Goal: Task Accomplishment & Management: Manage account settings

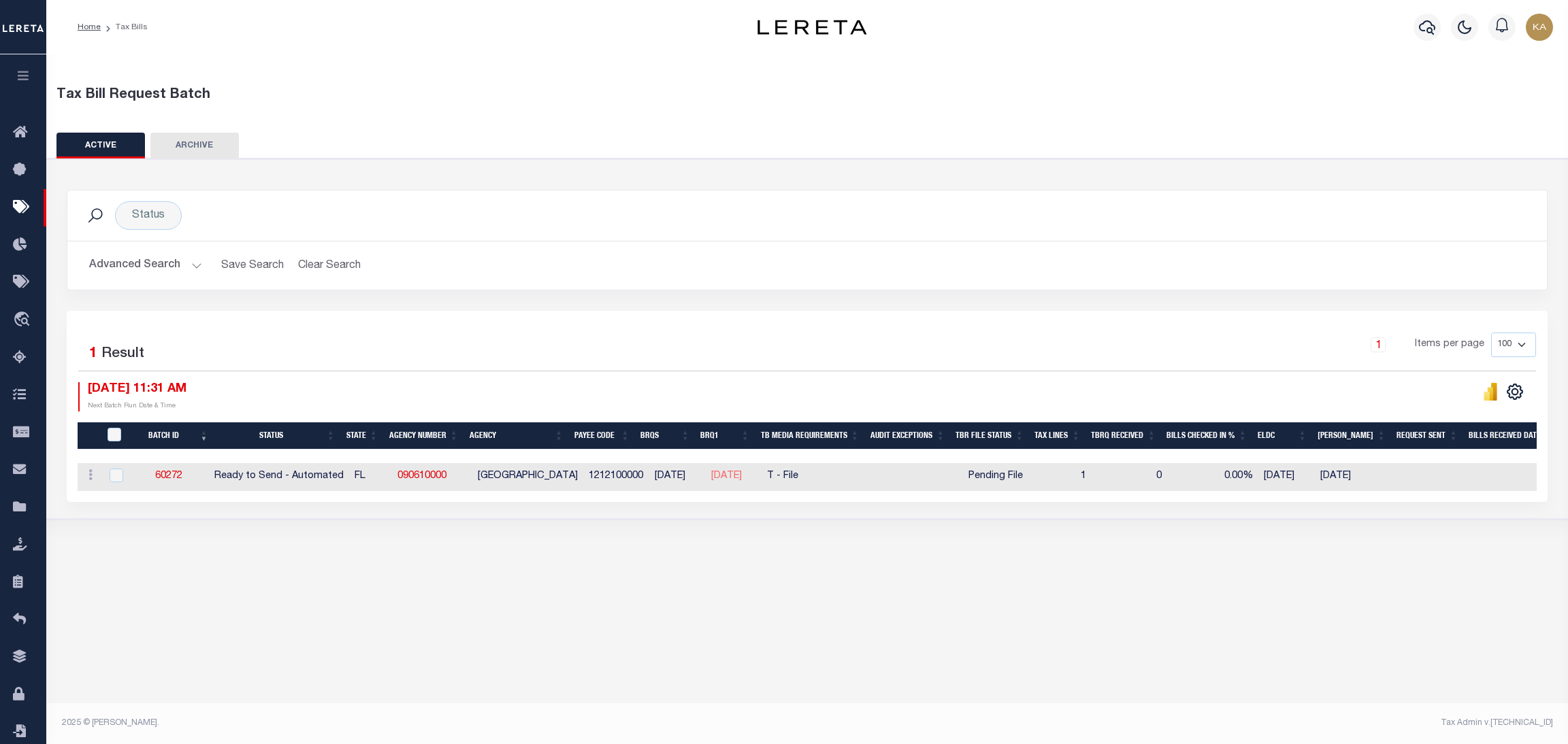
click at [154, 265] on button "Advanced Search" at bounding box center [145, 265] width 113 height 26
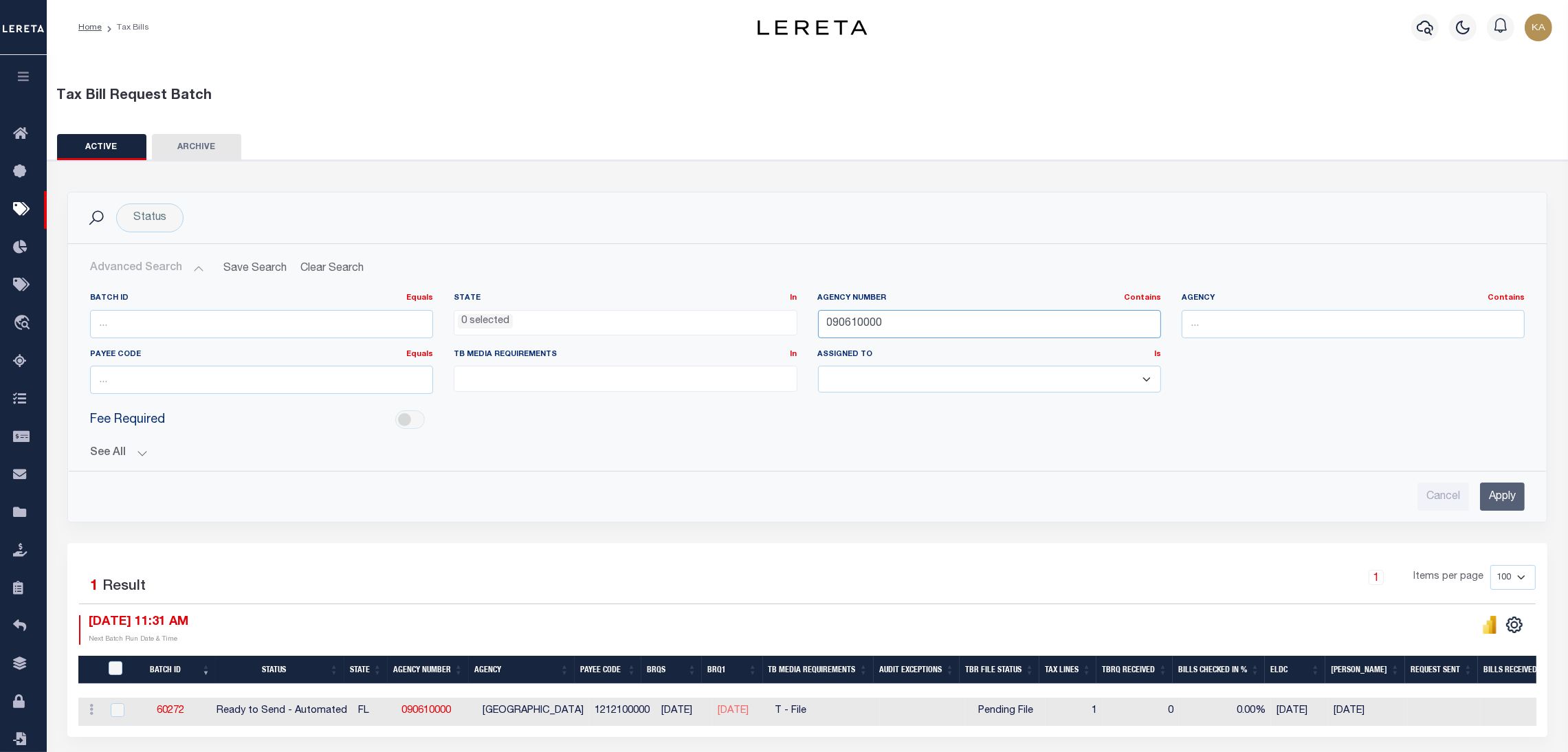
click at [847, 328] on input "090610000" at bounding box center [990, 324] width 343 height 28
click at [849, 325] on input "090610000" at bounding box center [990, 324] width 343 height 28
paste input ", MAX(CASE"
paste input "420330000"
type input "420330000"
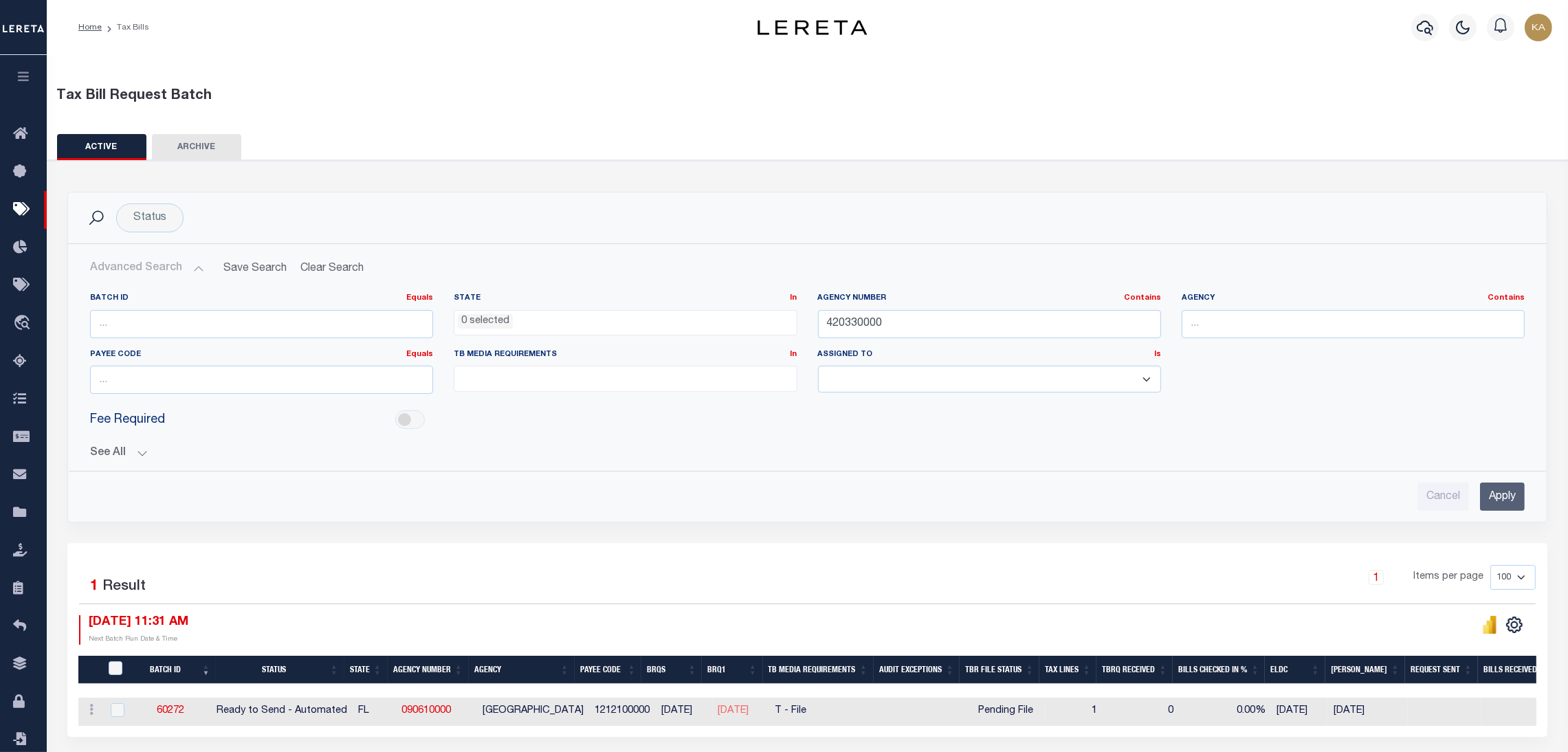
click at [1504, 496] on input "Apply" at bounding box center [1502, 496] width 45 height 28
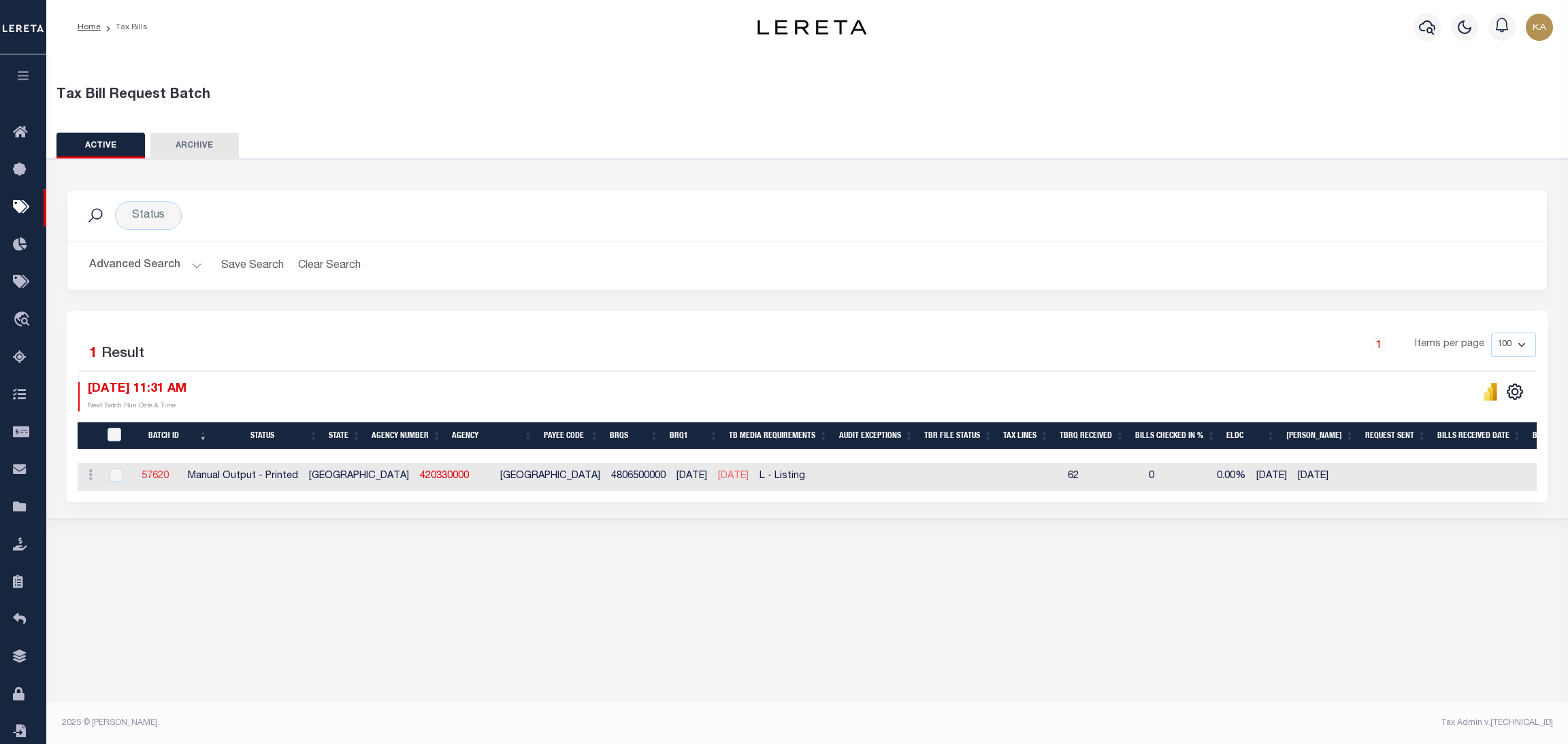
click at [168, 478] on link "57620" at bounding box center [155, 476] width 27 height 10
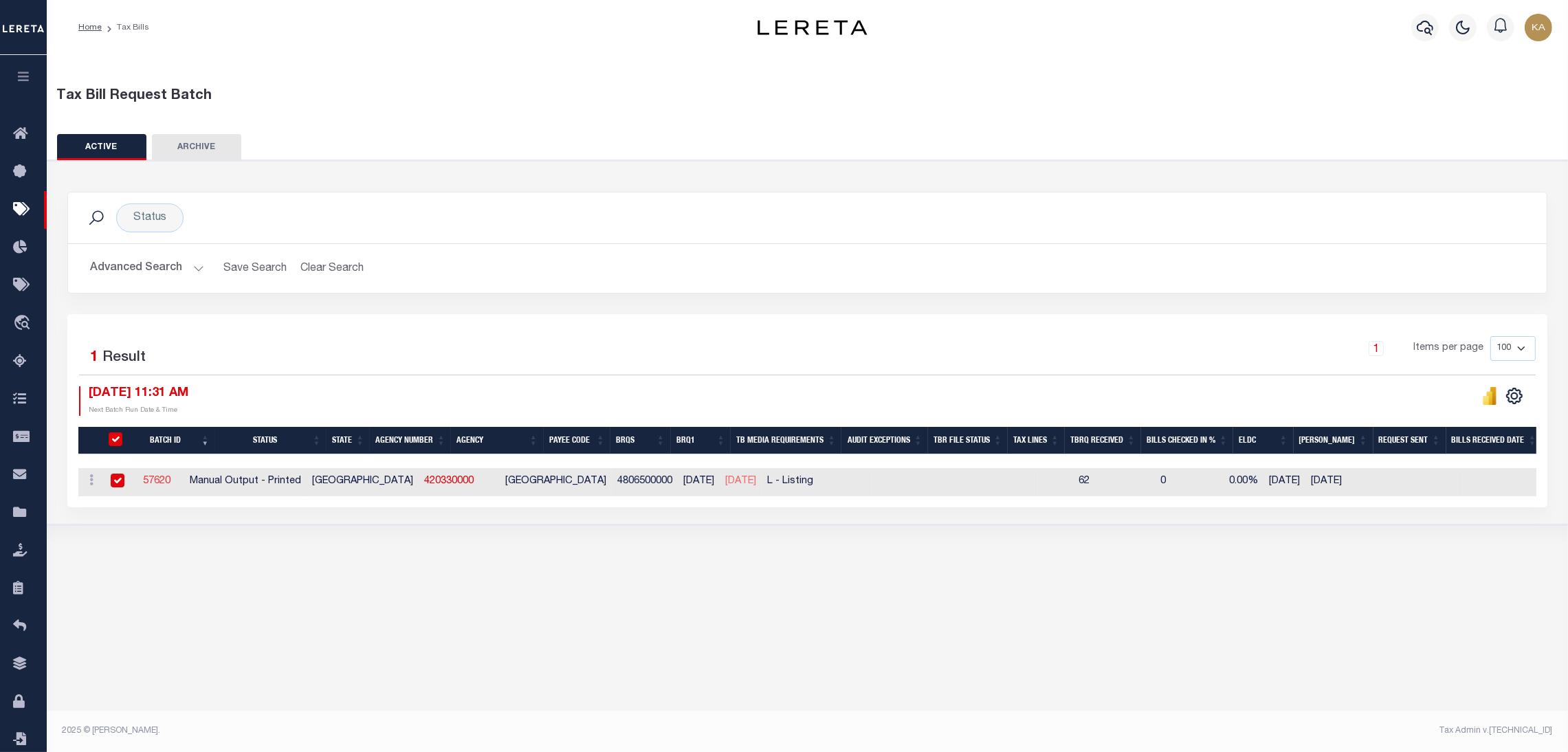
select select "PRT"
type input "No"
select select "29"
select select "20"
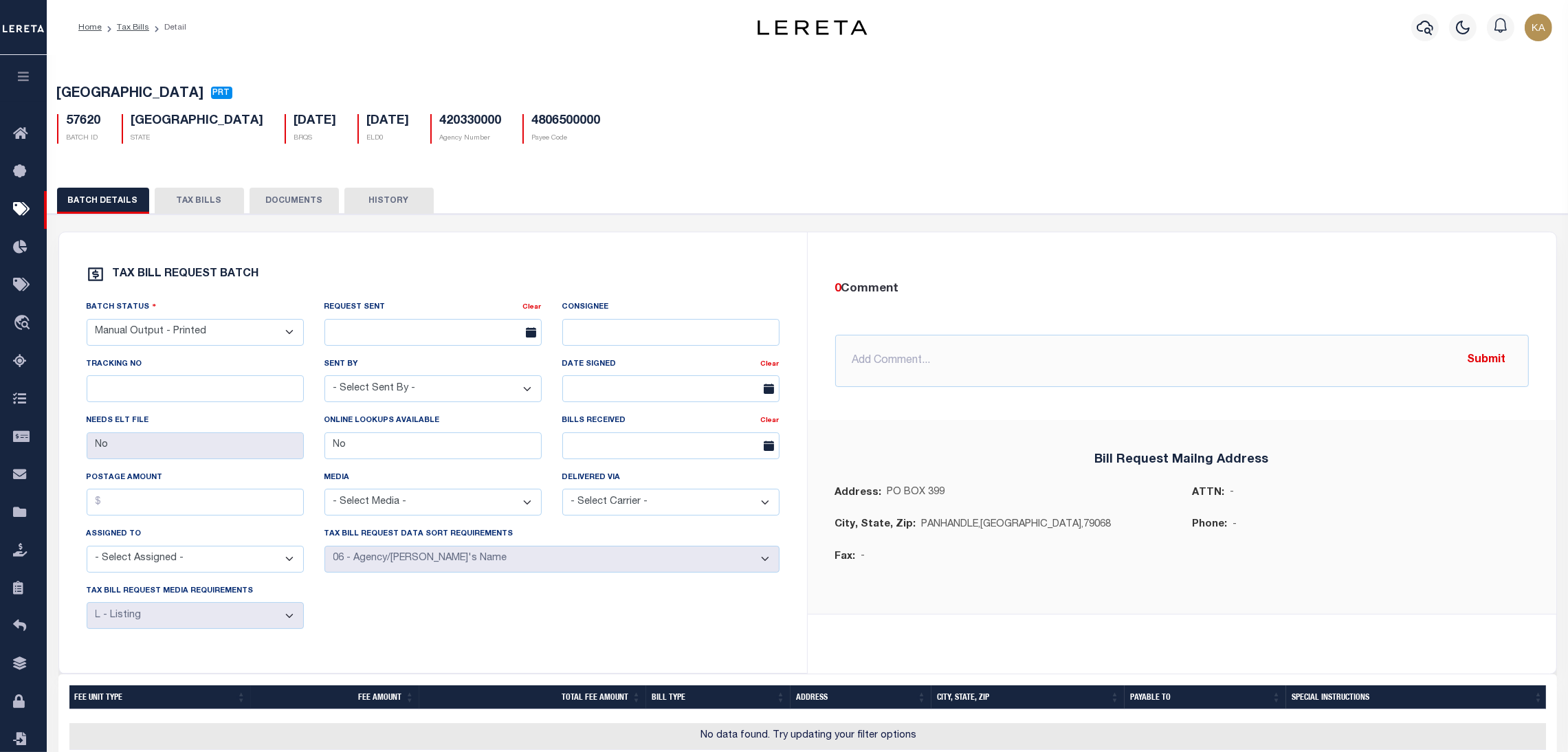
click at [200, 189] on div "BATCH DETAILS TAX BILLS DOCUMENTS HISTORY" at bounding box center [808, 507] width 1535 height 672
click at [205, 200] on button "TAX BILLS" at bounding box center [200, 200] width 89 height 26
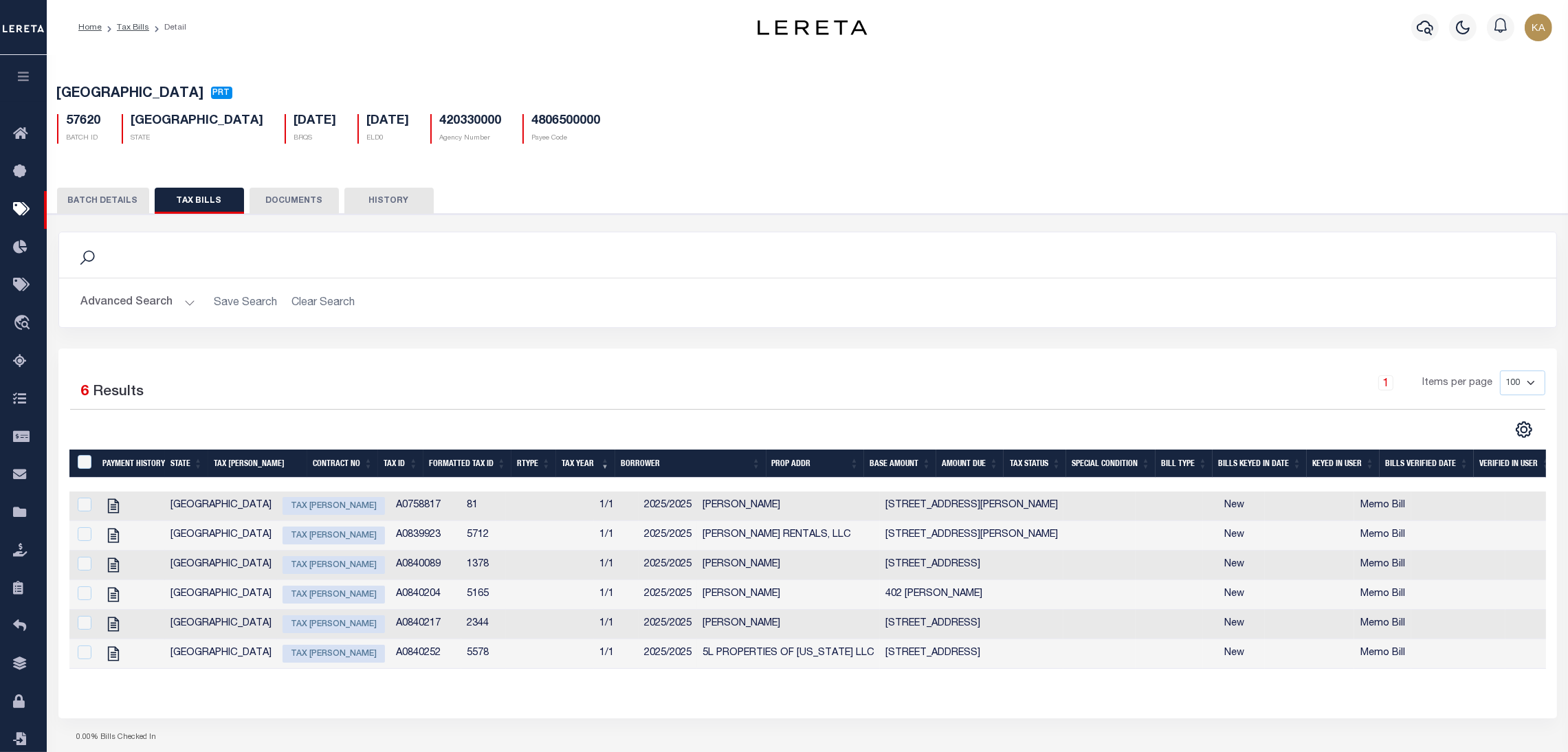
click at [122, 211] on button "BATCH DETAILS" at bounding box center [103, 200] width 92 height 26
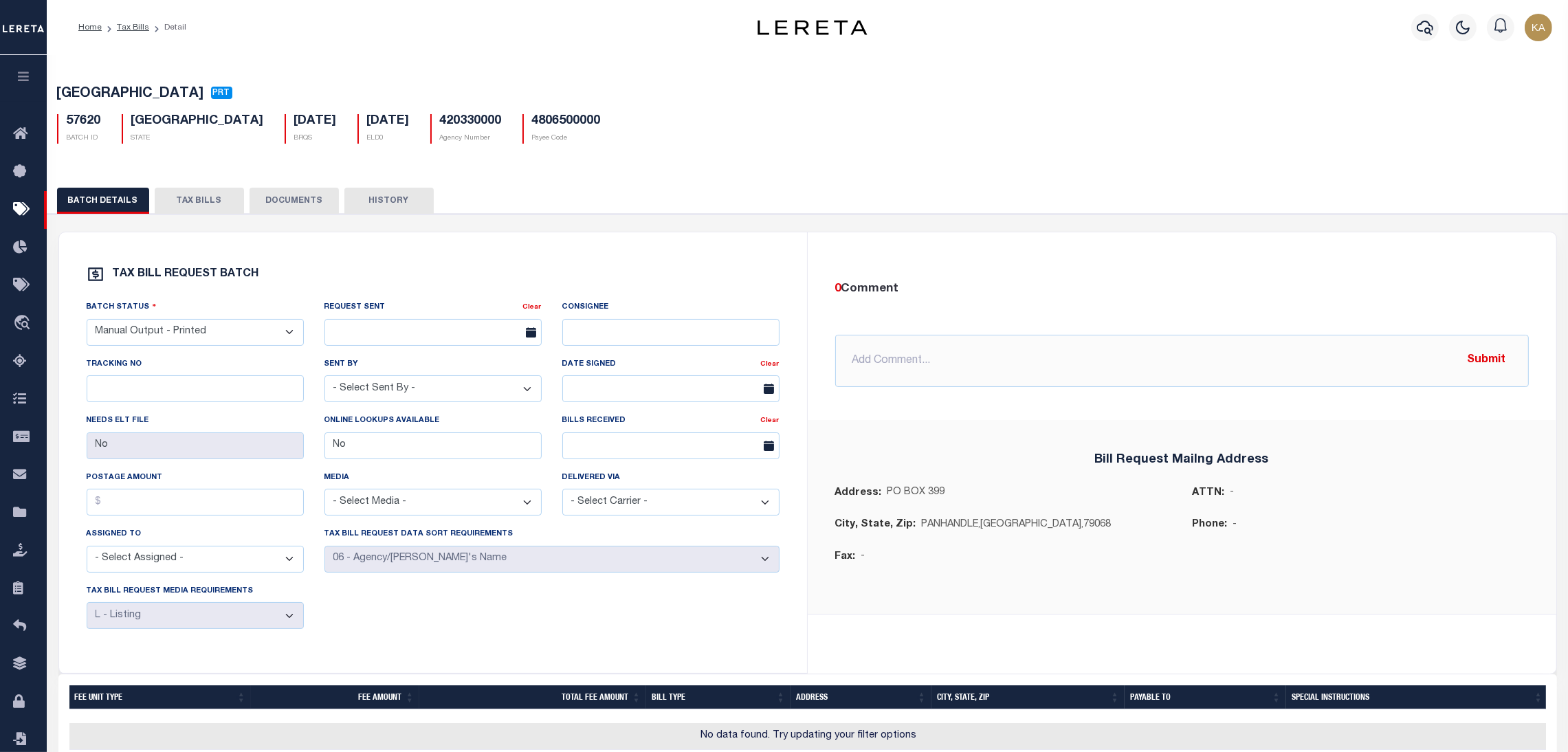
click at [185, 208] on button "TAX BILLS" at bounding box center [200, 200] width 89 height 26
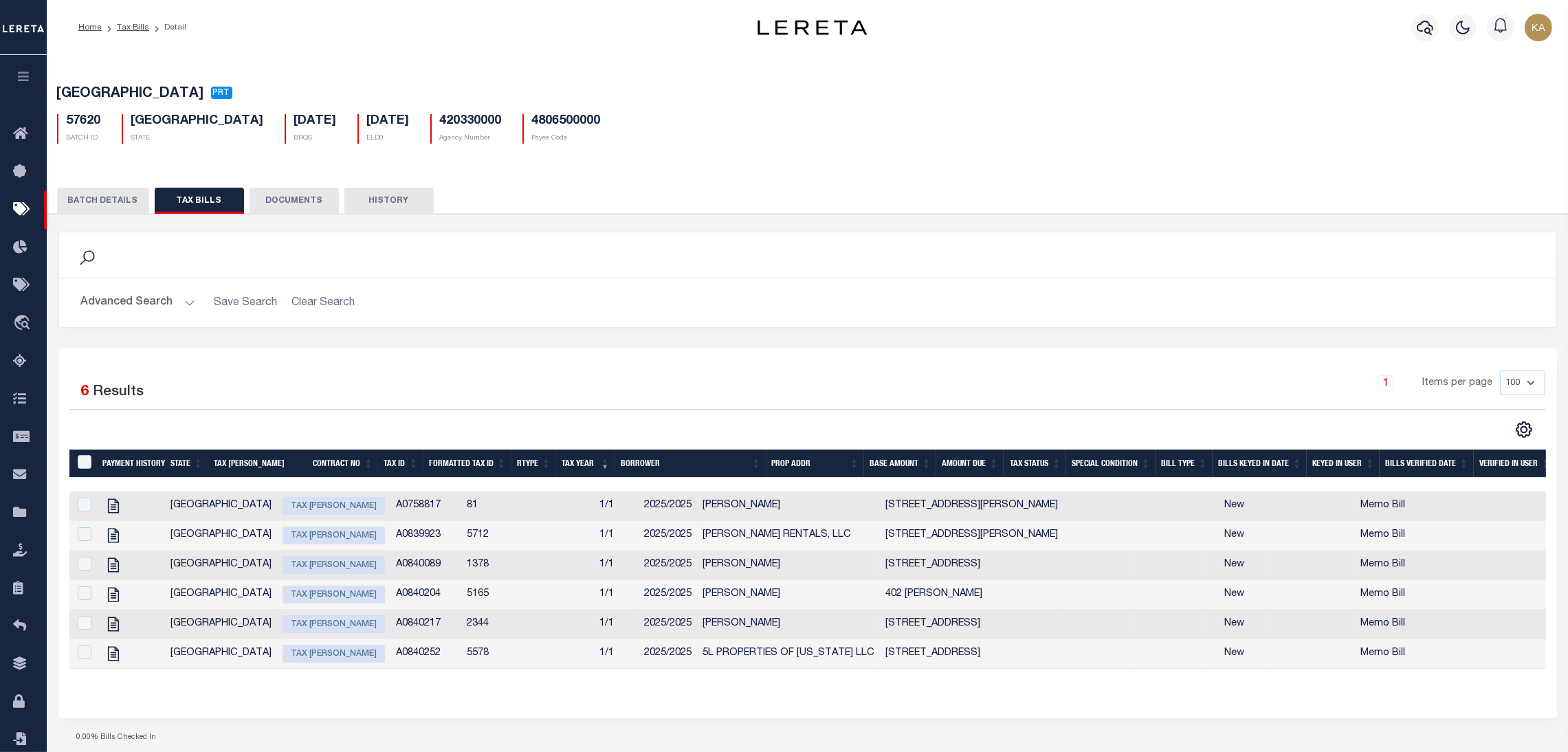
click at [76, 511] on div at bounding box center [83, 505] width 17 height 15
checkbox input "true"
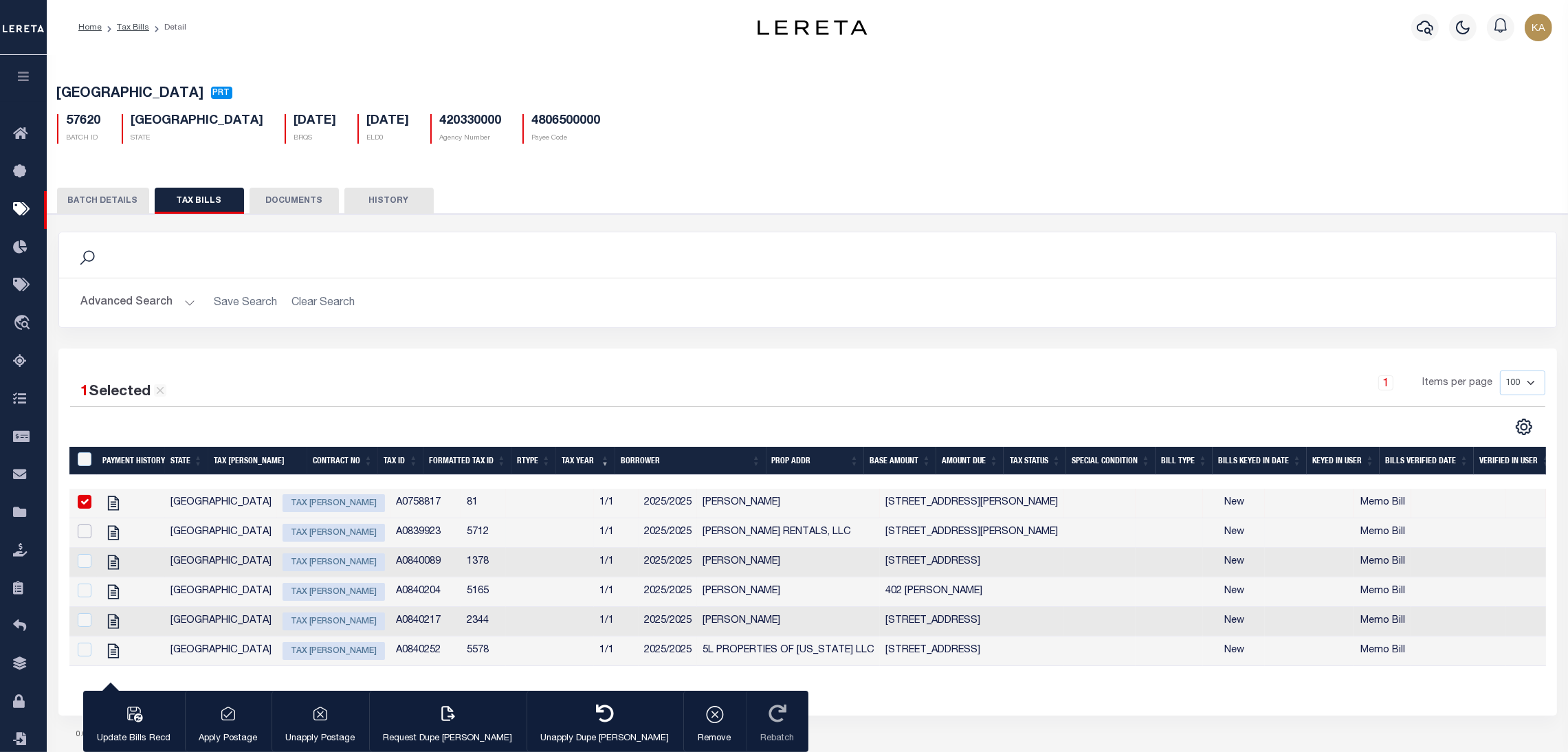
click at [85, 536] on input "checkbox" at bounding box center [85, 532] width 14 height 14
checkbox input "true"
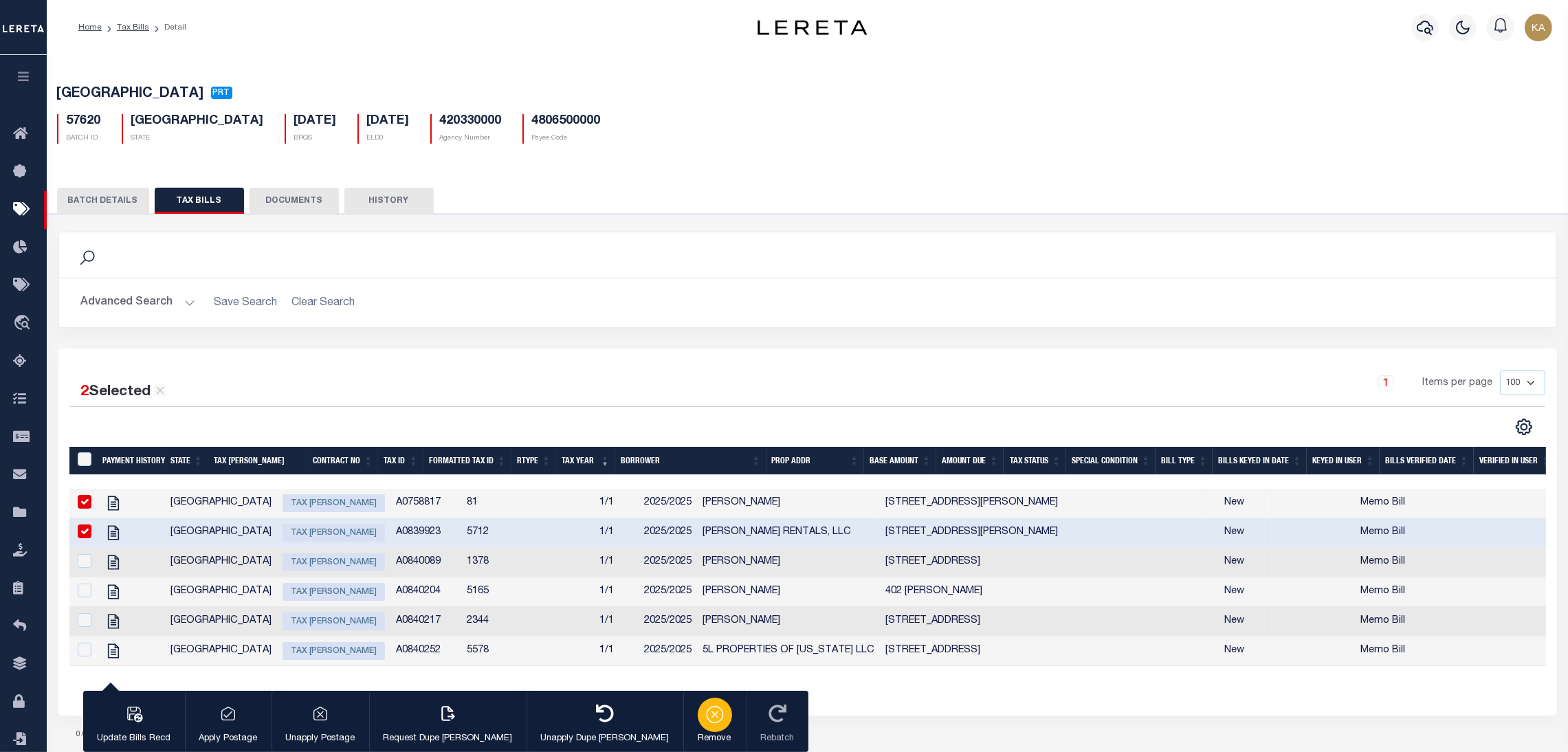
click at [698, 727] on div "button" at bounding box center [715, 715] width 34 height 34
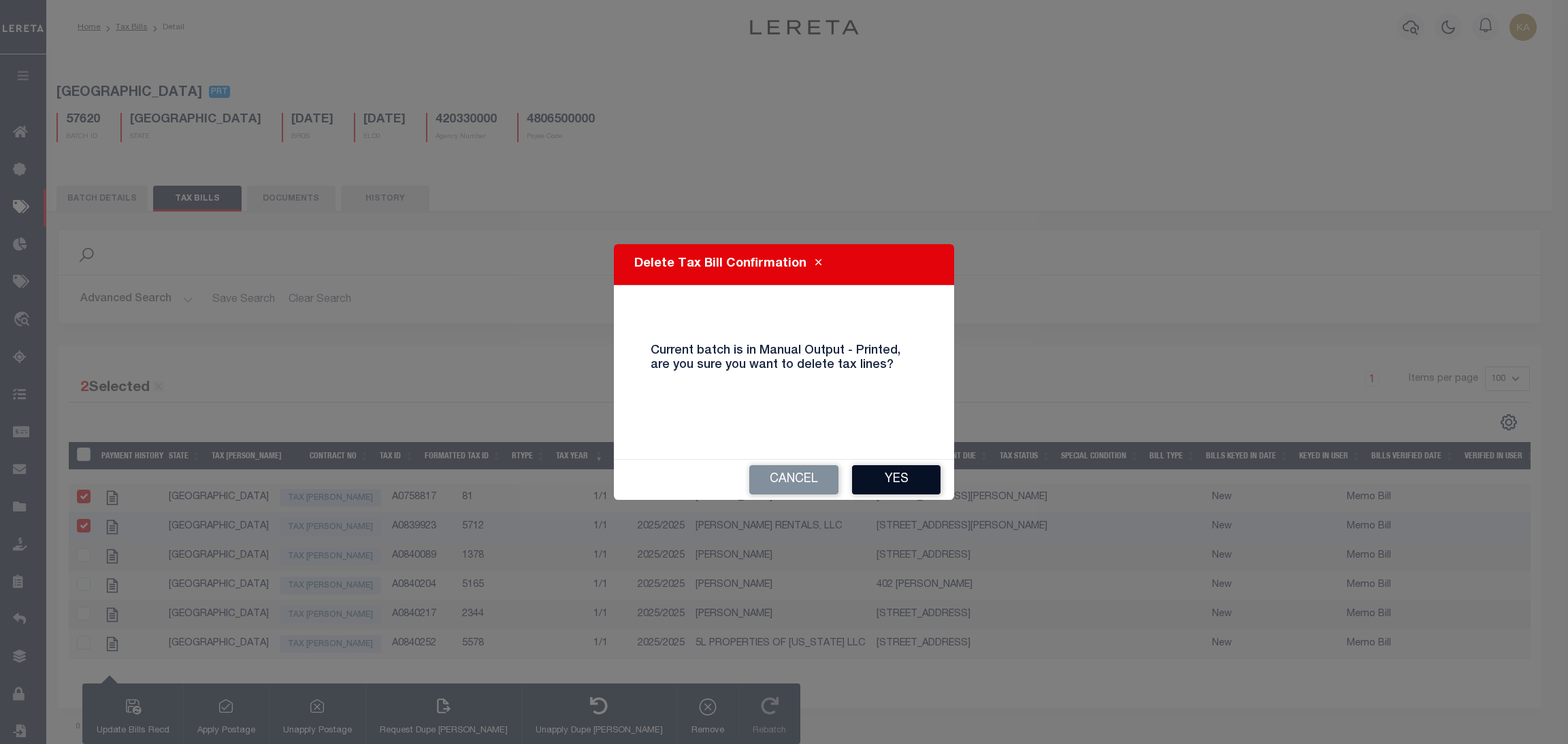
click at [888, 472] on button "Yes" at bounding box center [896, 480] width 88 height 29
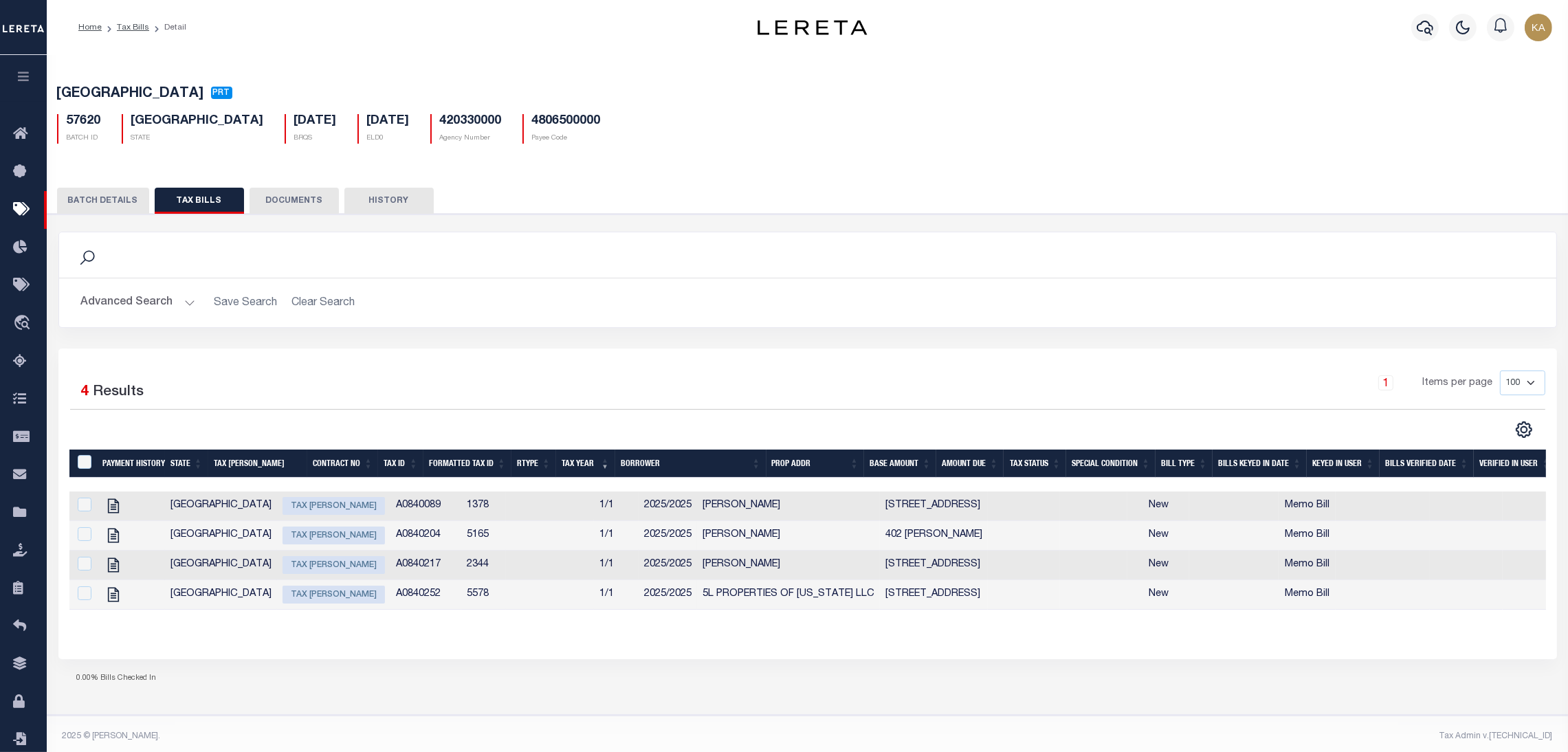
click at [114, 201] on button "BATCH DETAILS" at bounding box center [103, 200] width 92 height 26
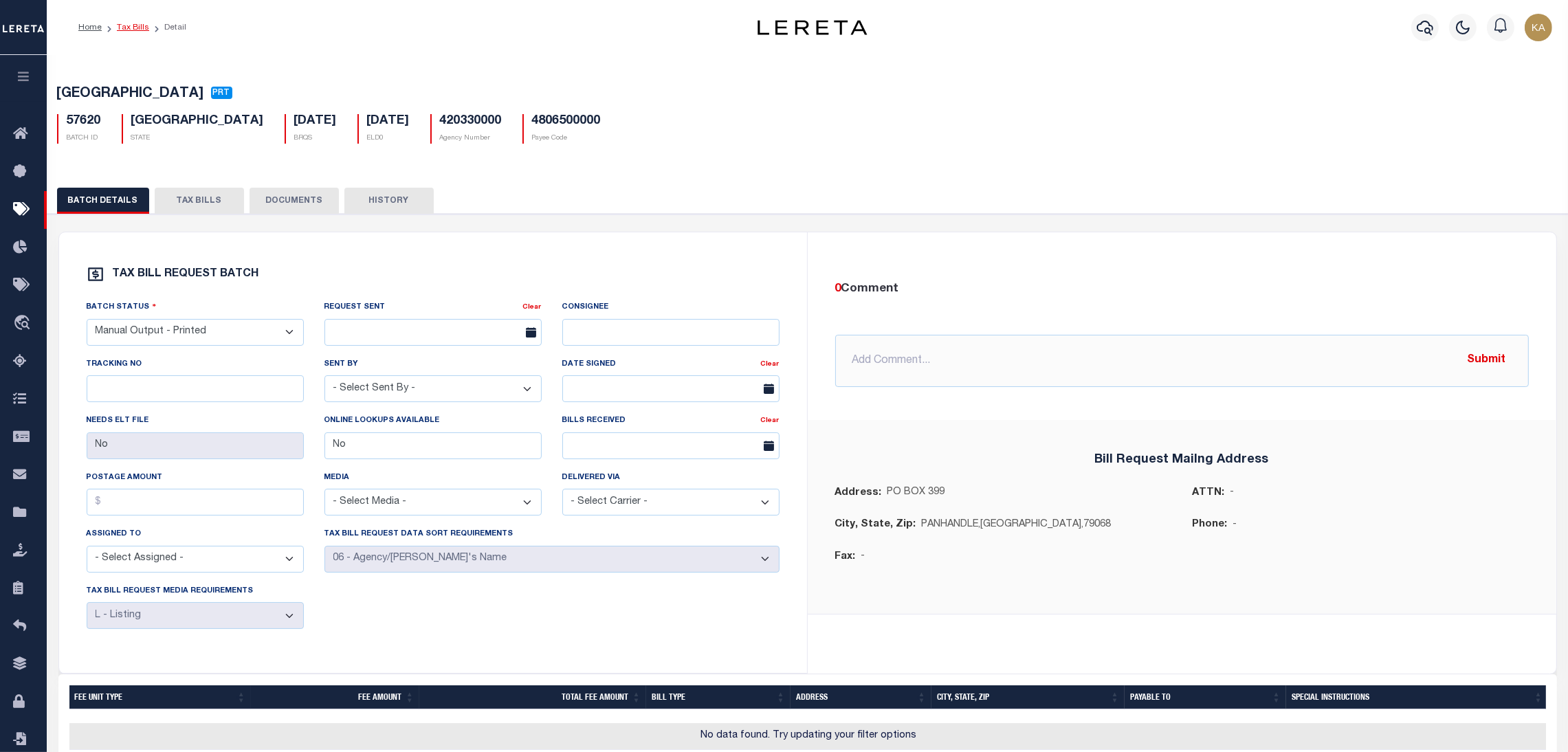
click at [138, 30] on link "Tax Bills" at bounding box center [133, 27] width 33 height 8
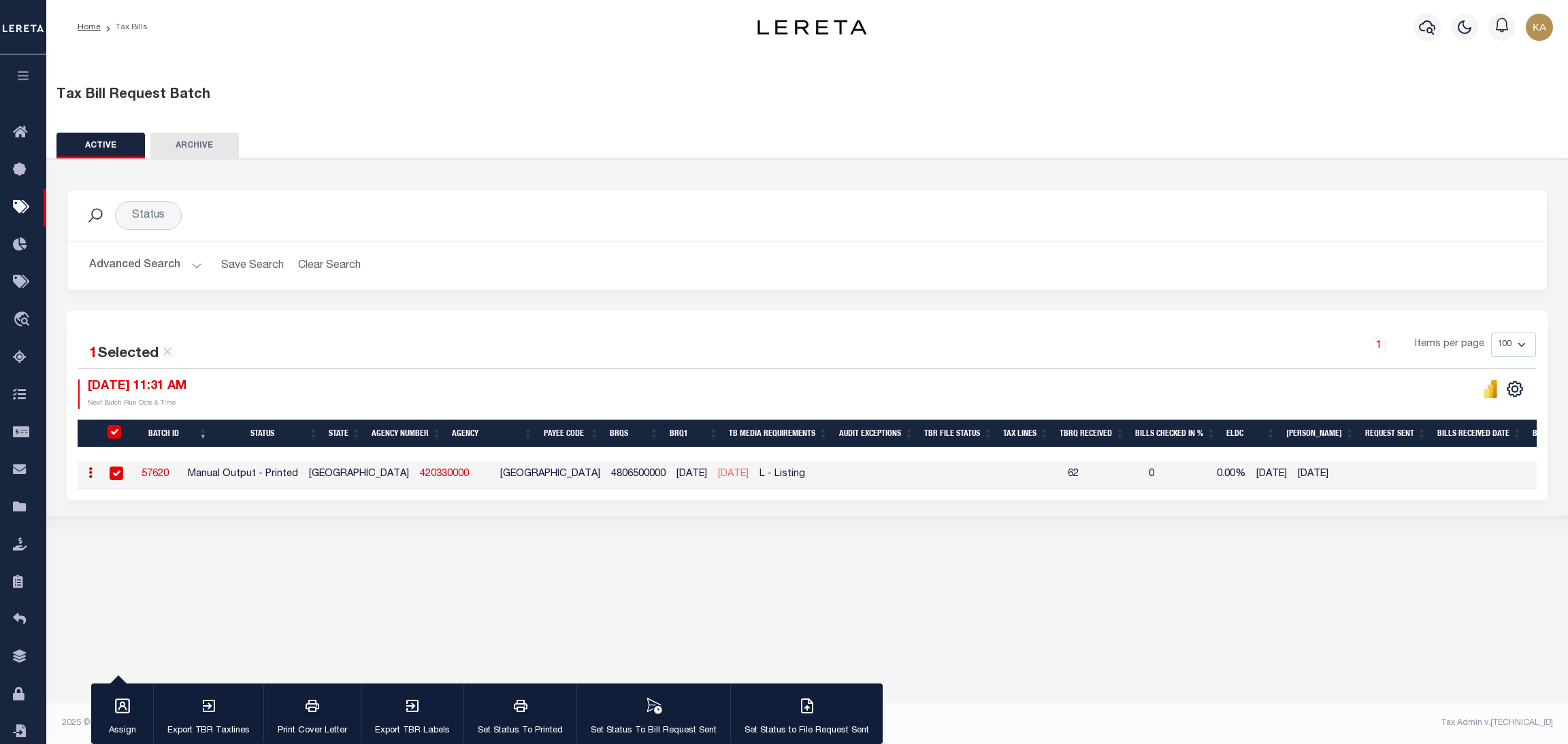
click at [1372, 463] on td at bounding box center [1408, 475] width 72 height 28
checkbox input "false"
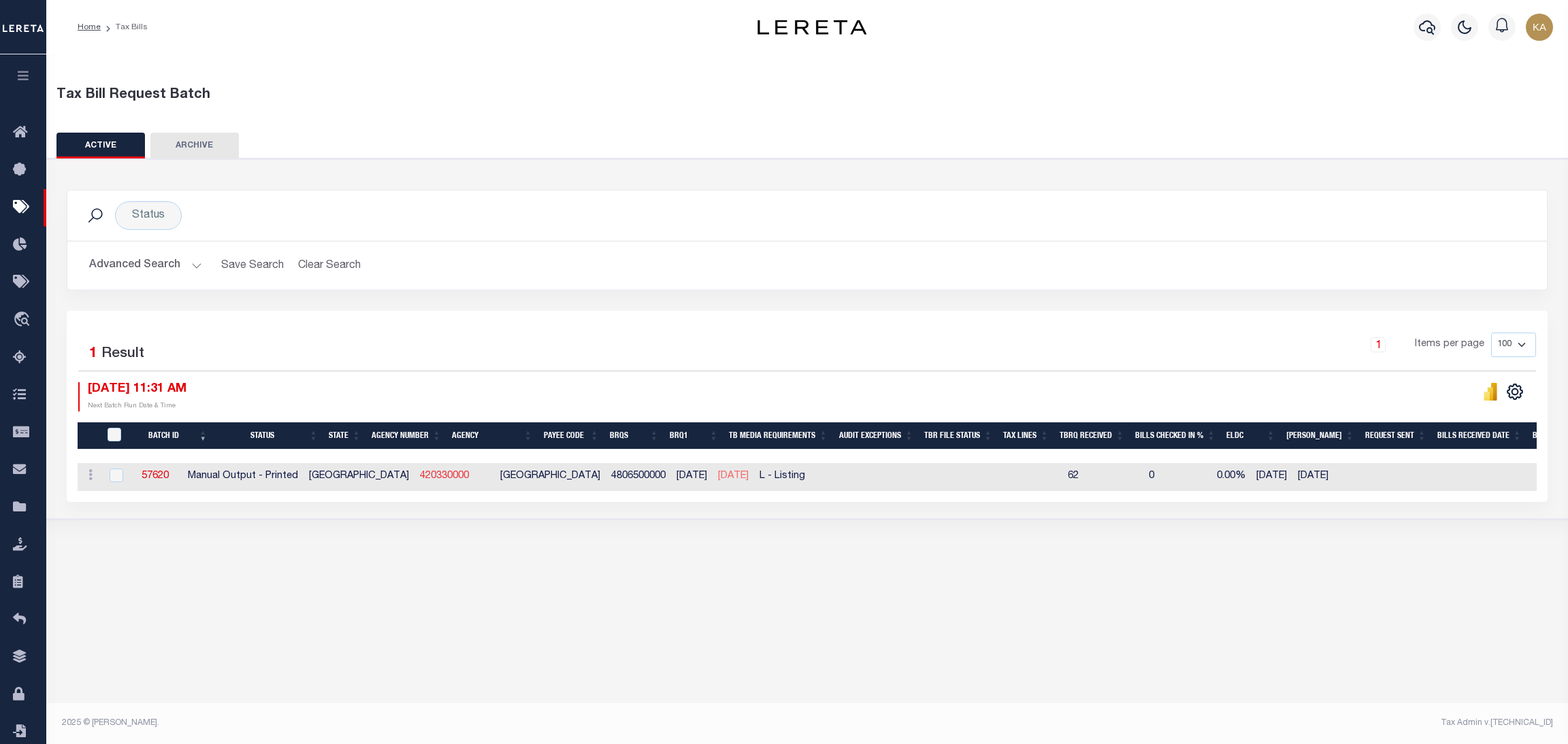
click at [420, 475] on link "420330000" at bounding box center [444, 476] width 49 height 10
checkbox input "true"
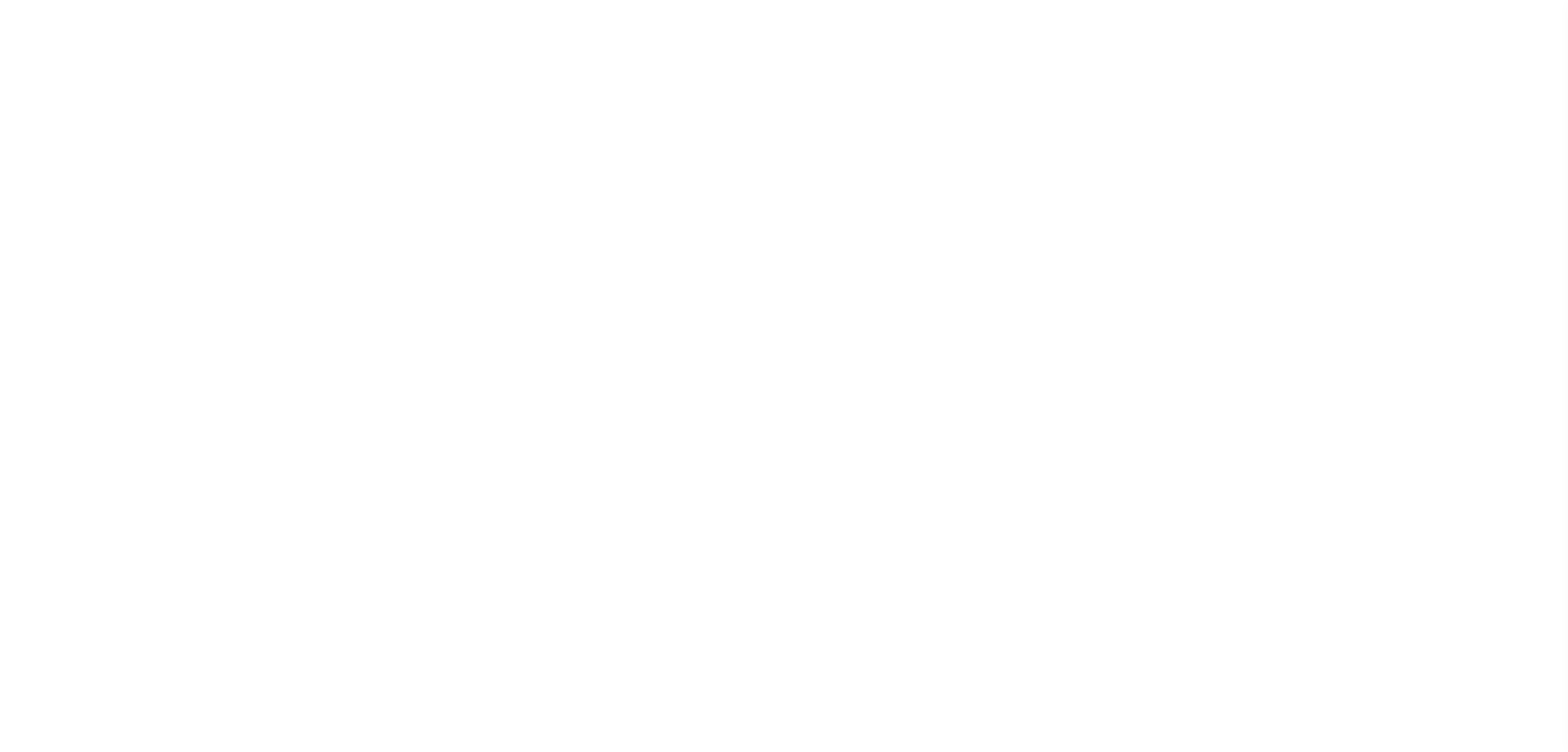
select select
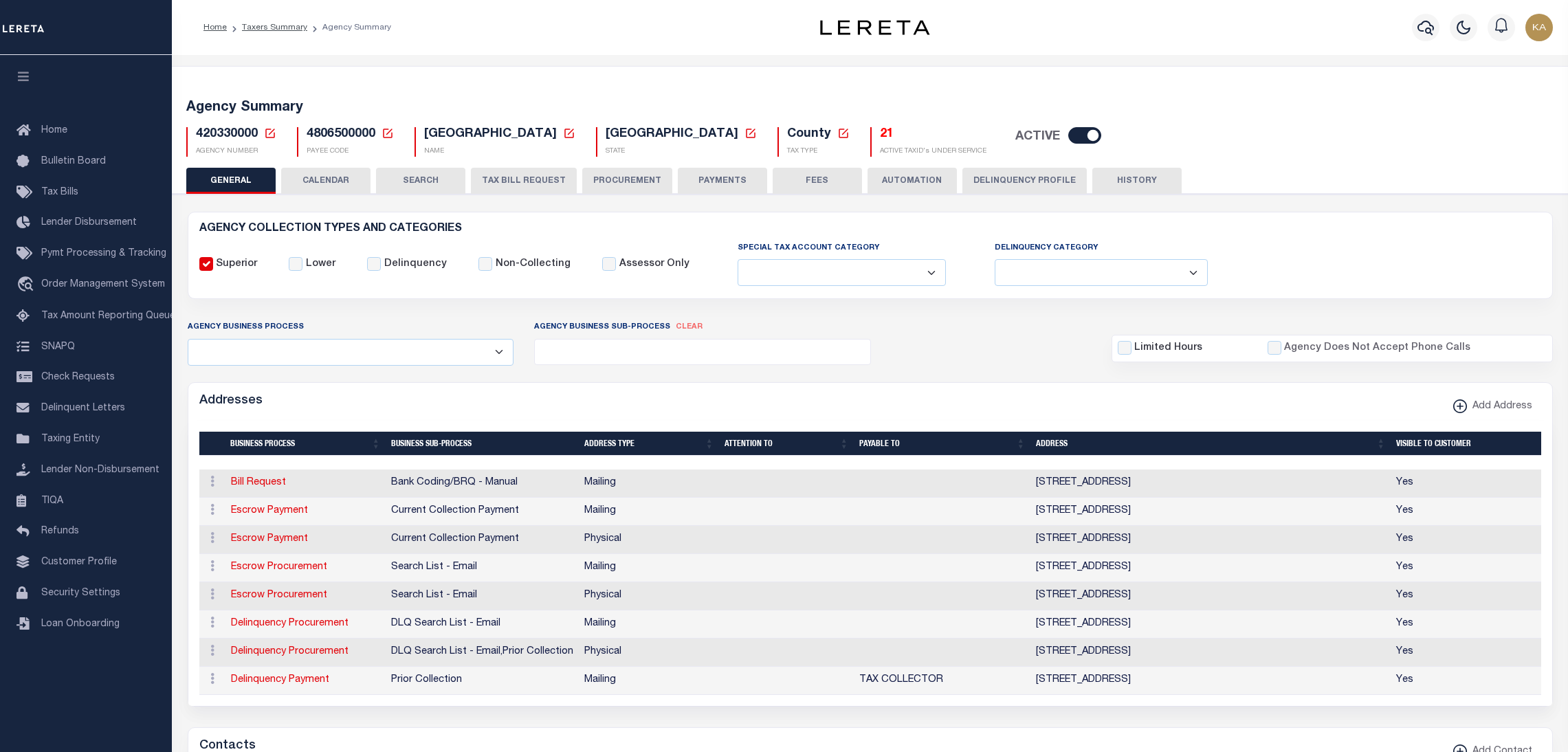
select select
click at [505, 179] on button "TAX BILL REQUEST" at bounding box center [524, 181] width 106 height 26
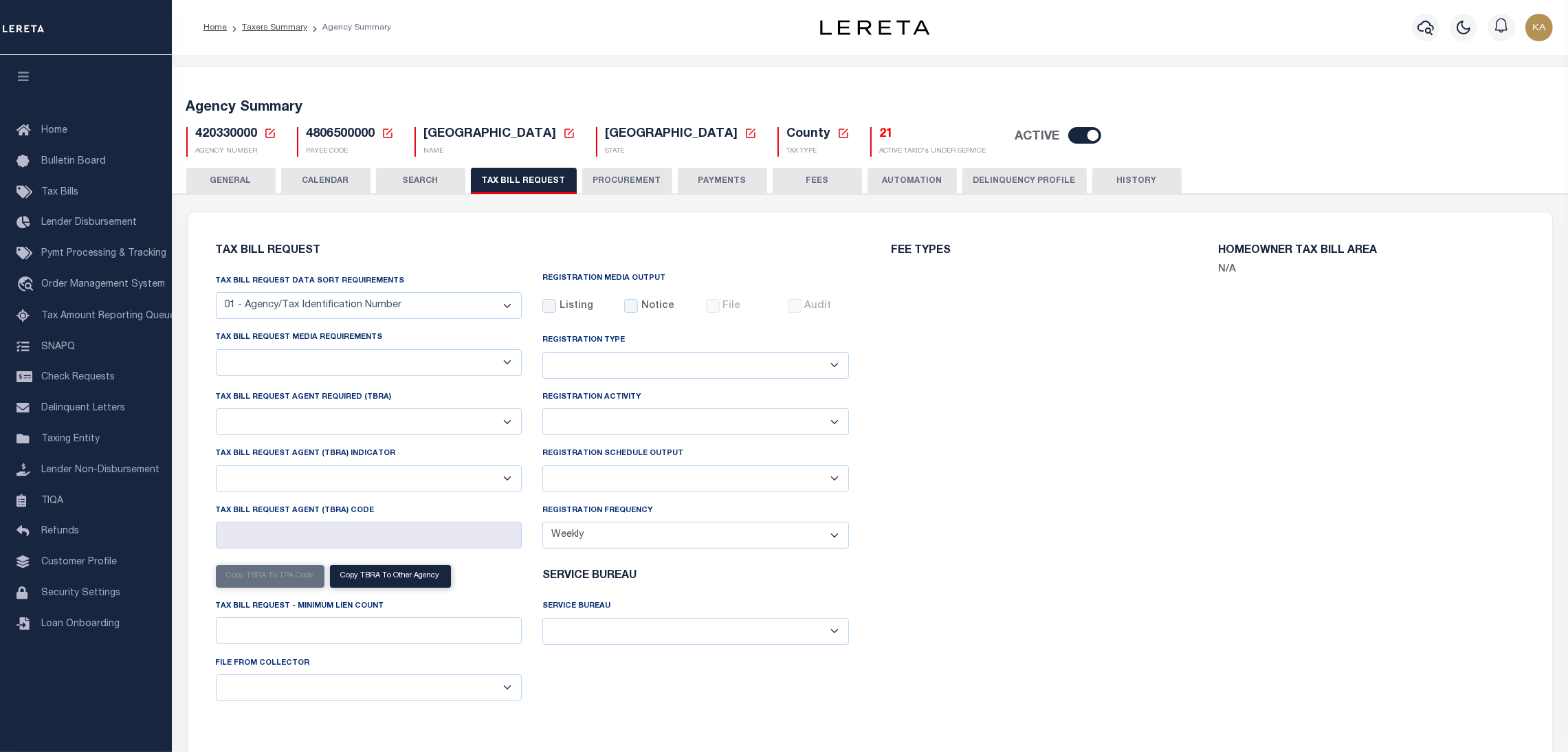
select select "29"
select select "20"
select select "false"
select select "1"
select select
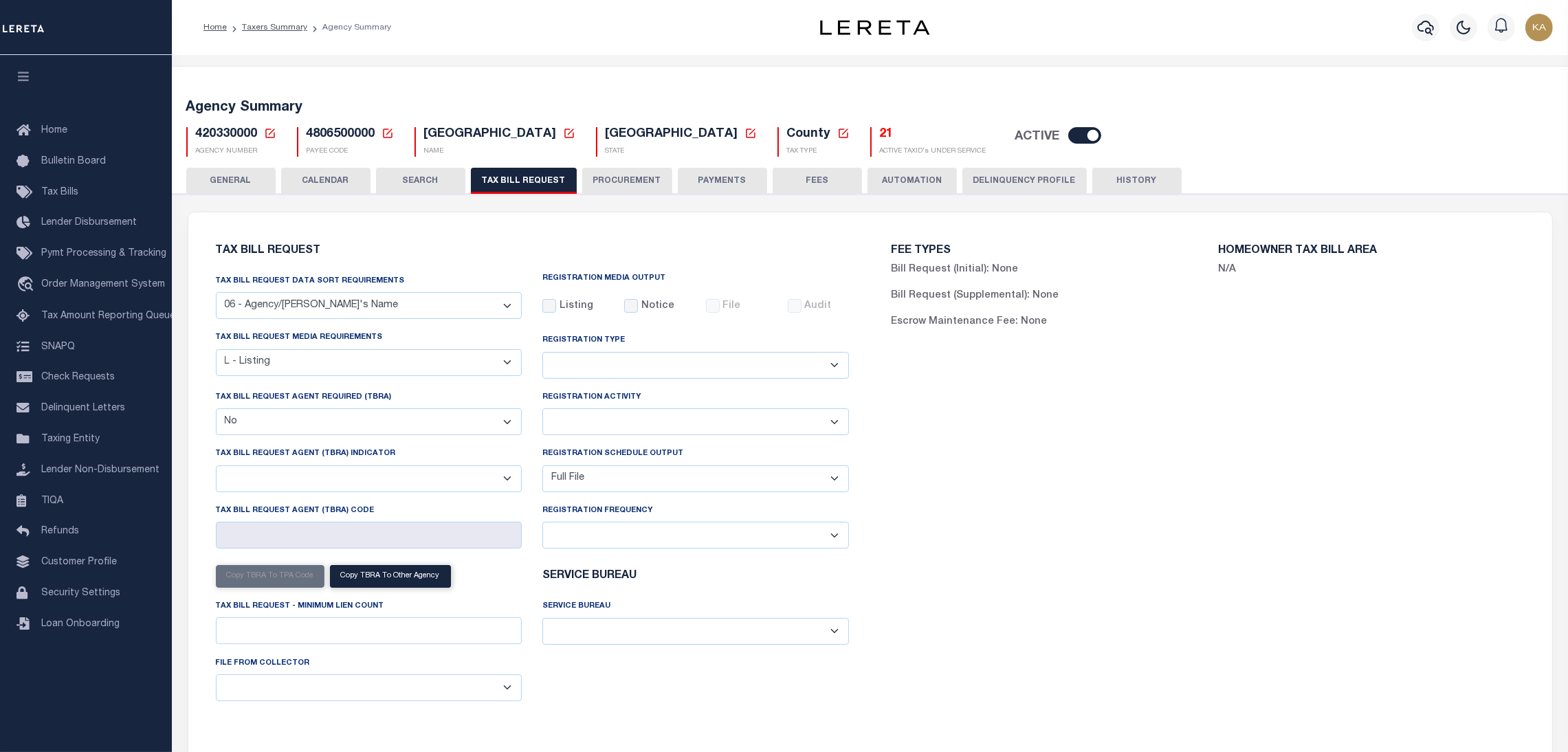
click at [611, 480] on select "Delta File Full File" at bounding box center [695, 478] width 306 height 26
select select "2"
click at [542, 468] on select "Delta File Full File" at bounding box center [695, 478] width 306 height 26
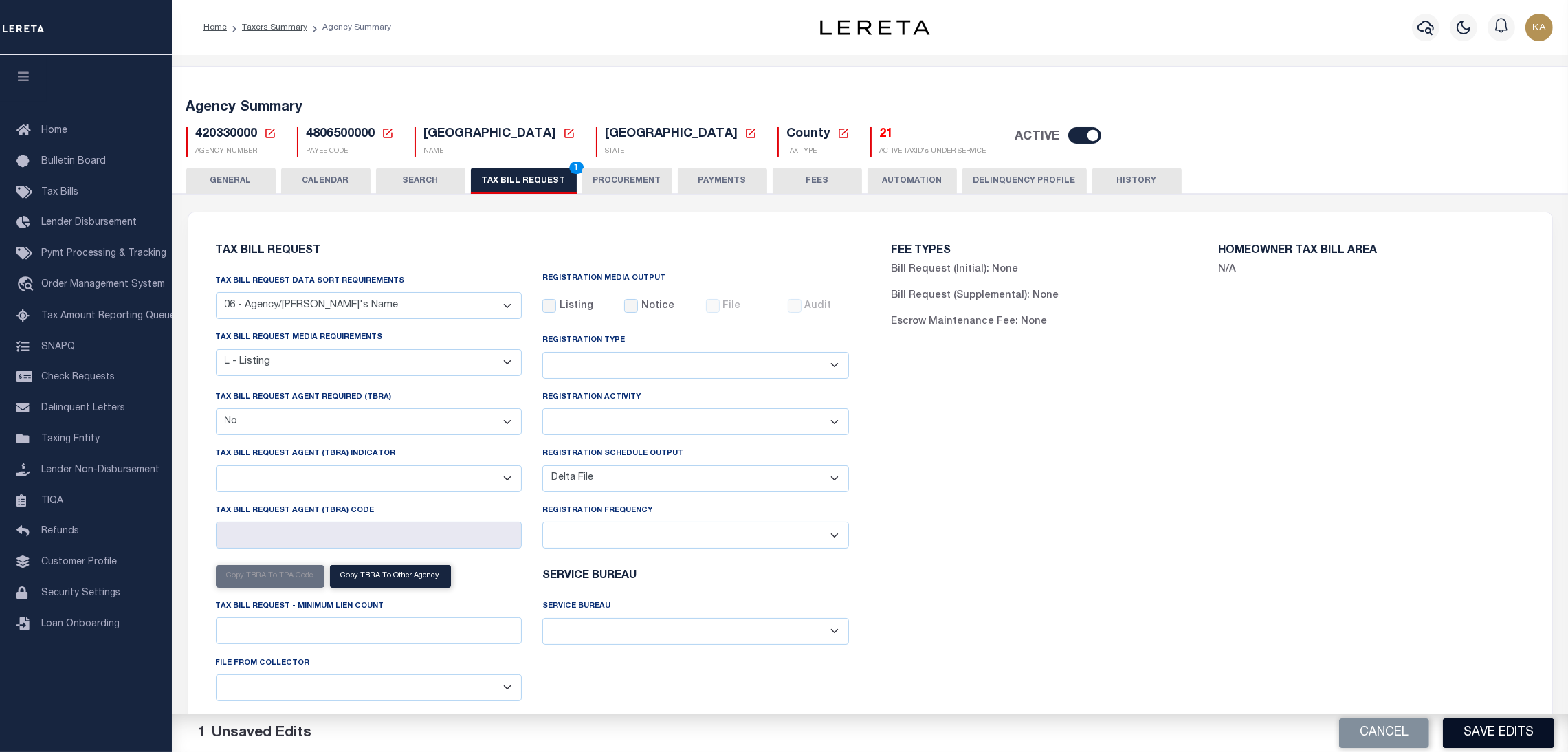
click at [1459, 726] on button "Save Edits" at bounding box center [1498, 733] width 111 height 30
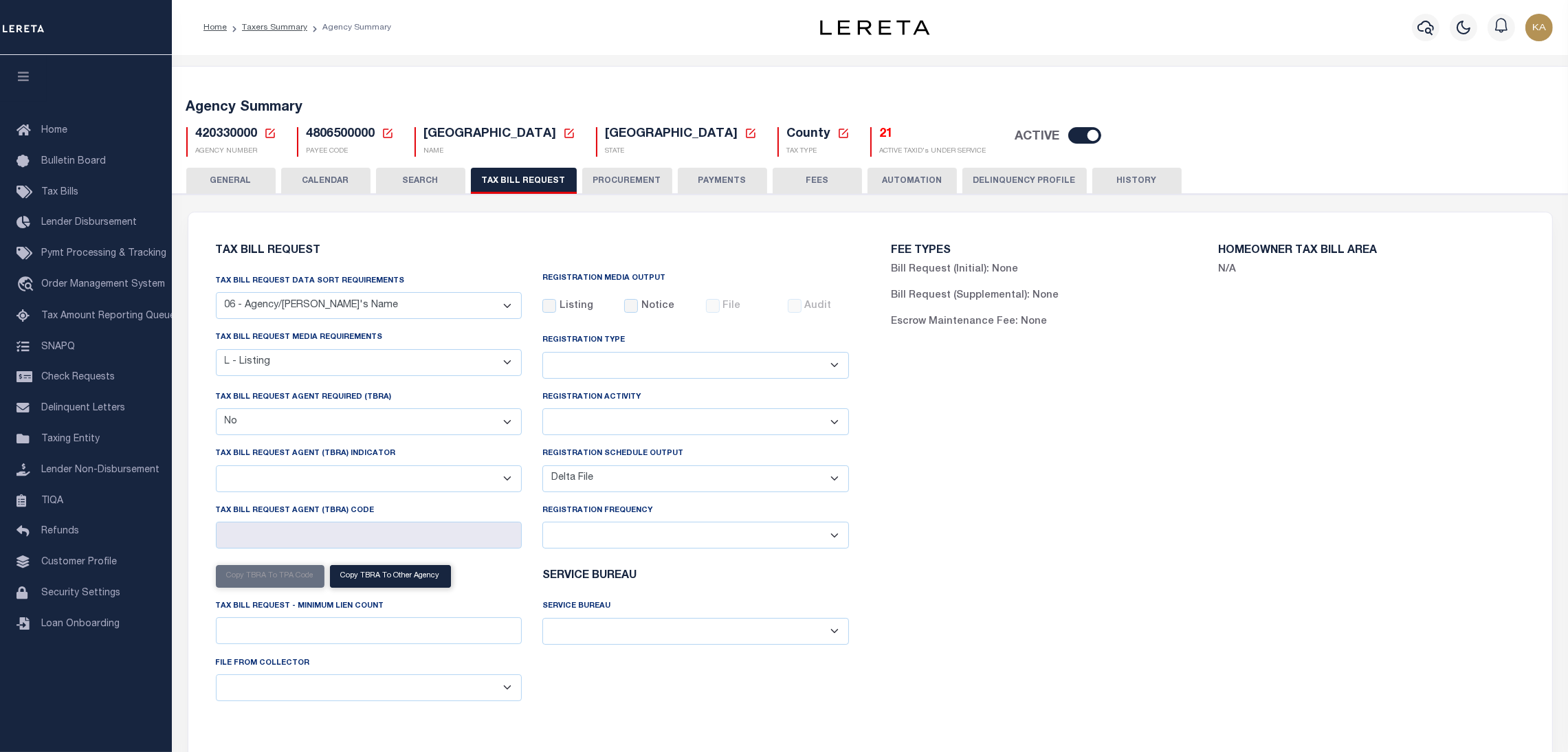
click at [241, 132] on span "420330000" at bounding box center [227, 134] width 62 height 12
click at [241, 132] on span "420330000" at bounding box center [227, 134] width 62 height 12
copy span "420330000"
click at [331, 135] on span "4806500000" at bounding box center [340, 134] width 69 height 12
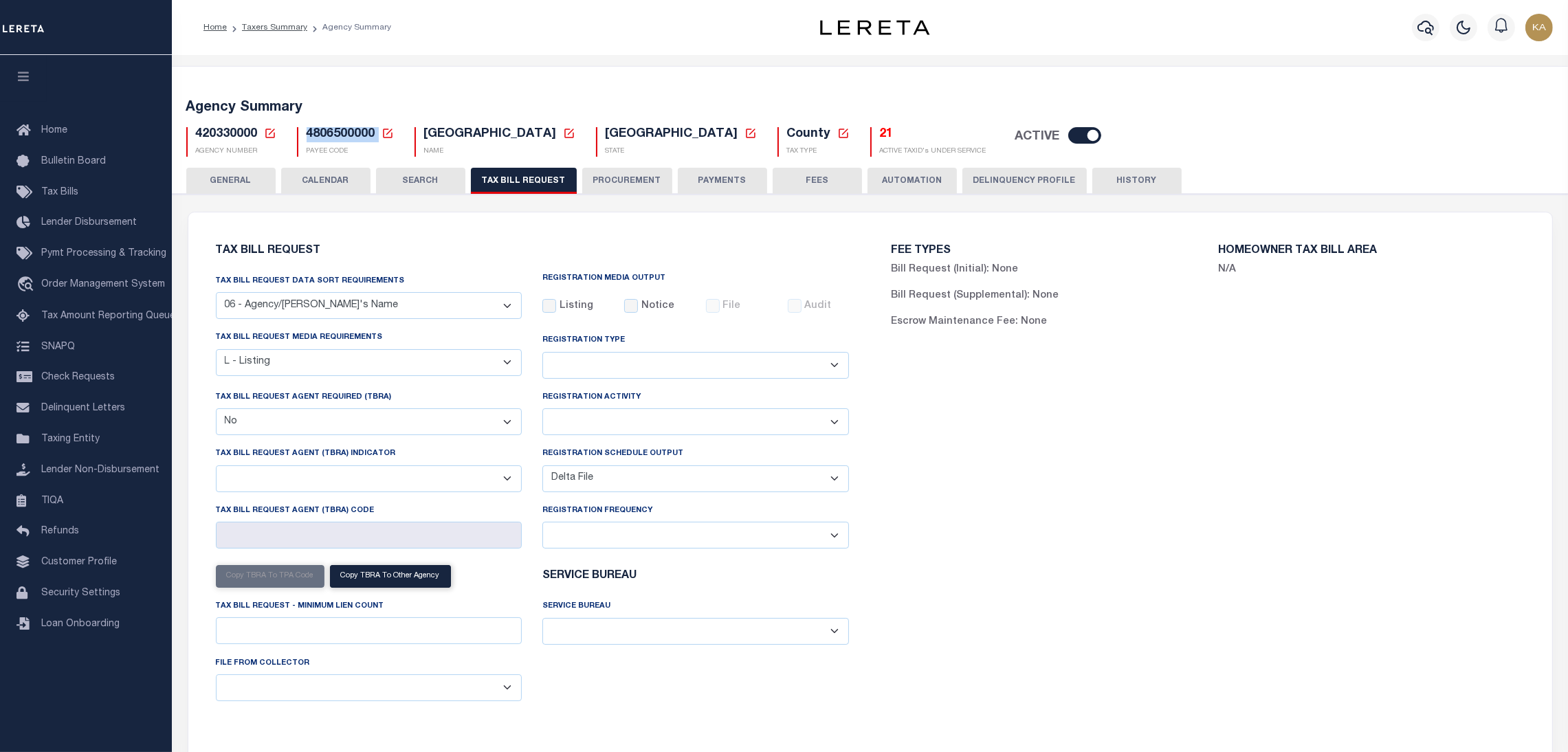
copy h5 "4806500000"
click at [328, 178] on button "CALENDAR" at bounding box center [326, 181] width 89 height 26
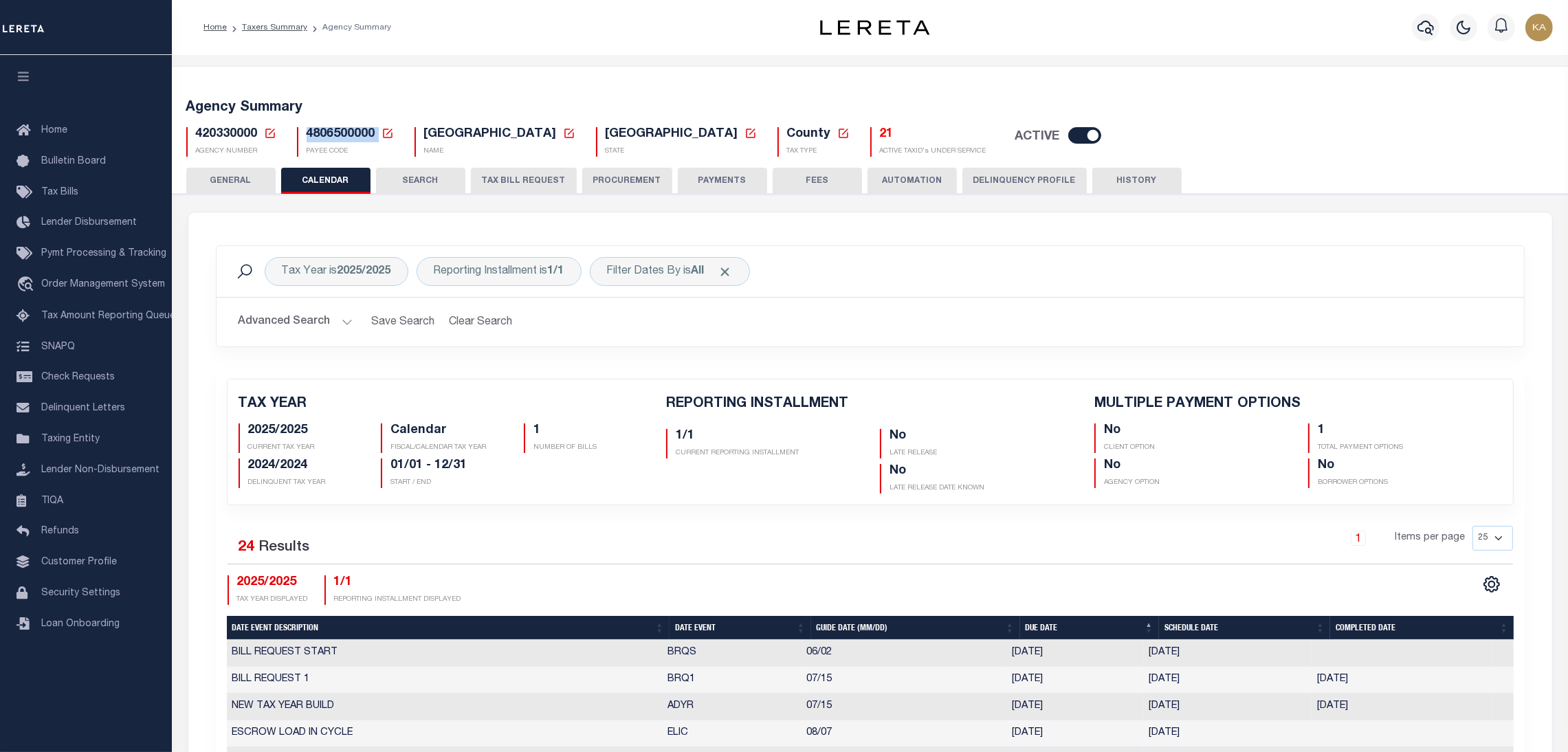
checkbox input "false"
type input "1"
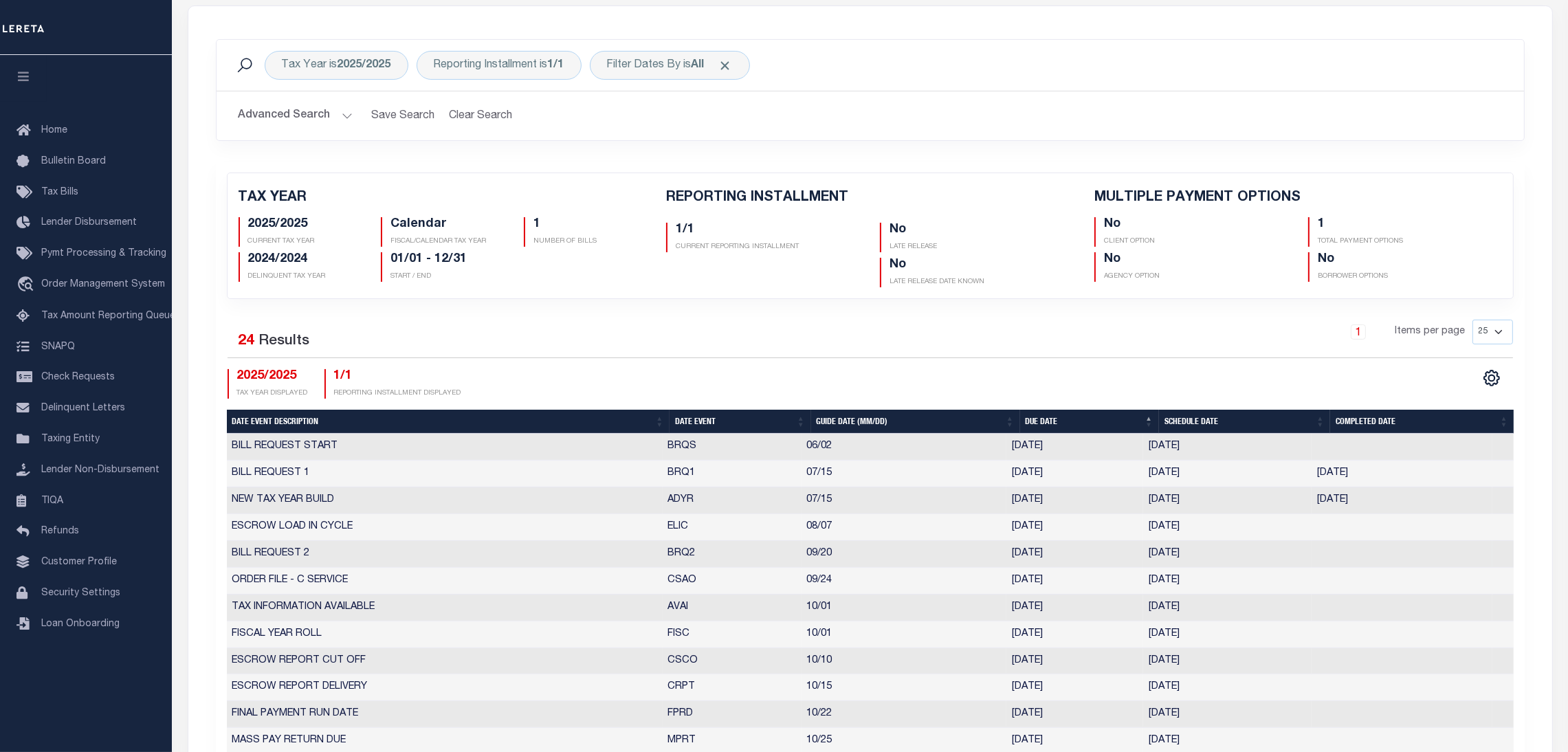
select select "9"
select select "20"
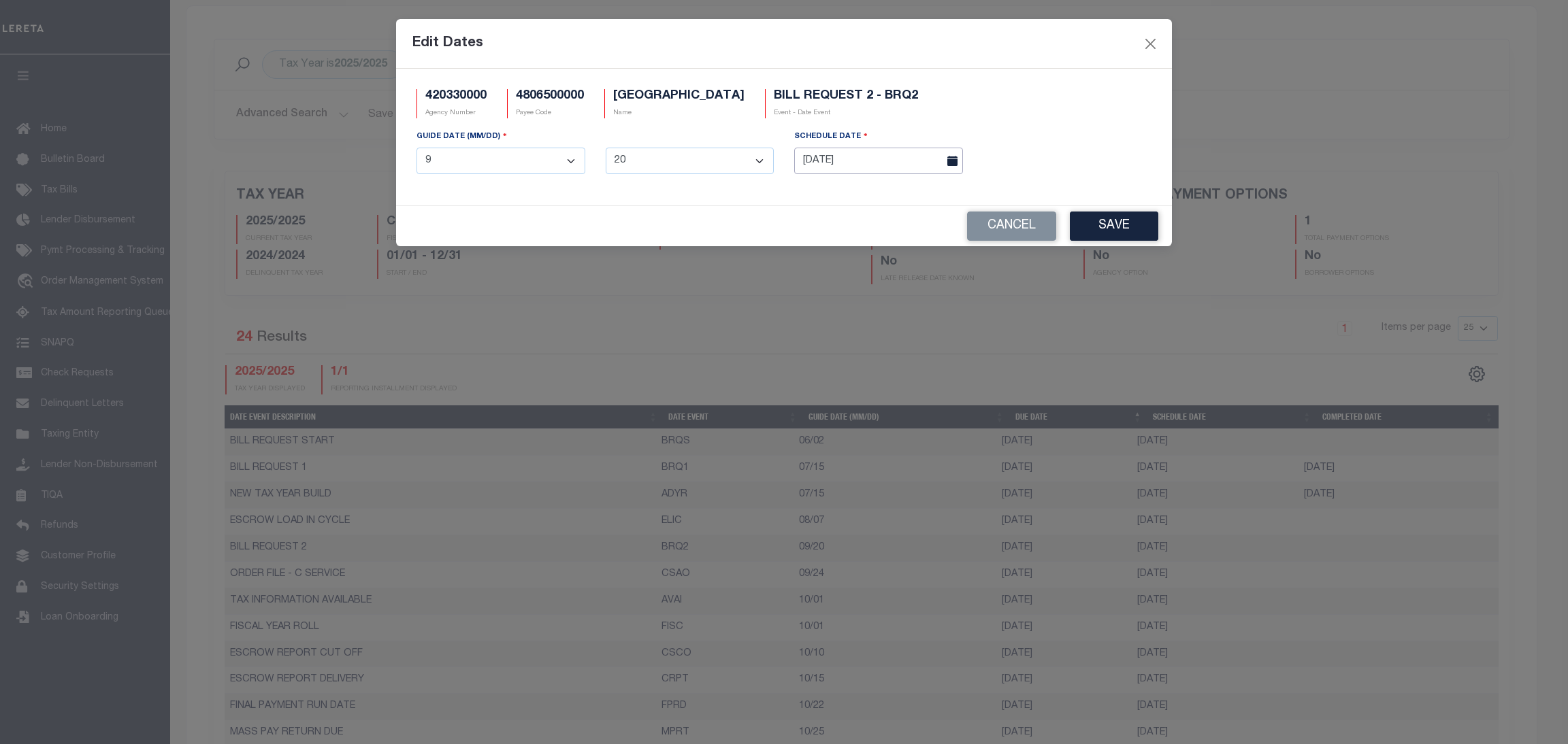
drag, startPoint x: 1157, startPoint y: 551, endPoint x: 867, endPoint y: 153, distance: 492.4
click at [867, 153] on input "09/12/2025" at bounding box center [878, 160] width 168 height 26
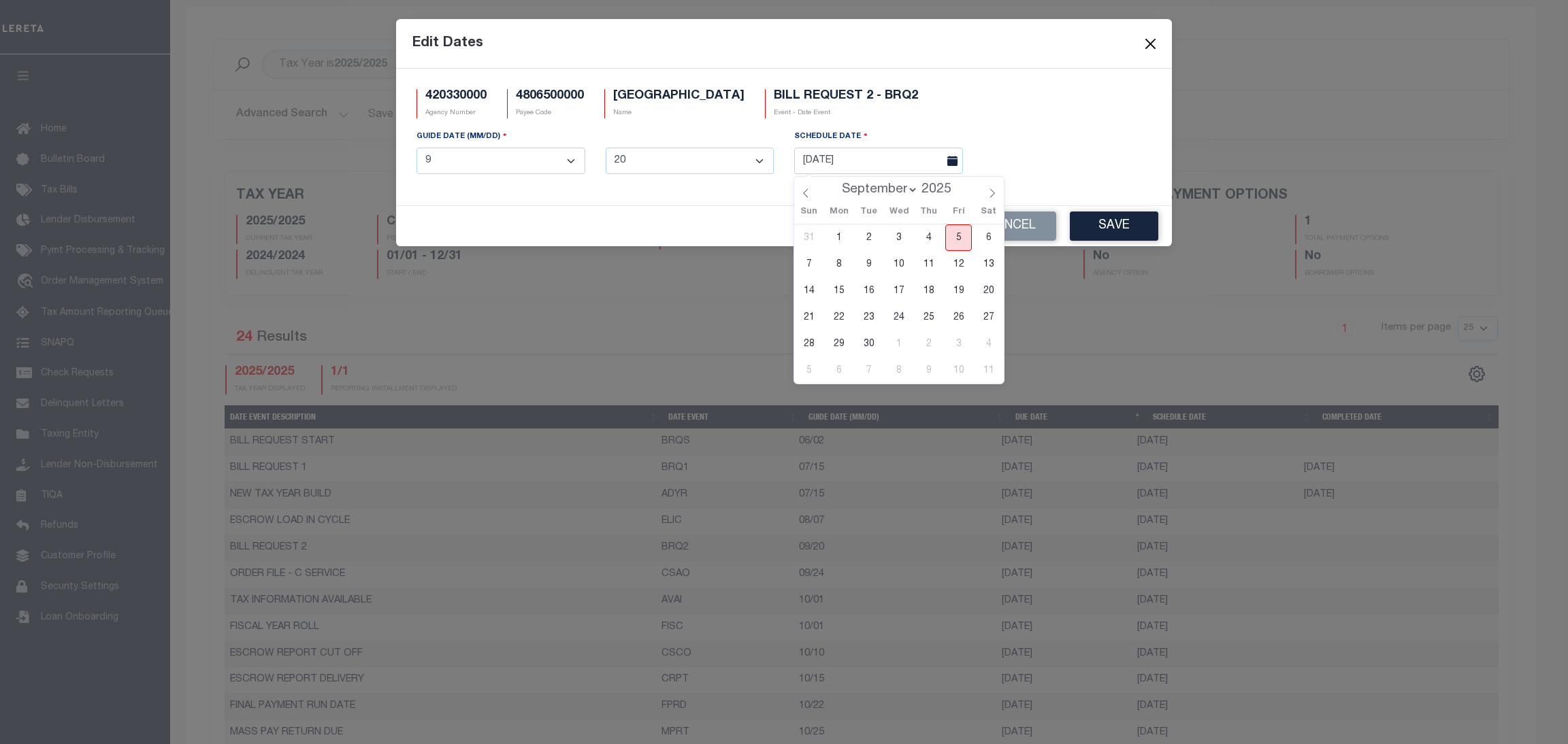
click at [953, 243] on span "5" at bounding box center [958, 237] width 26 height 26
type input "09/05/2025"
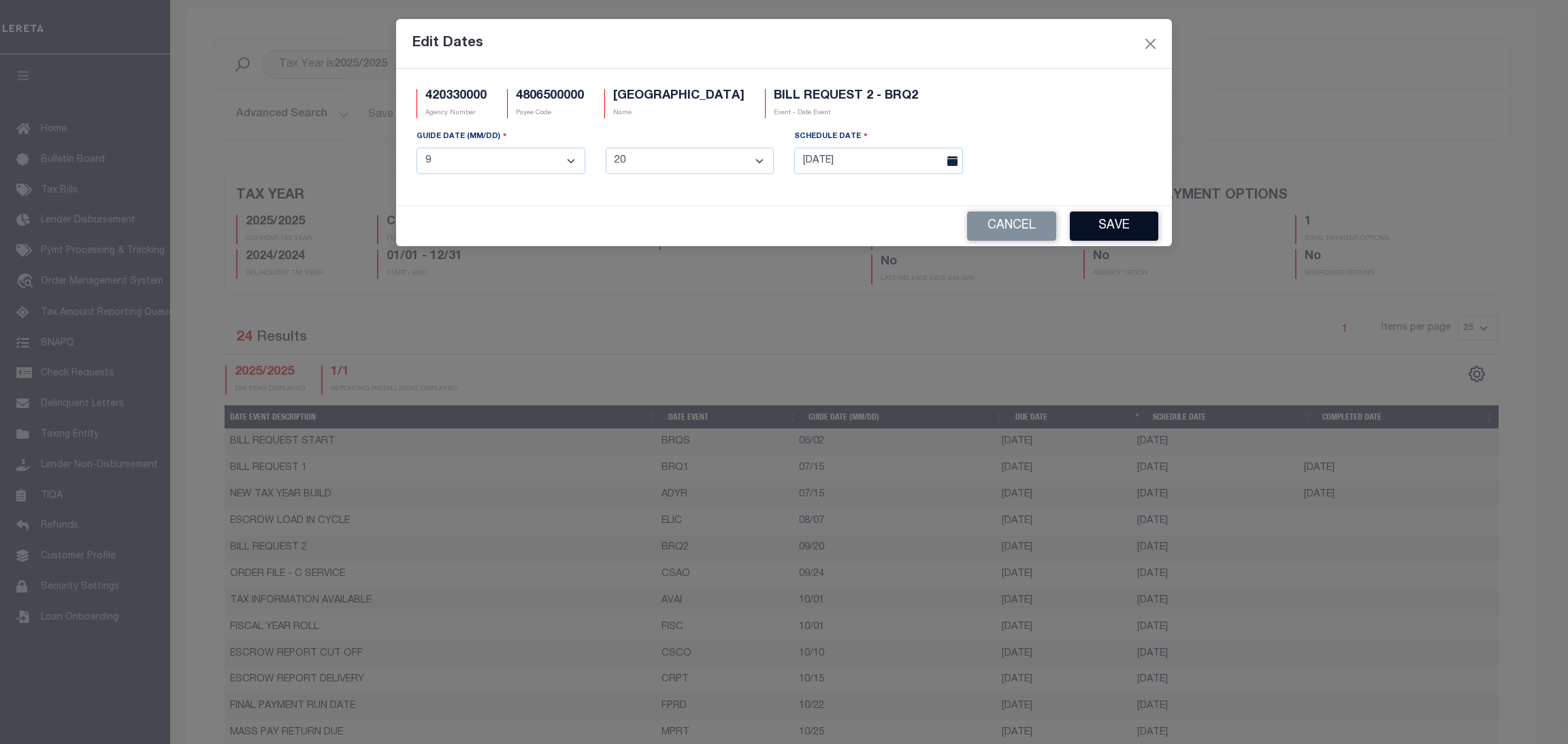
click at [1104, 225] on button "Save" at bounding box center [1114, 226] width 88 height 29
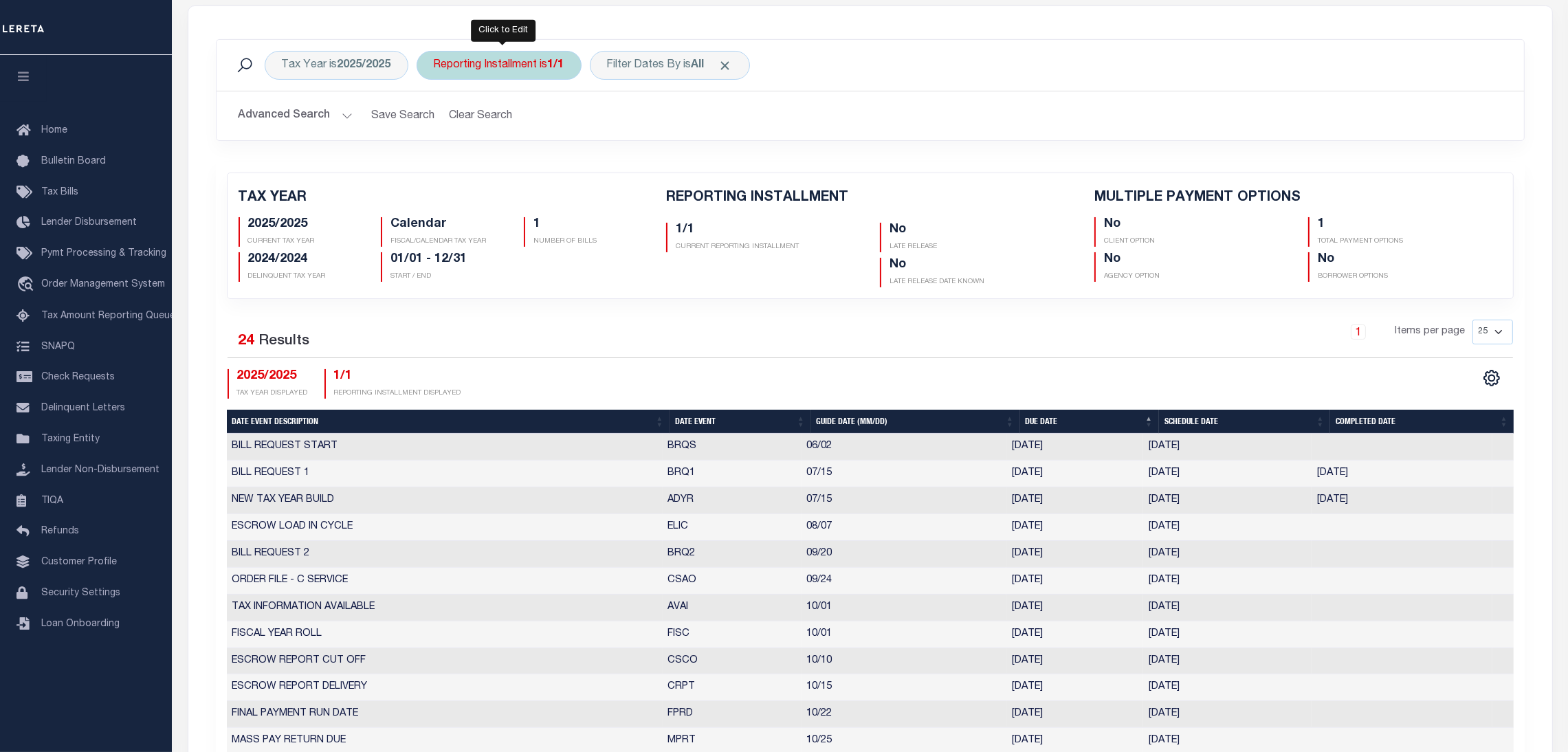
scroll to position [0, 0]
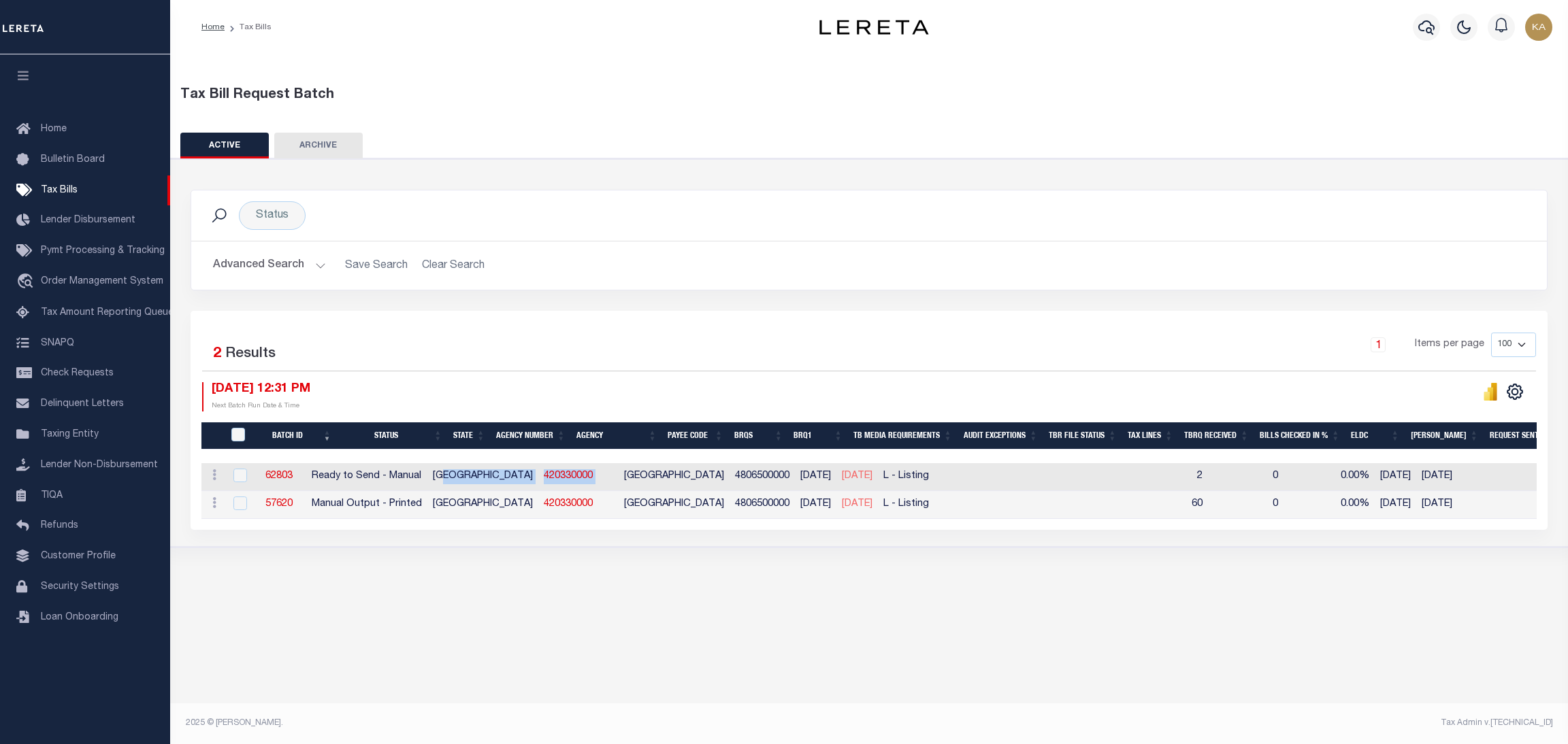
drag, startPoint x: 582, startPoint y: 481, endPoint x: 500, endPoint y: 480, distance: 82.0
click at [500, 480] on tr "ACTIONS Delete 62803 Ready to Send - Manual TX 420330000 CARSON COUNTY 48065000…" at bounding box center [1219, 477] width 2035 height 28
click at [264, 273] on button "Advanced Search" at bounding box center [270, 265] width 113 height 26
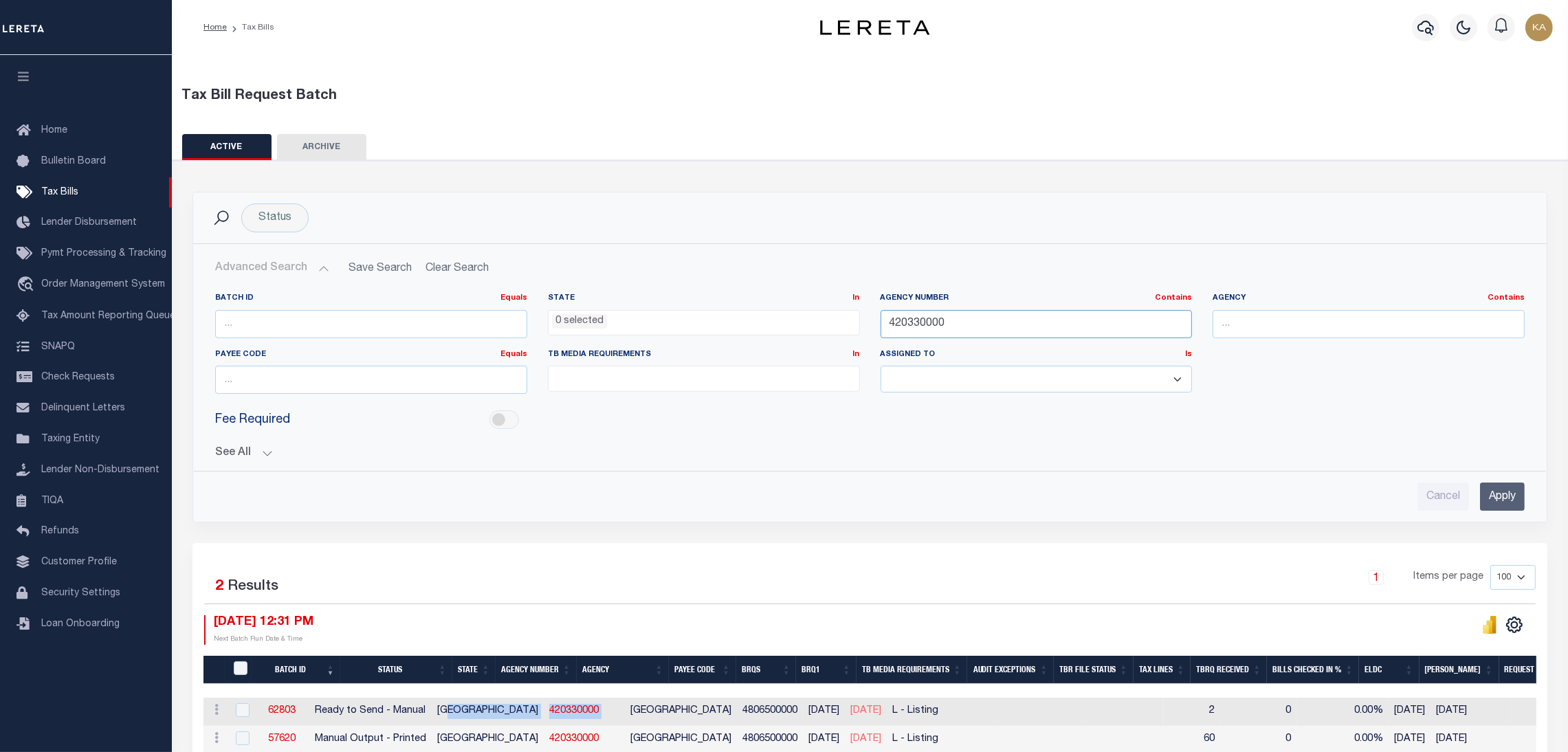
click at [908, 325] on input "420330000" at bounding box center [1036, 324] width 312 height 28
paste input "2312001"
type input "422312001"
click at [1501, 493] on input "Apply" at bounding box center [1502, 496] width 45 height 28
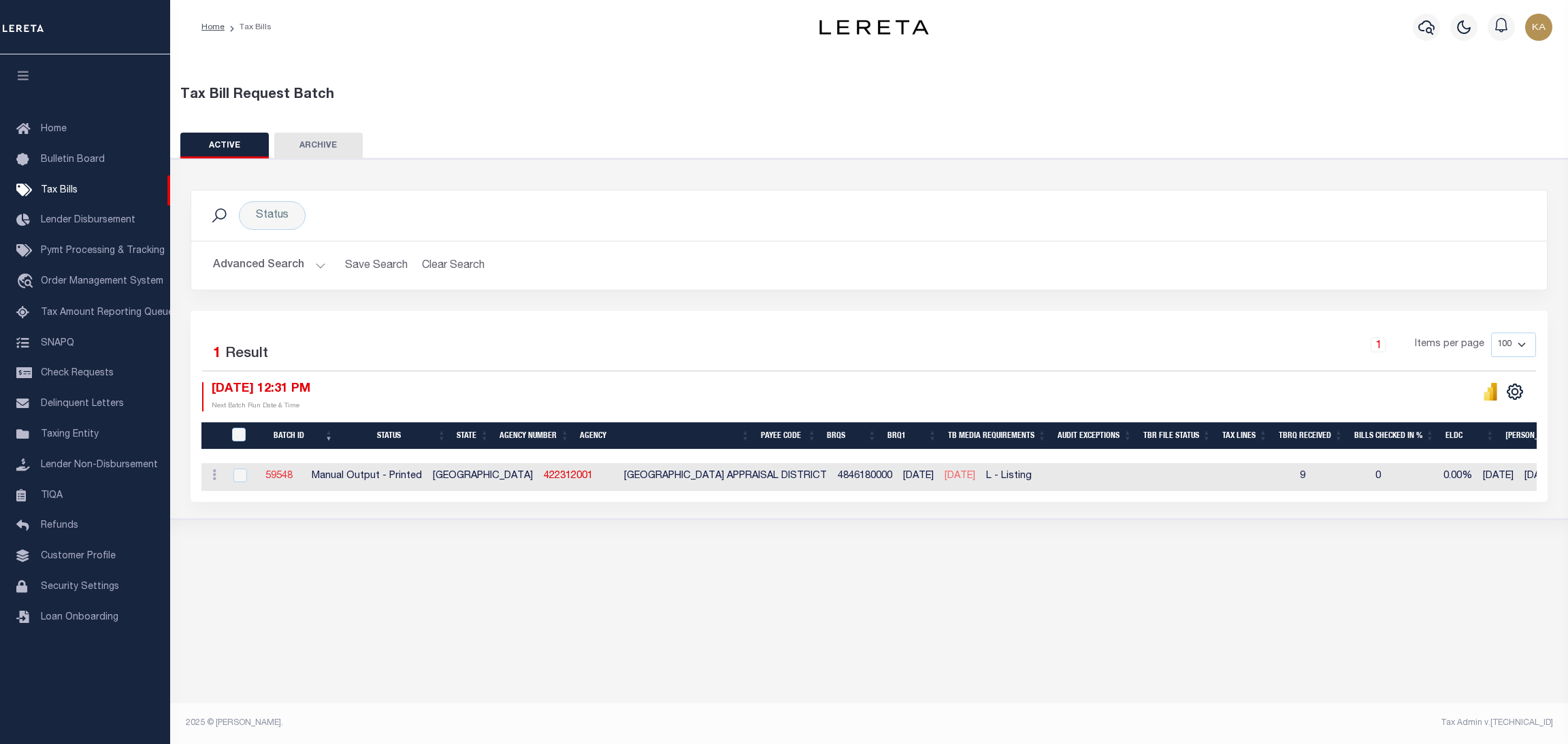
click at [292, 477] on link "59548" at bounding box center [279, 476] width 27 height 10
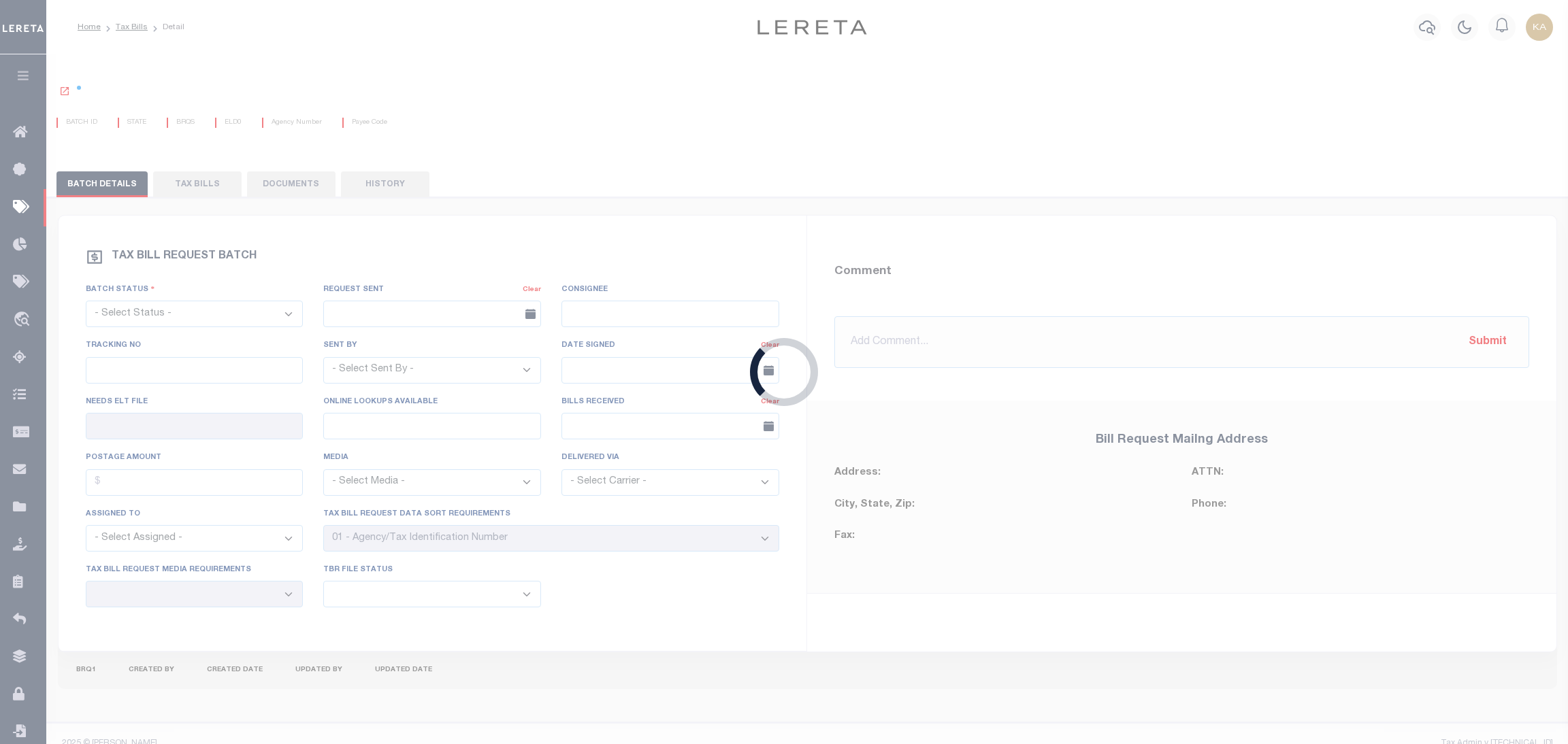
select select "PRT"
type input "No"
type input "Yes"
select select "29"
select select "20"
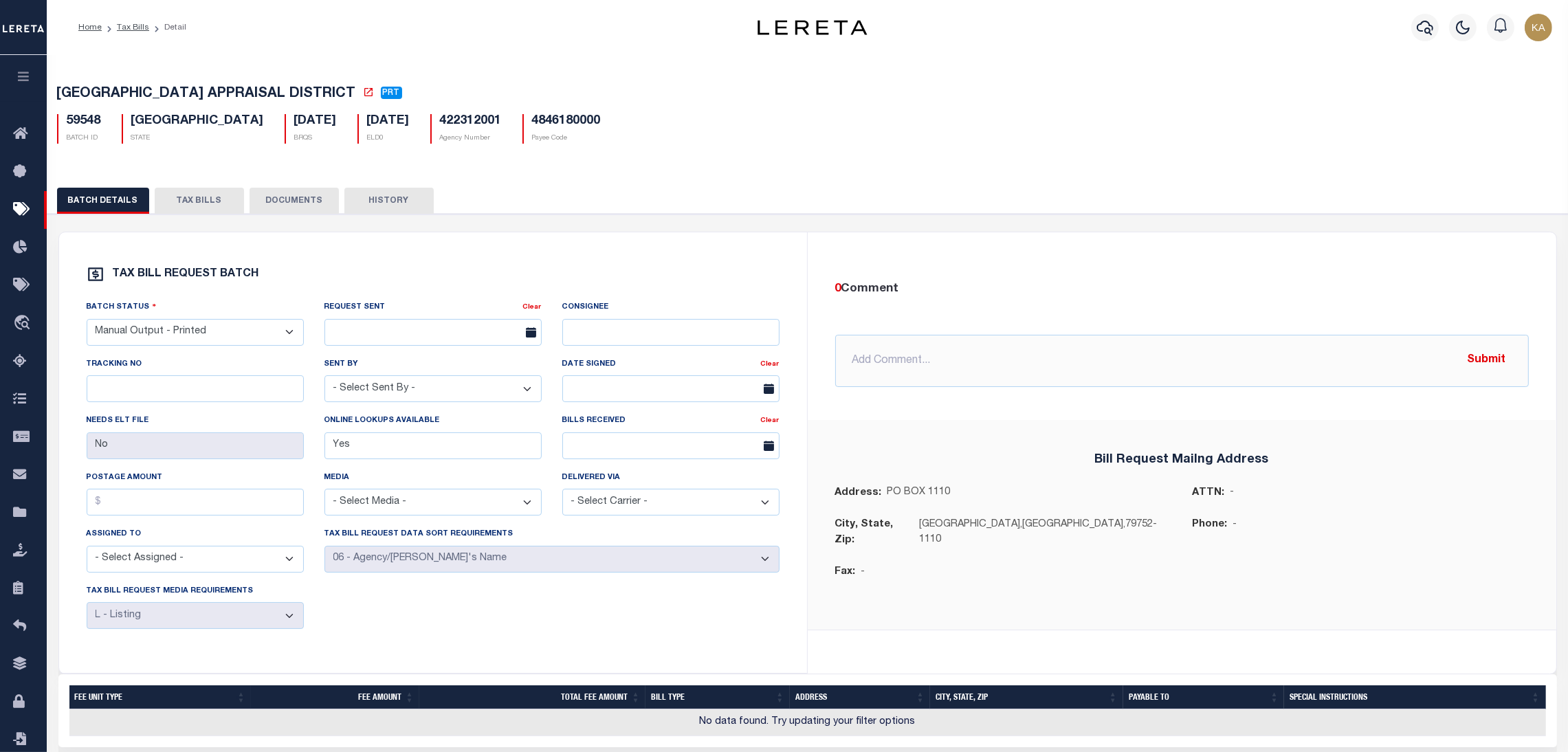
click at [225, 206] on button "TAX BILLS" at bounding box center [200, 200] width 89 height 26
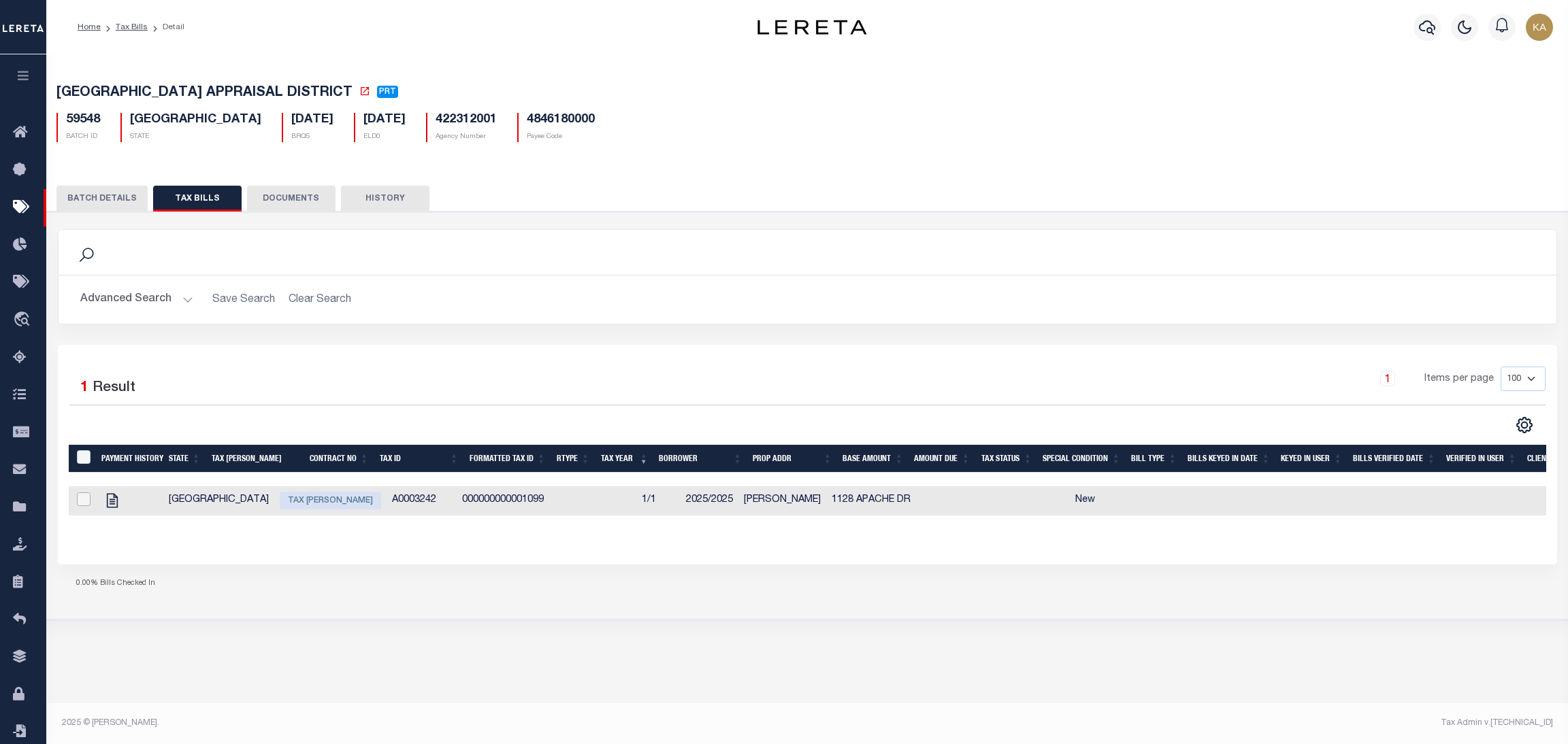
click at [86, 506] on input "checkbox" at bounding box center [84, 499] width 13 height 13
checkbox input "true"
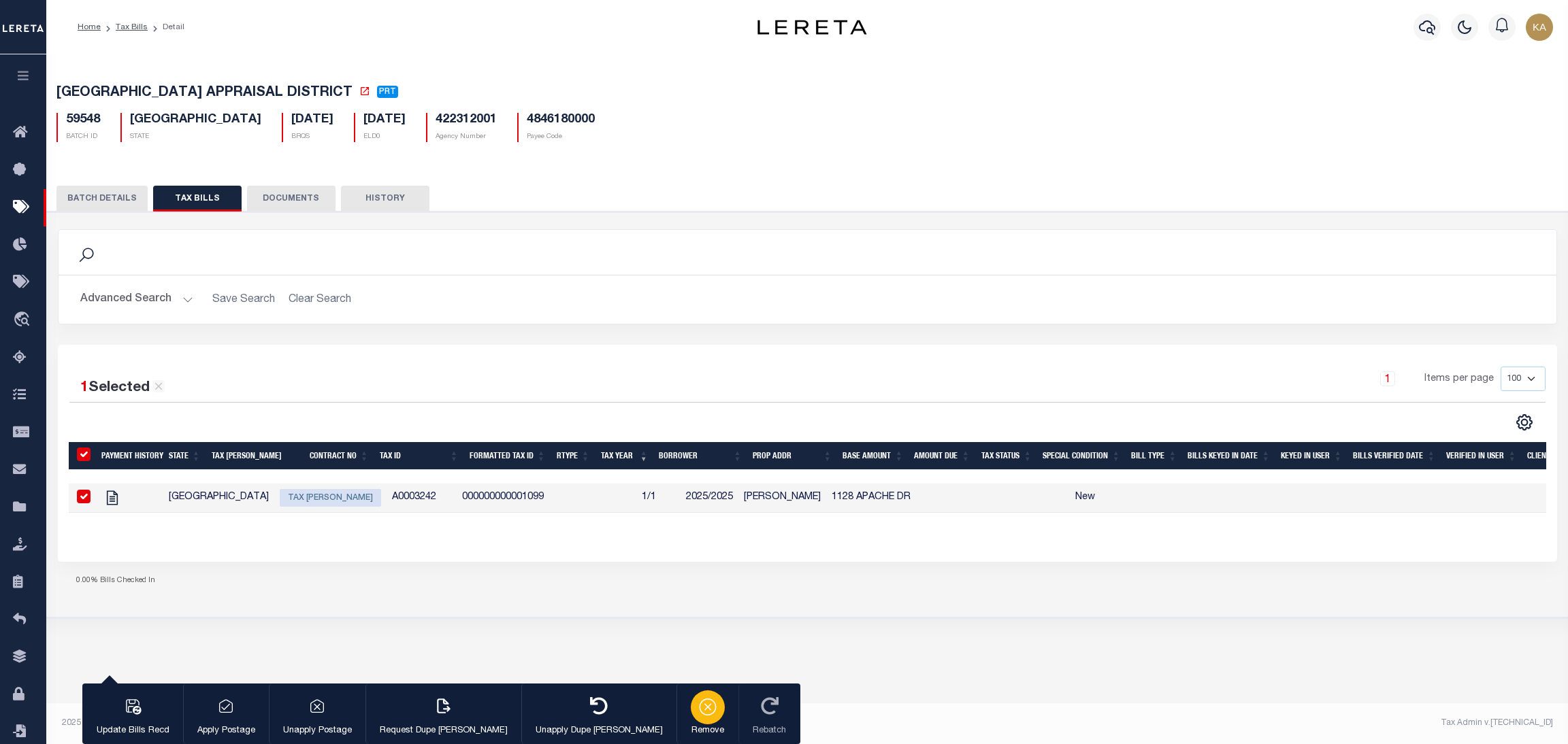
click at [677, 716] on button "Remove" at bounding box center [708, 715] width 62 height 61
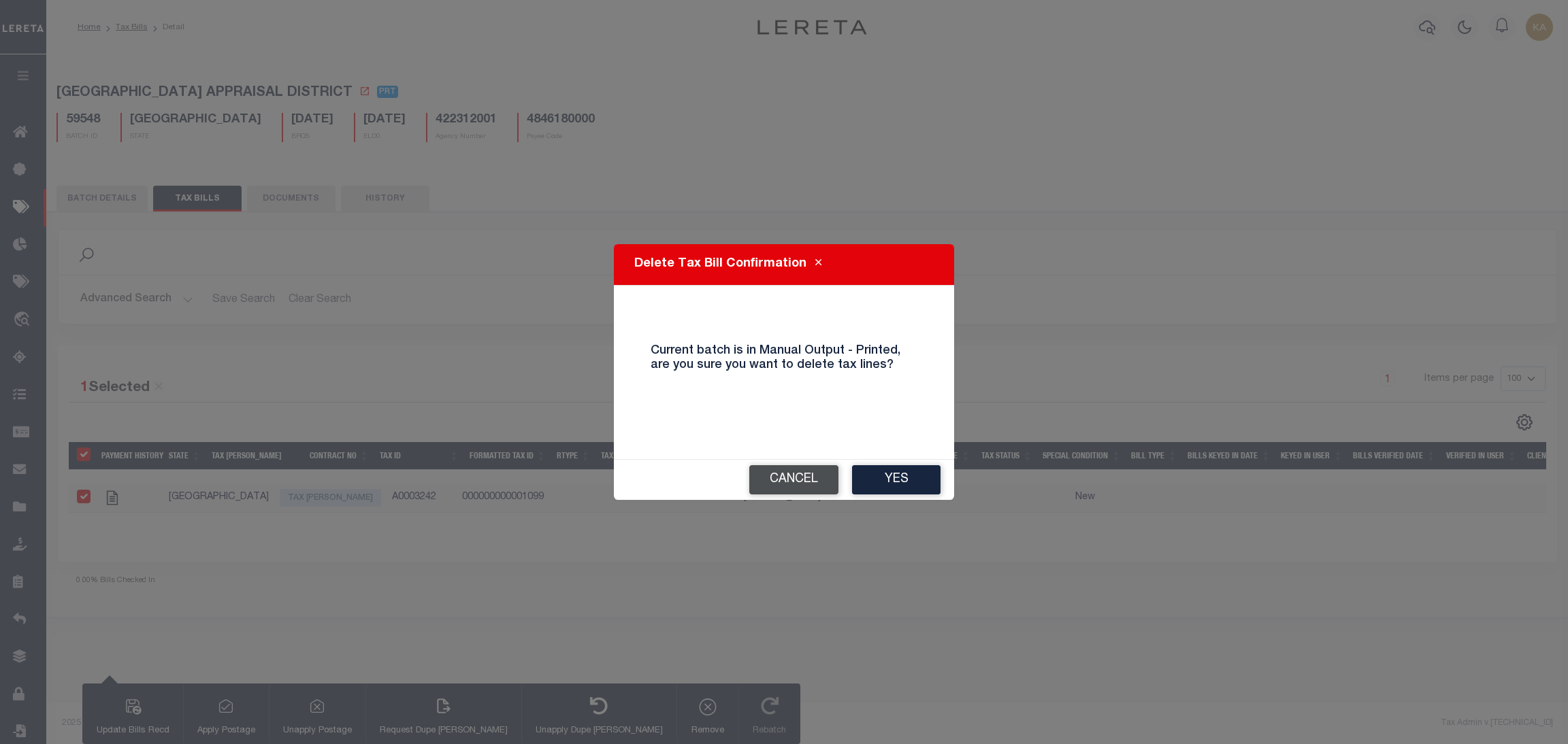
click at [798, 481] on button "Cancel" at bounding box center [794, 480] width 89 height 29
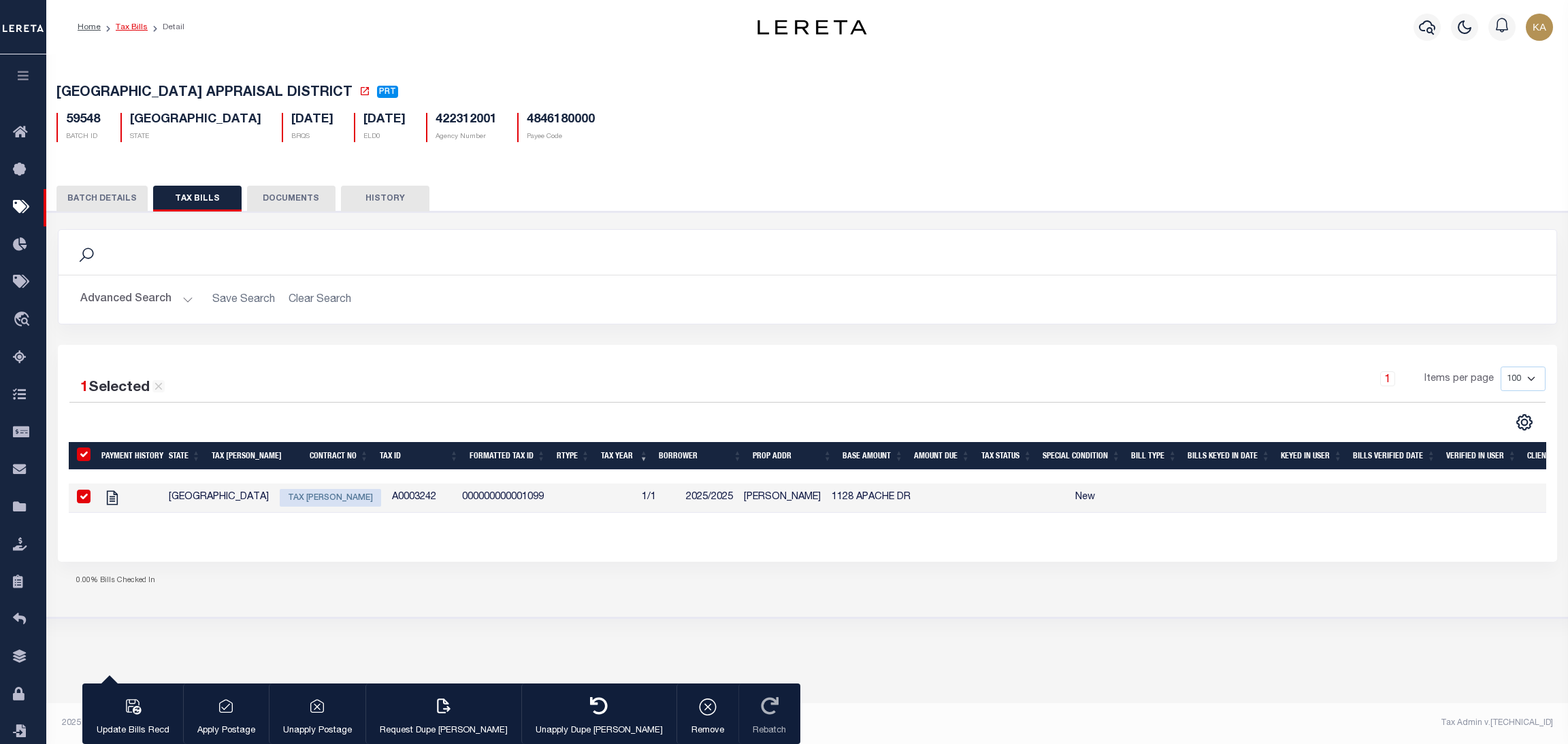
click at [129, 24] on link "Tax Bills" at bounding box center [132, 27] width 32 height 8
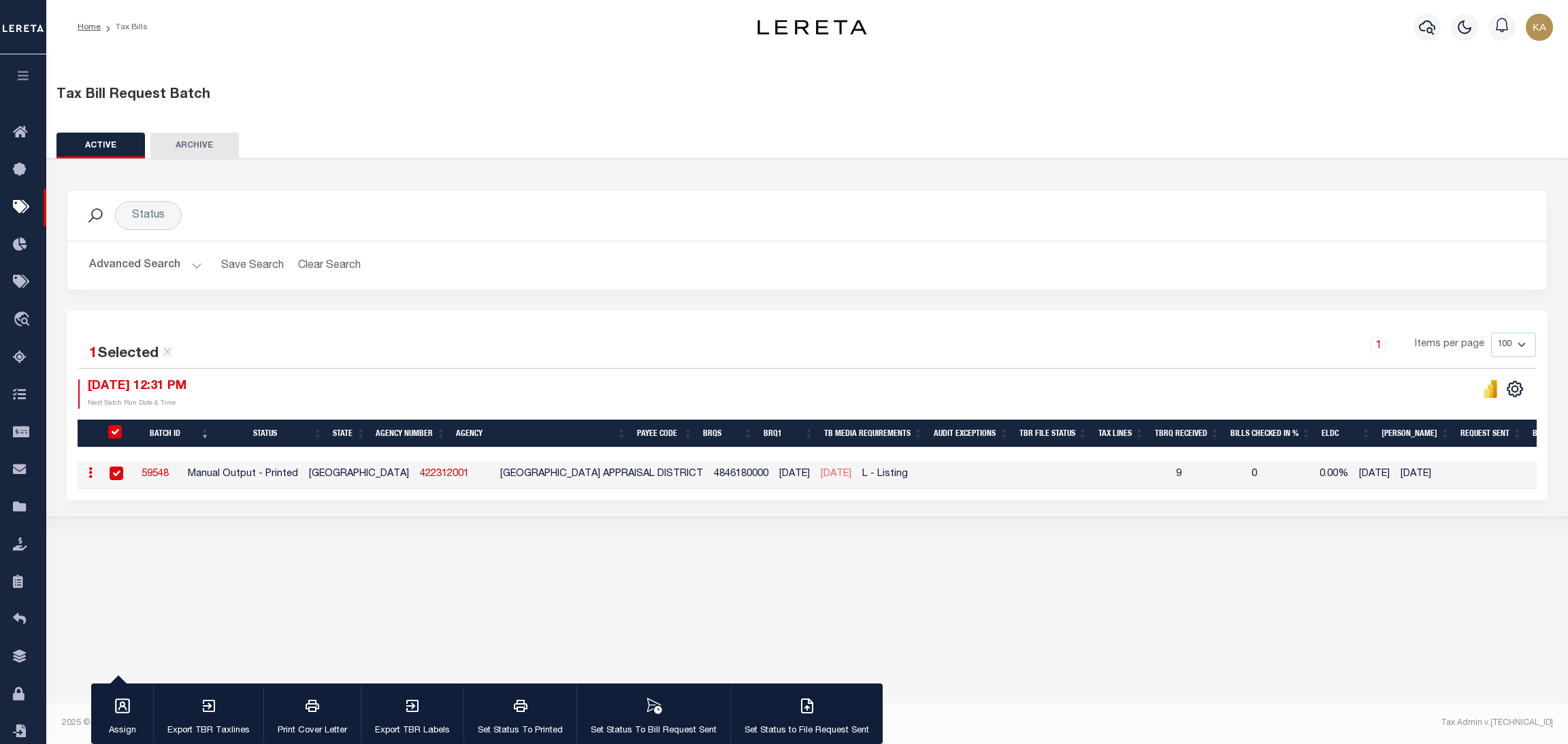
click at [420, 478] on link "422312001" at bounding box center [444, 474] width 49 height 10
checkbox input "false"
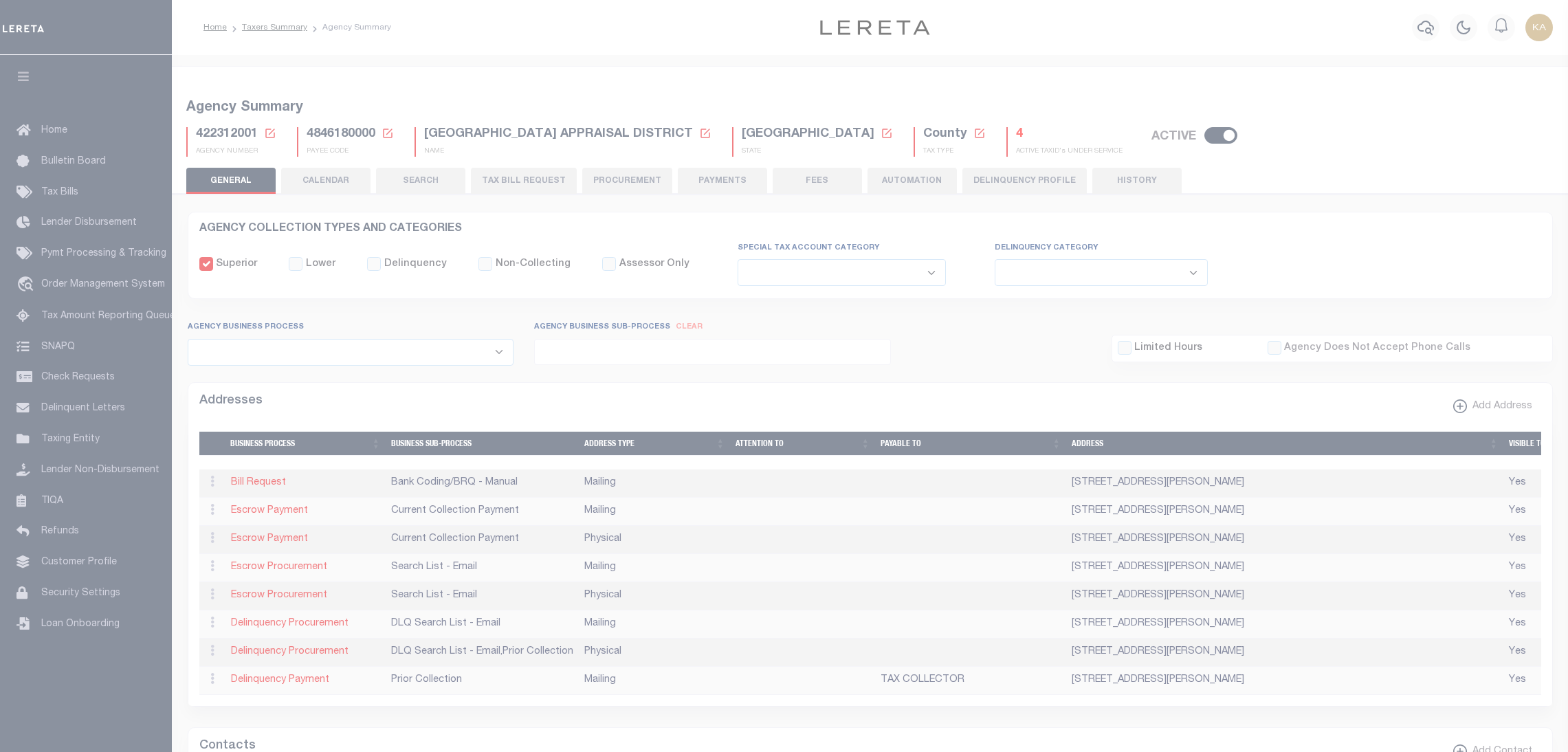
select select
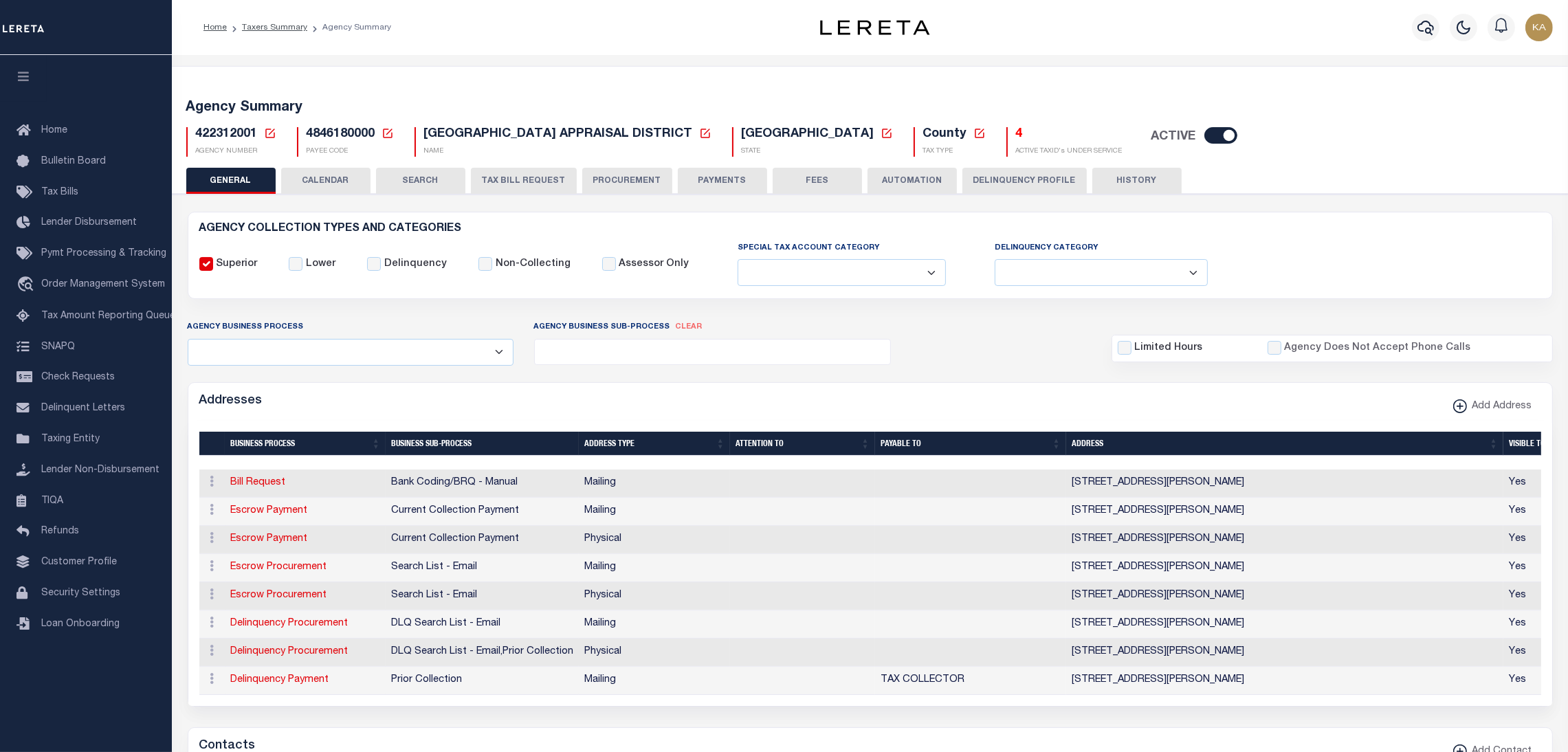
click at [514, 181] on button "TAX BILL REQUEST" at bounding box center [524, 181] width 106 height 26
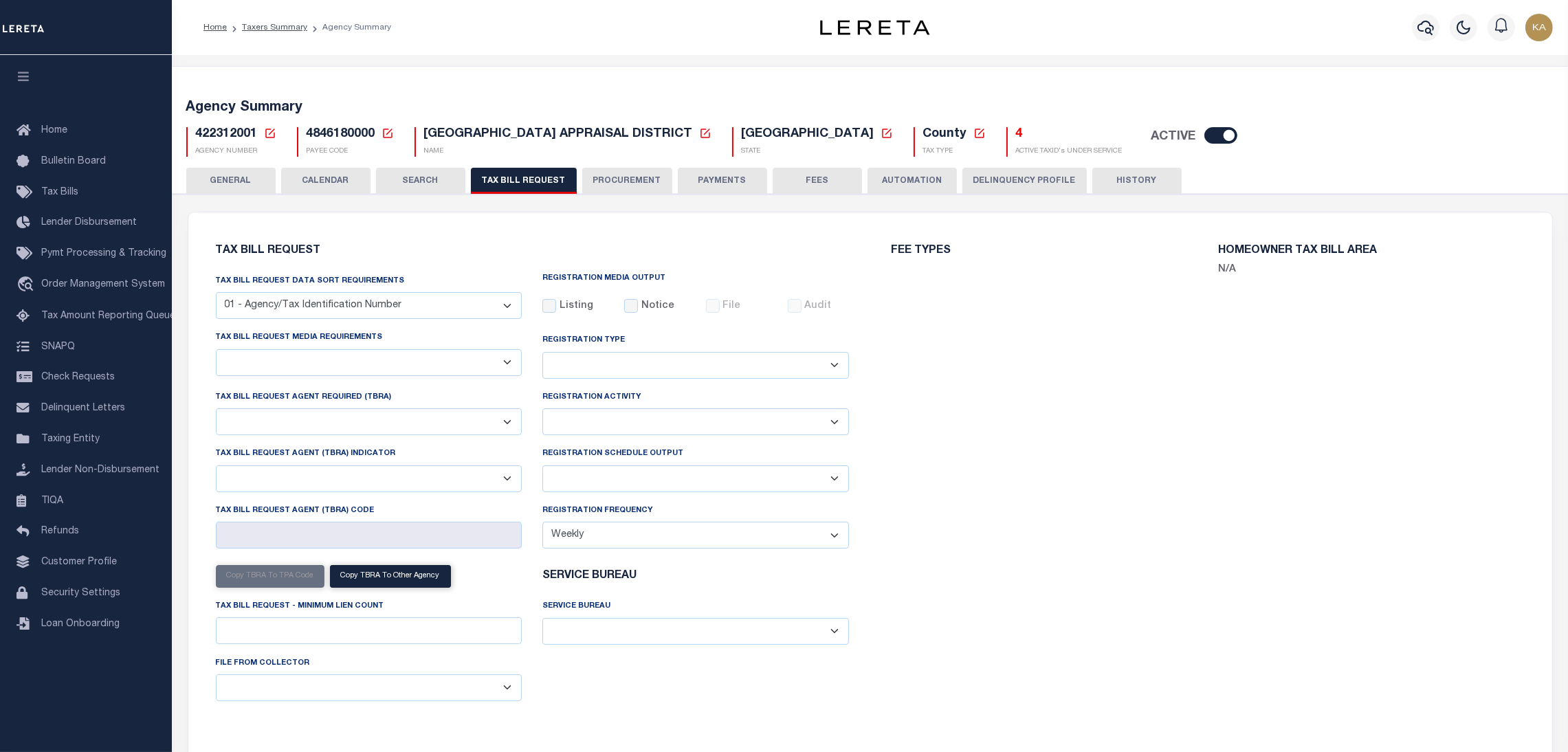
select select "29"
select select "20"
select select "false"
select select "1"
select select
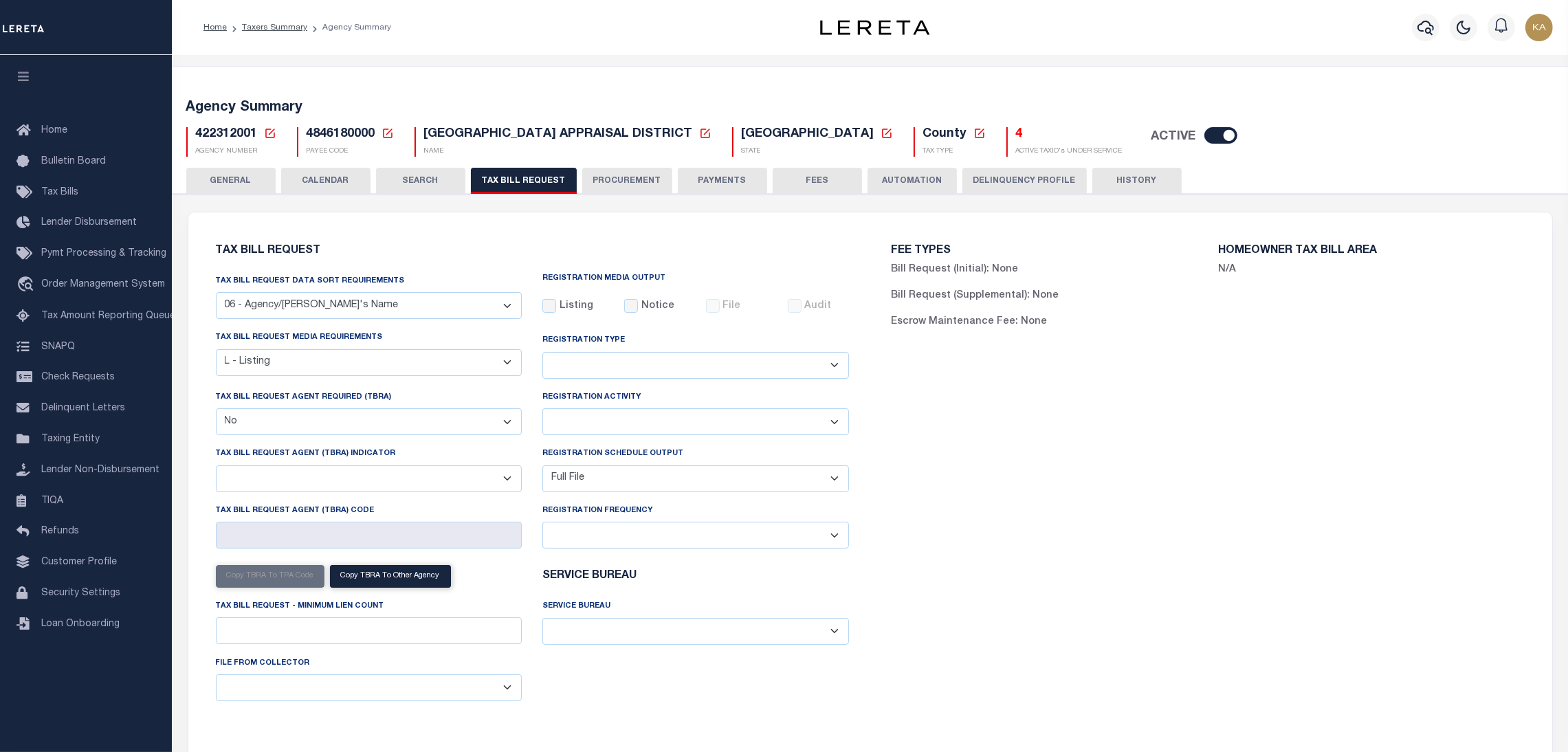
click at [339, 174] on button "CALENDAR" at bounding box center [326, 181] width 89 height 26
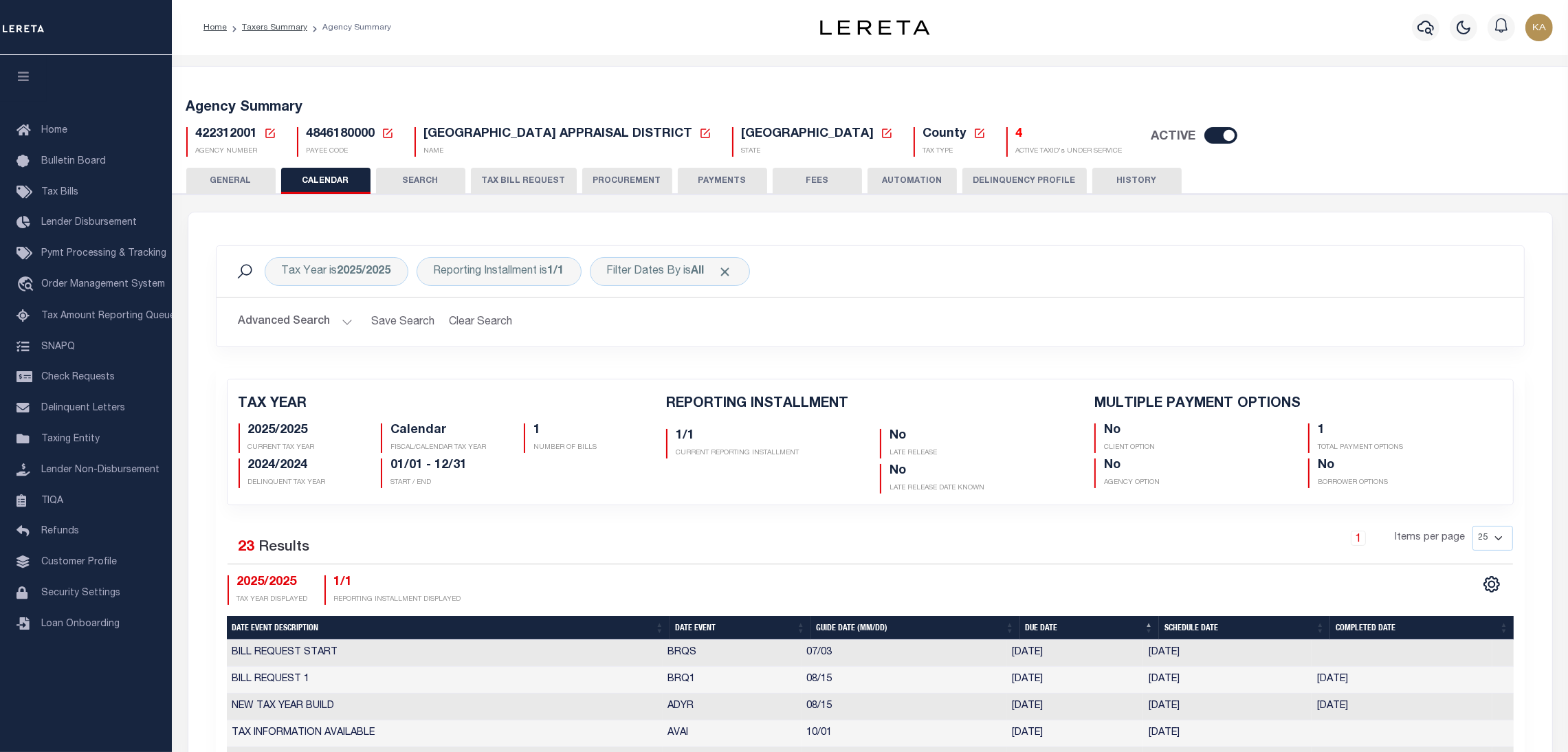
checkbox input "false"
type input "1"
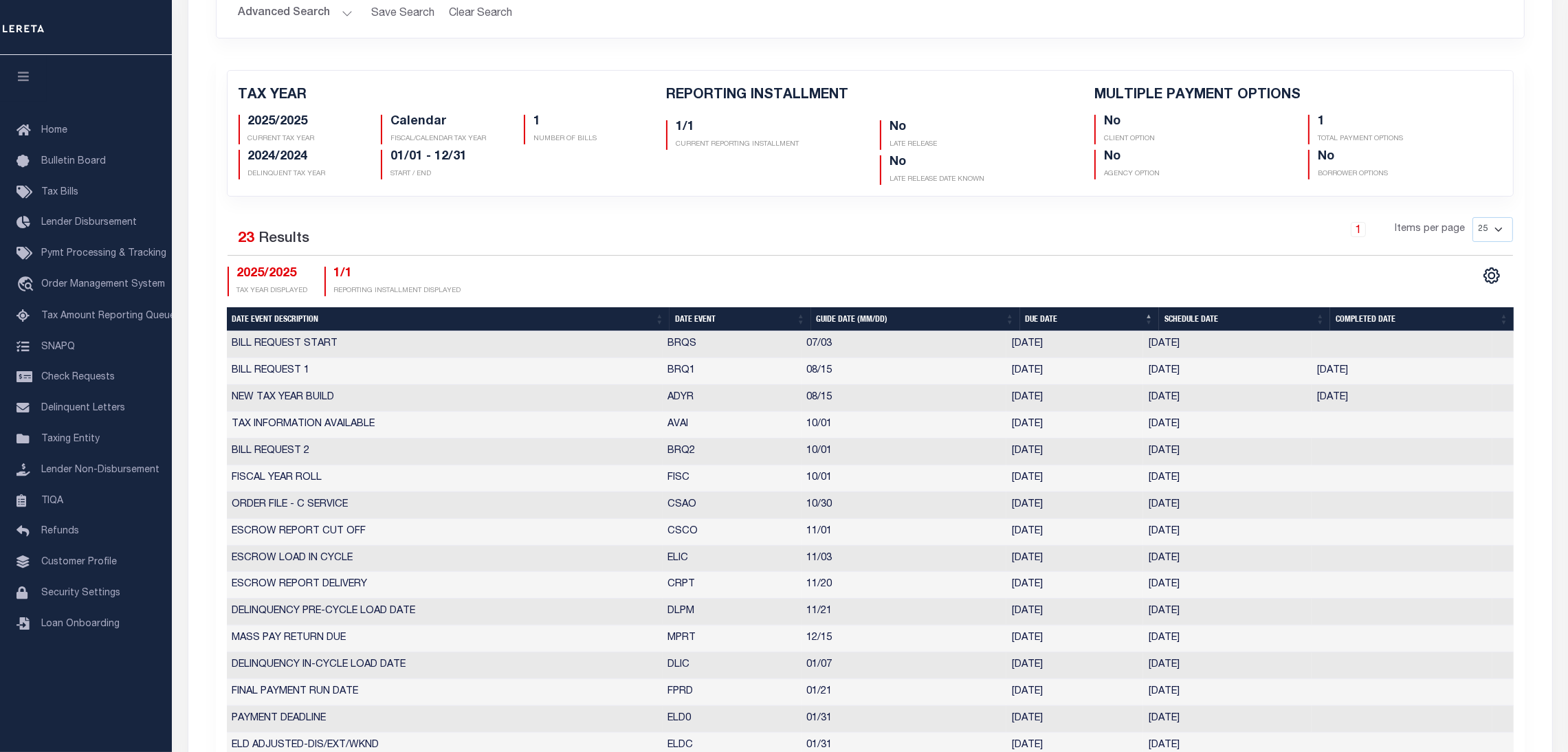
click at [717, 319] on th "Date Event" at bounding box center [740, 319] width 141 height 24
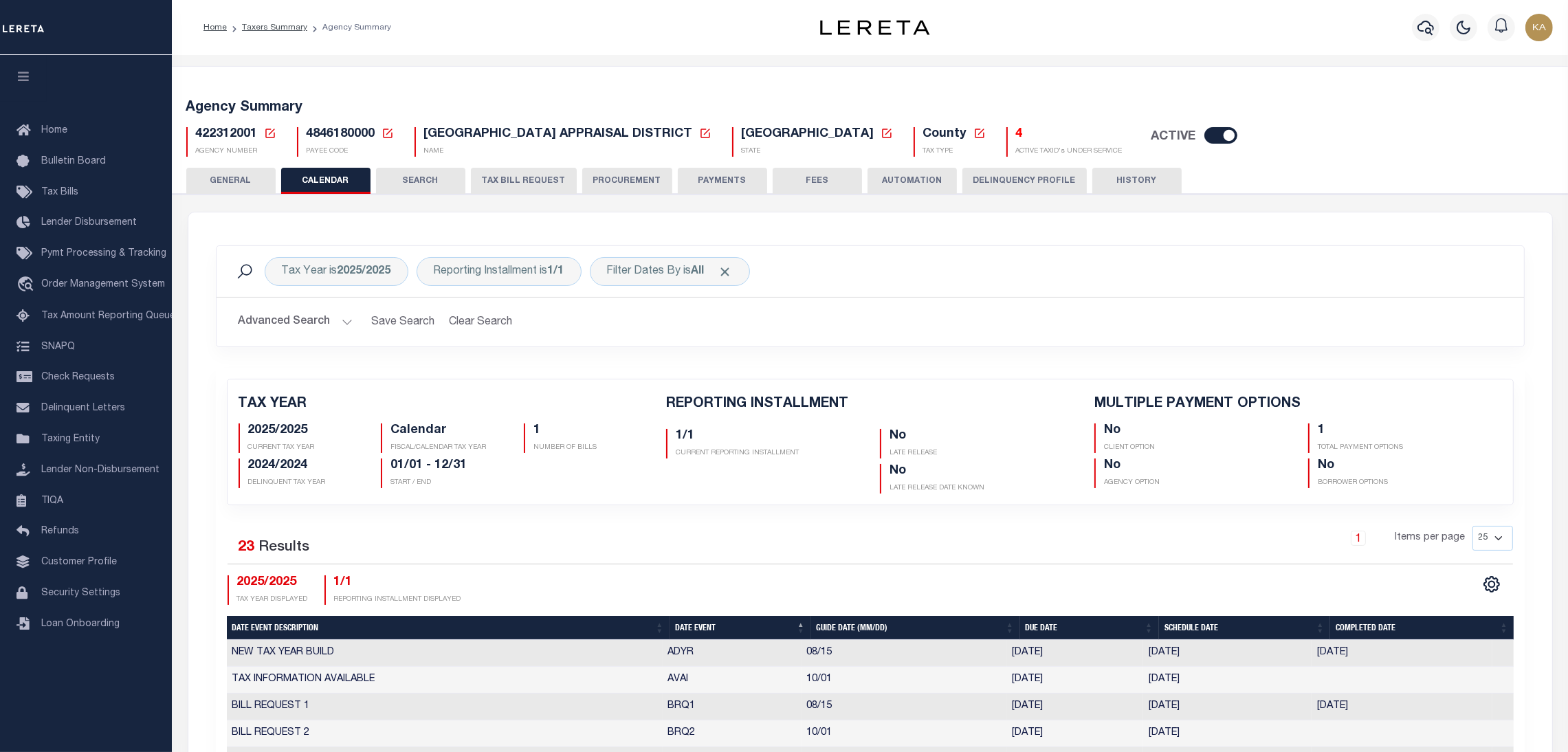
click at [502, 178] on button "TAX BILL REQUEST" at bounding box center [524, 181] width 106 height 26
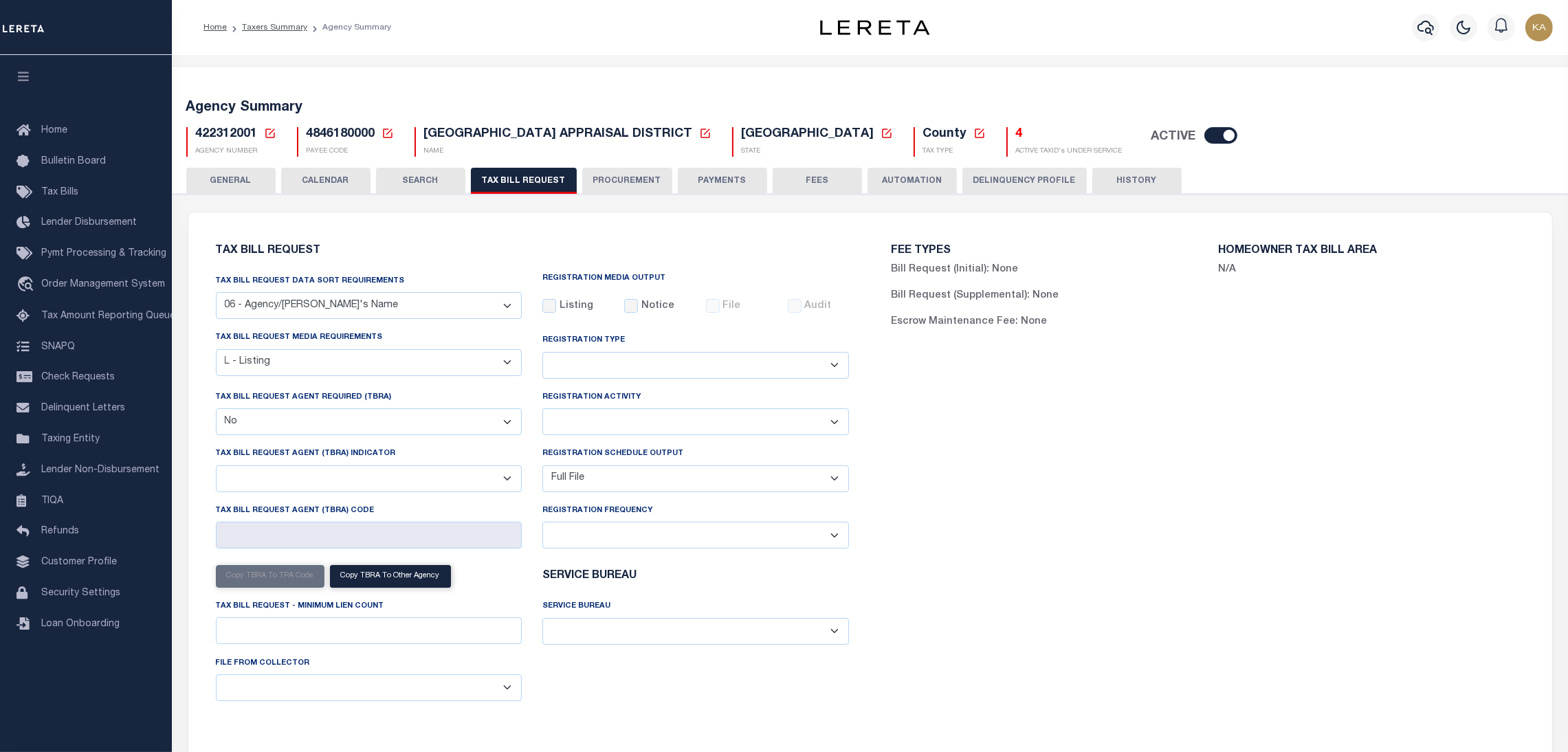
click at [297, 364] on select "A - Listing, File B - Blank Disk E - Notice, Listing F - Form G - Survey L - Li…" at bounding box center [368, 362] width 306 height 26
click at [216, 350] on select "A - Listing, File B - Blank Disk E - Notice, Listing F - Form G - Survey L - Li…" at bounding box center [368, 362] width 306 height 26
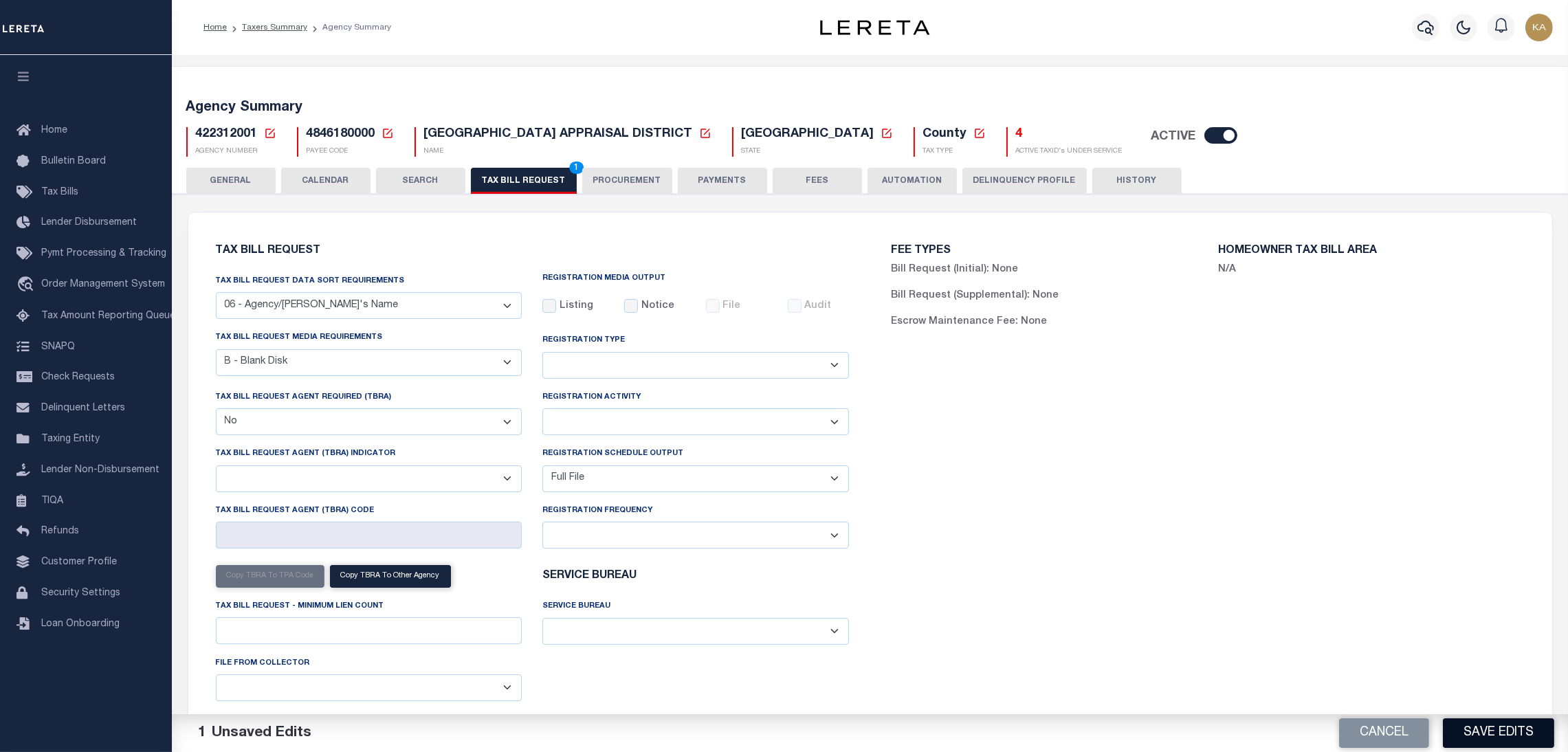
click at [1486, 728] on button "Save Edits" at bounding box center [1498, 733] width 111 height 30
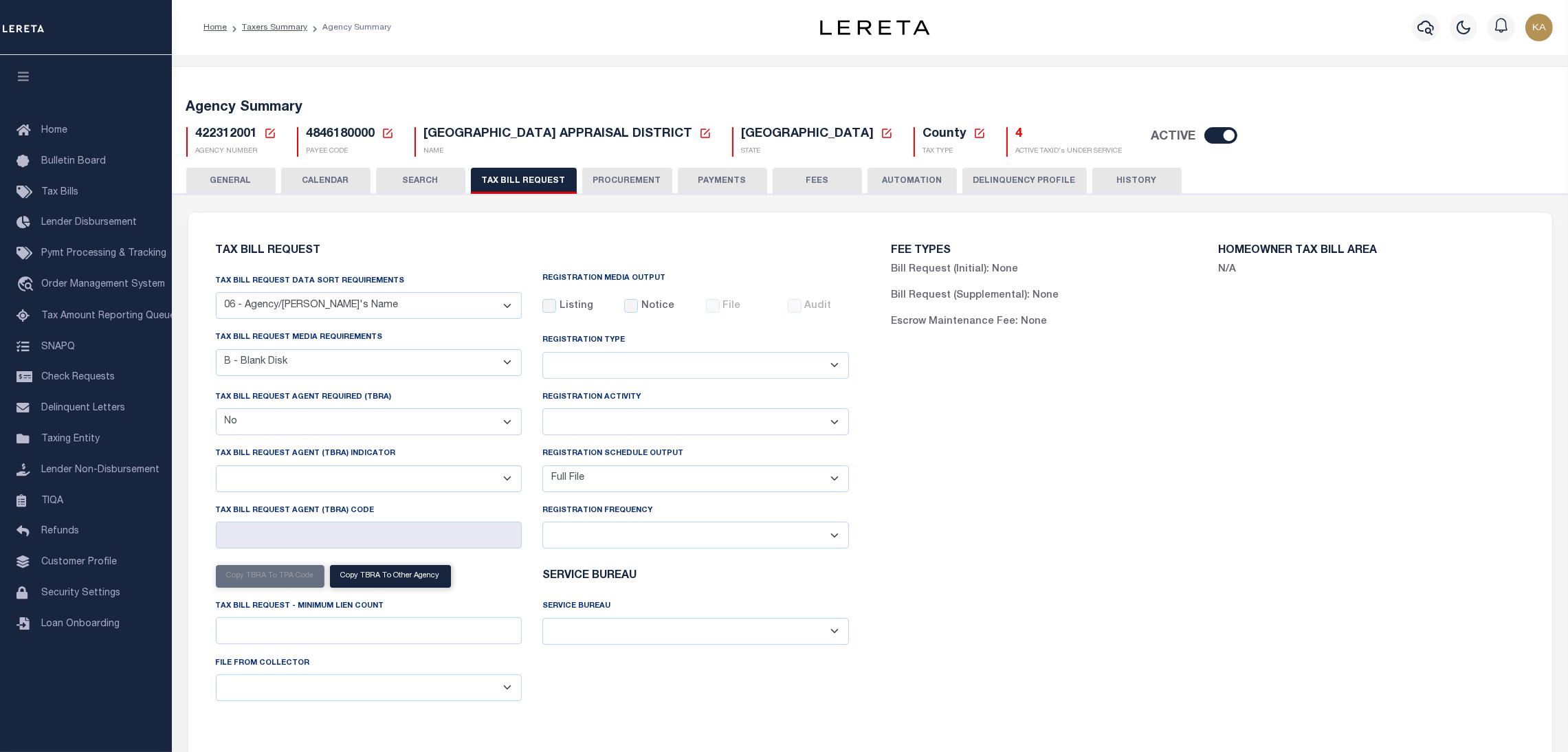
click at [309, 357] on select "A - Listing, File B - Blank Disk E - Notice, Listing F - Form G - Survey L - Li…" at bounding box center [368, 362] width 306 height 26
select select "20"
click at [216, 350] on select "A - Listing, File B - Blank Disk E - Notice, Listing F - Form G - Survey L - Li…" at bounding box center [368, 362] width 306 height 26
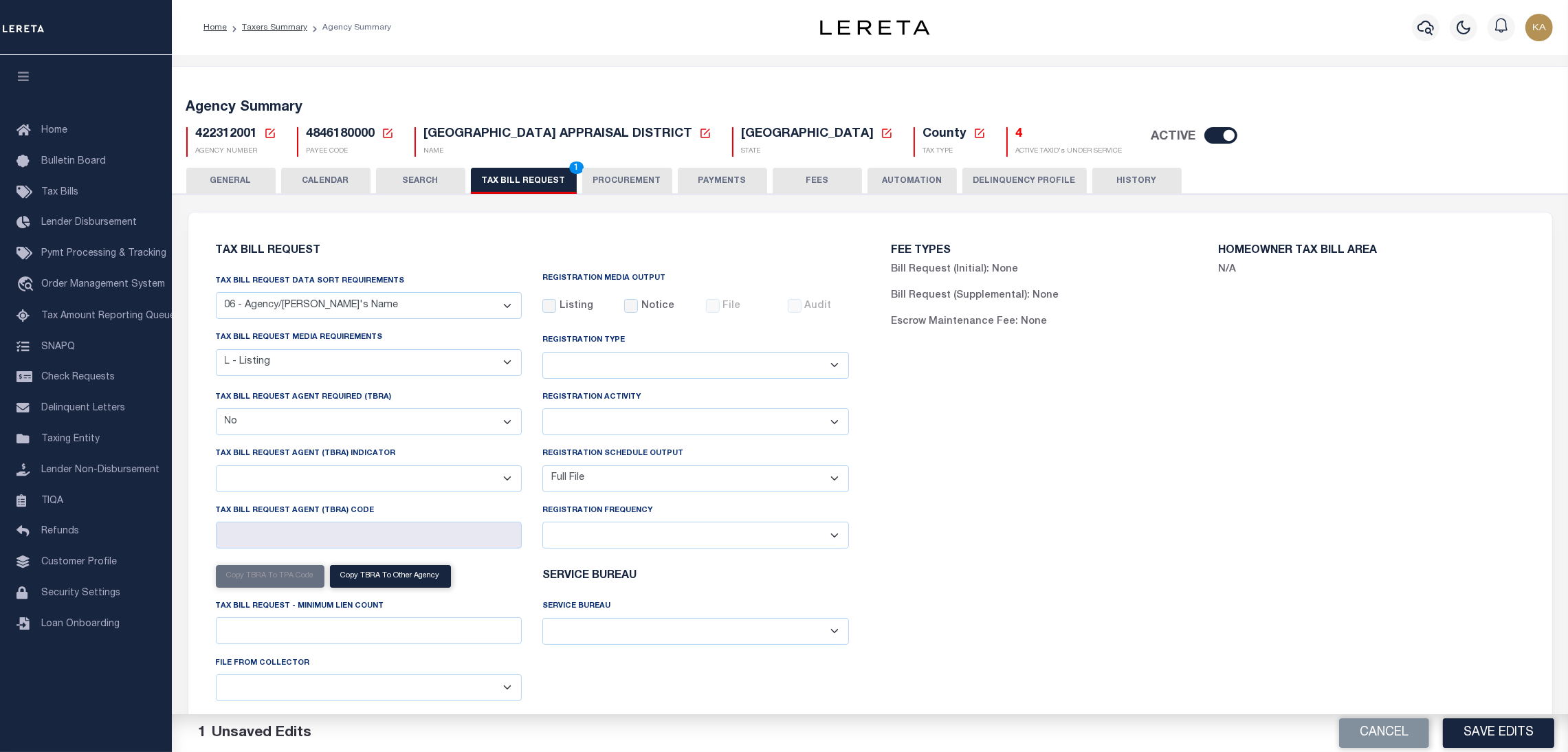
click at [1517, 730] on button "Save Edits" at bounding box center [1498, 733] width 111 height 30
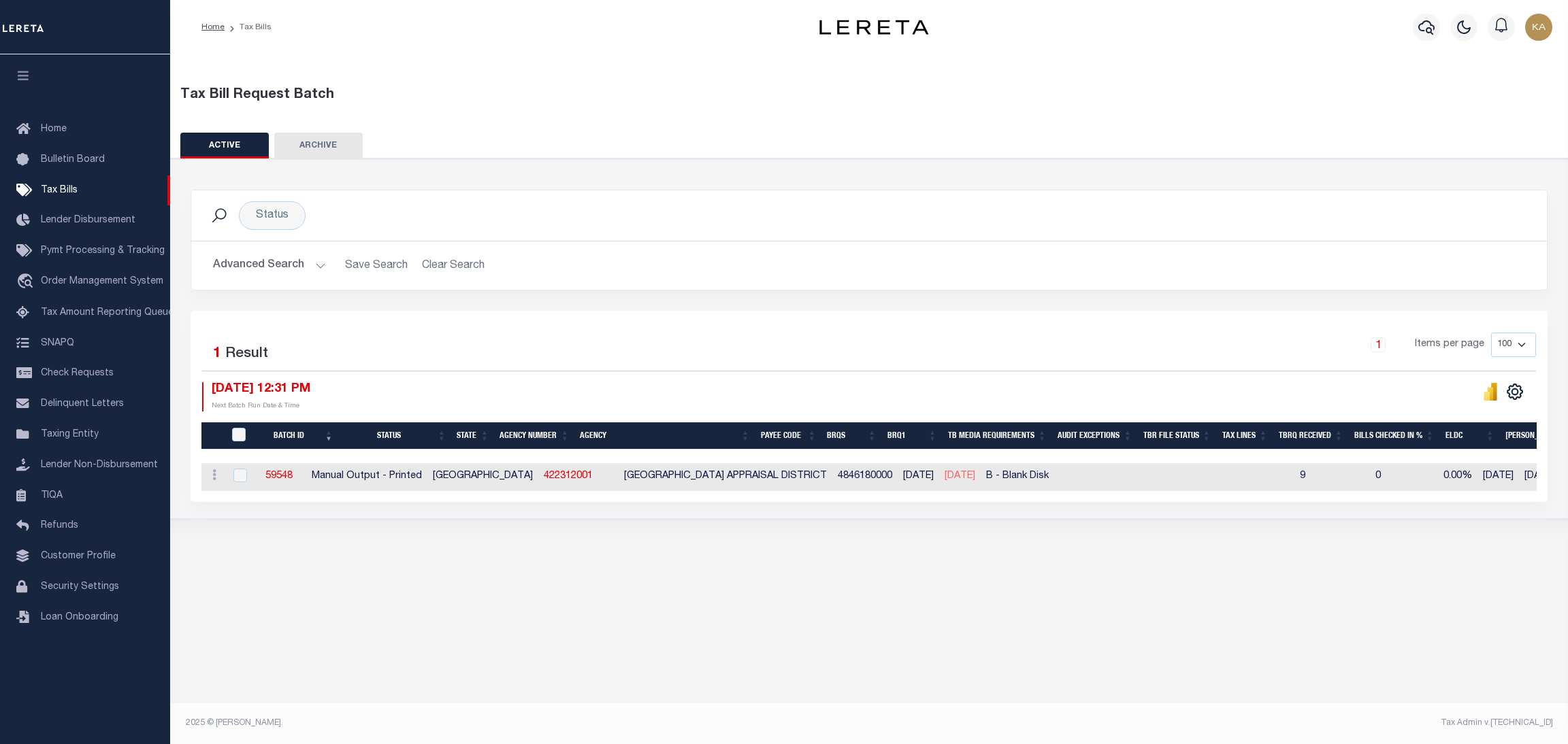
click at [859, 364] on div "1 Items per page 100 200 500 1000" at bounding box center [1039, 350] width 996 height 35
drag, startPoint x: 958, startPoint y: 479, endPoint x: 909, endPoint y: 481, distance: 49.0
click at [945, 481] on span "[DATE]" at bounding box center [960, 476] width 31 height 10
checkbox input "true"
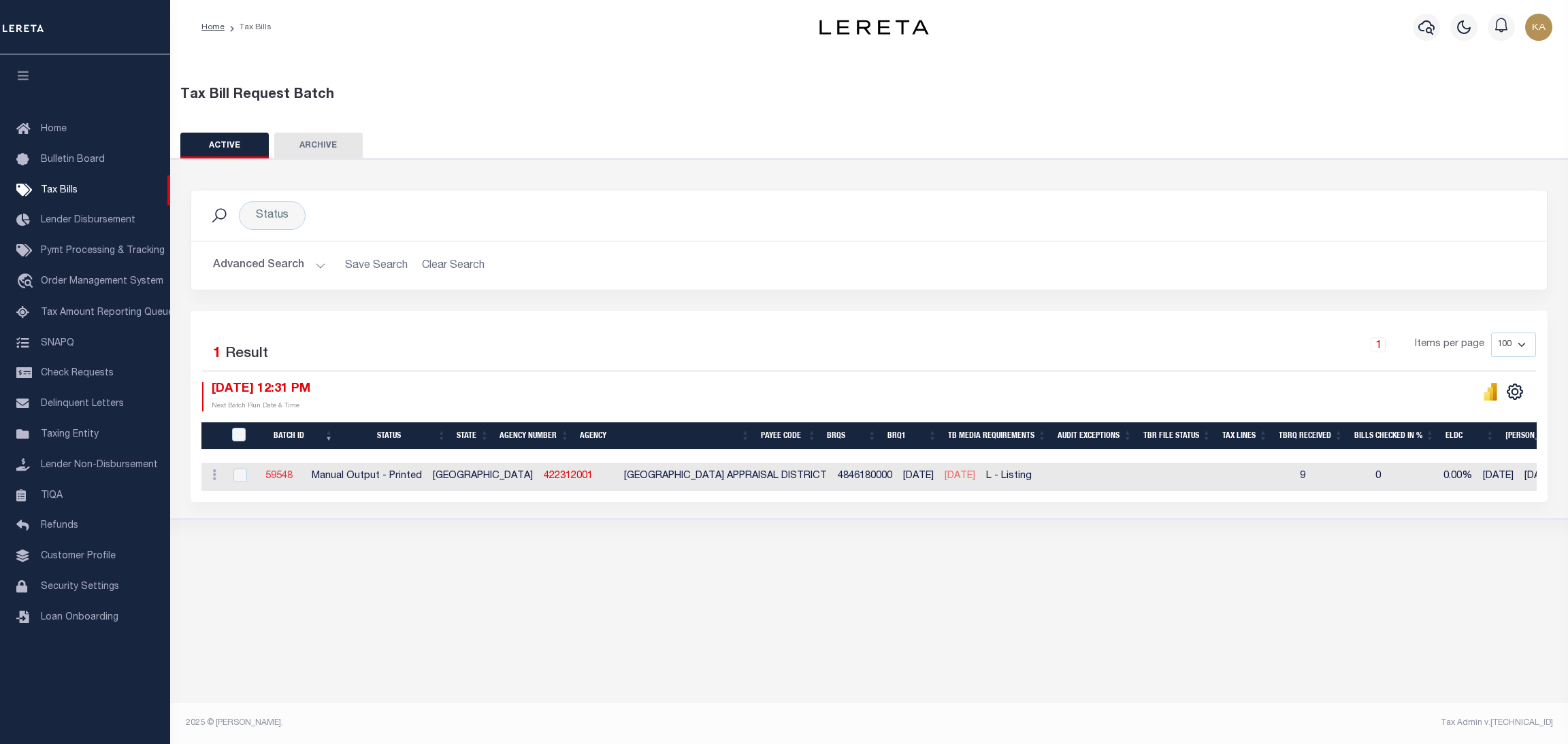
click at [289, 478] on link "59548" at bounding box center [279, 476] width 27 height 10
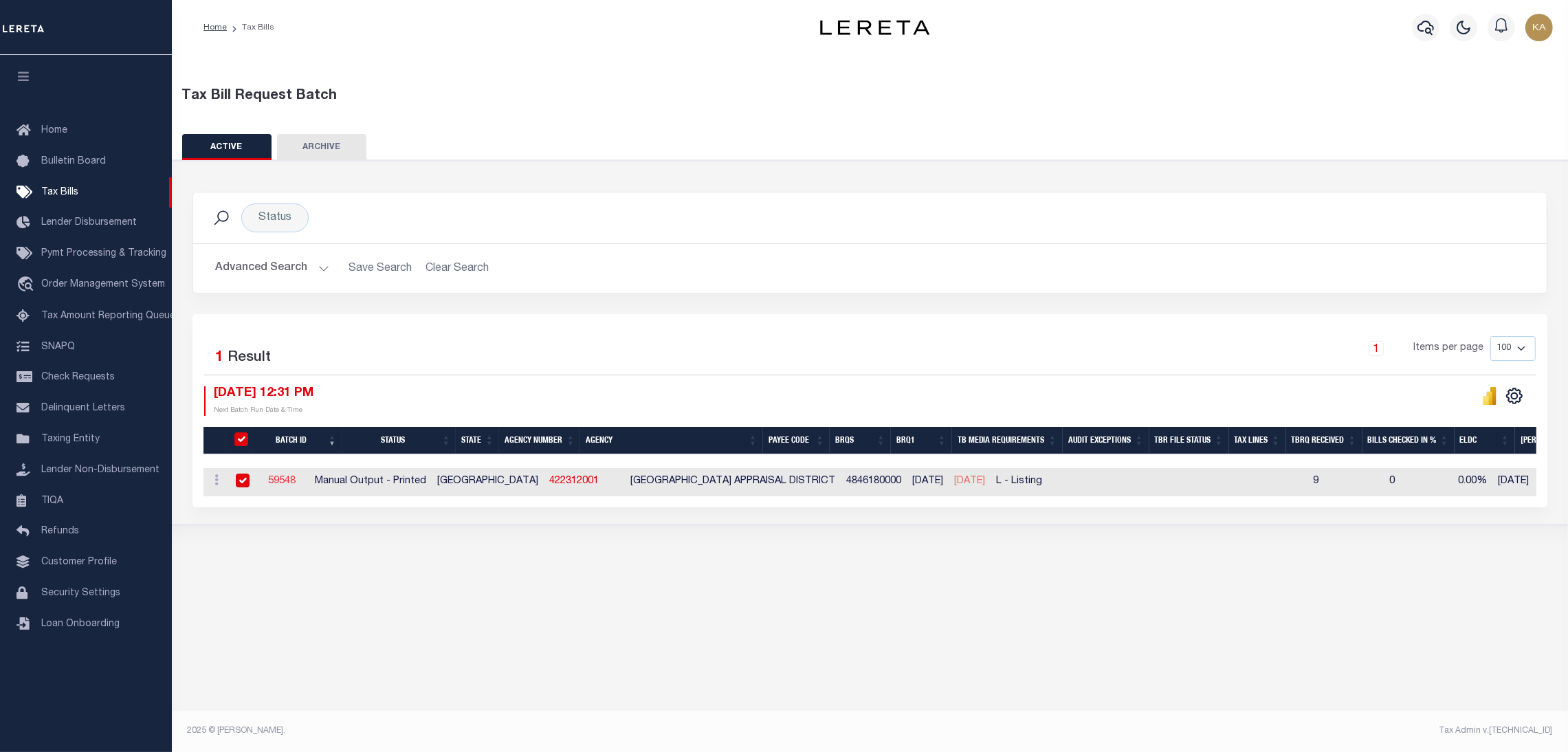
select select "PRT"
type input "No"
type input "Yes"
select select "29"
select select "20"
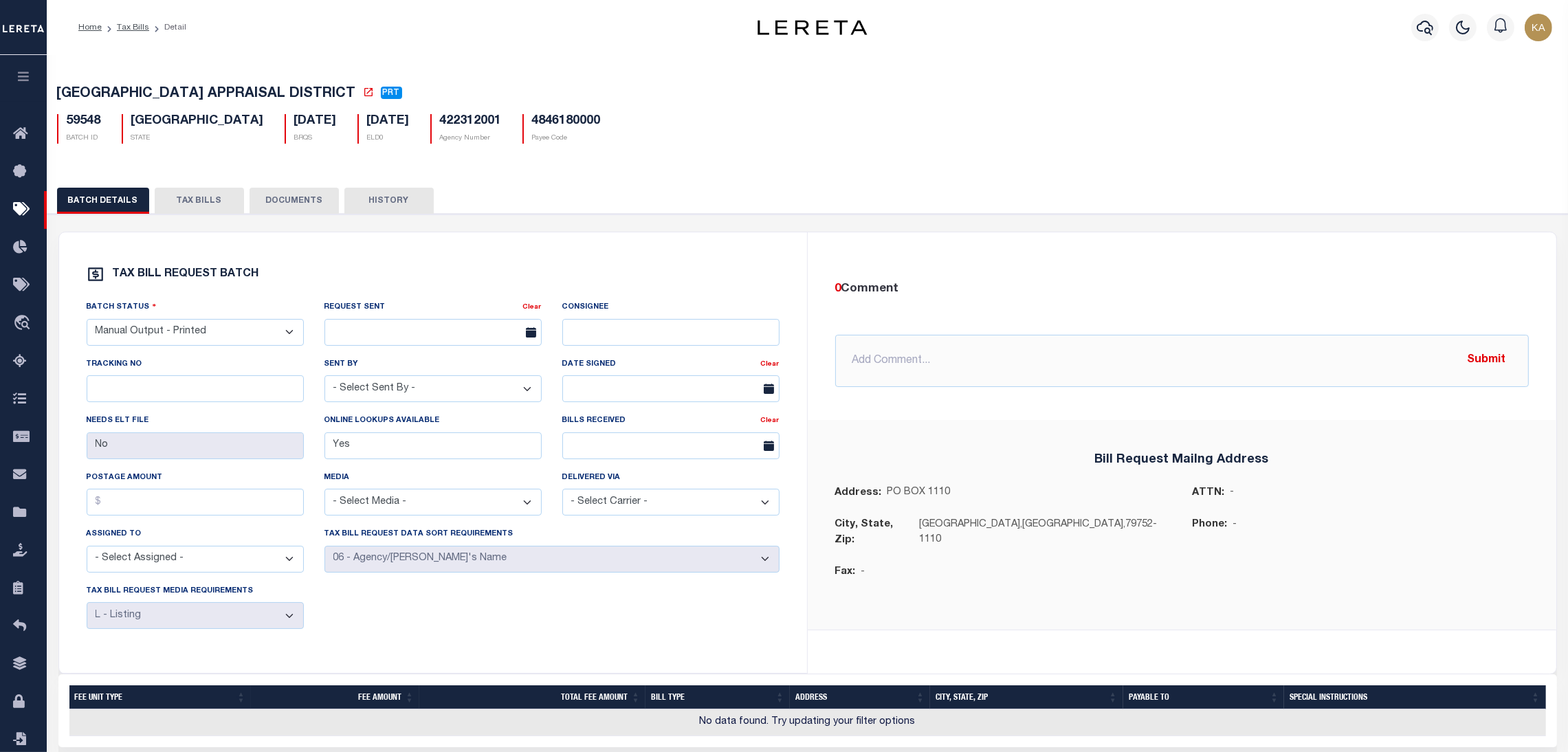
click at [201, 210] on button "TAX BILLS" at bounding box center [200, 200] width 89 height 26
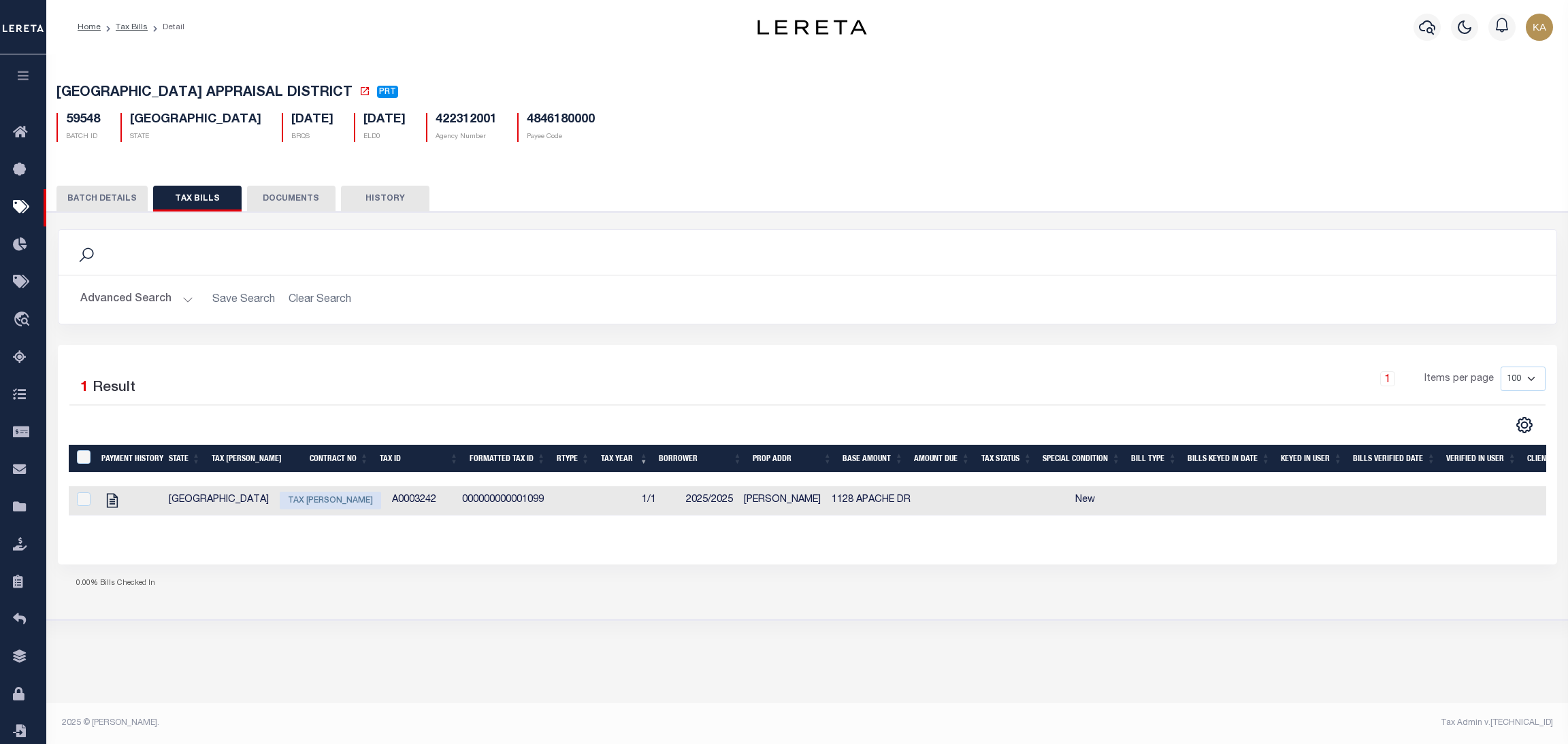
click at [83, 512] on td at bounding box center [82, 501] width 28 height 29
checkbox input "true"
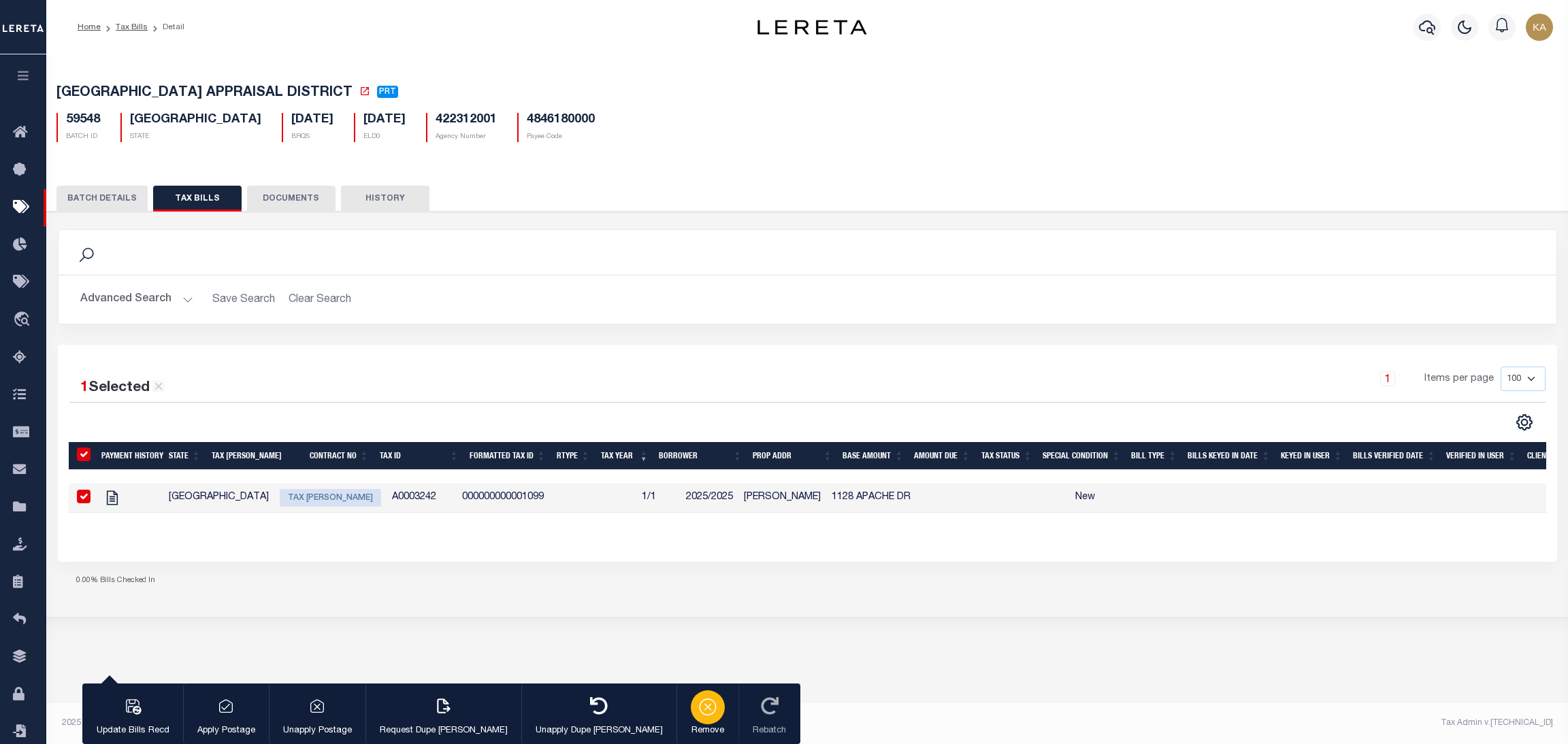
click at [691, 712] on div "button" at bounding box center [708, 707] width 34 height 34
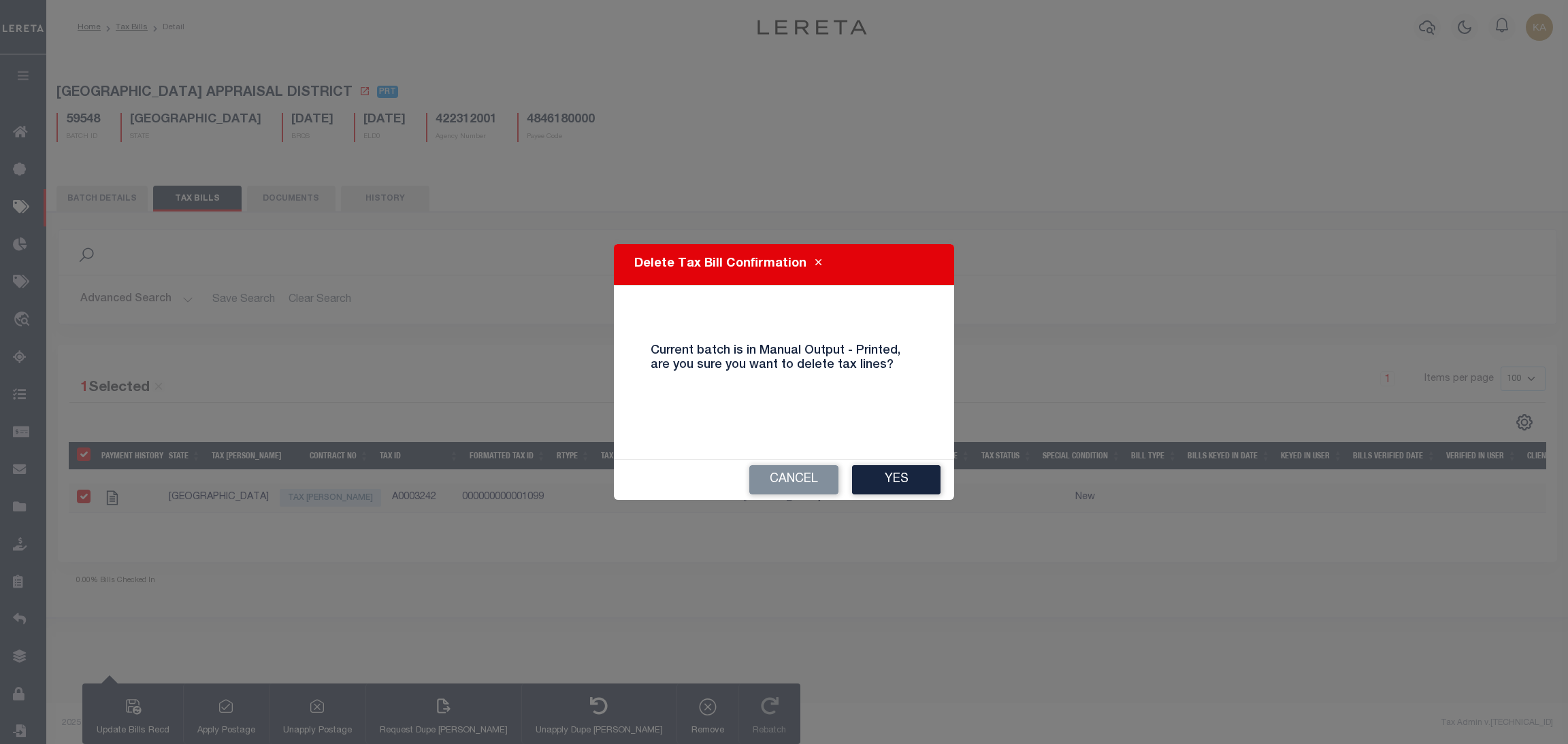
click at [875, 482] on button "Yes" at bounding box center [896, 480] width 88 height 29
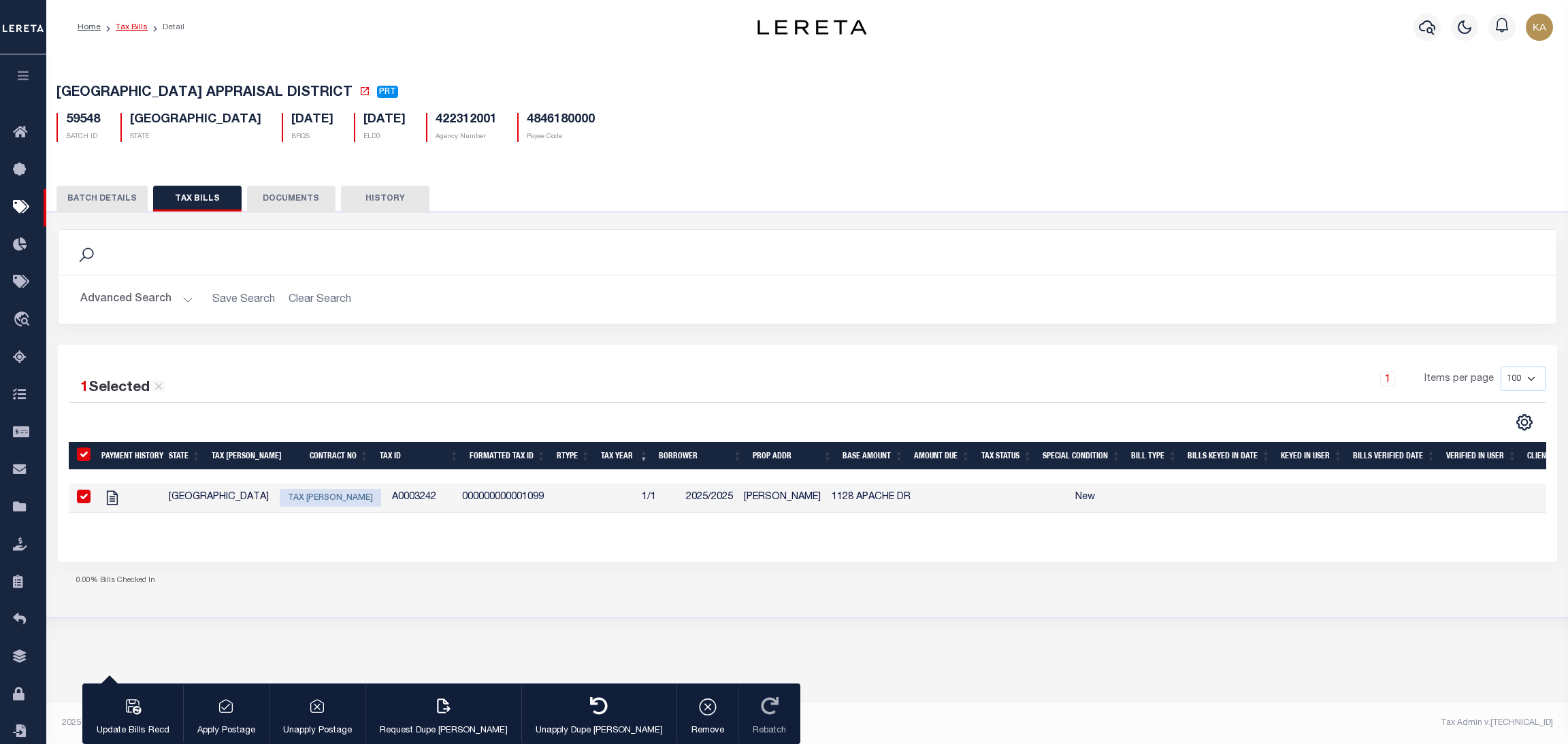
click at [124, 28] on link "Tax Bills" at bounding box center [132, 27] width 32 height 8
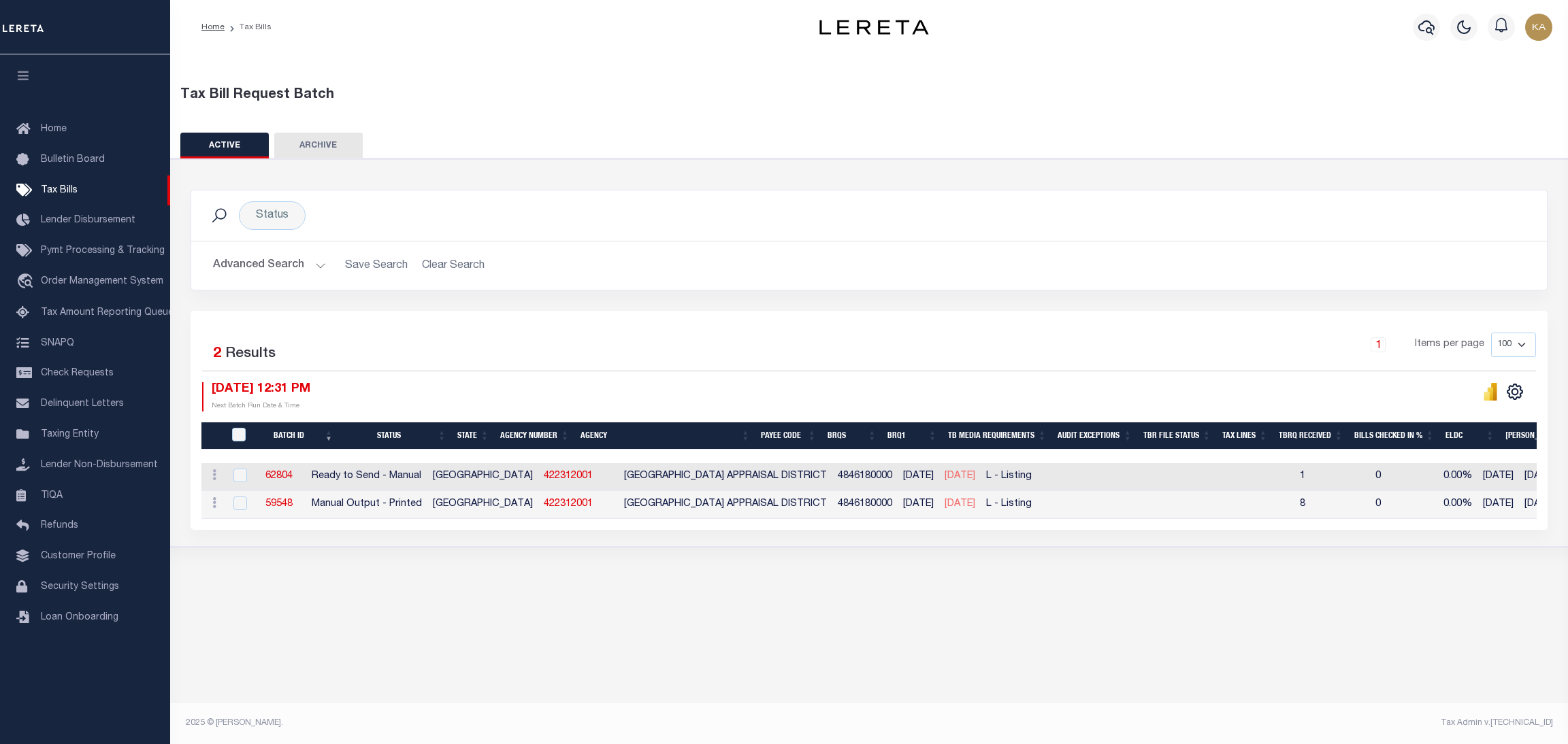
drag, startPoint x: 541, startPoint y: 475, endPoint x: 606, endPoint y: 421, distance: 84.5
click at [544, 475] on link "422312001" at bounding box center [568, 476] width 49 height 10
checkbox input "true"
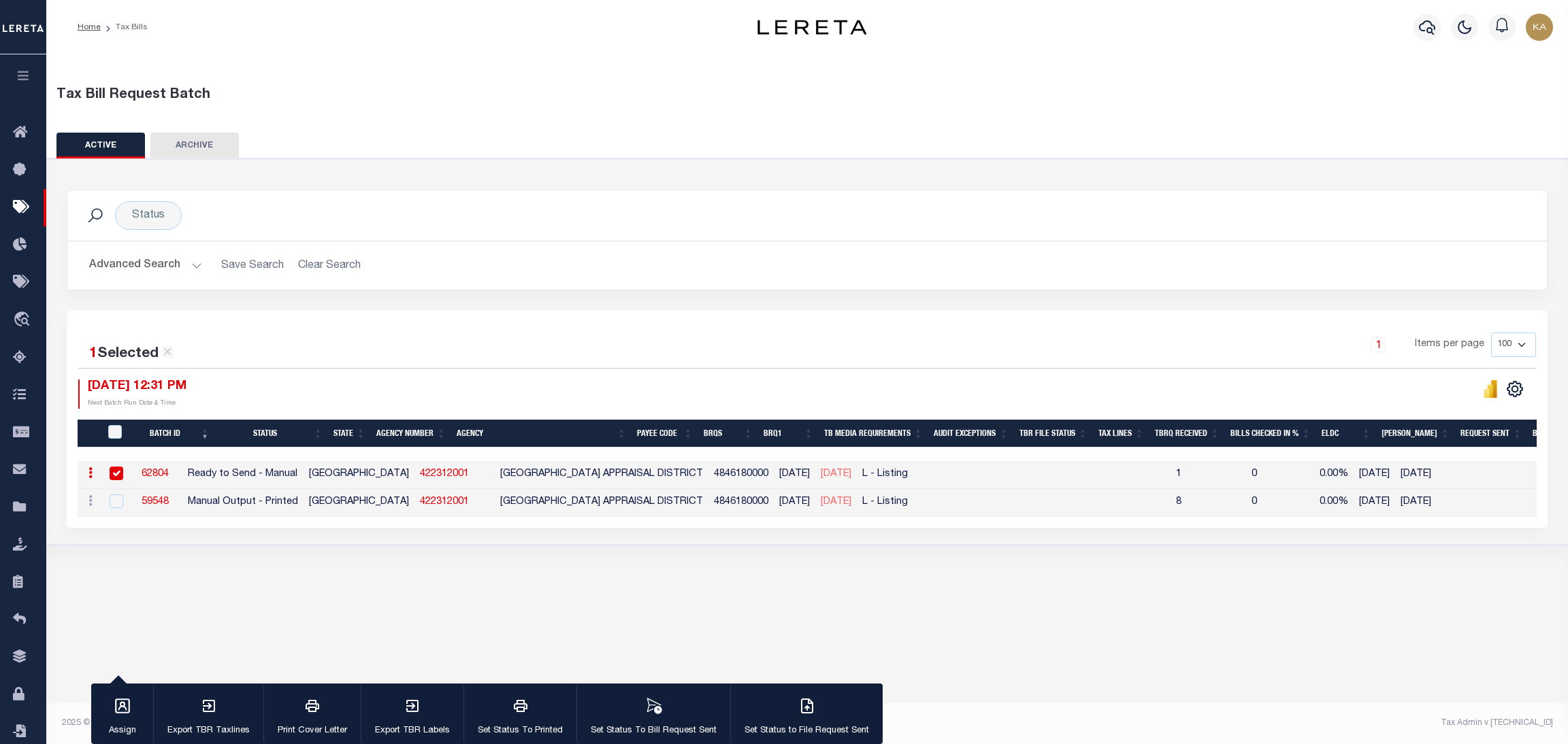
click at [183, 270] on button "Advanced Search" at bounding box center [145, 265] width 113 height 26
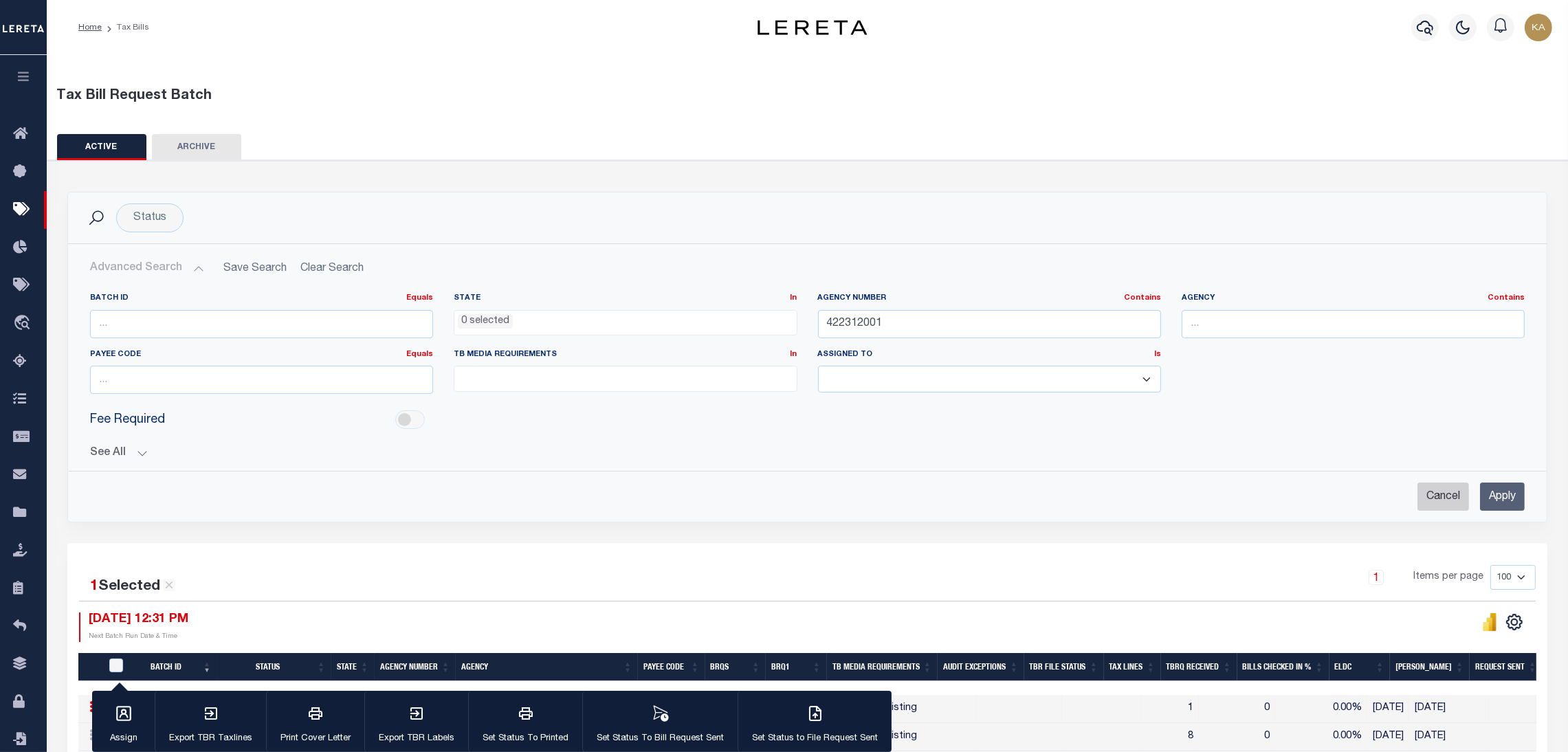
click at [1430, 501] on input "Cancel" at bounding box center [1443, 496] width 51 height 28
checkbox input "true"
select select
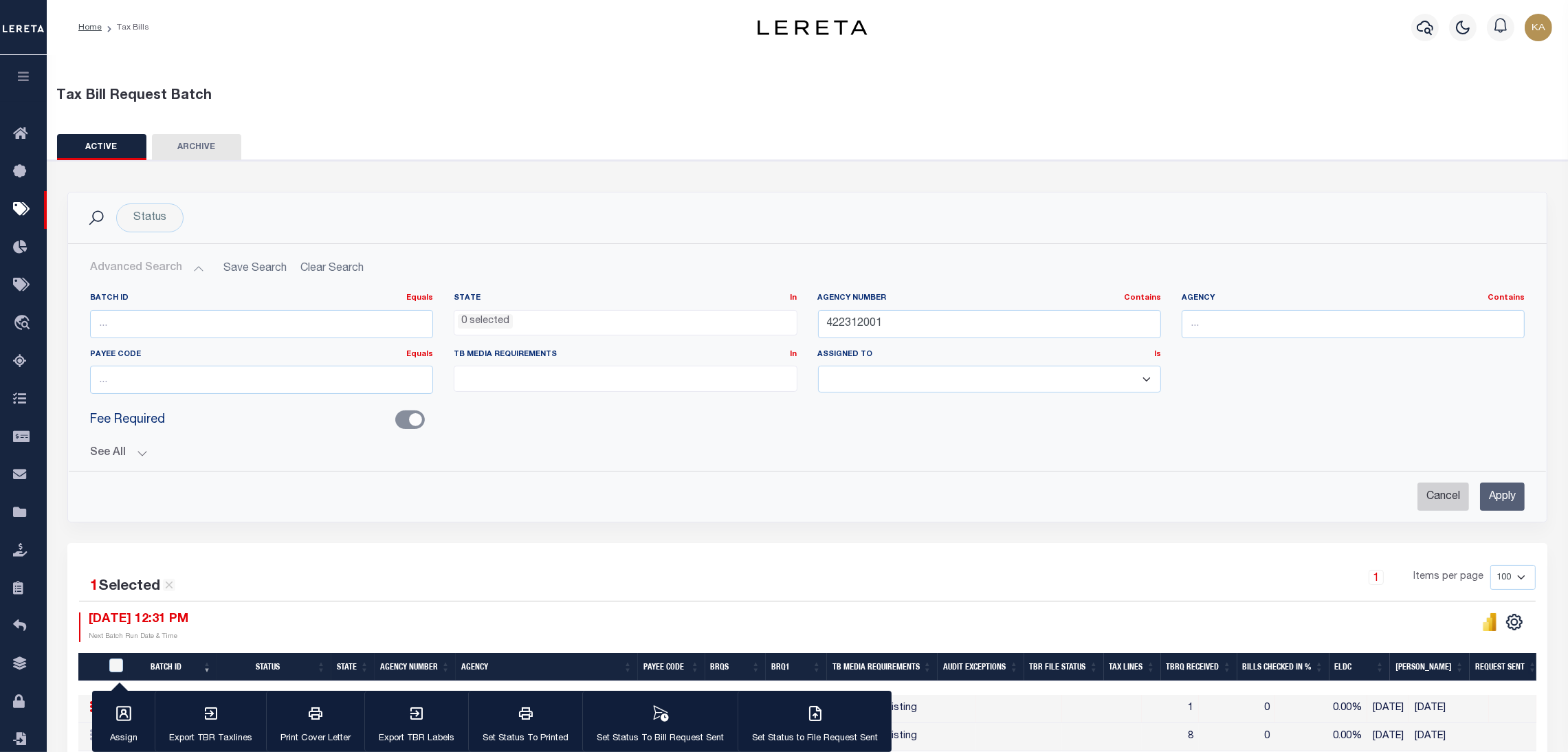
select select
checkbox input "false"
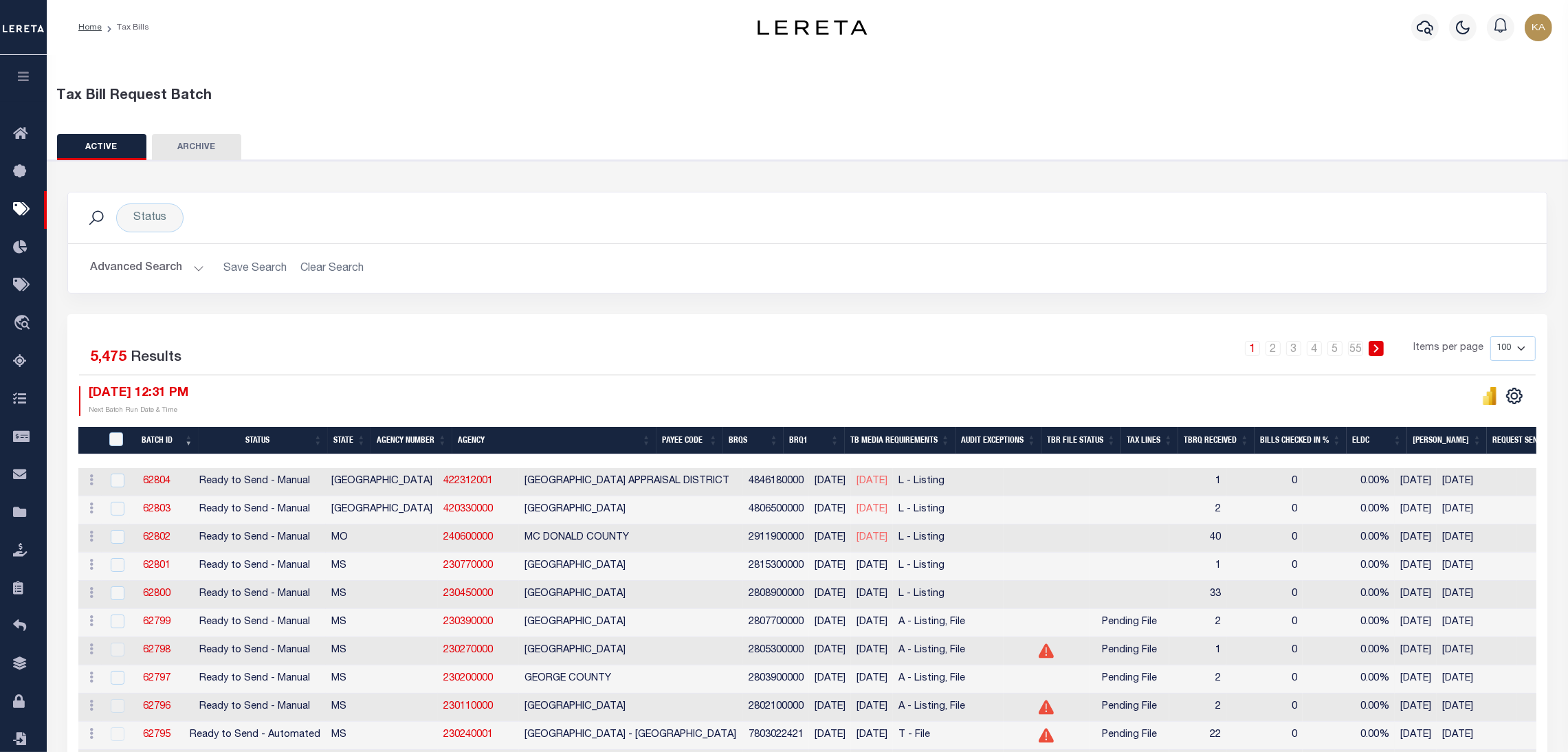
click at [157, 265] on button "Advanced Search" at bounding box center [147, 268] width 114 height 26
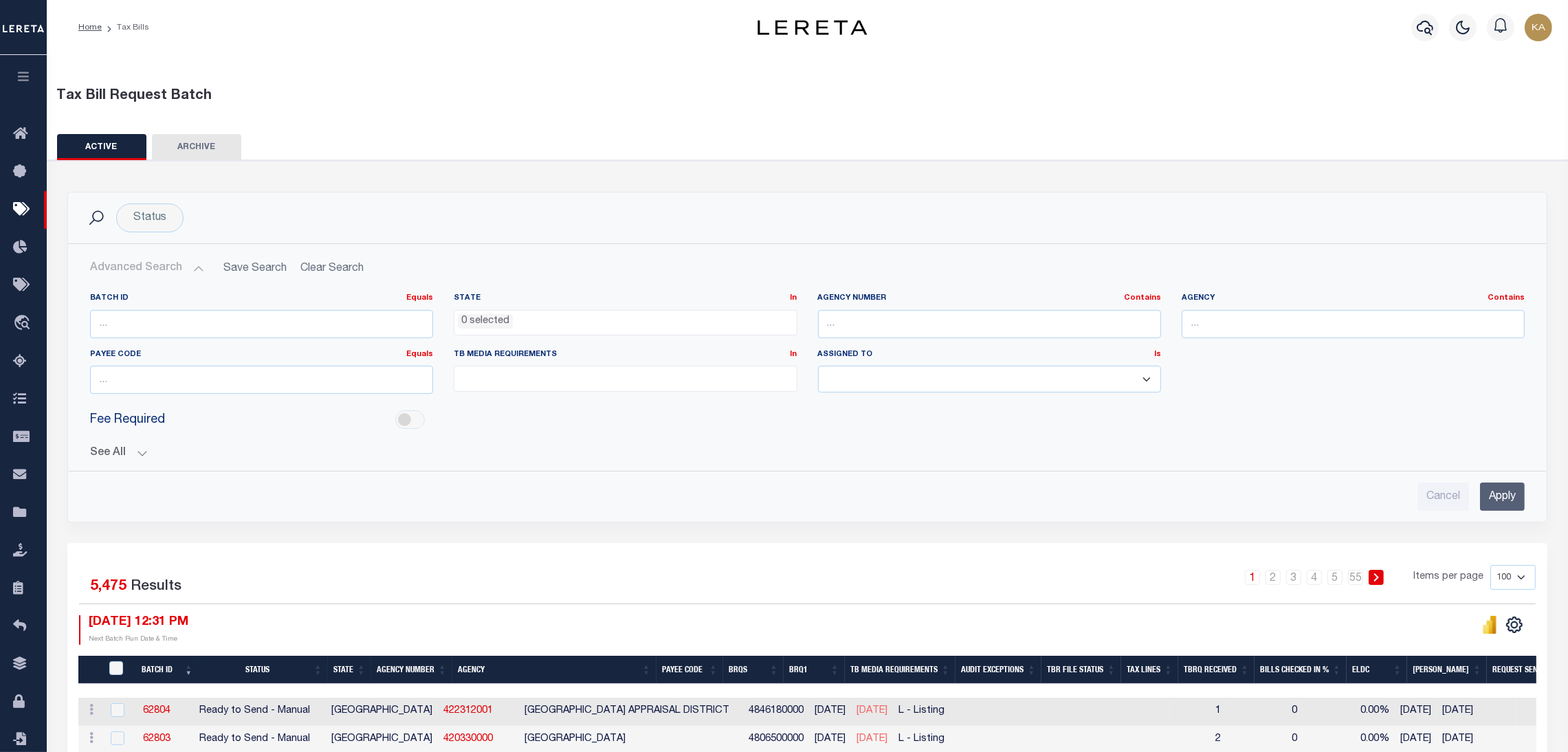
click at [135, 446] on div "See All BRQS On On After Before Between On On After Is" at bounding box center [807, 448] width 1435 height 24
click at [135, 455] on button "See All" at bounding box center [807, 453] width 1435 height 13
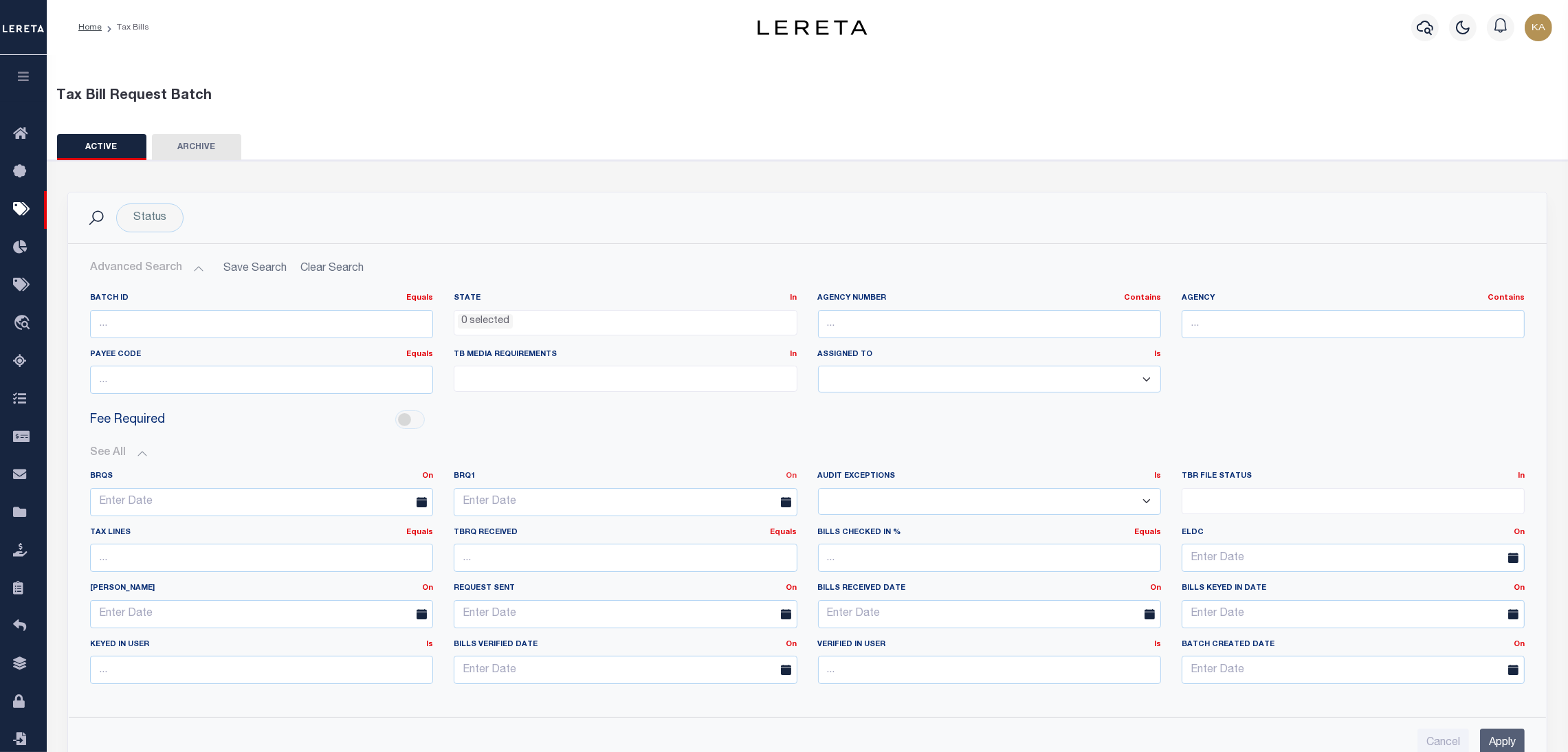
click at [790, 472] on link "On" at bounding box center [792, 476] width 11 height 8
click at [719, 509] on link "After" at bounding box center [743, 512] width 109 height 20
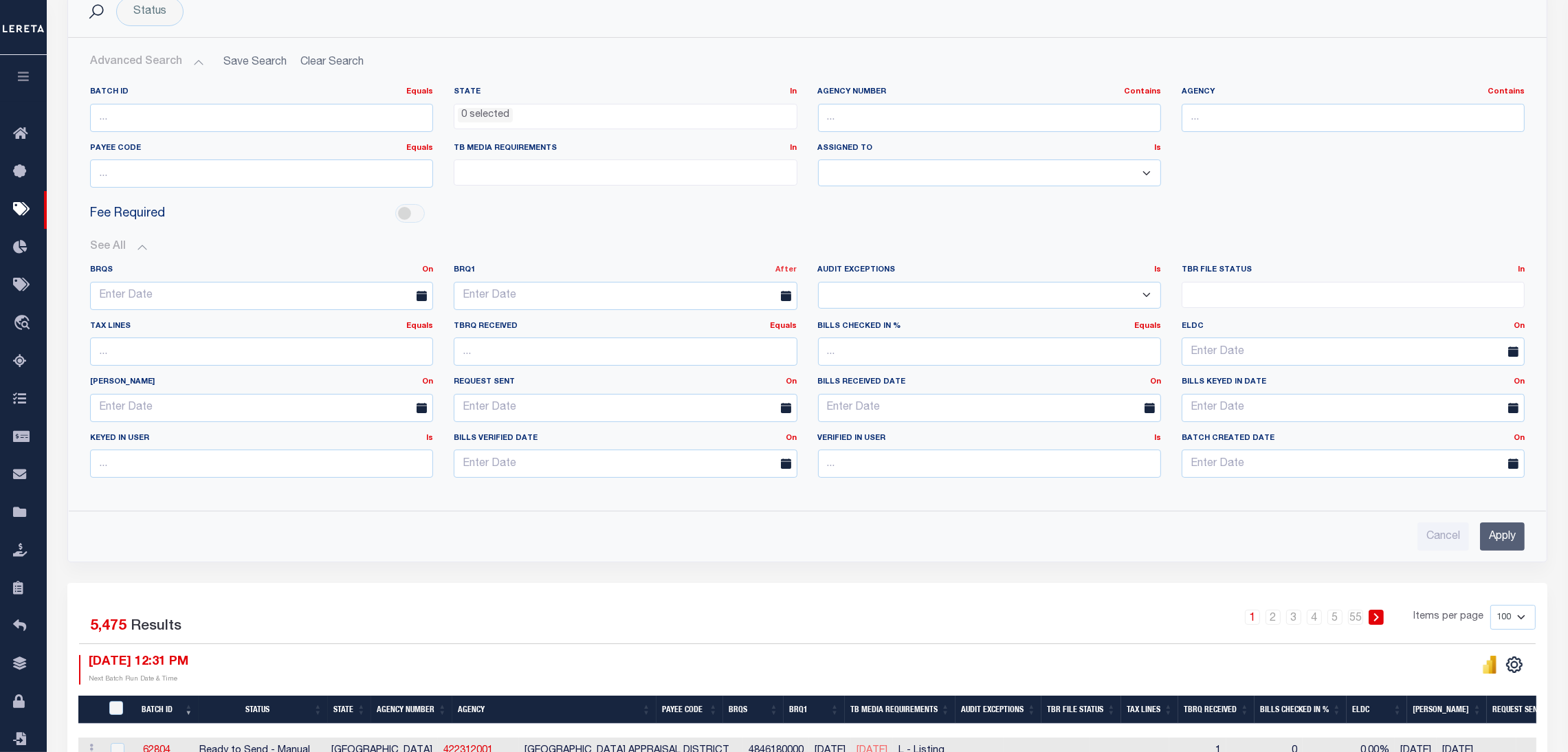
click at [793, 274] on link "After" at bounding box center [787, 270] width 21 height 8
click at [735, 328] on link "Before" at bounding box center [743, 326] width 109 height 20
click at [554, 306] on input "text" at bounding box center [626, 296] width 343 height 28
click at [624, 372] on span "5" at bounding box center [619, 373] width 26 height 26
type input "09-05-2025"
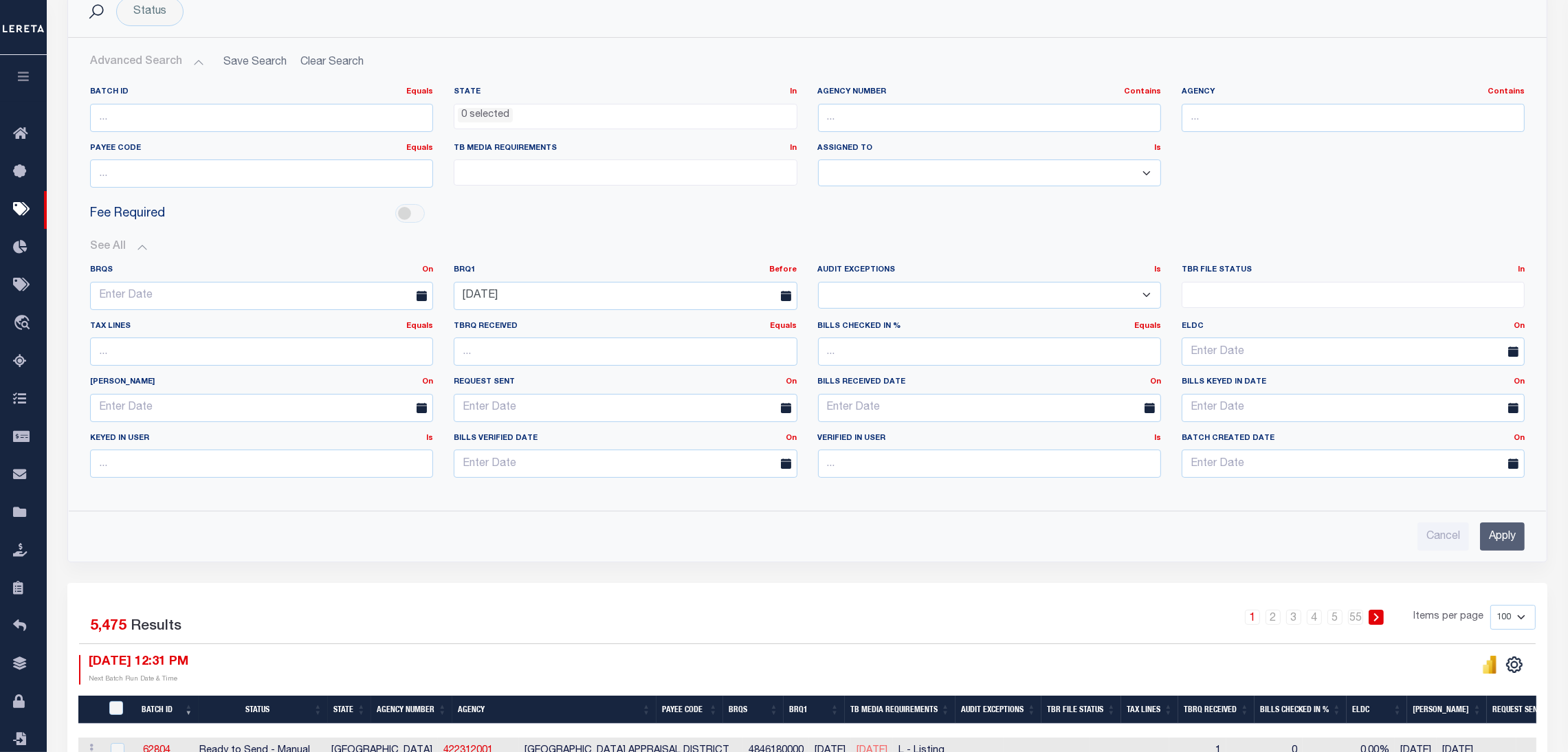
click at [1503, 545] on input "Apply" at bounding box center [1502, 536] width 45 height 28
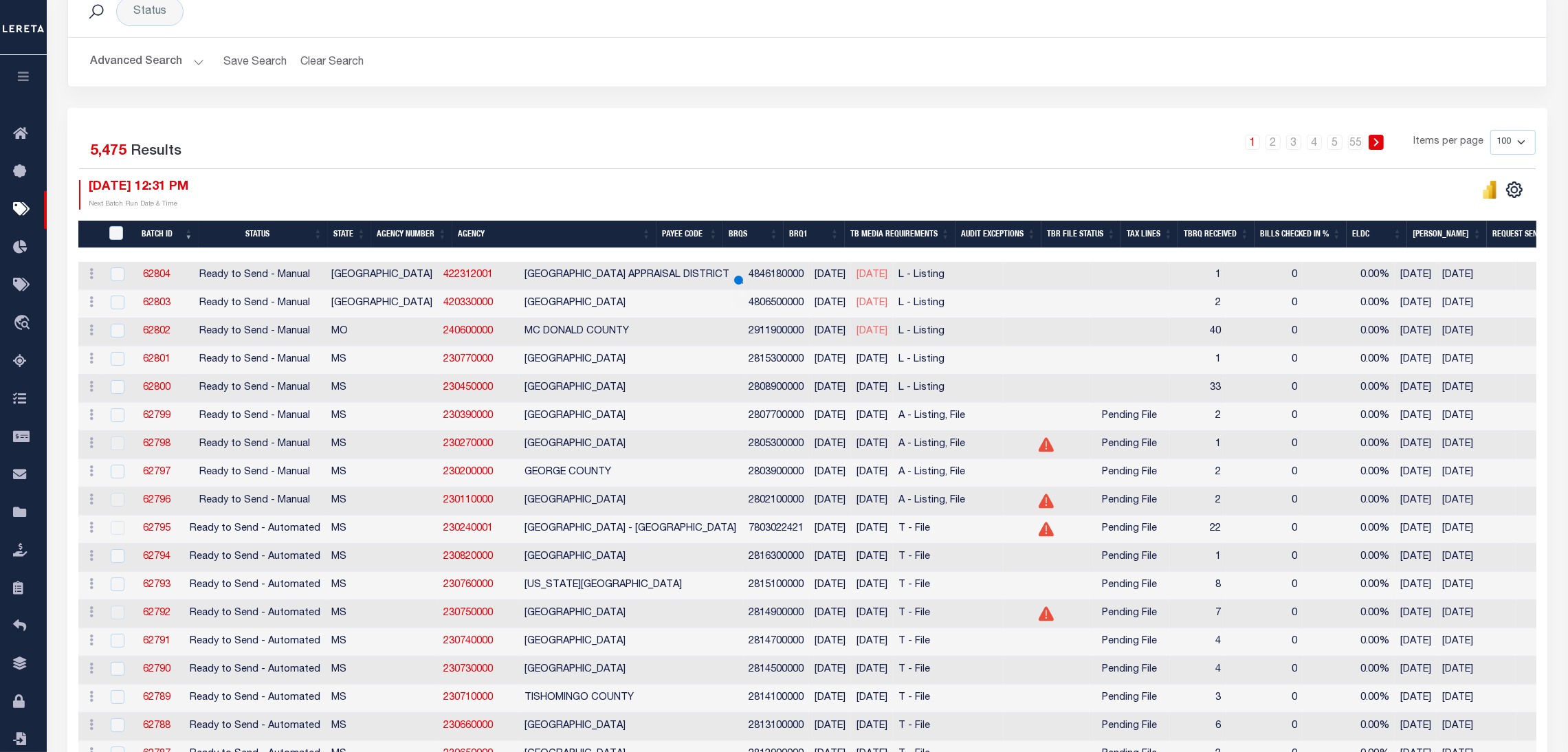
scroll to position [0, 0]
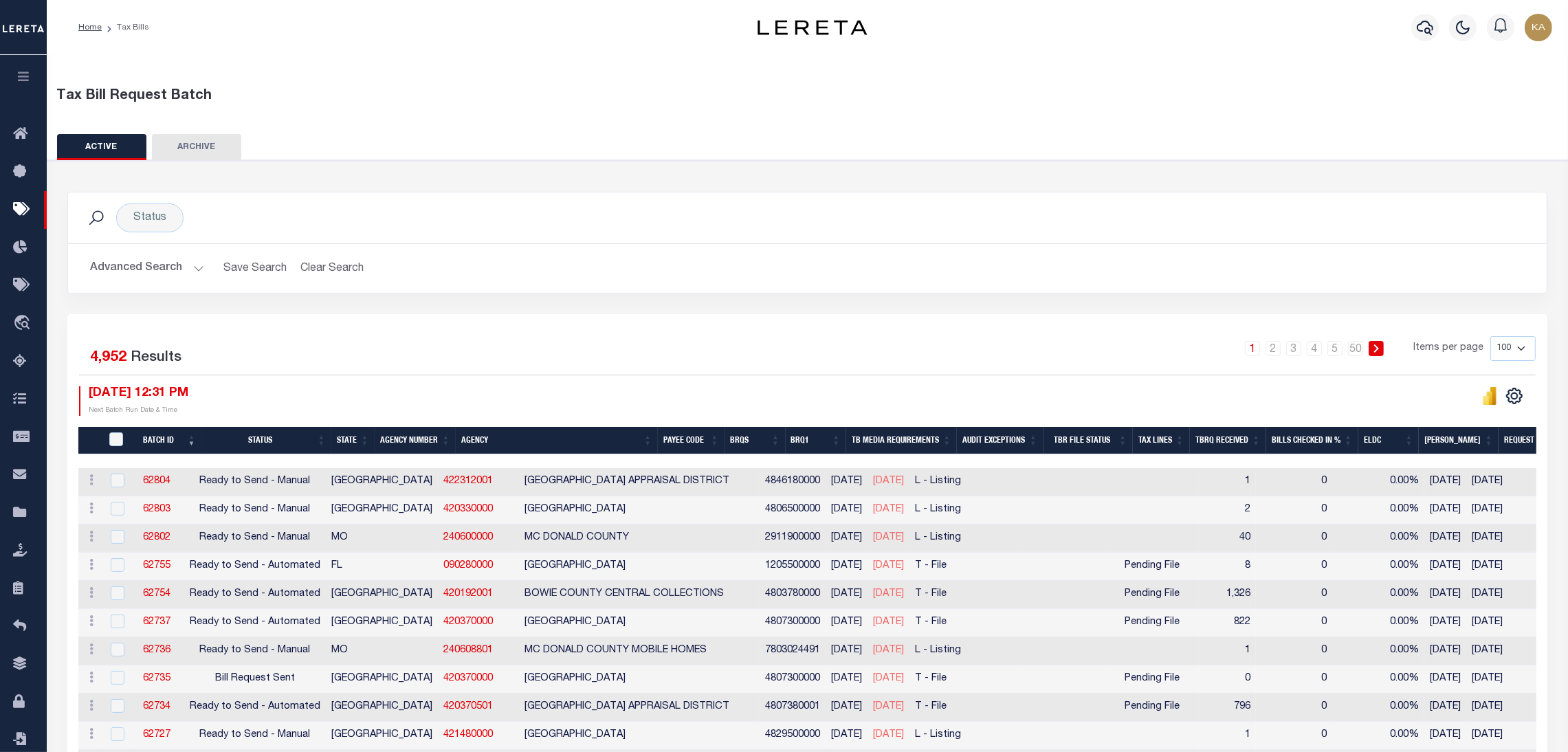
click at [175, 266] on button "Advanced Search" at bounding box center [147, 268] width 114 height 26
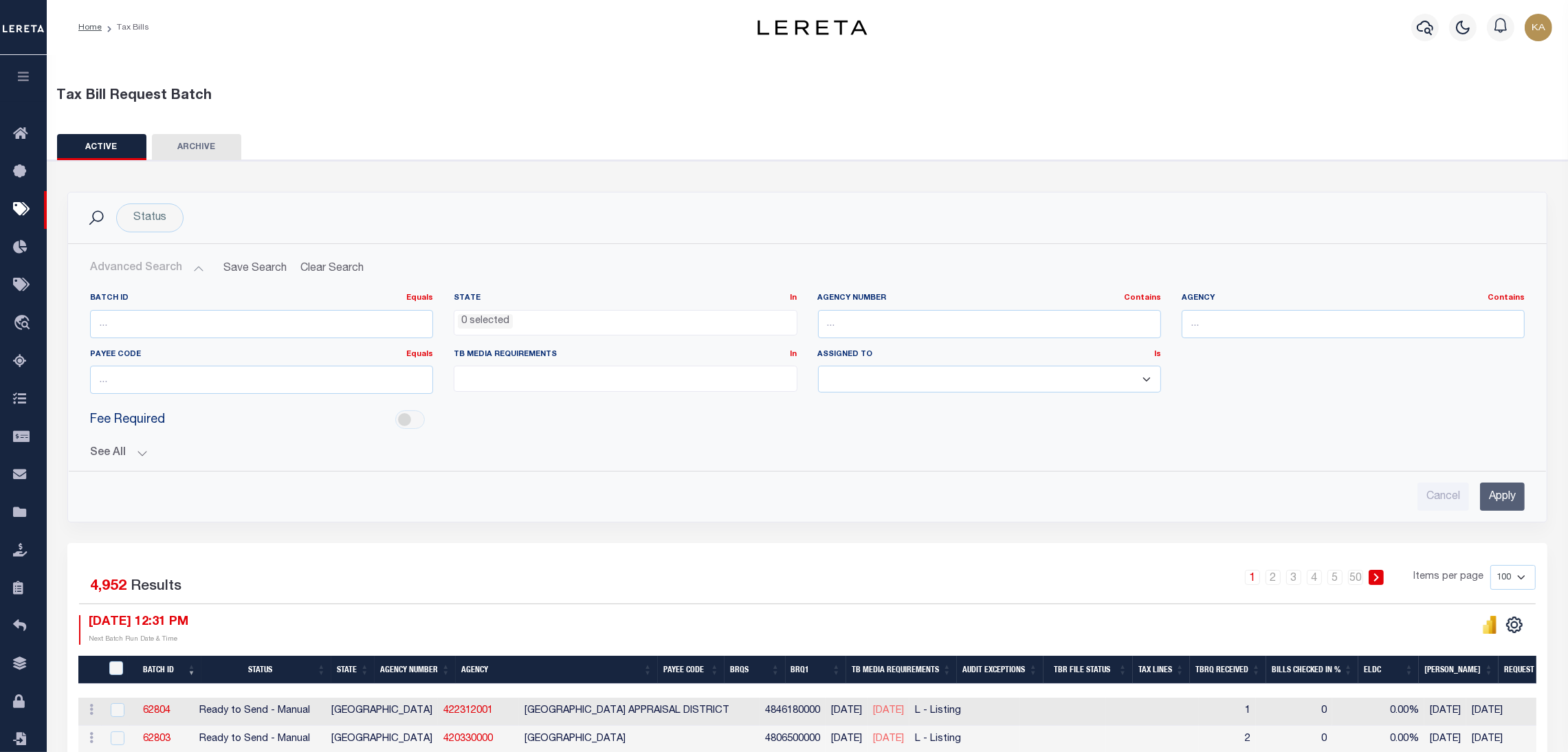
click at [134, 454] on button "See All" at bounding box center [807, 453] width 1435 height 13
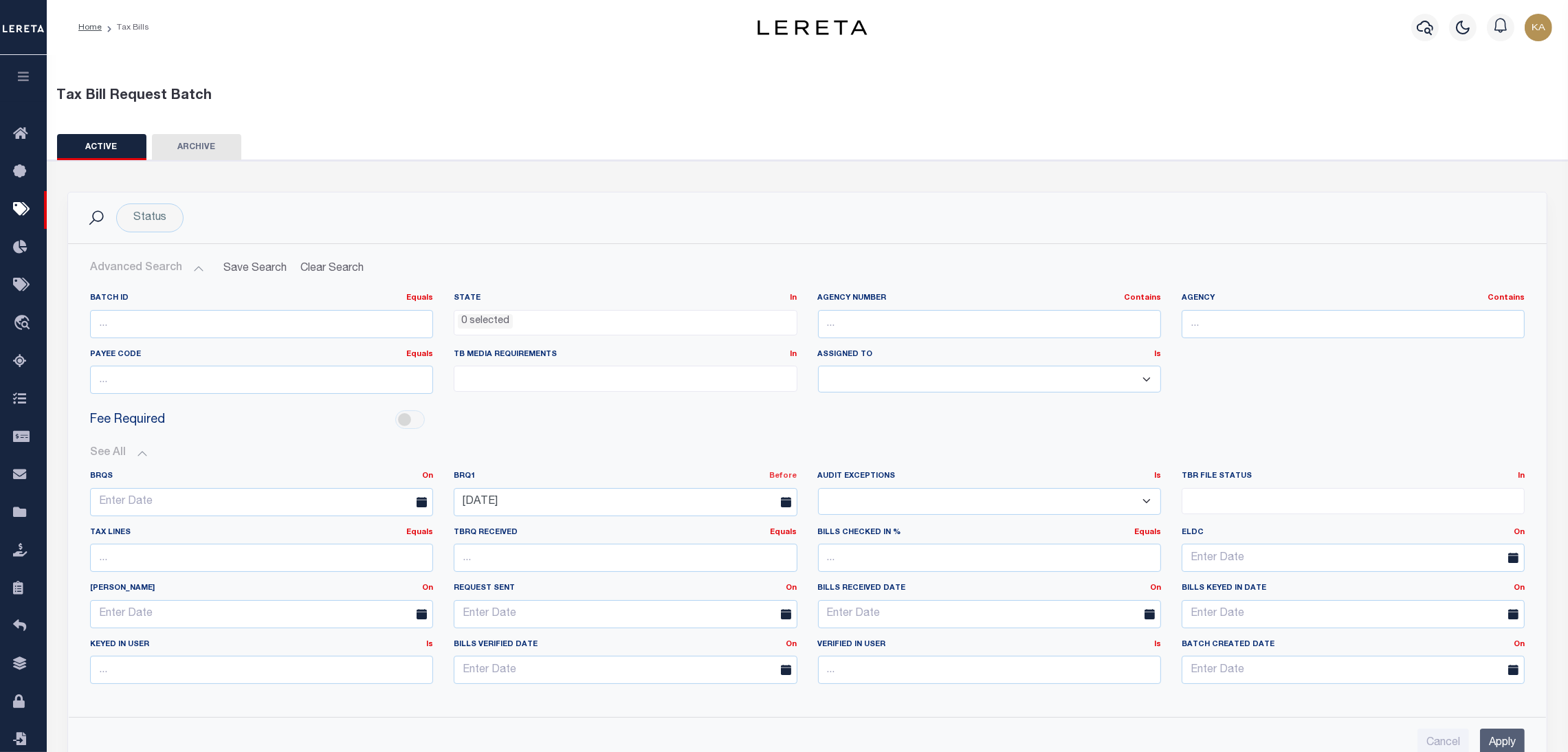
click at [789, 472] on link "Before" at bounding box center [784, 476] width 27 height 8
click at [719, 510] on link "After" at bounding box center [743, 512] width 109 height 20
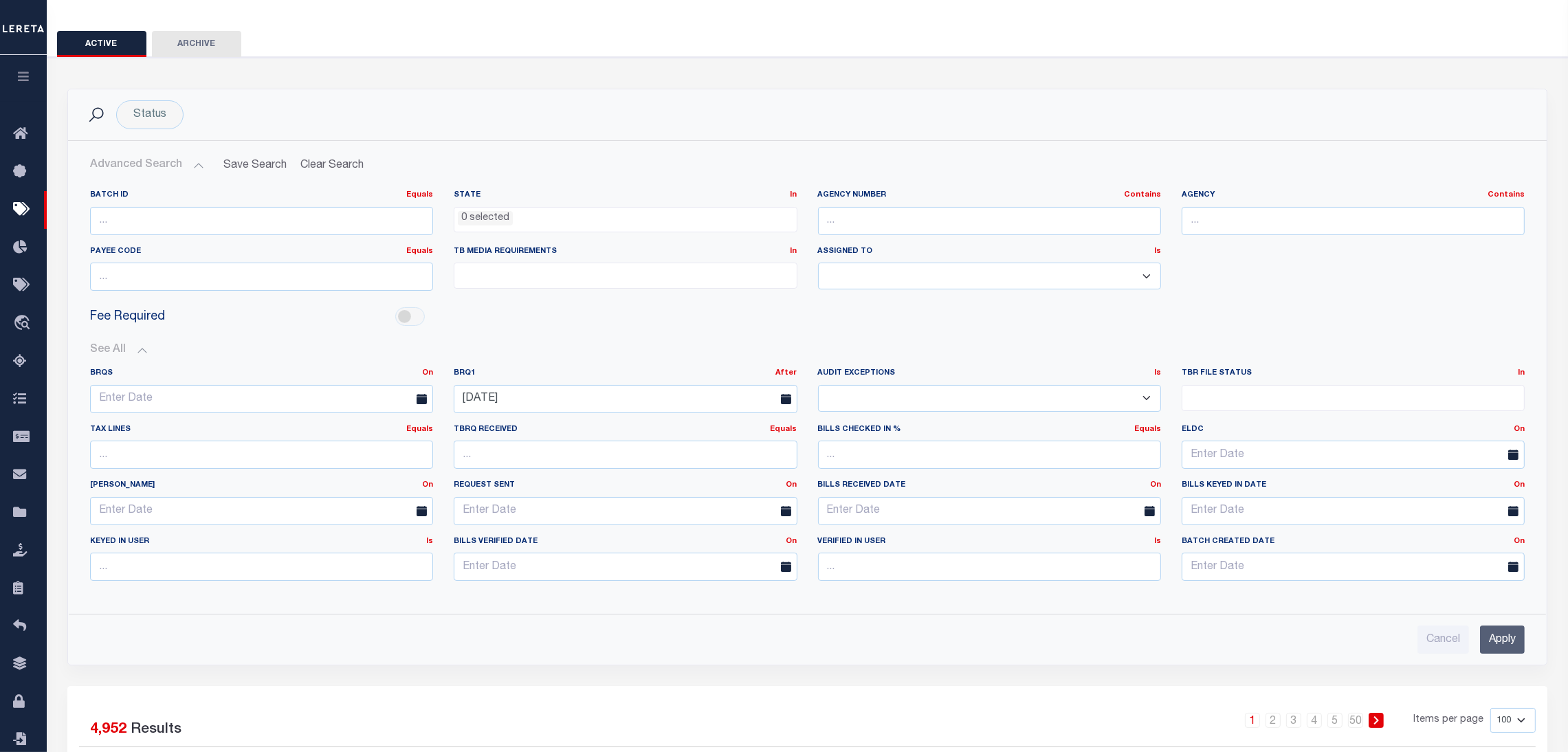
click at [1503, 740] on div "1 2 3 4 5 … 50 Items per page 100 200 500 1000" at bounding box center [992, 726] width 1088 height 36
click at [1509, 646] on input "Apply" at bounding box center [1502, 639] width 45 height 28
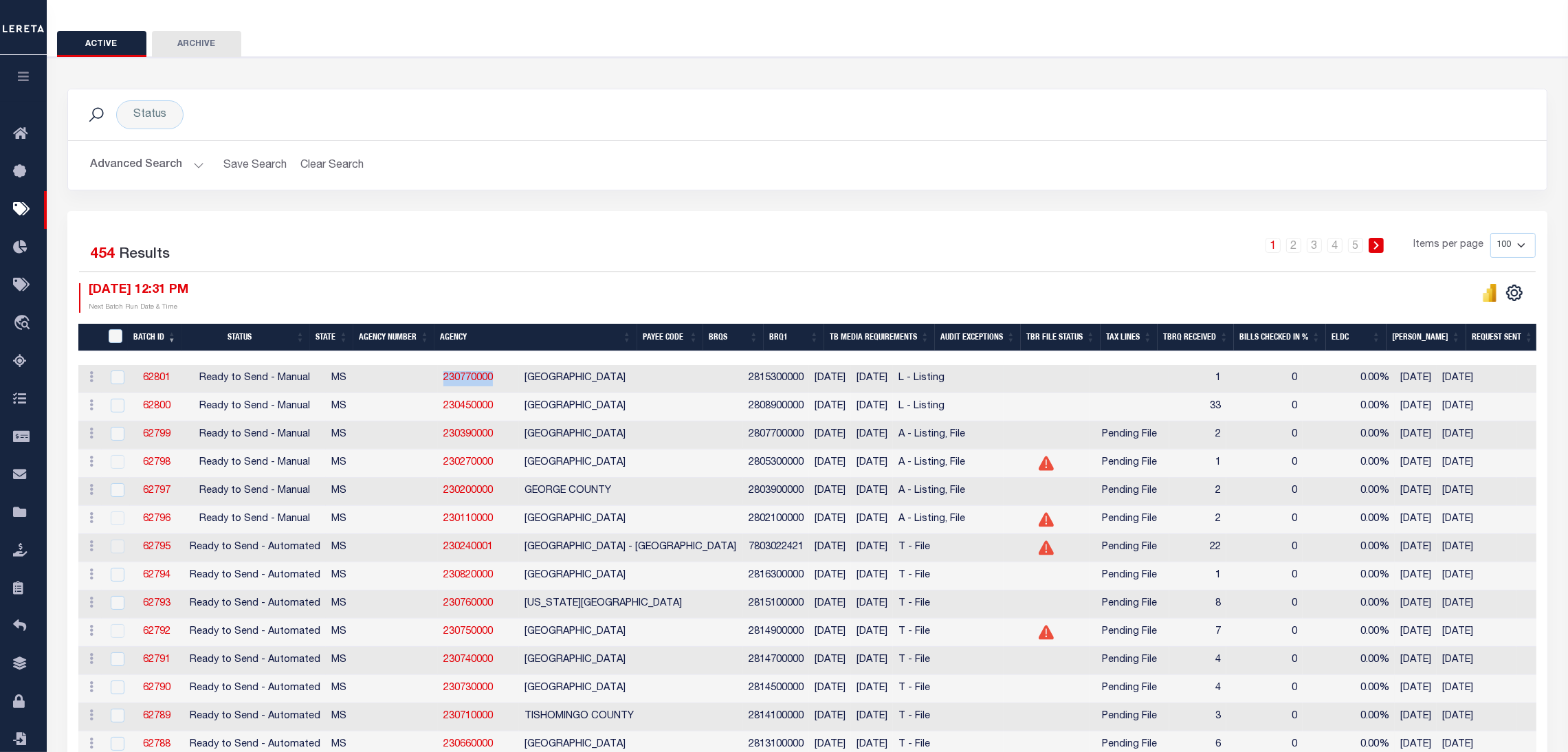
drag, startPoint x: 431, startPoint y: 383, endPoint x: 361, endPoint y: 383, distance: 70.0
click at [361, 383] on tr "ACTIONS Delete 62801 Ready to Send - Manual MS 230770000 WAYNE COUNTY 281530000…" at bounding box center [1172, 379] width 2187 height 28
copy tr "230770000"
click at [179, 163] on button "Advanced Search" at bounding box center [147, 165] width 114 height 26
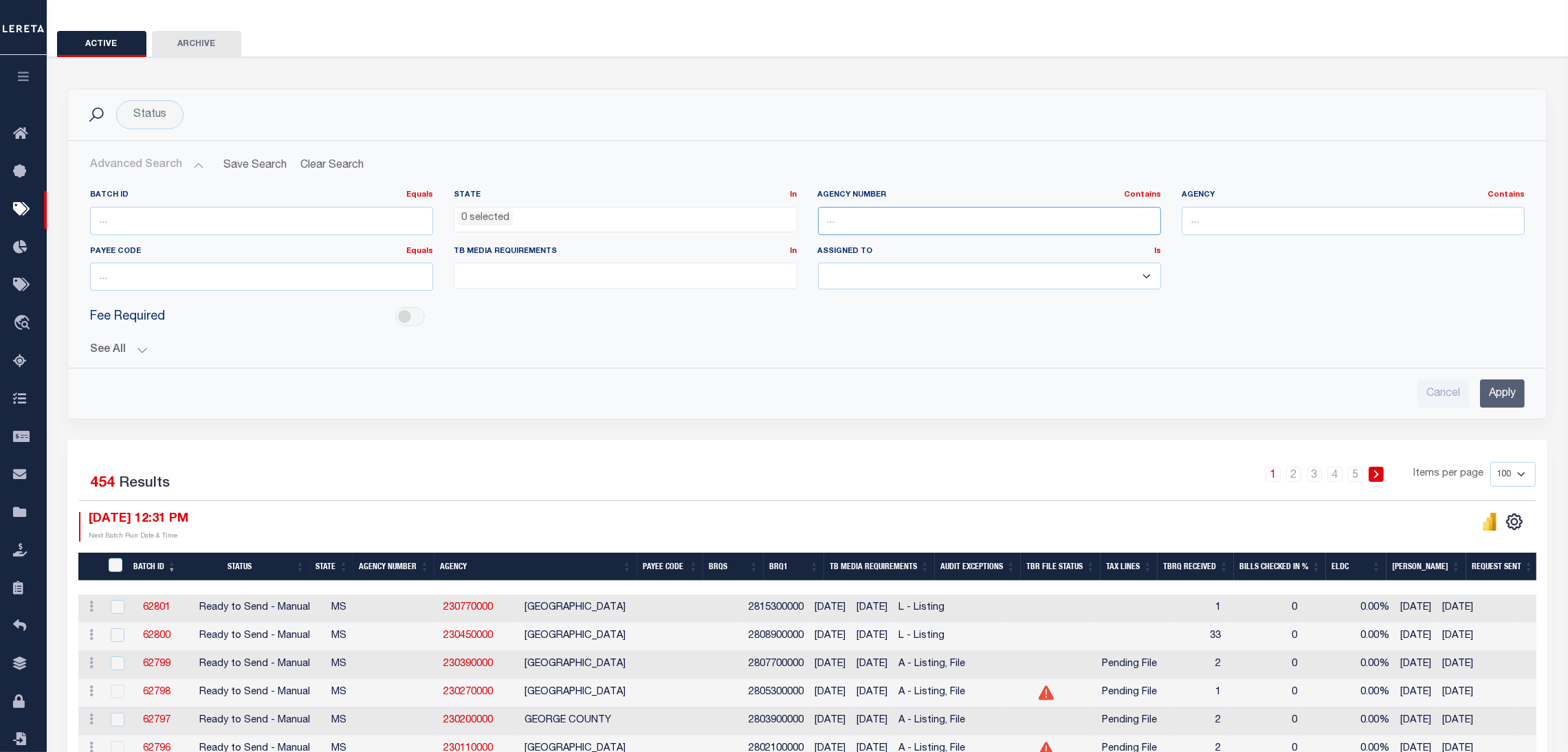
click at [875, 207] on input "text" at bounding box center [990, 221] width 343 height 28
paste input "422450602"
type input "422450602"
click at [1514, 396] on input "Apply" at bounding box center [1502, 393] width 45 height 28
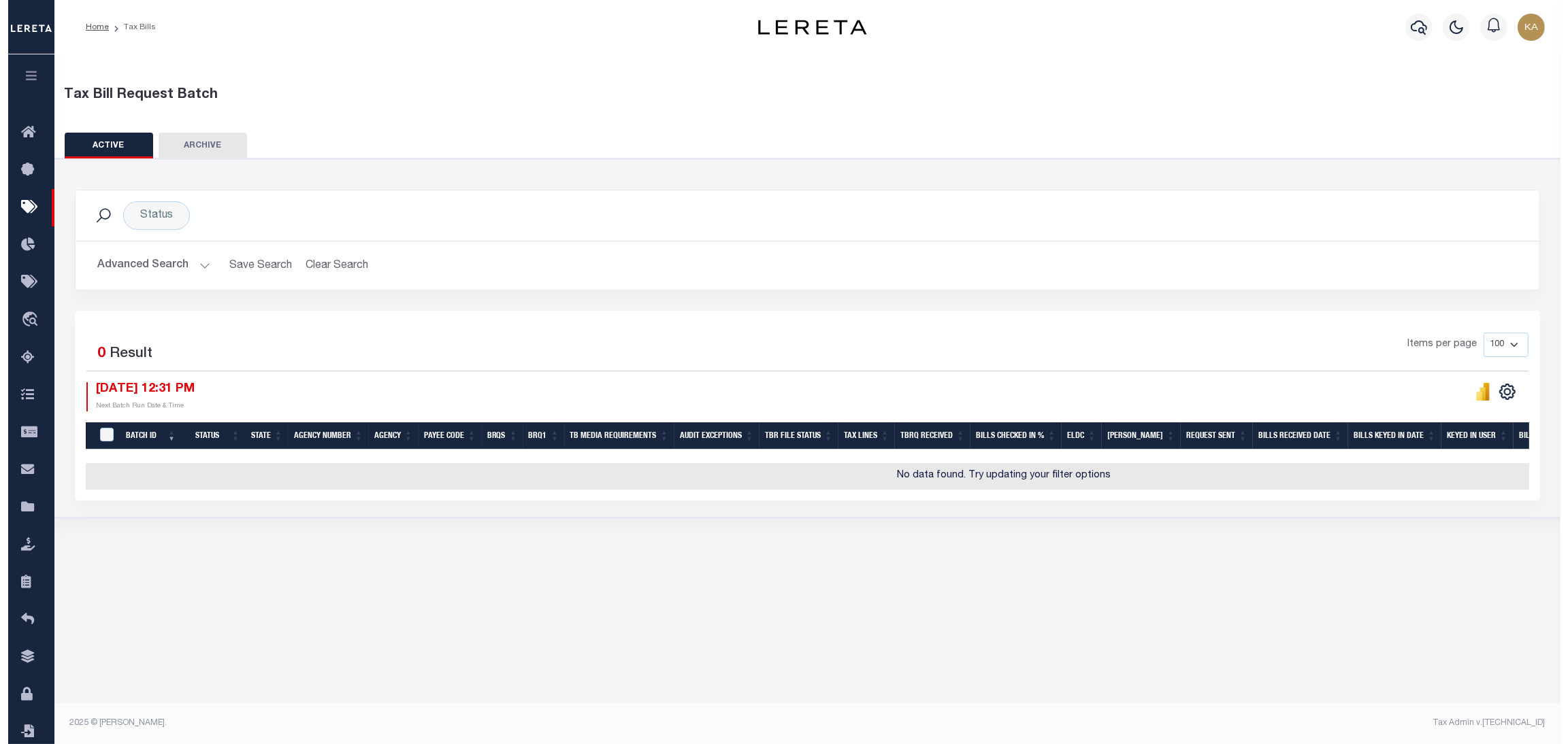
scroll to position [0, 0]
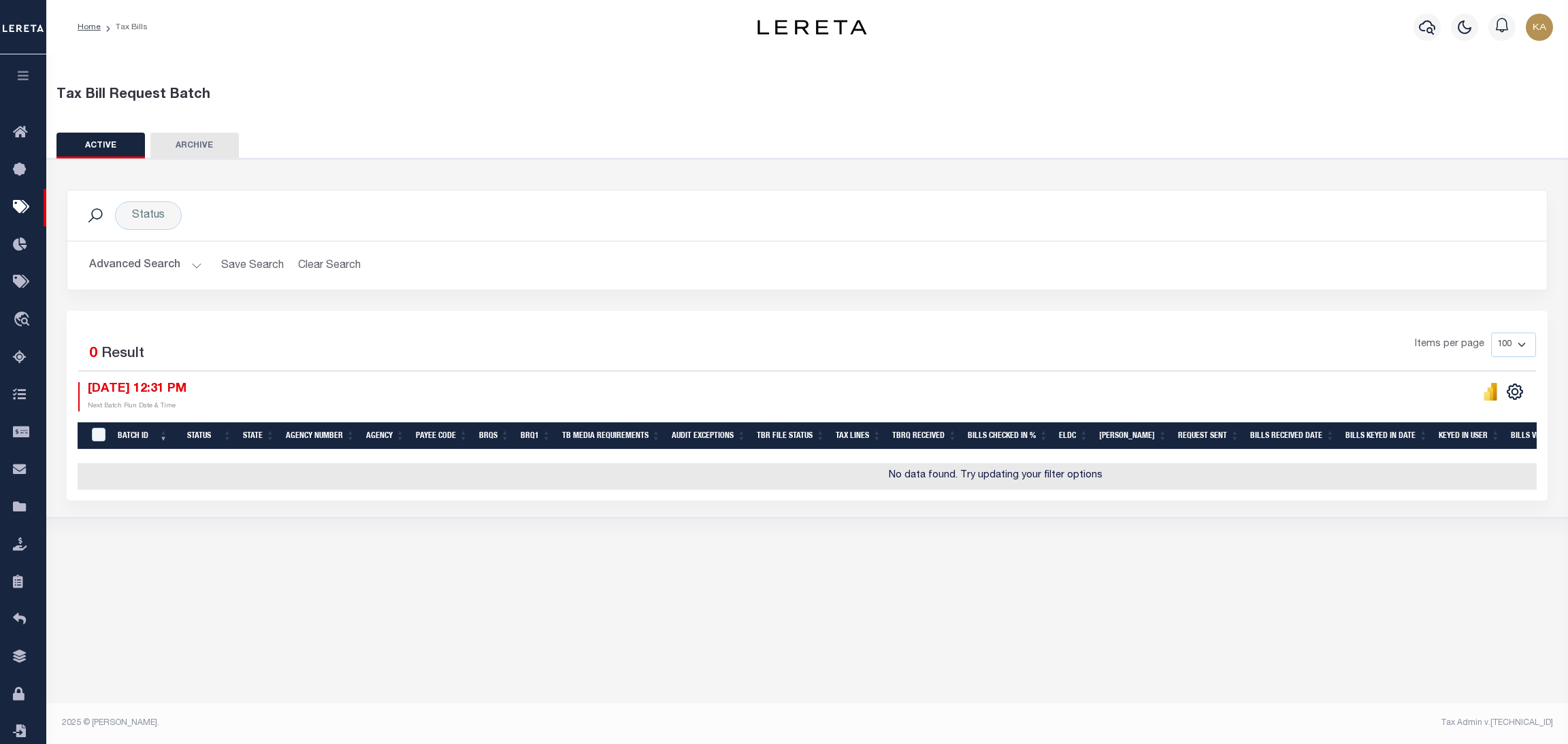
click at [199, 265] on h2 "Advanced Search Save Search Clear Search TaxBillBatches_dynamictable_____Defaul…" at bounding box center [807, 265] width 1458 height 26
click at [189, 269] on button "Advanced Search" at bounding box center [145, 265] width 113 height 26
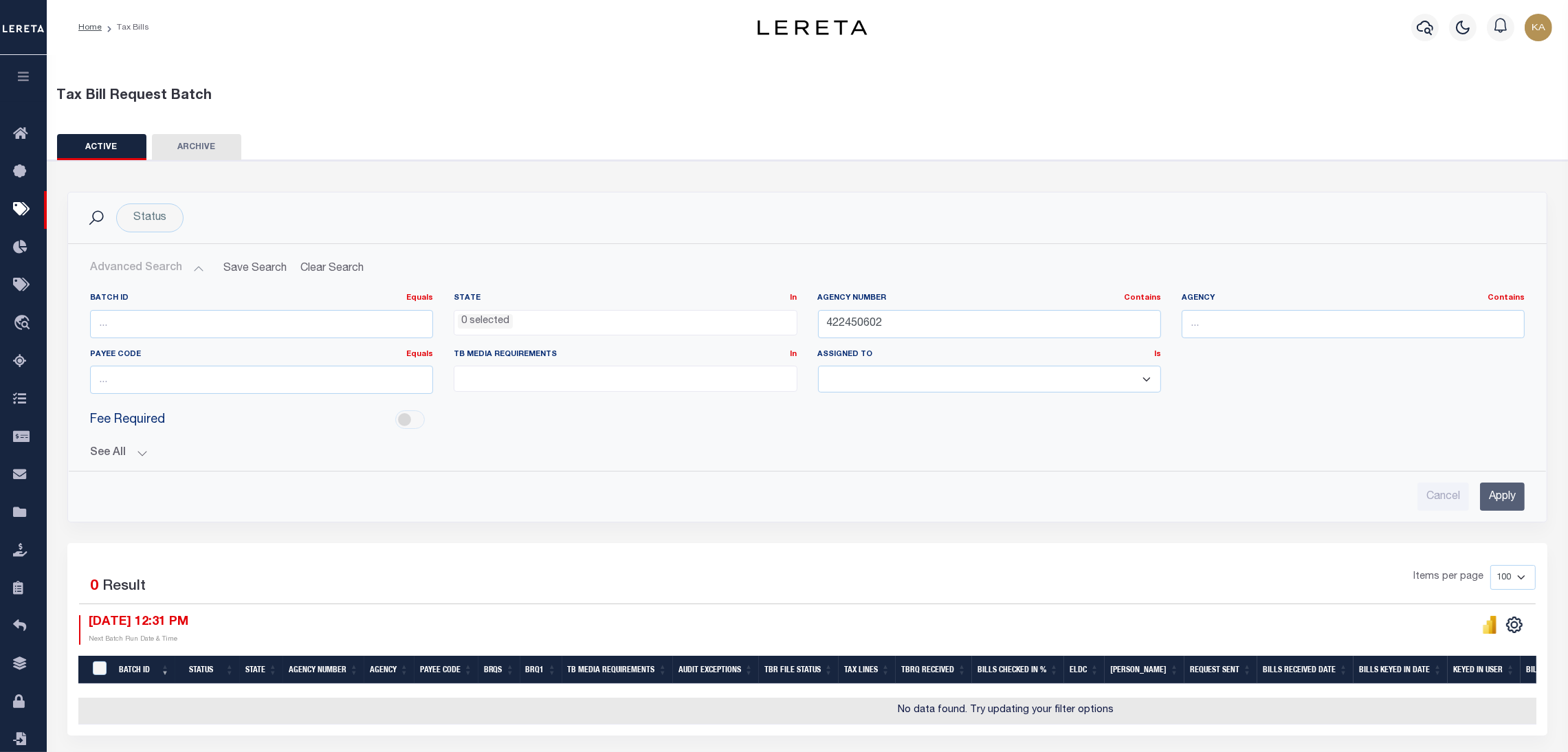
click at [147, 456] on button "See All" at bounding box center [807, 453] width 1435 height 13
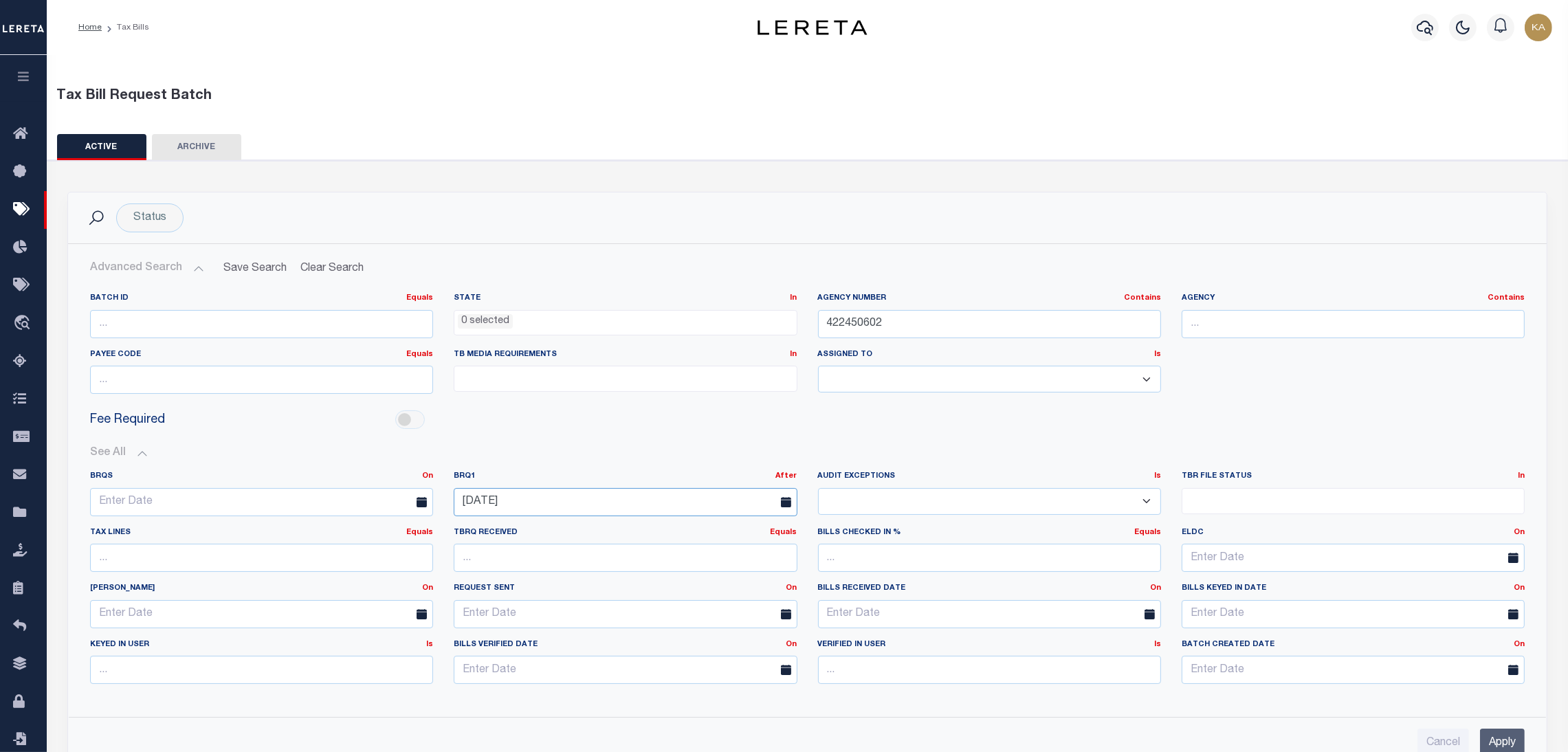
click at [581, 497] on input "09-05-2025" at bounding box center [626, 502] width 343 height 28
click at [1505, 740] on input "Apply" at bounding box center [1502, 743] width 45 height 28
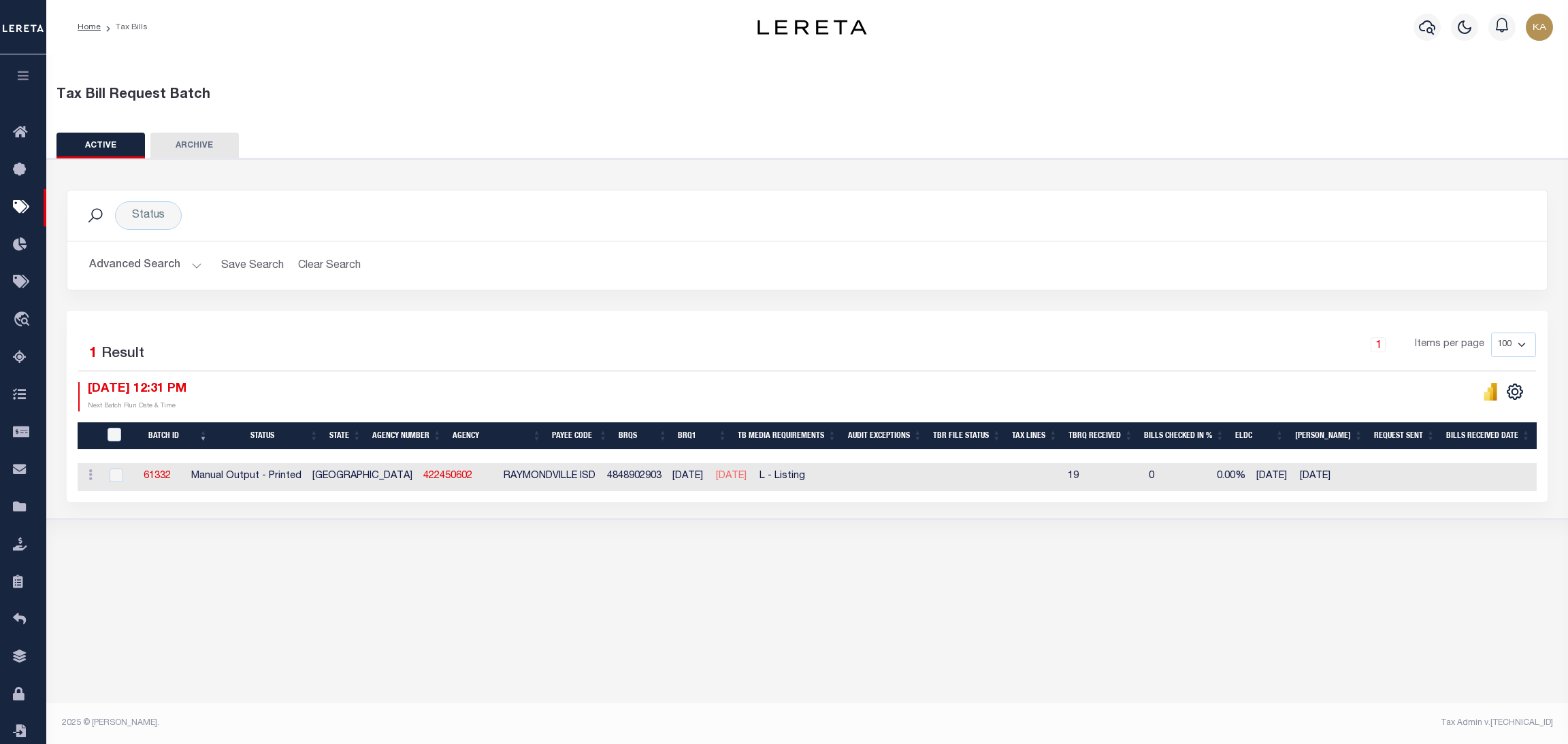
click at [171, 479] on link "61332" at bounding box center [157, 476] width 27 height 10
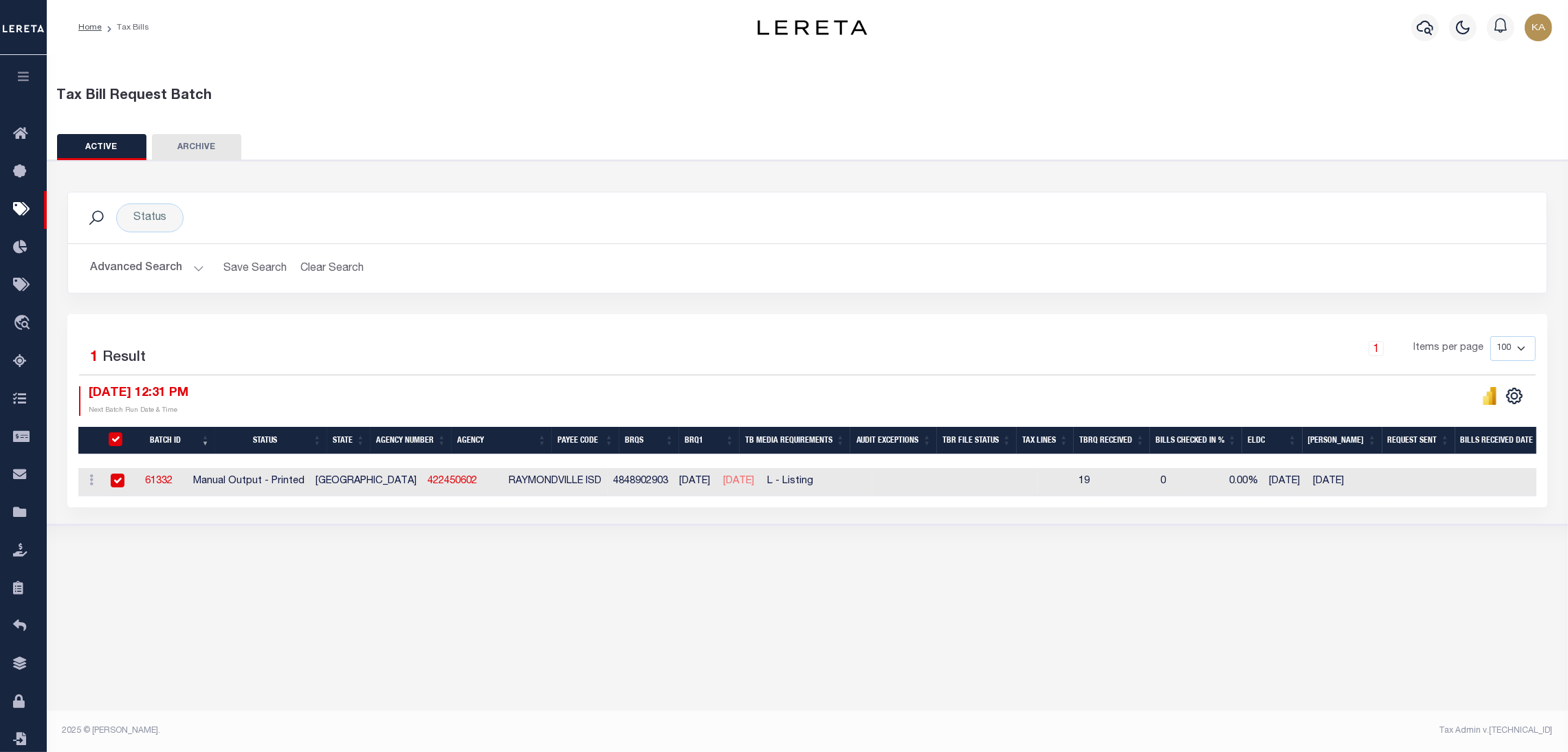
select select "PRT"
type input "No"
select select "29"
select select "20"
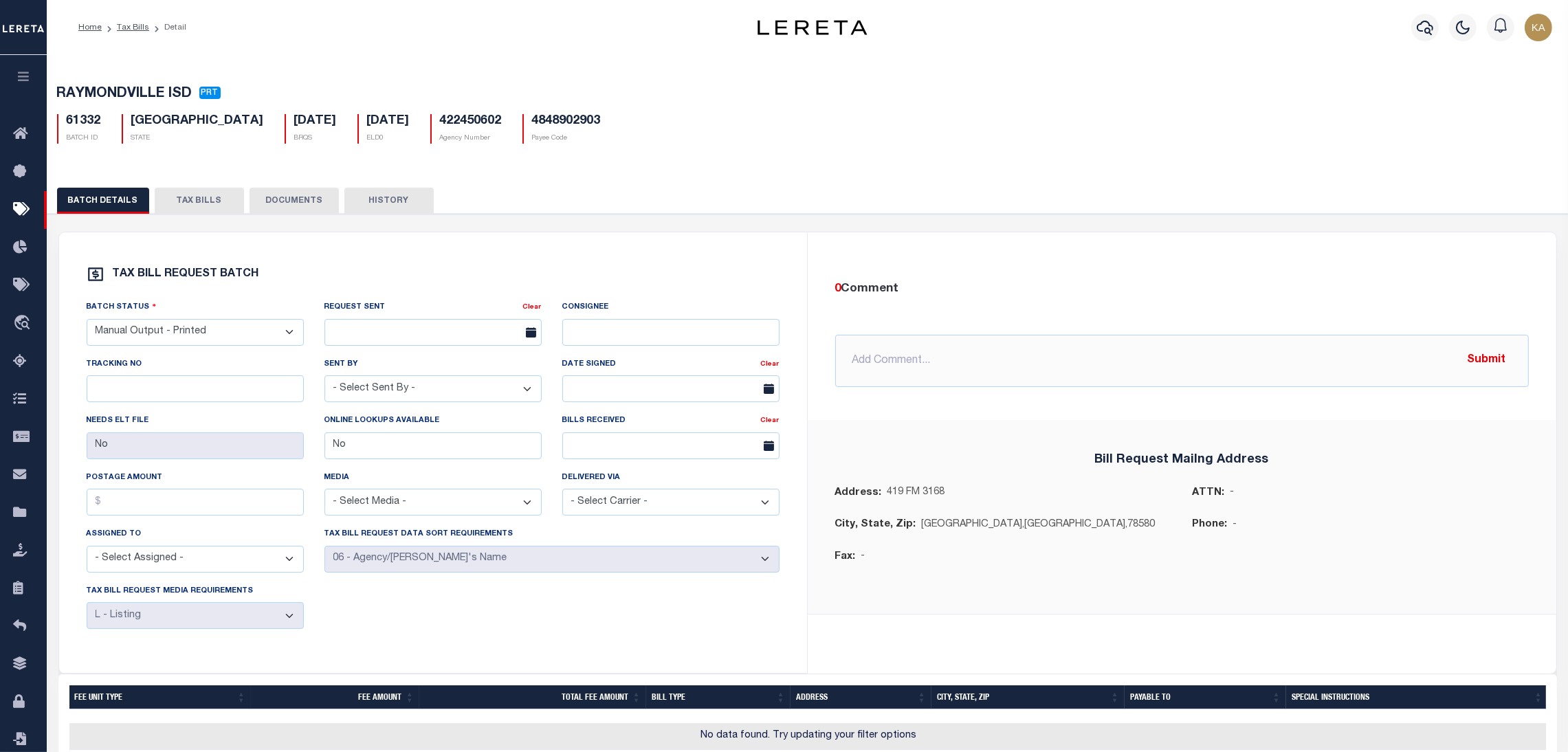
click at [200, 200] on button "TAX BILLS" at bounding box center [200, 200] width 89 height 26
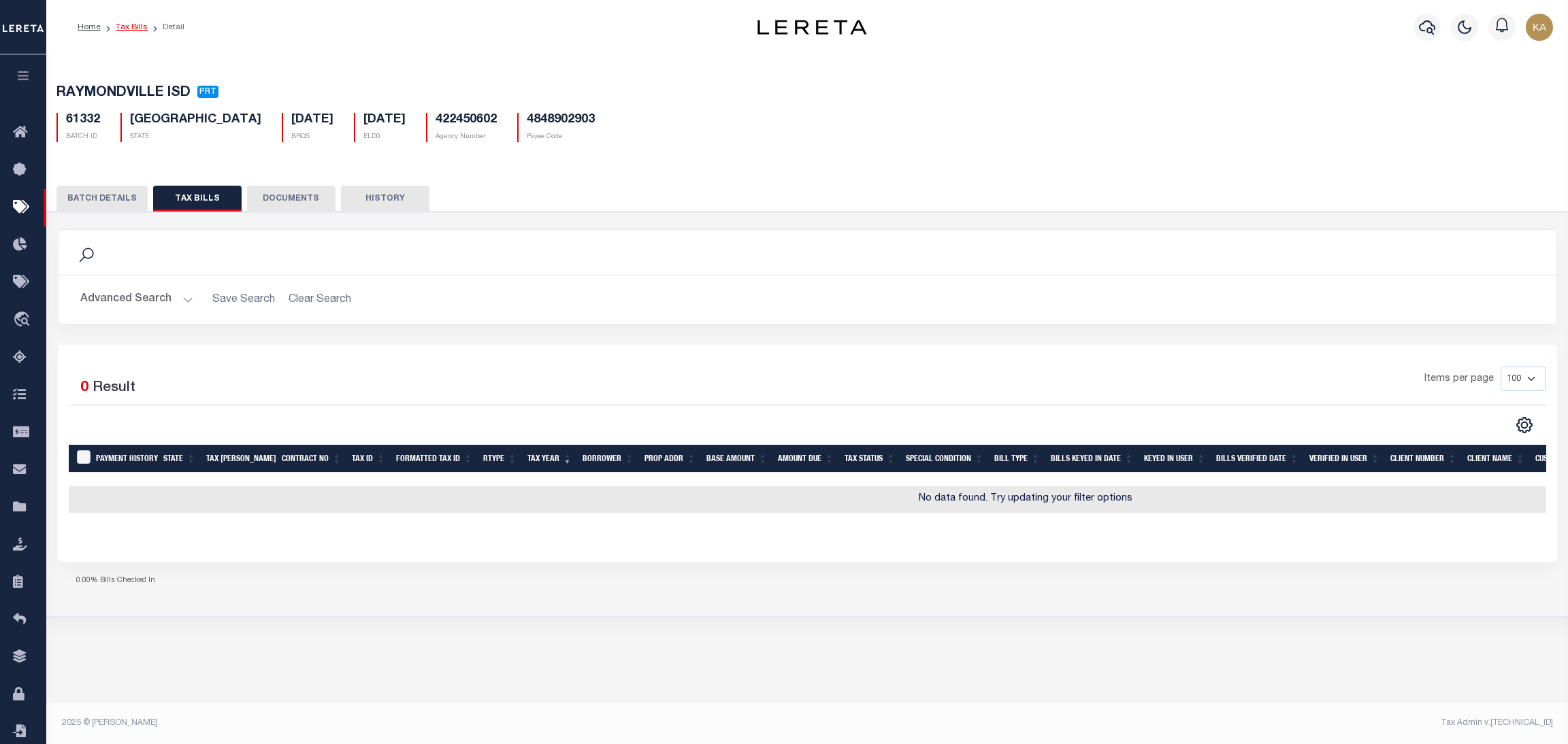
click at [137, 26] on link "Tax Bills" at bounding box center [132, 27] width 32 height 8
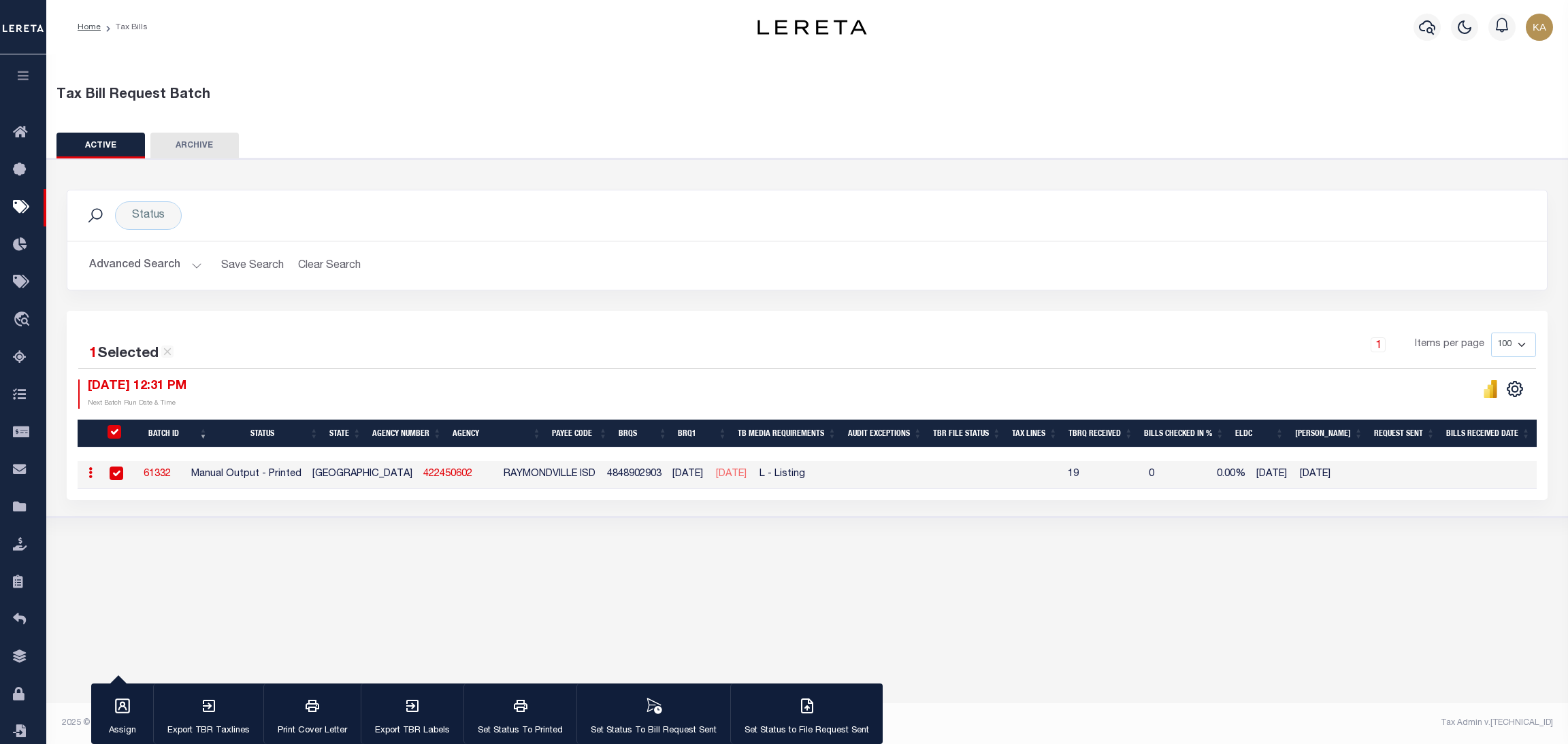
click at [704, 567] on div "Tax Bill Request Batch ACTIVE ARCHIVE HISTORY In 1" at bounding box center [807, 389] width 1522 height 670
click at [169, 263] on button "Advanced Search" at bounding box center [145, 265] width 113 height 26
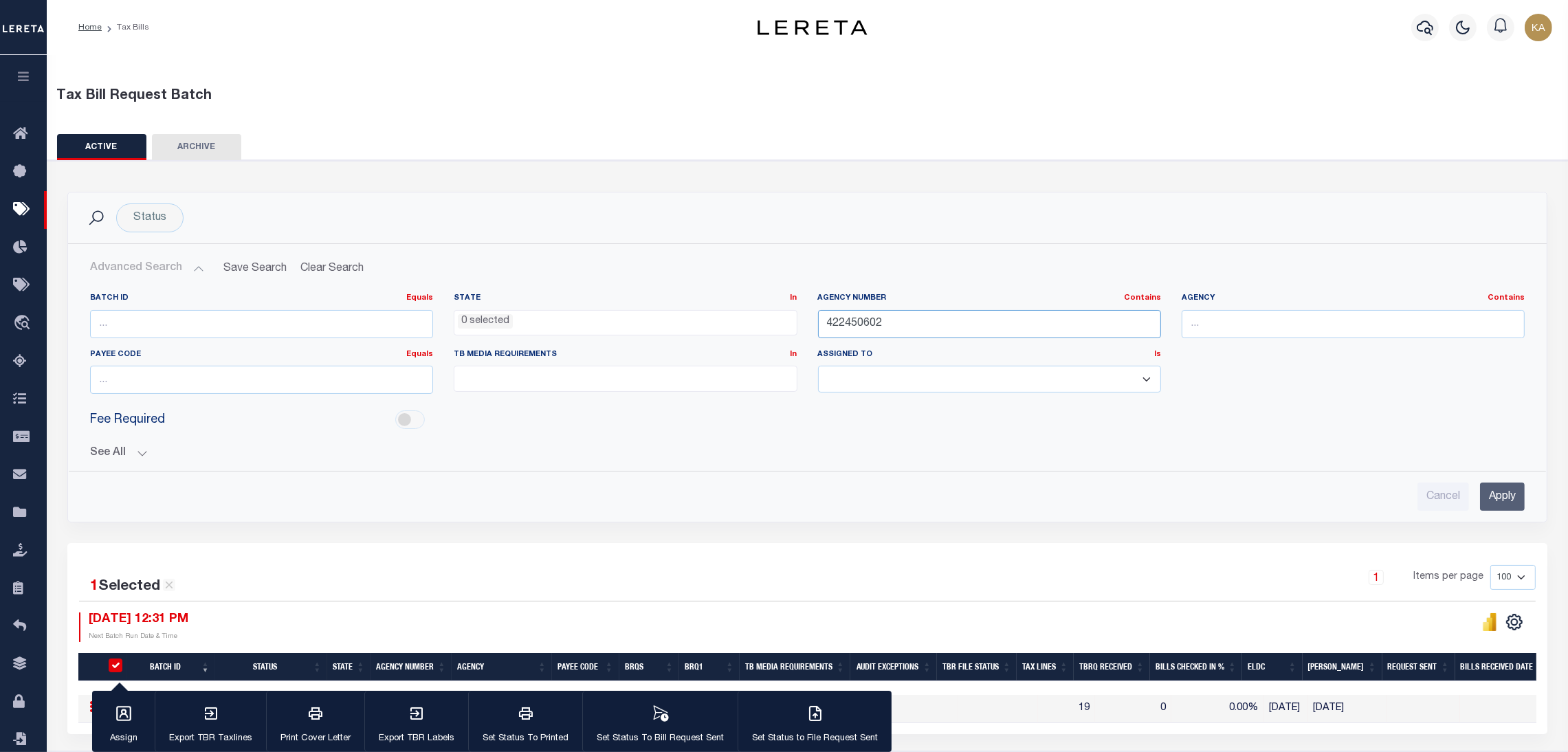
click at [857, 324] on input "422450602" at bounding box center [990, 324] width 343 height 28
paste input "240010000"
click at [1500, 509] on input "Apply" at bounding box center [1502, 496] width 45 height 28
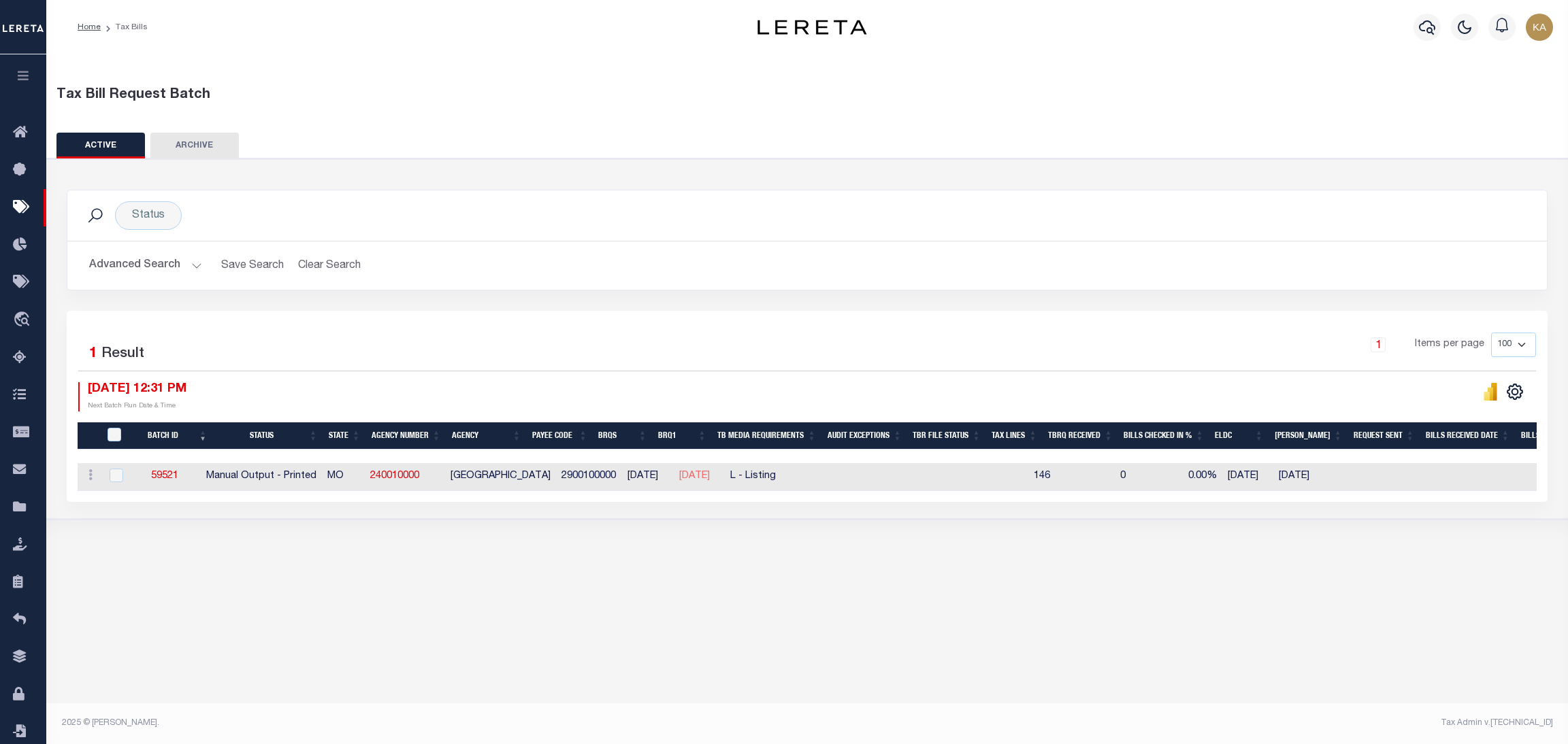
click at [157, 259] on button "Advanced Search" at bounding box center [145, 265] width 113 height 26
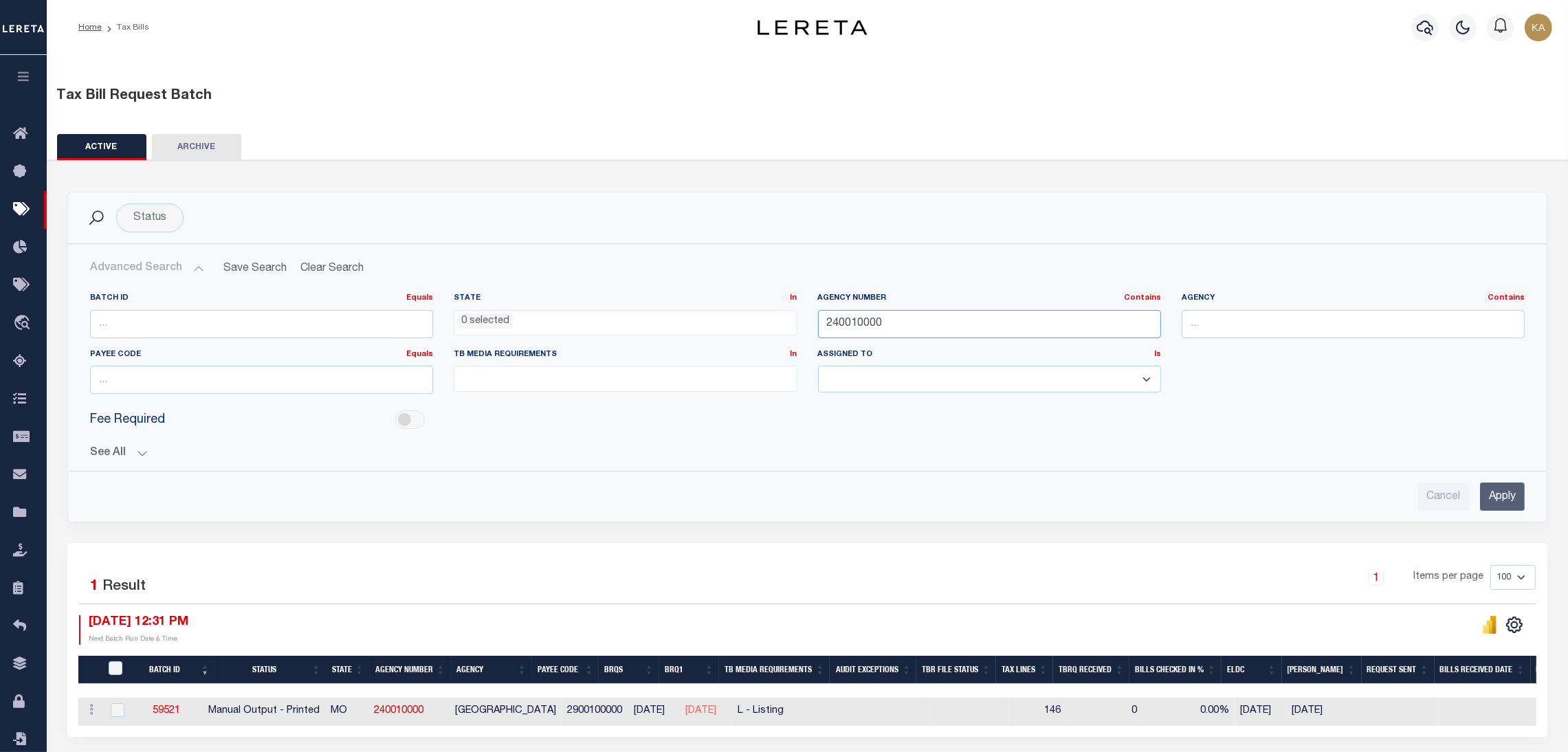
click at [877, 323] on input "240010000" at bounding box center [990, 324] width 343 height 28
paste input "422500502"
type input "422500502"
click at [1515, 500] on input "Apply" at bounding box center [1502, 496] width 45 height 28
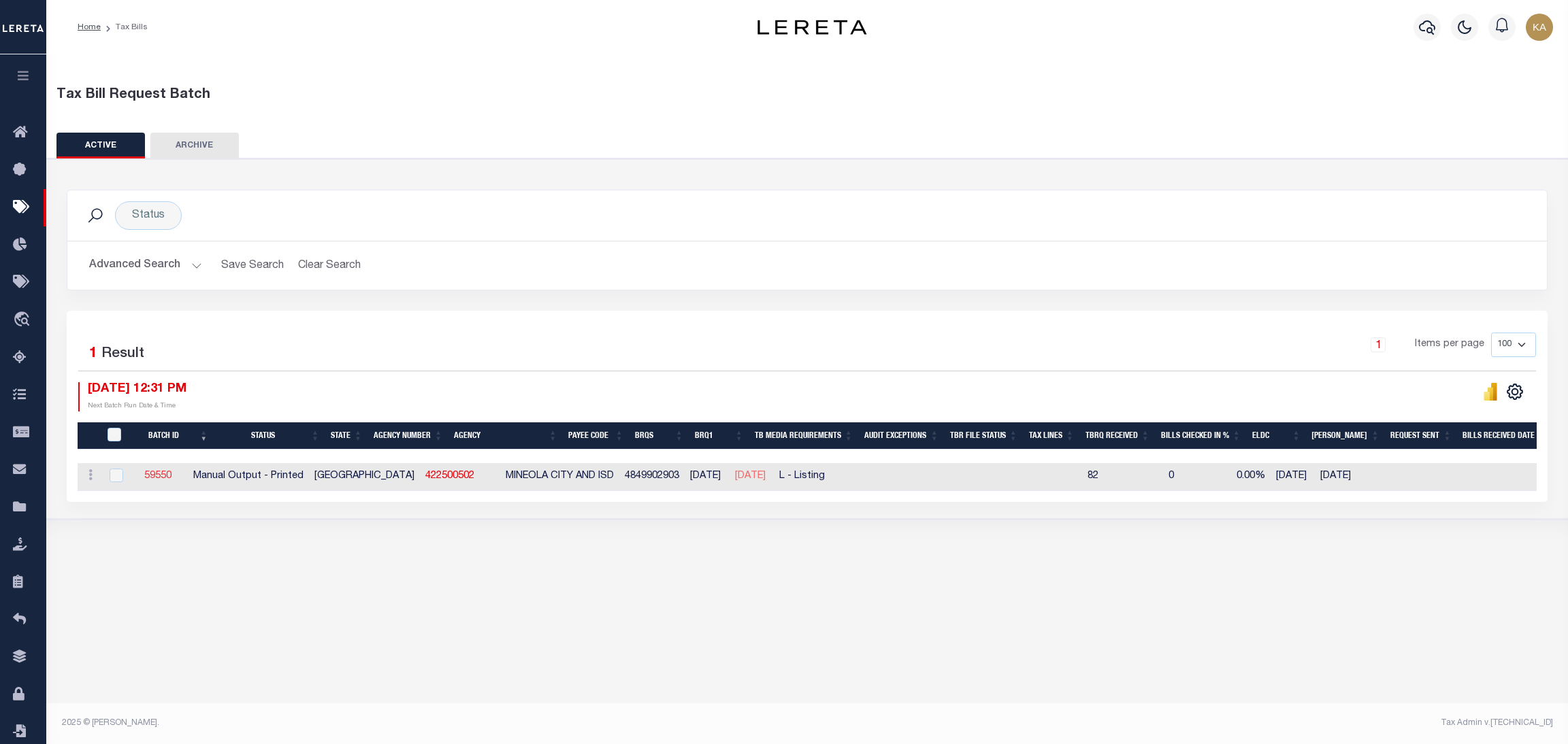
click at [166, 478] on link "59550" at bounding box center [158, 476] width 27 height 10
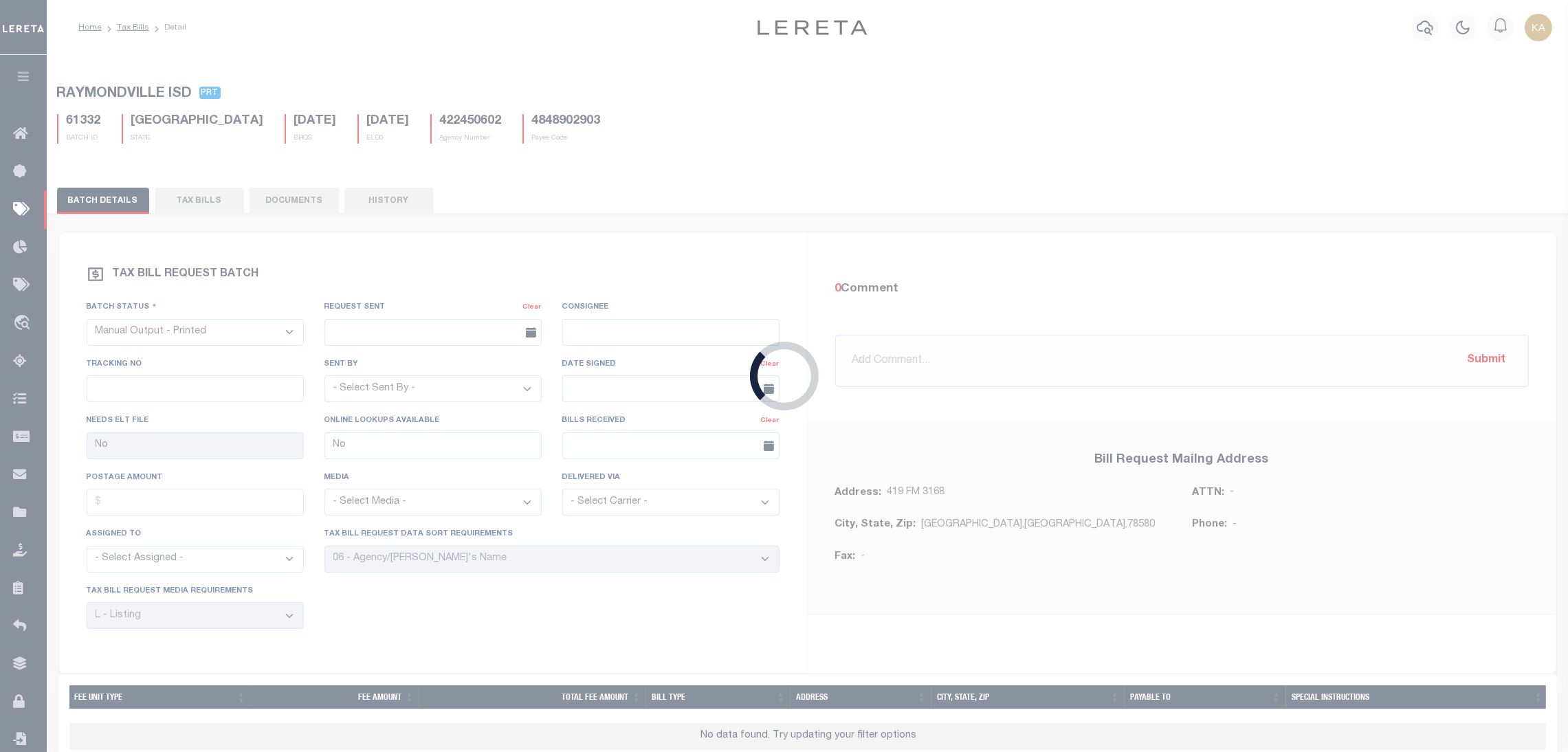
type input "Yes"
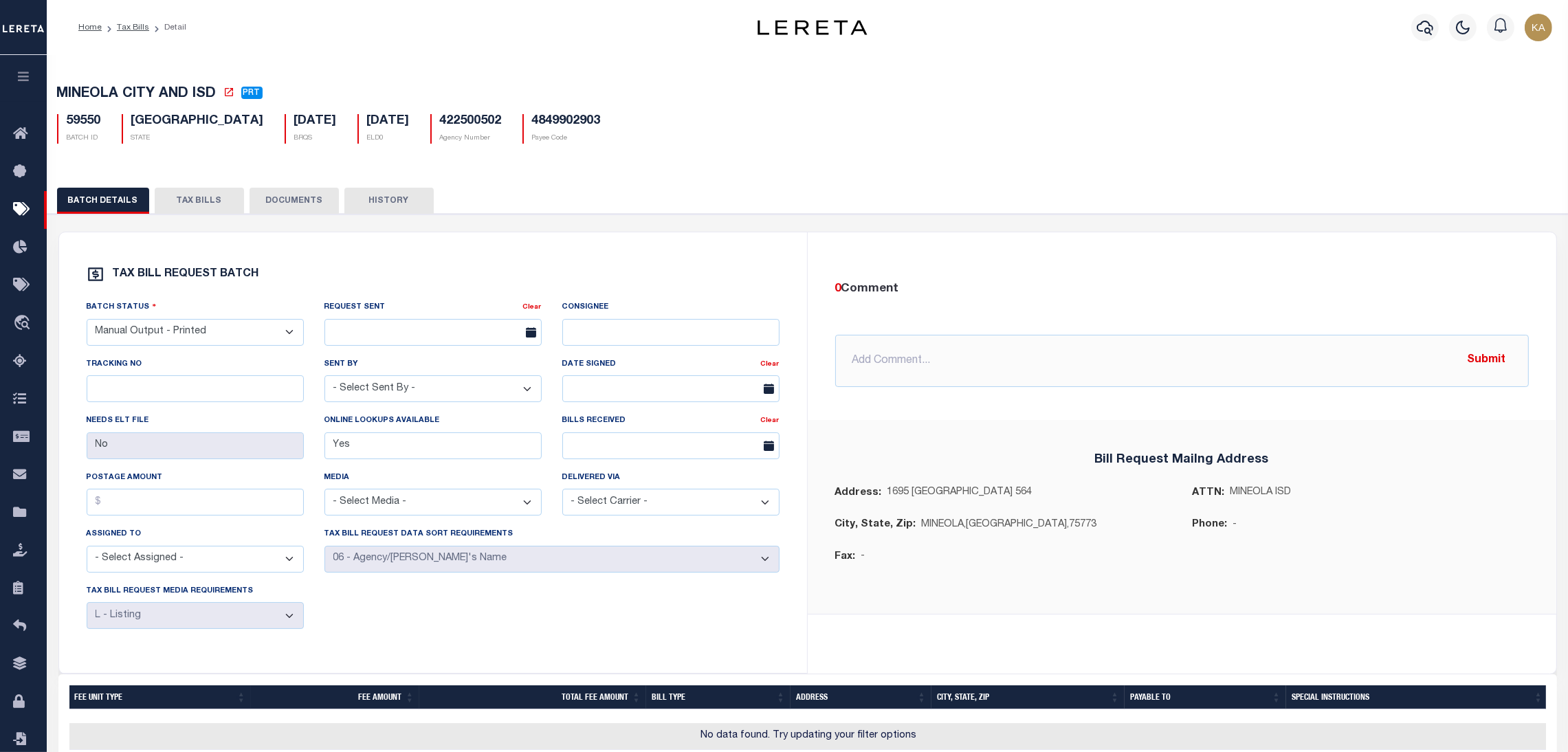
click at [214, 336] on select "- Select Status - Ready to Send - Manual Bill Request Sent Bills Received Manua…" at bounding box center [195, 332] width 217 height 26
click at [204, 346] on select "- Select Status - Ready to Send - Manual Bill Request Sent Bills Received Manua…" at bounding box center [195, 332] width 217 height 26
click at [132, 29] on link "Tax Bills" at bounding box center [133, 27] width 33 height 8
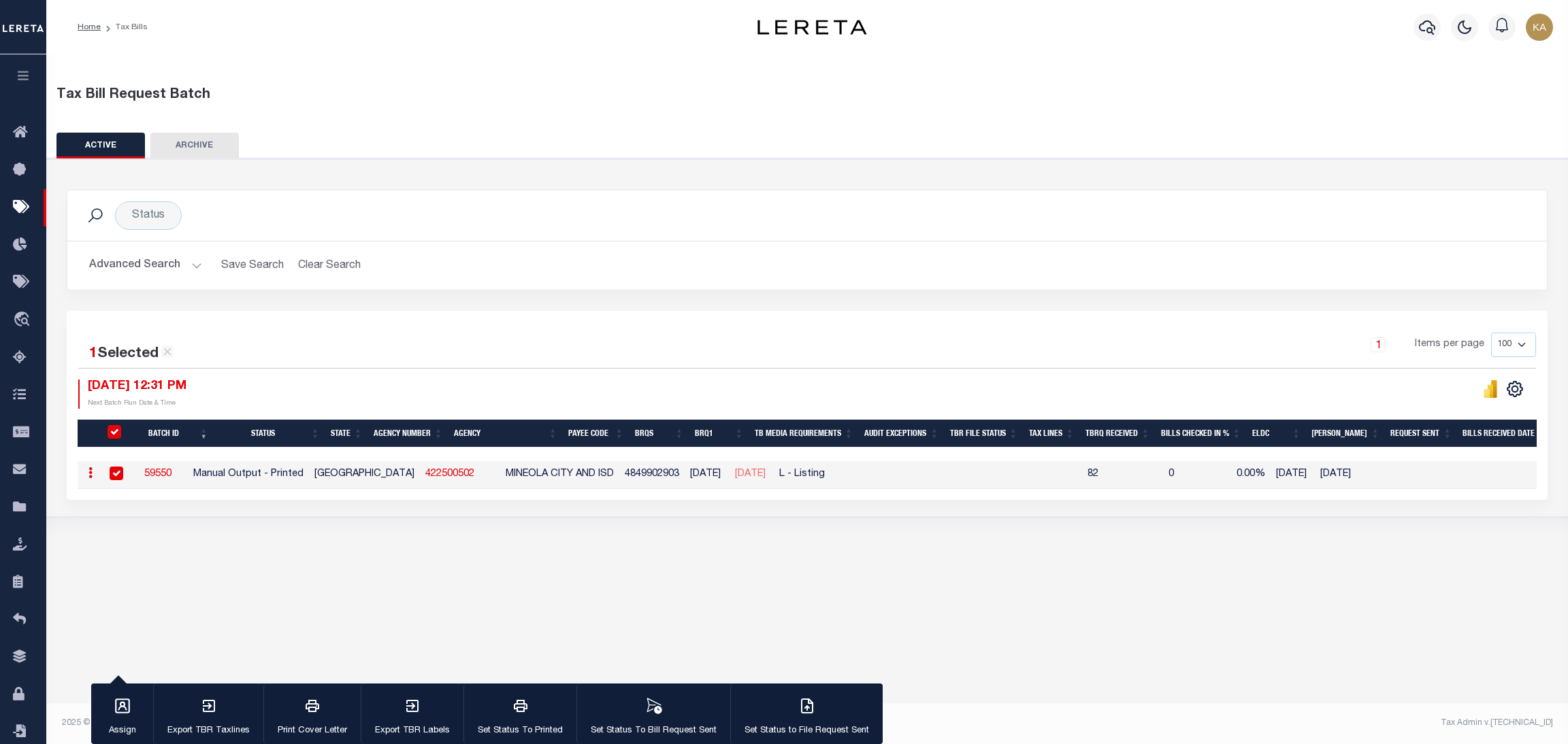
click at [118, 470] on input "checkbox" at bounding box center [116, 474] width 13 height 13
checkbox input "false"
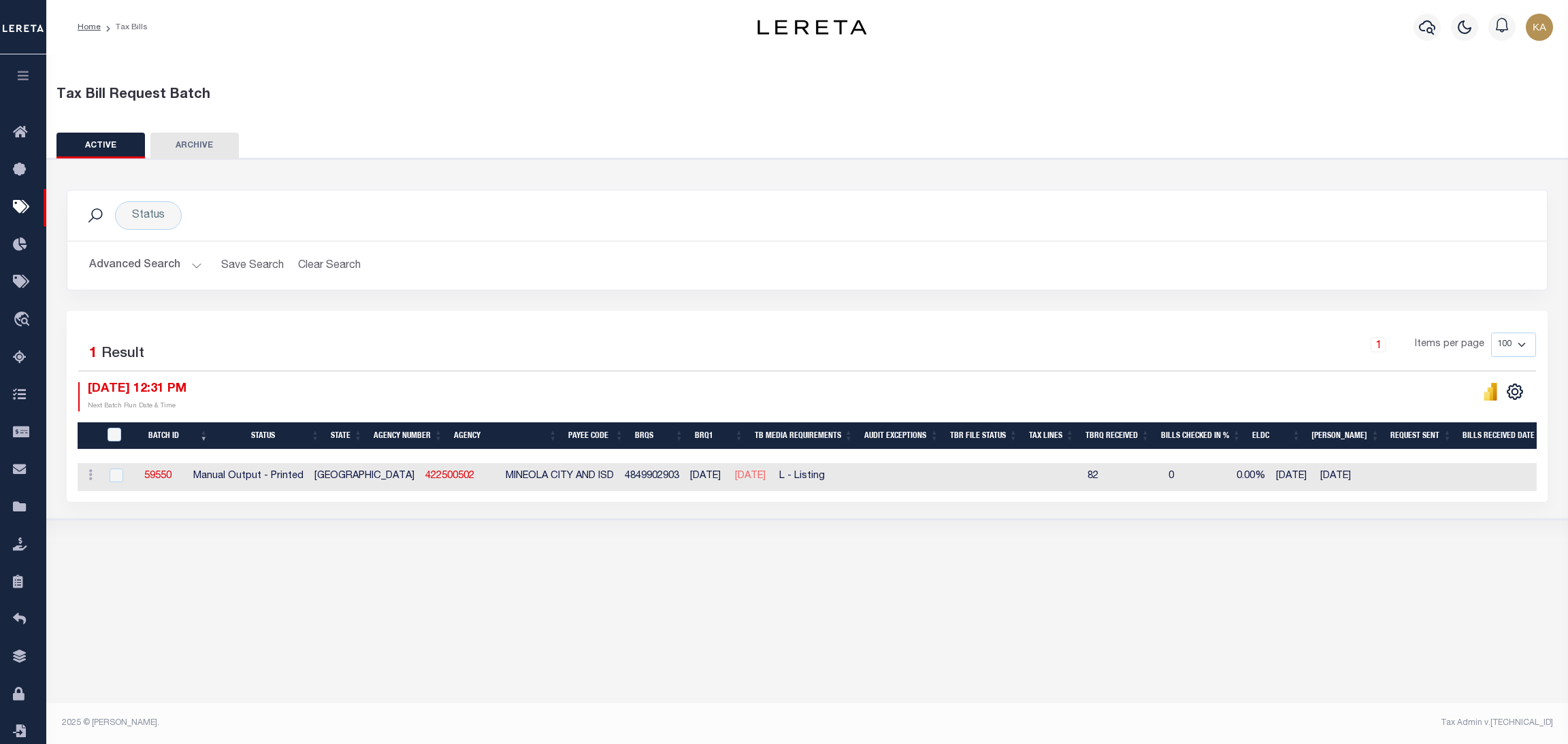
click at [141, 261] on button "Advanced Search" at bounding box center [145, 265] width 113 height 26
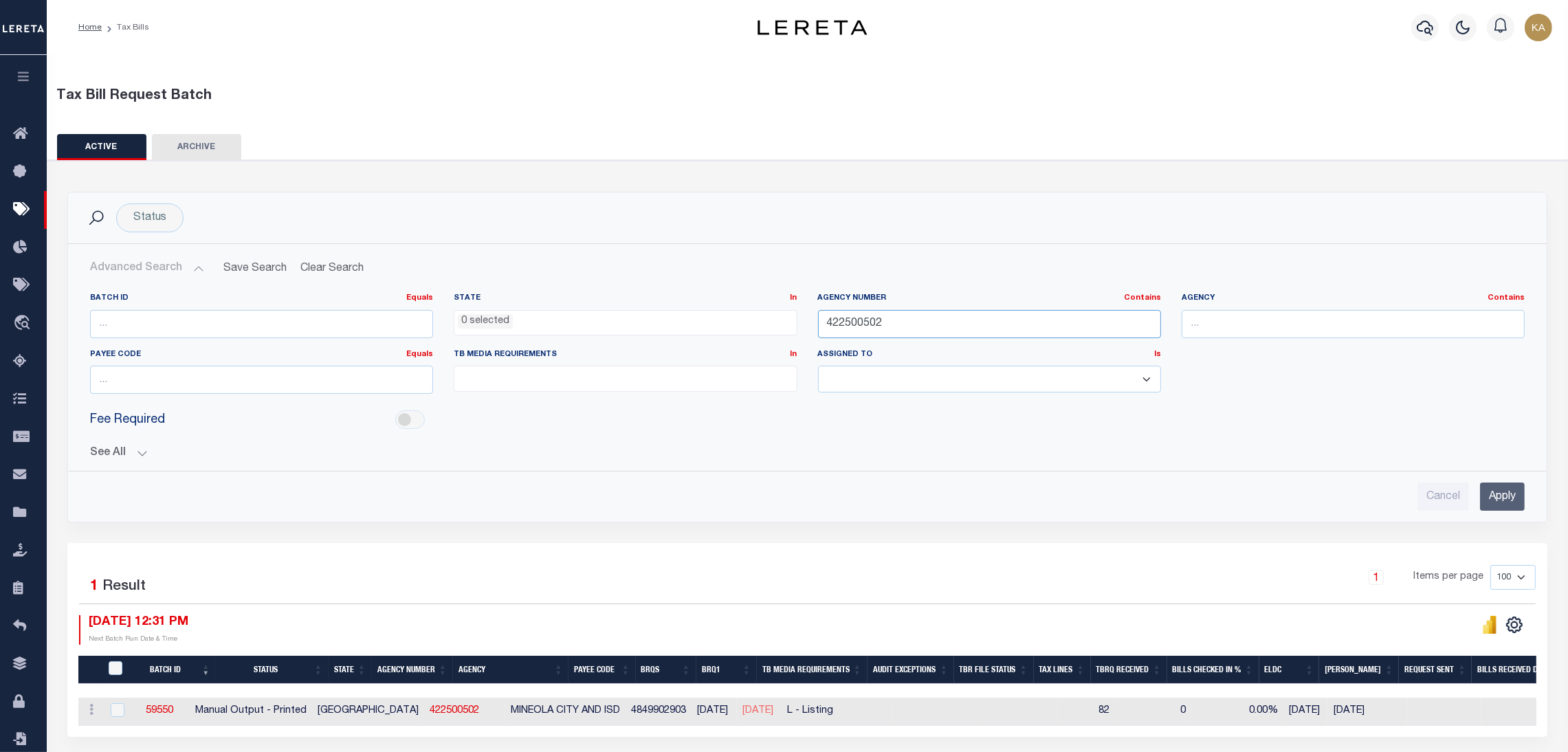
click at [863, 323] on input "422500502" at bounding box center [990, 324] width 343 height 28
paste input "0990101"
type input "420990101"
click at [1503, 496] on input "Apply" at bounding box center [1502, 496] width 45 height 28
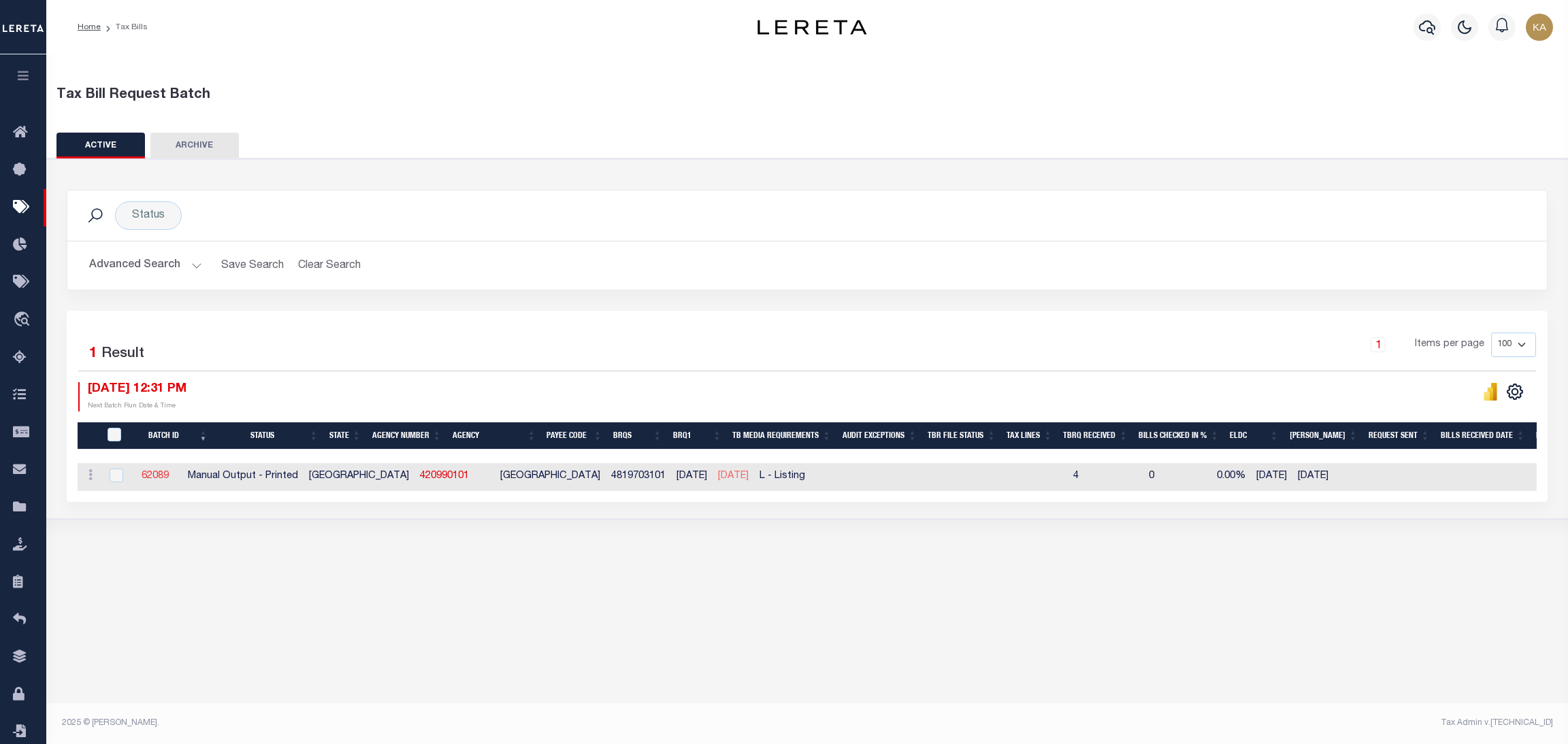
click at [168, 478] on link "62089" at bounding box center [155, 476] width 27 height 10
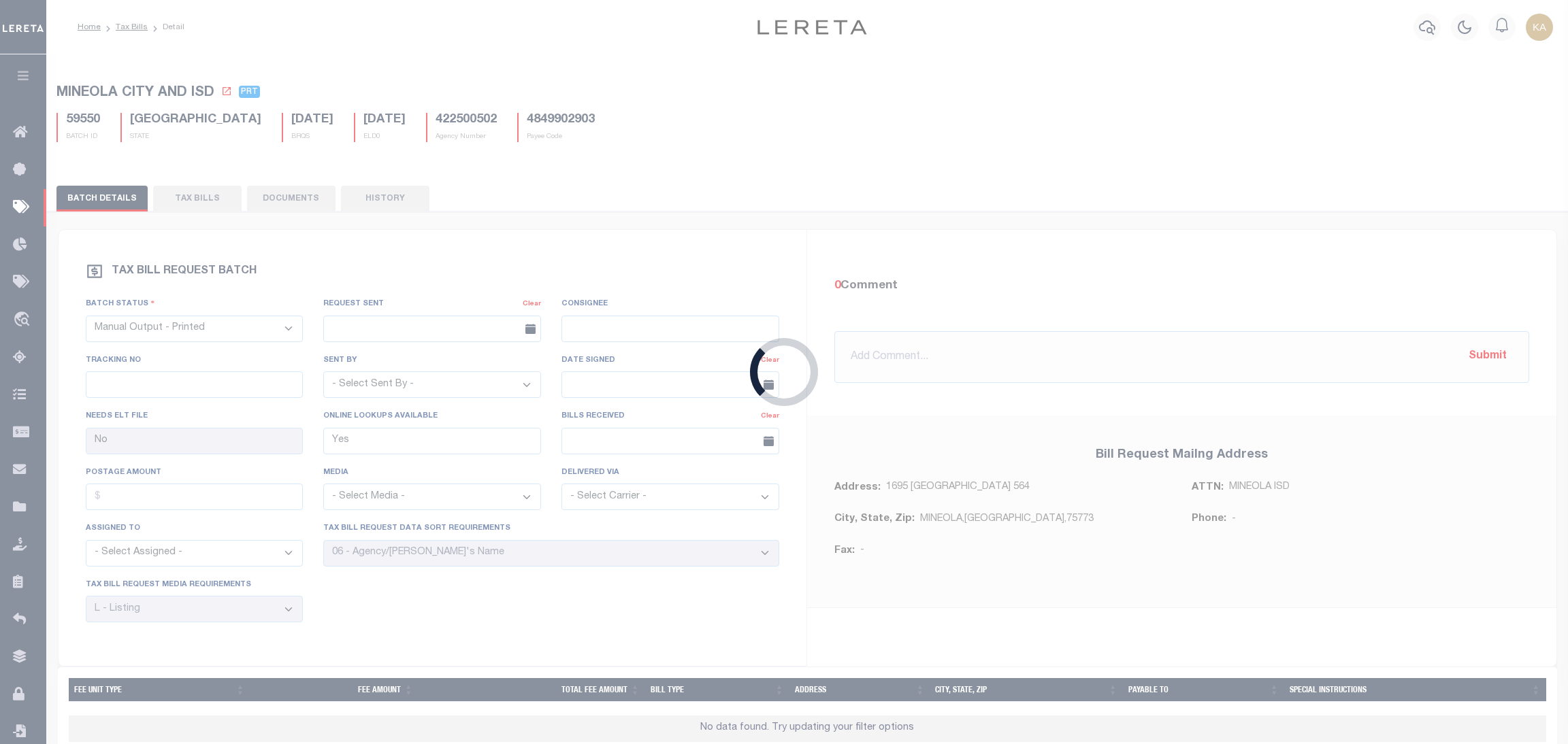
type input "No"
select select "25"
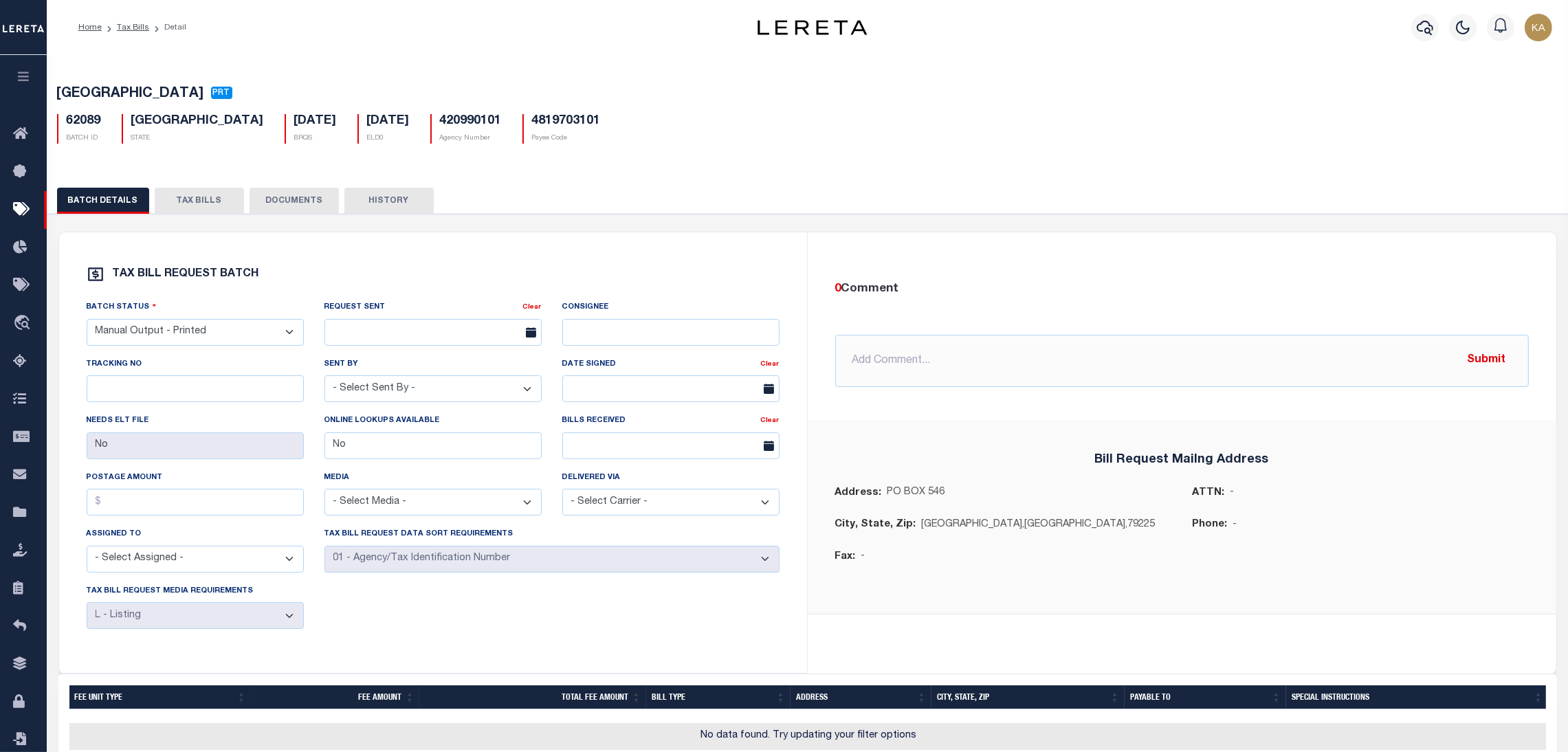
click at [188, 197] on button "TAX BILLS" at bounding box center [200, 200] width 89 height 26
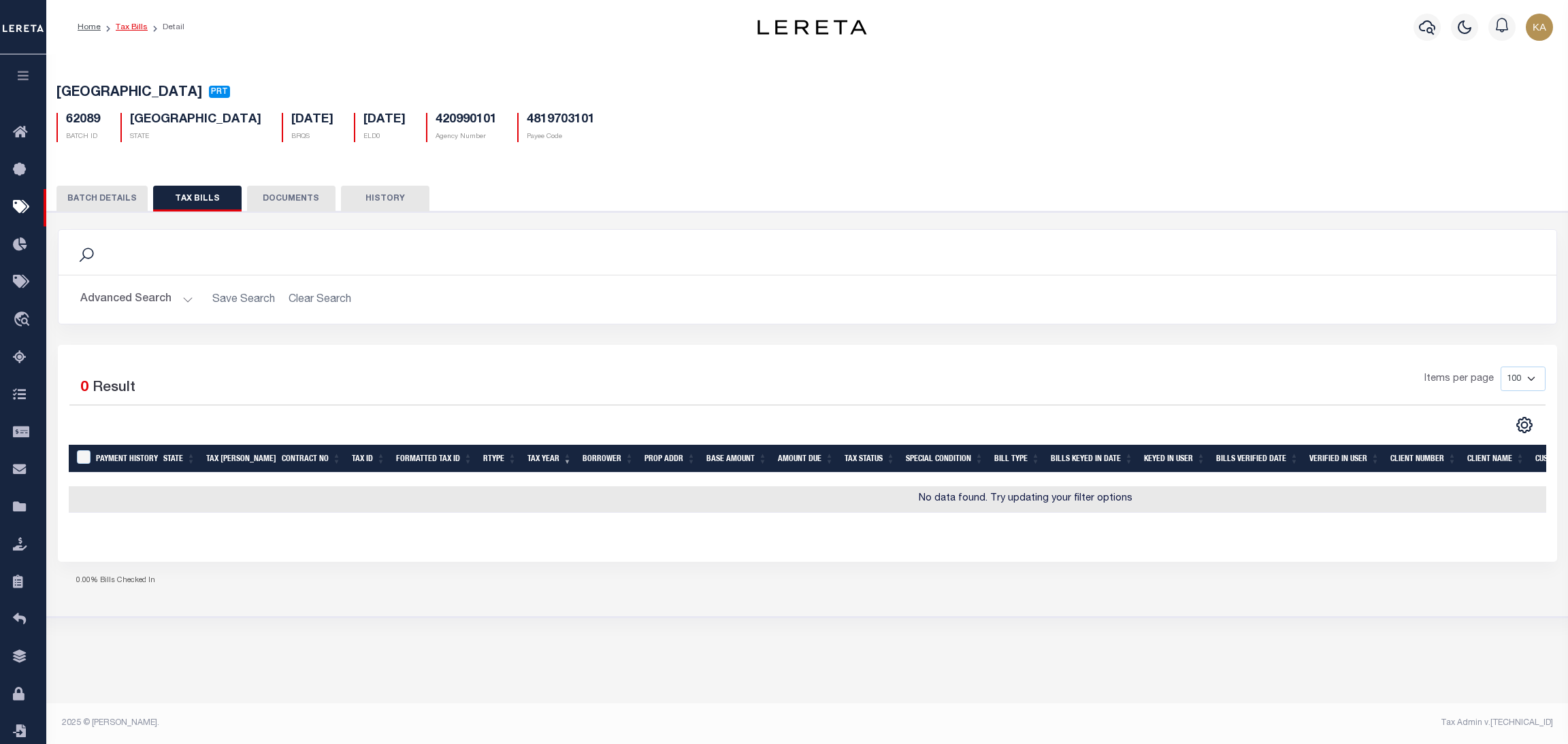
click at [136, 25] on link "Tax Bills" at bounding box center [132, 27] width 32 height 8
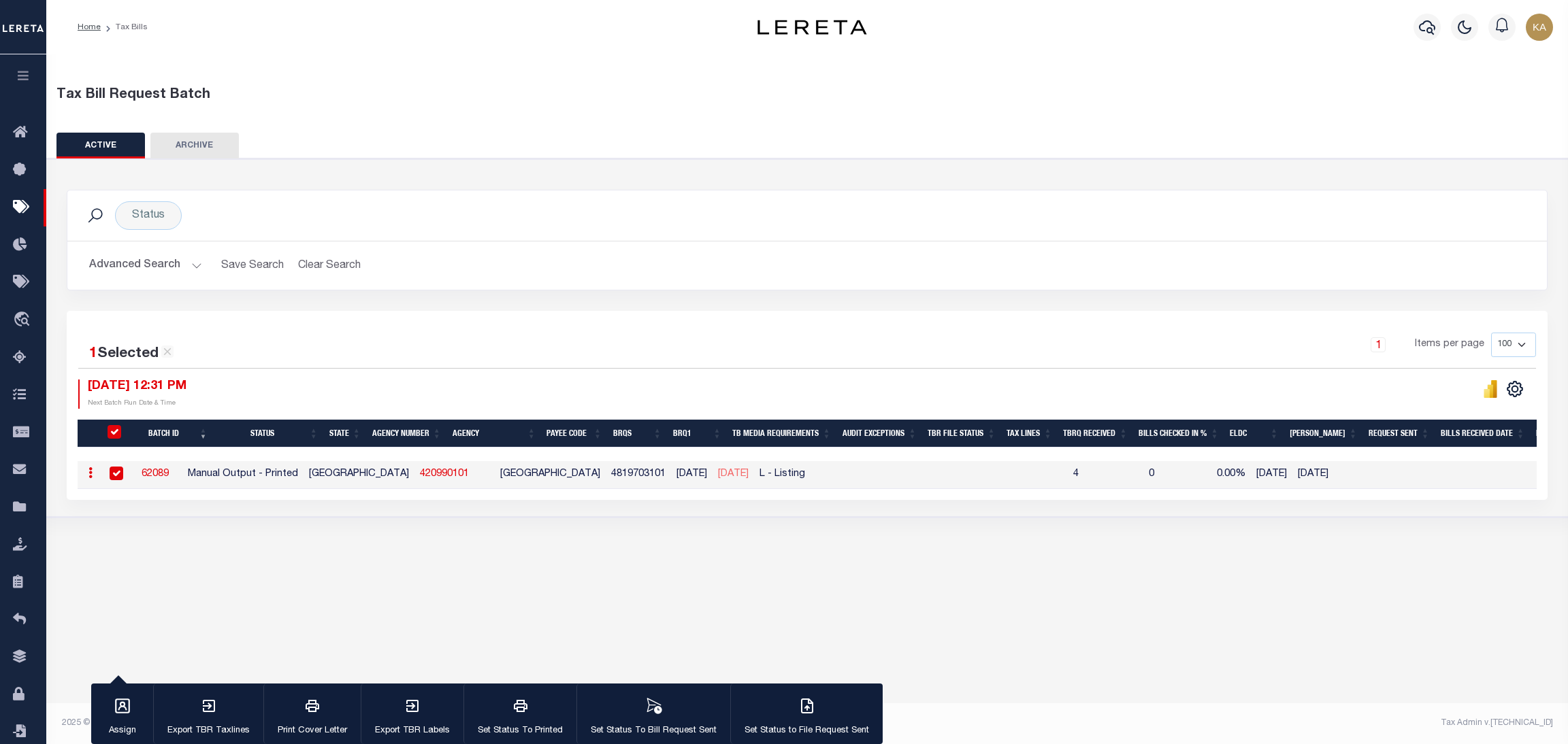
click at [161, 266] on button "Advanced Search" at bounding box center [145, 265] width 113 height 26
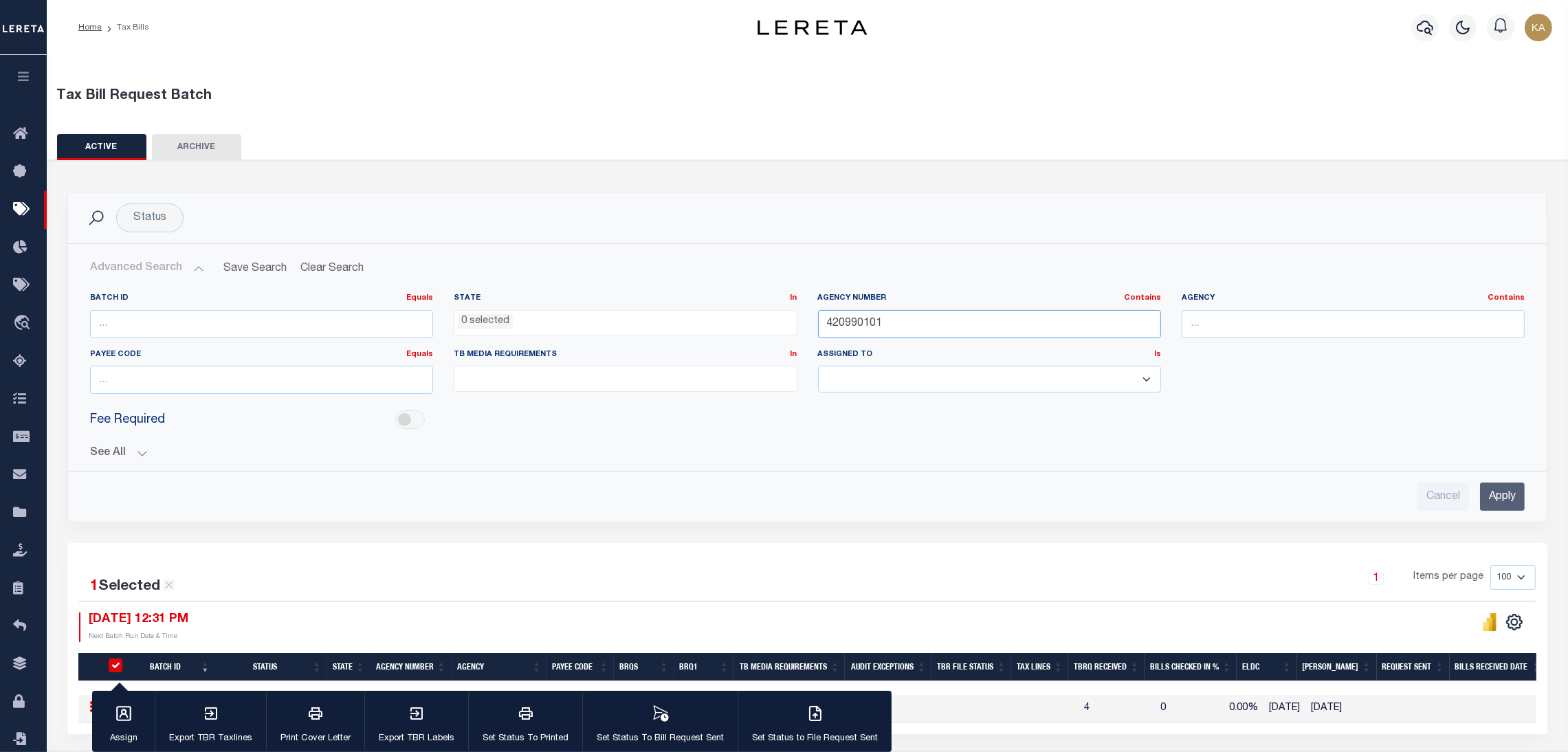
click at [877, 322] on input "420990101" at bounding box center [990, 324] width 343 height 28
paste input "790924"
type input "420790924"
click at [1480, 495] on input "Apply" at bounding box center [1502, 496] width 45 height 28
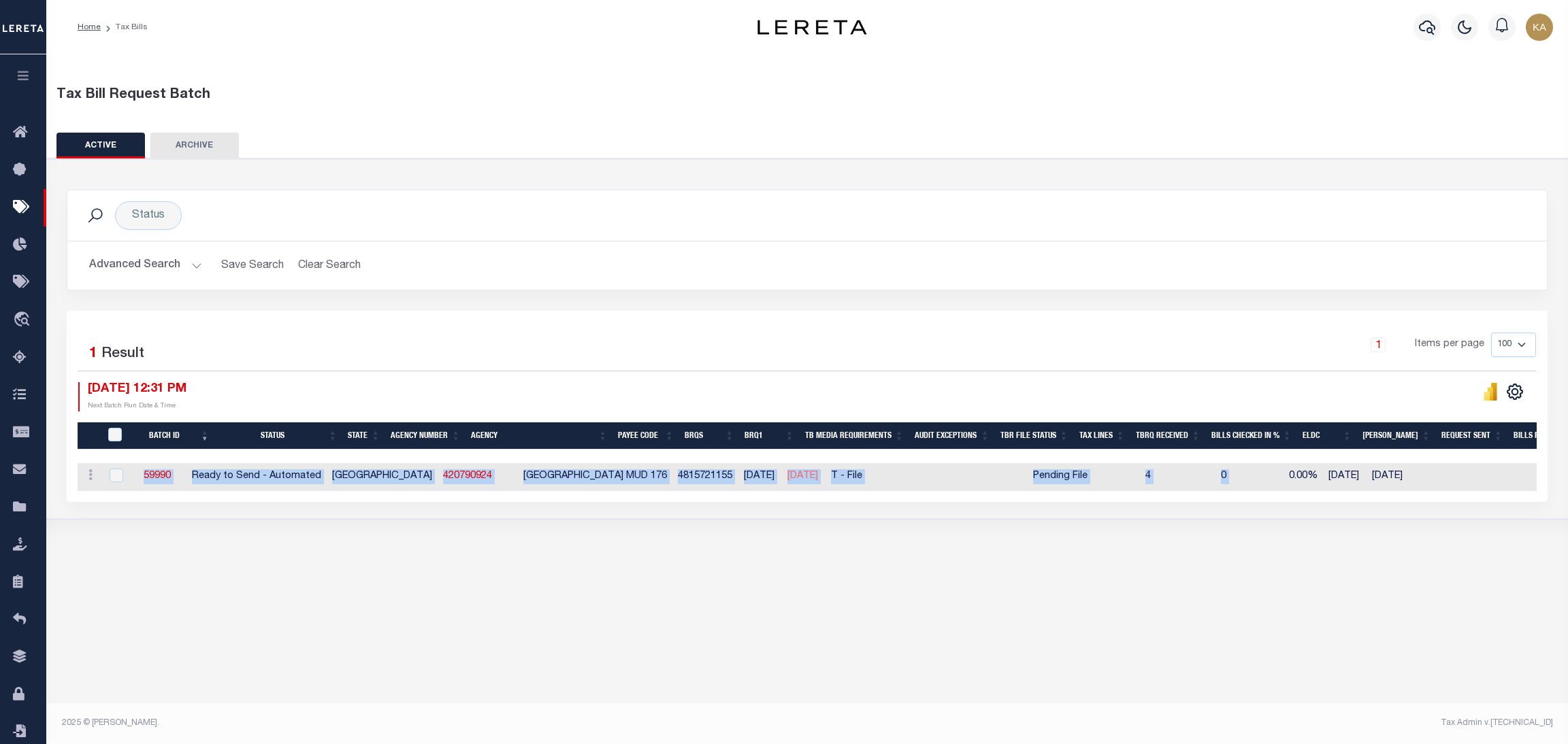
drag, startPoint x: 146, startPoint y: 479, endPoint x: 1264, endPoint y: 482, distance: 1118.0
click at [1264, 482] on tr "ACTIONS Delete 59990 Ready to Send - Automated TX 420790924 FORT BEND COUNTY MU…" at bounding box center [1133, 477] width 2111 height 28
click at [227, 581] on div "Tax Bill Request Batch ACTIVE ARCHIVE HISTORY In 1" at bounding box center [807, 389] width 1522 height 670
click at [171, 477] on link "59990" at bounding box center [157, 476] width 27 height 10
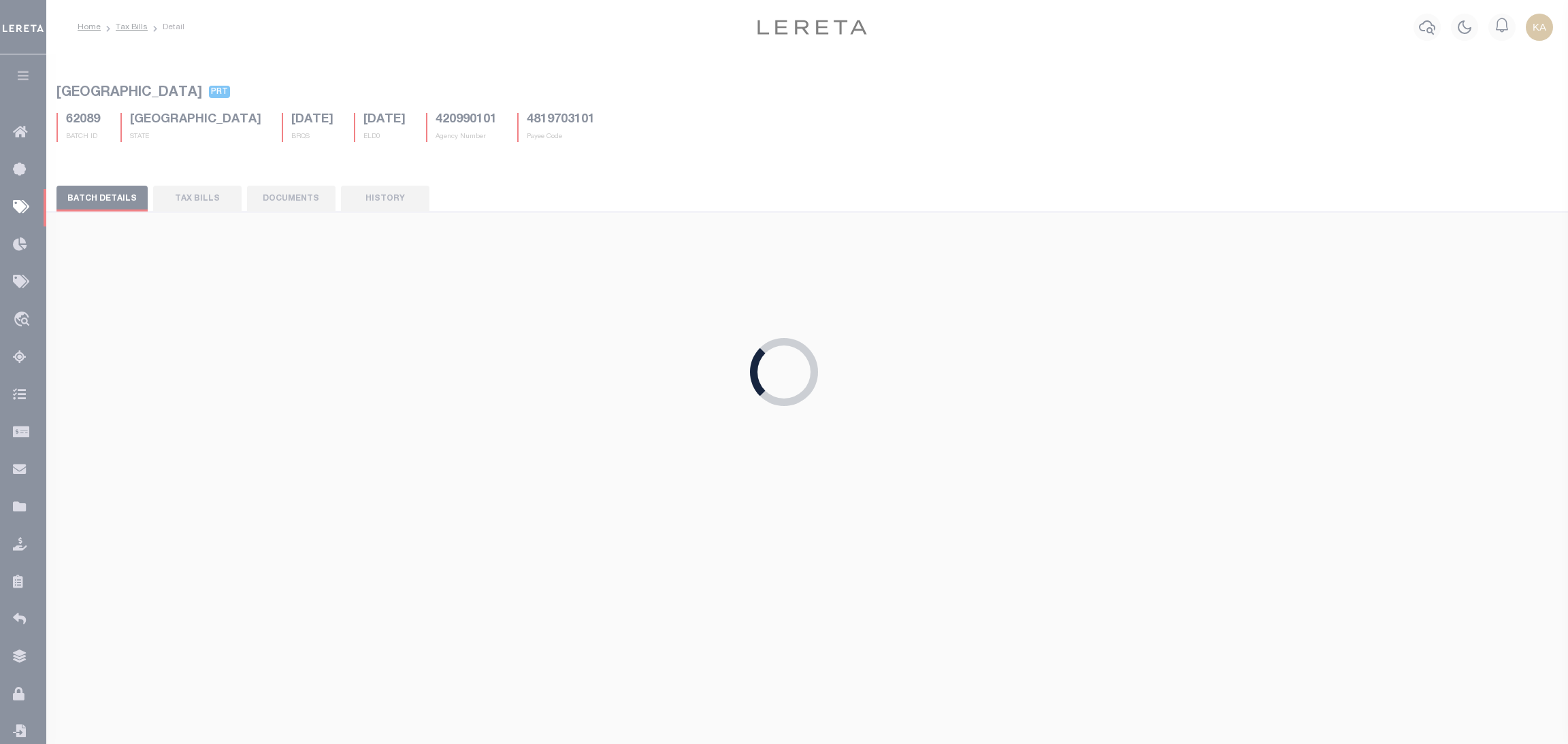
select select "RTA"
type input "Yes"
select select "27"
select select "22"
select select "1"
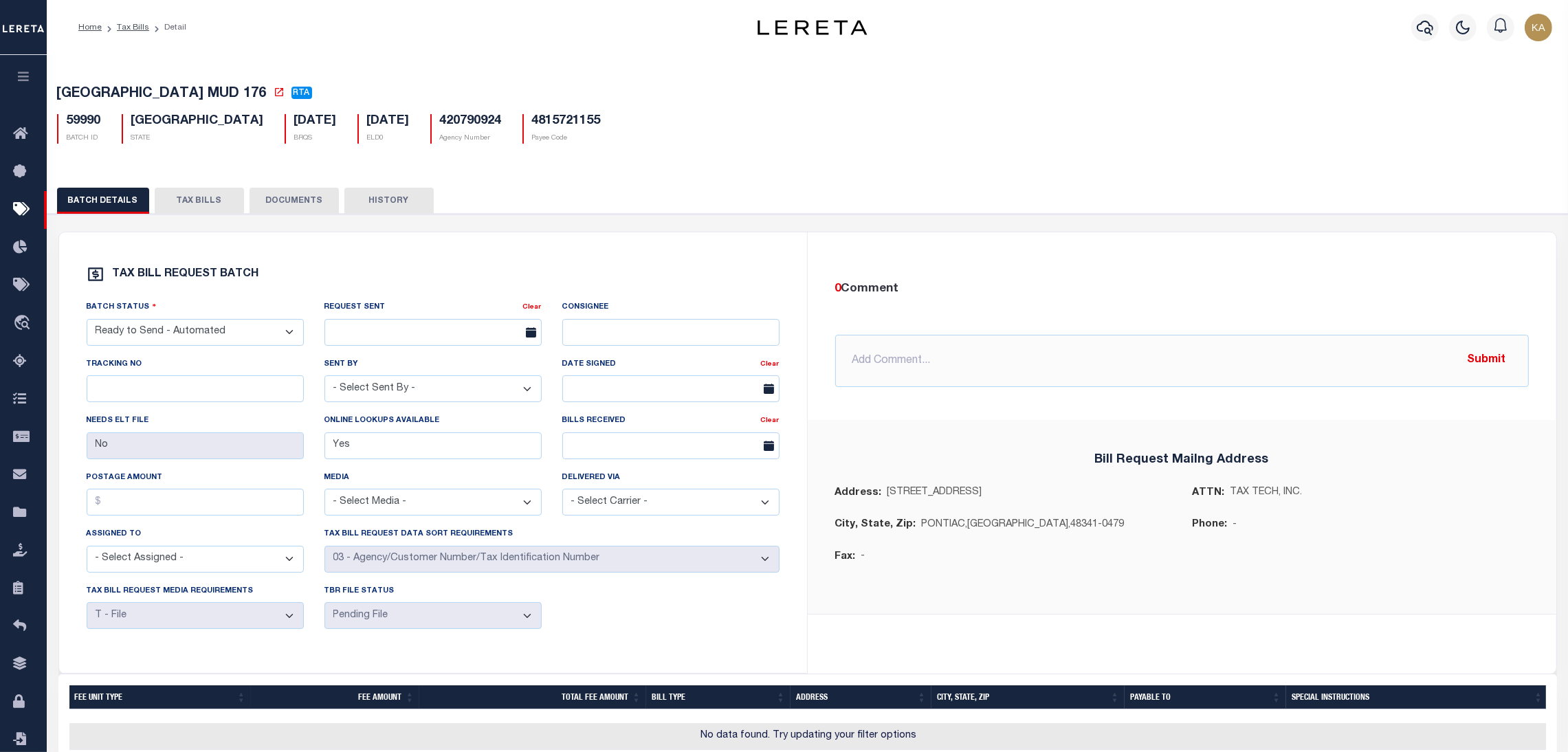
click at [206, 210] on button "TAX BILLS" at bounding box center [200, 200] width 89 height 26
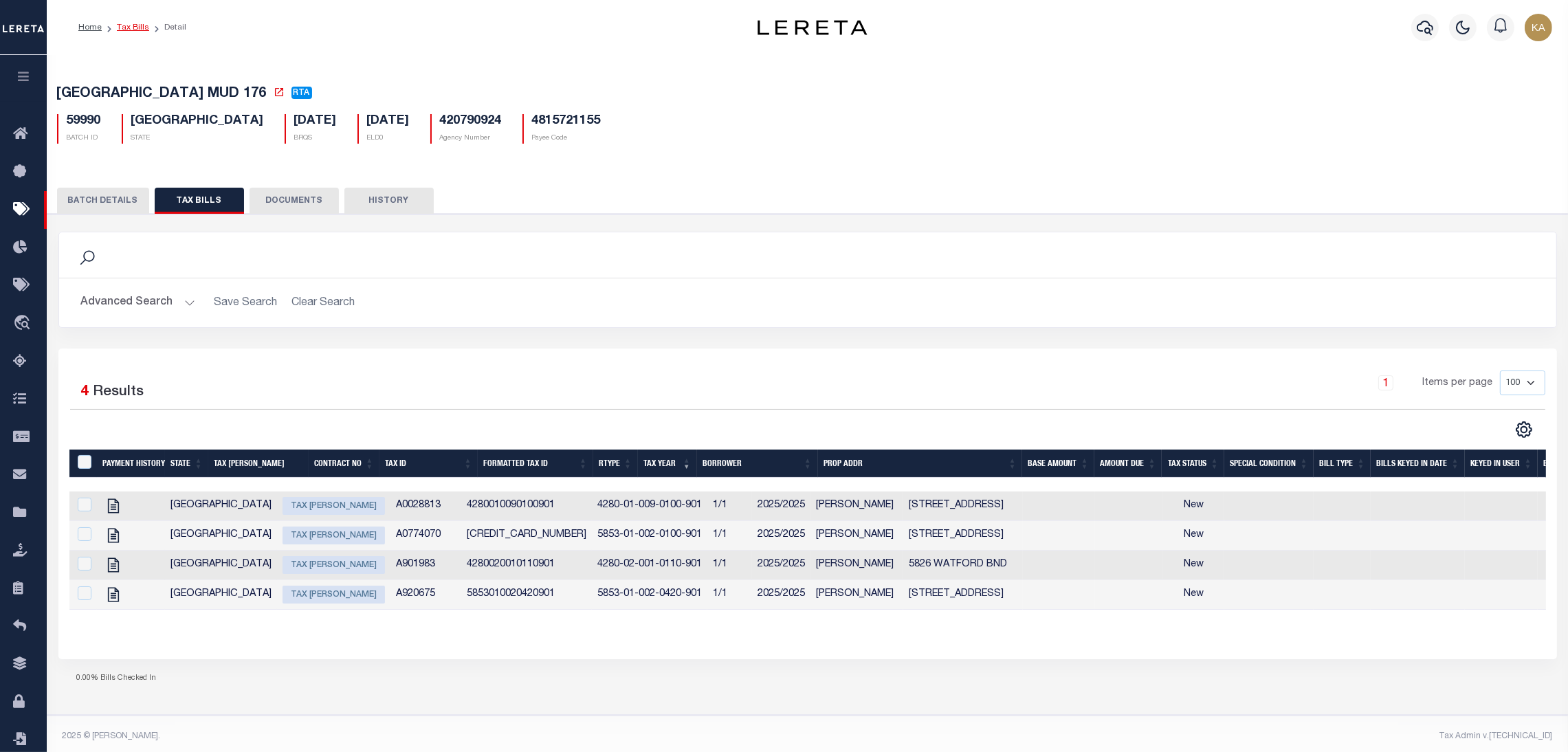
click at [138, 25] on link "Tax Bills" at bounding box center [133, 27] width 33 height 8
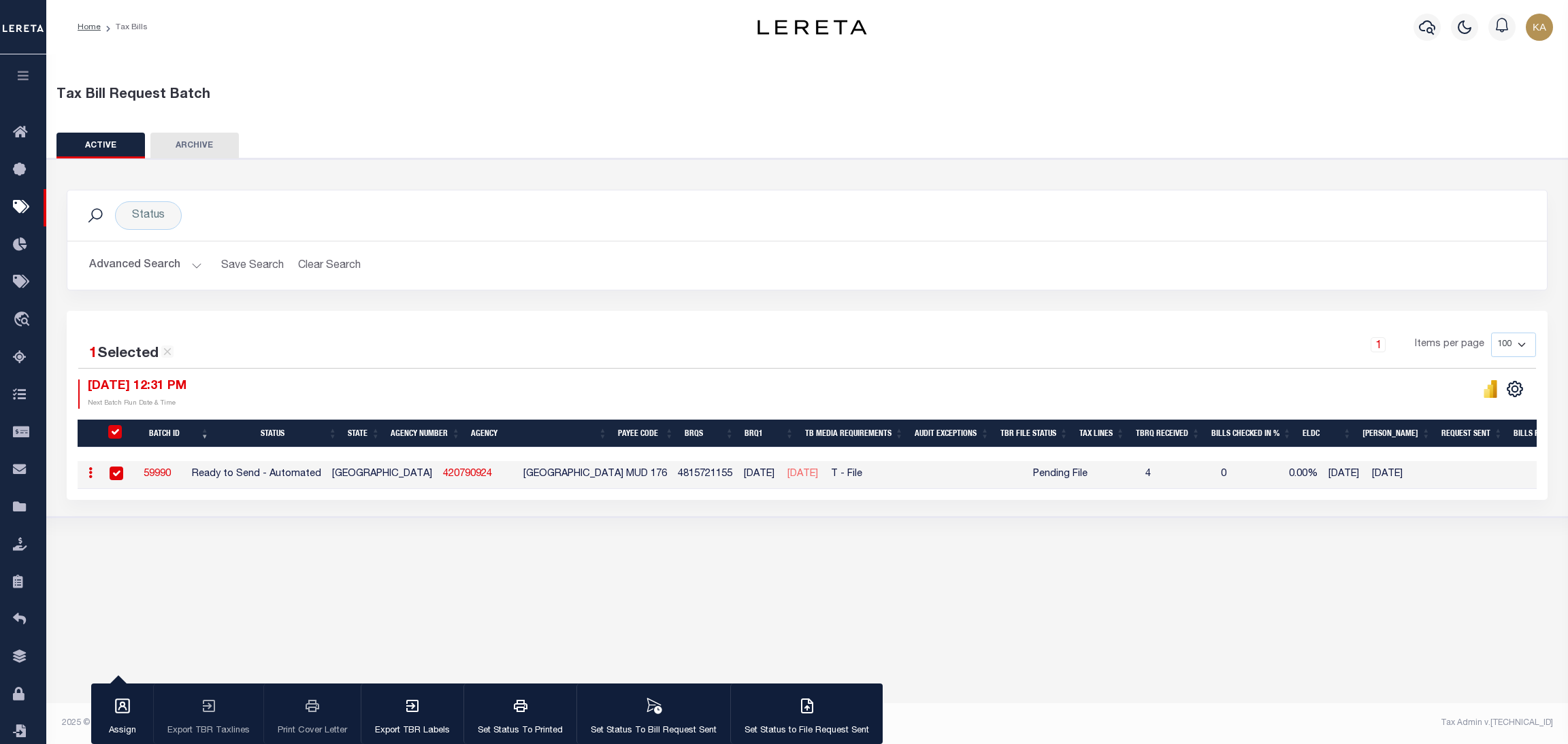
drag, startPoint x: 1104, startPoint y: 482, endPoint x: 1022, endPoint y: 478, distance: 82.1
click at [1022, 478] on tr "ACTIONS Delete 59990 Ready to Send - Automated TX 420790924 FORT BEND COUNTY MU…" at bounding box center [1133, 475] width 2111 height 28
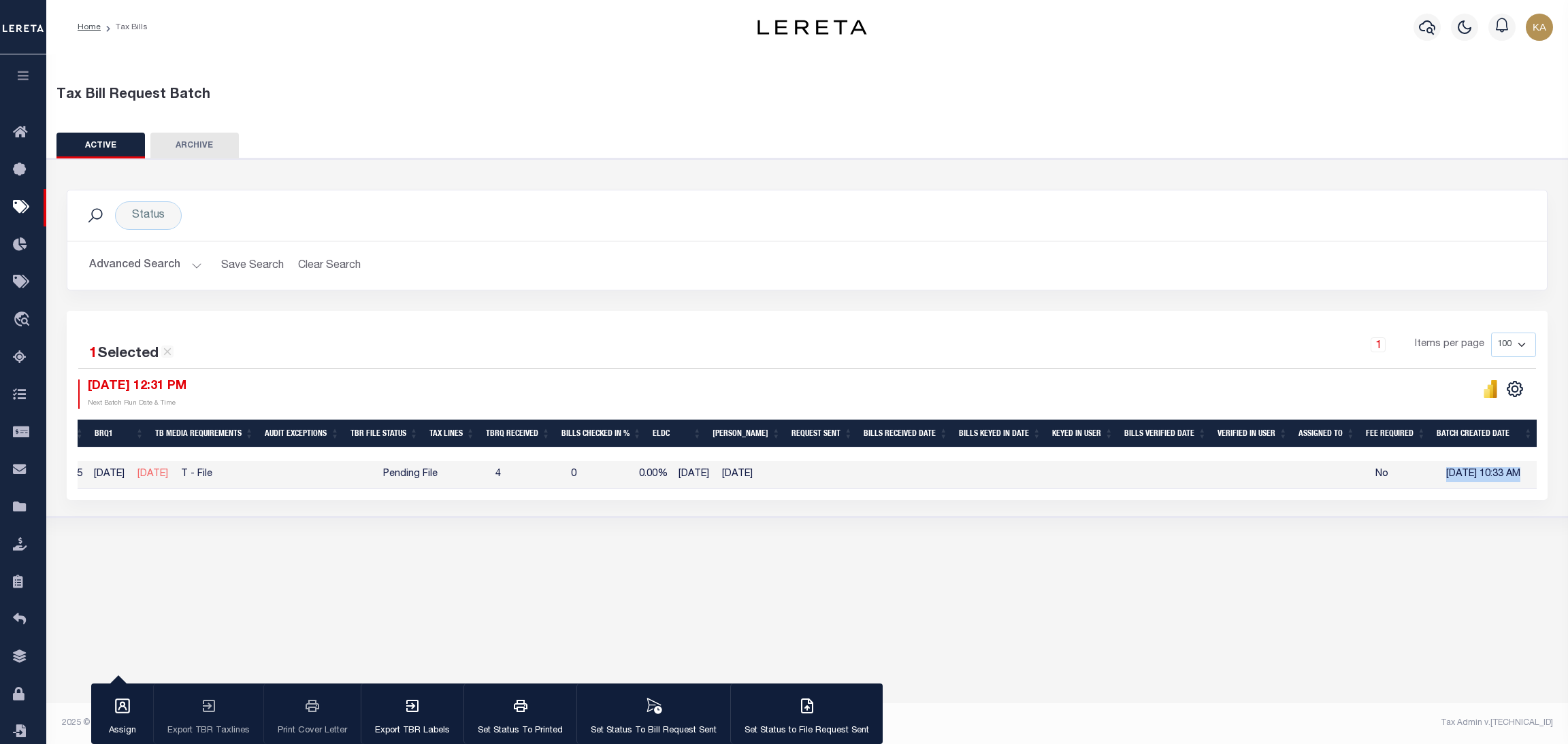
drag, startPoint x: 1435, startPoint y: 478, endPoint x: 1508, endPoint y: 481, distance: 73.1
click at [1508, 481] on td "07/14/2025 10:33 AM" at bounding box center [1489, 475] width 97 height 28
checkbox input "false"
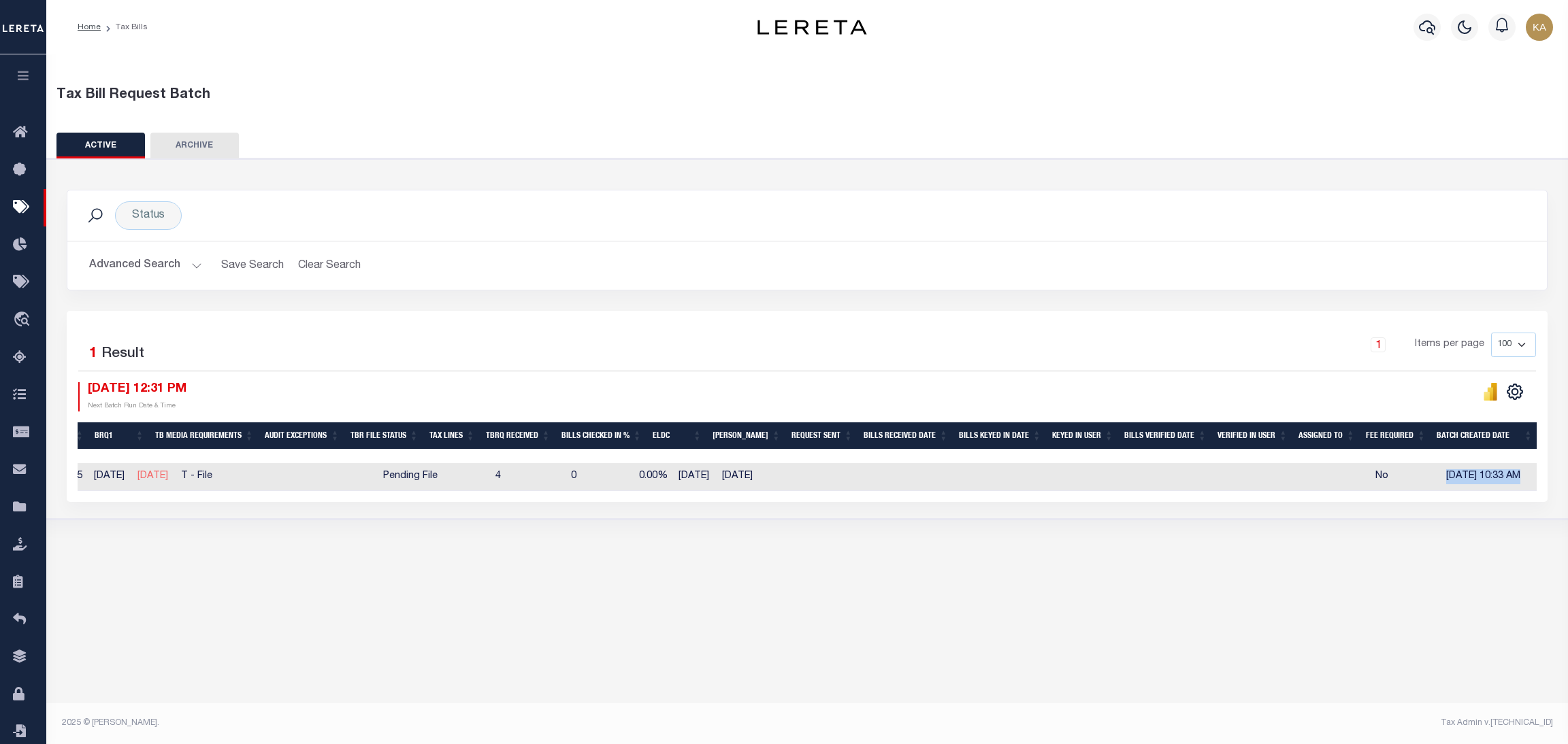
scroll to position [0, 0]
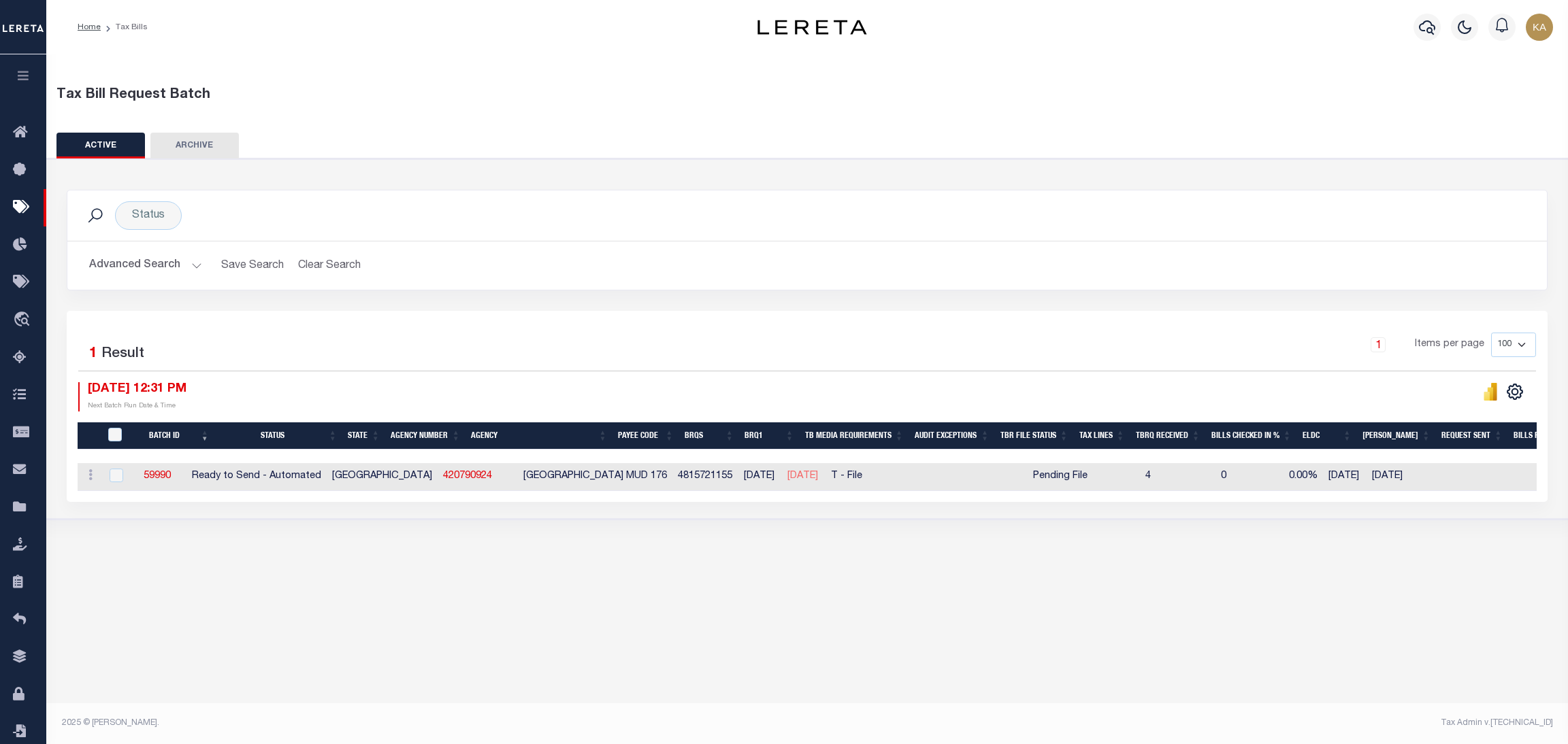
drag, startPoint x: 693, startPoint y: 483, endPoint x: 819, endPoint y: 482, distance: 126.0
click at [819, 482] on tr "ACTIONS Delete 59990 Ready to Send - Automated TX 420790924 FORT BEND COUNTY MU…" at bounding box center [1133, 477] width 2111 height 28
click at [797, 519] on div "Status Search Advanced Search Save Search Clear Search Equals" at bounding box center [808, 339] width 1535 height 362
click at [168, 478] on link "59990" at bounding box center [157, 476] width 27 height 10
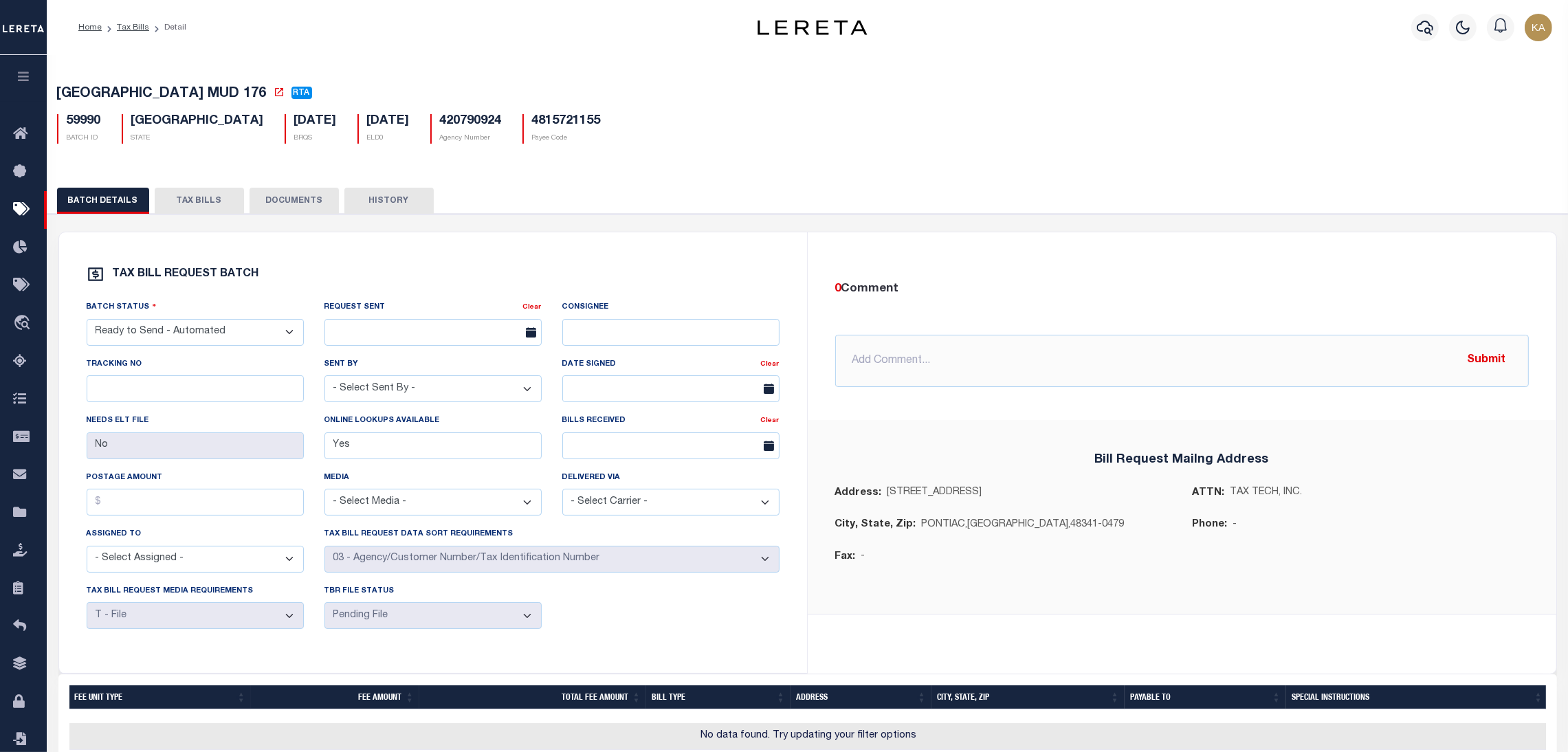
click at [197, 206] on button "TAX BILLS" at bounding box center [200, 200] width 89 height 26
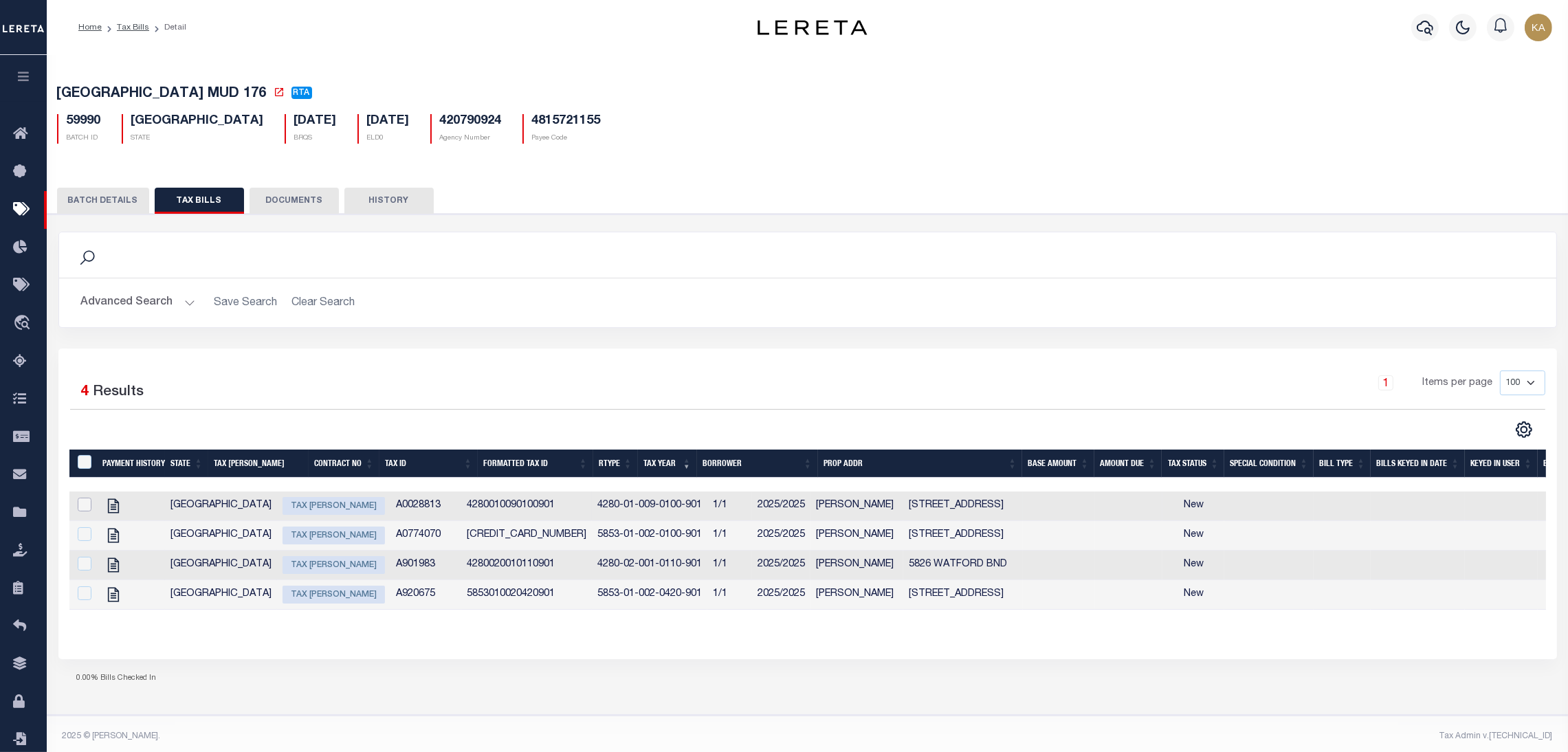
click at [86, 508] on input "checkbox" at bounding box center [85, 505] width 14 height 14
checkbox input "true"
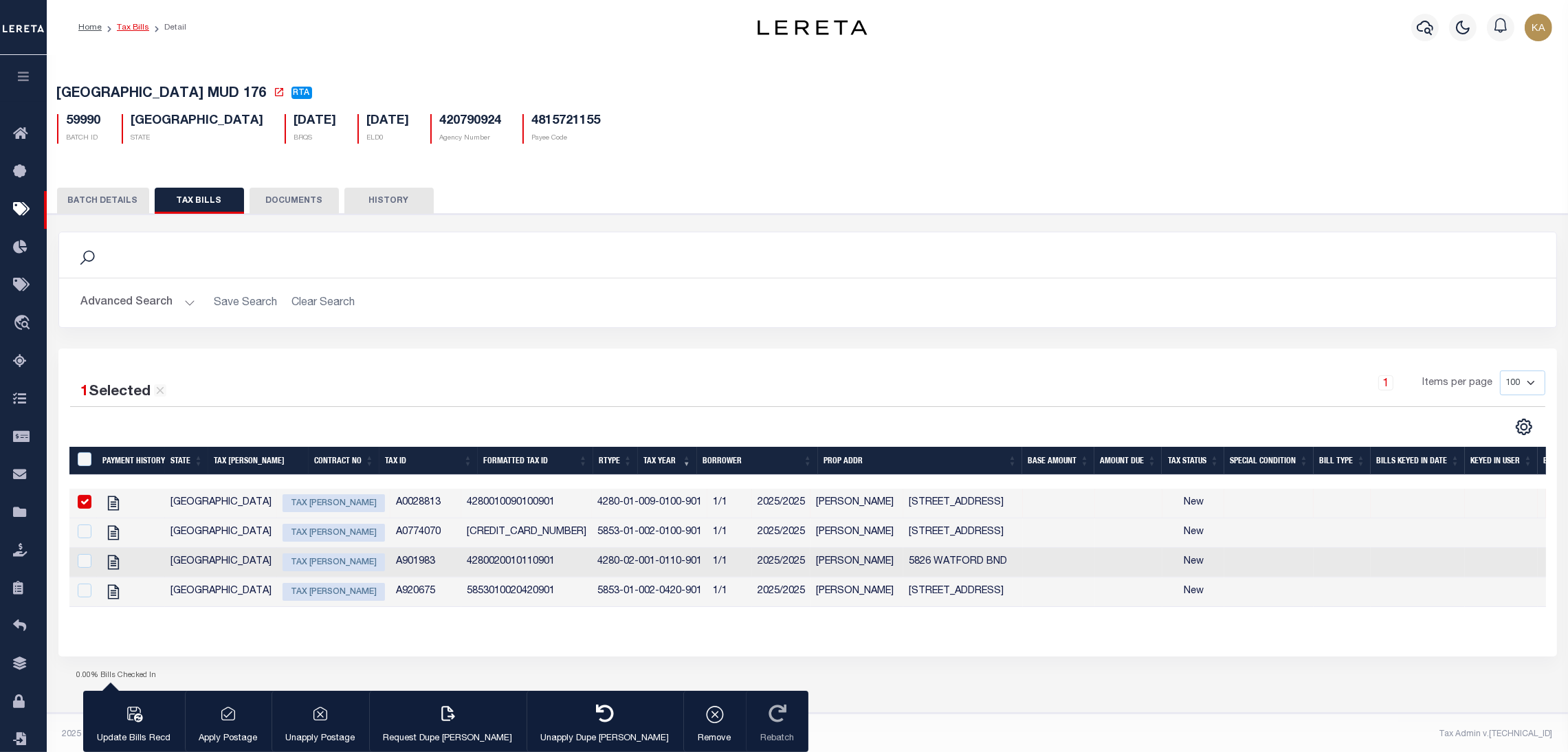
click at [117, 30] on link "Tax Bills" at bounding box center [133, 27] width 33 height 8
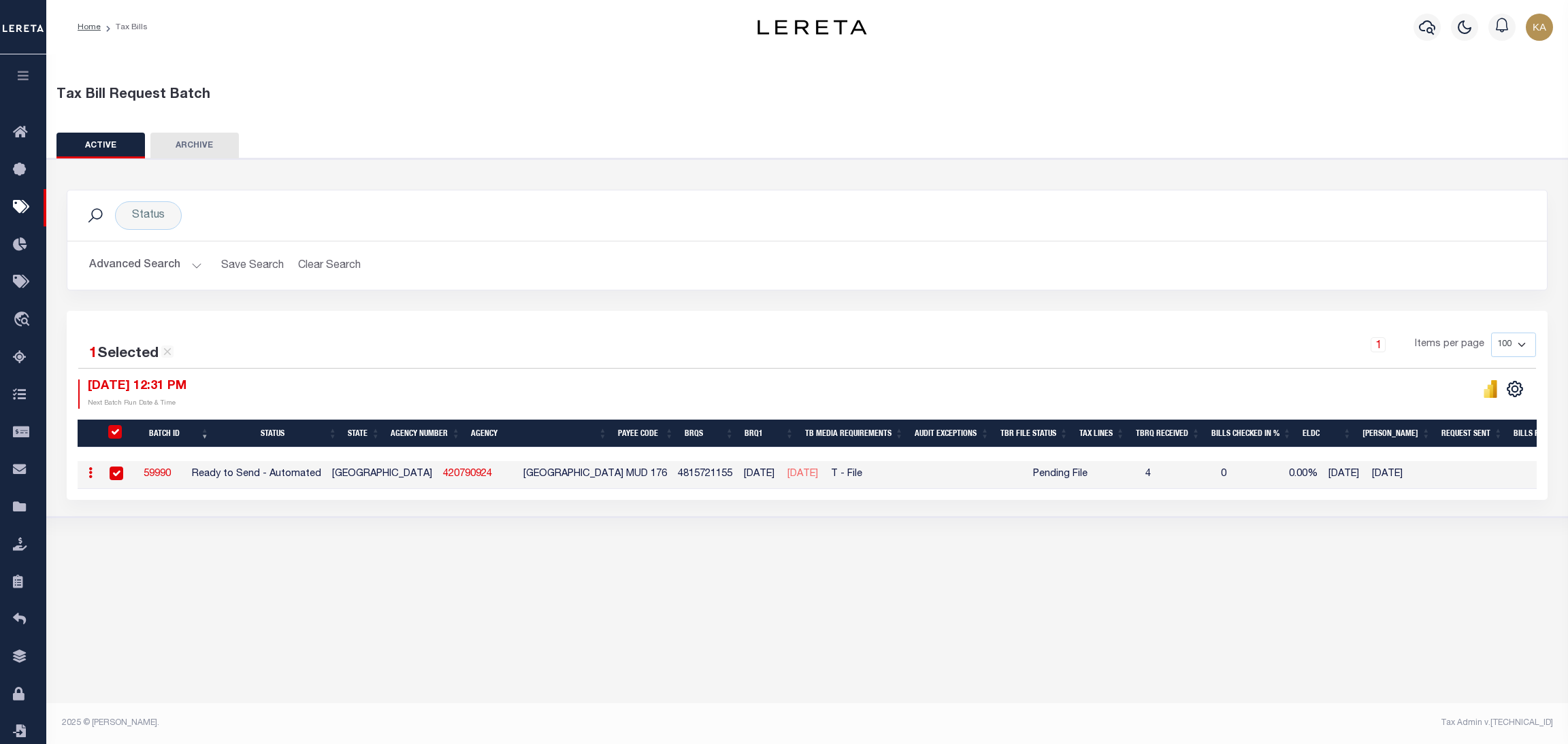
click at [113, 471] on input "checkbox" at bounding box center [116, 474] width 13 height 13
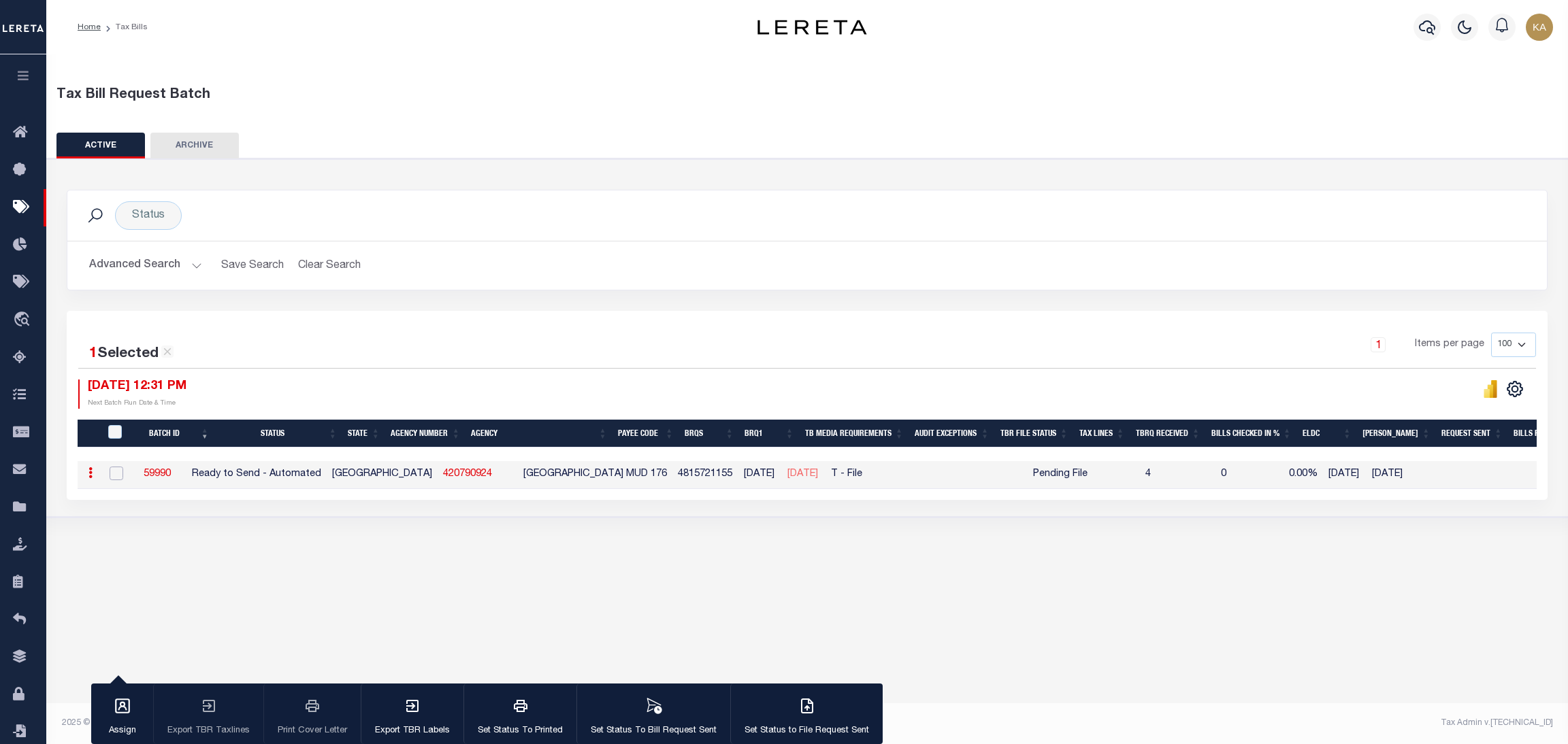
checkbox input "false"
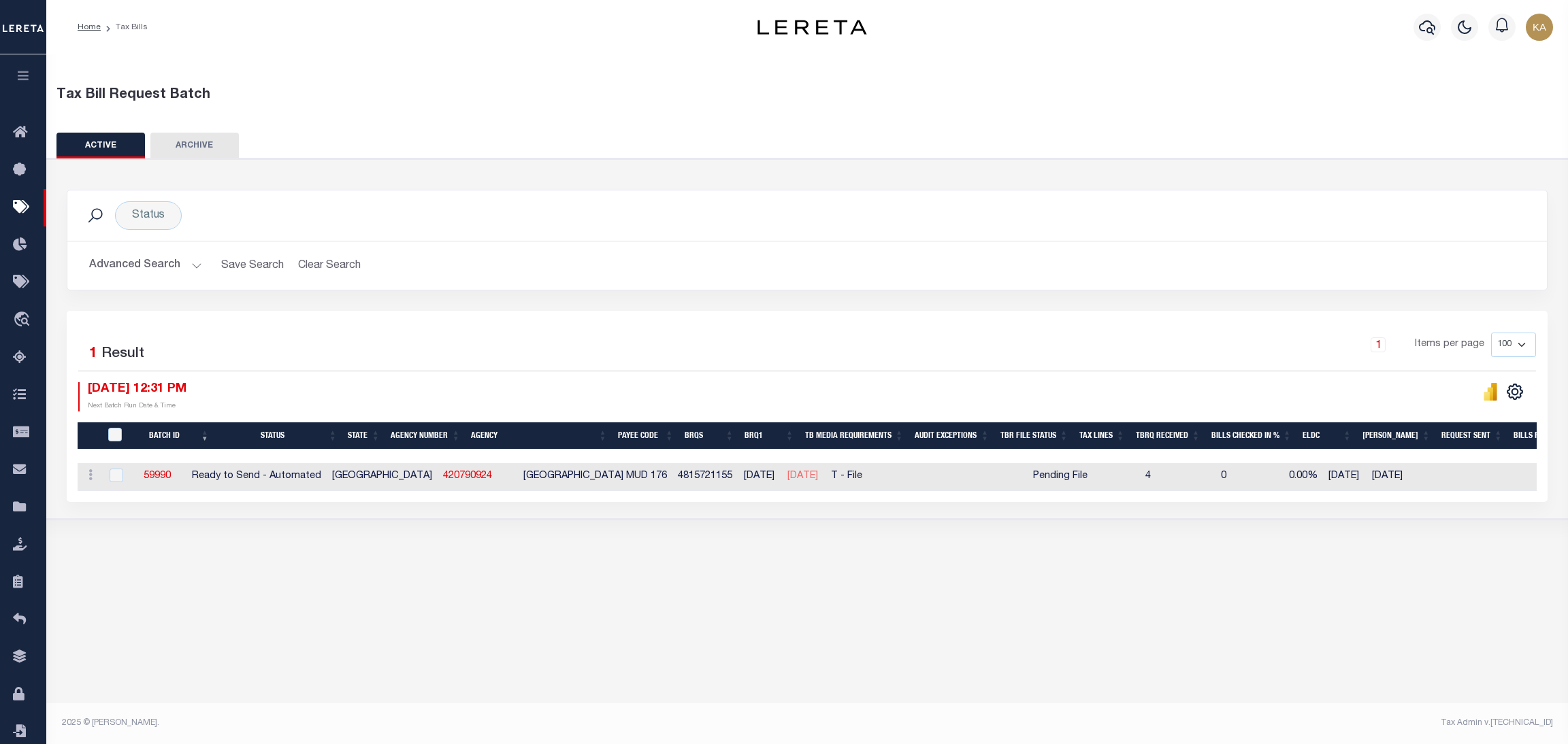
drag, startPoint x: 827, startPoint y: 481, endPoint x: 757, endPoint y: 481, distance: 70.0
click at [757, 481] on tr "ACTIONS Delete 59990 Ready to Send - Automated TX 420790924 FORT BEND COUNTY MU…" at bounding box center [1133, 477] width 2111 height 28
click at [627, 653] on div "Tax Bill Request Batch ACTIVE ARCHIVE HISTORY In 1" at bounding box center [807, 389] width 1522 height 670
click at [714, 519] on div "Status Search Advanced Search Save Search Clear Search Equals" at bounding box center [808, 339] width 1535 height 362
click at [165, 255] on button "Advanced Search" at bounding box center [145, 265] width 113 height 26
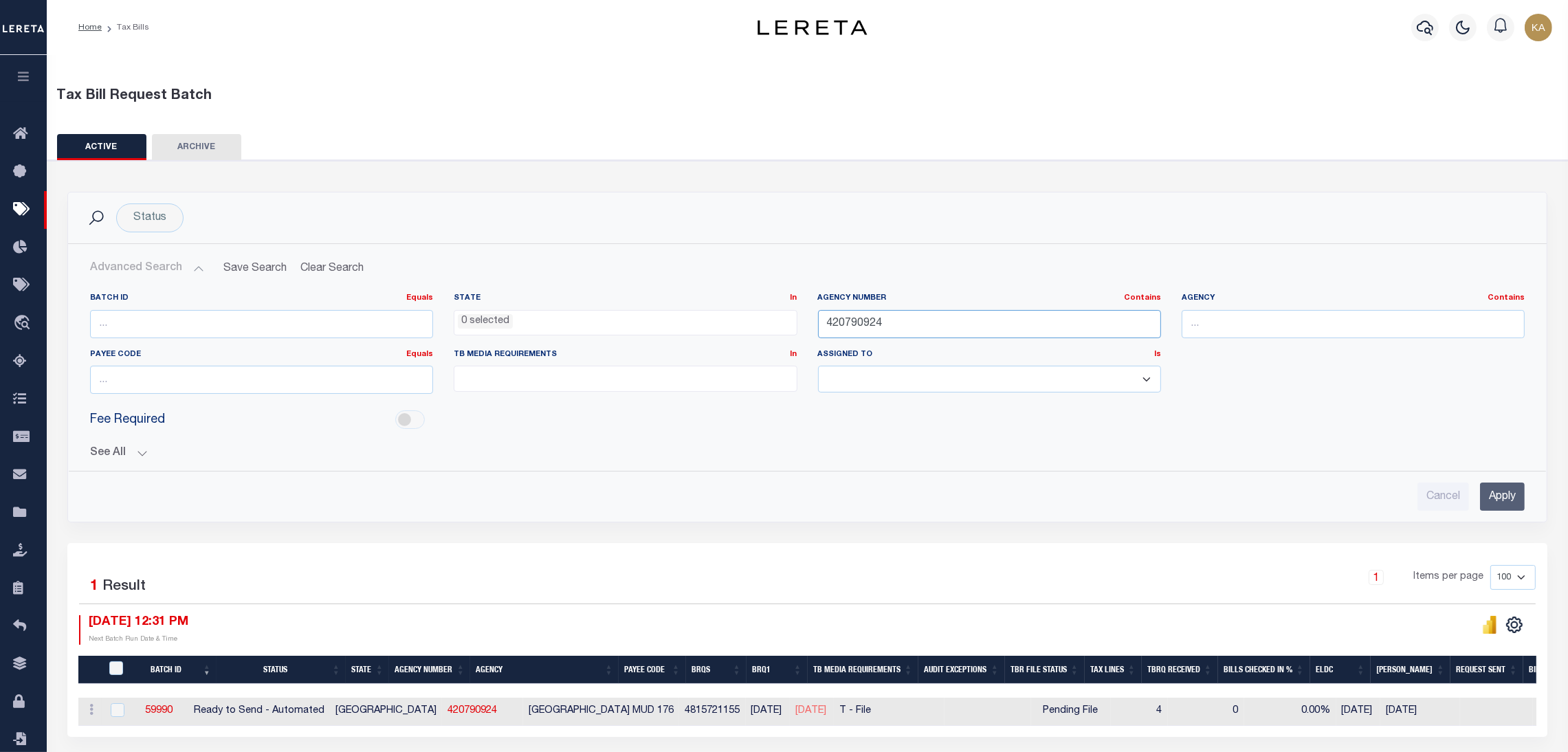
click at [867, 323] on input "420790924" at bounding box center [990, 324] width 343 height 28
paste input "250"
type input "420792504"
click at [1499, 501] on input "Apply" at bounding box center [1502, 496] width 45 height 28
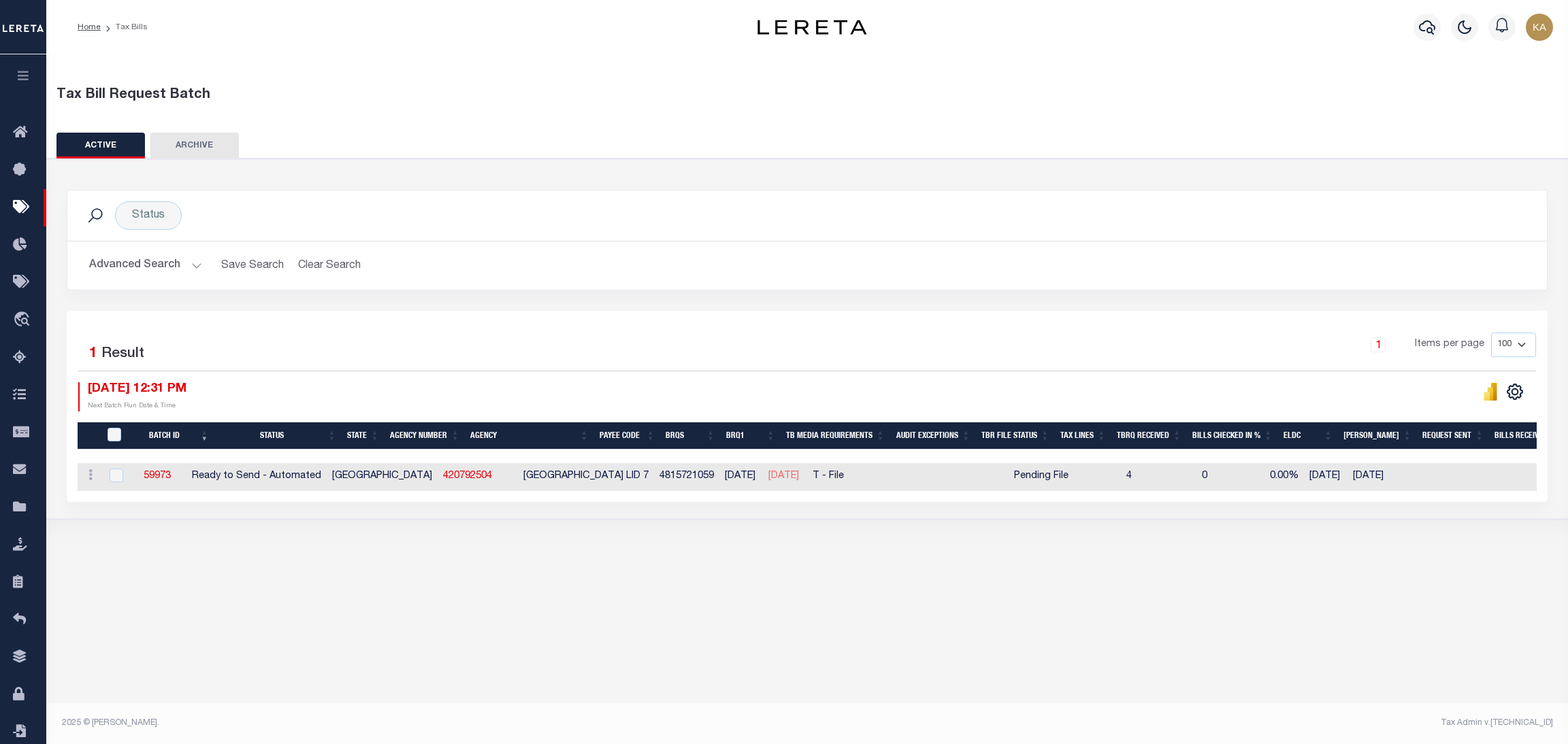
drag, startPoint x: 1065, startPoint y: 475, endPoint x: 994, endPoint y: 478, distance: 71.1
click at [994, 478] on tr "ACTIONS Delete 59973 Ready to Send - Automated TX 420792504 FORT BEND COUNTY LI…" at bounding box center [1123, 477] width 2091 height 28
click at [288, 561] on div "Tax Bill Request Batch ACTIVE ARCHIVE HISTORY Search" at bounding box center [807, 308] width 1522 height 507
drag, startPoint x: 195, startPoint y: 482, endPoint x: 148, endPoint y: 477, distance: 47.3
click at [148, 477] on td "59973" at bounding box center [157, 477] width 58 height 28
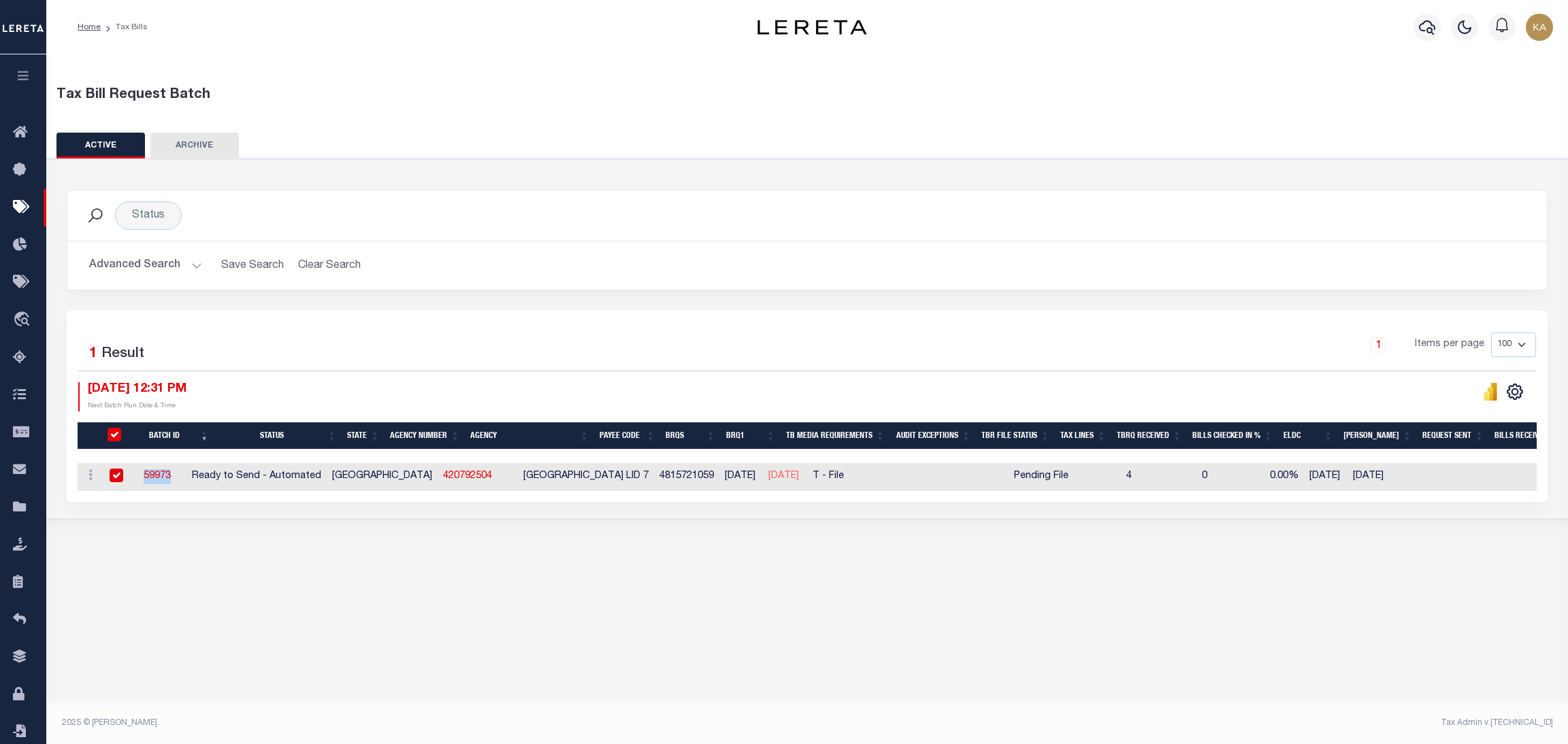
checkbox input "true"
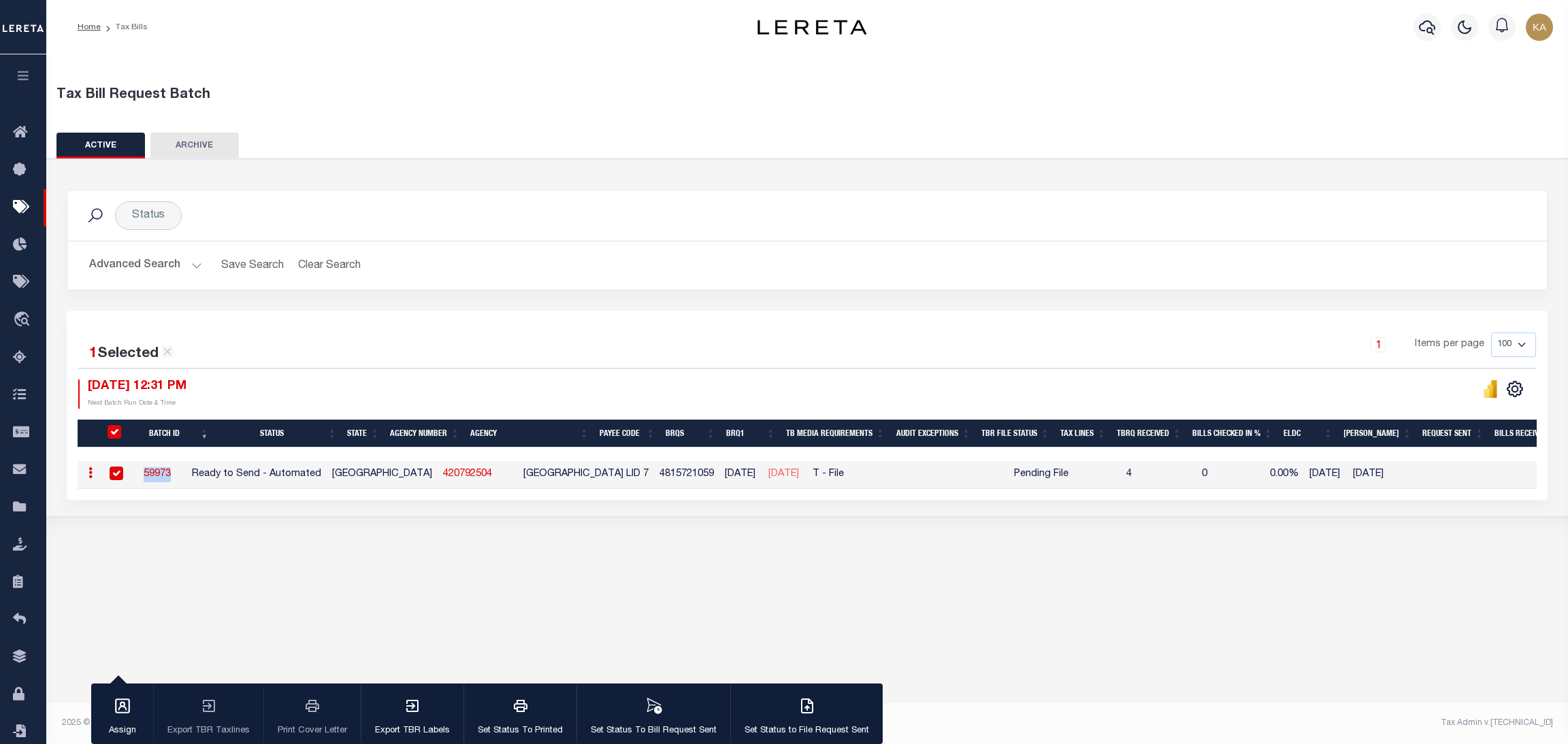
copy link "59973"
drag, startPoint x: 1075, startPoint y: 473, endPoint x: 1012, endPoint y: 466, distance: 63.4
click at [1012, 466] on td "Pending File" at bounding box center [1041, 475] width 79 height 28
checkbox input "false"
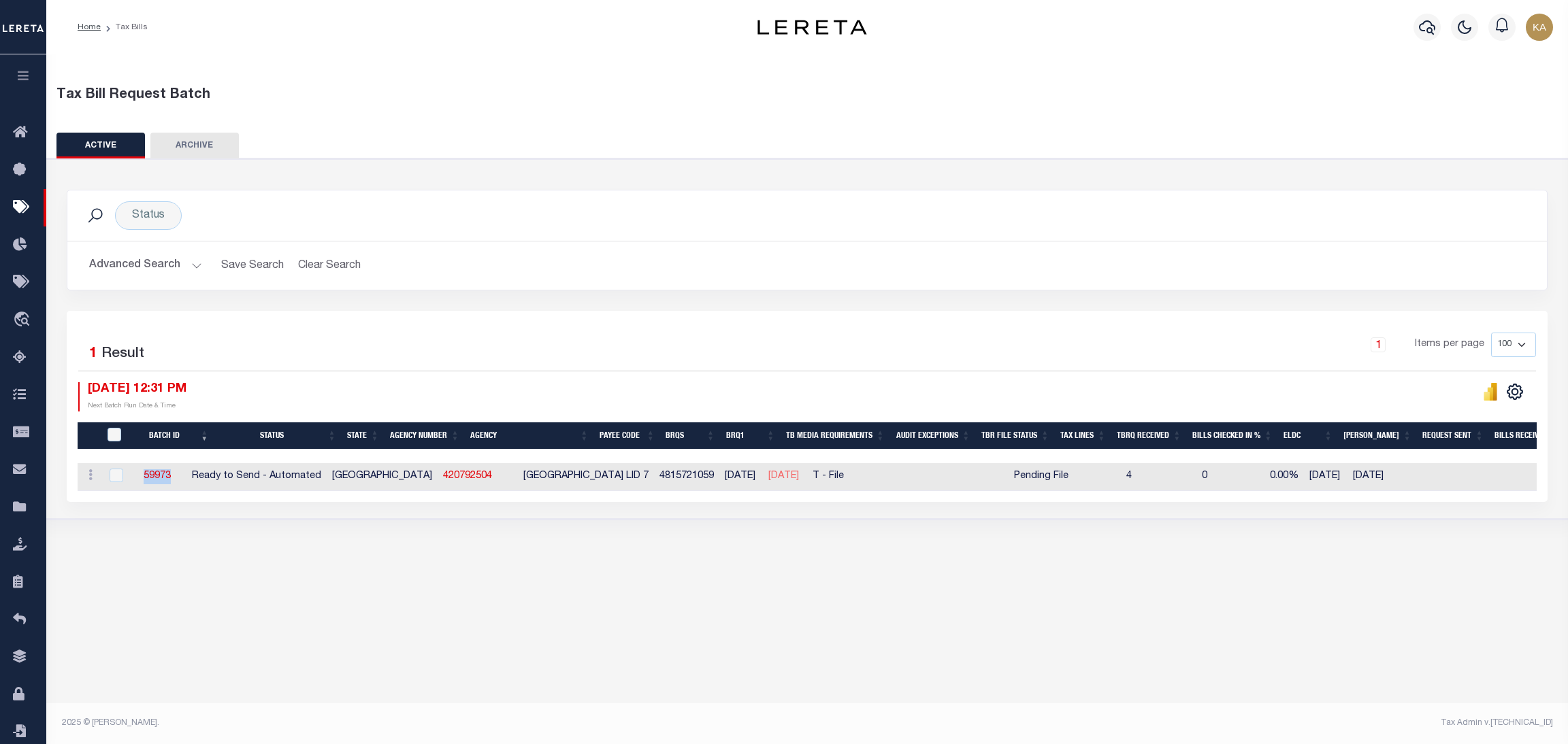
click at [168, 263] on button "Advanced Search" at bounding box center [145, 265] width 113 height 26
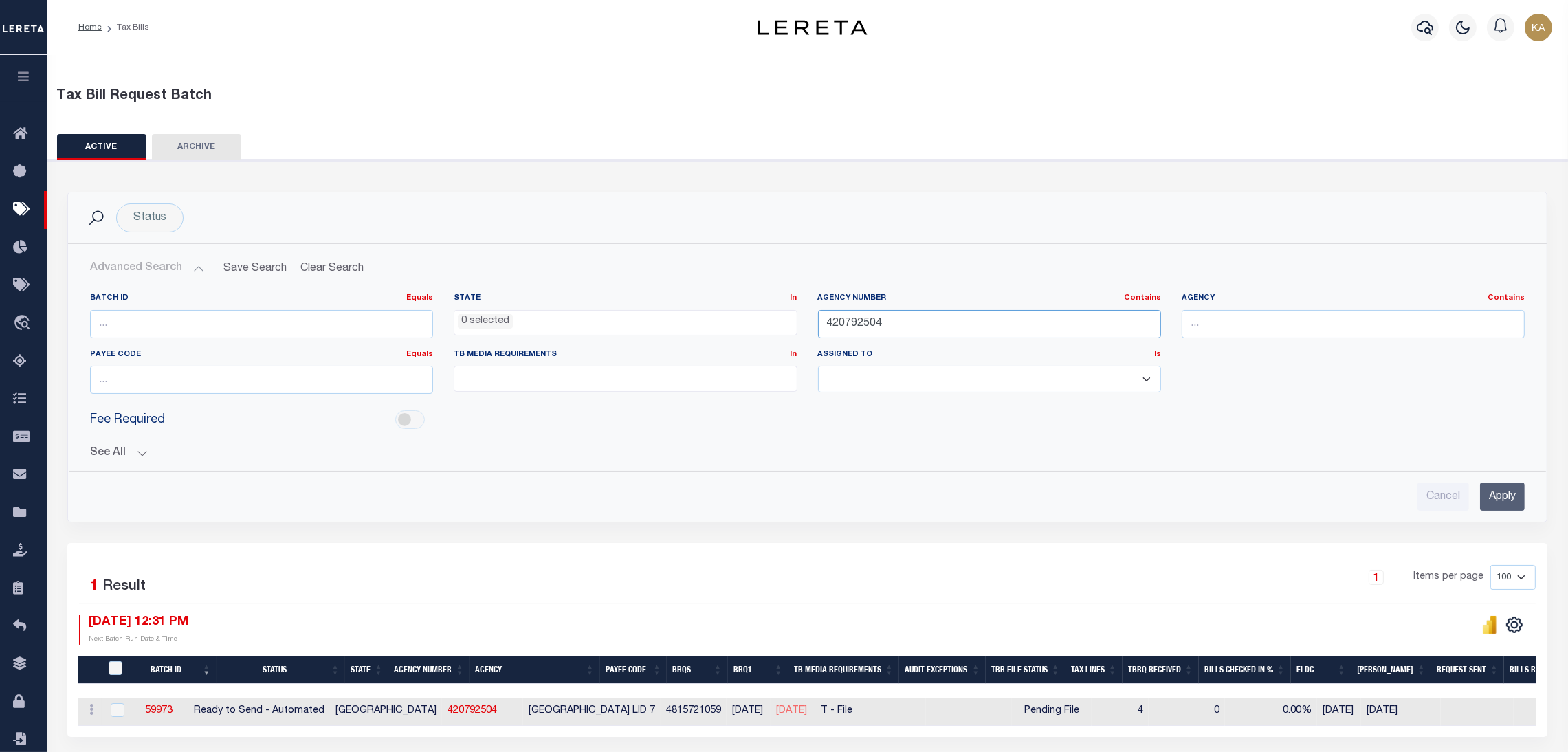
click at [824, 324] on input "420792504" at bounding box center [990, 324] width 343 height 28
paste input "192001"
click at [1492, 497] on input "Apply" at bounding box center [1502, 496] width 45 height 28
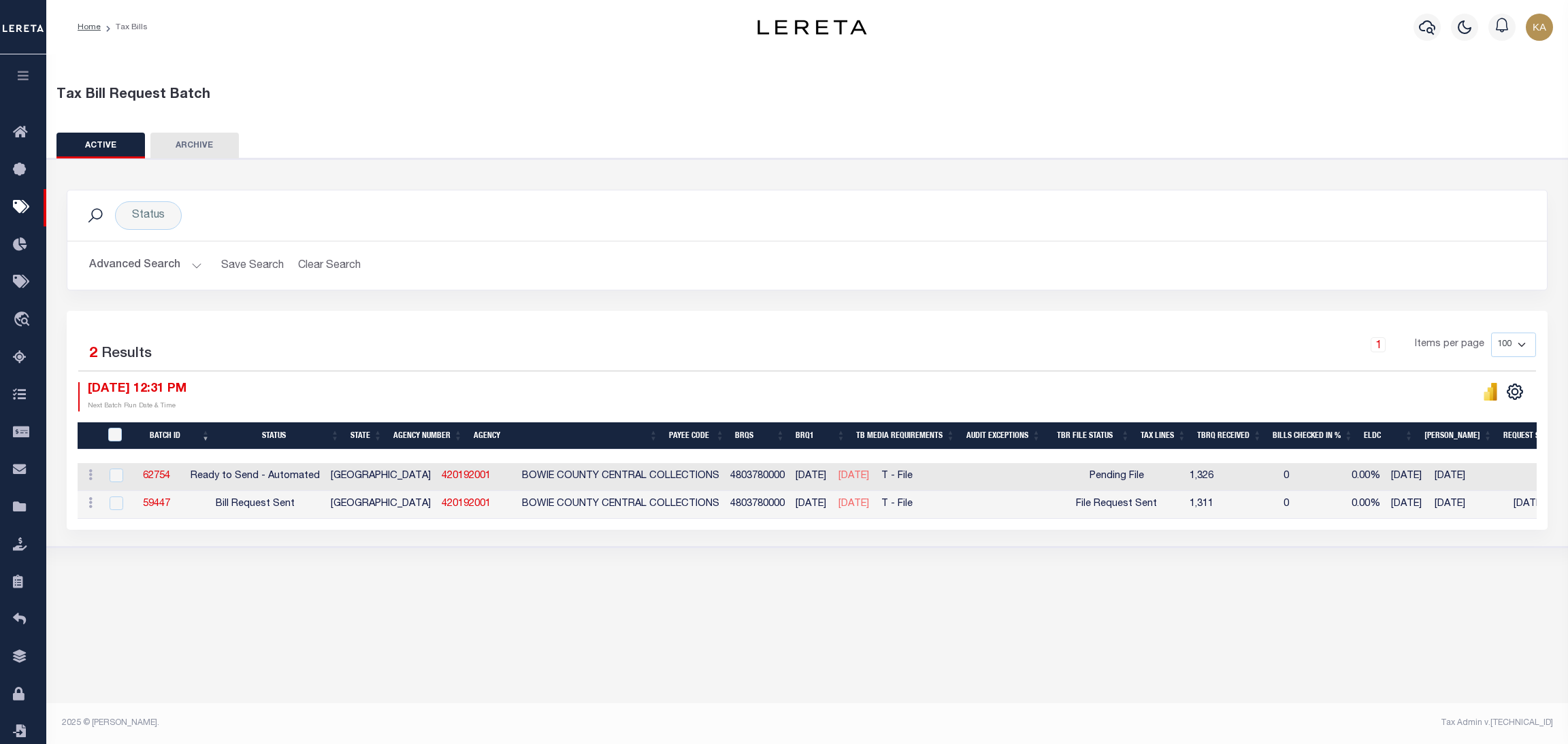
click at [159, 255] on button "Advanced Search" at bounding box center [145, 265] width 113 height 26
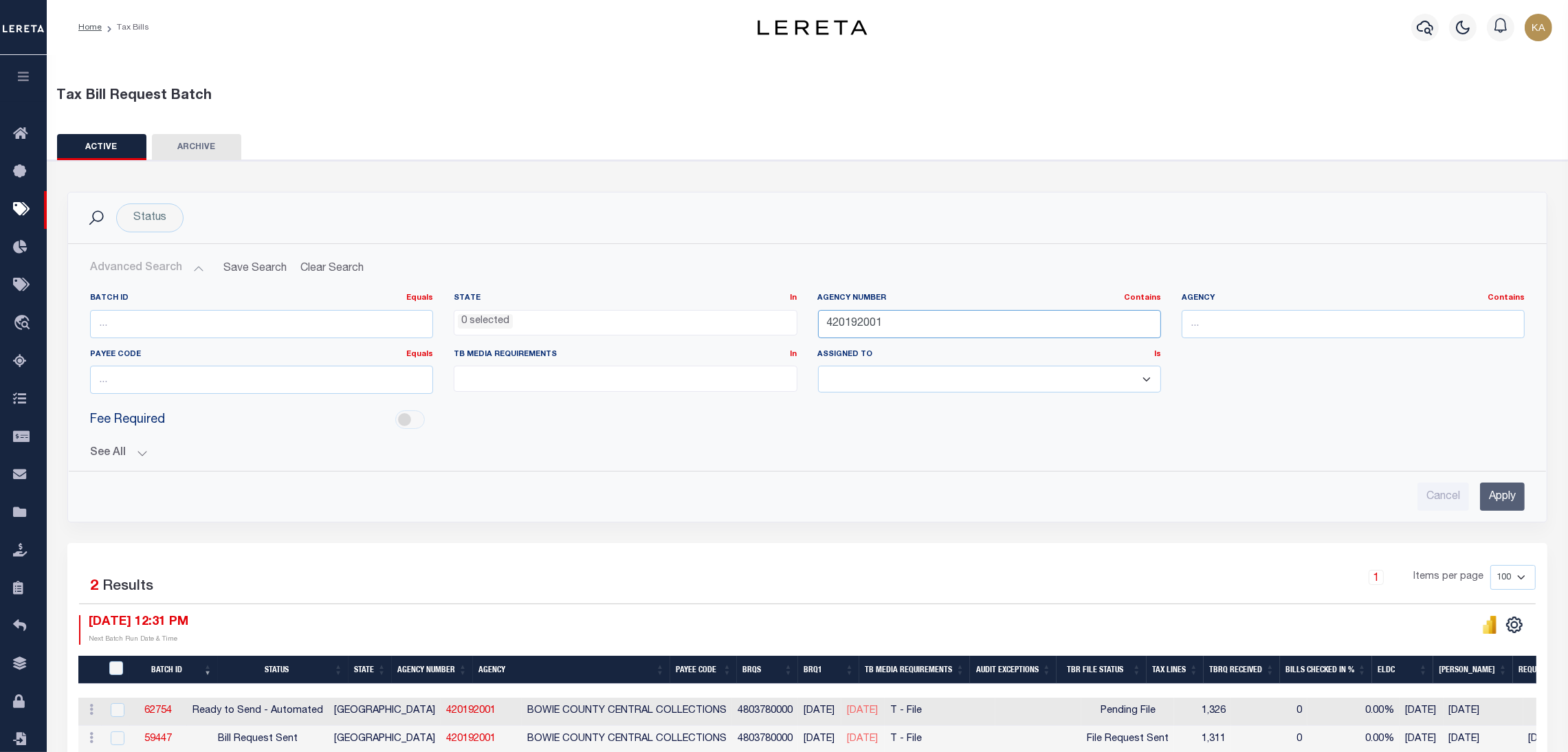
click at [861, 319] on input "420192001" at bounding box center [990, 324] width 343 height 28
paste input "020100000"
type input "020100000"
click at [1492, 497] on input "Apply" at bounding box center [1502, 496] width 45 height 28
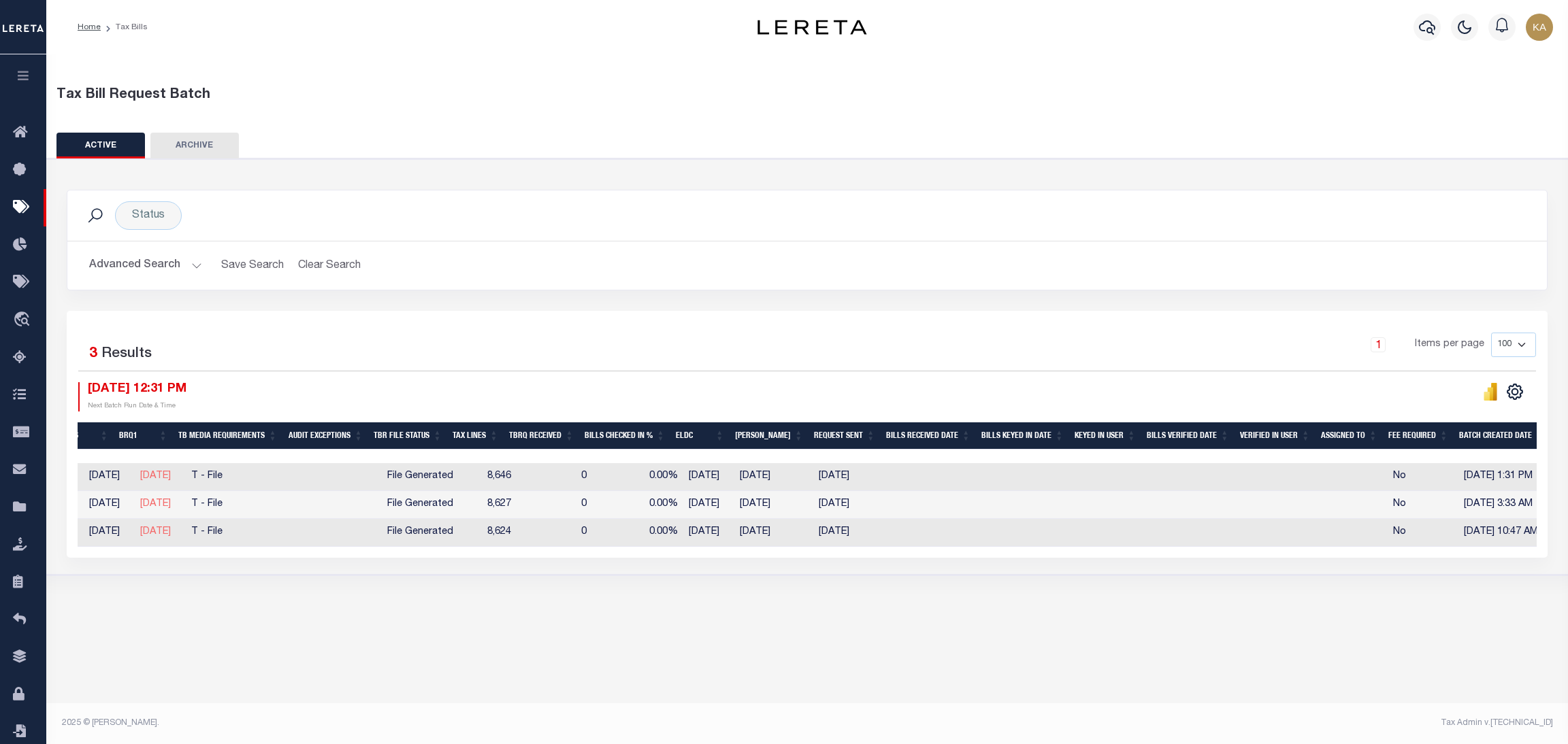
scroll to position [0, 499]
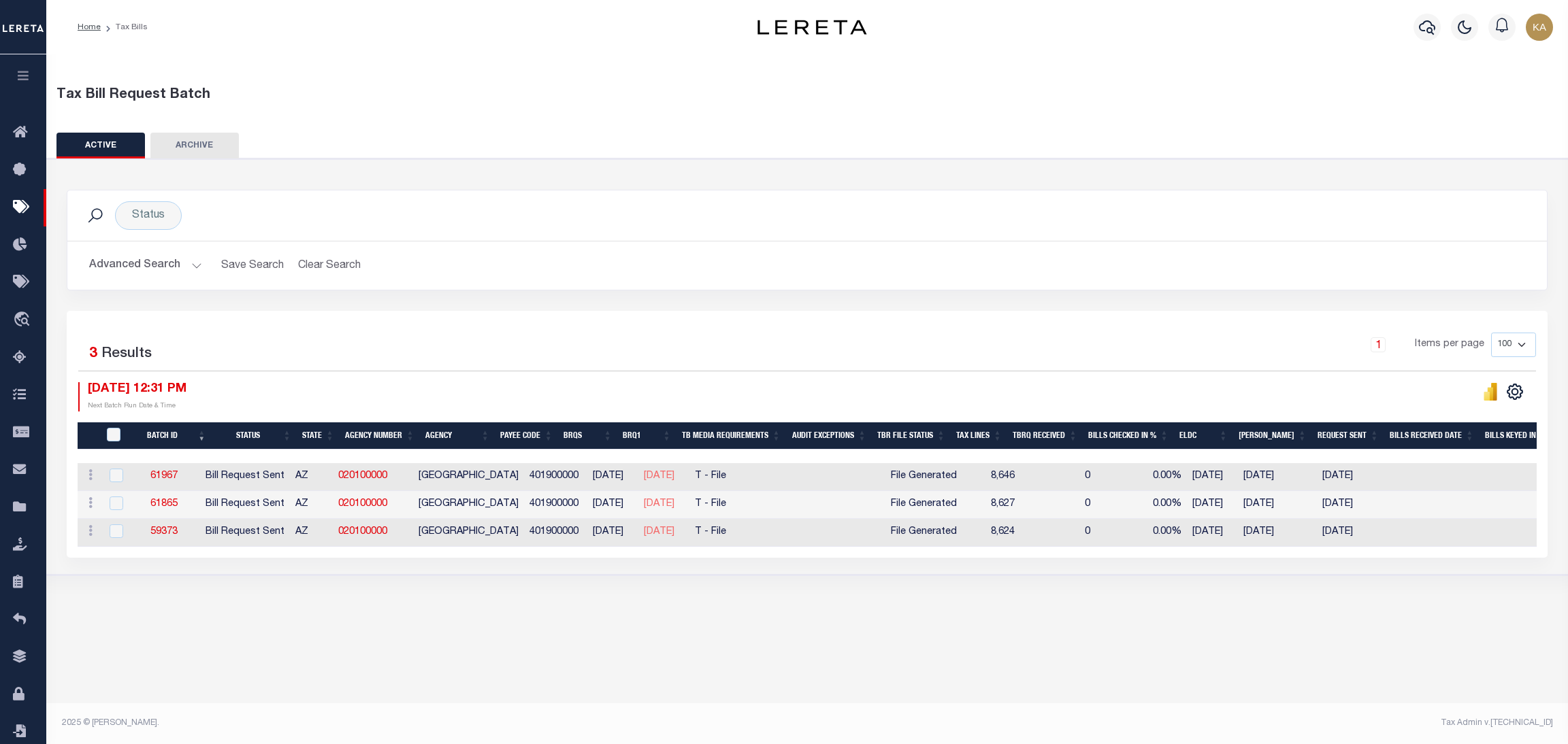
drag, startPoint x: 898, startPoint y: 475, endPoint x: 987, endPoint y: 479, distance: 89.1
click at [987, 479] on tr "ACTIONS Delete 61967 Bill Request Sent AZ 020100000 PIMA COUNTY 401900000 06/26…" at bounding box center [1071, 477] width 1987 height 28
click at [173, 480] on link "61967" at bounding box center [164, 476] width 27 height 10
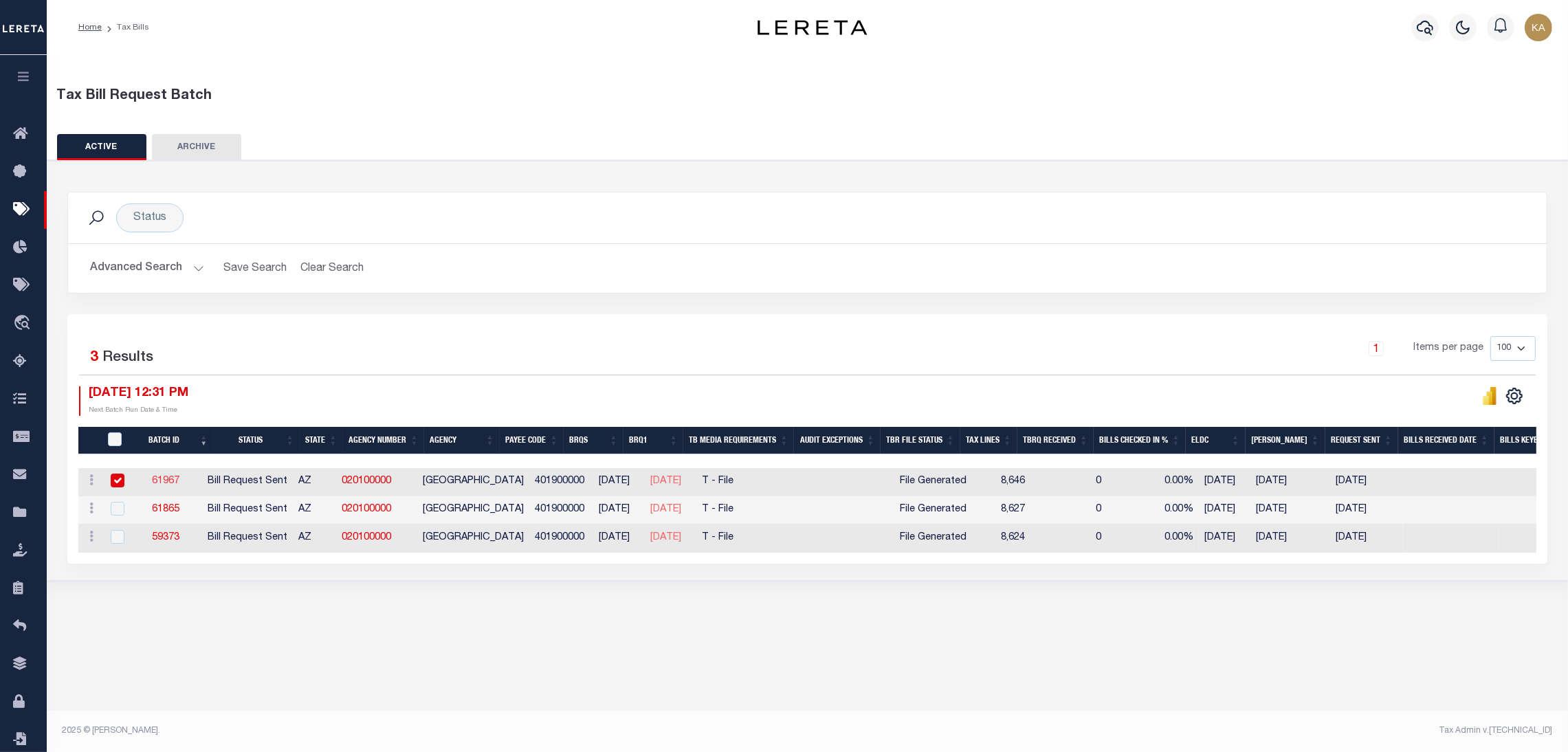
select select "RST"
type input "08/08/2025"
select select
select select "25"
select select "2"
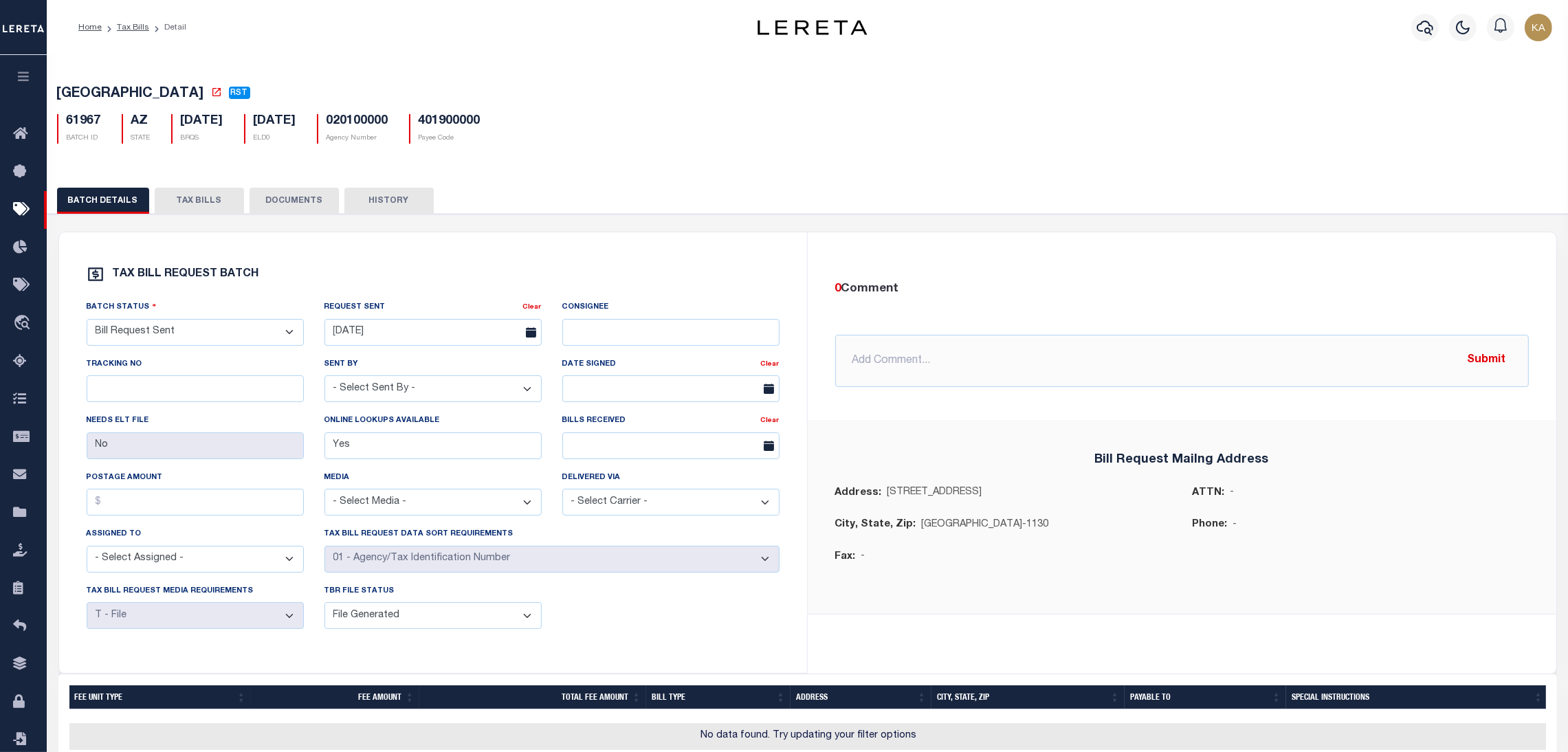
click at [191, 208] on button "TAX BILLS" at bounding box center [200, 200] width 89 height 26
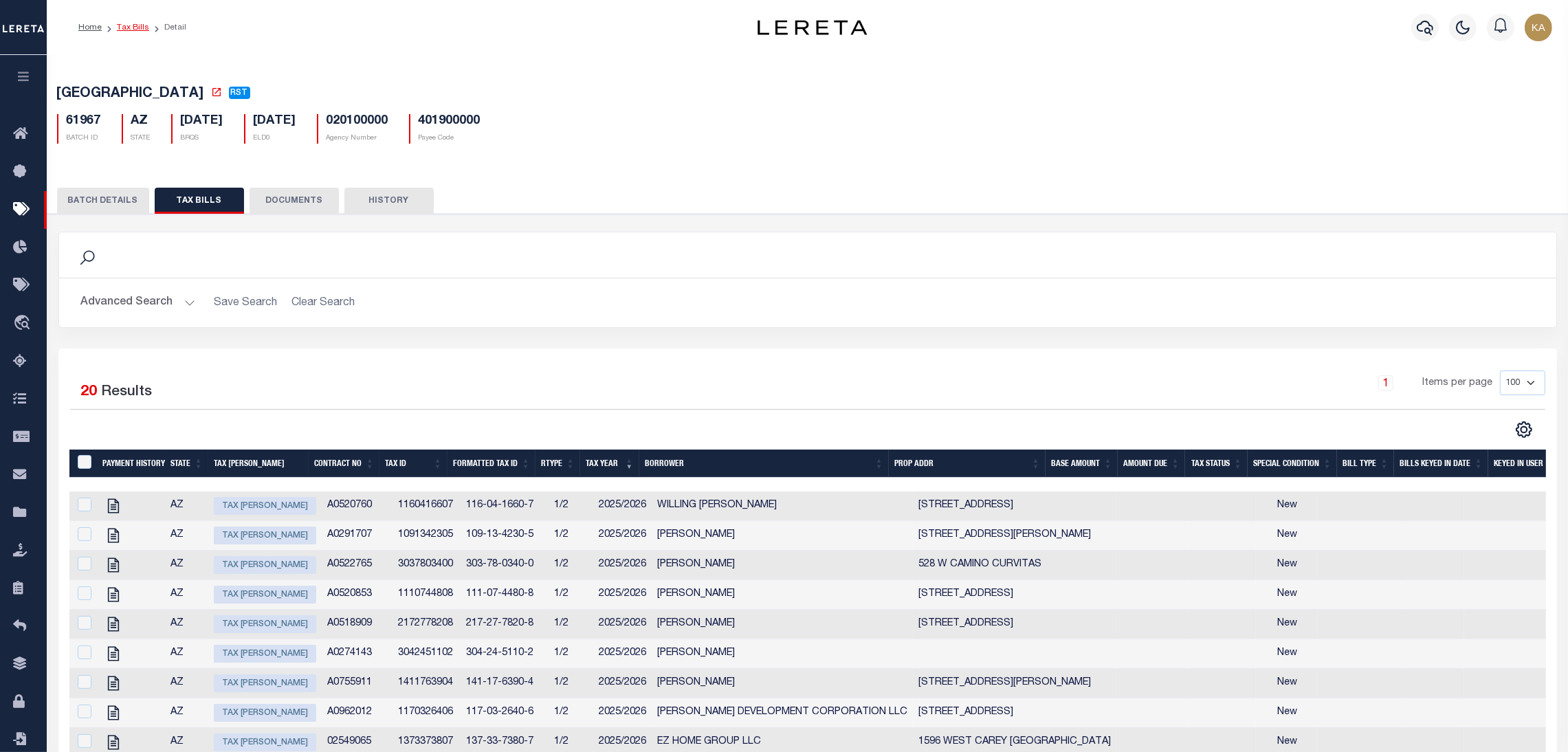
click at [121, 23] on link "Tax Bills" at bounding box center [133, 27] width 33 height 8
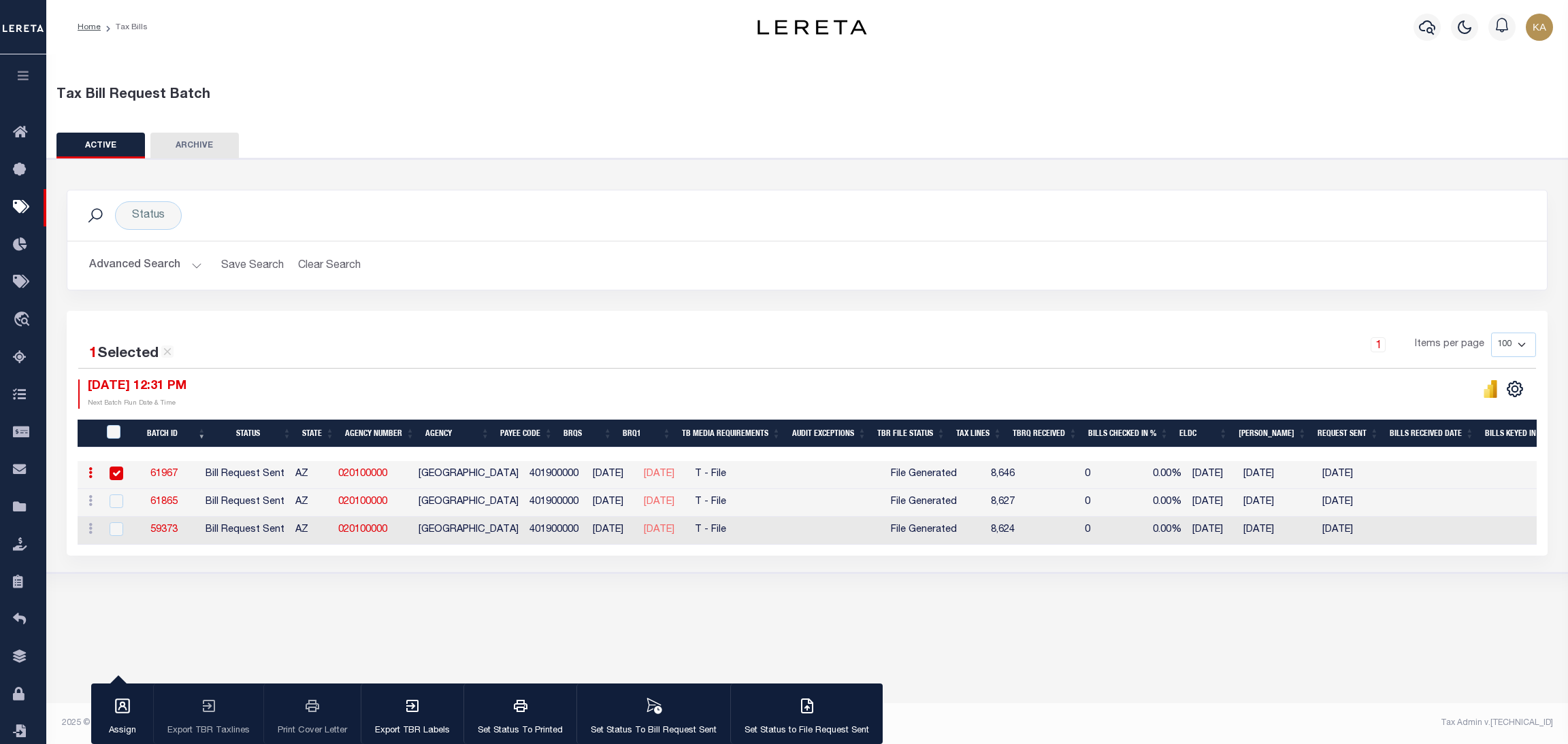
click at [154, 278] on button "Advanced Search" at bounding box center [145, 265] width 113 height 26
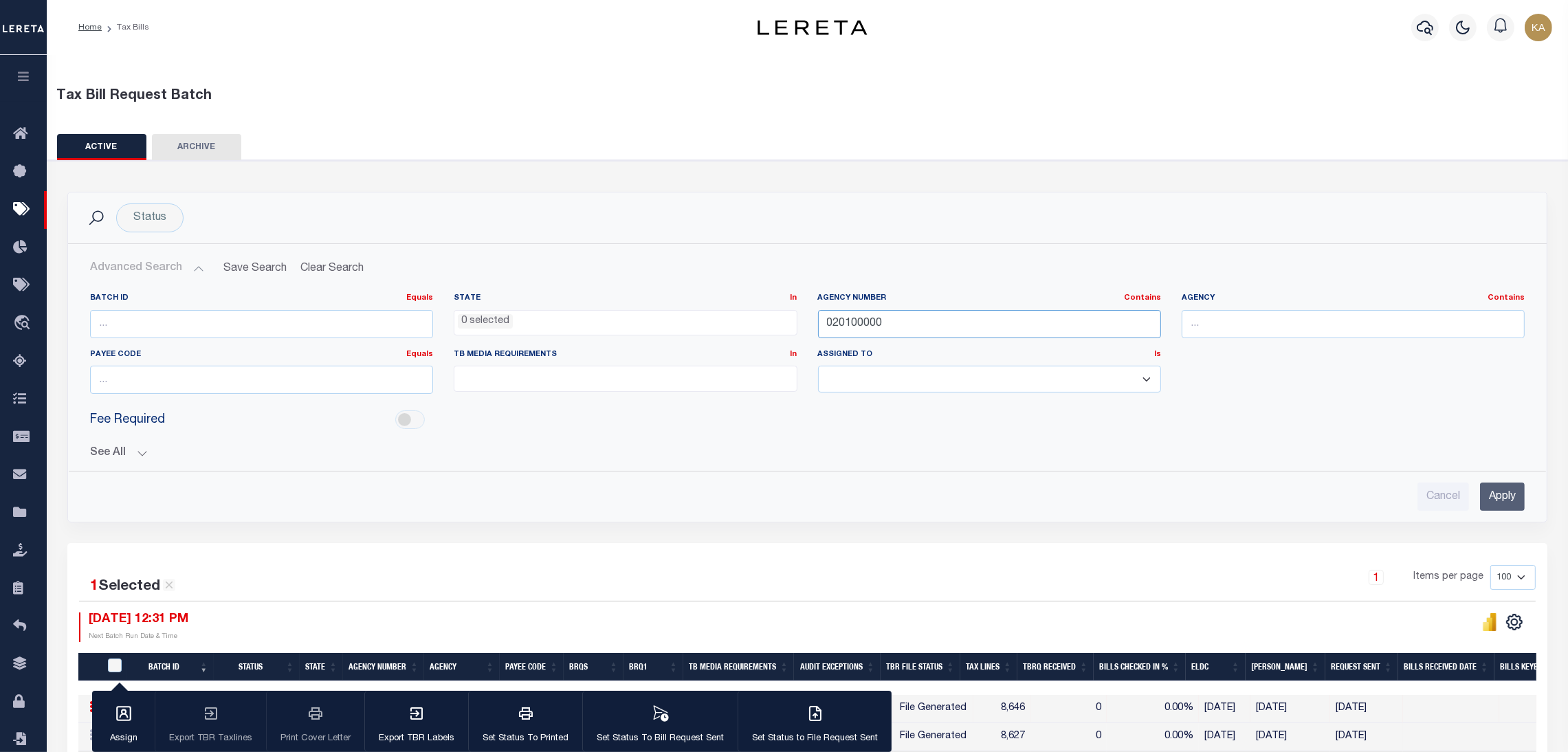
click at [848, 314] on input "020100000" at bounding box center [990, 324] width 343 height 28
paste input "32067"
click at [1508, 499] on input "Apply" at bounding box center [1502, 496] width 45 height 28
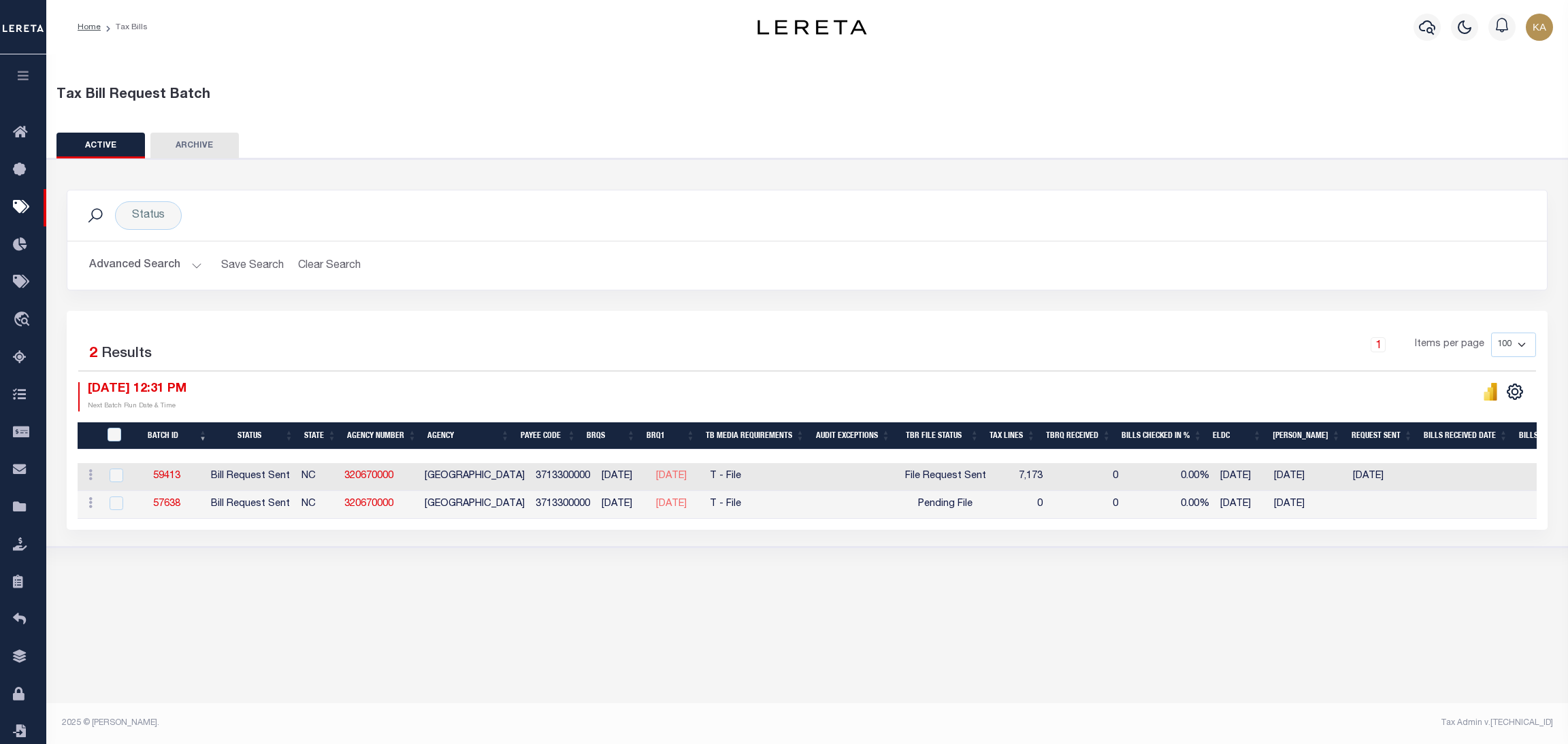
drag, startPoint x: 920, startPoint y: 471, endPoint x: 1012, endPoint y: 467, distance: 92.1
click at [1012, 467] on tr "ACTIONS Delete 59413 Bill Request Sent NC 320670000 ONSLOW COUNTY 3713300000 04…" at bounding box center [1086, 477] width 2016 height 28
click at [136, 279] on div "Advanced Search Save Search Clear Search TaxBillBatches_dynamictable_____Defaul…" at bounding box center [807, 266] width 1480 height 49
click at [140, 263] on button "Advanced Search" at bounding box center [145, 265] width 113 height 26
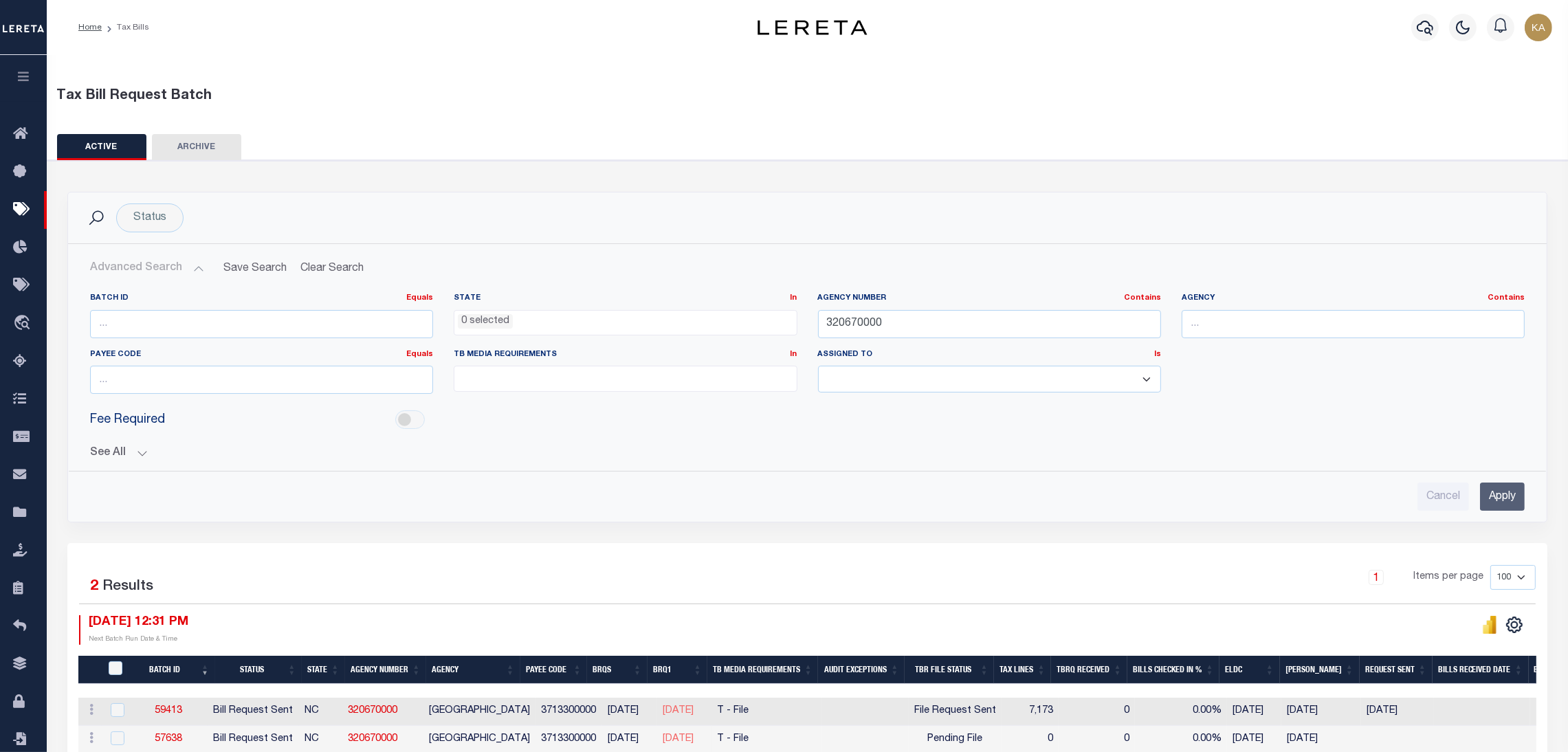
click at [846, 307] on div "Agency Number Contains Contains Is 320670000" at bounding box center [990, 315] width 343 height 45
click at [852, 320] on input "320670000" at bounding box center [990, 324] width 343 height 28
paste input "4108"
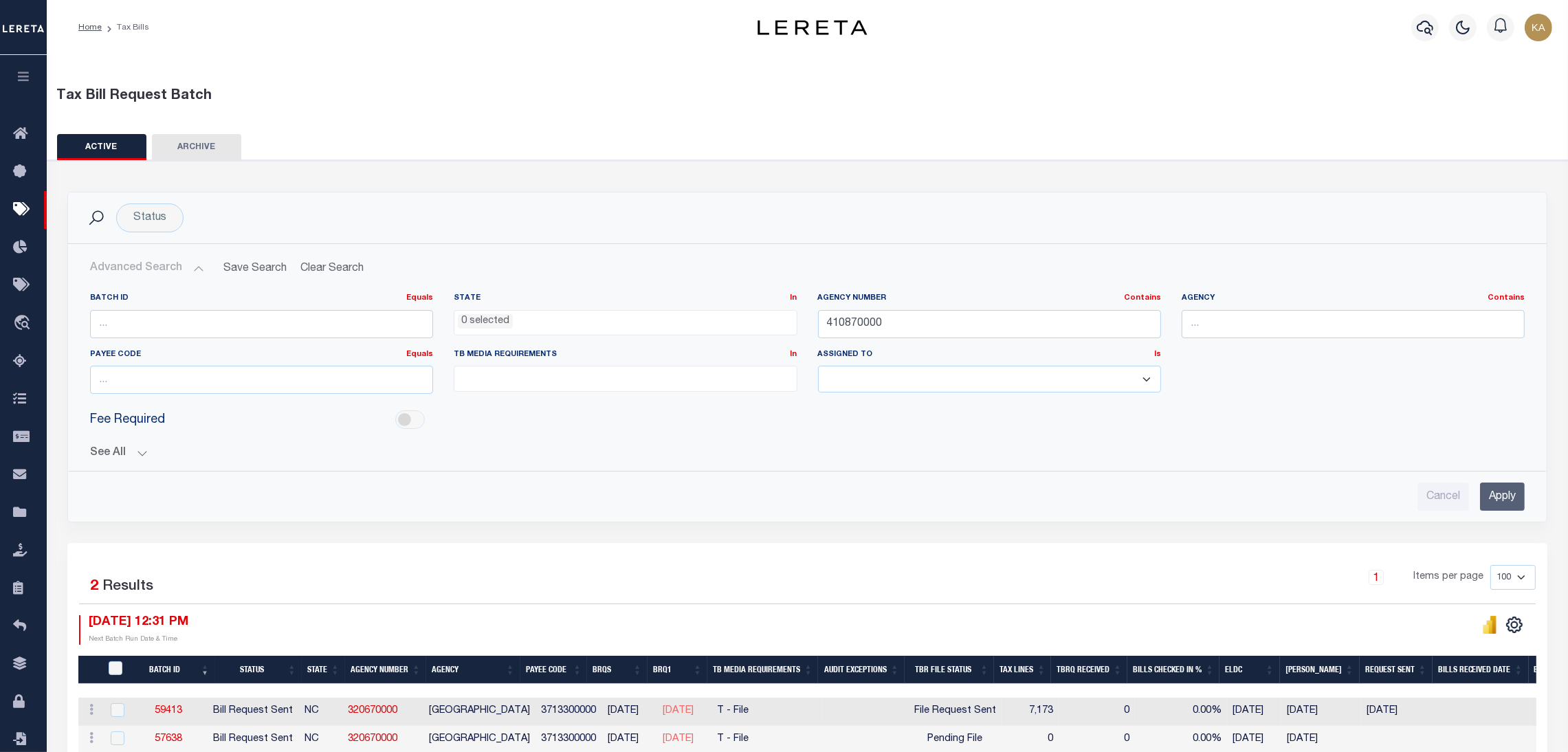
click at [1513, 501] on input "Apply" at bounding box center [1502, 496] width 45 height 28
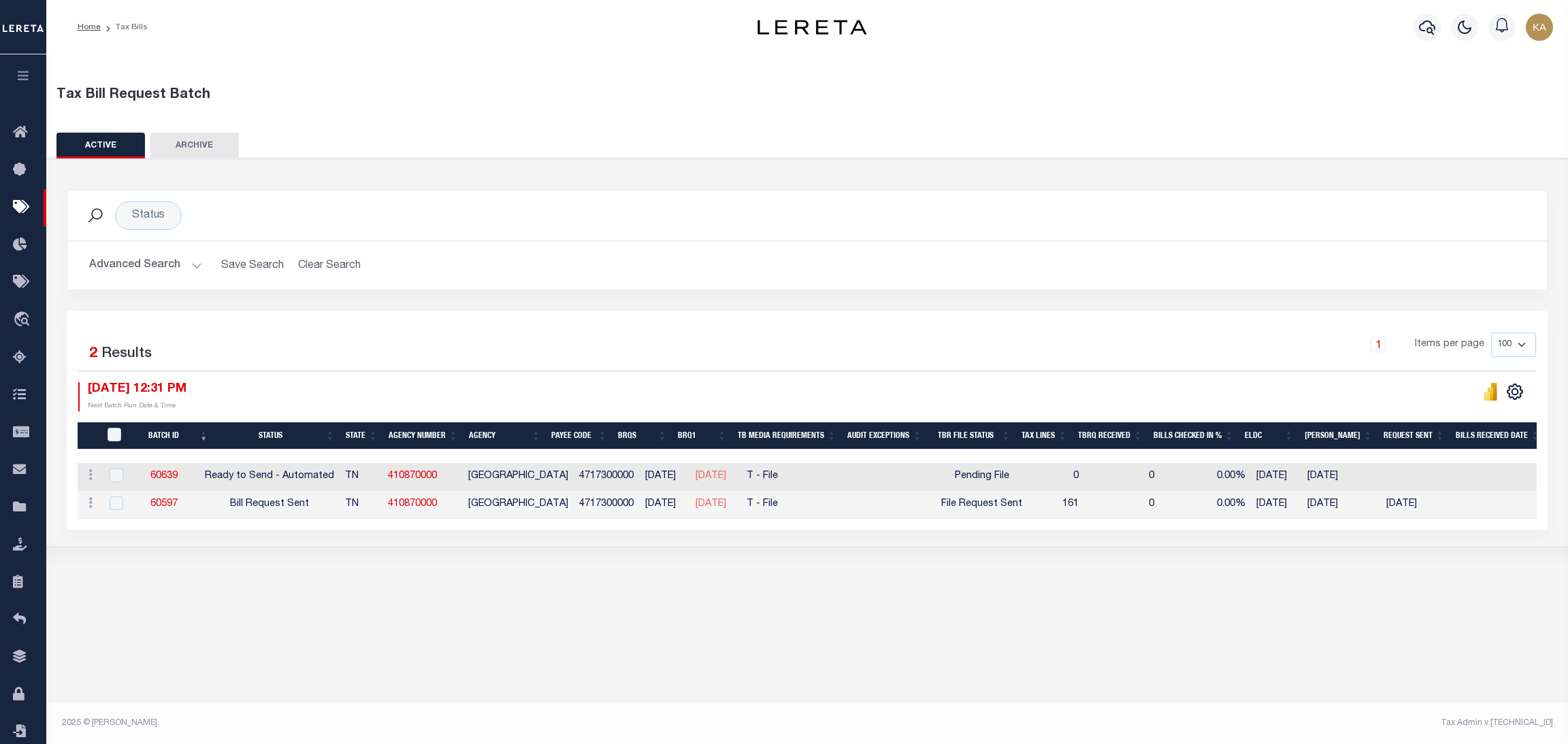
click at [174, 260] on button "Advanced Search" at bounding box center [145, 265] width 113 height 26
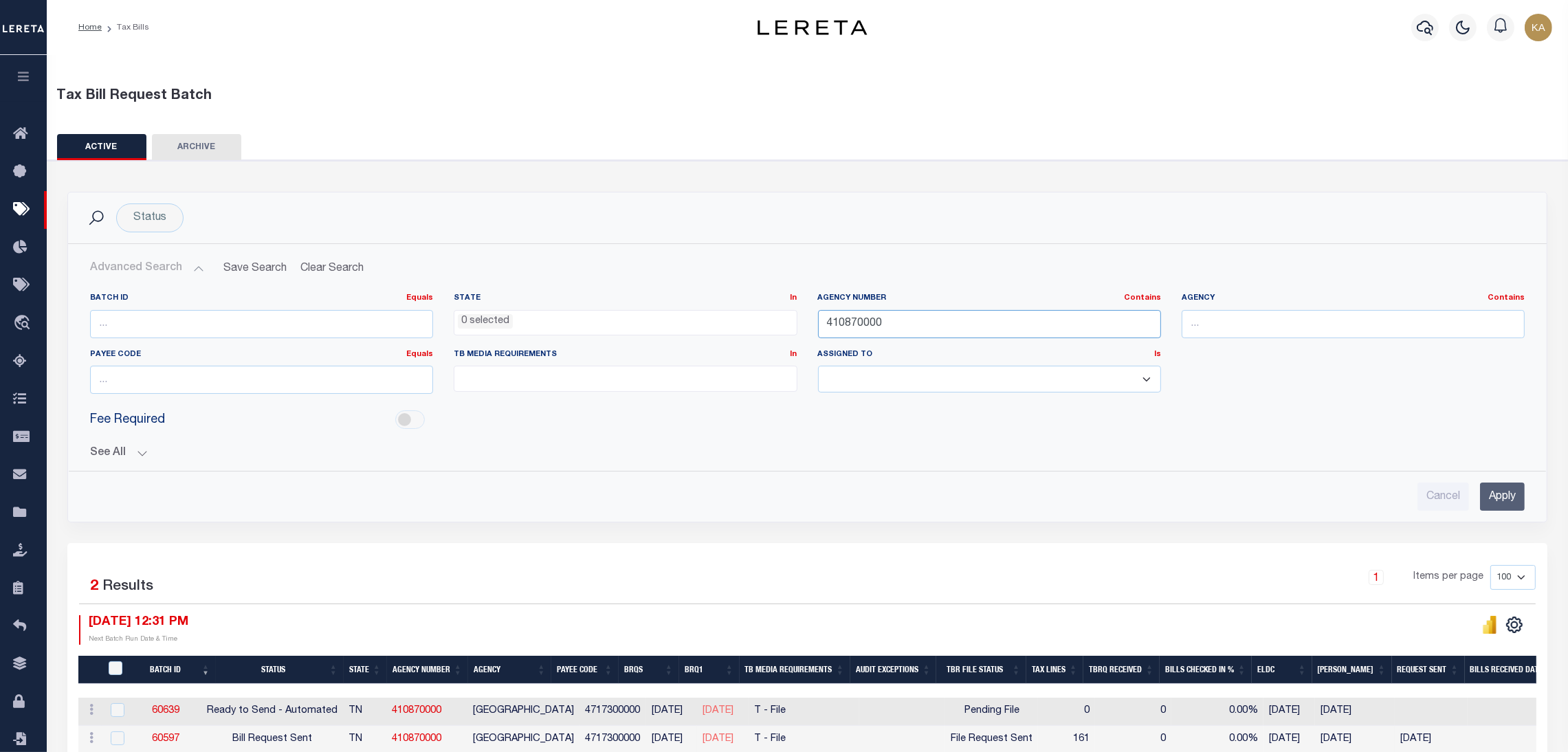
click at [843, 330] on input "410870000" at bounding box center [990, 324] width 343 height 28
click at [843, 328] on input "410870000" at bounding box center [990, 324] width 343 height 28
paste input "6018"
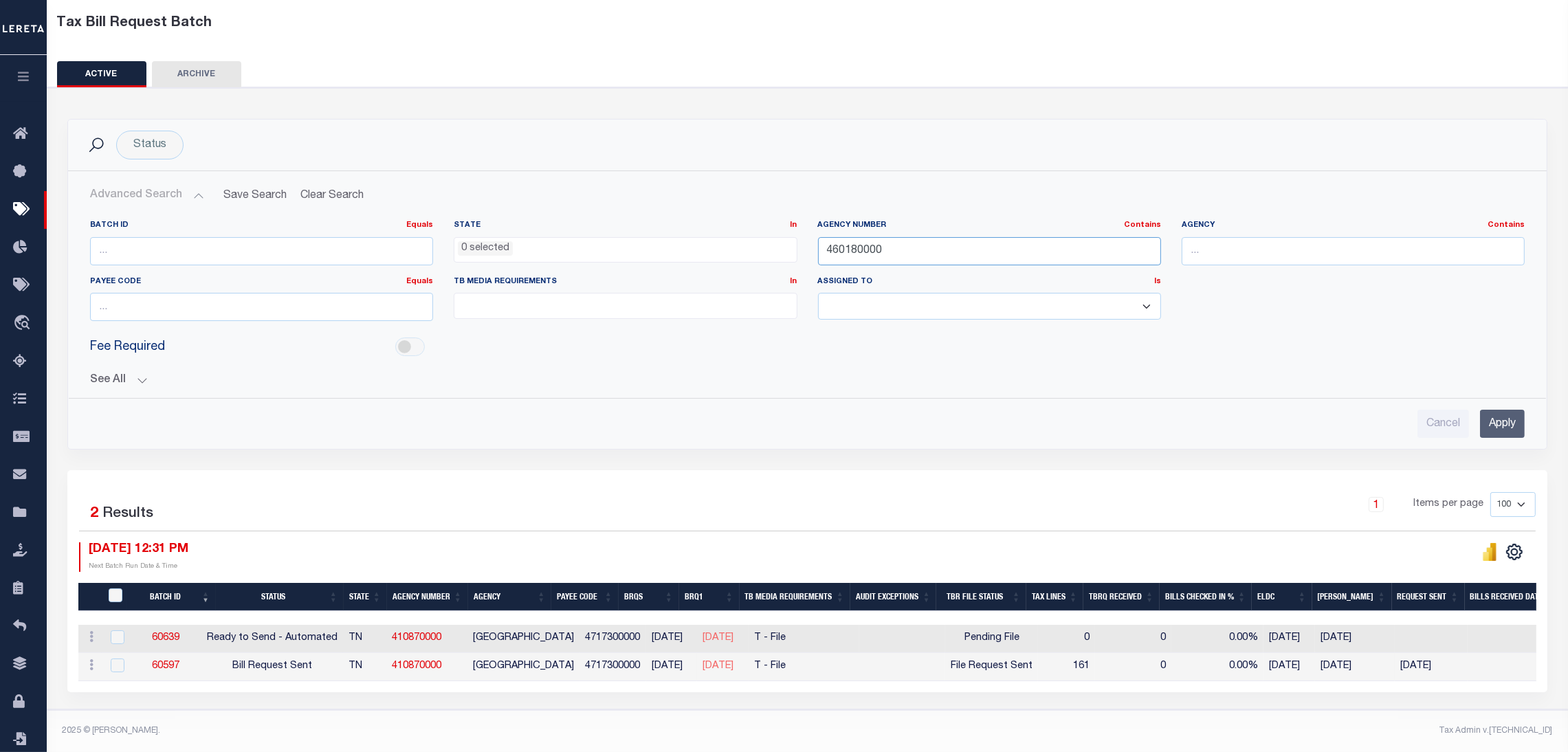
type input "460180000"
click at [1489, 412] on input "Apply" at bounding box center [1502, 424] width 45 height 28
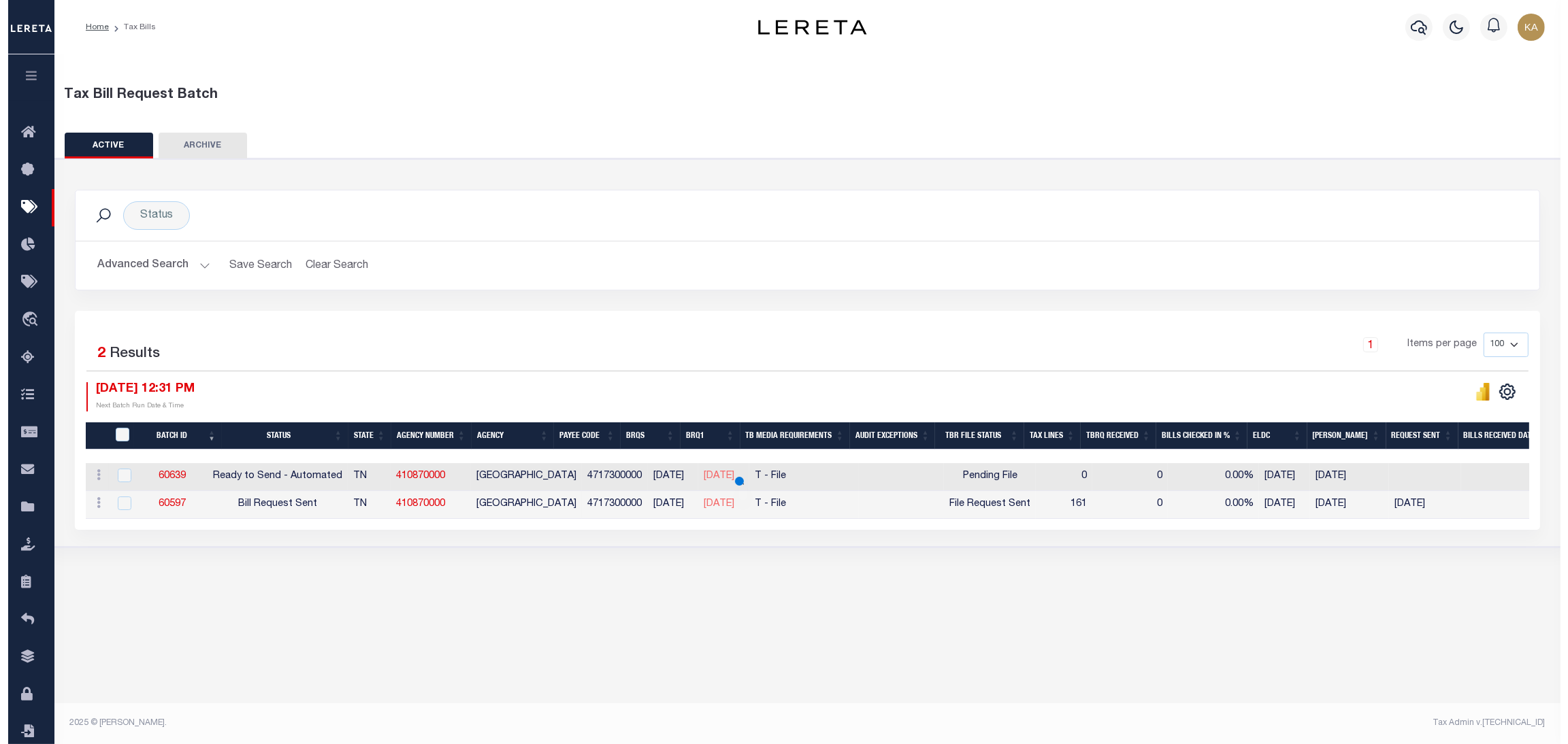
scroll to position [0, 0]
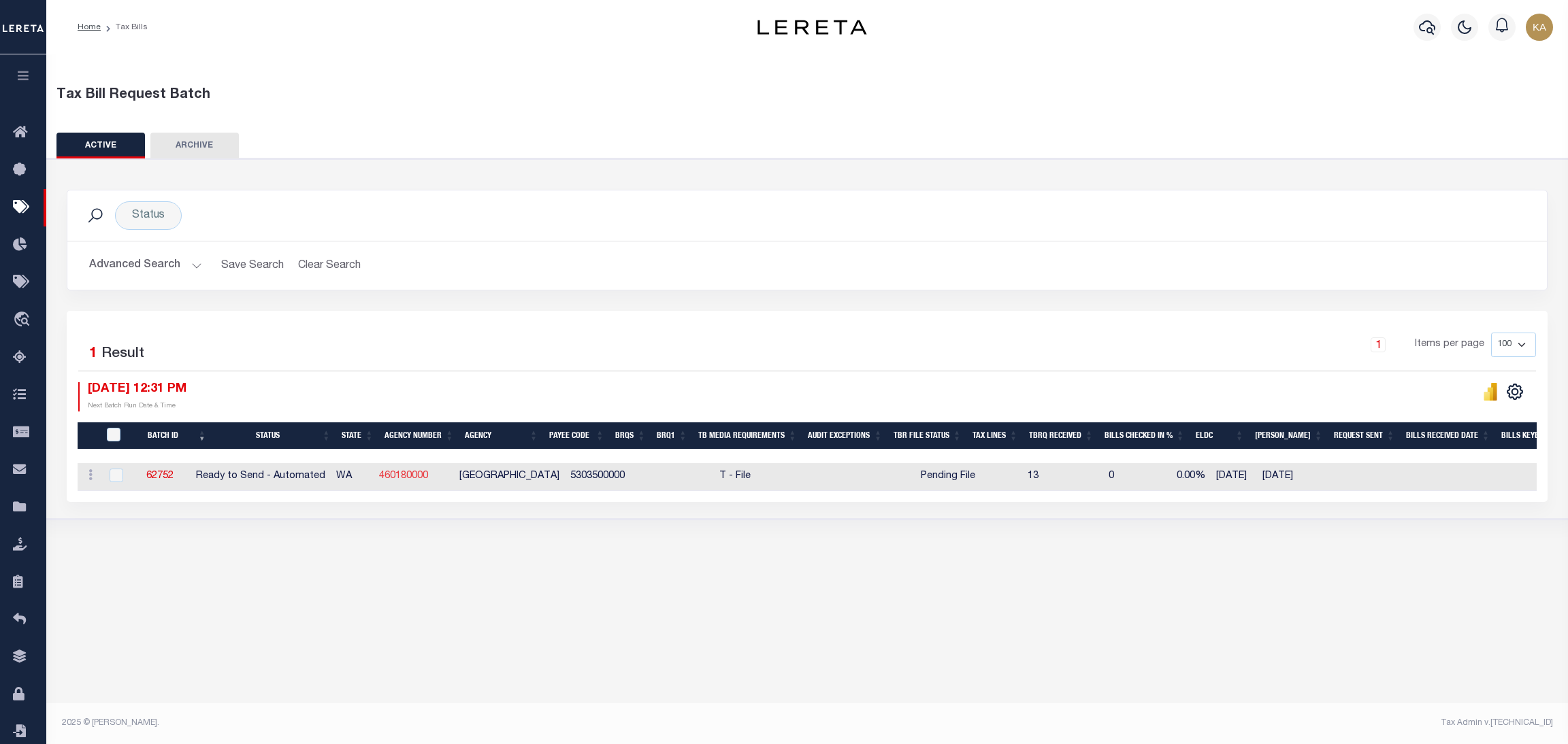
click at [428, 473] on link "460180000" at bounding box center [403, 476] width 49 height 10
checkbox input "true"
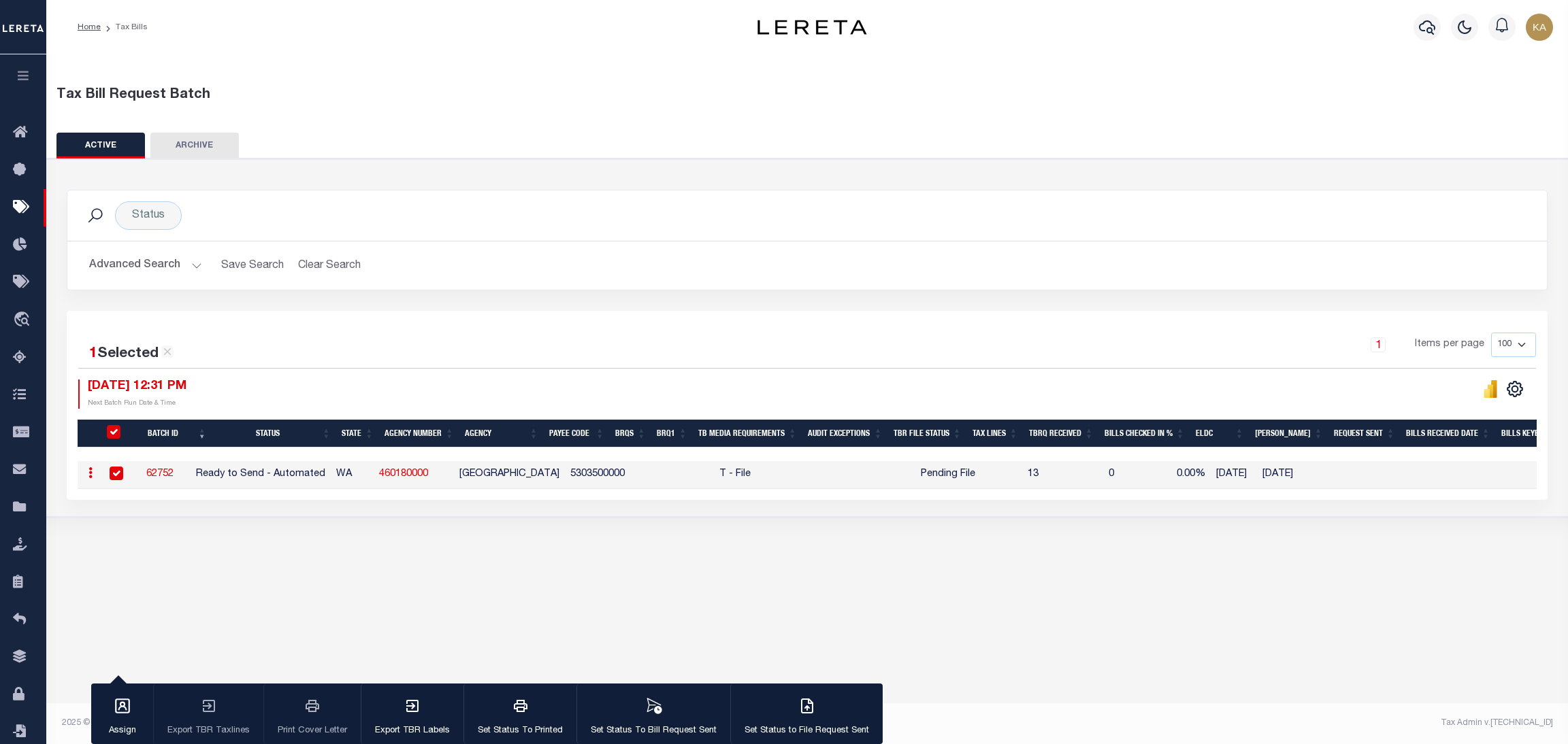
drag, startPoint x: 189, startPoint y: 475, endPoint x: 156, endPoint y: 474, distance: 33.0
click at [156, 474] on td "62752" at bounding box center [160, 475] width 63 height 28
checkbox input "false"
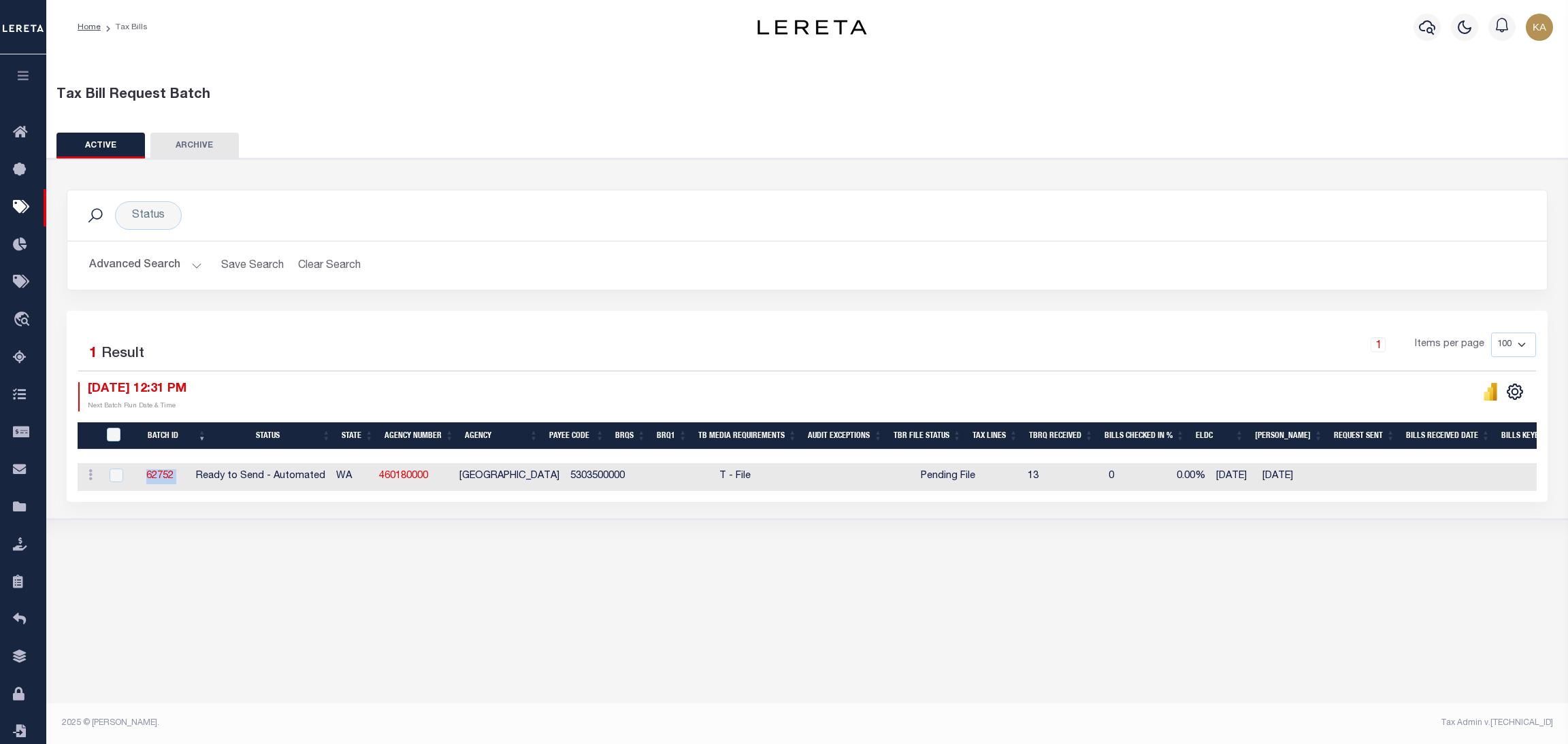
drag, startPoint x: 156, startPoint y: 474, endPoint x: 219, endPoint y: 486, distance: 64.1
click at [219, 486] on tr "ACTIONS Delete 62752 Ready to Send - Automated WA 460180000 KITSAP COUNTY 53035…" at bounding box center [1079, 477] width 2002 height 28
copy link "62752"
click at [165, 479] on link "62752" at bounding box center [159, 476] width 27 height 10
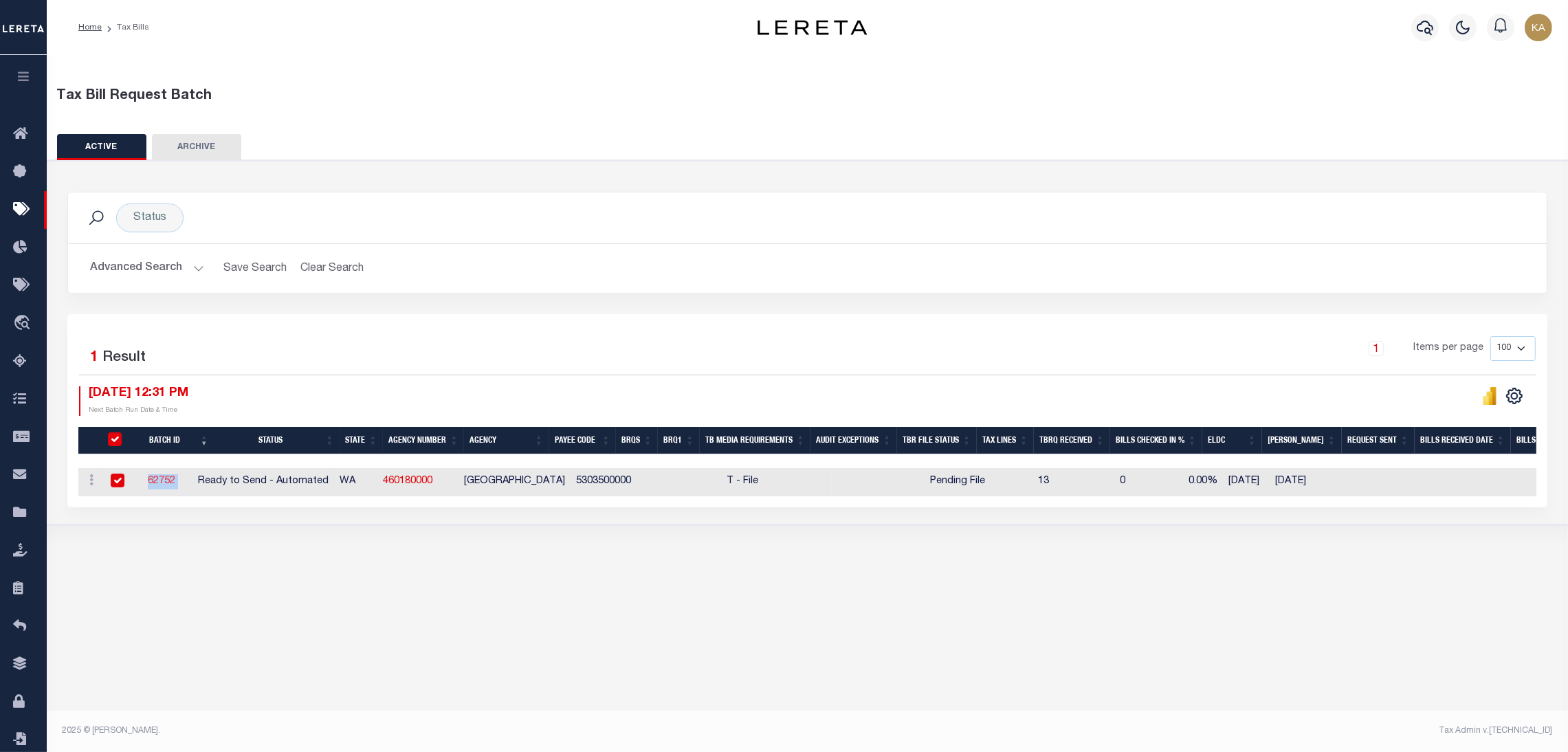
select select "RTA"
select select "28"
select select "1"
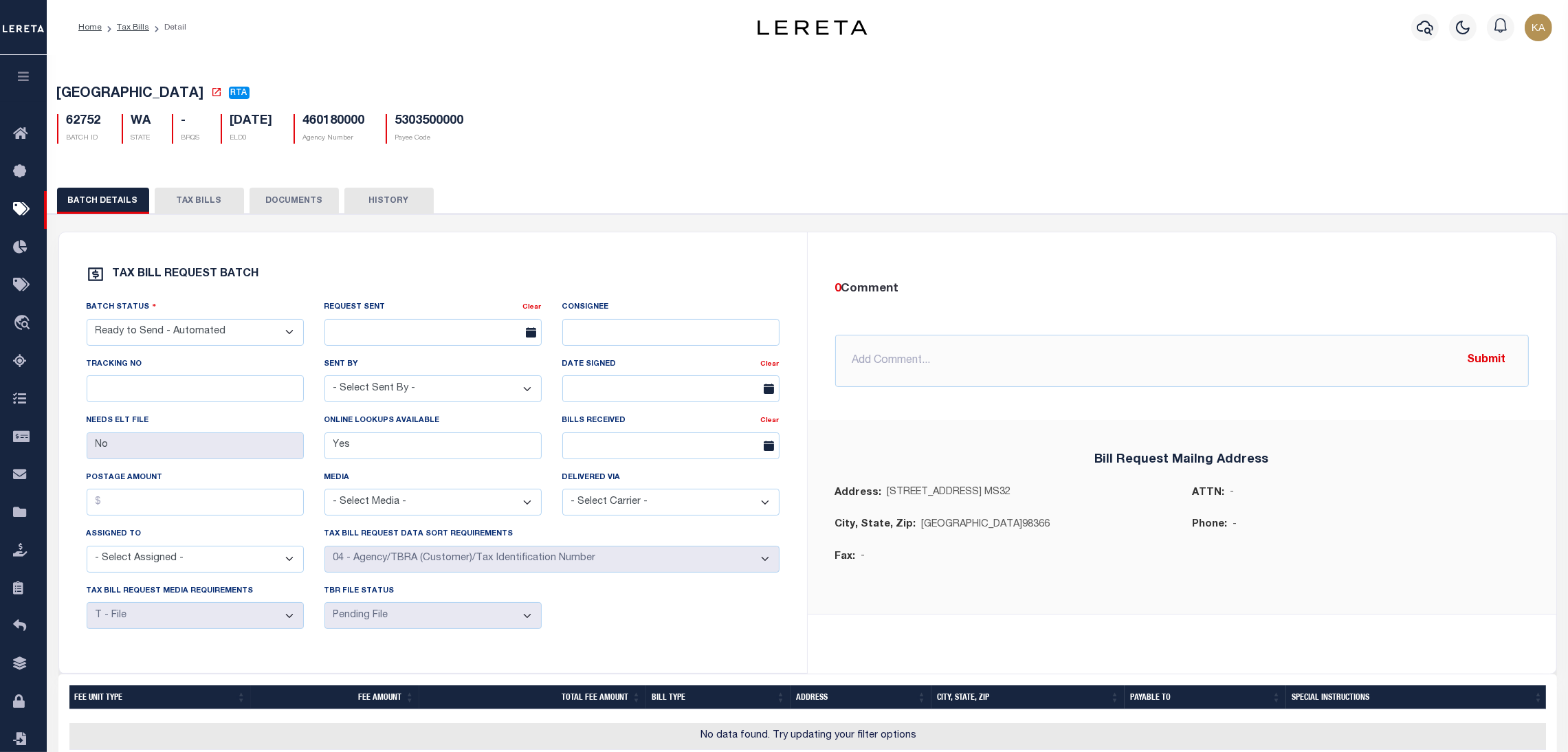
click at [211, 204] on button "TAX BILLS" at bounding box center [200, 200] width 89 height 26
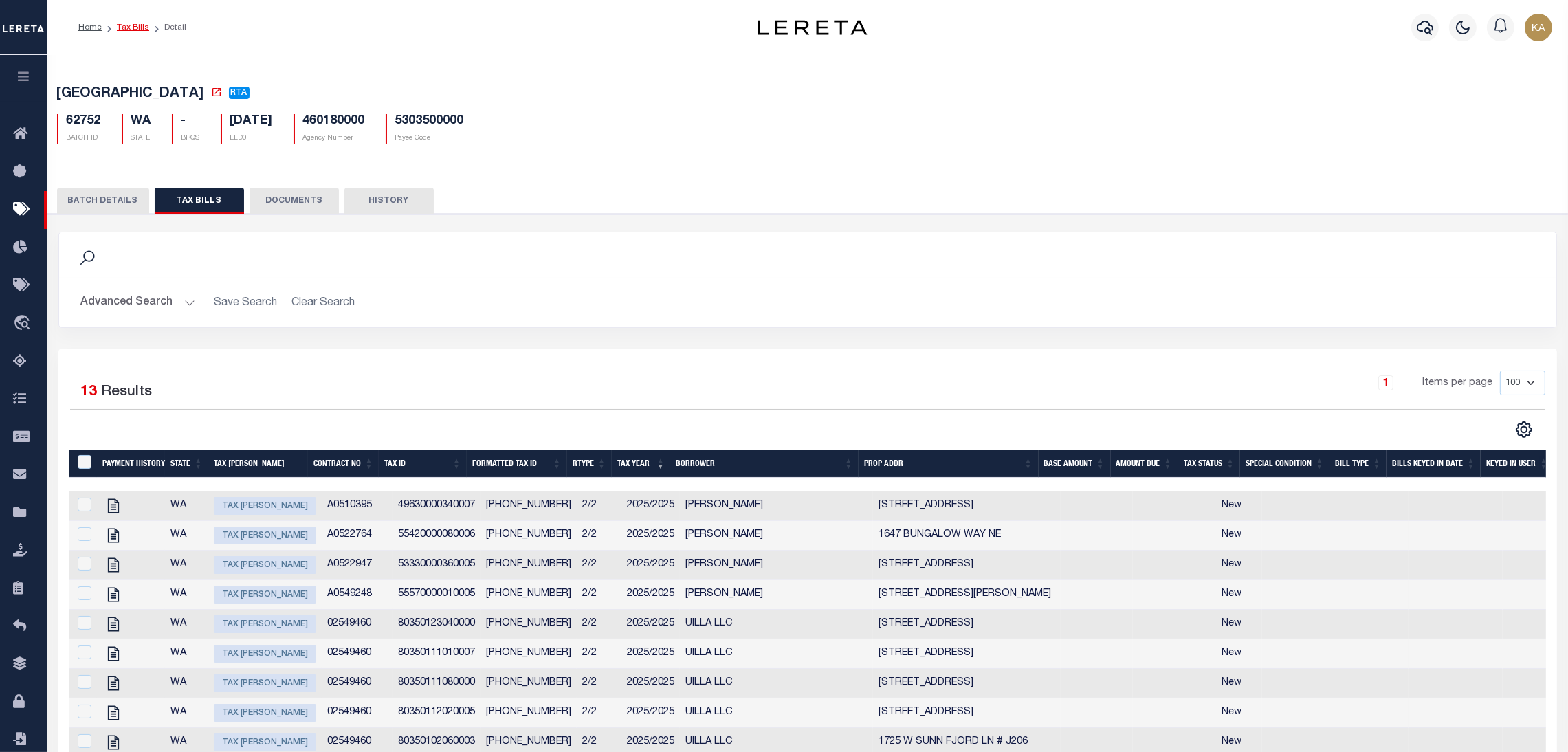
click at [131, 30] on link "Tax Bills" at bounding box center [133, 27] width 33 height 8
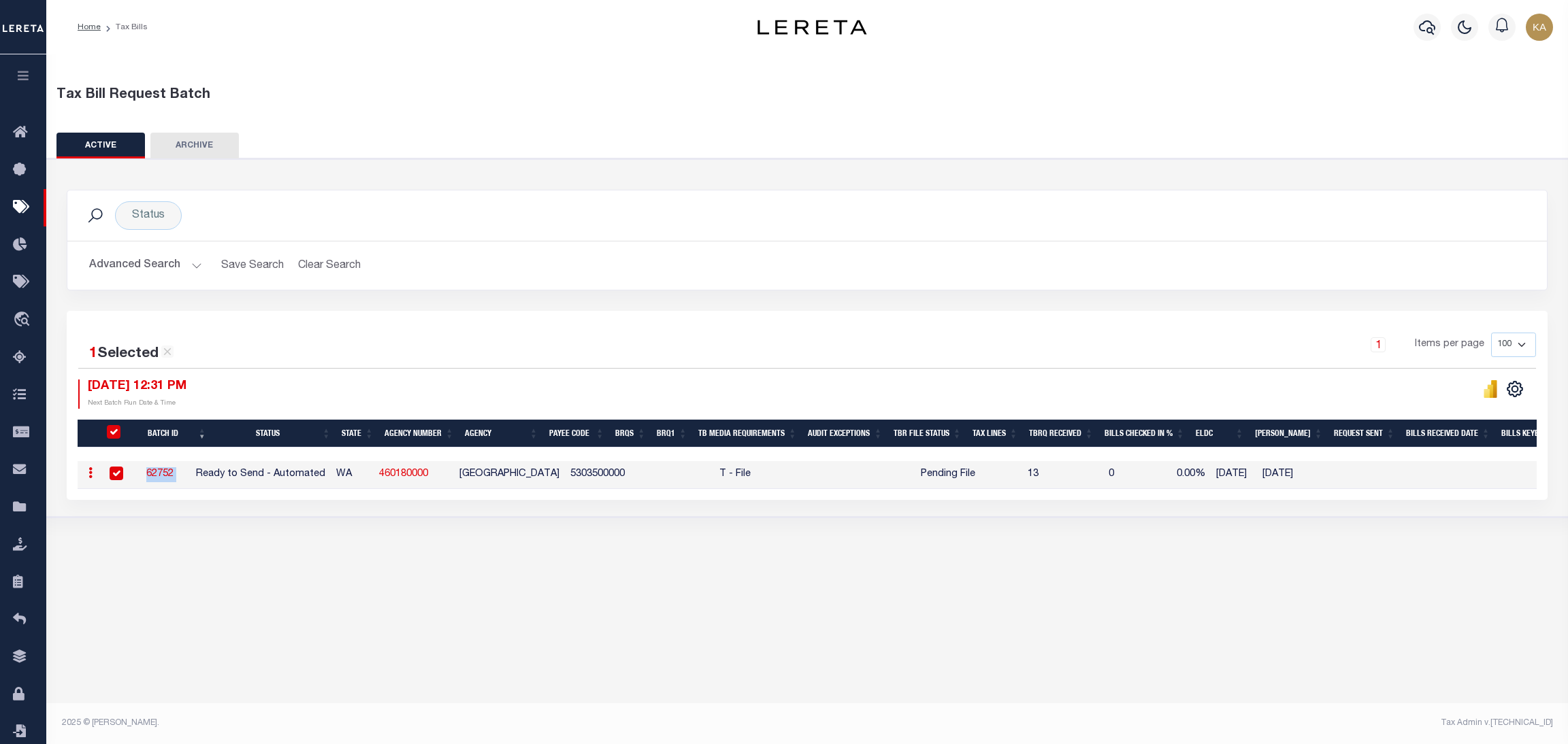
click at [174, 473] on link "62752" at bounding box center [159, 474] width 27 height 10
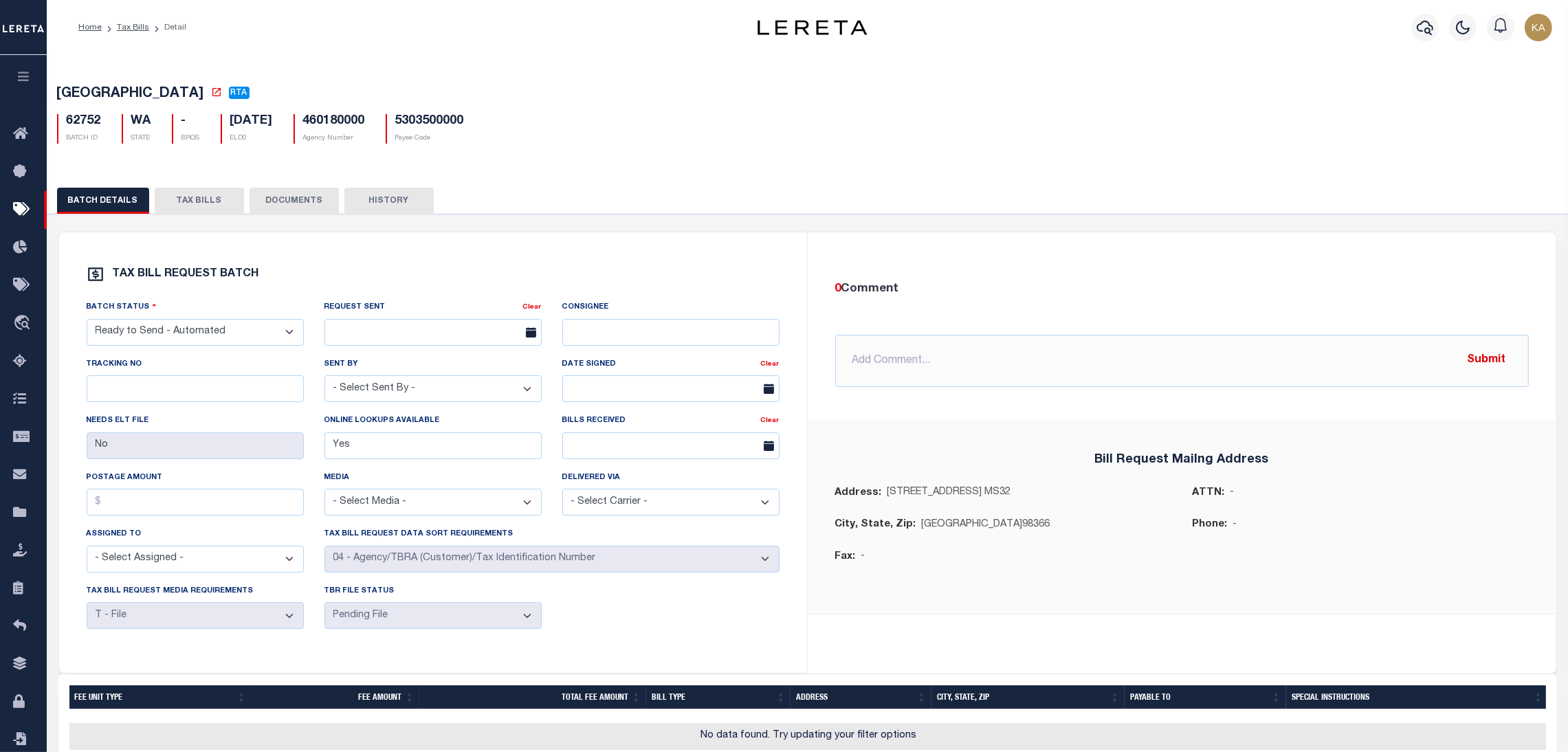
click at [195, 199] on button "TAX BILLS" at bounding box center [200, 200] width 89 height 26
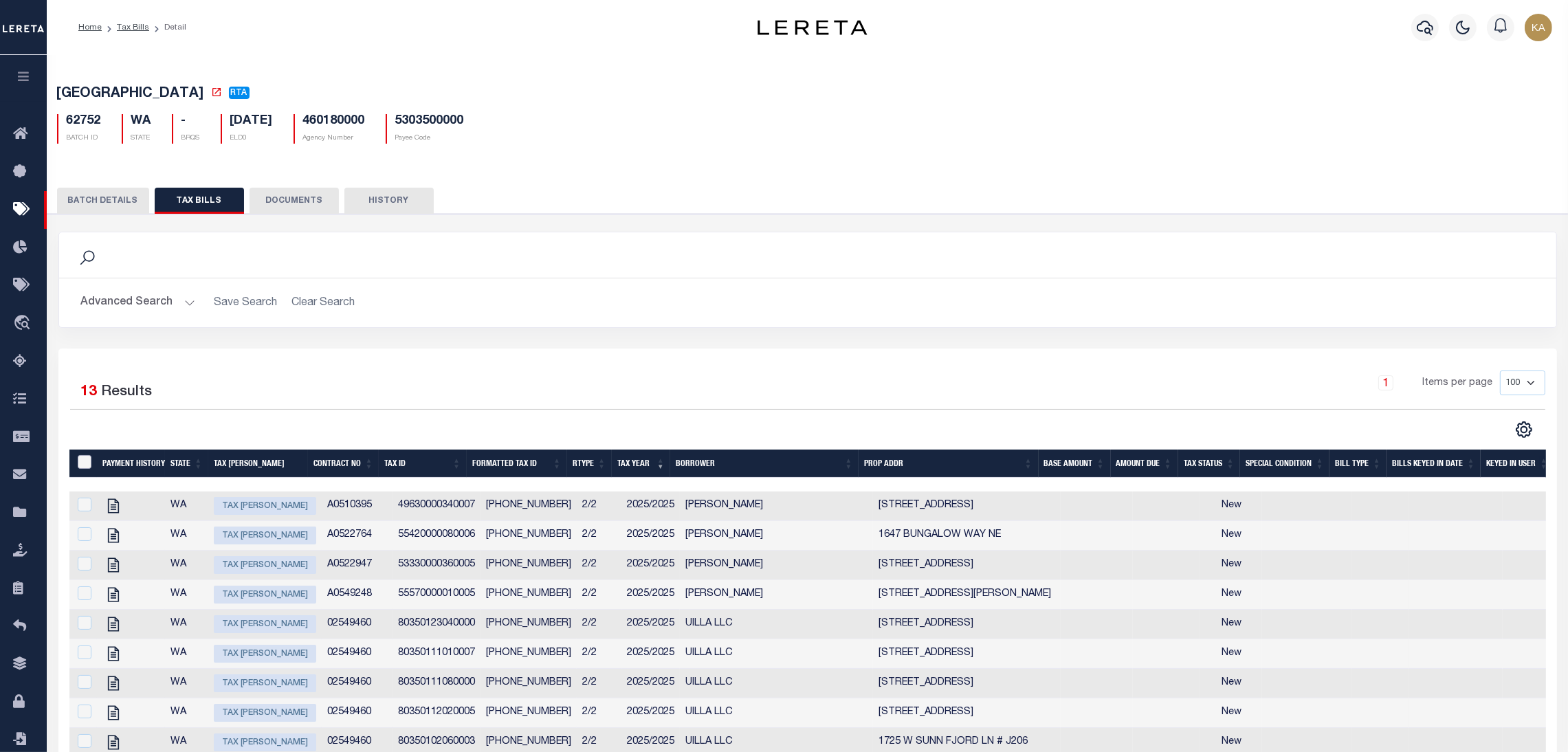
click at [88, 458] on input "TaxBillRequestBatchId" at bounding box center [85, 462] width 14 height 14
checkbox input "true"
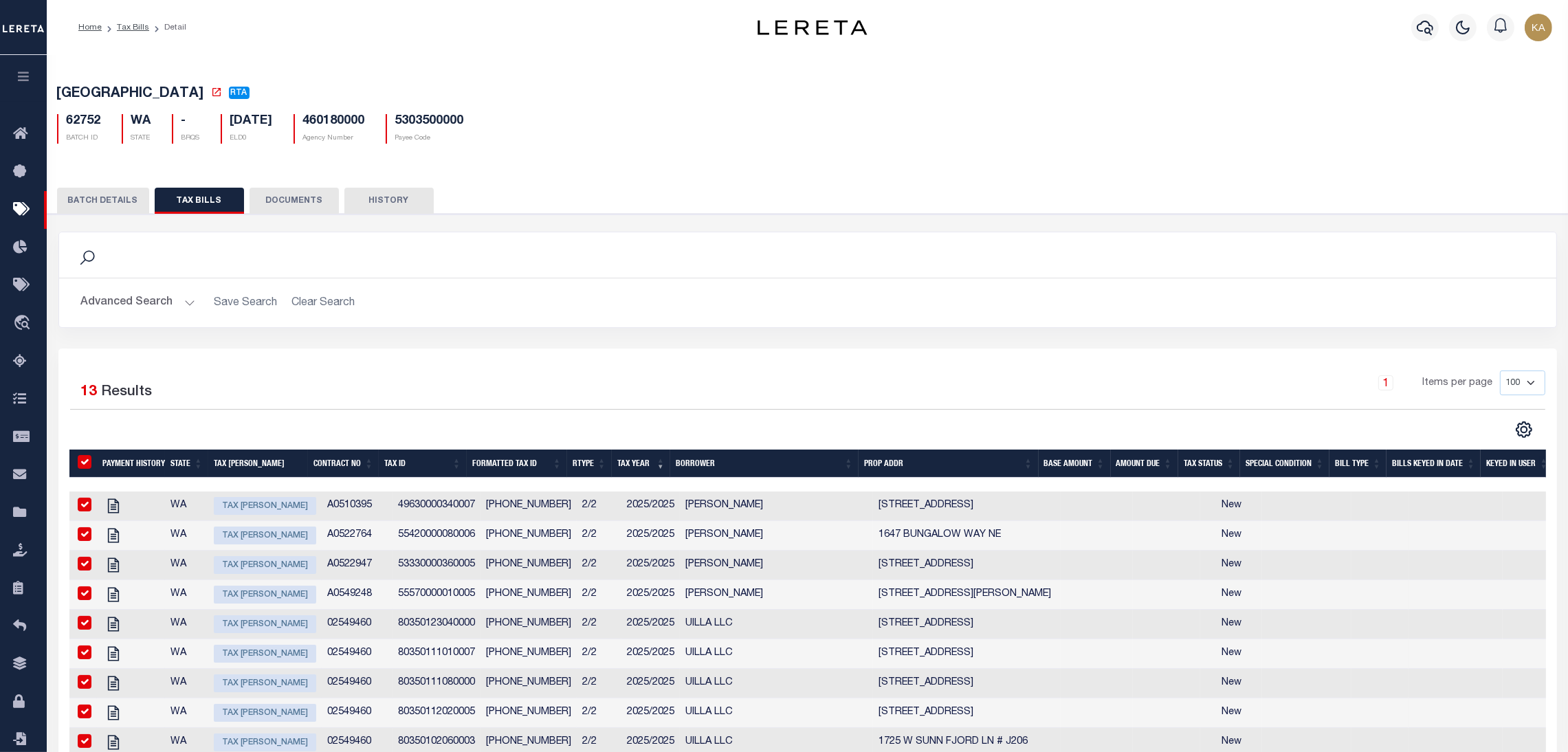
checkbox input "true"
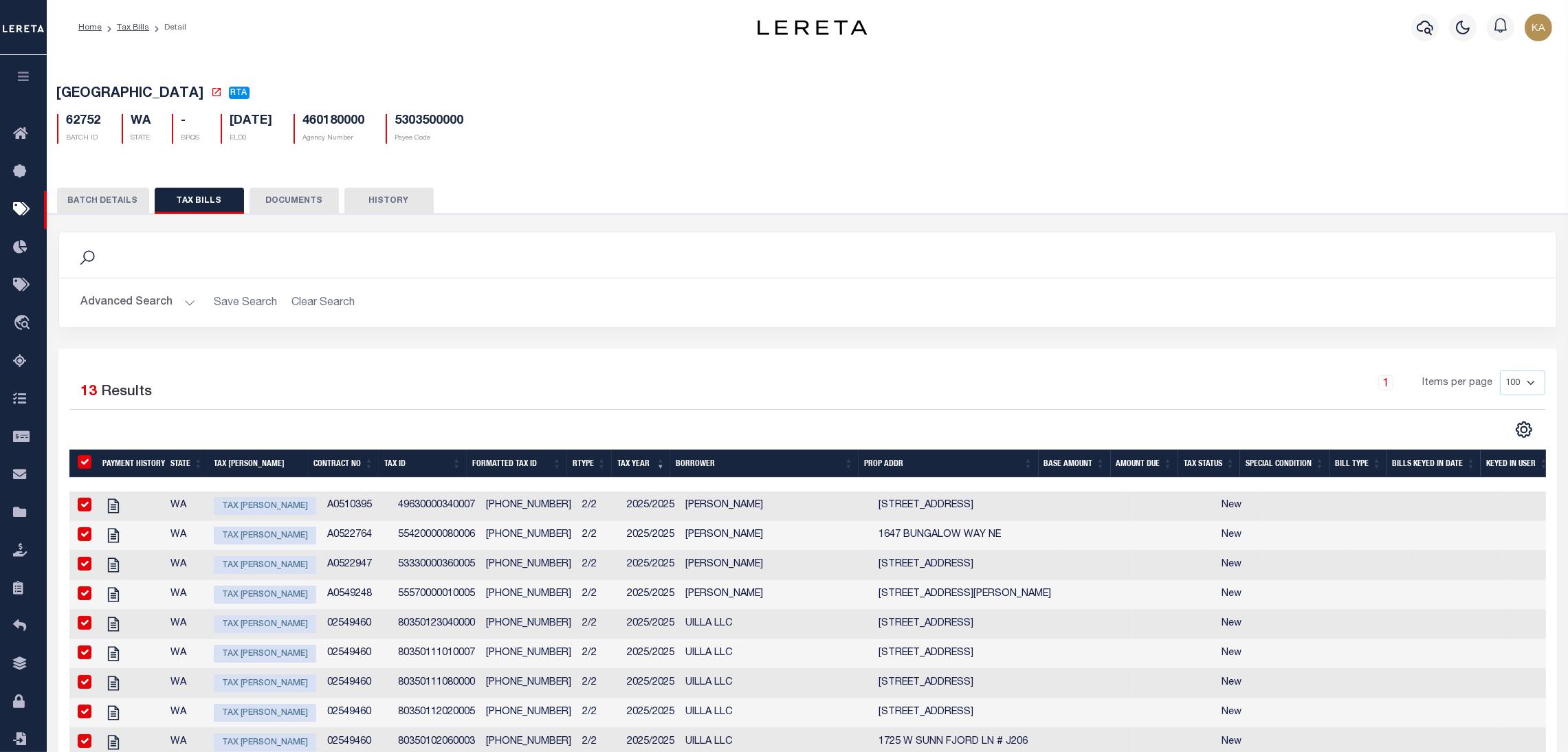
checkbox input "true"
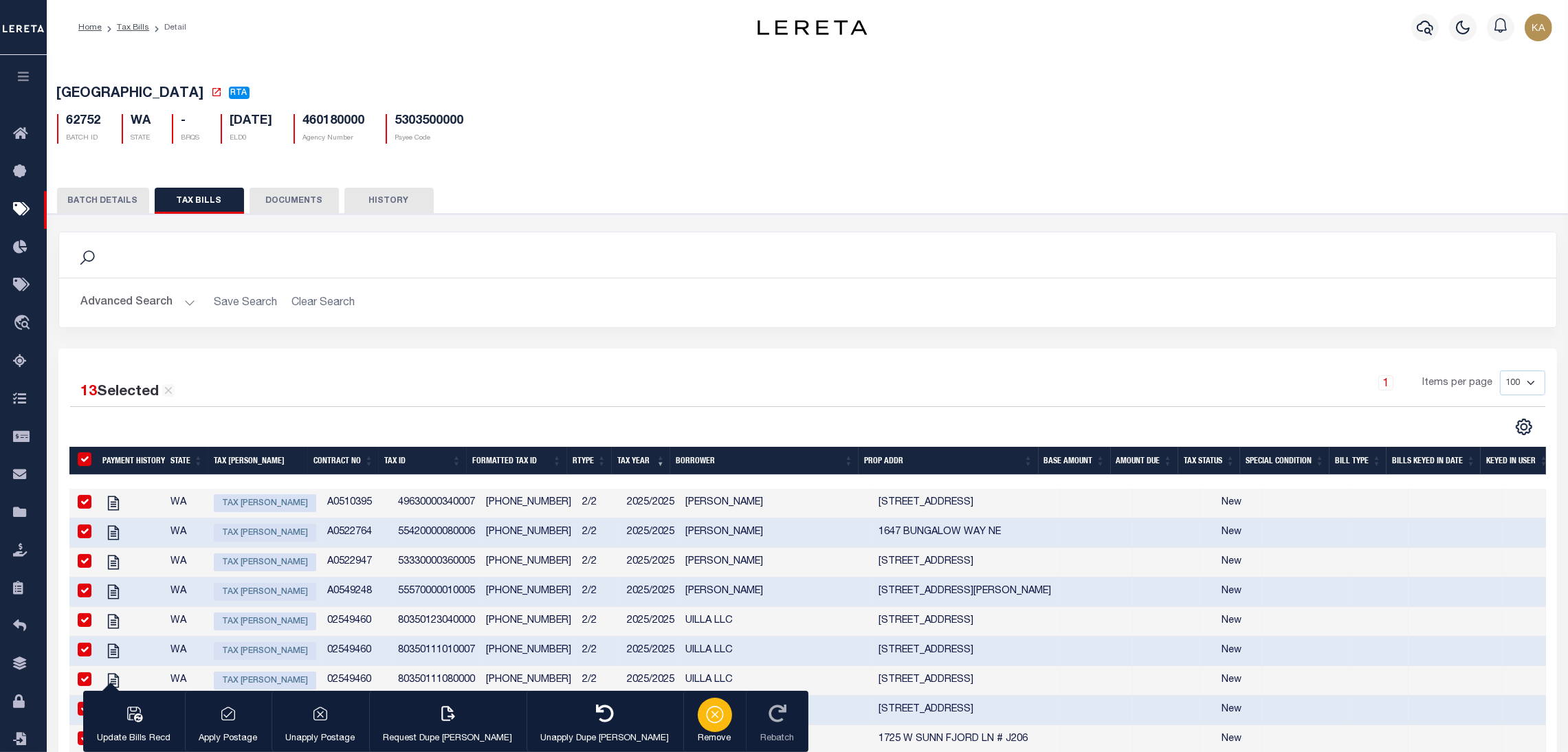
click at [684, 730] on button "Remove" at bounding box center [715, 722] width 63 height 62
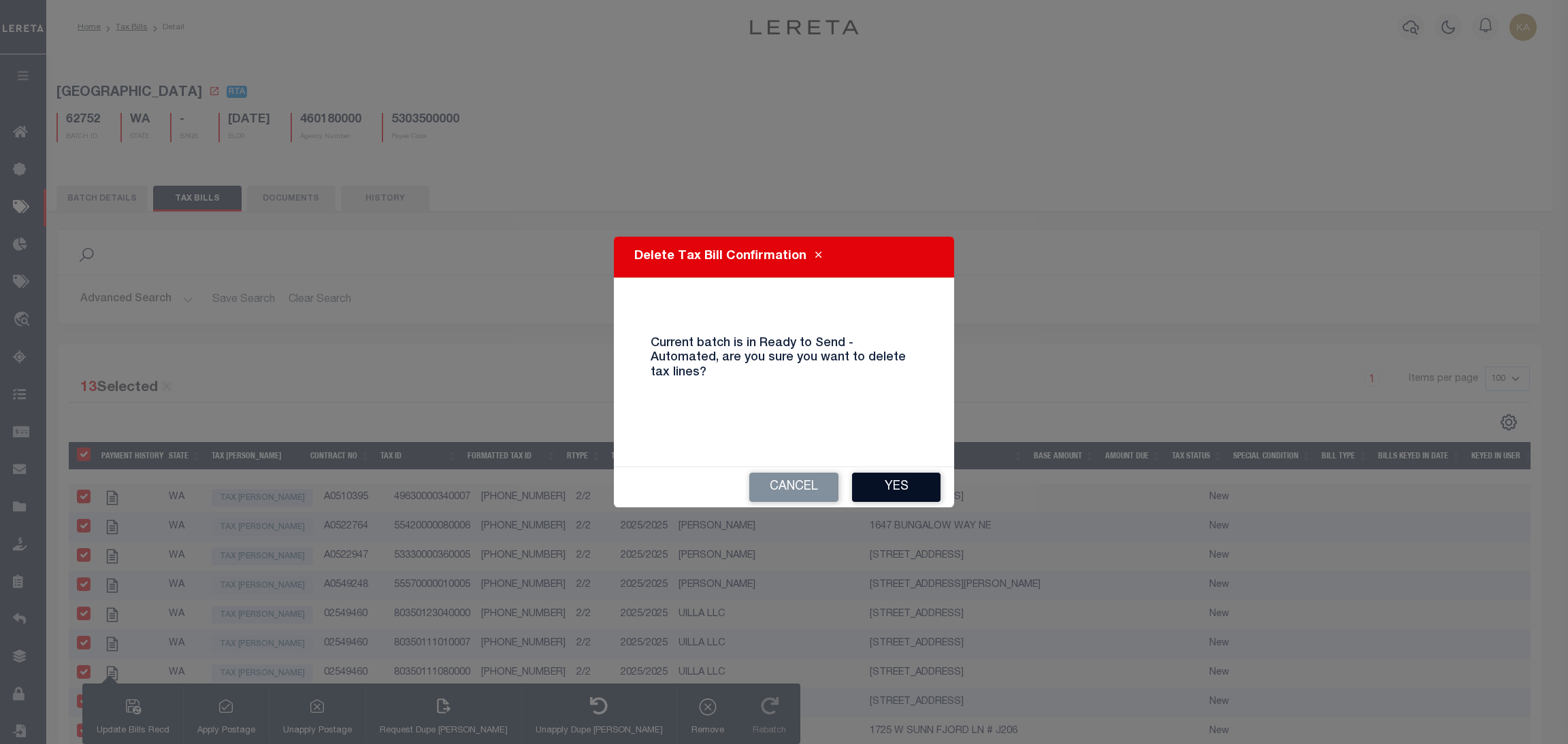
click at [884, 483] on button "Yes" at bounding box center [896, 487] width 88 height 29
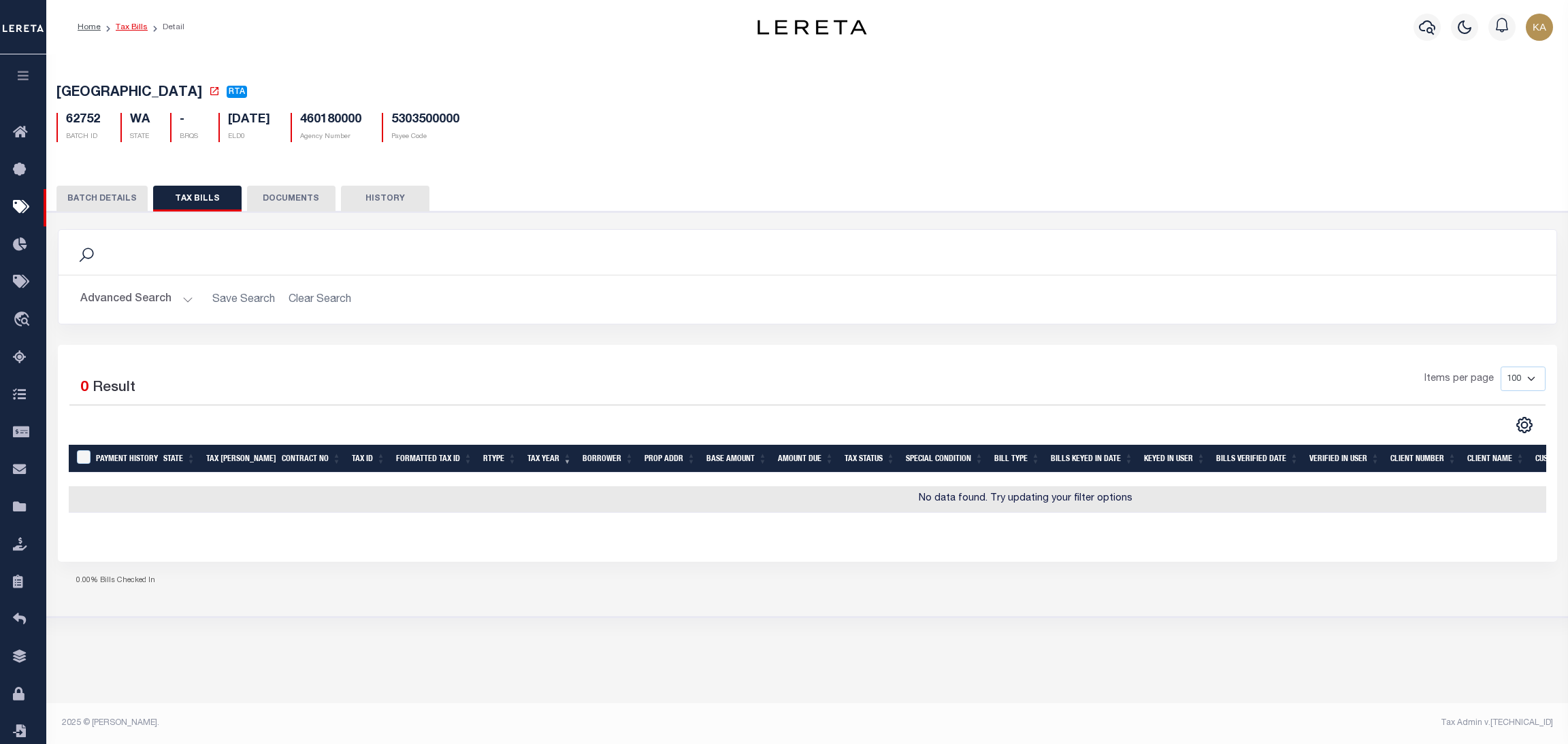
click at [127, 29] on link "Tax Bills" at bounding box center [132, 27] width 32 height 8
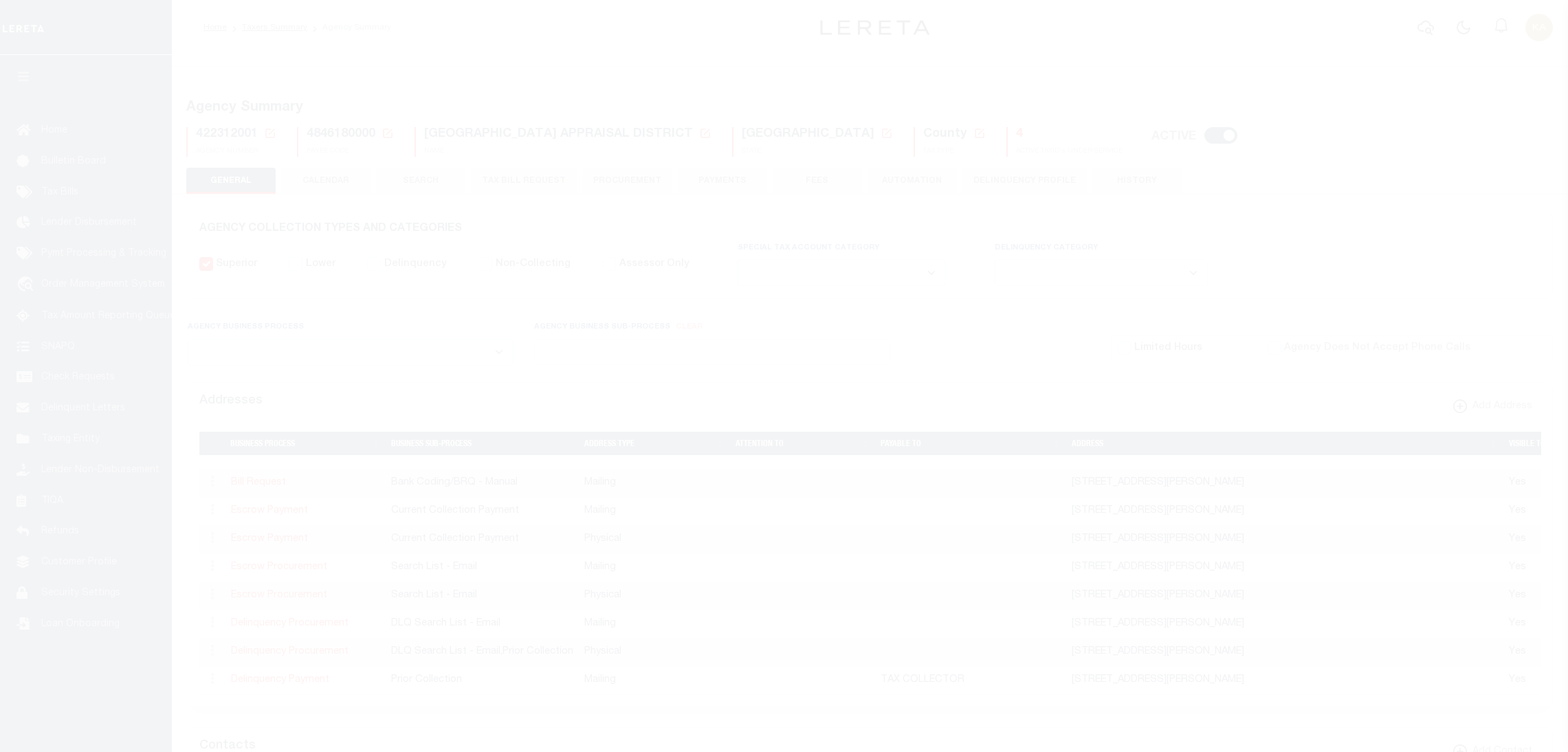
select select
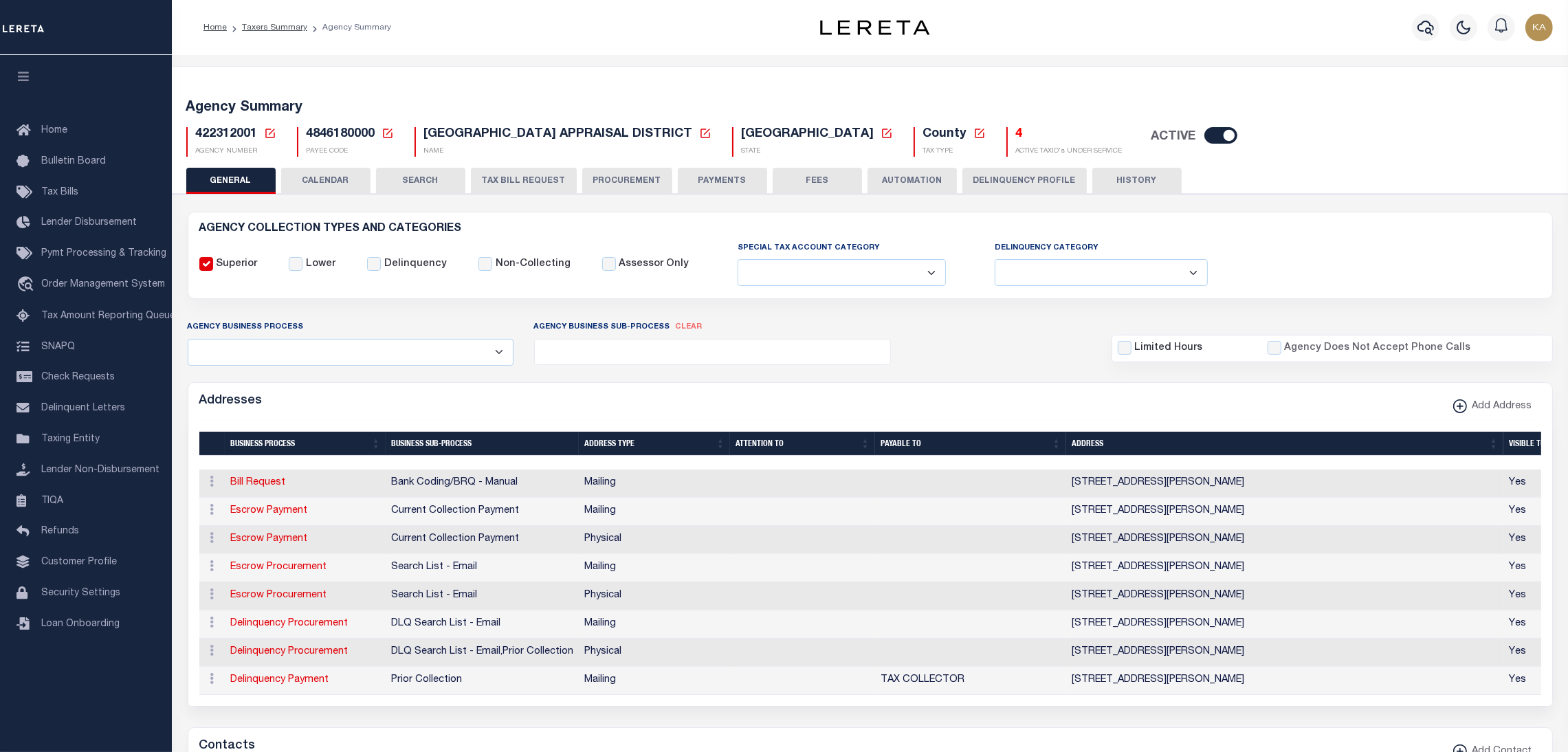
click at [340, 181] on button "CALENDAR" at bounding box center [326, 181] width 89 height 26
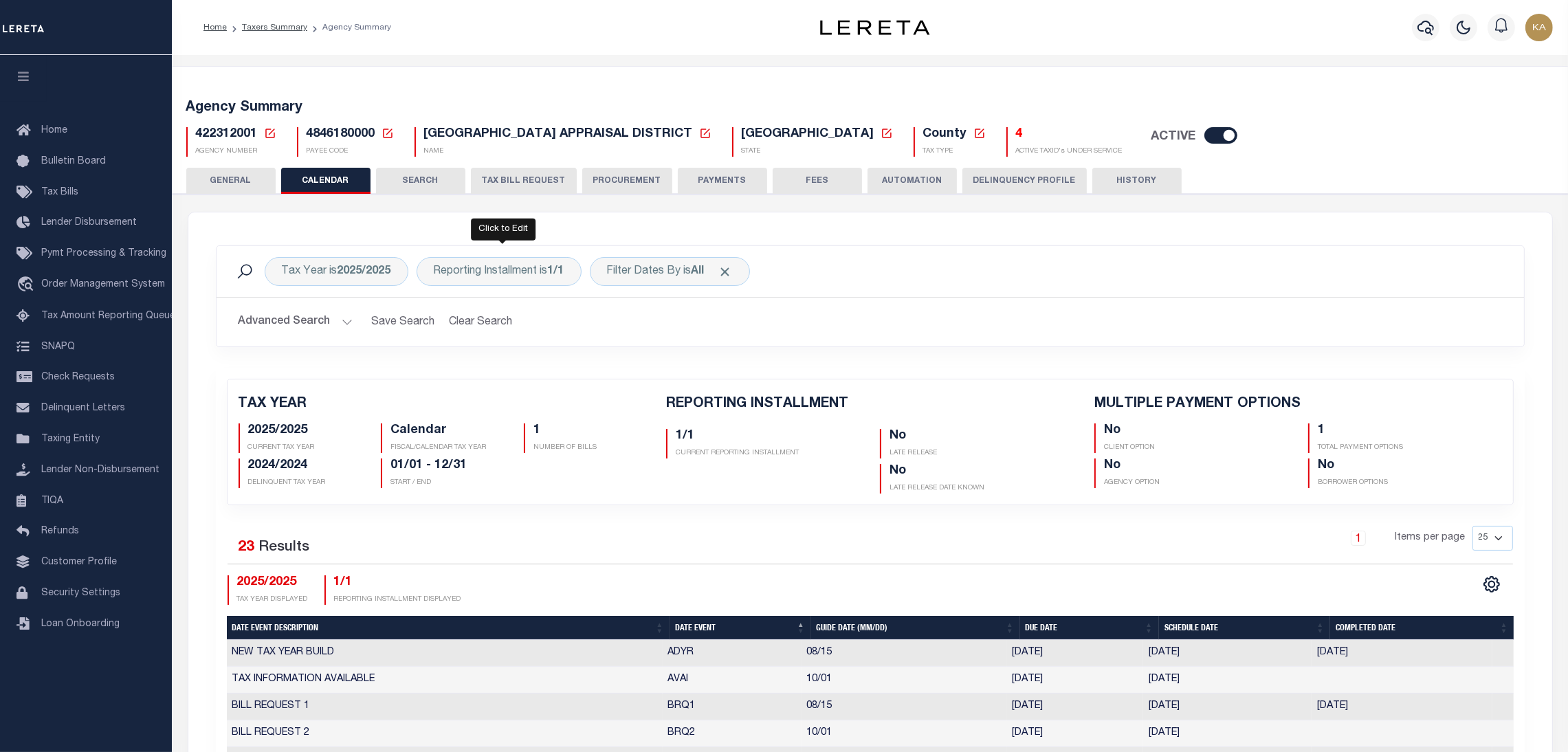
checkbox input "false"
type input "1"
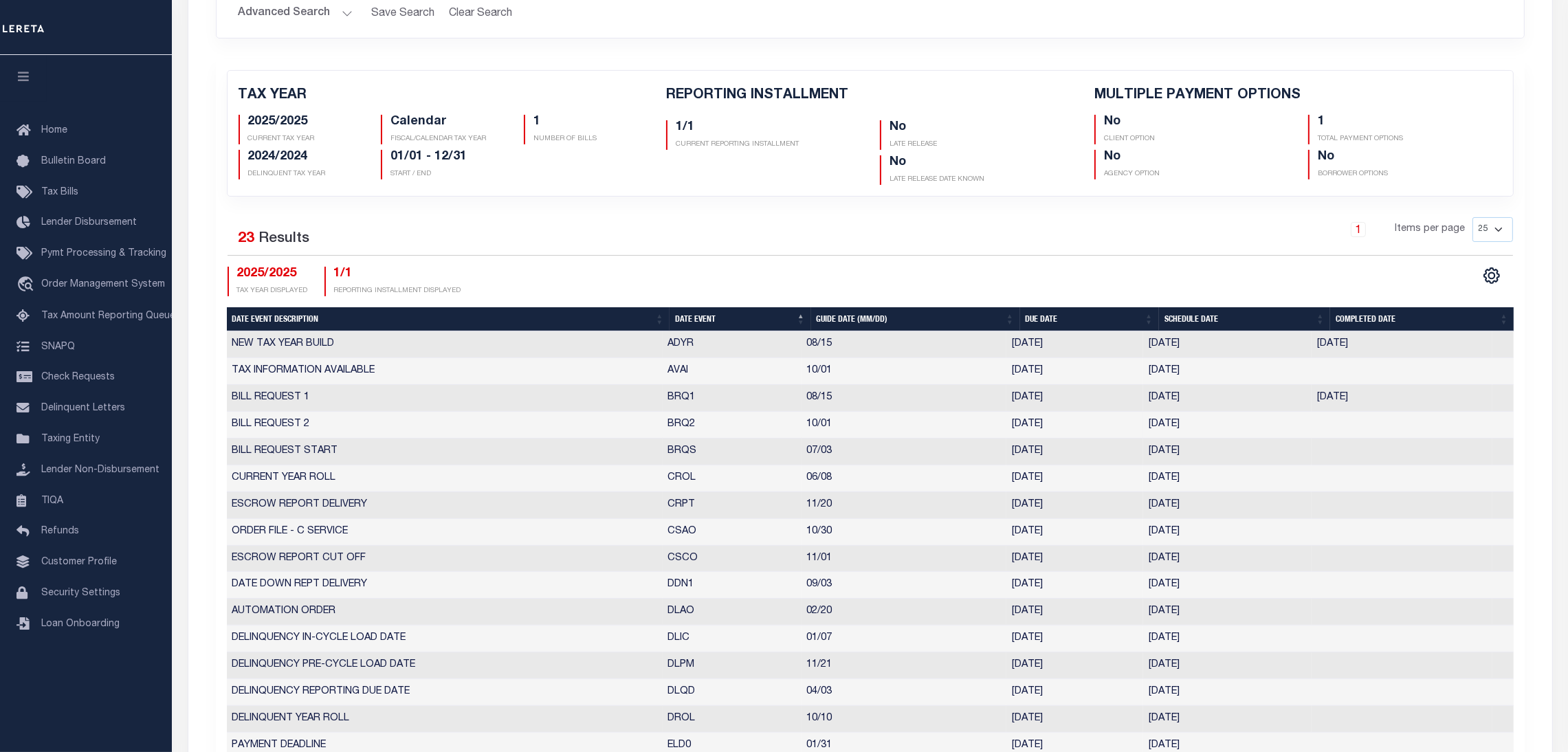
scroll to position [515, 0]
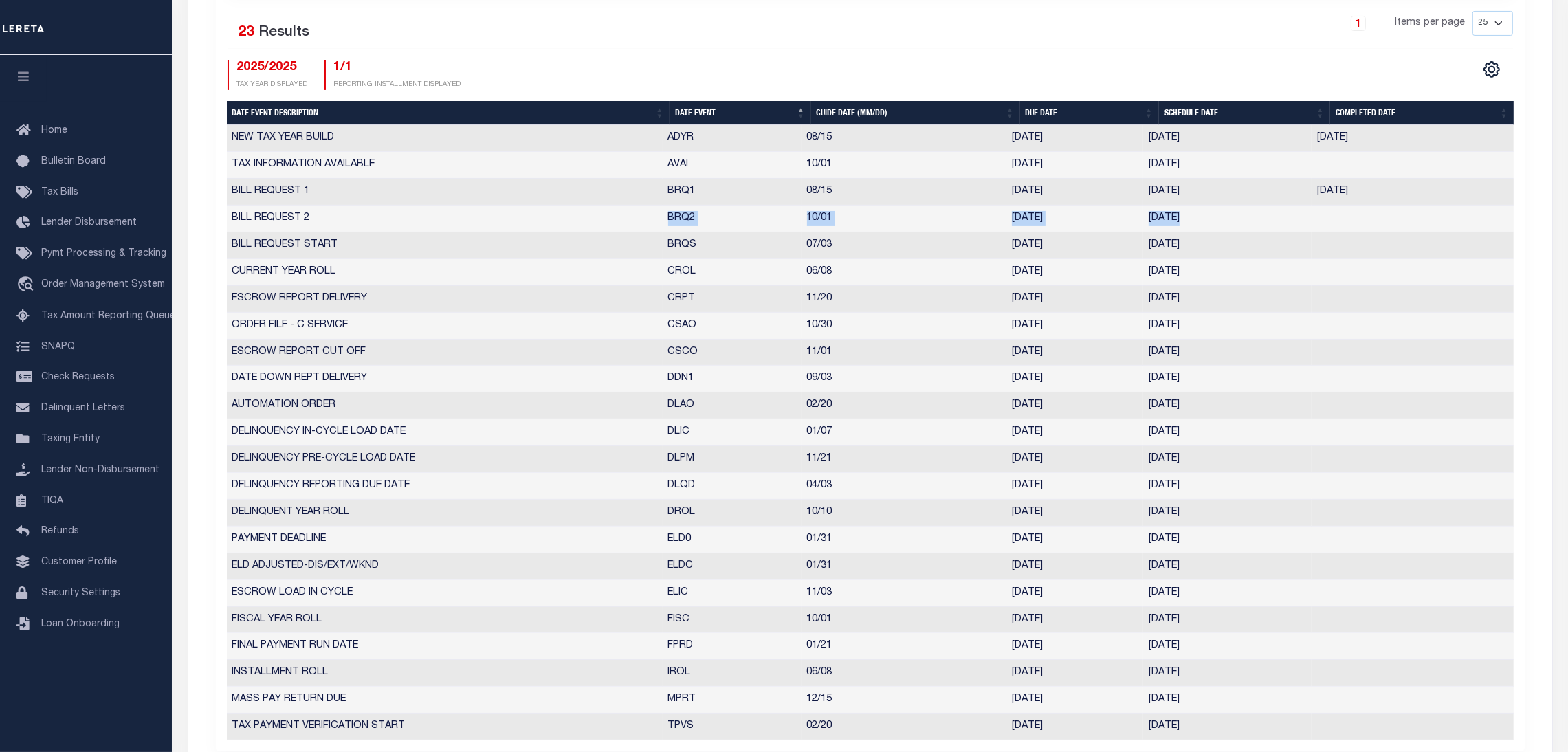
drag, startPoint x: 604, startPoint y: 222, endPoint x: 1298, endPoint y: 183, distance: 695.1
click at [1349, 208] on tr "BILL REQUEST 2 BRQ2 10/01 [DATE] [DATE] 3209839" at bounding box center [871, 219] width 1287 height 26
drag, startPoint x: 1228, startPoint y: 186, endPoint x: 789, endPoint y: 191, distance: 439.0
click at [790, 191] on tr "BILL REQUEST 1 BRQ1 08/15 [DATE] [DATE] [DATE] 7030313" at bounding box center [871, 191] width 1287 height 26
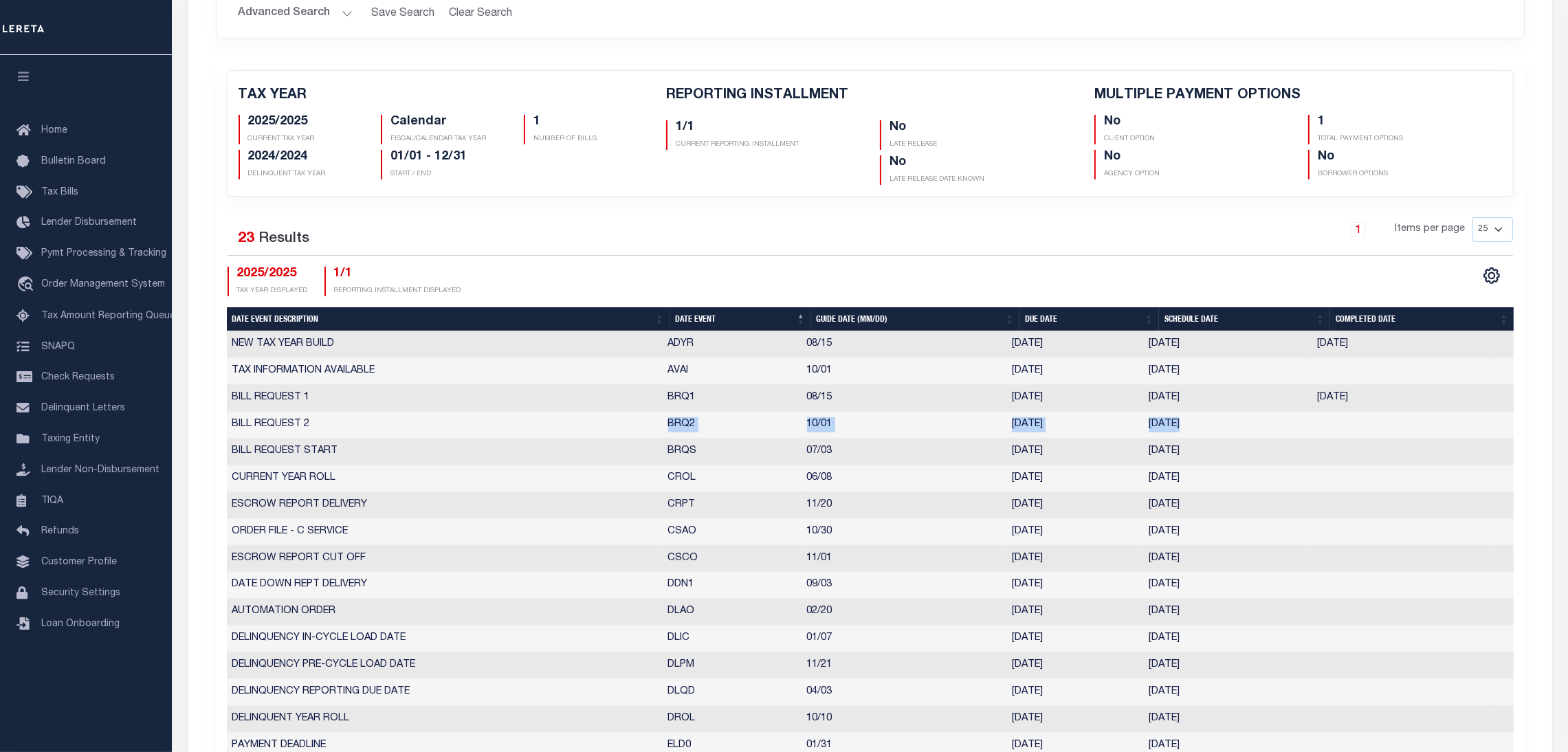
scroll to position [0, 0]
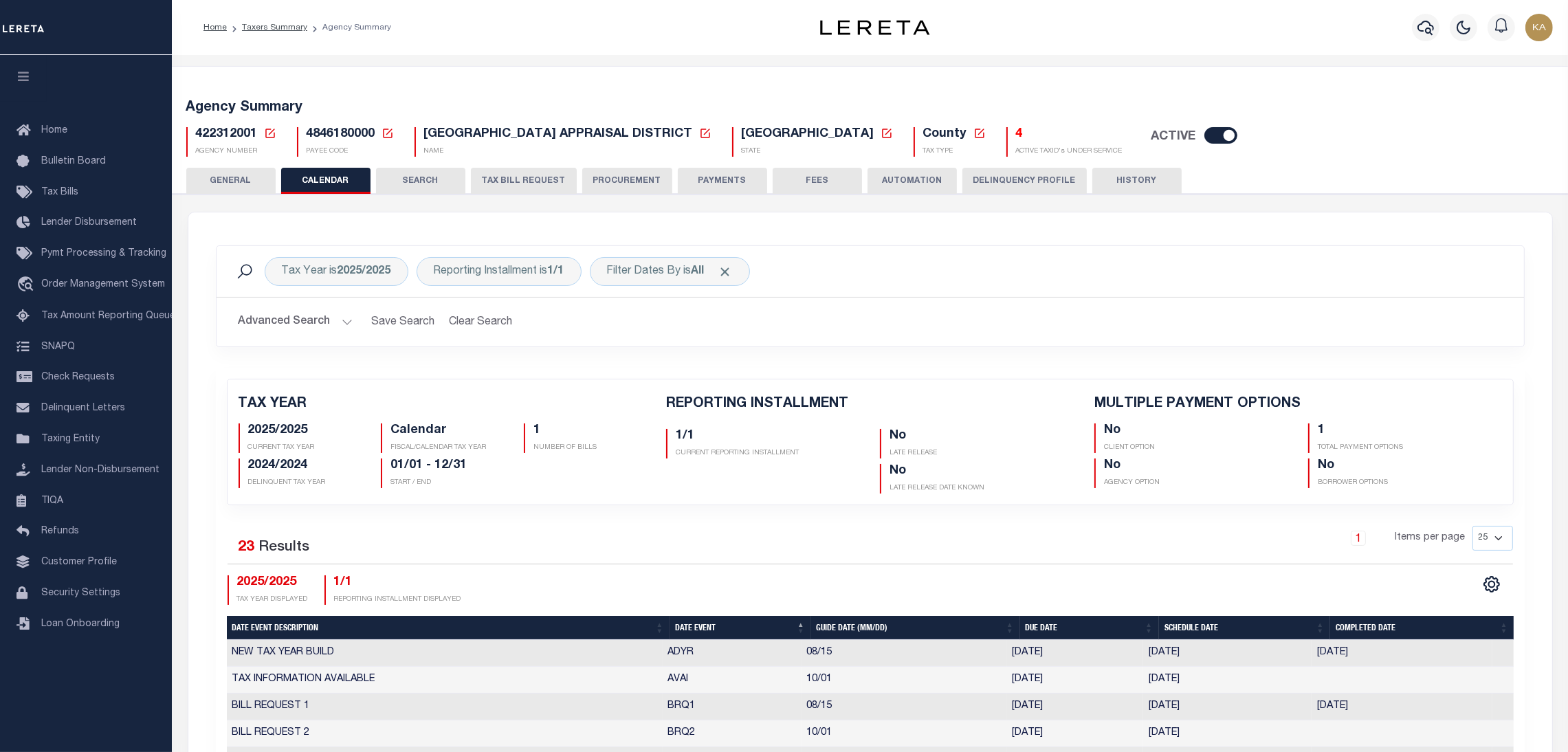
click at [238, 132] on span "422312001" at bounding box center [227, 134] width 62 height 12
copy h5 "422312001"
click at [514, 182] on button "TAX BILL REQUEST" at bounding box center [524, 181] width 106 height 26
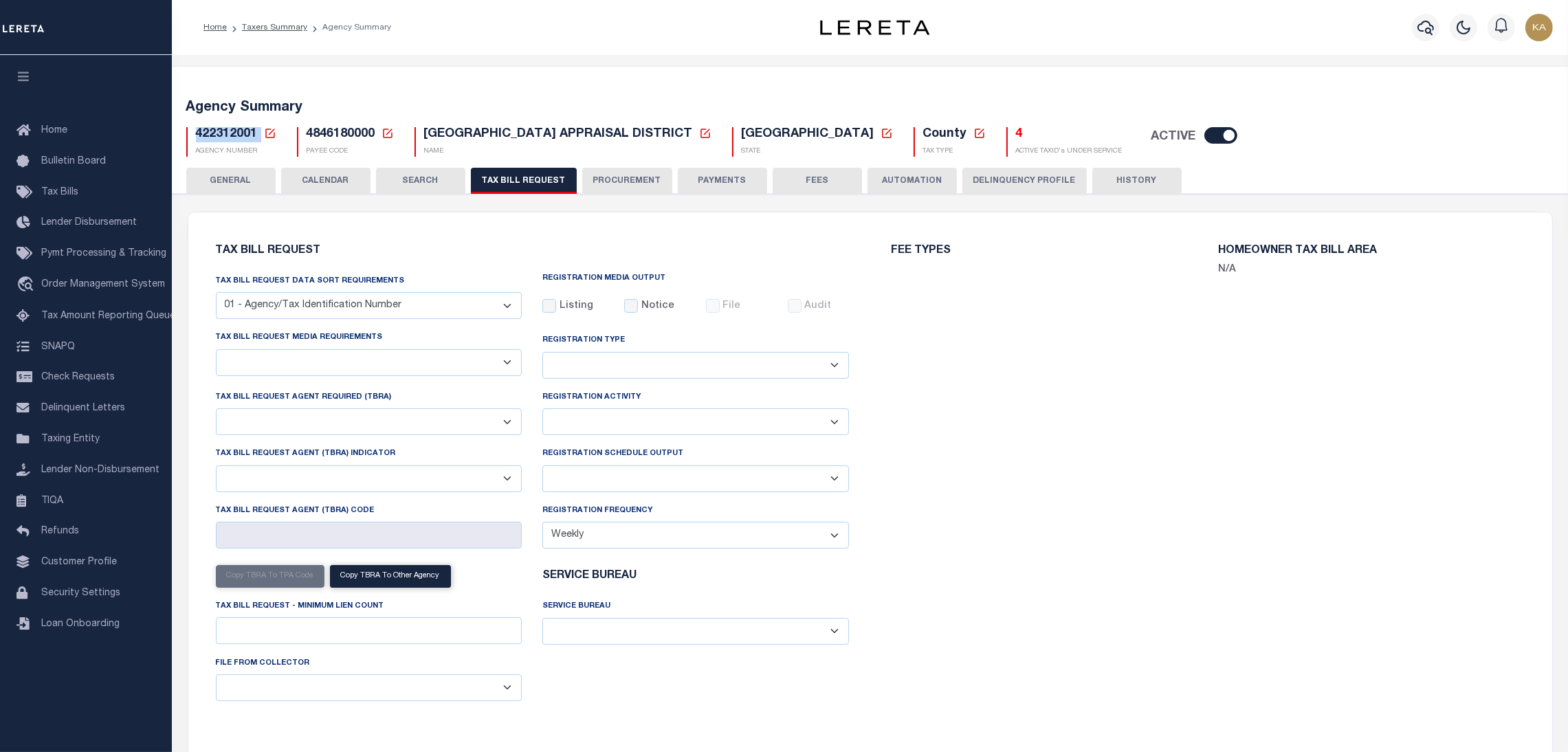
select select "29"
select select "20"
select select "false"
select select "1"
select select
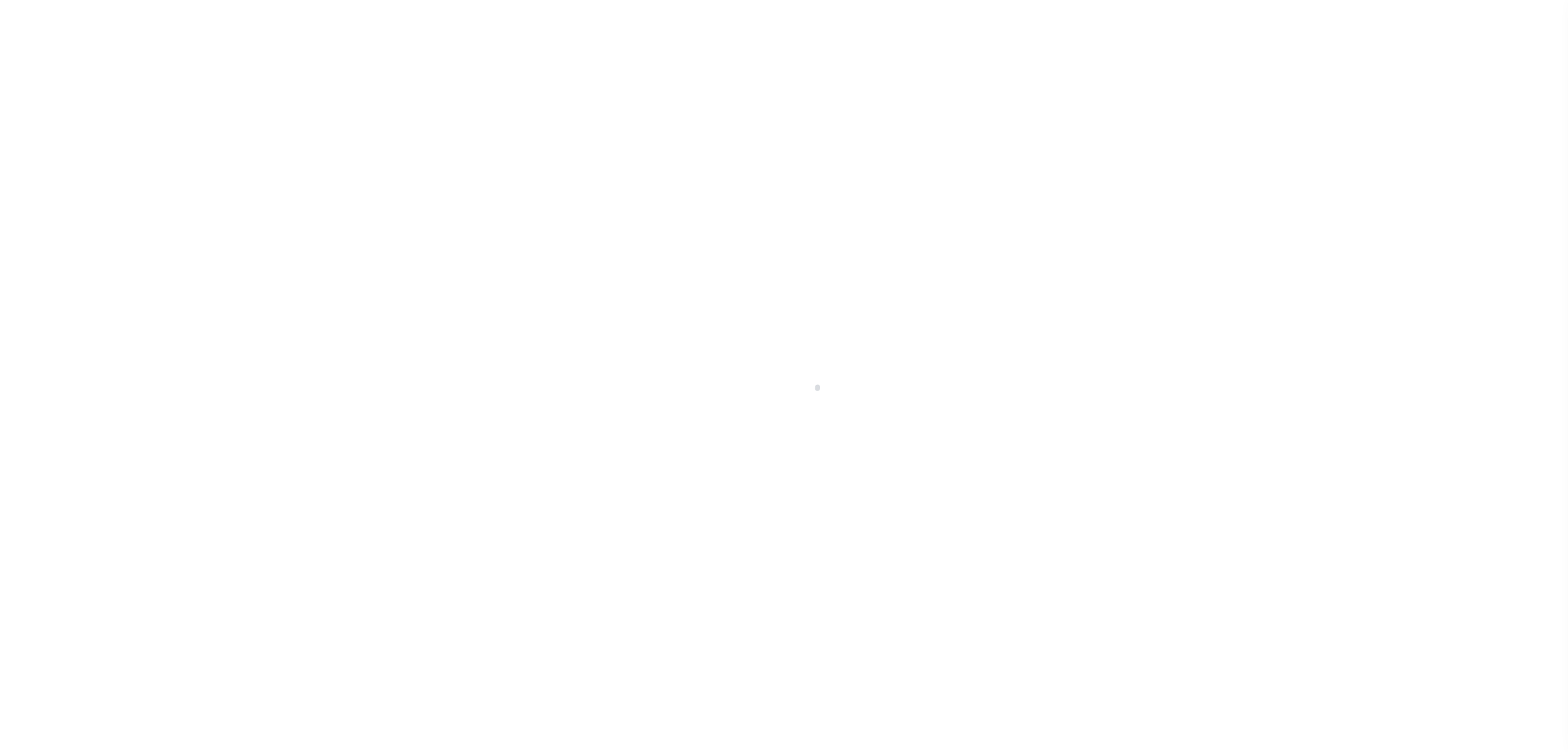
select select "RTA"
select select "22"
select select "1"
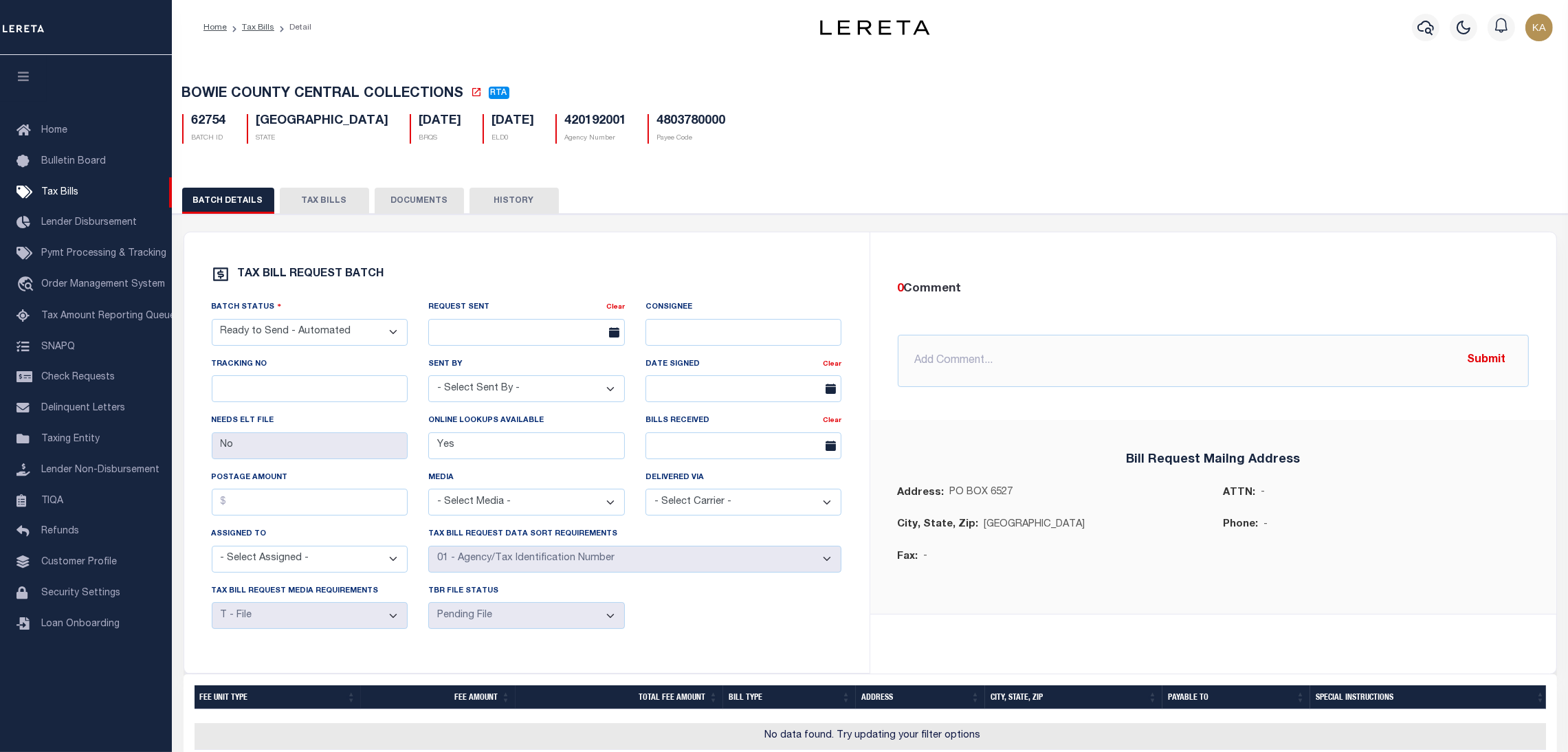
click at [348, 198] on button "TAX BILLS" at bounding box center [324, 200] width 89 height 26
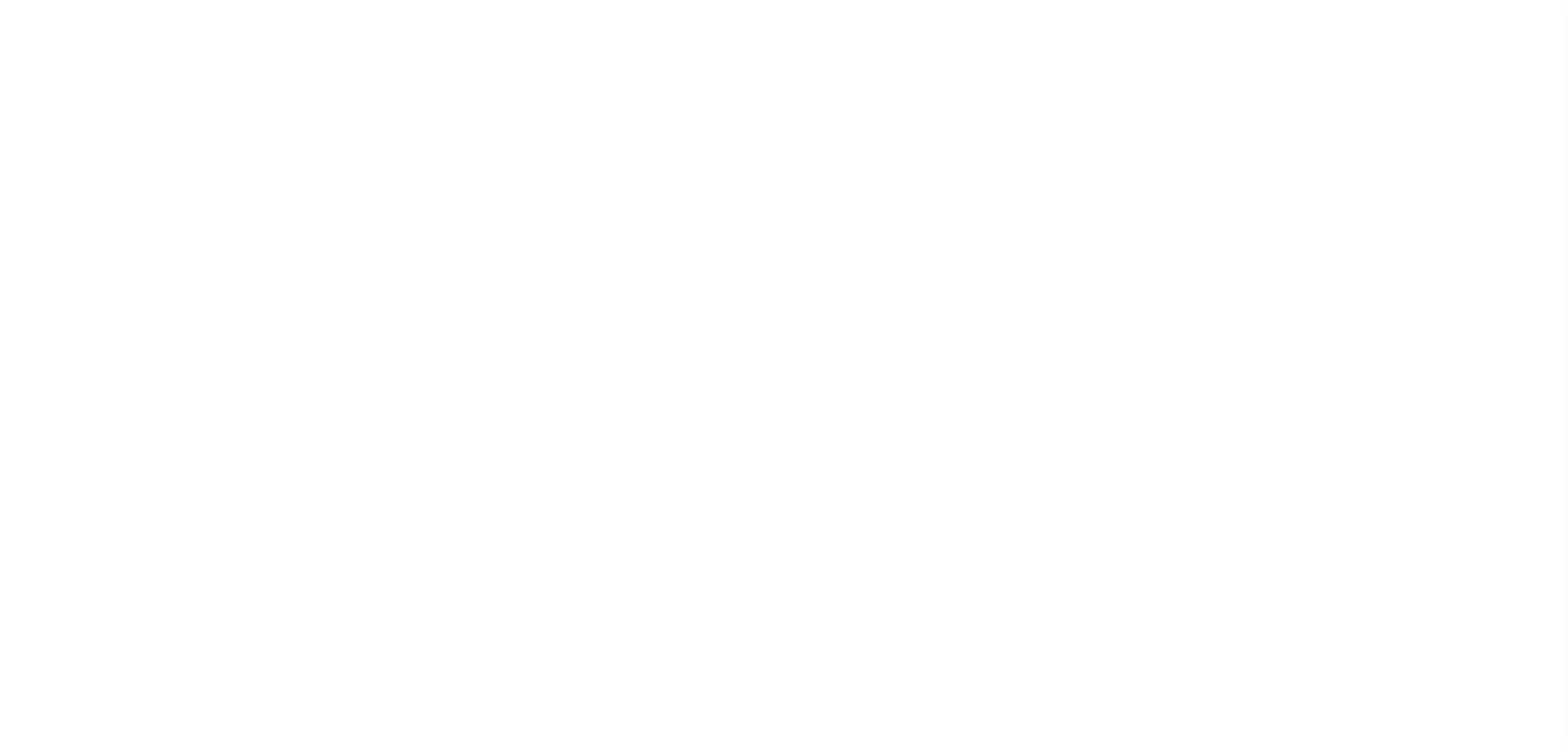
select select
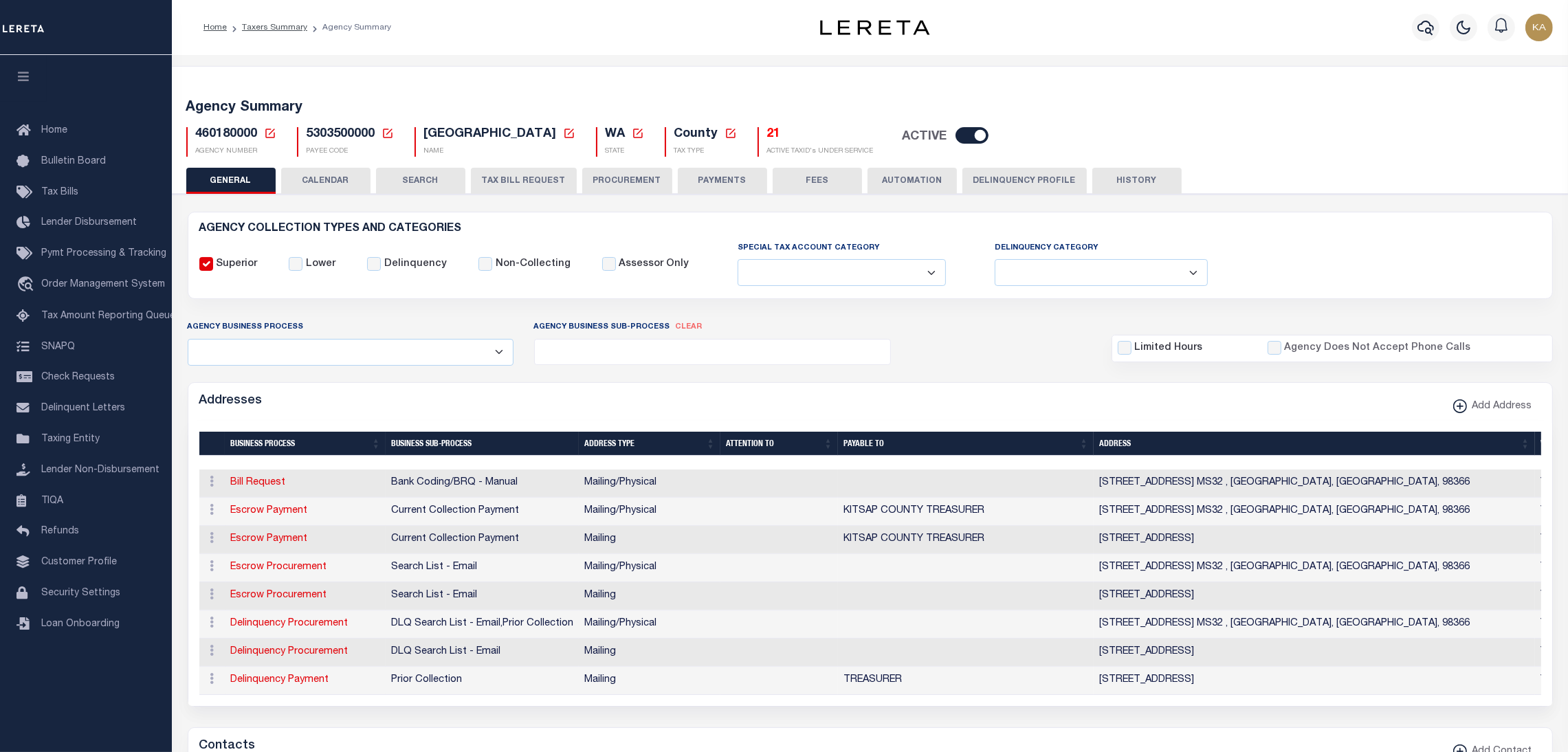
click at [352, 185] on button "CALENDAR" at bounding box center [326, 181] width 89 height 26
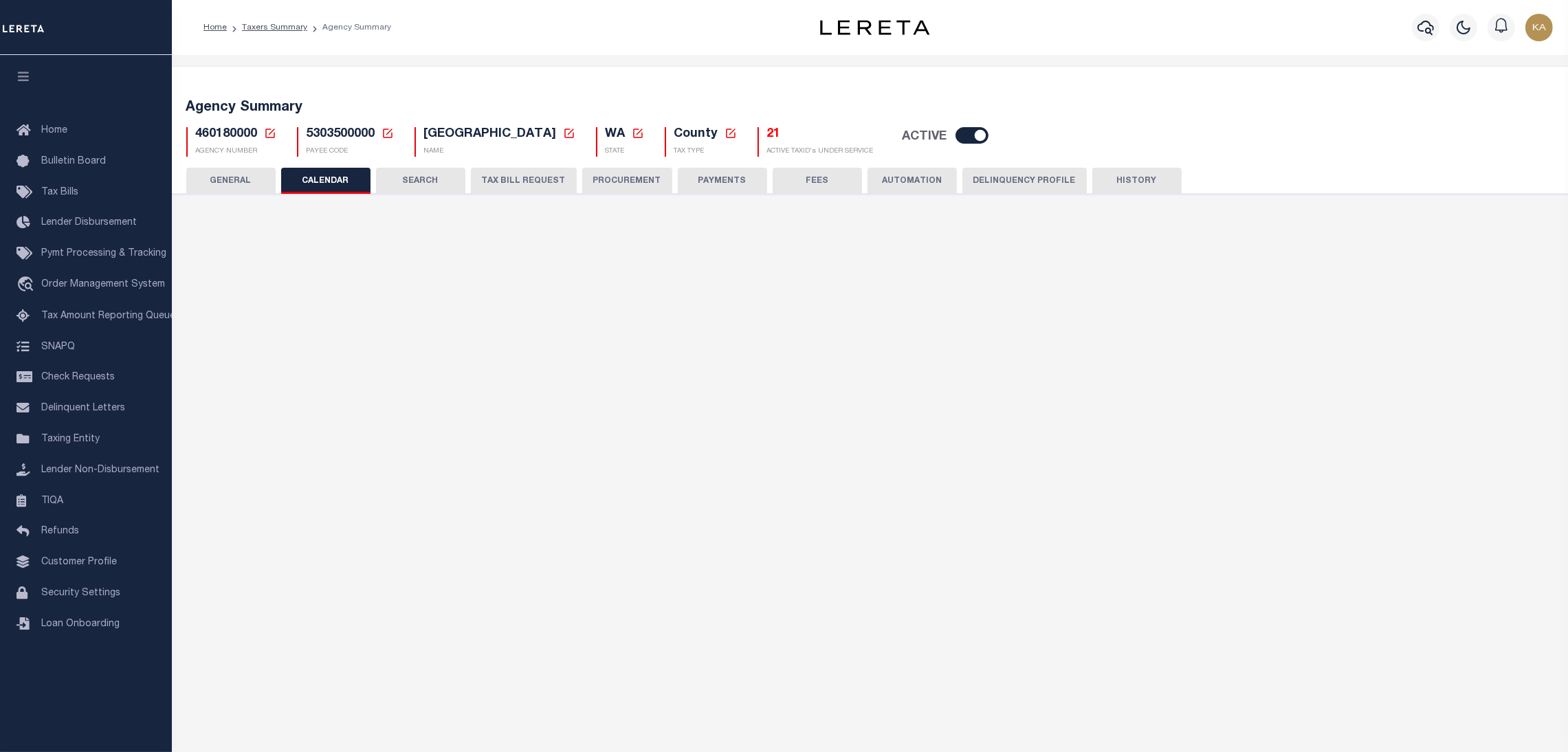
checkbox input "false"
type input "1"
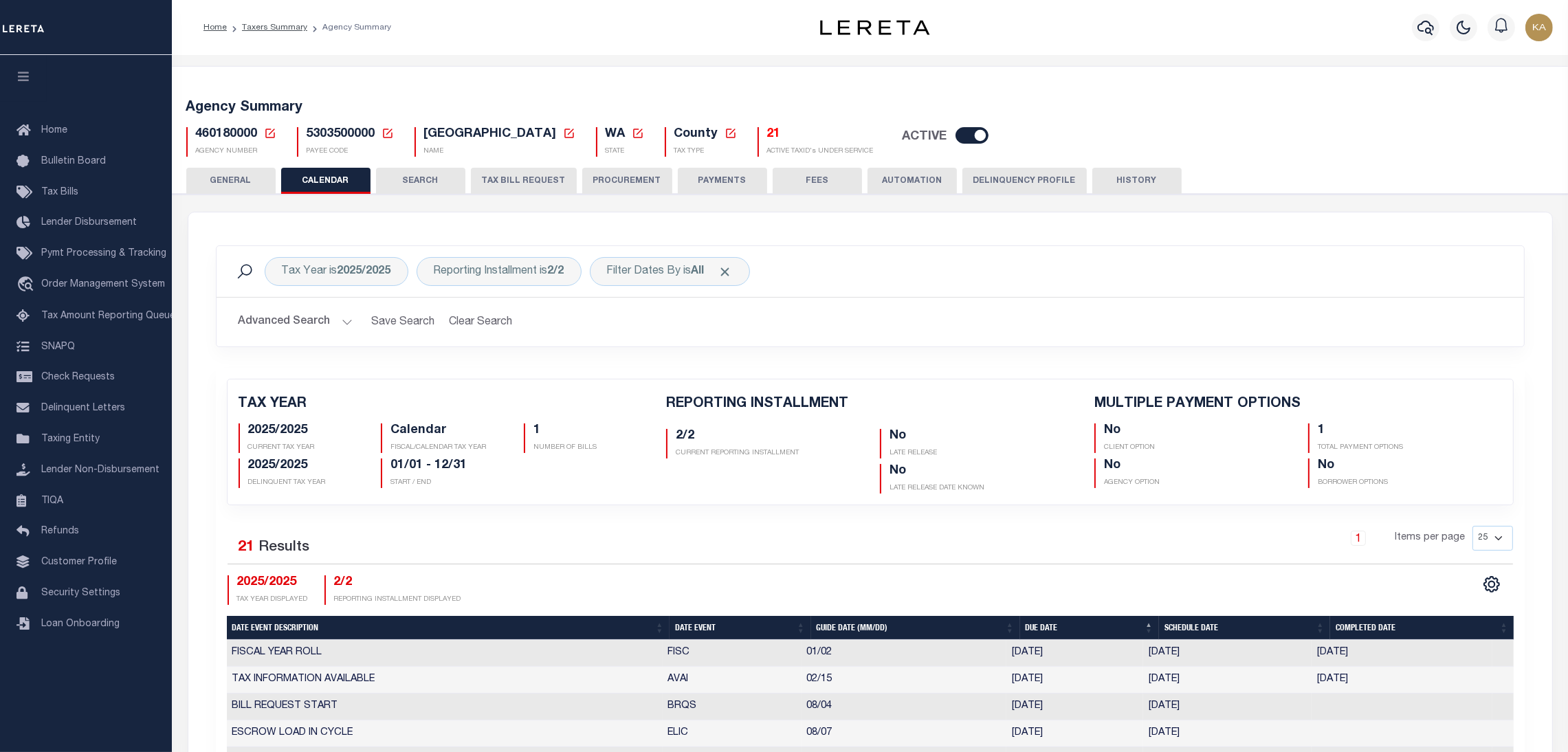
click at [709, 629] on th "Date Event" at bounding box center [740, 628] width 141 height 24
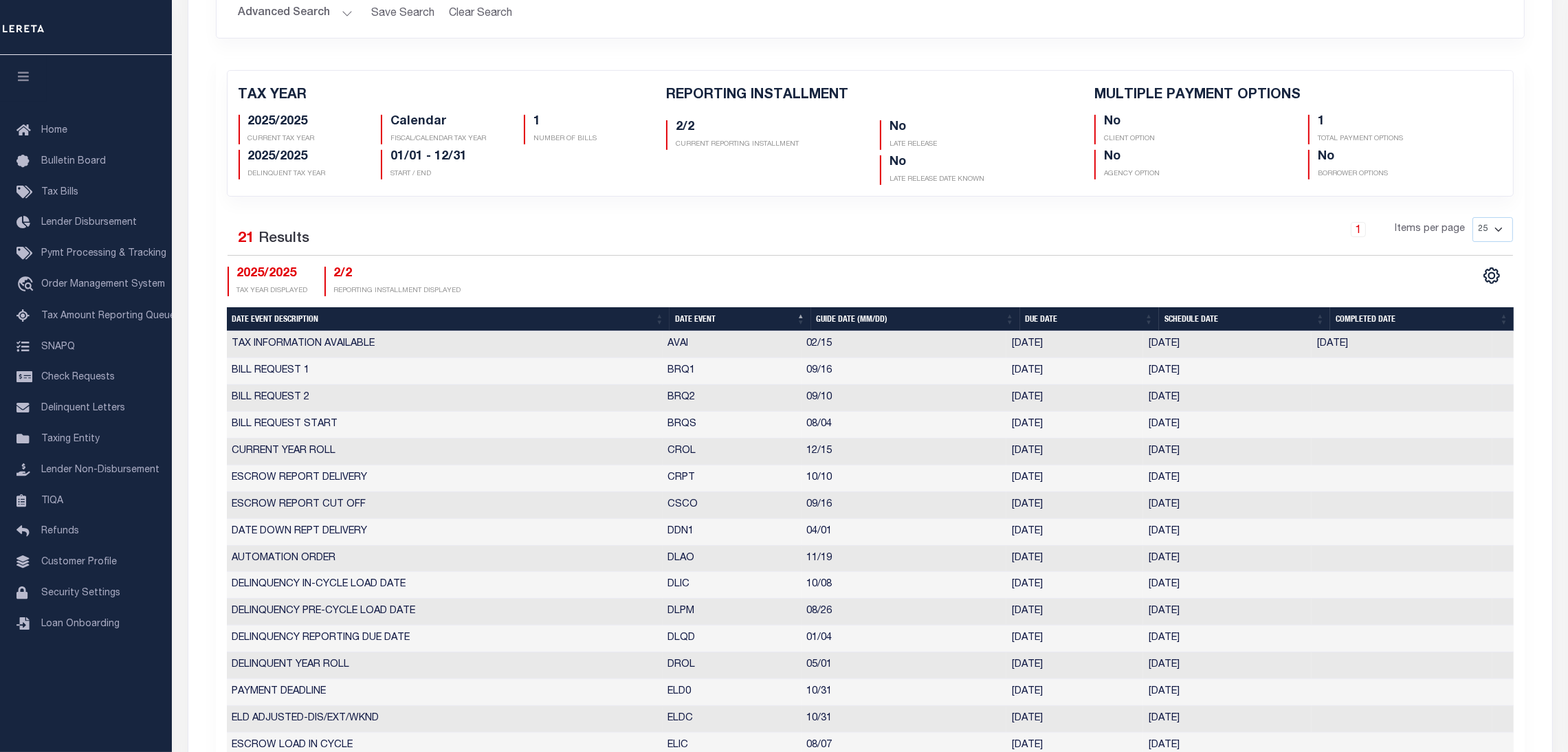
drag, startPoint x: 658, startPoint y: 405, endPoint x: 1244, endPoint y: 399, distance: 586.0
click at [1244, 399] on tr "BILL REQUEST 2 BRQ2 09/10 09/10/2025 09/03/2025 7249856" at bounding box center [871, 398] width 1287 height 26
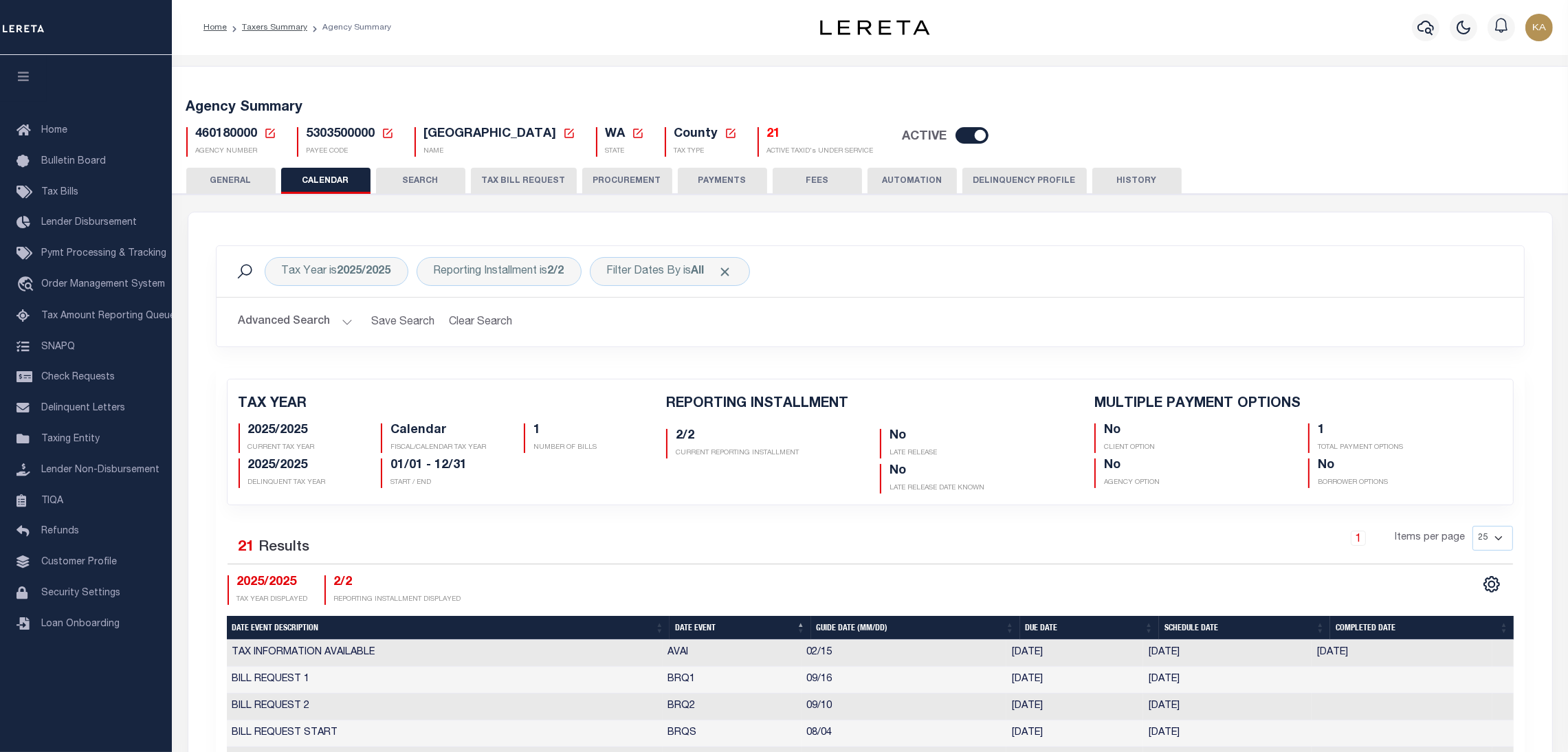
click at [480, 177] on button "TAX BILL REQUEST" at bounding box center [524, 181] width 106 height 26
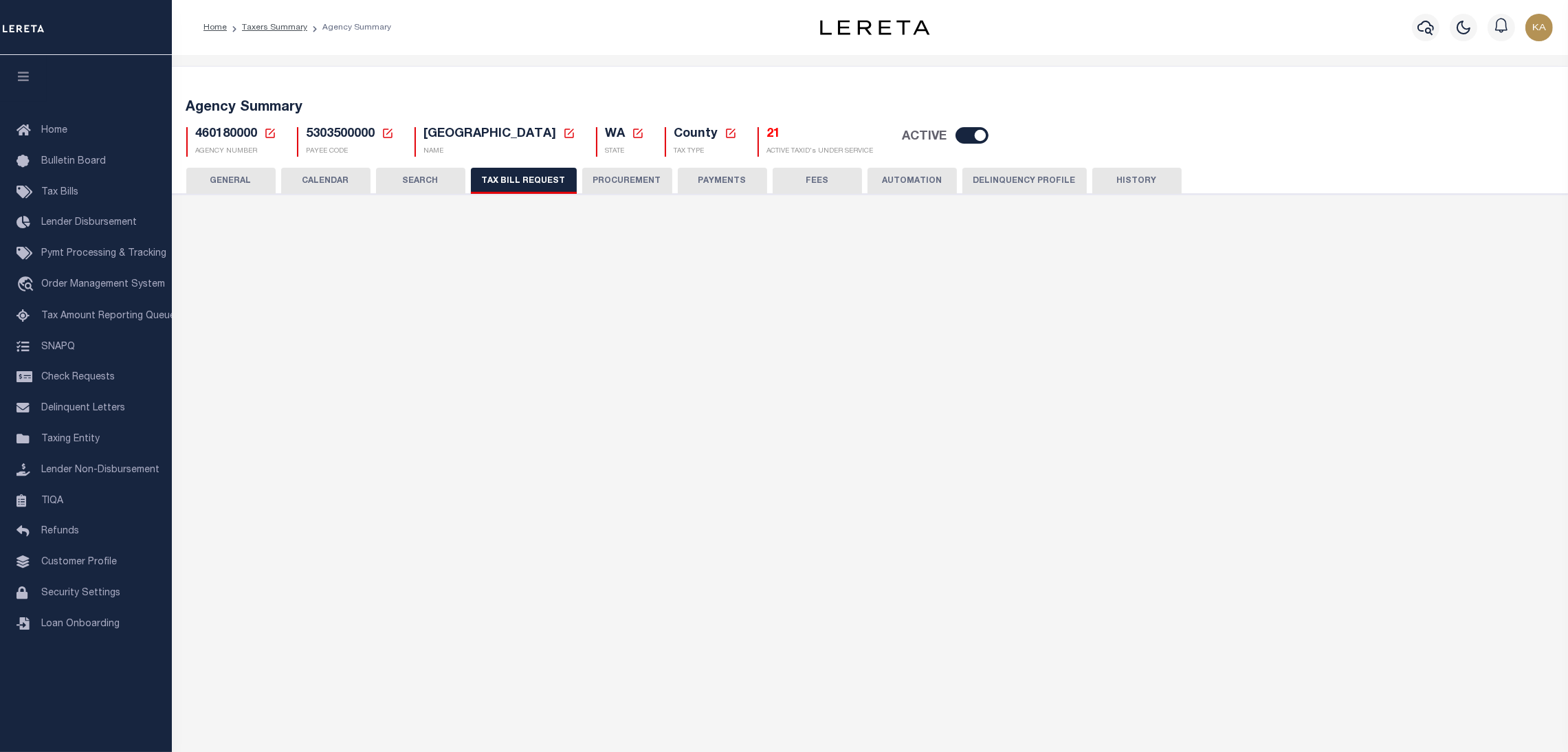
select select "28"
select select "22"
select select "false"
select select "14"
select select "1"
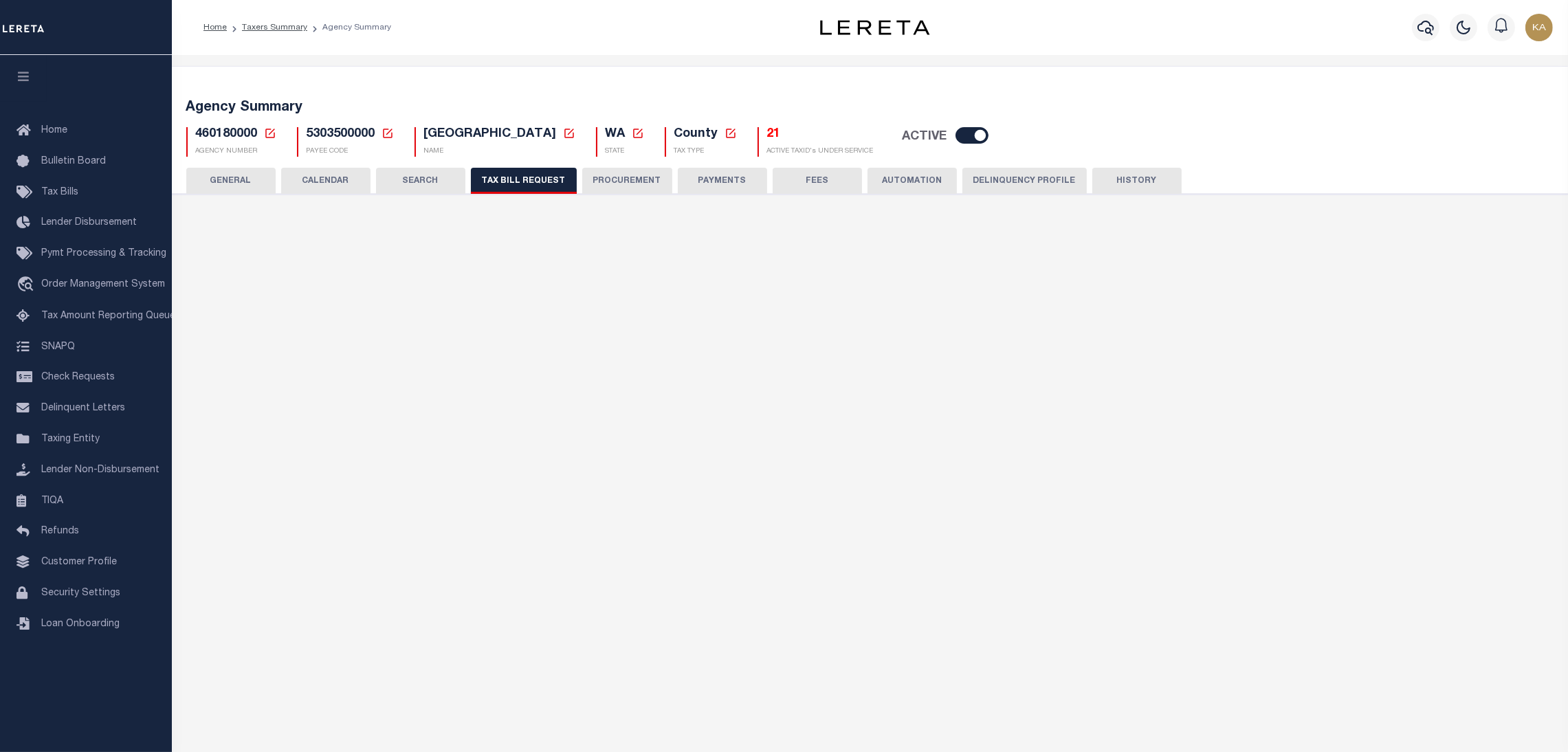
select select
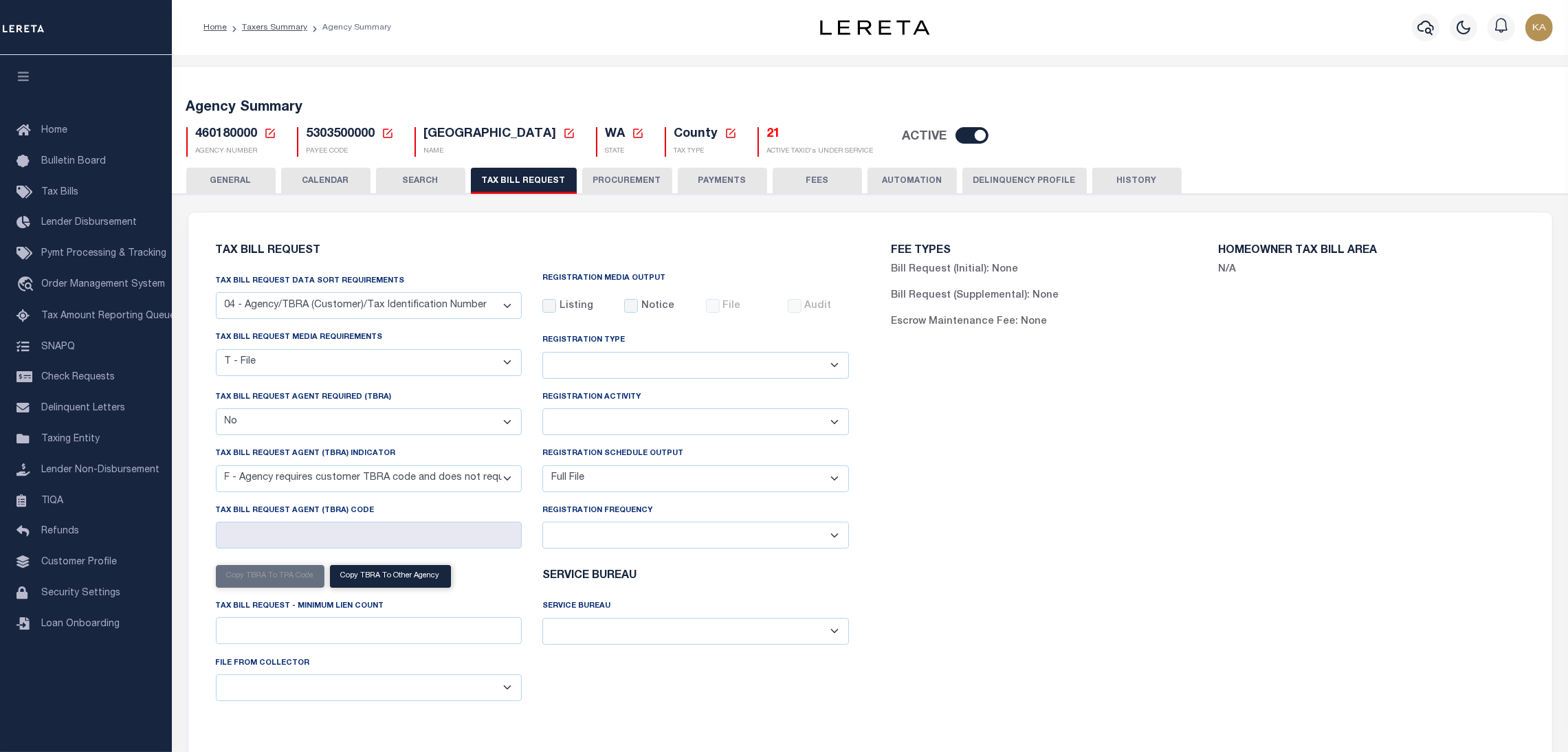
scroll to position [103, 0]
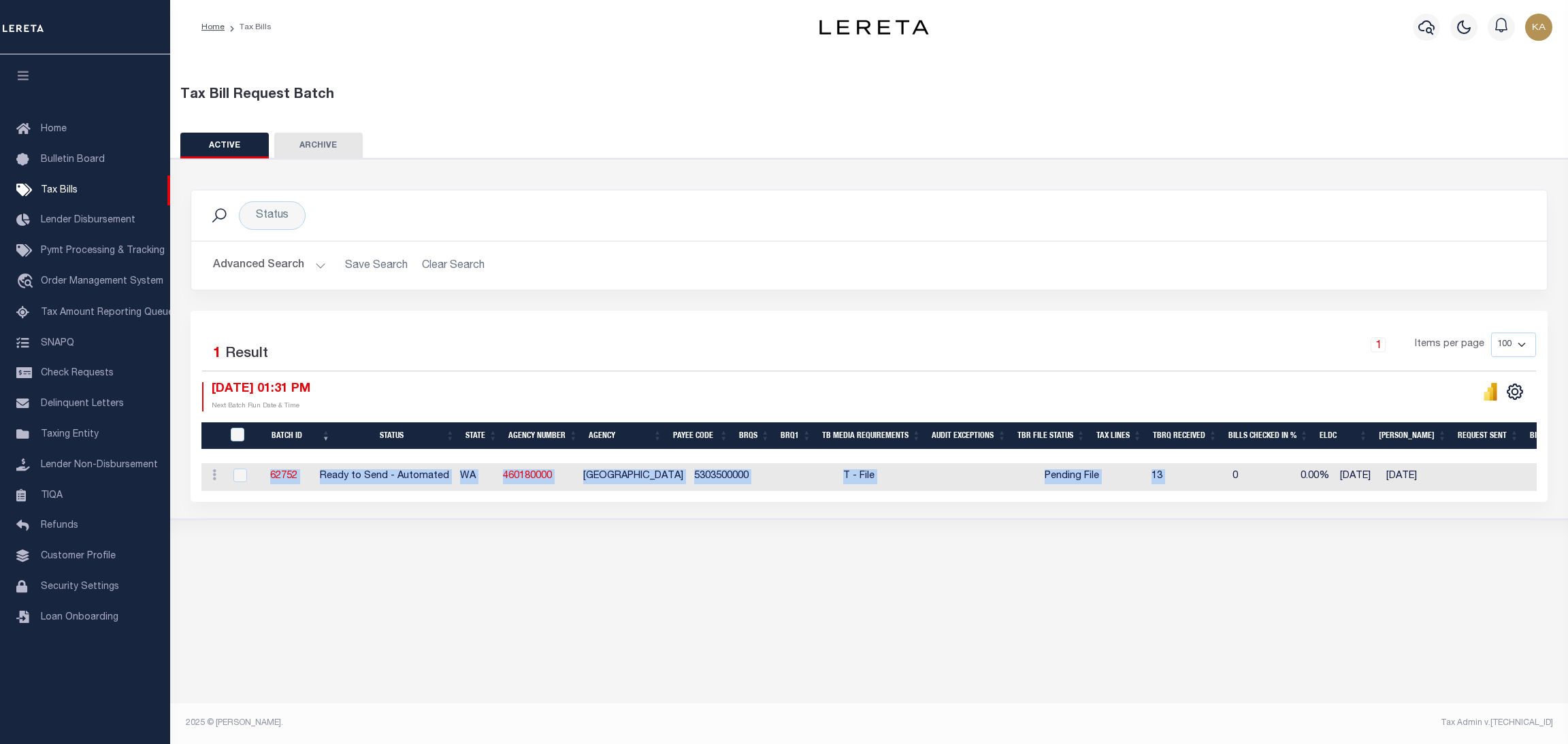
drag, startPoint x: 276, startPoint y: 474, endPoint x: 1198, endPoint y: 478, distance: 922.0
click at [1198, 478] on tr "ACTIONS [GEOGRAPHIC_DATA] 62752 Ready to Send - Automated WA 460180000 KITSAP C…" at bounding box center [1203, 477] width 2002 height 28
click at [1036, 547] on div "Tax Bill Request Batch ACTIVE ARCHIVE HISTORY Search" at bounding box center [869, 308] width 1398 height 507
drag, startPoint x: 261, startPoint y: 483, endPoint x: 1166, endPoint y: 478, distance: 905.0
click at [1166, 478] on tr "ACTIONS [GEOGRAPHIC_DATA] 62752 Ready to Send - Automated WA 460180000 KITSAP C…" at bounding box center [1203, 477] width 2002 height 28
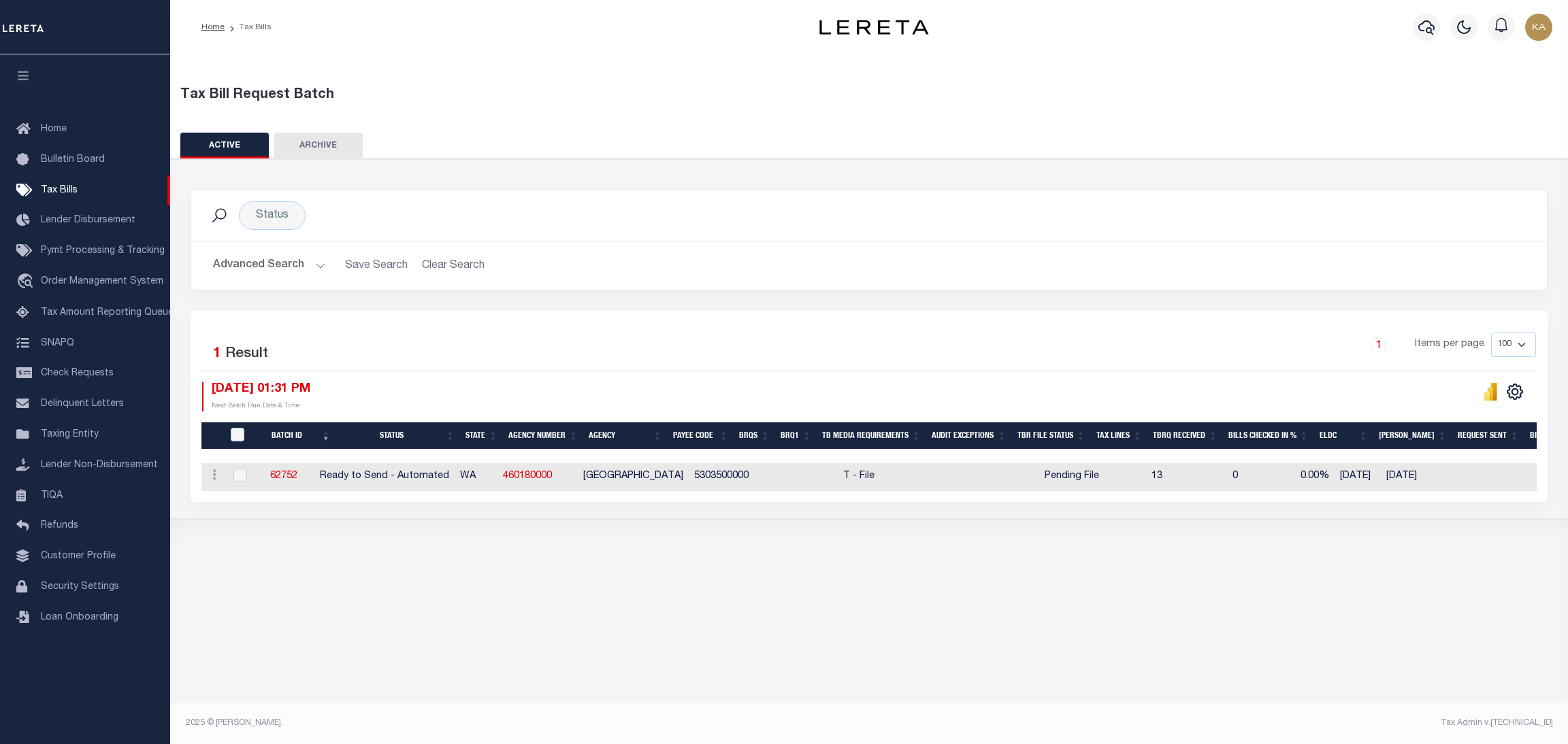
click at [431, 319] on div "Selected 1 Result 1 Items per page 100 200 500 1000 [DATE] 01:31 PM" at bounding box center [869, 406] width 1358 height 191
drag, startPoint x: 586, startPoint y: 486, endPoint x: 502, endPoint y: 485, distance: 84.0
click at [502, 485] on tr "ACTIONS [GEOGRAPHIC_DATA] 62752 Ready to Send - Automated WA 460180000 KITSAP C…" at bounding box center [1203, 477] width 2002 height 28
copy tr "460180000"
click at [267, 266] on button "Advanced Search" at bounding box center [270, 265] width 113 height 26
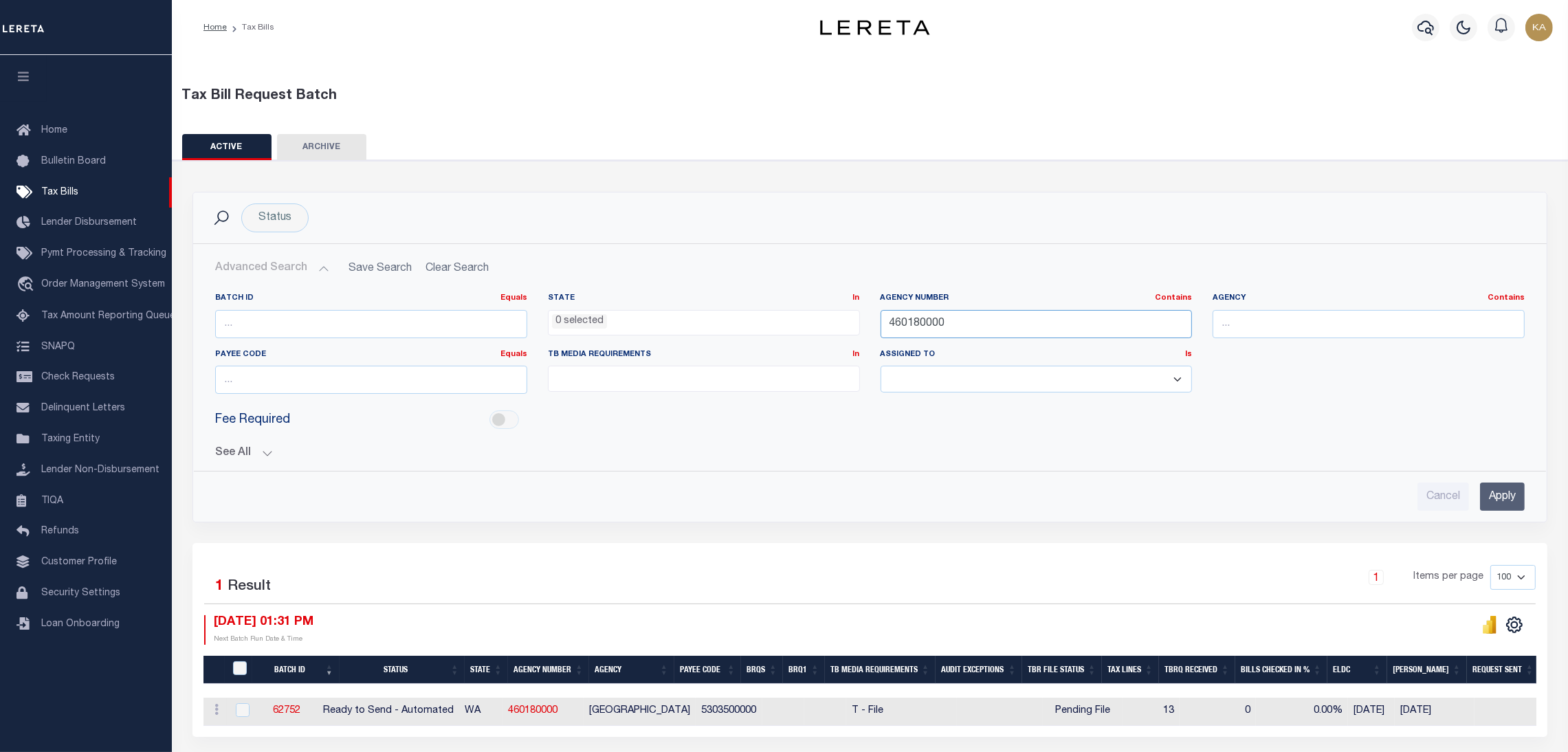
click at [923, 315] on input "460180000" at bounding box center [1036, 324] width 312 height 28
paste input "20282001"
click at [1488, 488] on input "Apply" at bounding box center [1502, 496] width 45 height 28
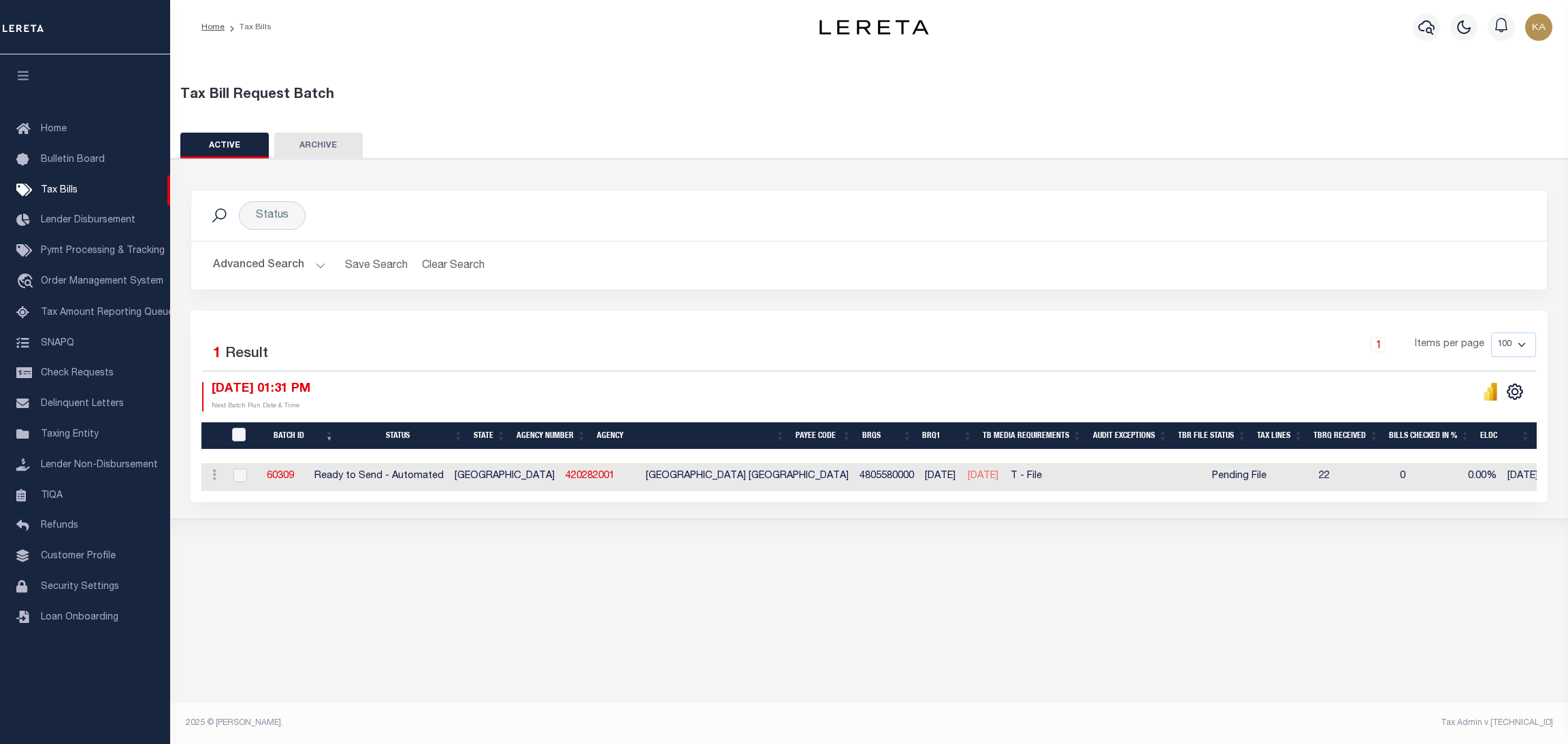
click at [236, 273] on button "Advanced Search" at bounding box center [270, 265] width 113 height 26
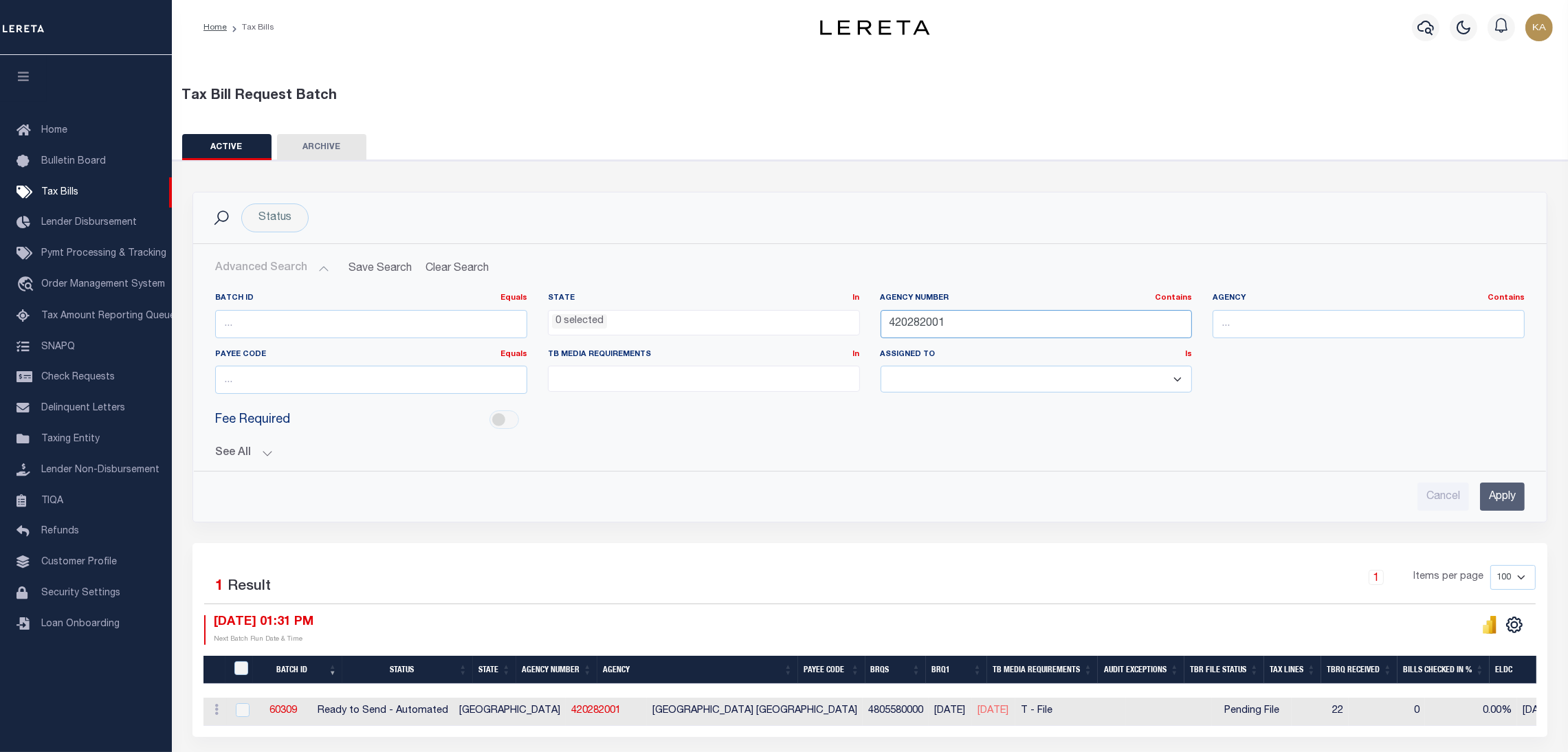
click at [909, 322] on input "420282001" at bounding box center [1036, 324] width 312 height 28
paste input "370000"
click at [1519, 493] on input "Apply" at bounding box center [1502, 496] width 45 height 28
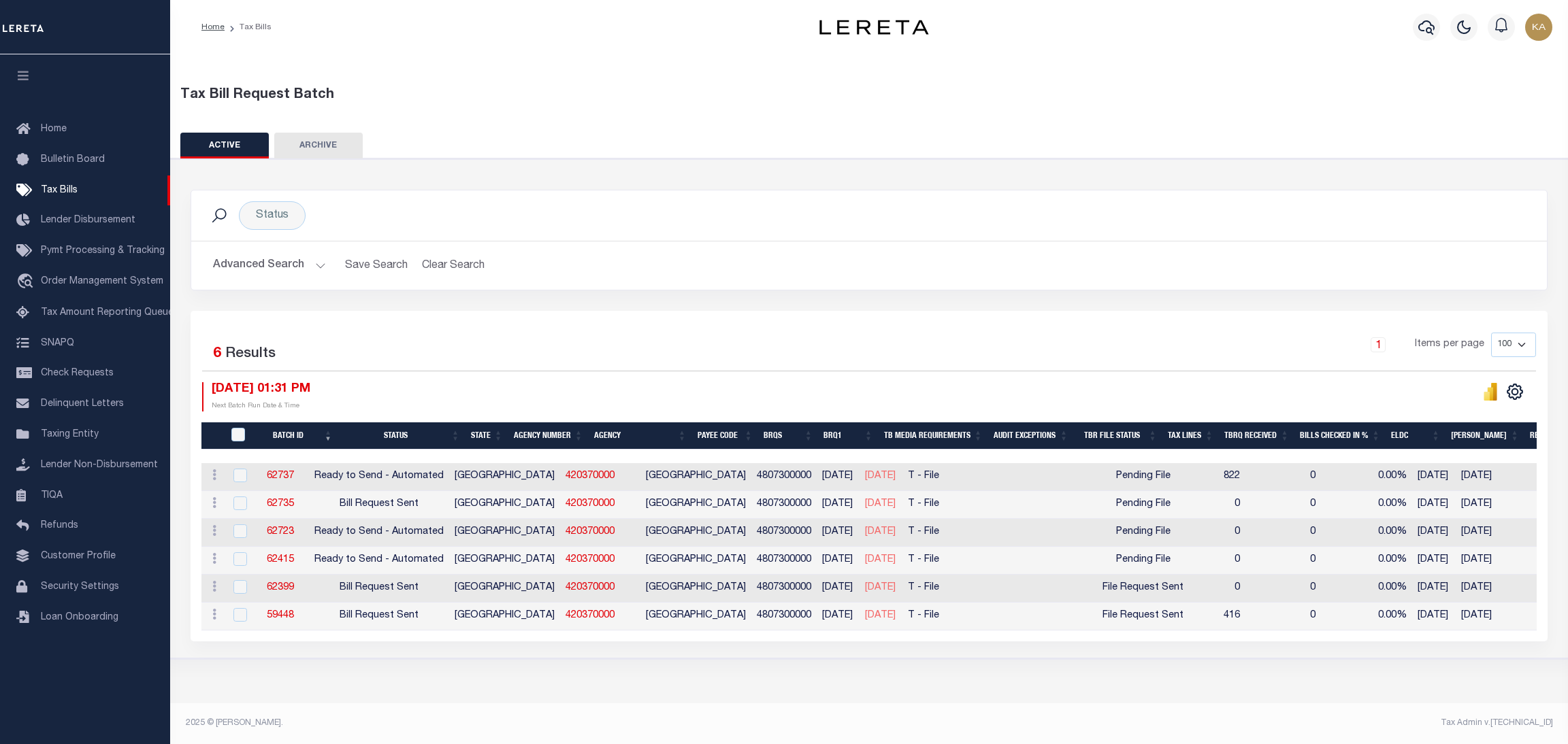
drag, startPoint x: 840, startPoint y: 481, endPoint x: 962, endPoint y: 479, distance: 122.0
click at [962, 479] on tr "ACTIONS Delete 62737 Ready to Send - Automated TX 420370000 CHEROKEE COUNTY 480…" at bounding box center [1239, 477] width 2076 height 28
click at [282, 274] on button "Advanced Search" at bounding box center [270, 265] width 113 height 26
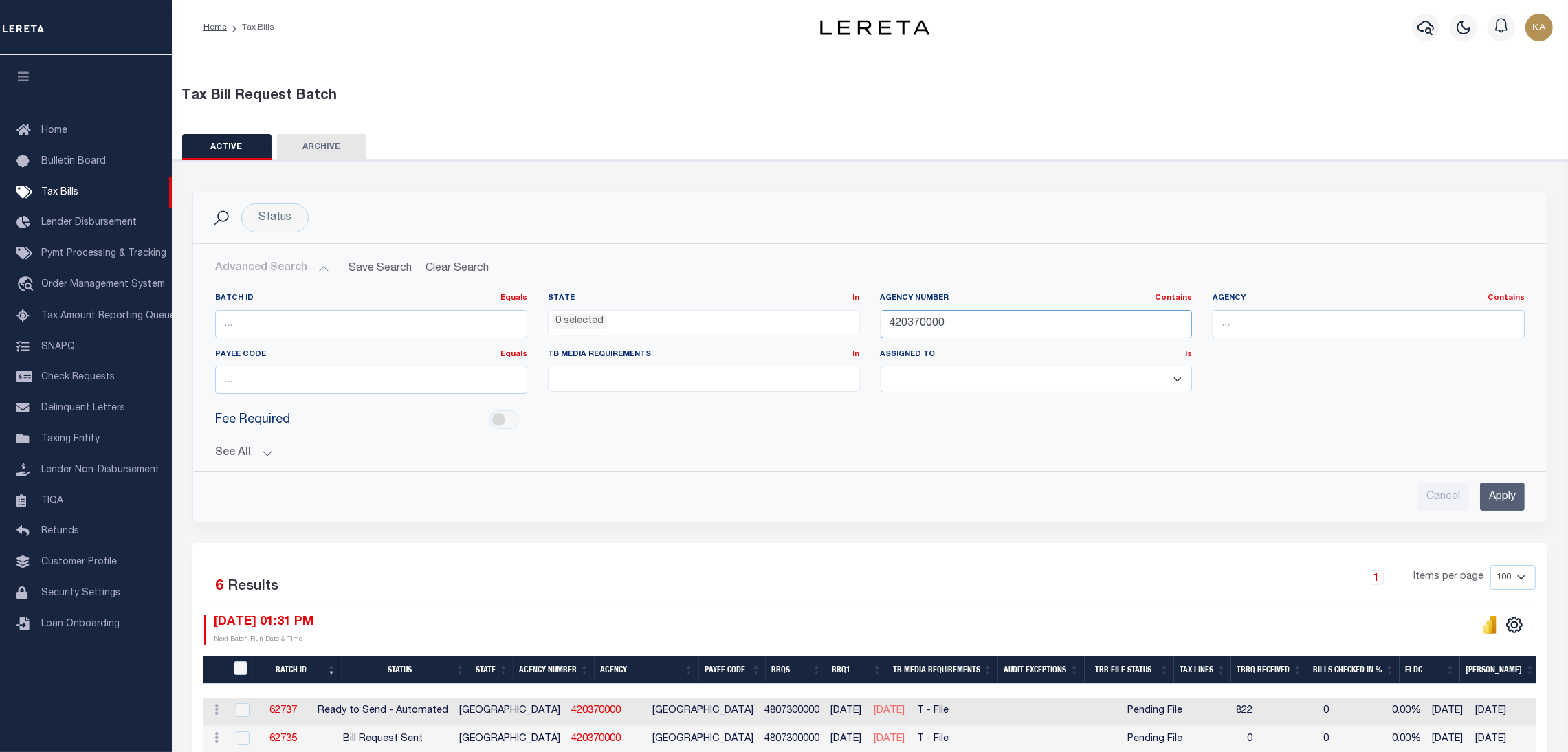
click at [933, 324] on input "420370000" at bounding box center [1036, 324] width 312 height 28
paste input "1079"
type input "410790000"
click at [1490, 489] on input "Apply" at bounding box center [1502, 496] width 45 height 28
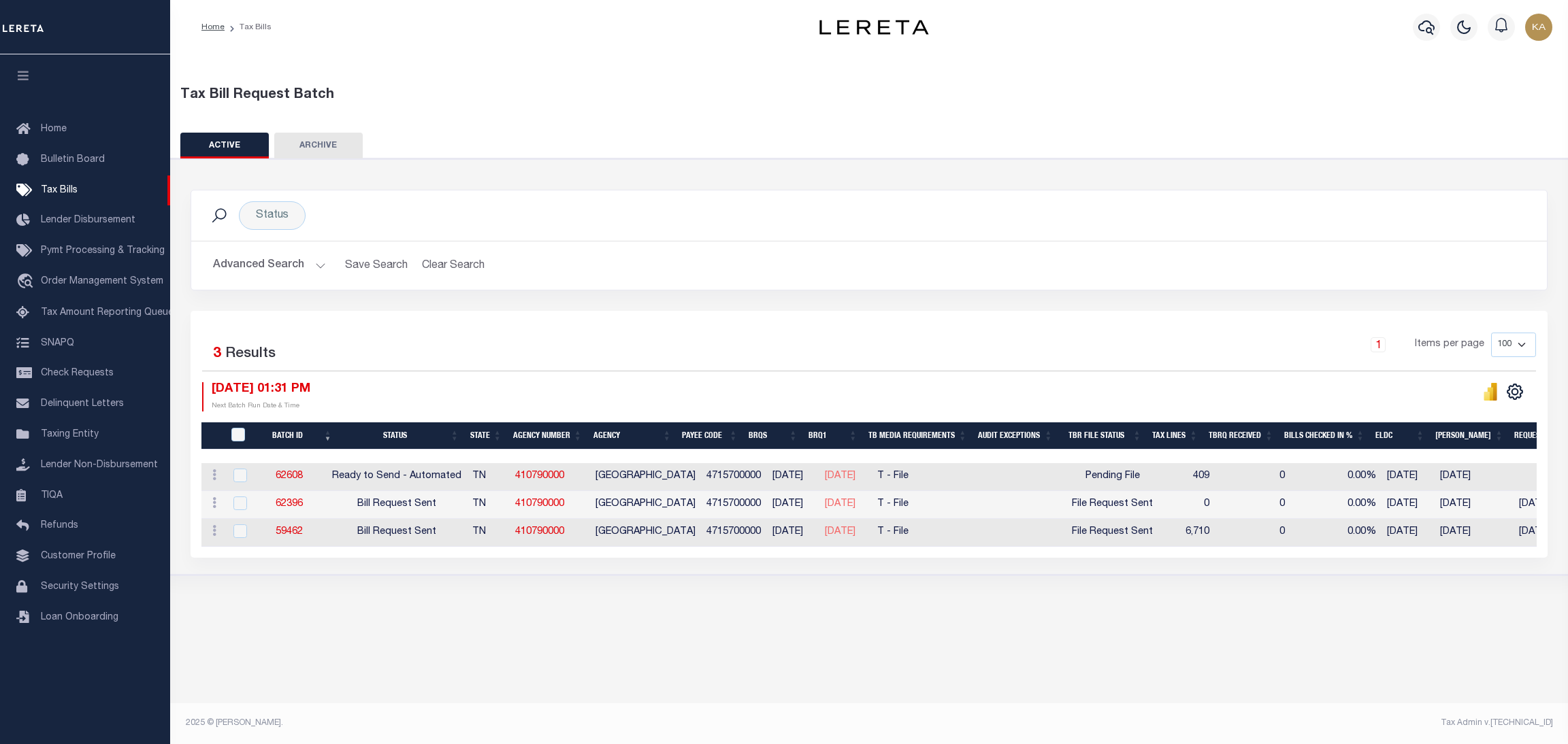
click at [1448, 453] on div at bounding box center [1231, 457] width 2060 height 13
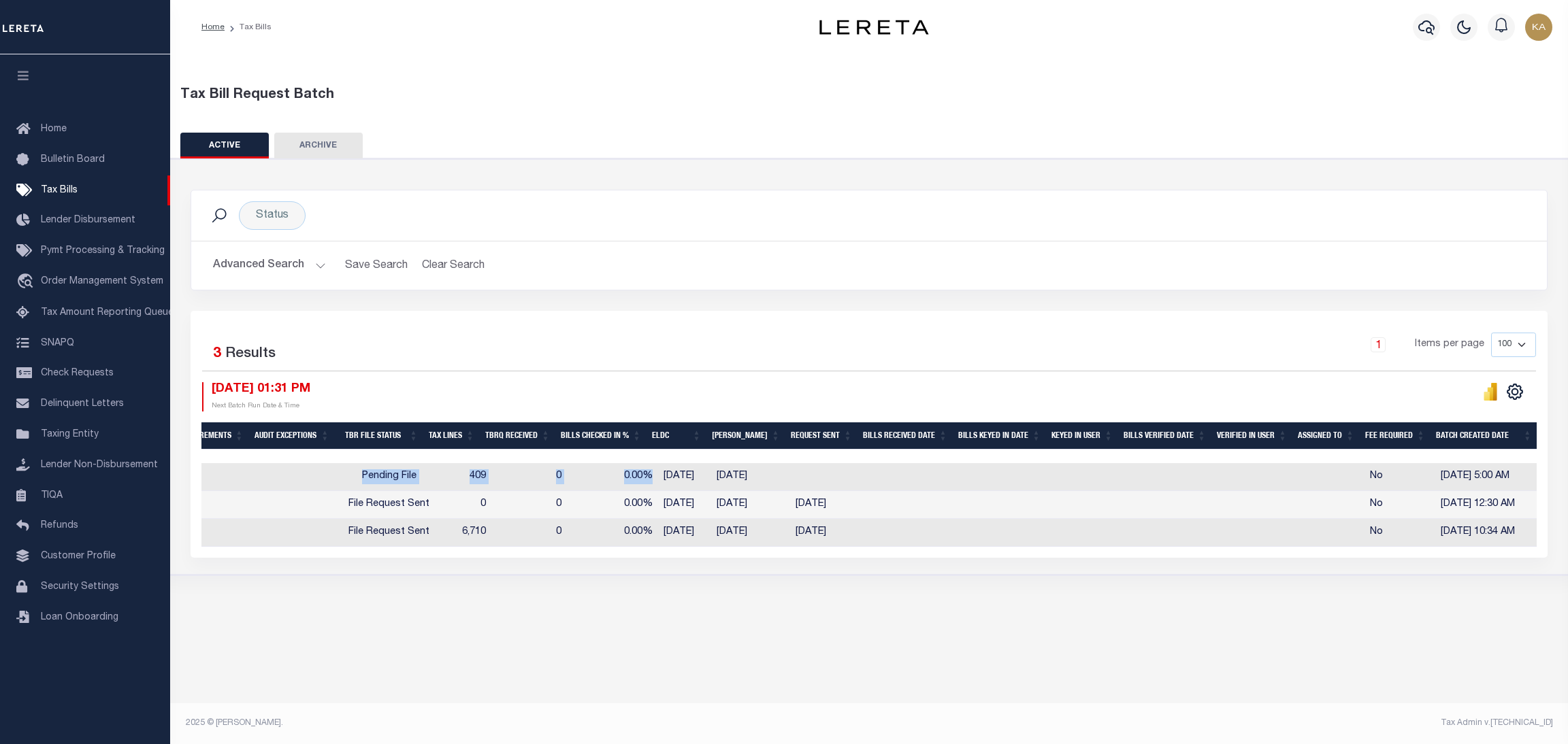
drag, startPoint x: 1463, startPoint y: 454, endPoint x: 656, endPoint y: 490, distance: 807.8
click at [659, 490] on div "Batch ID Status State Agency Number Agency Payee Code BRQS BRQ1 TB Media Requir…" at bounding box center [869, 485] width 1336 height 125
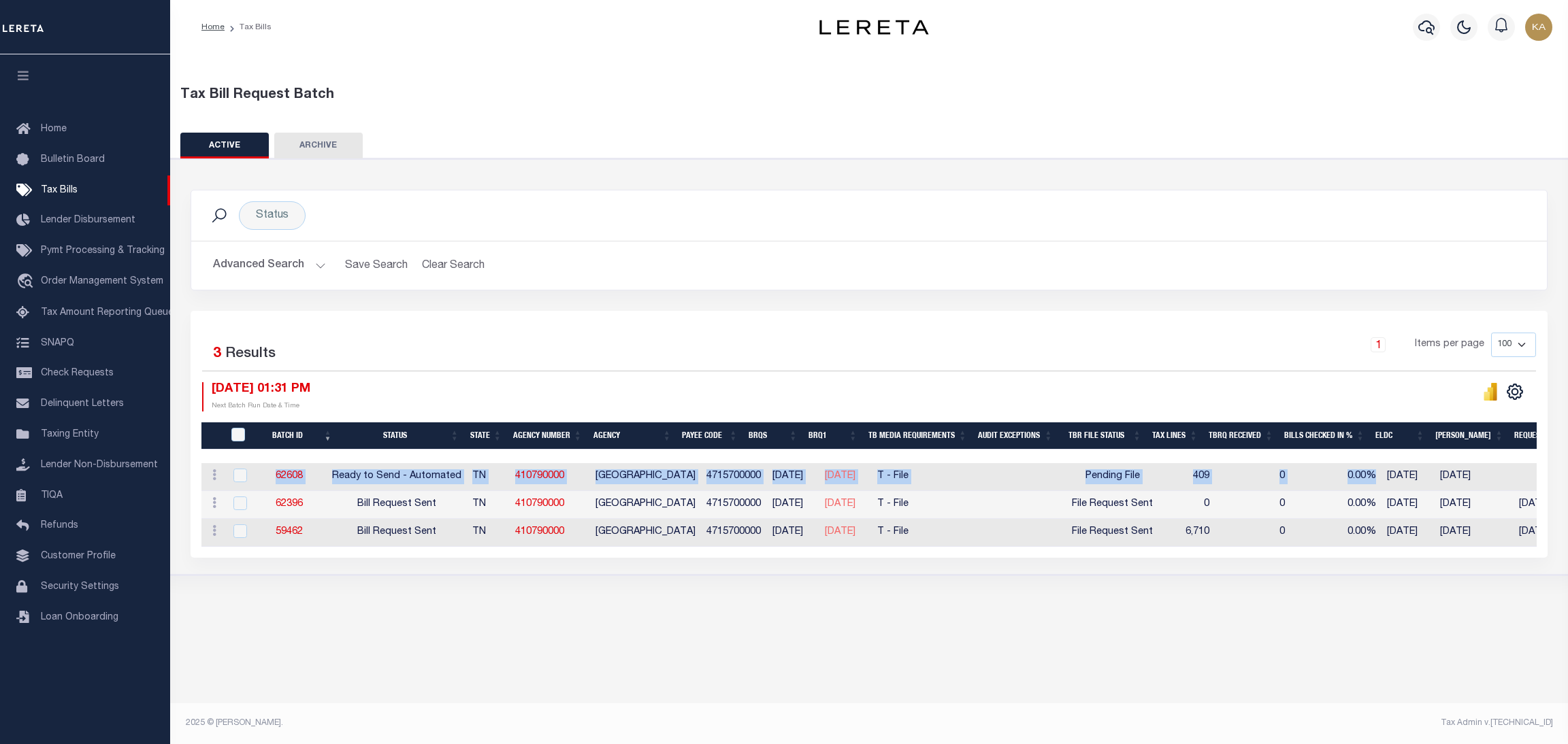
click at [282, 601] on div "Tax Bill Request Batch ACTIVE ARCHIVE HISTORY Search" at bounding box center [869, 336] width 1398 height 563
click at [557, 475] on link "410790000" at bounding box center [539, 476] width 49 height 10
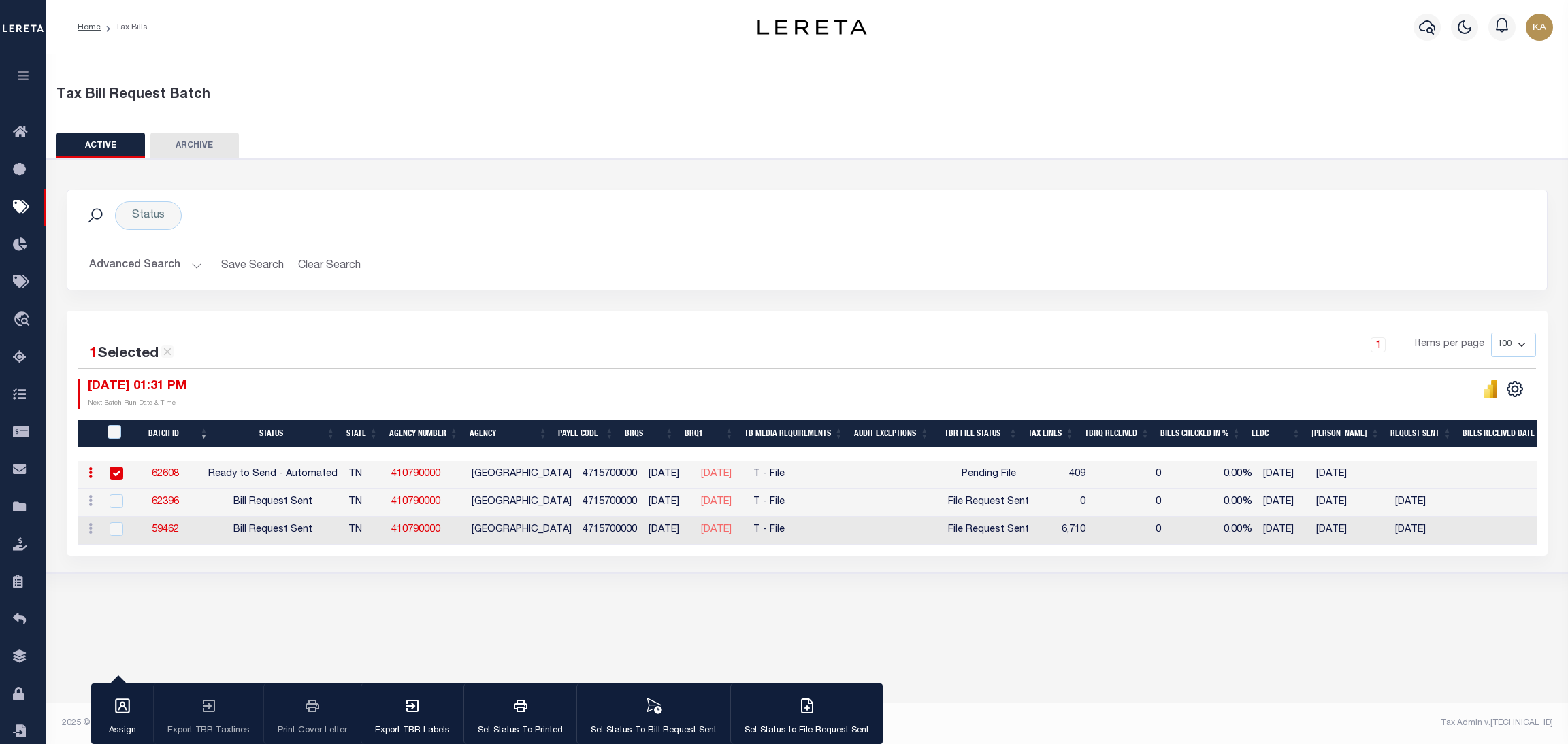
drag, startPoint x: 458, startPoint y: 478, endPoint x: 398, endPoint y: 474, distance: 60.1
click at [398, 474] on td "410790000" at bounding box center [425, 475] width 80 height 28
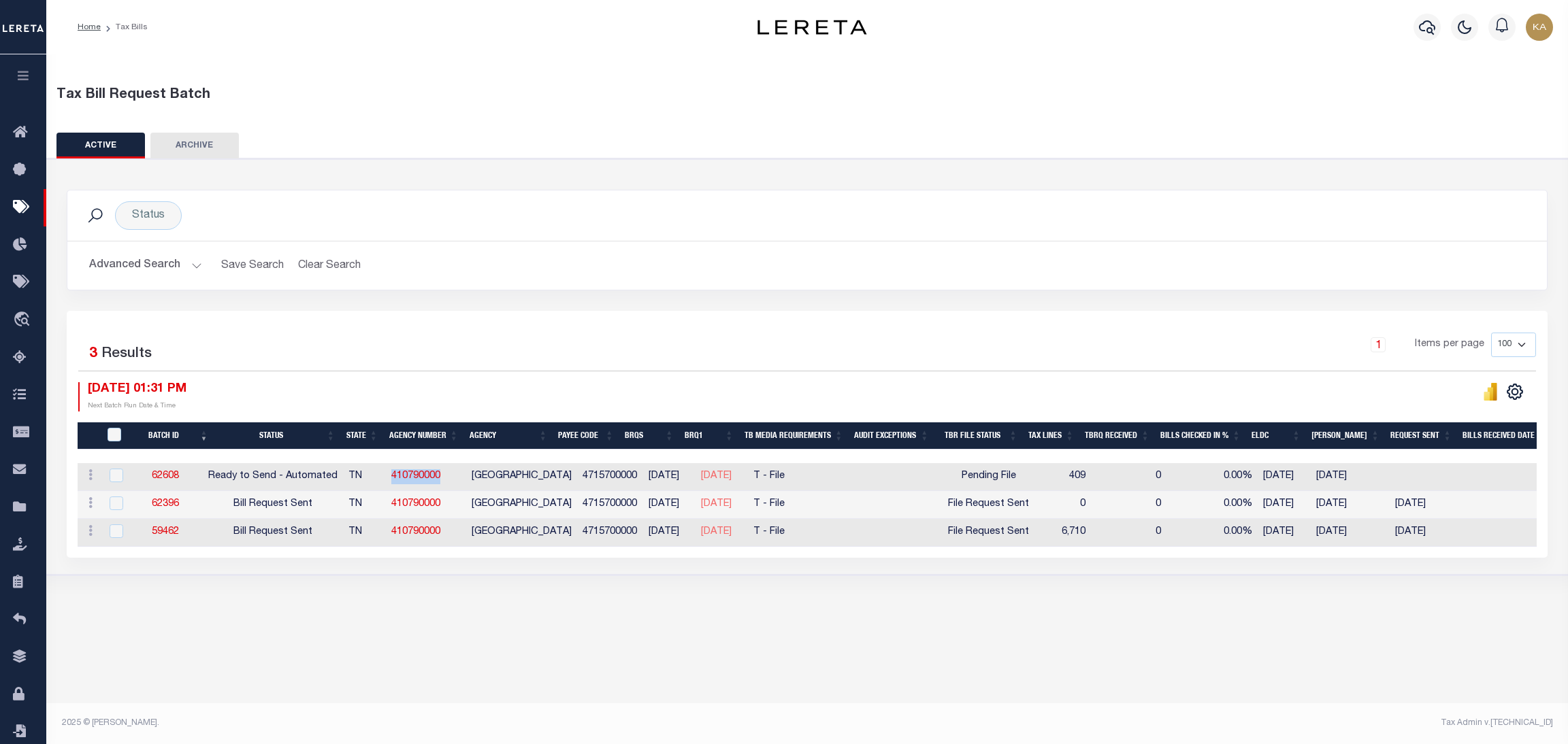
drag, startPoint x: 397, startPoint y: 472, endPoint x: 454, endPoint y: 478, distance: 57.3
click at [454, 478] on td "410790000" at bounding box center [425, 477] width 80 height 28
checkbox input "true"
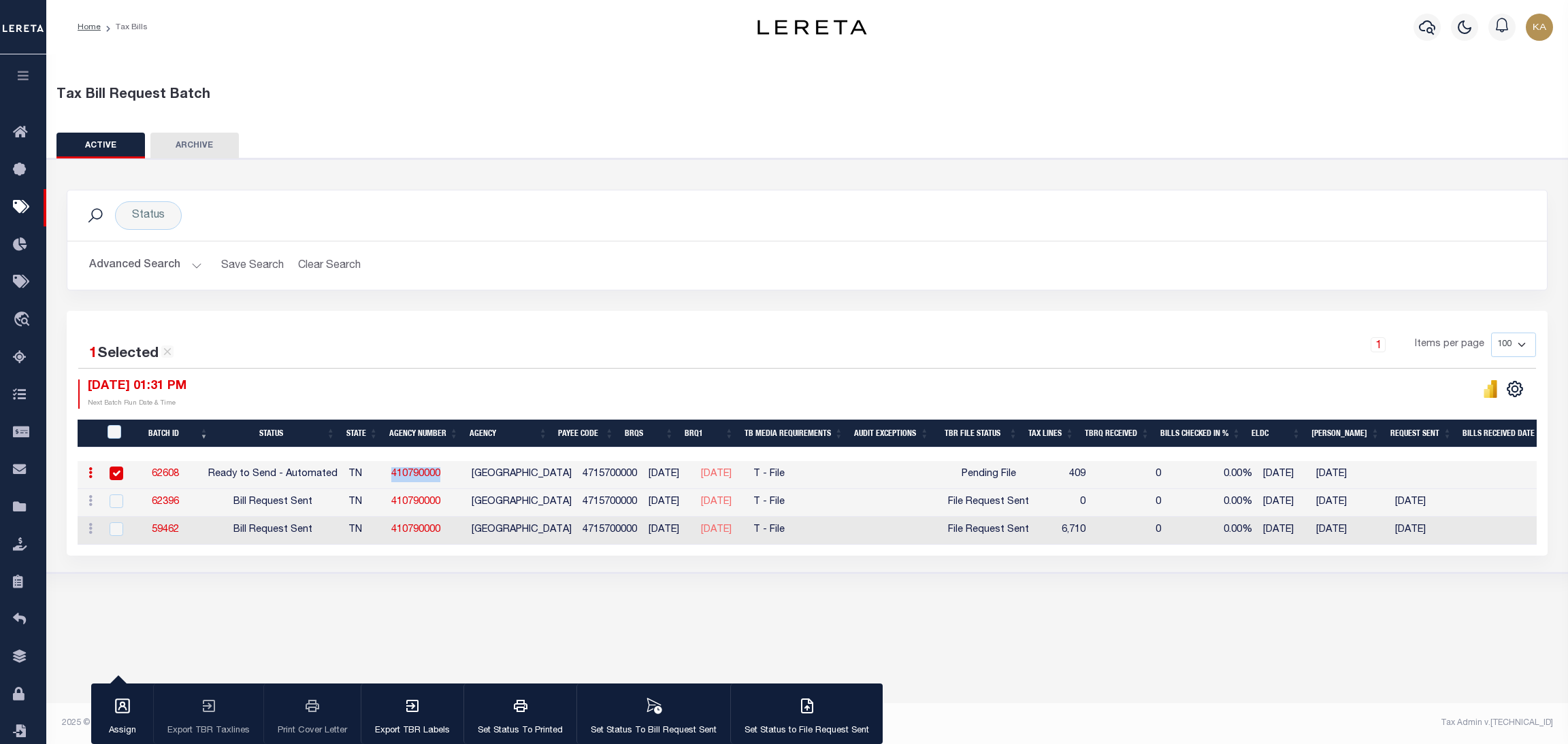
click at [175, 258] on button "Advanced Search" at bounding box center [145, 265] width 113 height 26
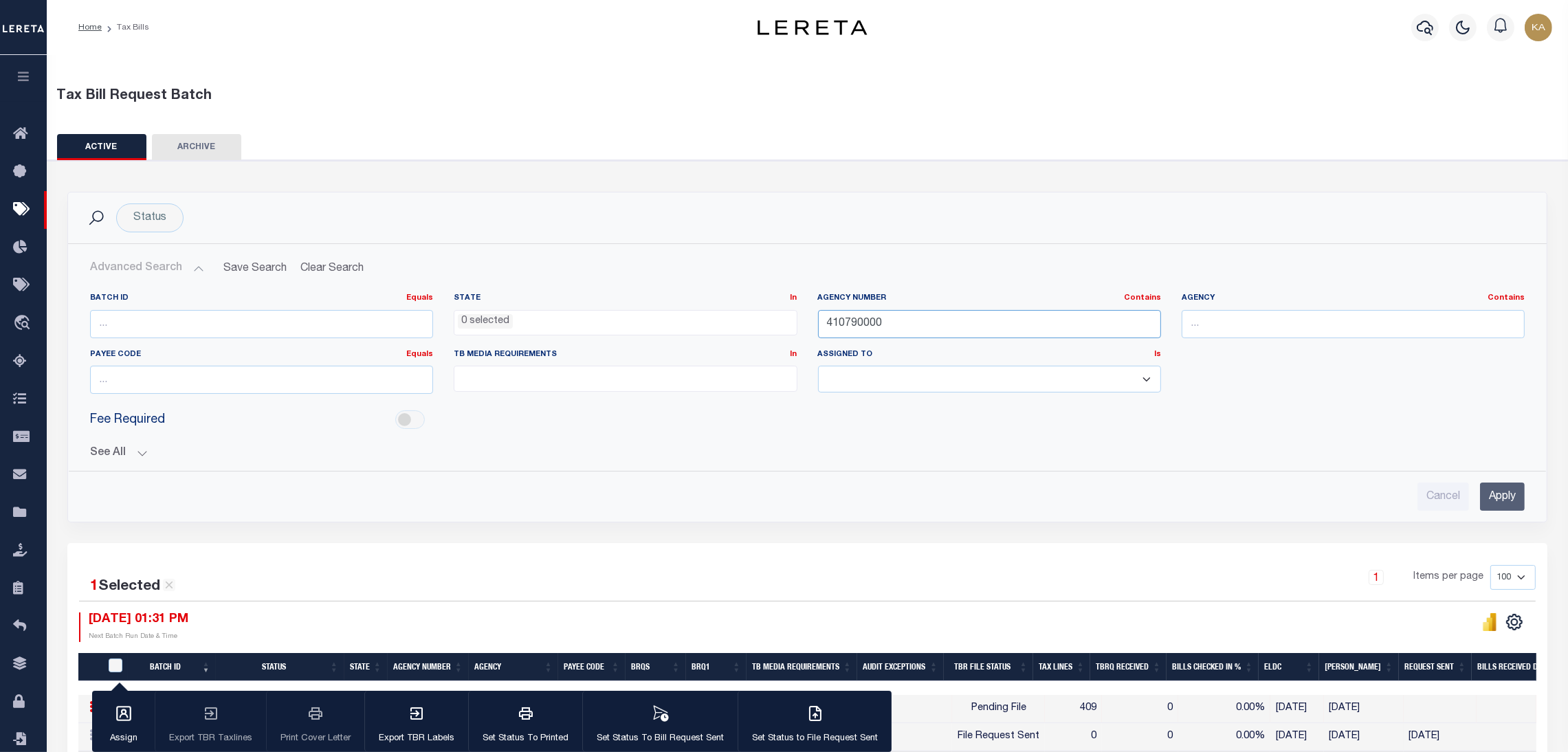
click at [867, 329] on input "410790000" at bounding box center [990, 324] width 343 height 28
paste input "32067"
click at [1488, 493] on input "Apply" at bounding box center [1502, 496] width 45 height 28
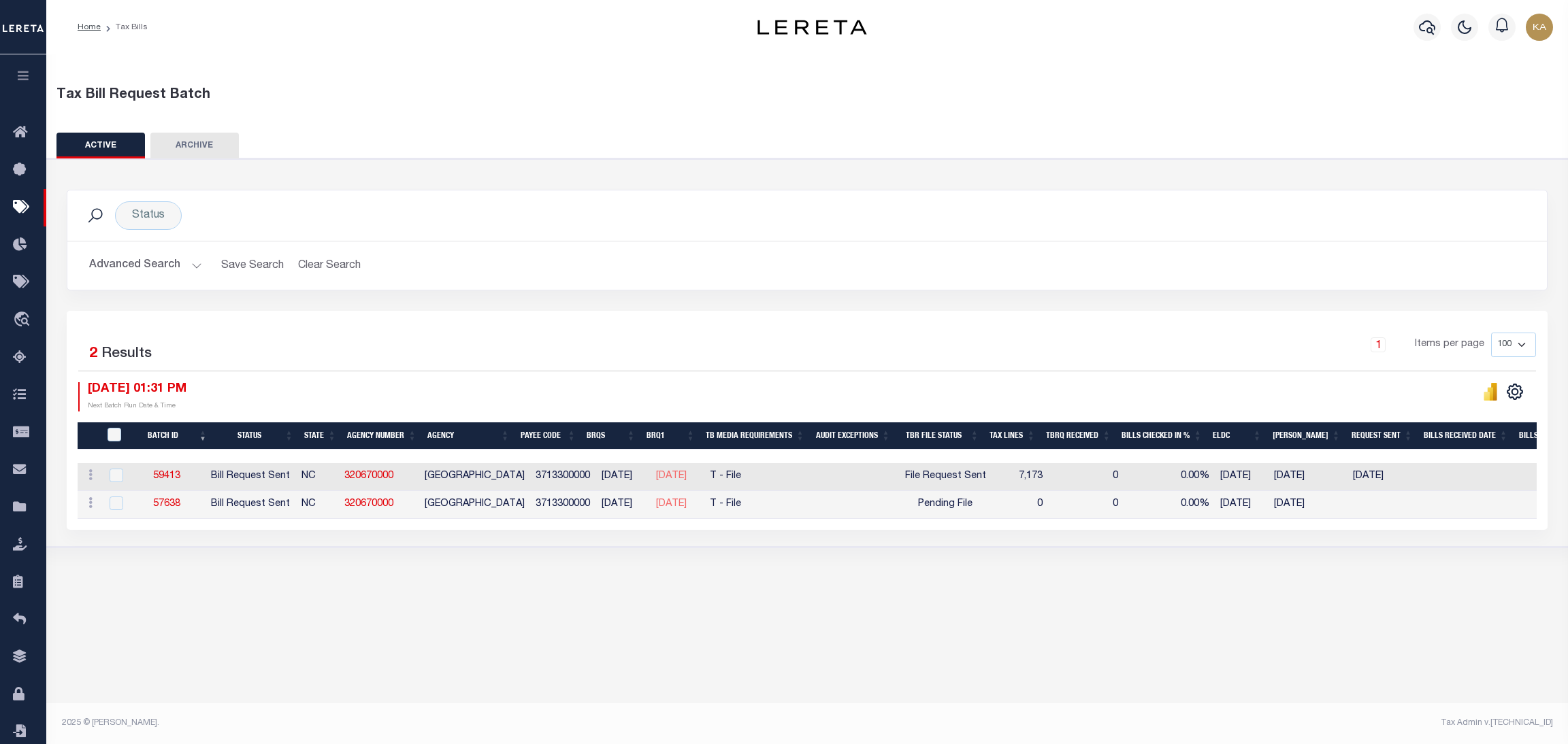
click at [166, 257] on button "Advanced Search" at bounding box center [145, 265] width 113 height 26
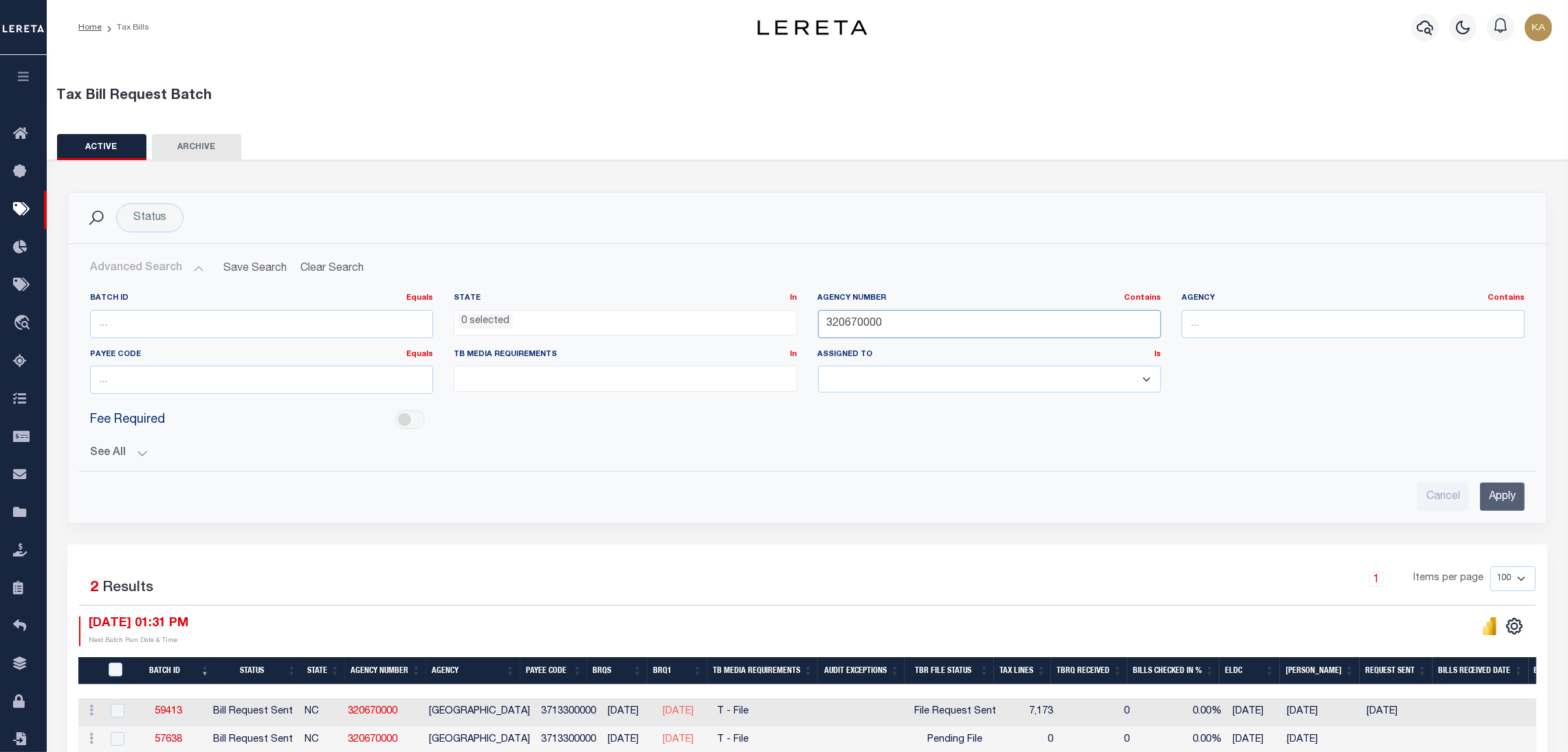
click at [868, 322] on input "320670000" at bounding box center [990, 324] width 343 height 28
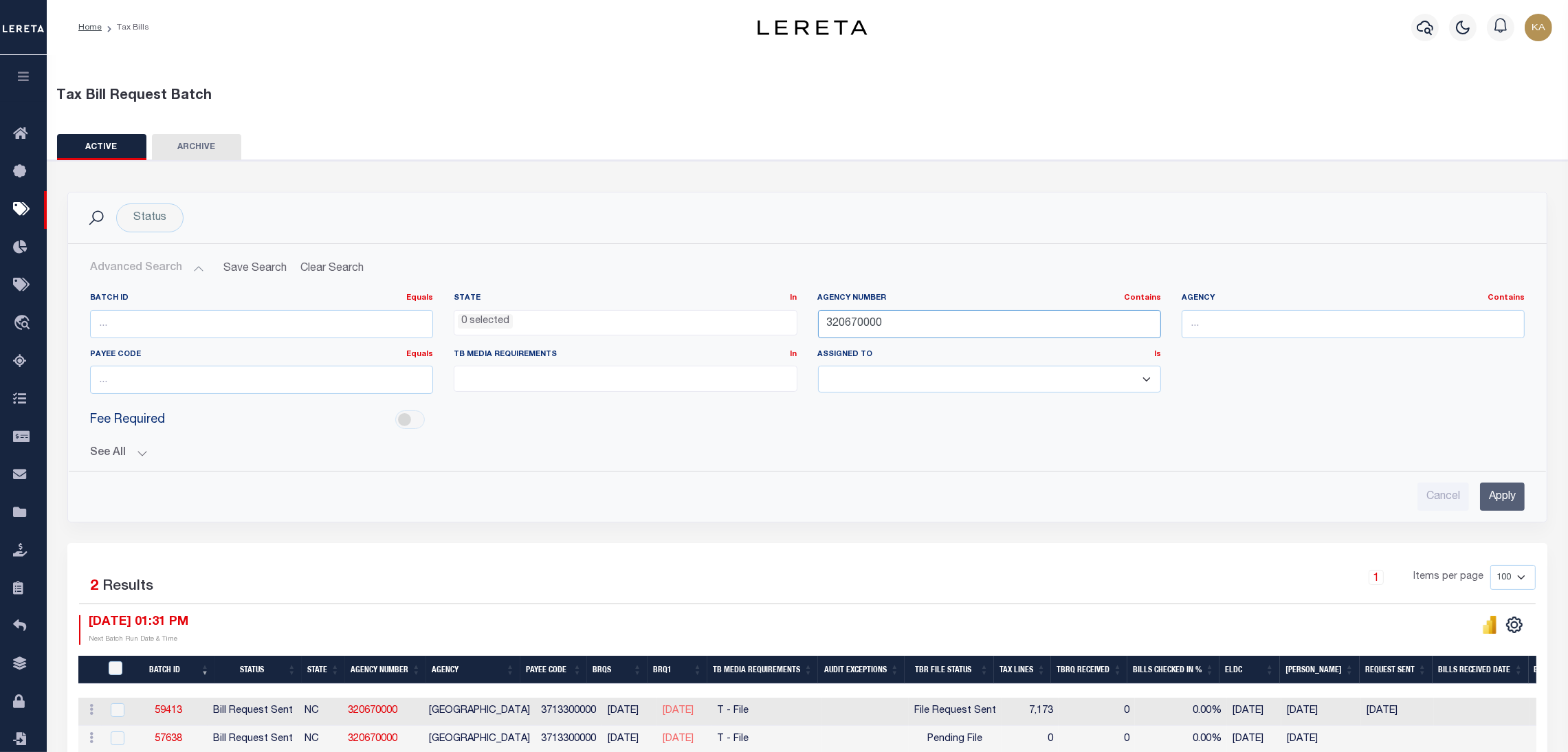
click at [868, 322] on input "320670000" at bounding box center [990, 324] width 343 height 28
paste input "22050"
click at [1492, 495] on input "Apply" at bounding box center [1502, 496] width 45 height 28
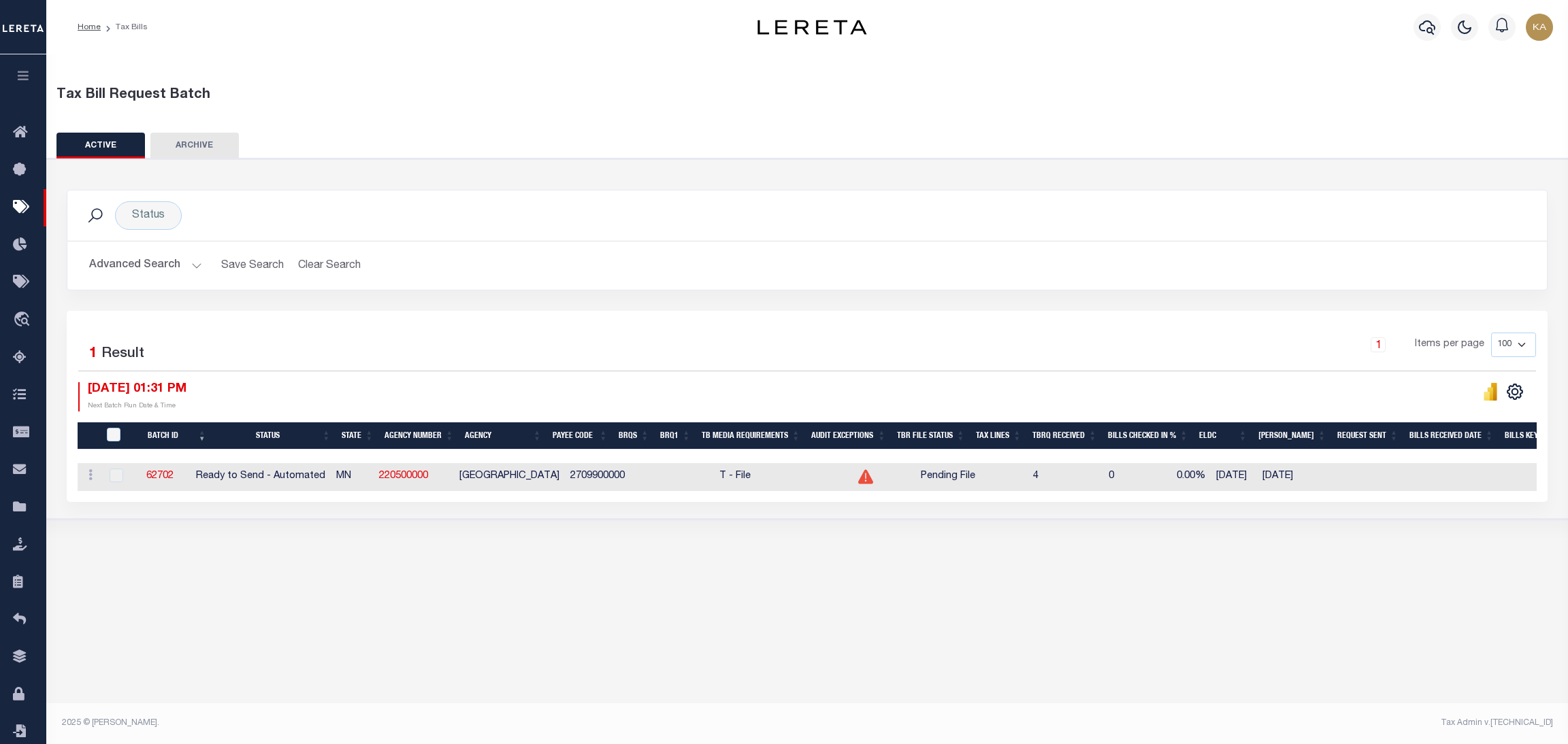
click at [187, 266] on button "Advanced Search" at bounding box center [145, 265] width 113 height 26
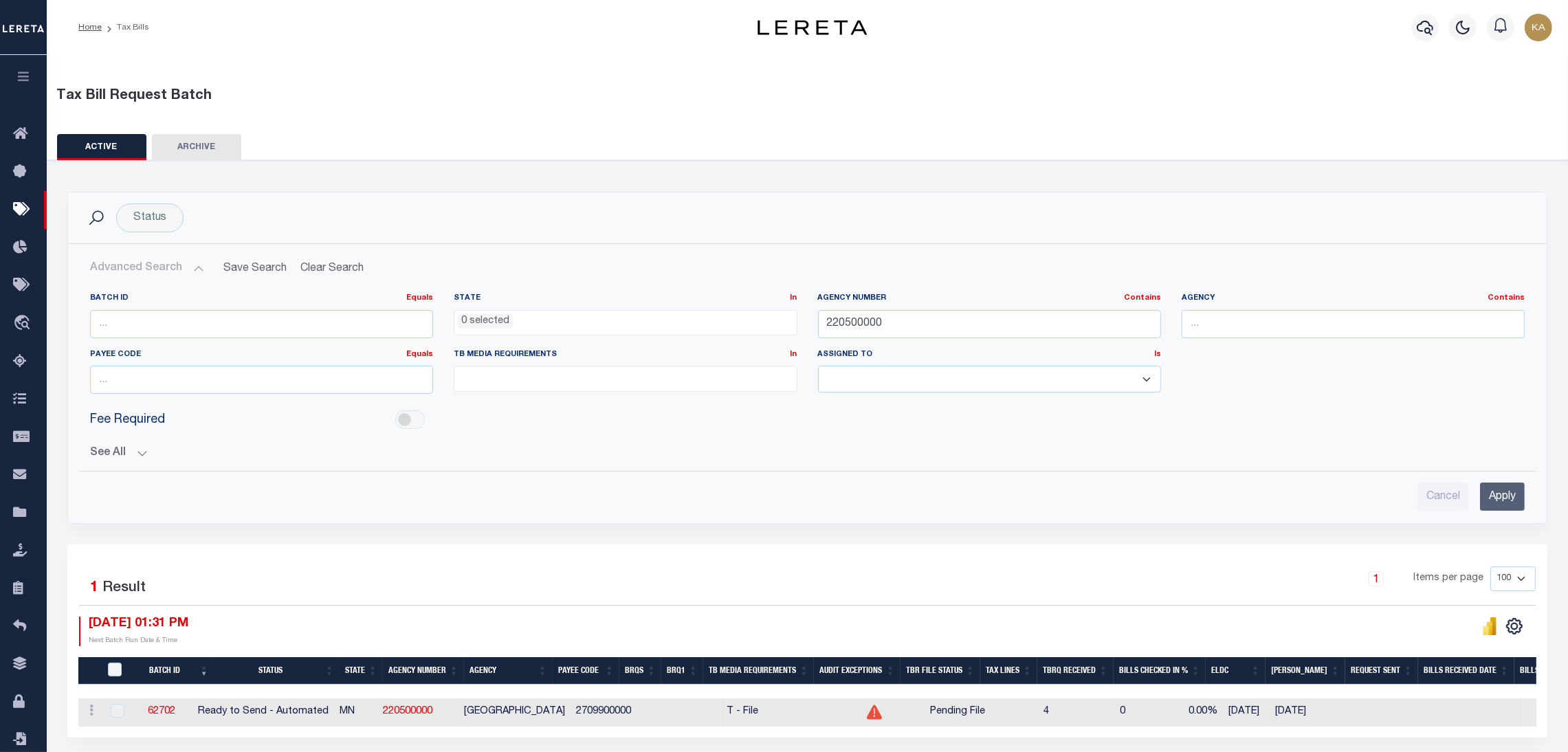
click at [884, 339] on div "Agency Number Contains Contains Is 220500000" at bounding box center [989, 321] width 364 height 57
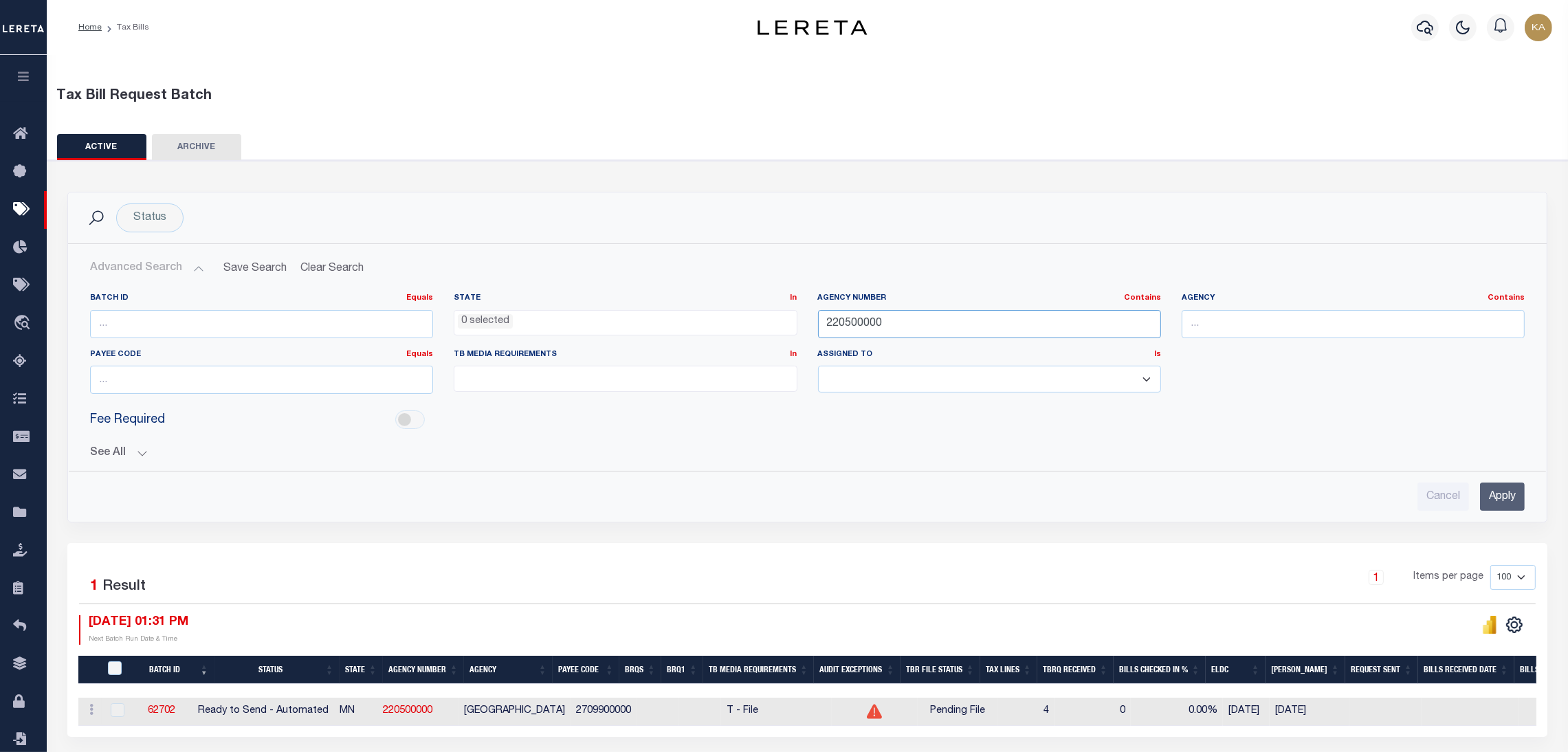
click at [872, 327] on input "220500000" at bounding box center [990, 324] width 343 height 28
paste input "43"
click at [1495, 505] on input "Apply" at bounding box center [1502, 496] width 45 height 28
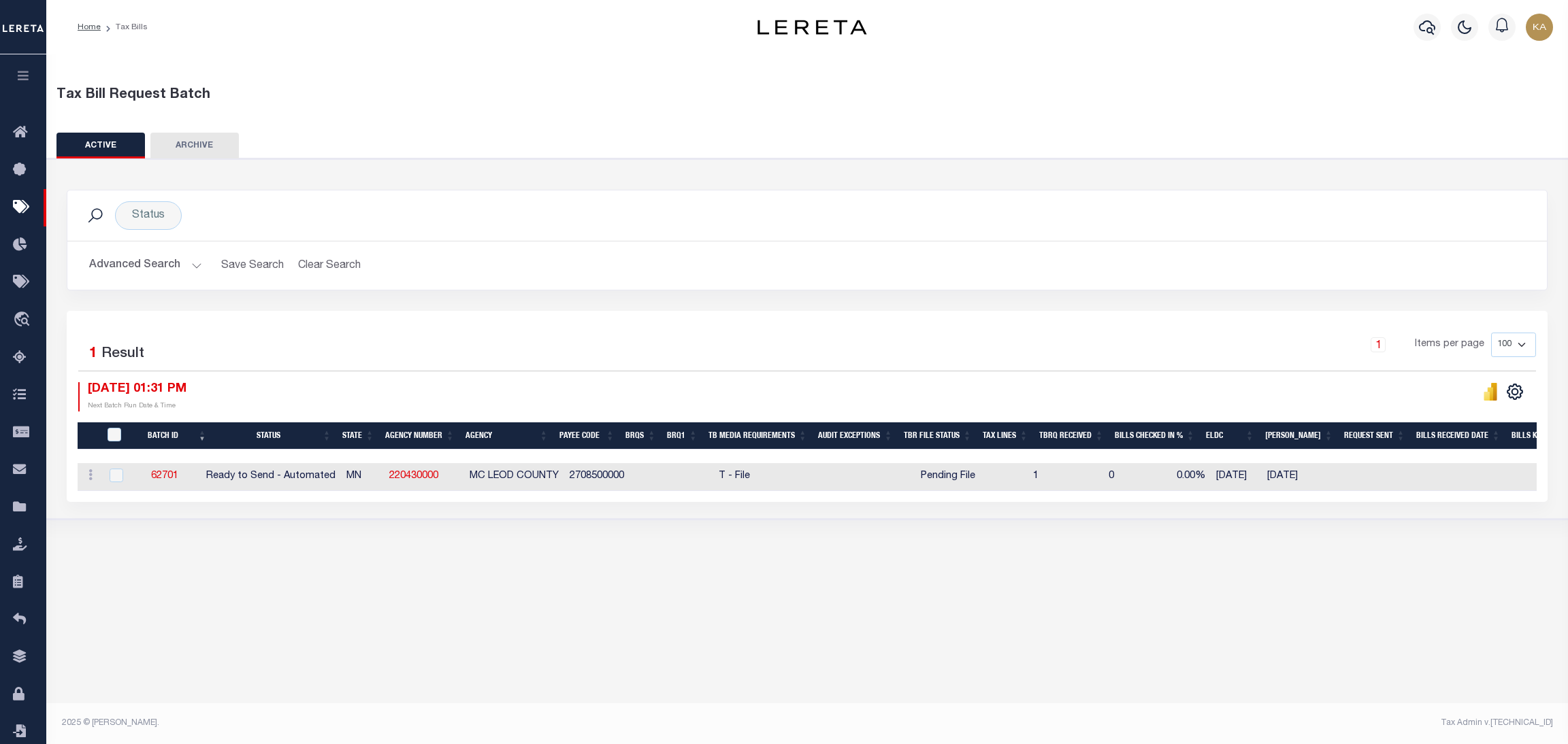
click at [186, 266] on button "Advanced Search" at bounding box center [145, 265] width 113 height 26
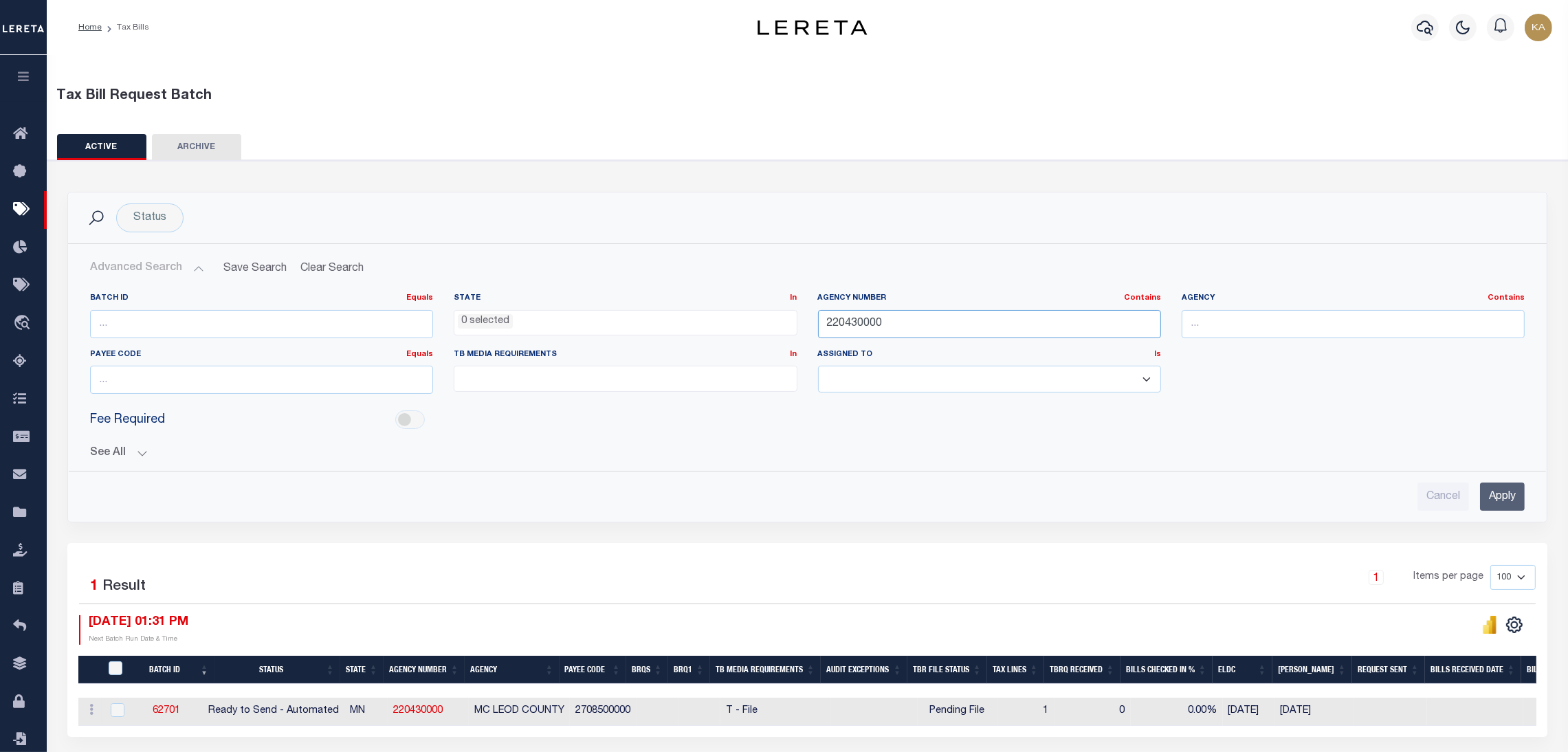
click at [843, 325] on input "220430000" at bounding box center [990, 324] width 343 height 28
paste input "32068"
type input "320680000"
click at [1521, 499] on input "Apply" at bounding box center [1502, 496] width 45 height 28
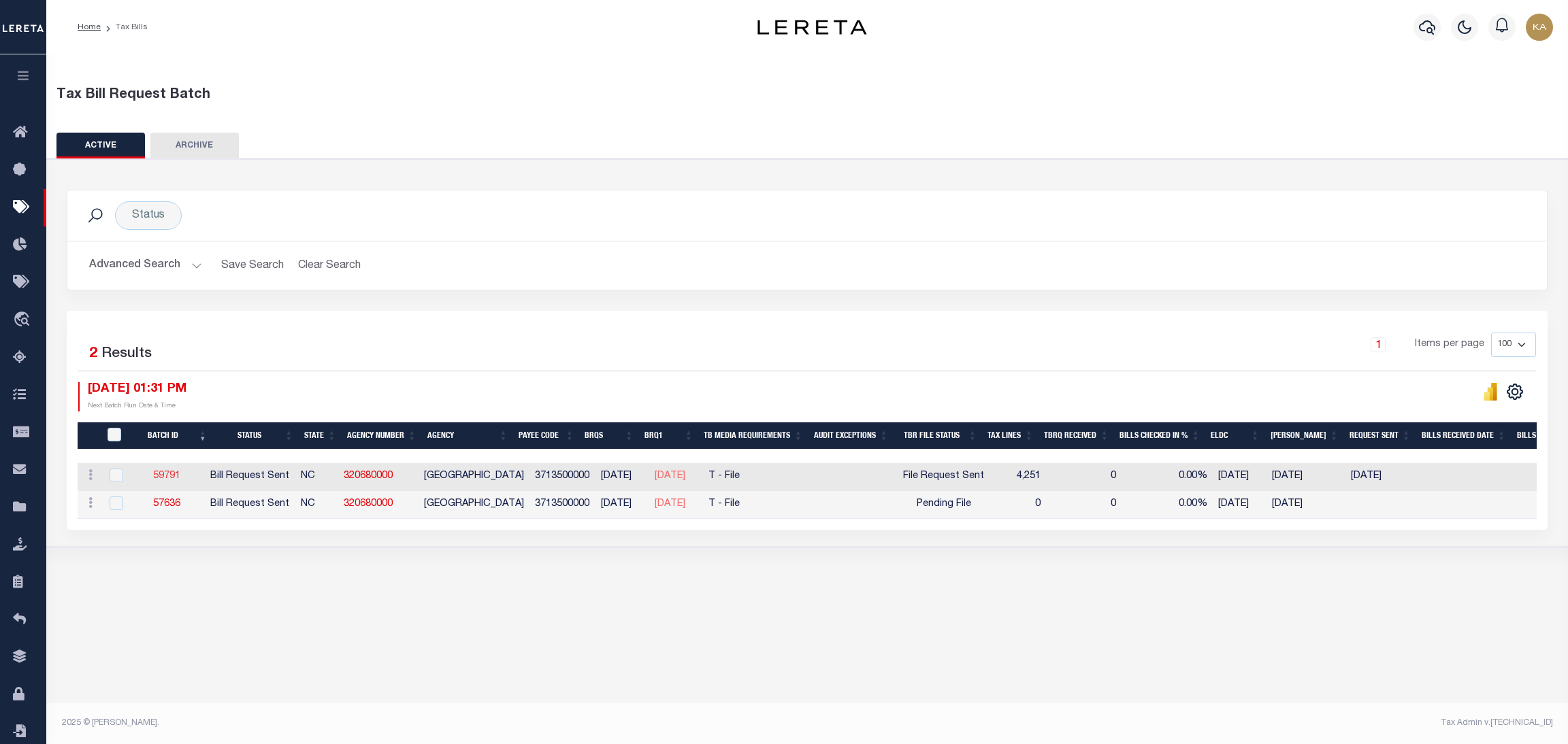
click at [179, 475] on link "59791" at bounding box center [167, 476] width 27 height 10
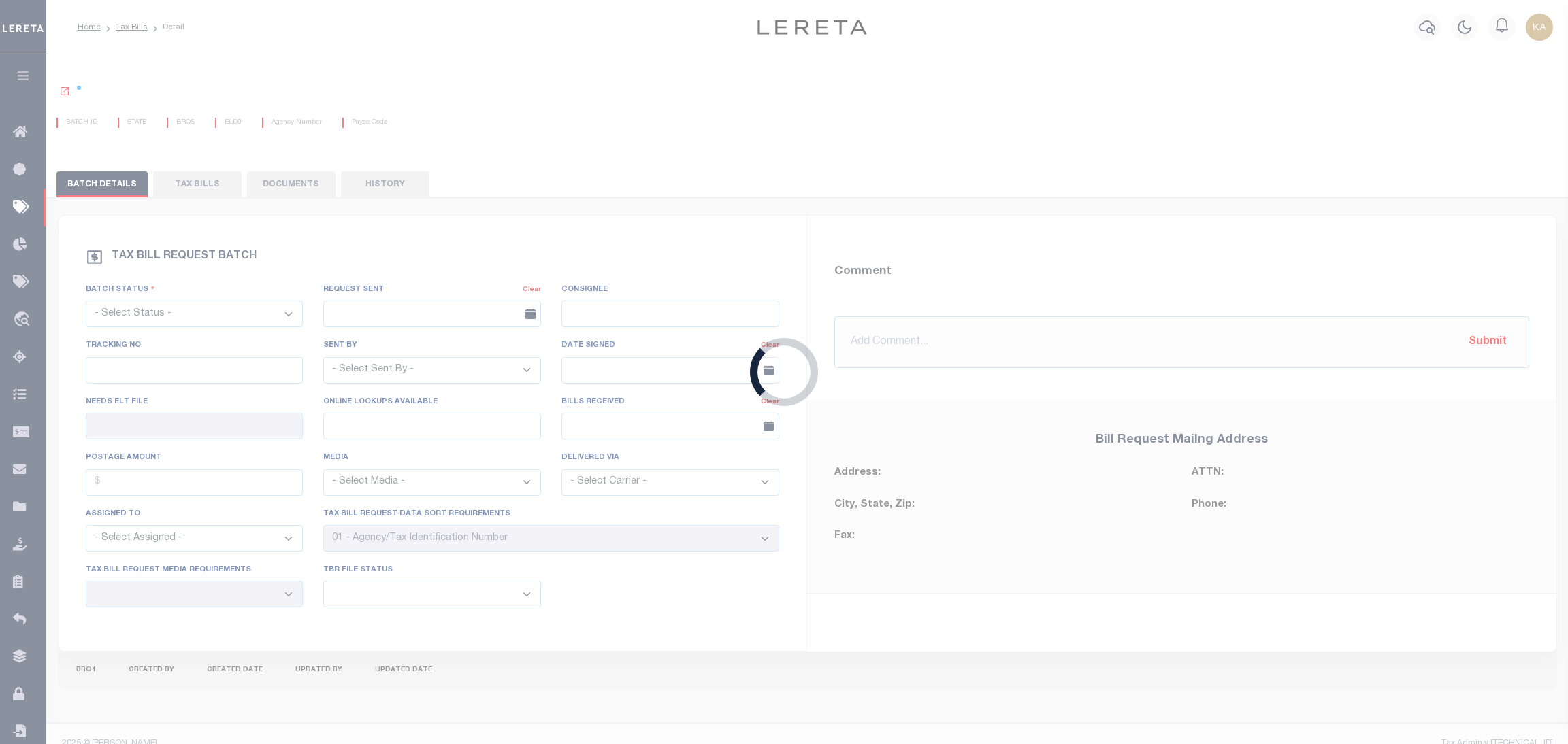
select select "RST"
type input "07/11/2025"
select select
type input "Yes"
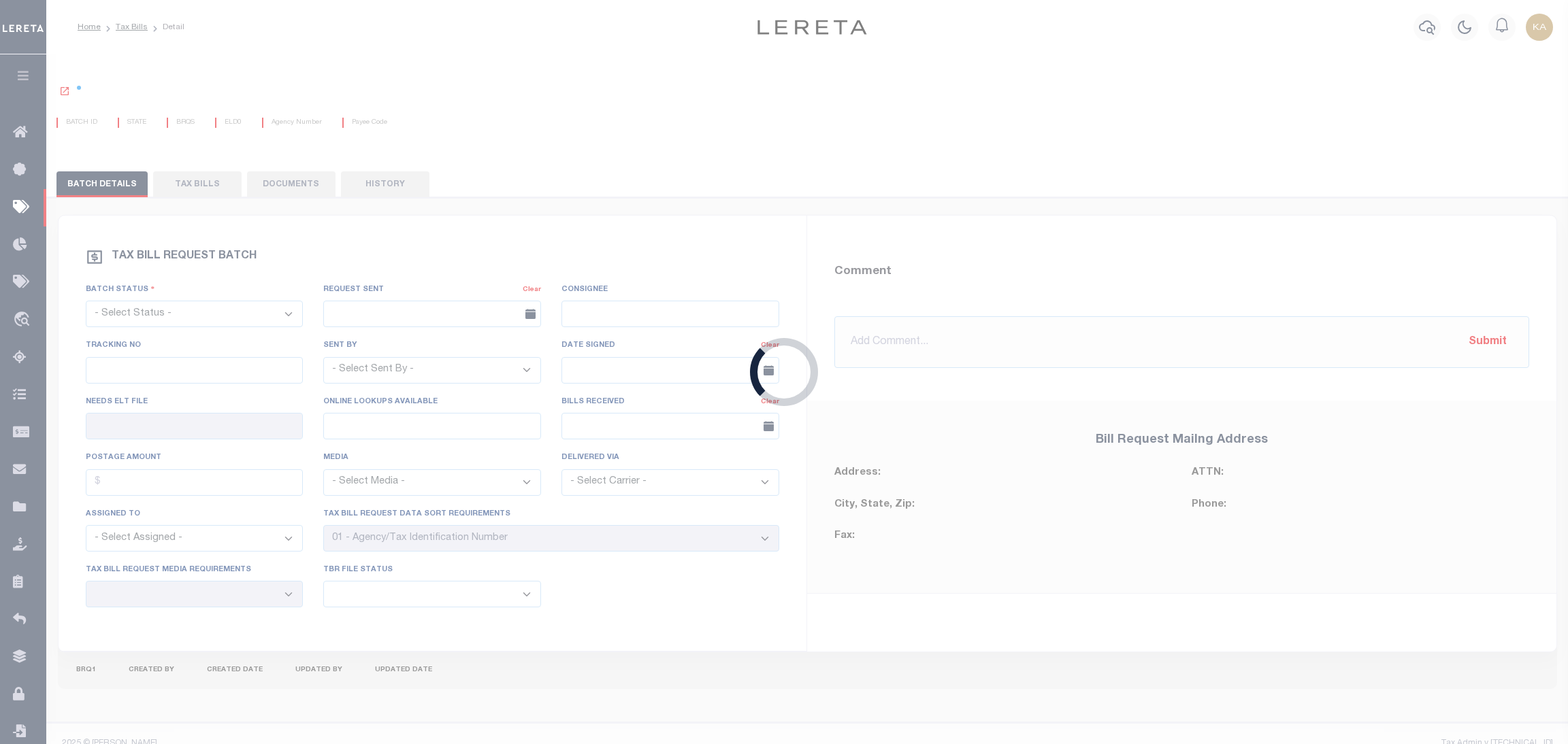
select select "27"
select select "22"
select select "3"
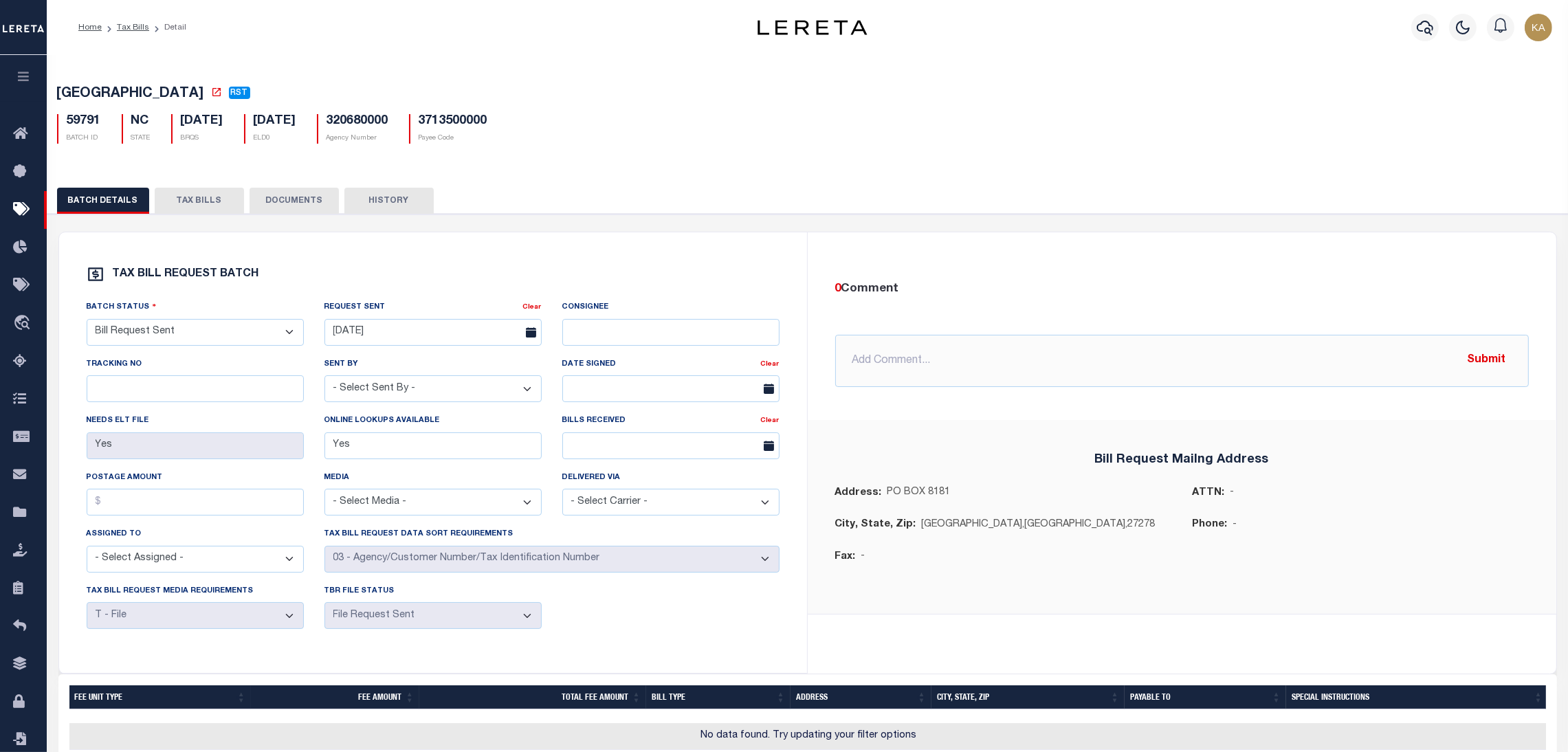
click at [192, 203] on button "TAX BILLS" at bounding box center [200, 200] width 89 height 26
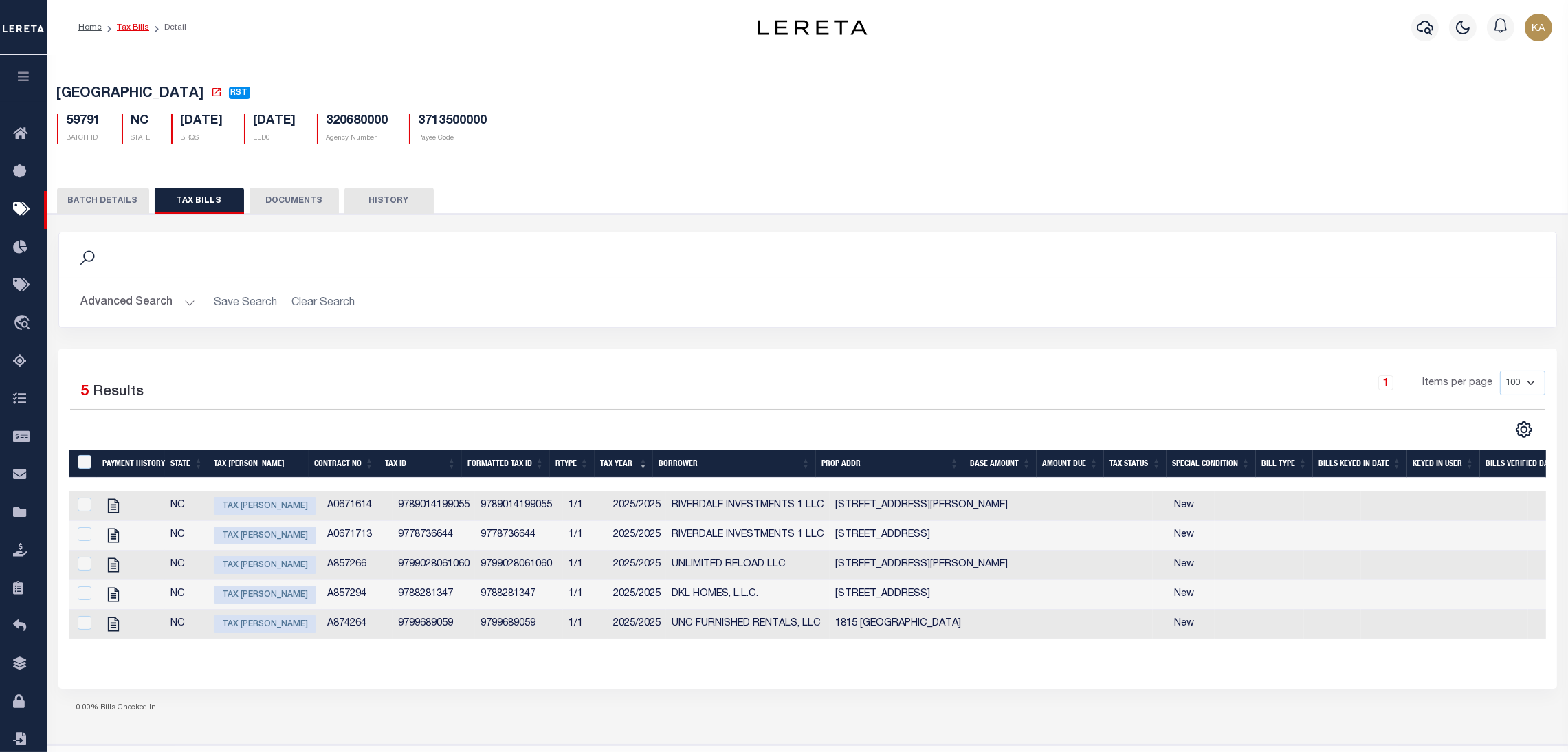
click at [134, 30] on link "Tax Bills" at bounding box center [133, 27] width 33 height 8
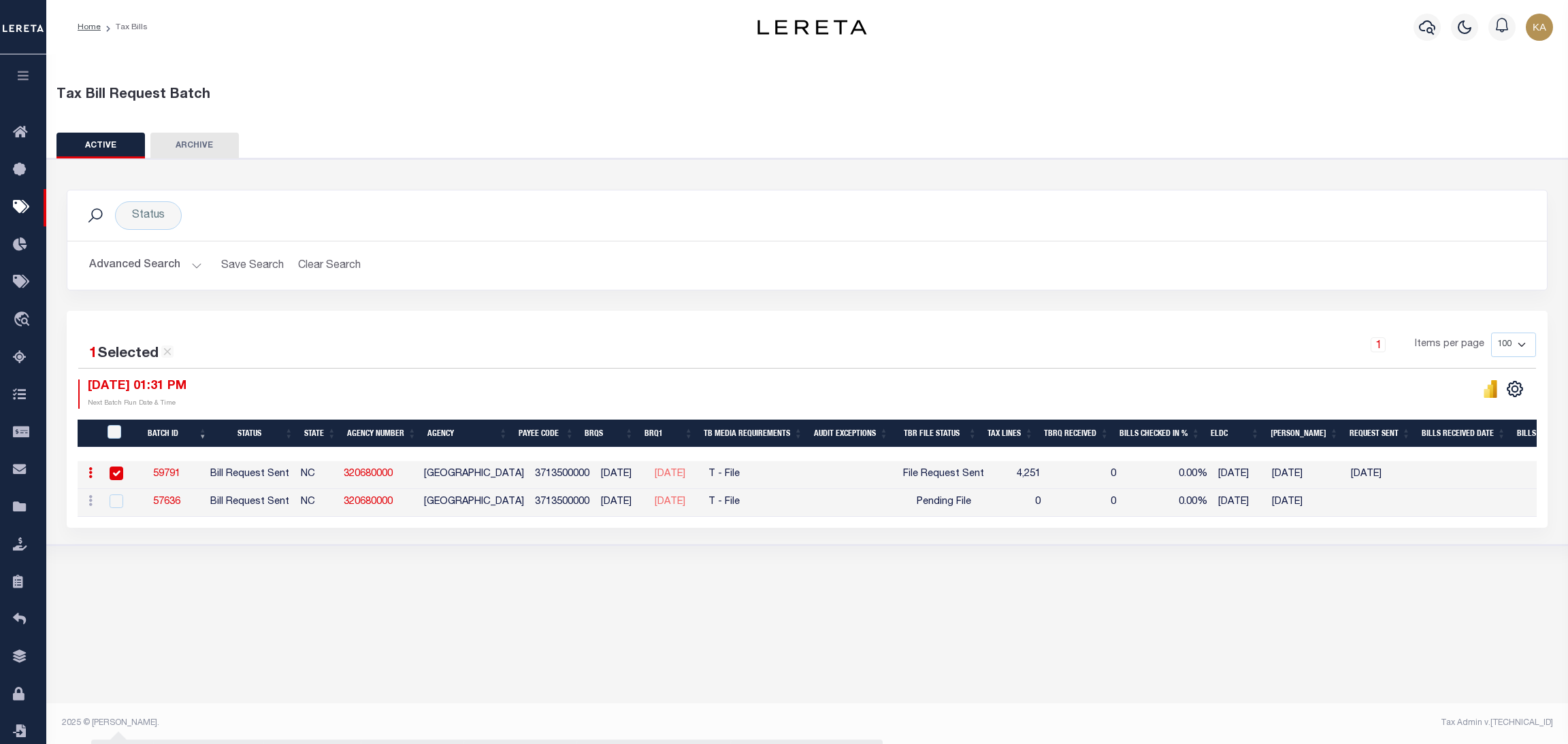
click at [174, 471] on link "59791" at bounding box center [167, 474] width 27 height 10
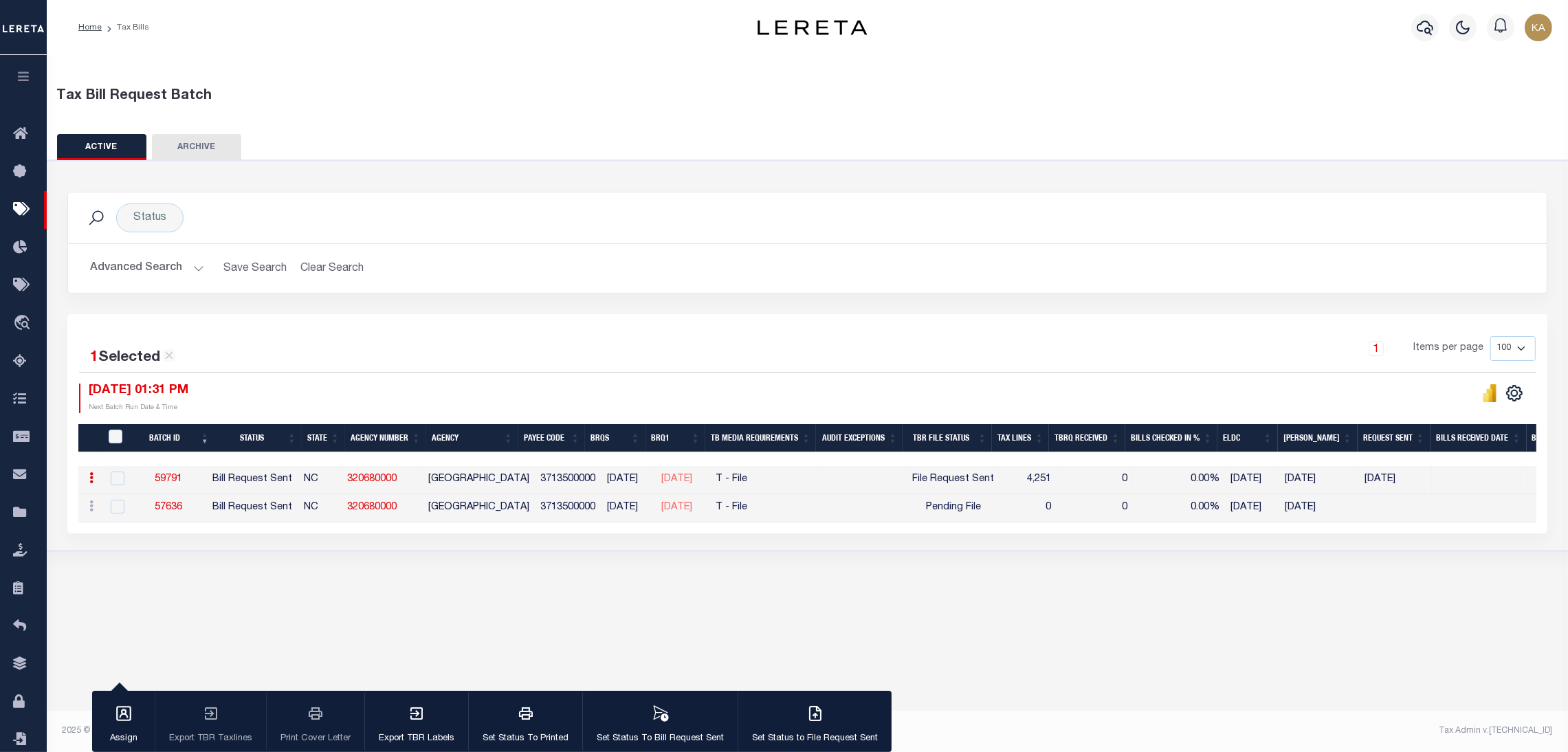
select select
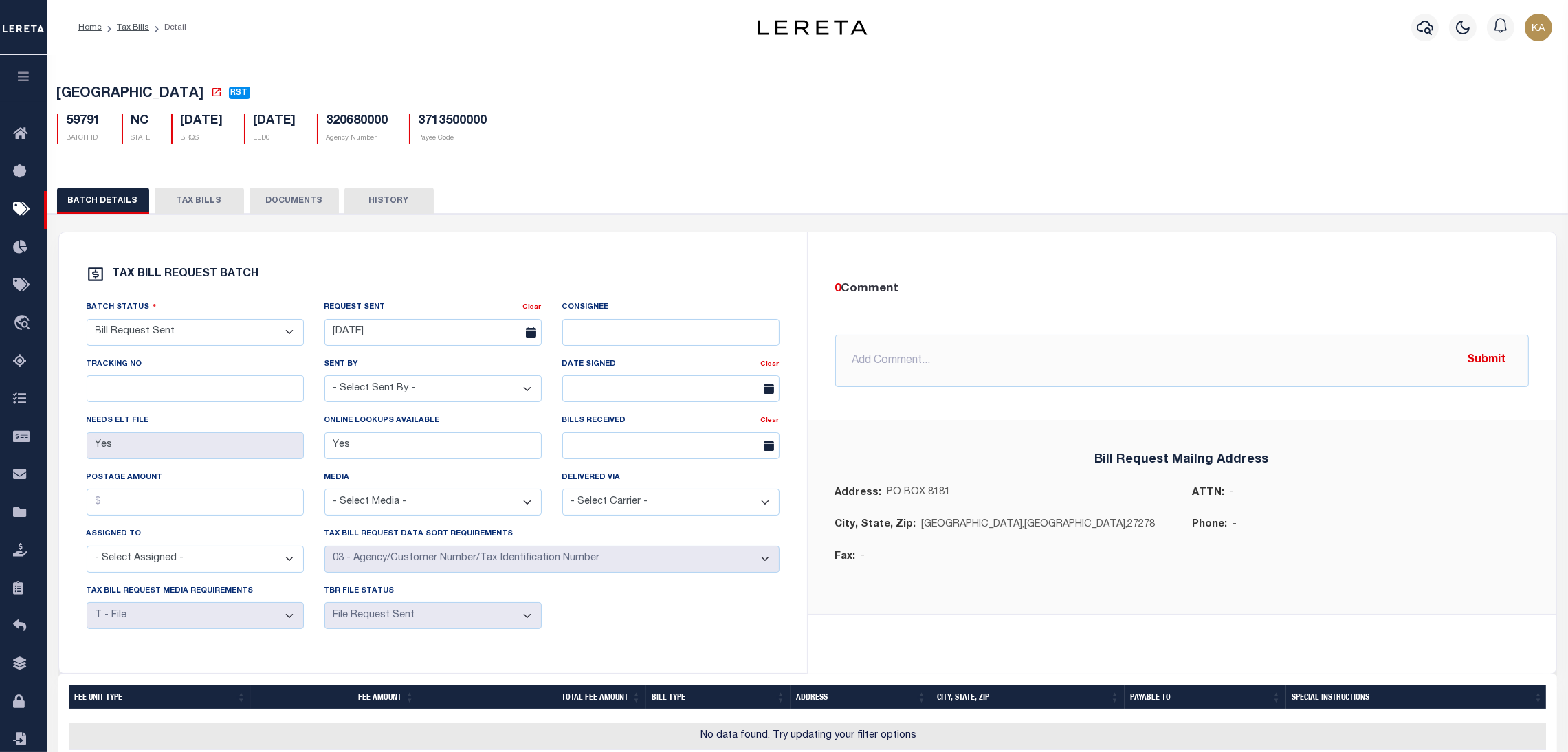
click at [180, 204] on button "TAX BILLS" at bounding box center [200, 200] width 89 height 26
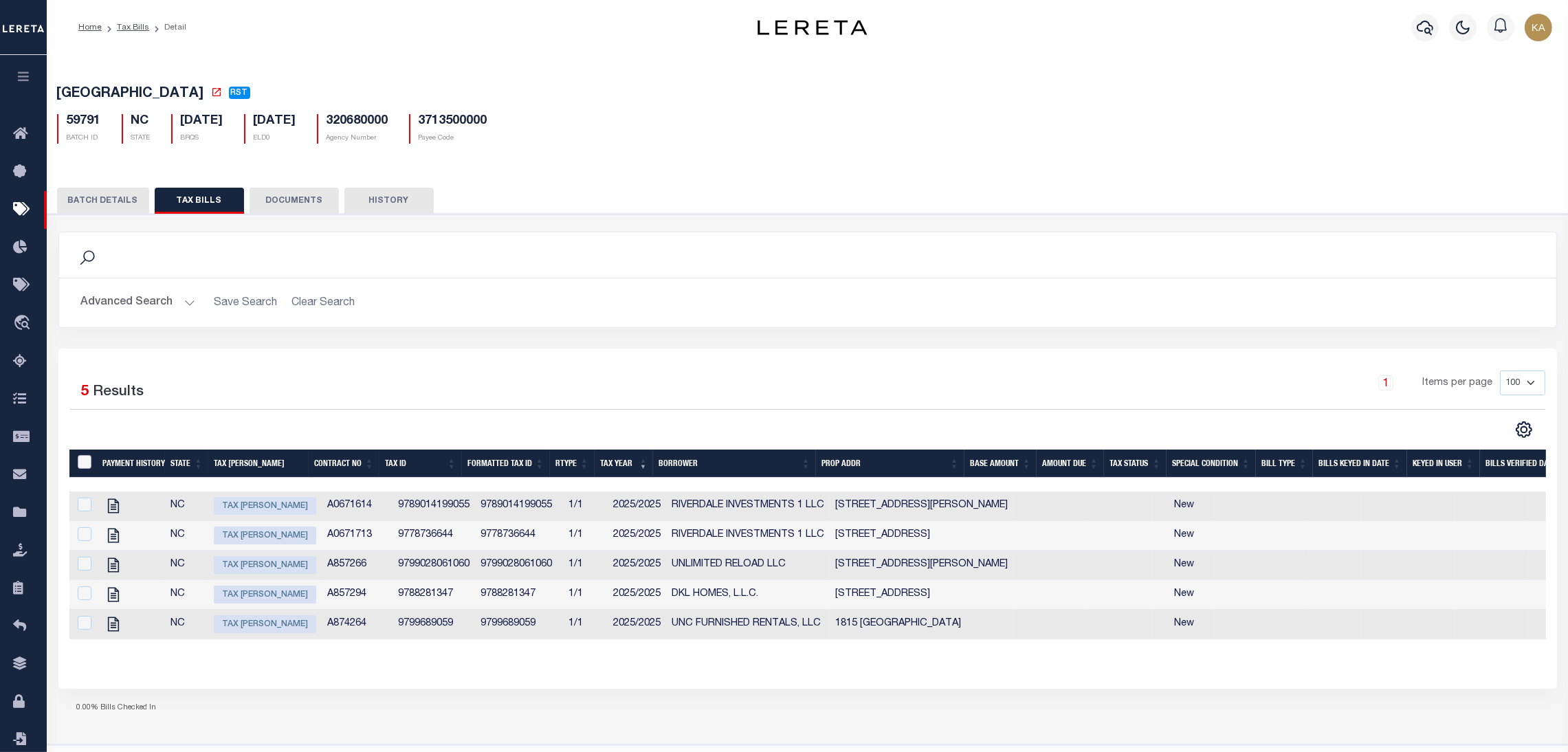
click at [90, 468] on input "TaxBillRequestBatchId" at bounding box center [85, 462] width 14 height 14
checkbox input "true"
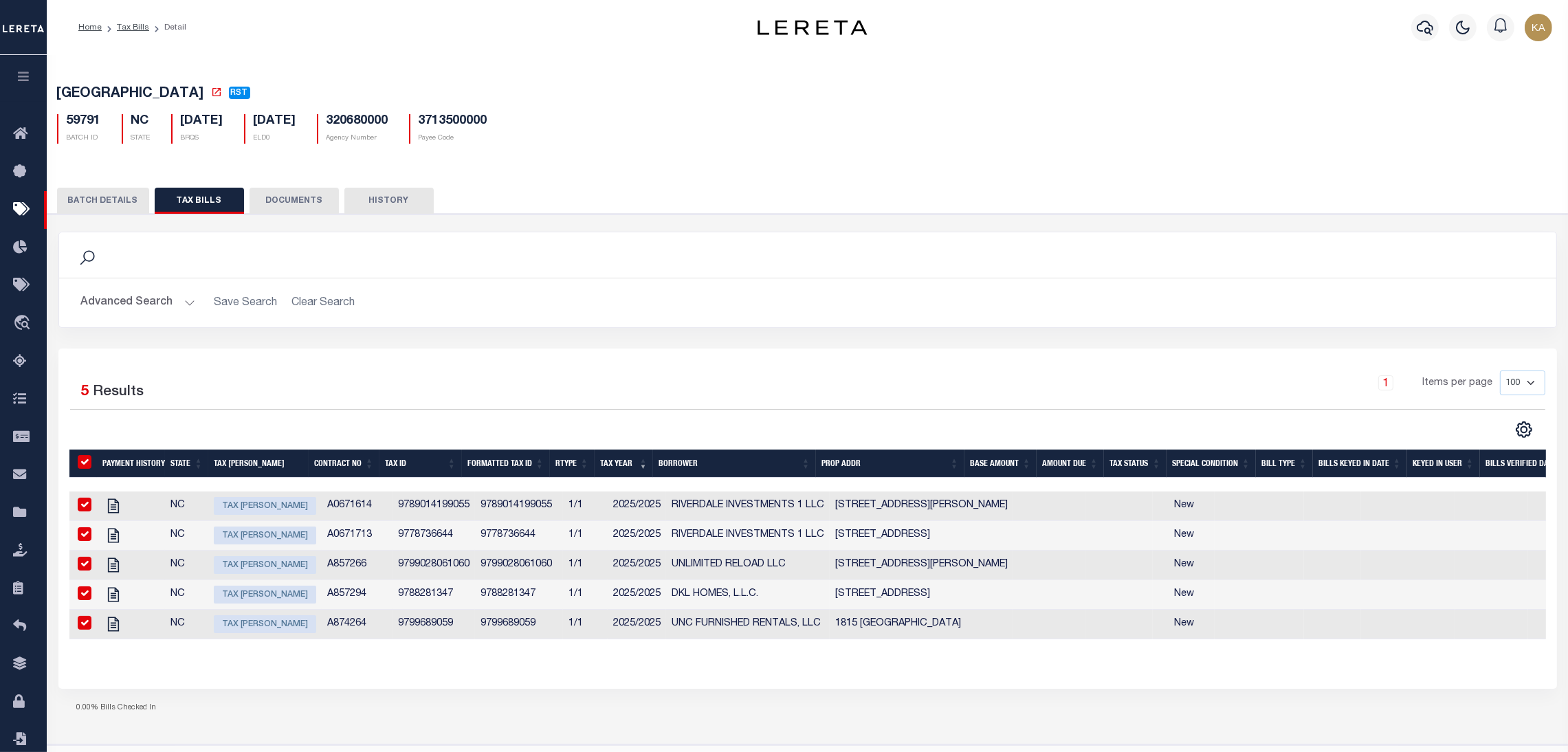
checkbox input "true"
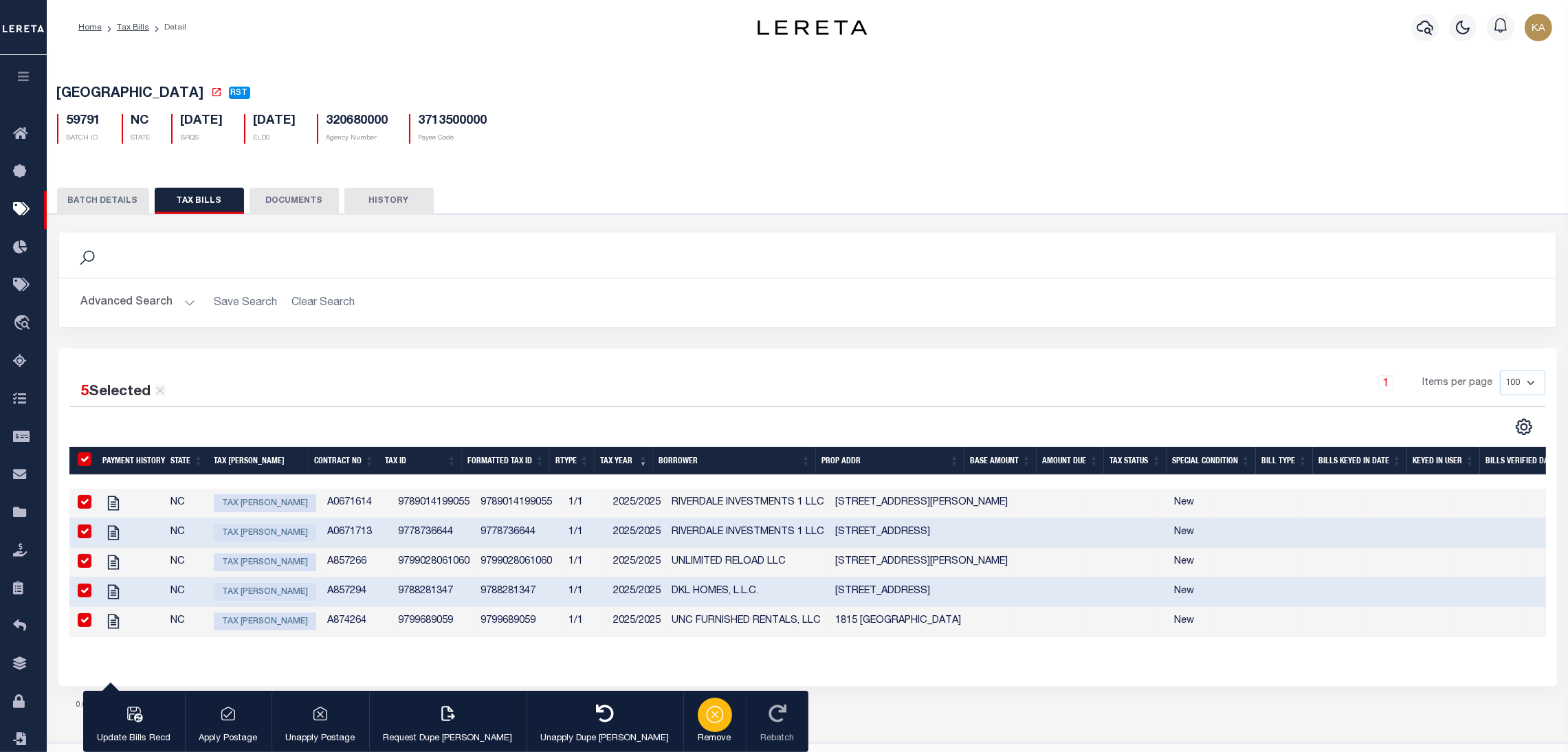
click at [706, 718] on icon "button" at bounding box center [715, 715] width 17 height 17
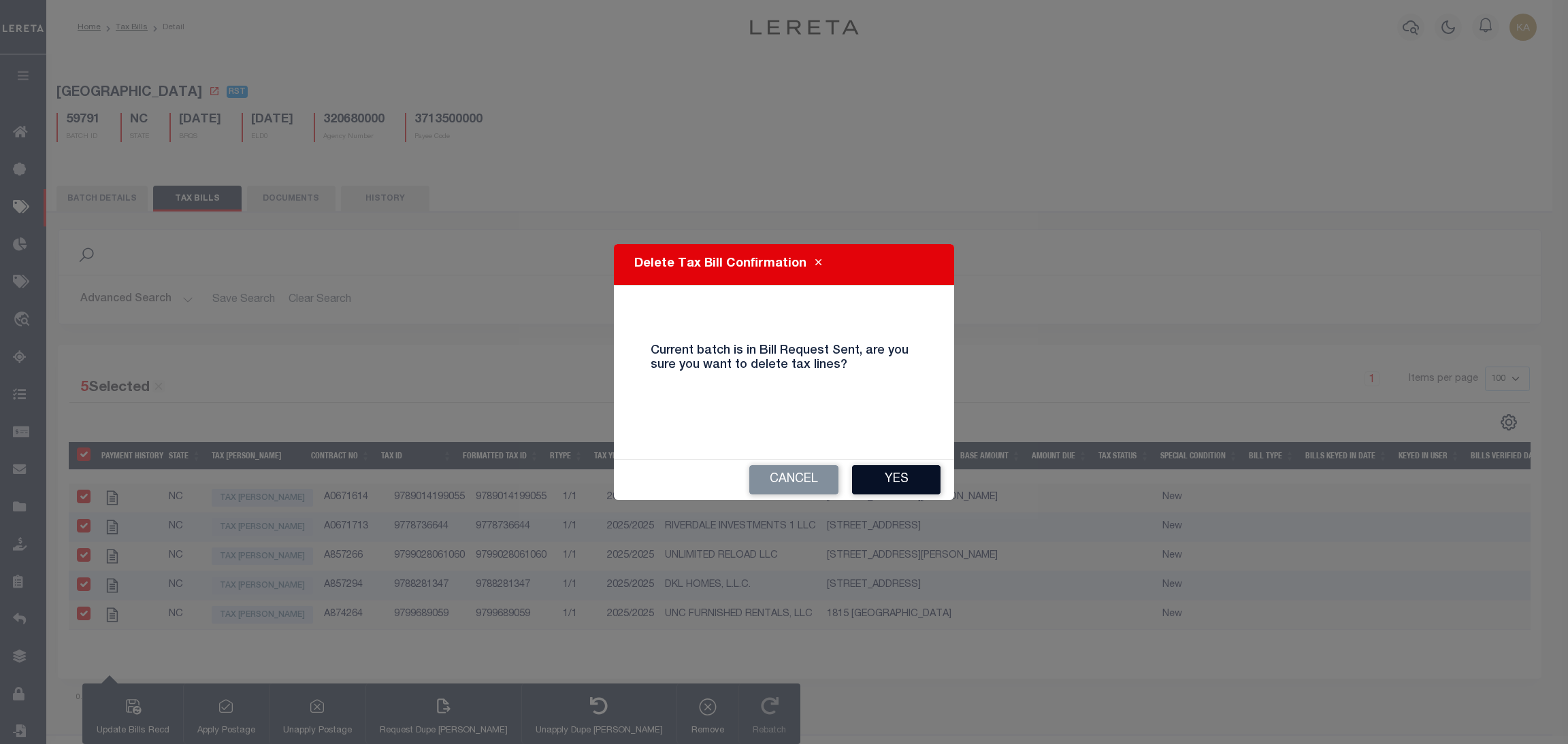
click at [892, 482] on button "Yes" at bounding box center [896, 480] width 88 height 29
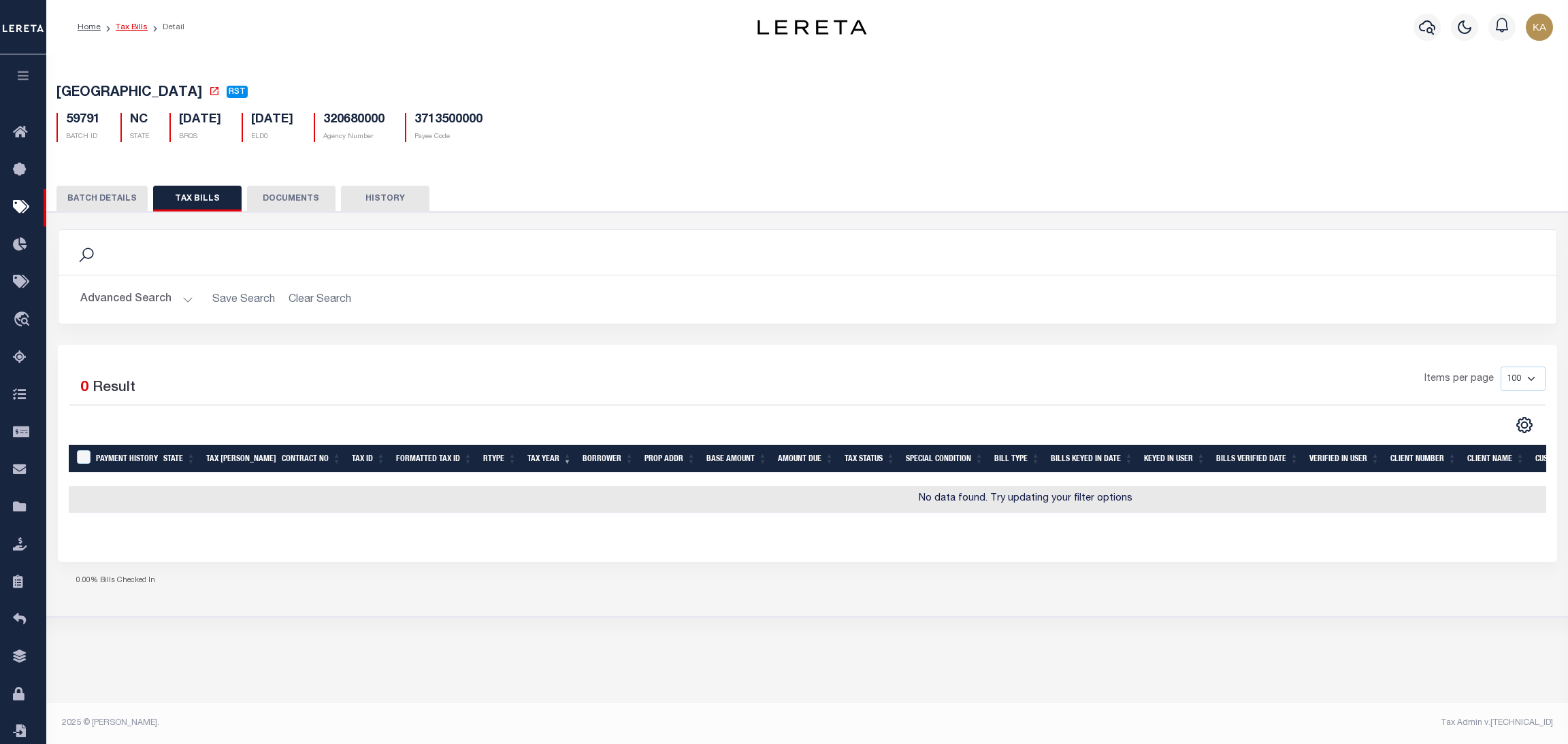
click at [140, 28] on link "Tax Bills" at bounding box center [132, 27] width 32 height 8
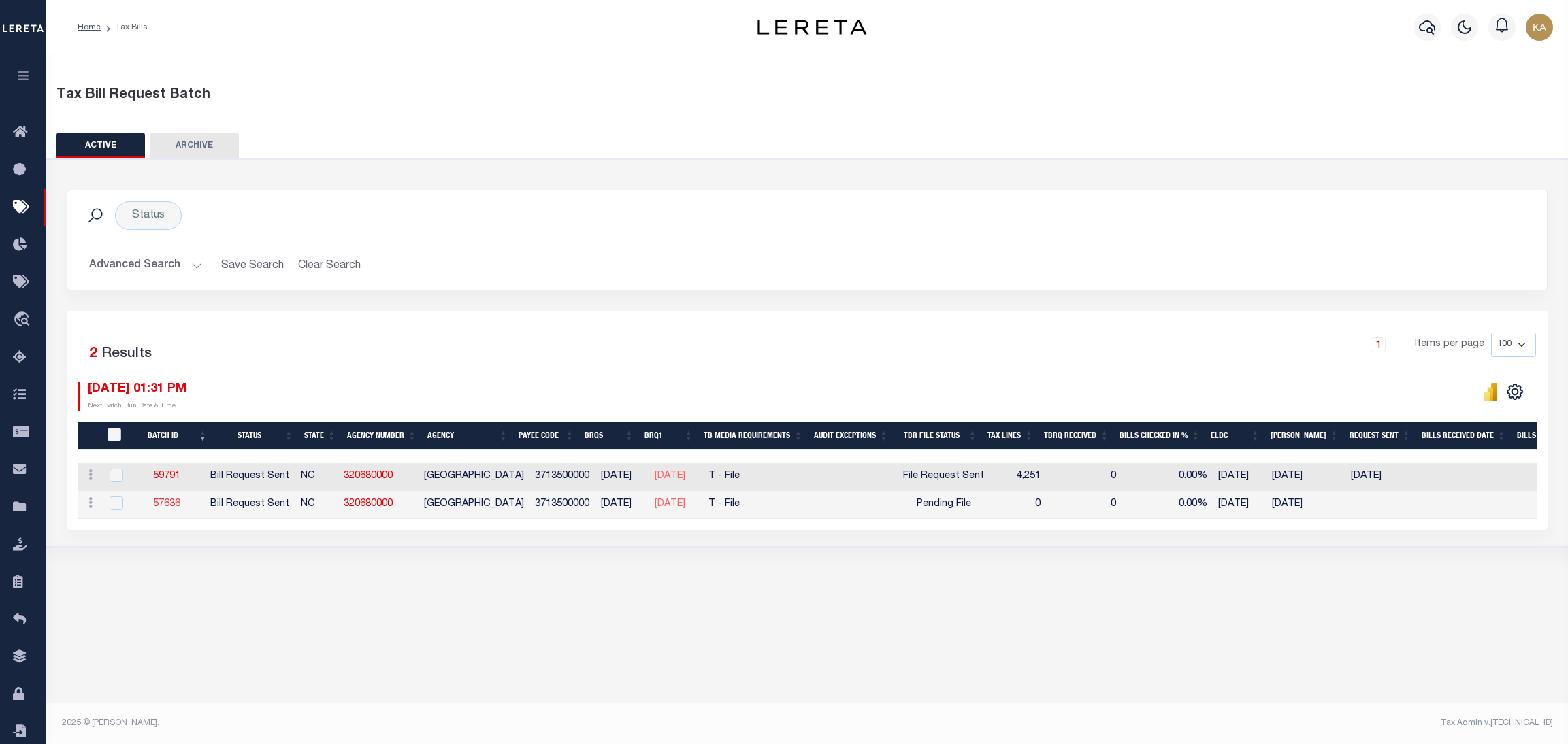
click at [177, 503] on link "57636" at bounding box center [167, 504] width 27 height 10
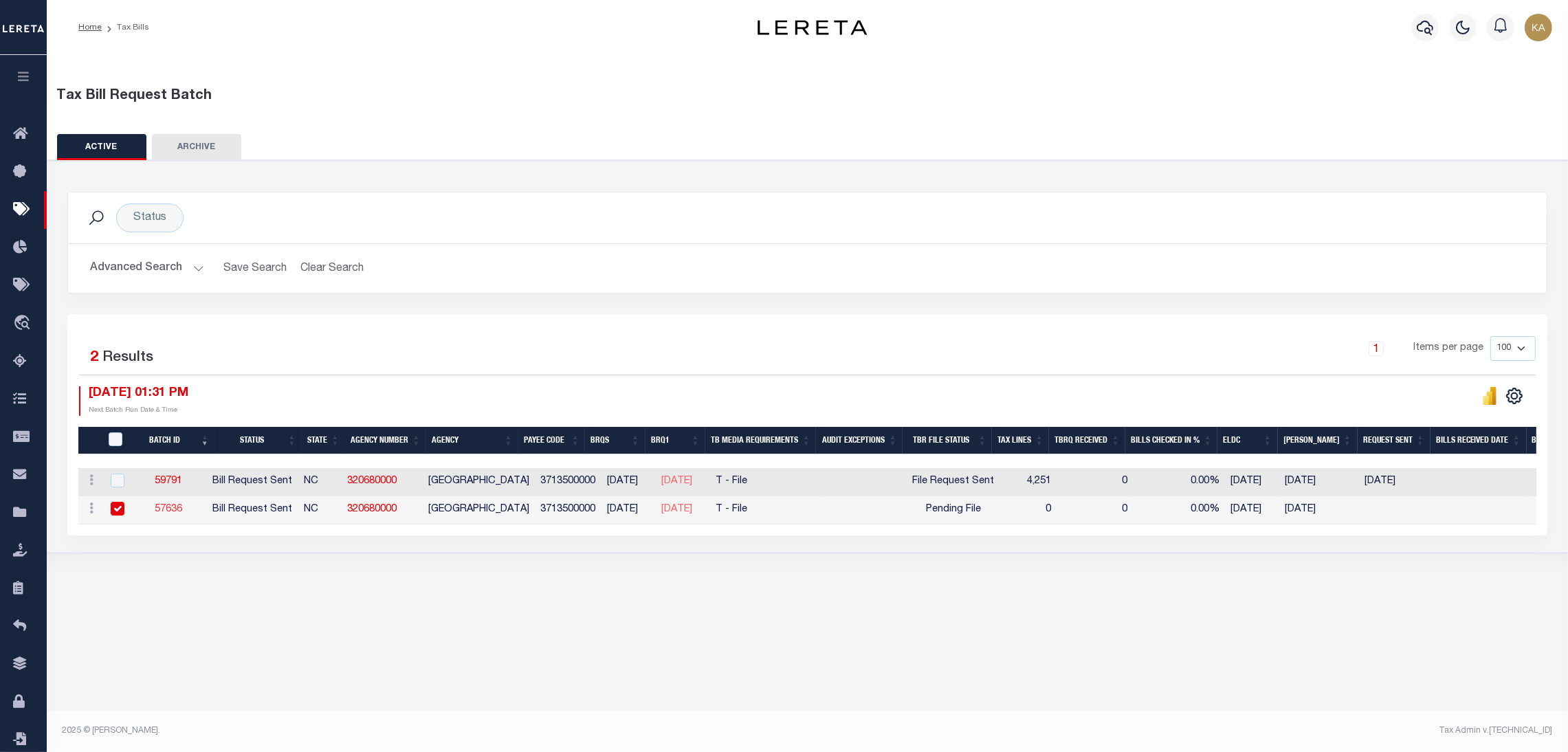
select select "1"
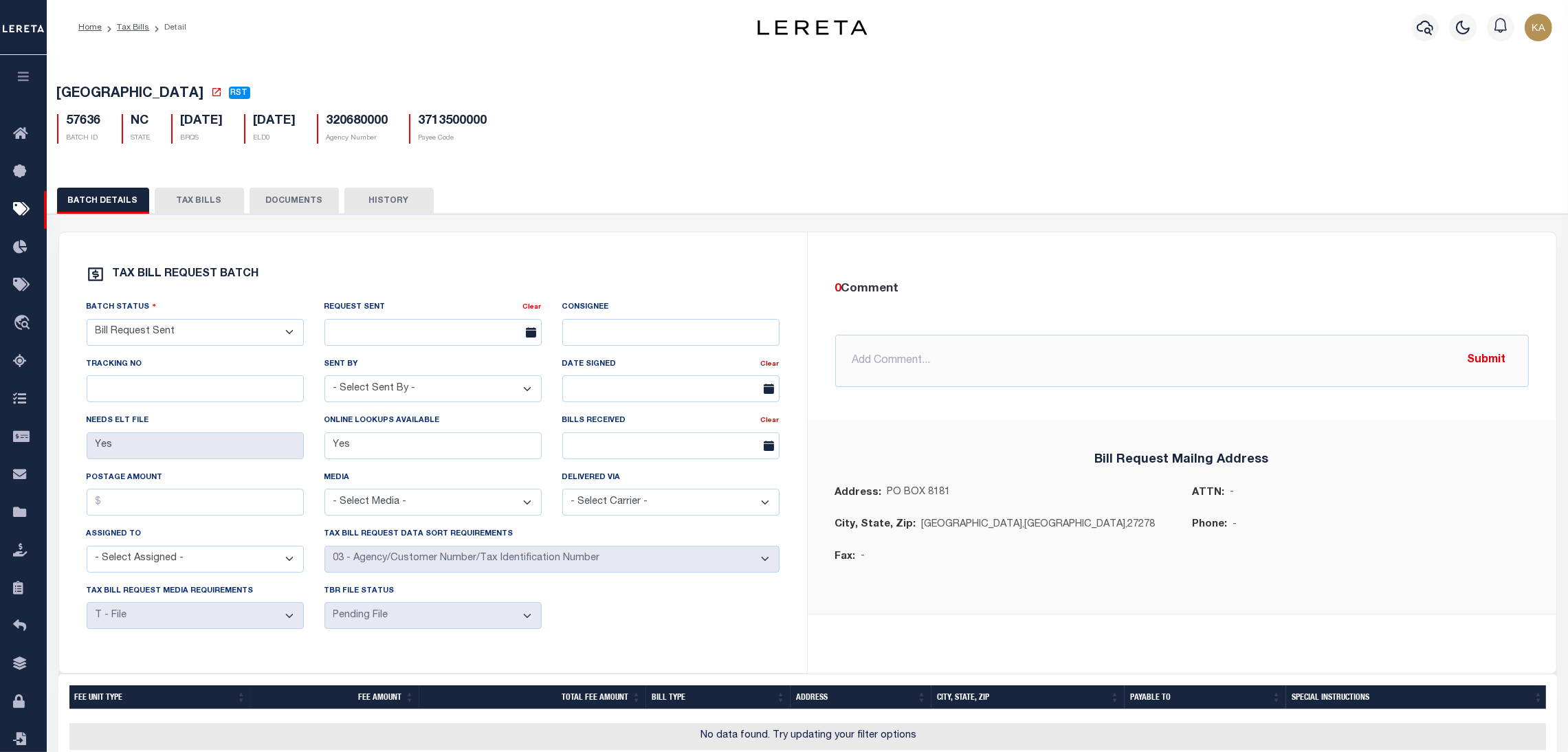
click at [175, 322] on select "- Select Status - Ready to Send - Manual Bill Request Sent Bills Received Manua…" at bounding box center [195, 332] width 217 height 26
select select "RTS"
click at [87, 322] on select "- Select Status - Ready to Send - Manual Bill Request Sent Bills Received Manua…" at bounding box center [195, 332] width 217 height 26
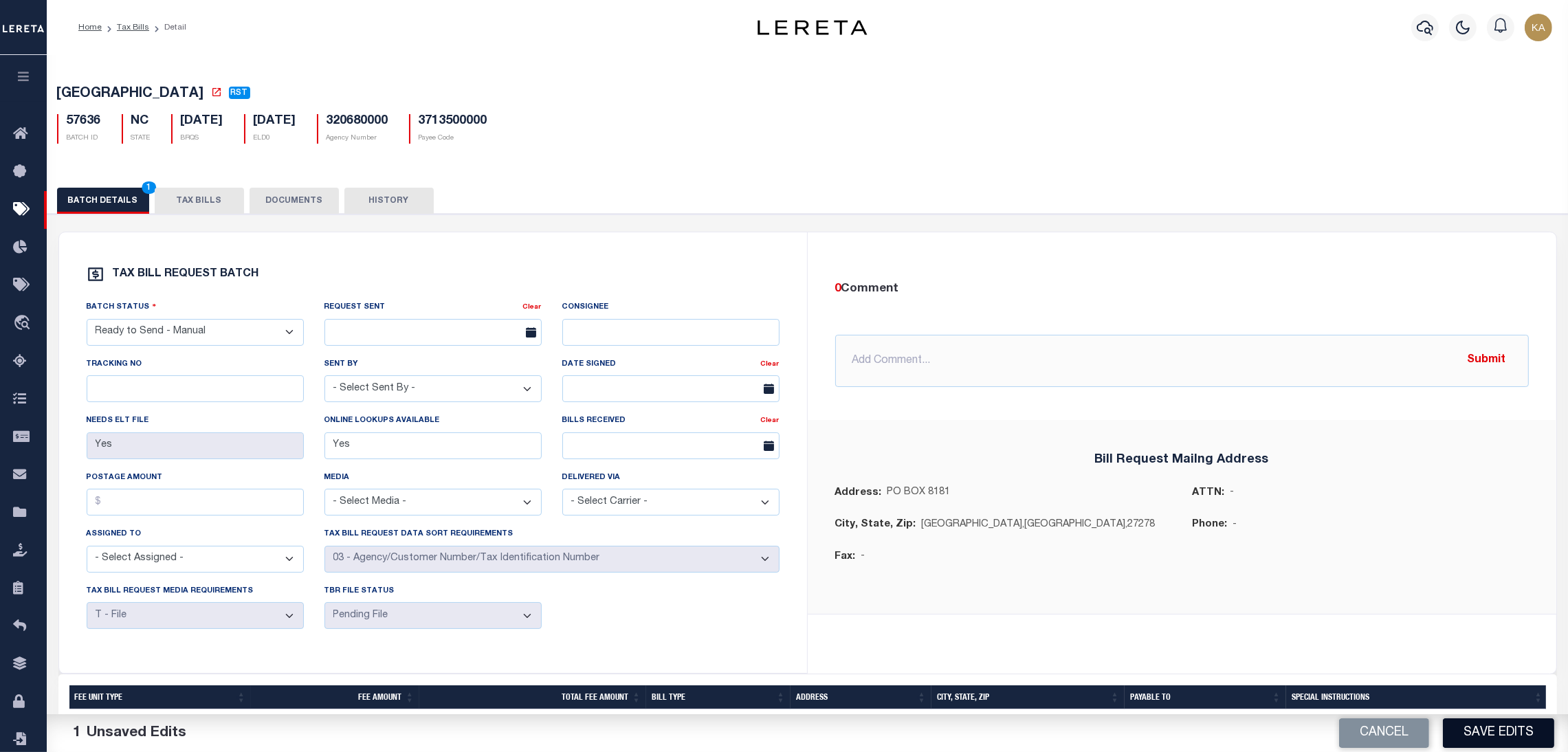
click at [1496, 724] on button "Save Edits" at bounding box center [1498, 733] width 111 height 30
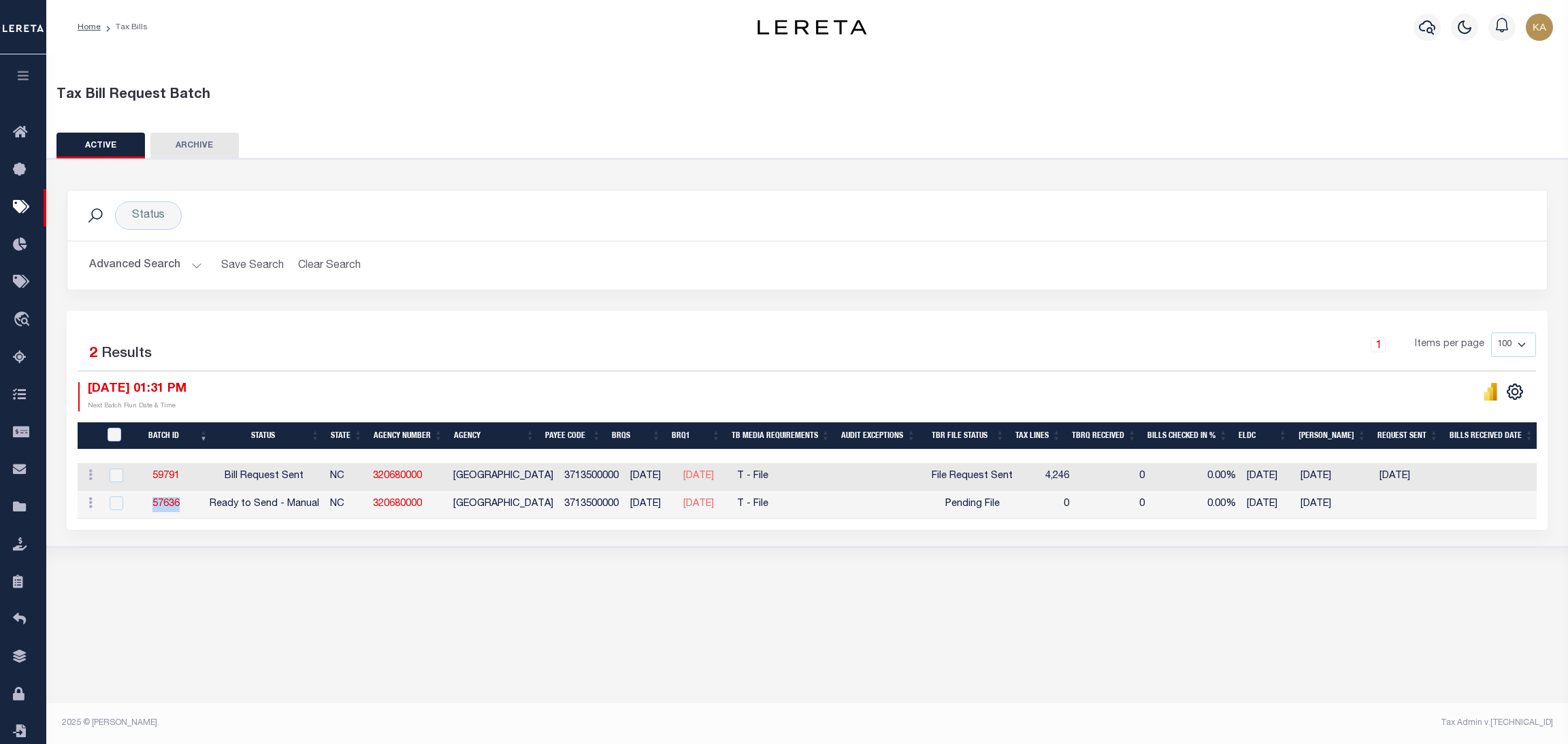
drag, startPoint x: 189, startPoint y: 504, endPoint x: 154, endPoint y: 504, distance: 35.0
click at [154, 504] on td "57636" at bounding box center [166, 504] width 76 height 28
checkbox input "true"
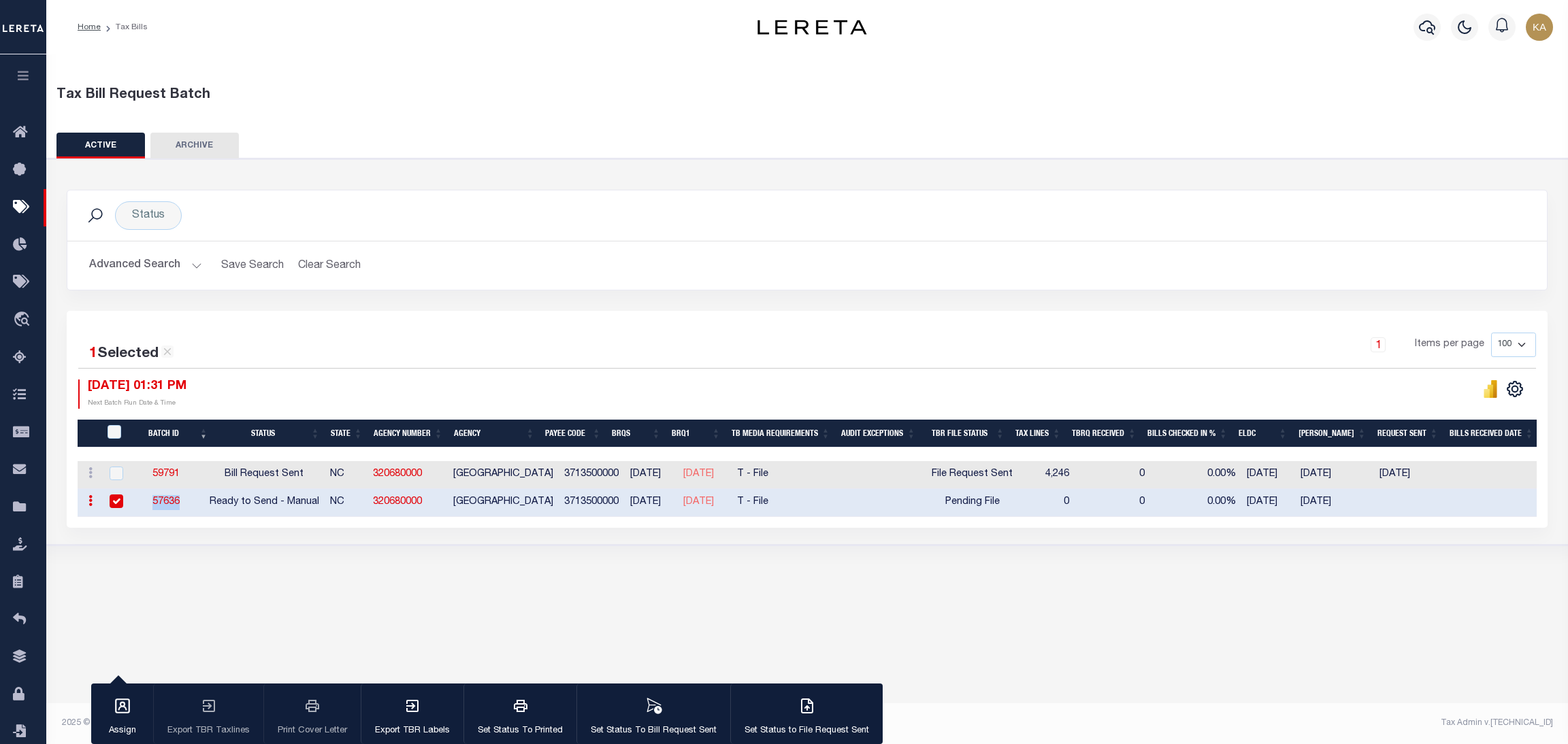
copy link "57636"
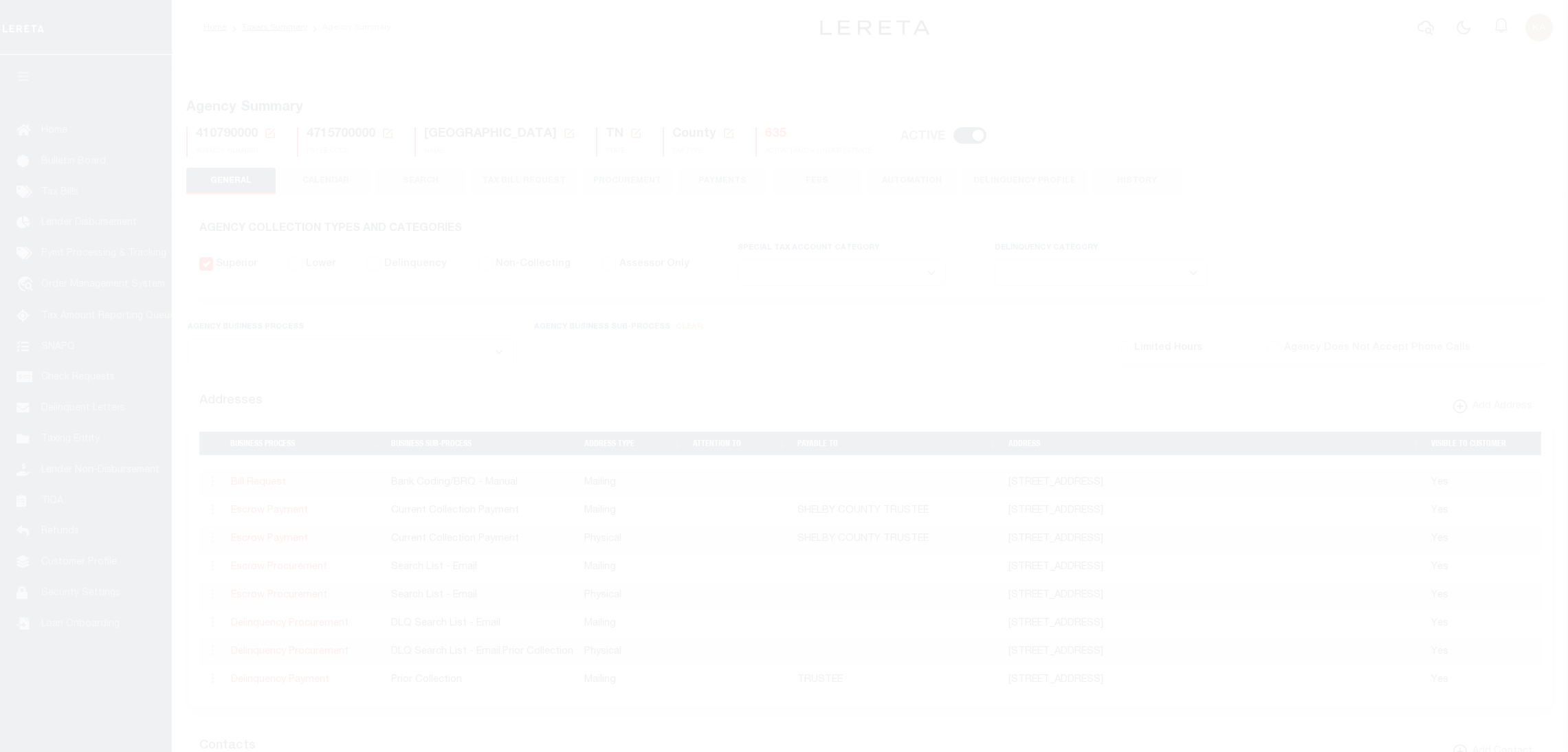
select select
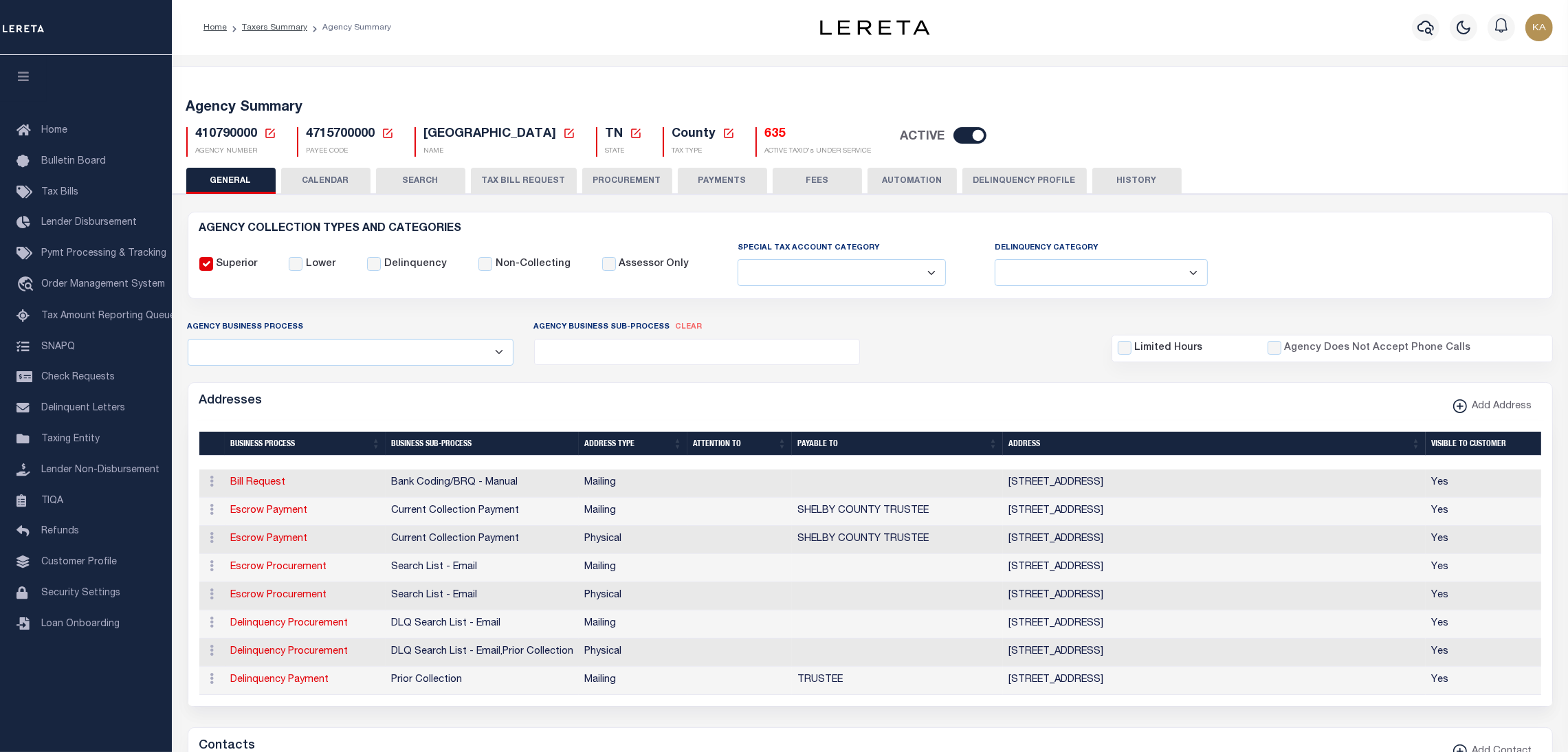
click at [536, 178] on button "TAX BILL REQUEST" at bounding box center [524, 181] width 106 height 26
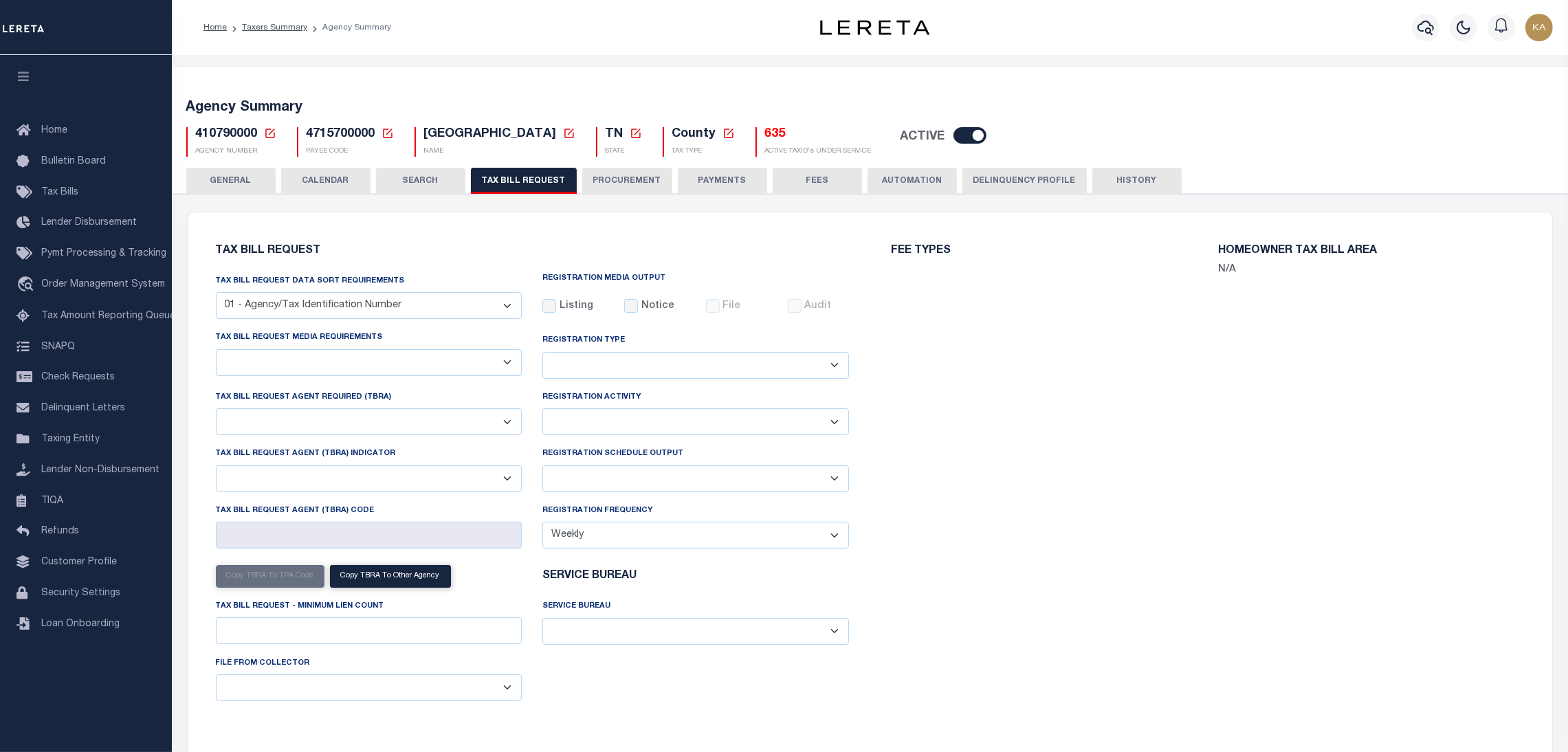
select select "27"
select select "22"
select select "false"
select select "1"
select select
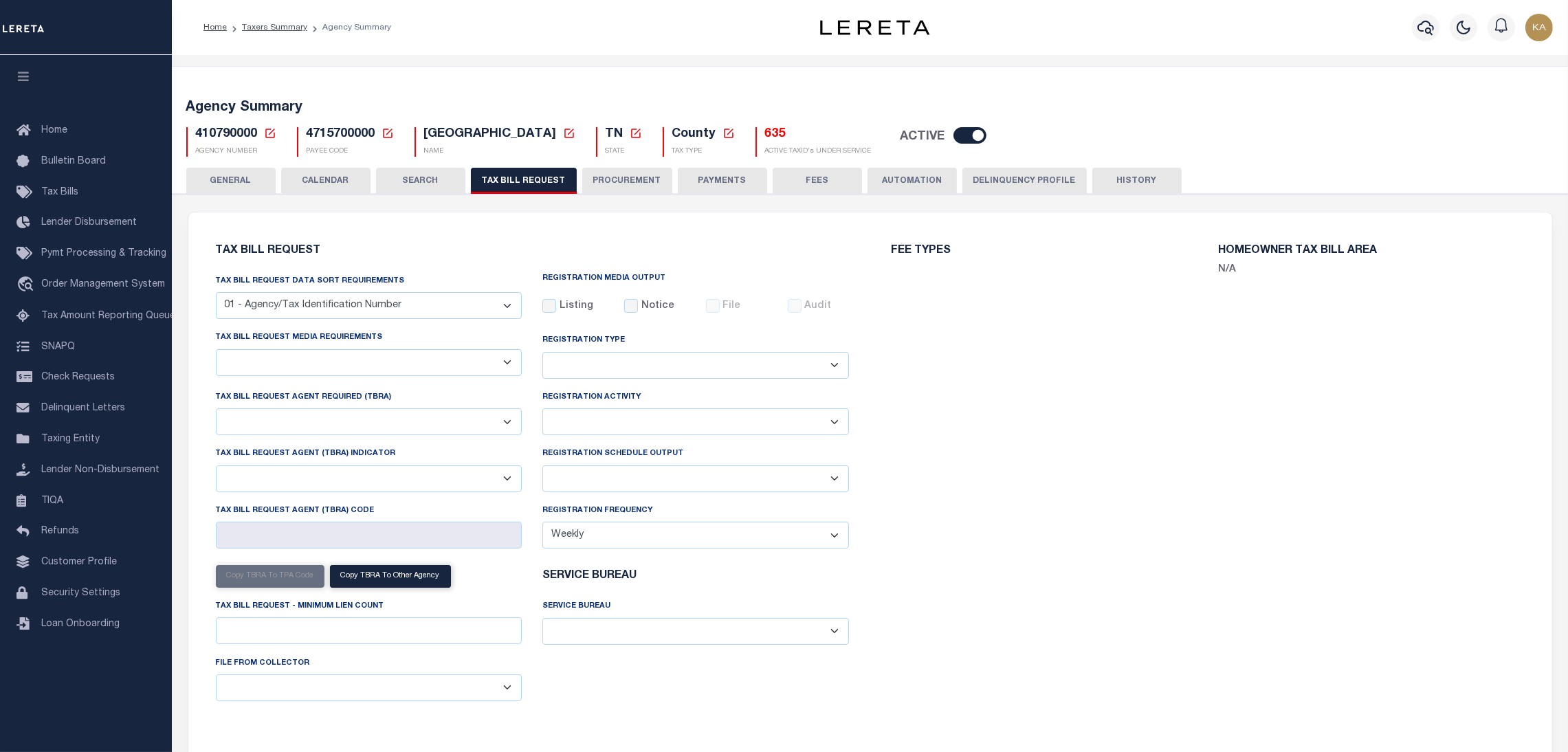
select select "7803021001"
click at [661, 480] on select "Delta File Full File" at bounding box center [695, 478] width 306 height 26
select select
click at [542, 468] on select "Delta File Full File" at bounding box center [695, 478] width 306 height 26
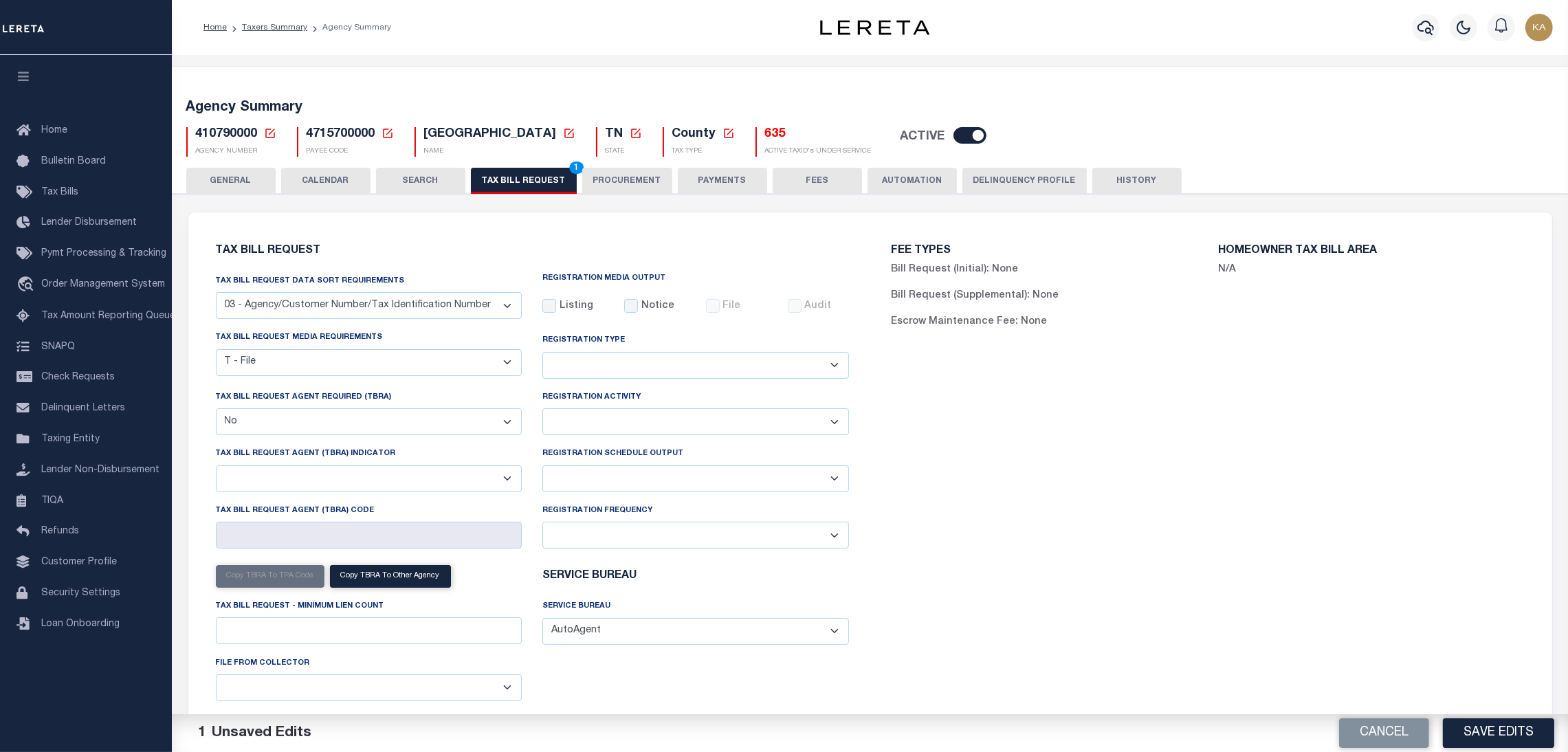
click at [1500, 731] on button "Save Edits" at bounding box center [1498, 733] width 111 height 30
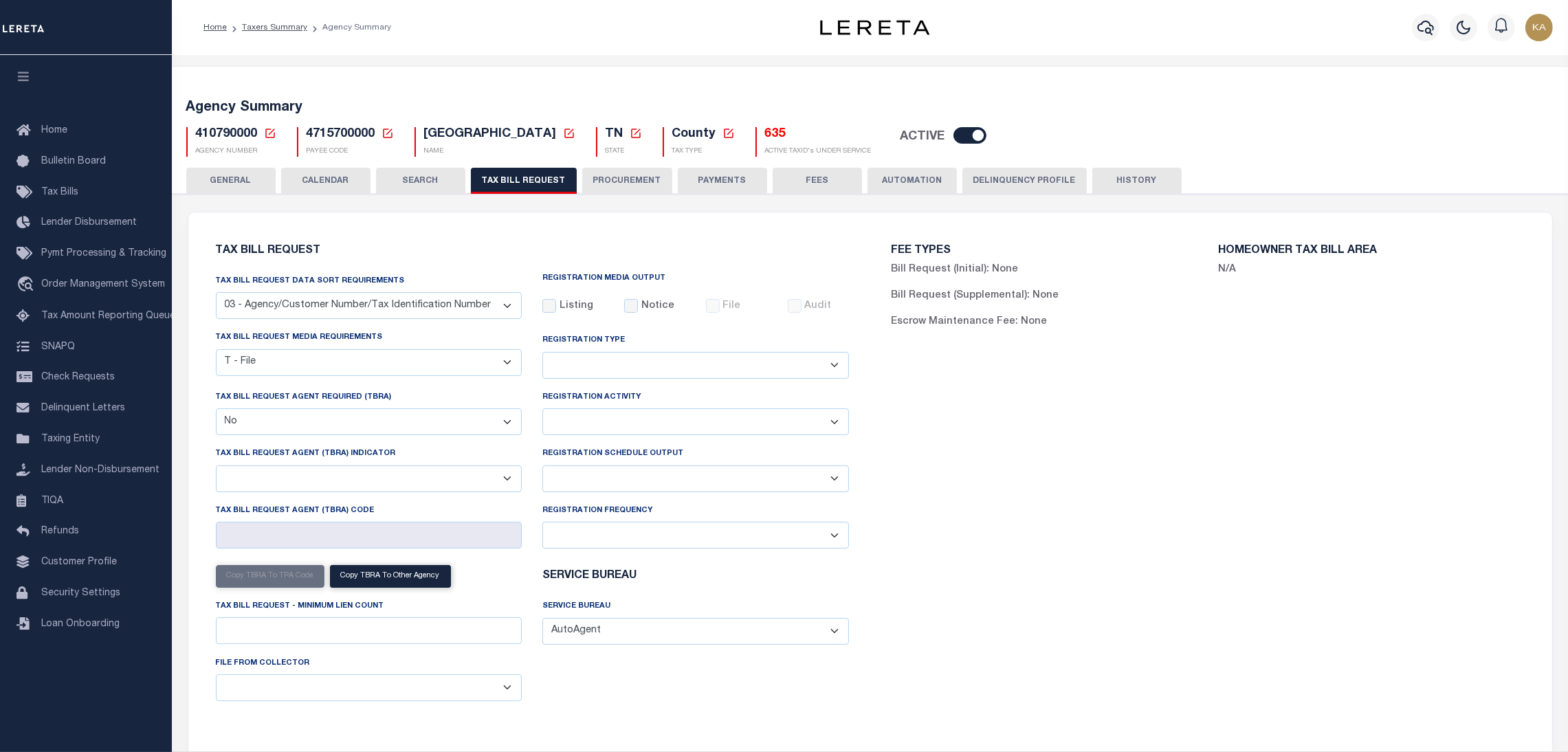
click at [314, 178] on button "CALENDAR" at bounding box center [326, 181] width 89 height 26
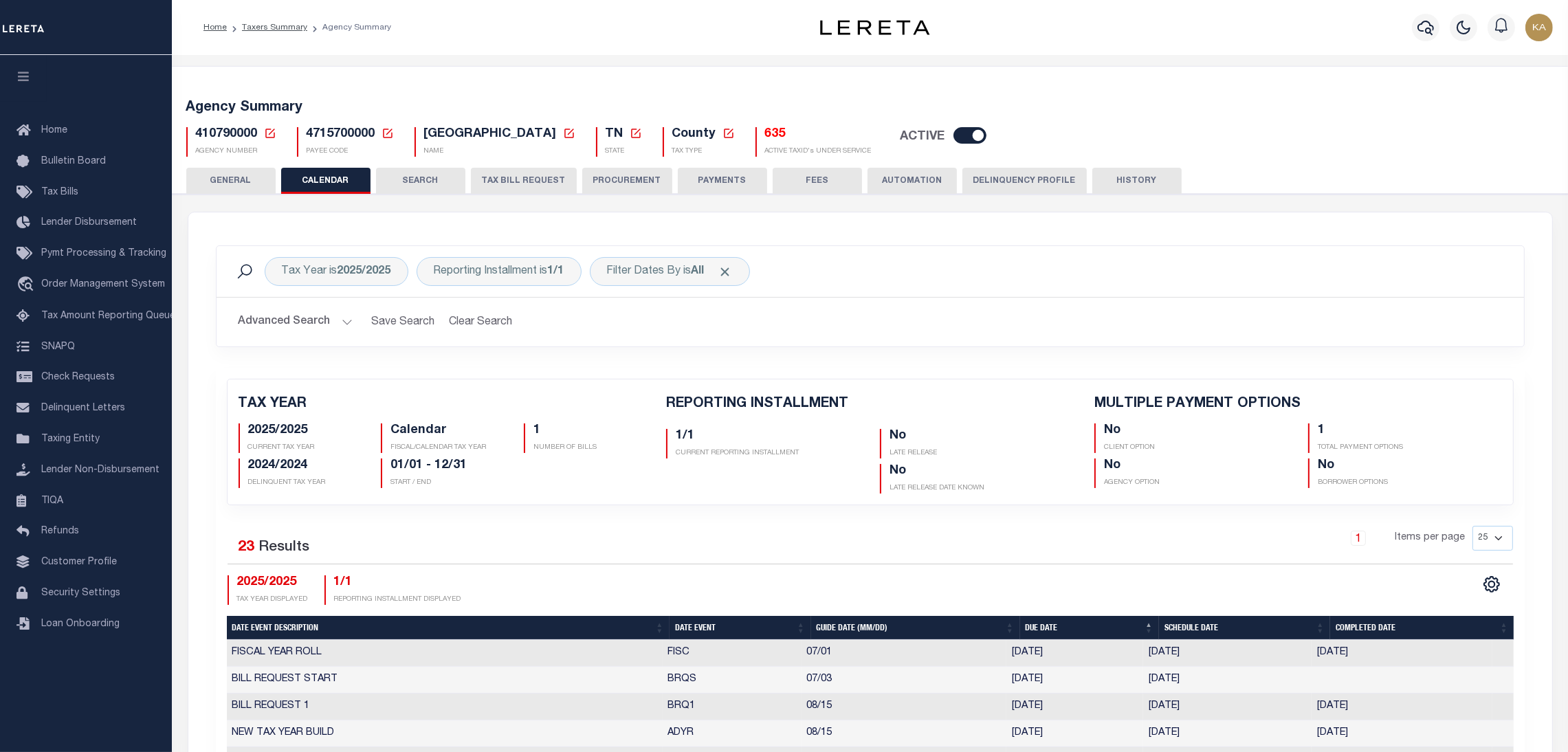
checkbox input "false"
type input "1"
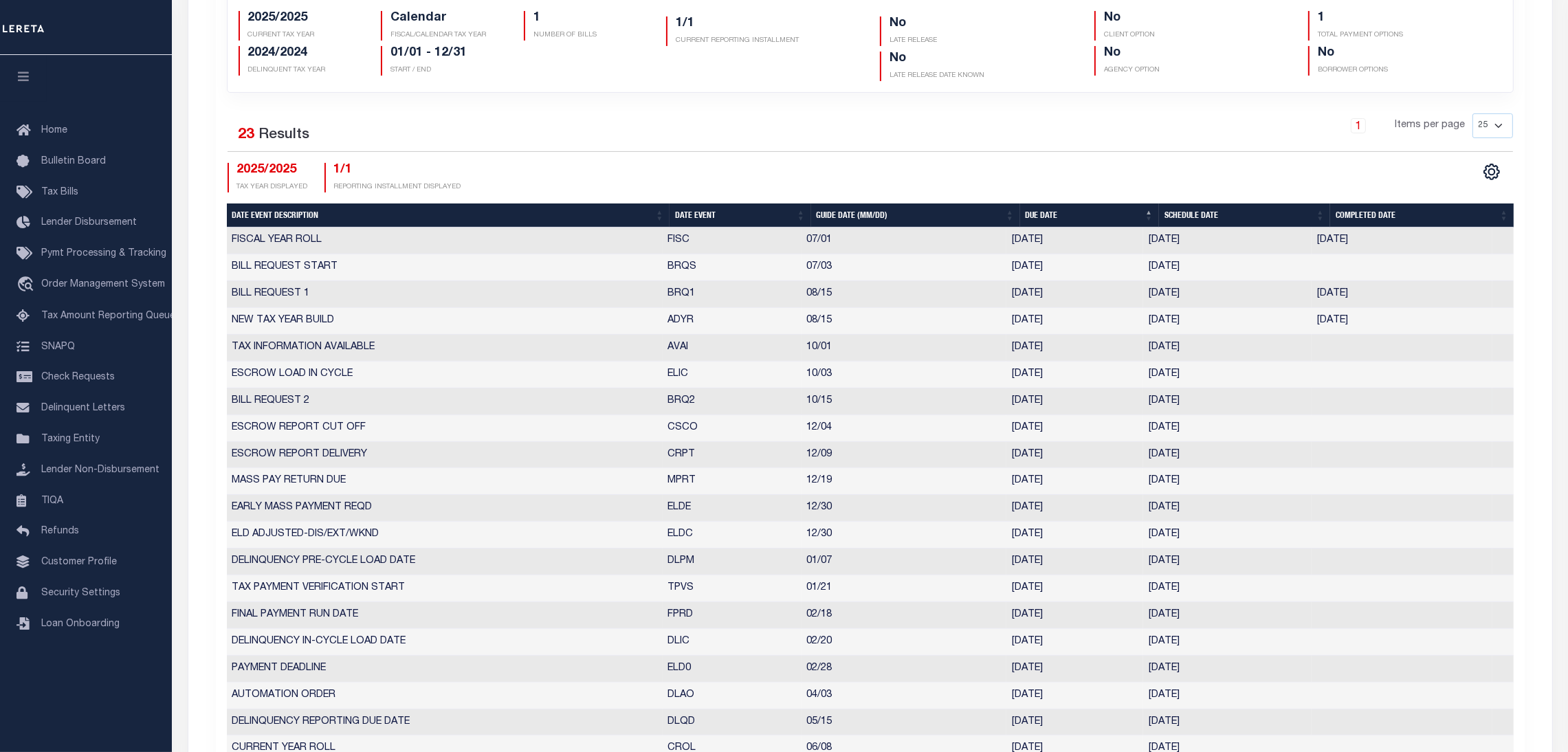
select select "10"
select select "15"
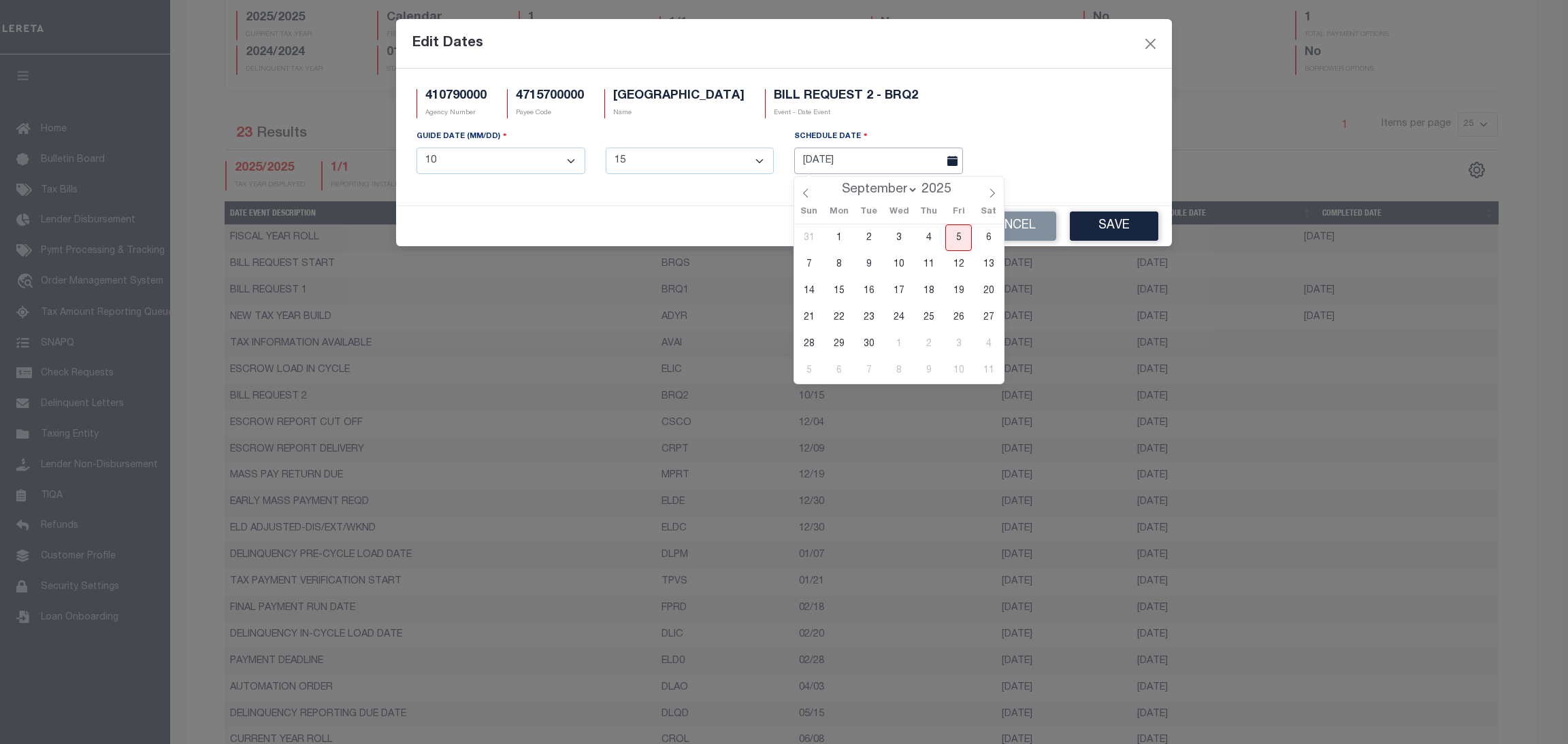
drag, startPoint x: 1027, startPoint y: 393, endPoint x: 894, endPoint y: 164, distance: 264.8
click at [894, 164] on input "[DATE]" at bounding box center [878, 160] width 168 height 26
click at [958, 236] on span "5" at bounding box center [958, 237] width 26 height 26
type input "[DATE]"
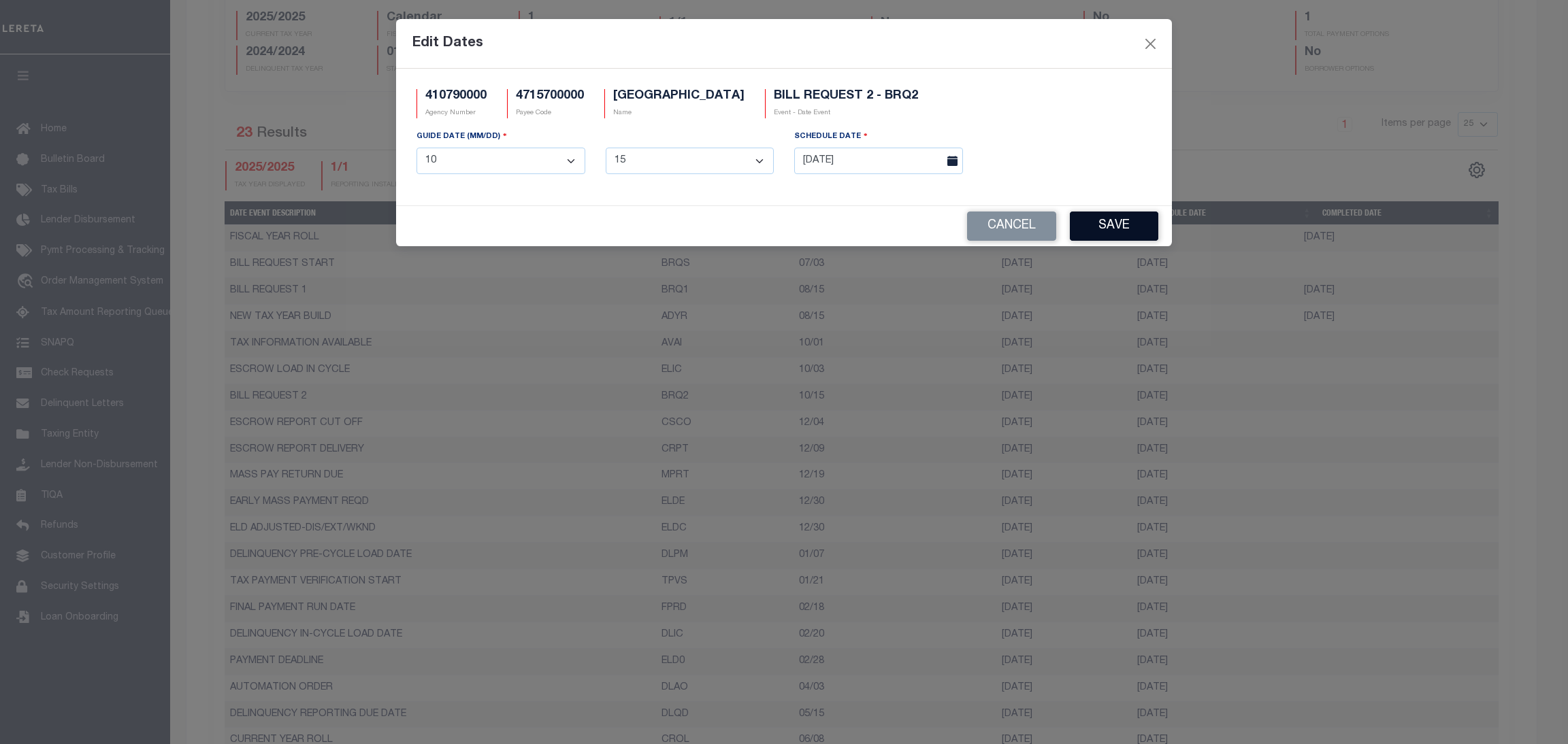
click at [1106, 229] on button "Save" at bounding box center [1114, 226] width 88 height 29
click at [462, 101] on h5 "410790000" at bounding box center [456, 97] width 61 height 15
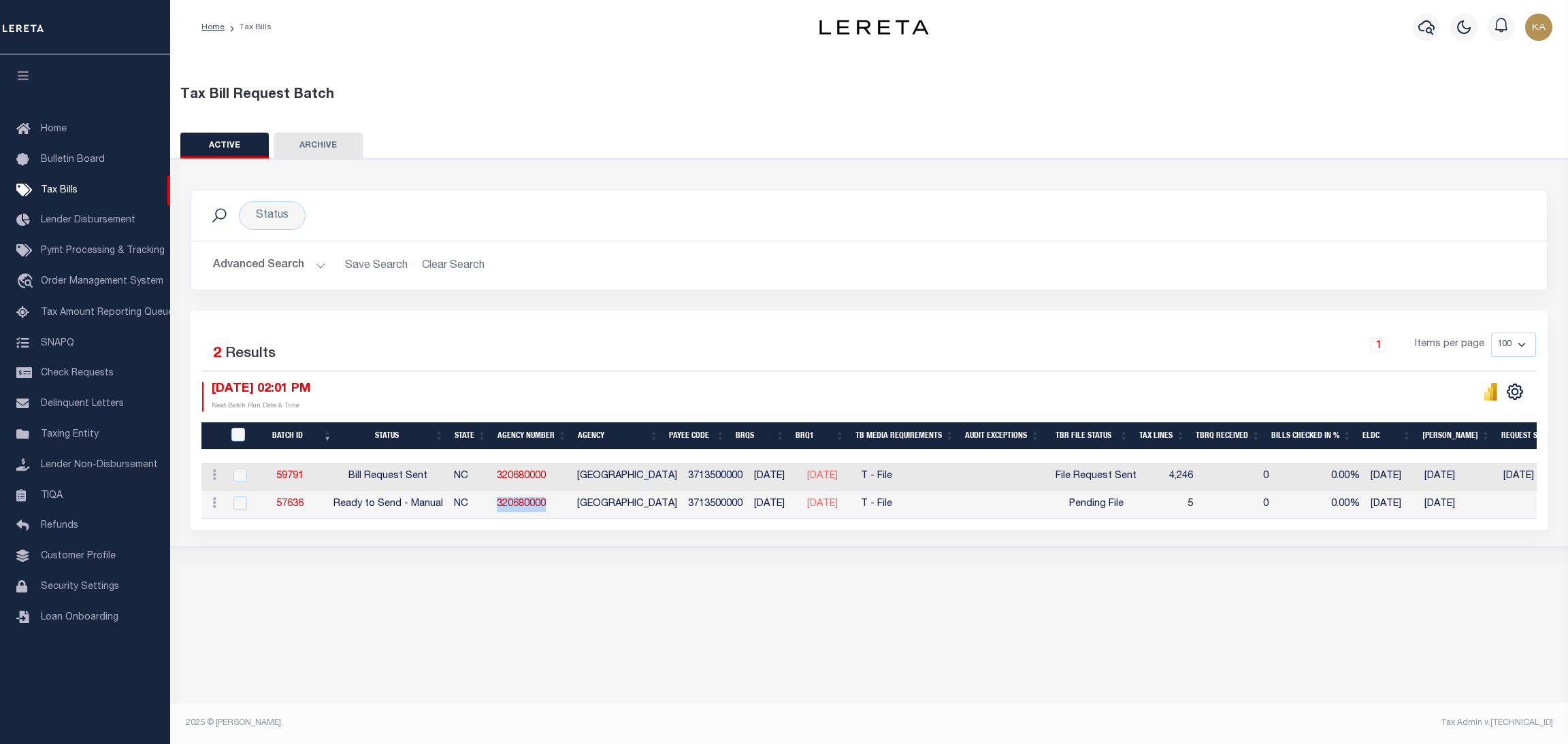
drag, startPoint x: 568, startPoint y: 503, endPoint x: 505, endPoint y: 503, distance: 63.0
click at [505, 503] on td "320680000" at bounding box center [531, 504] width 80 height 28
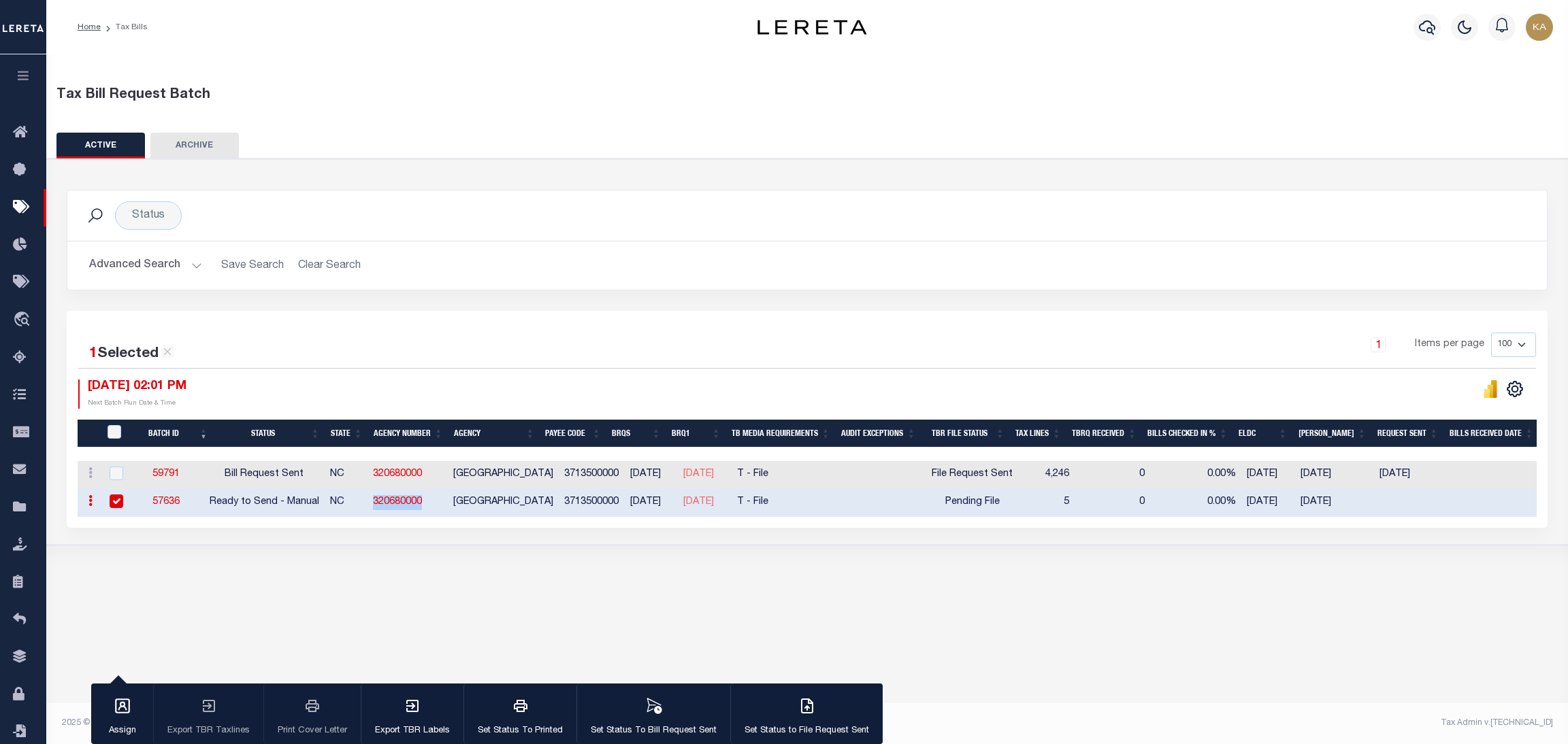
copy link "320680000"
click at [422, 500] on link "320680000" at bounding box center [397, 501] width 49 height 10
checkbox input "false"
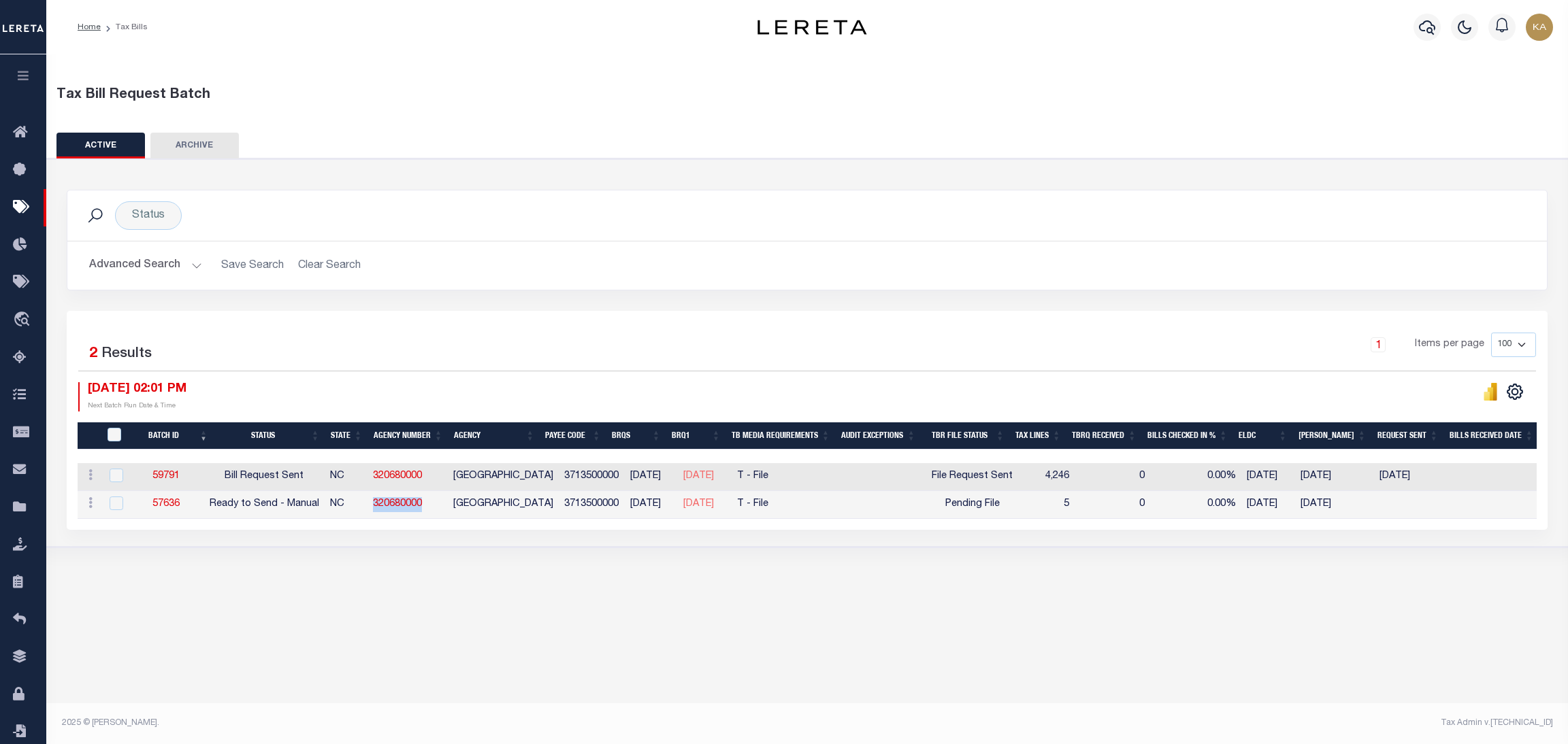
click at [162, 269] on button "Advanced Search" at bounding box center [145, 265] width 113 height 26
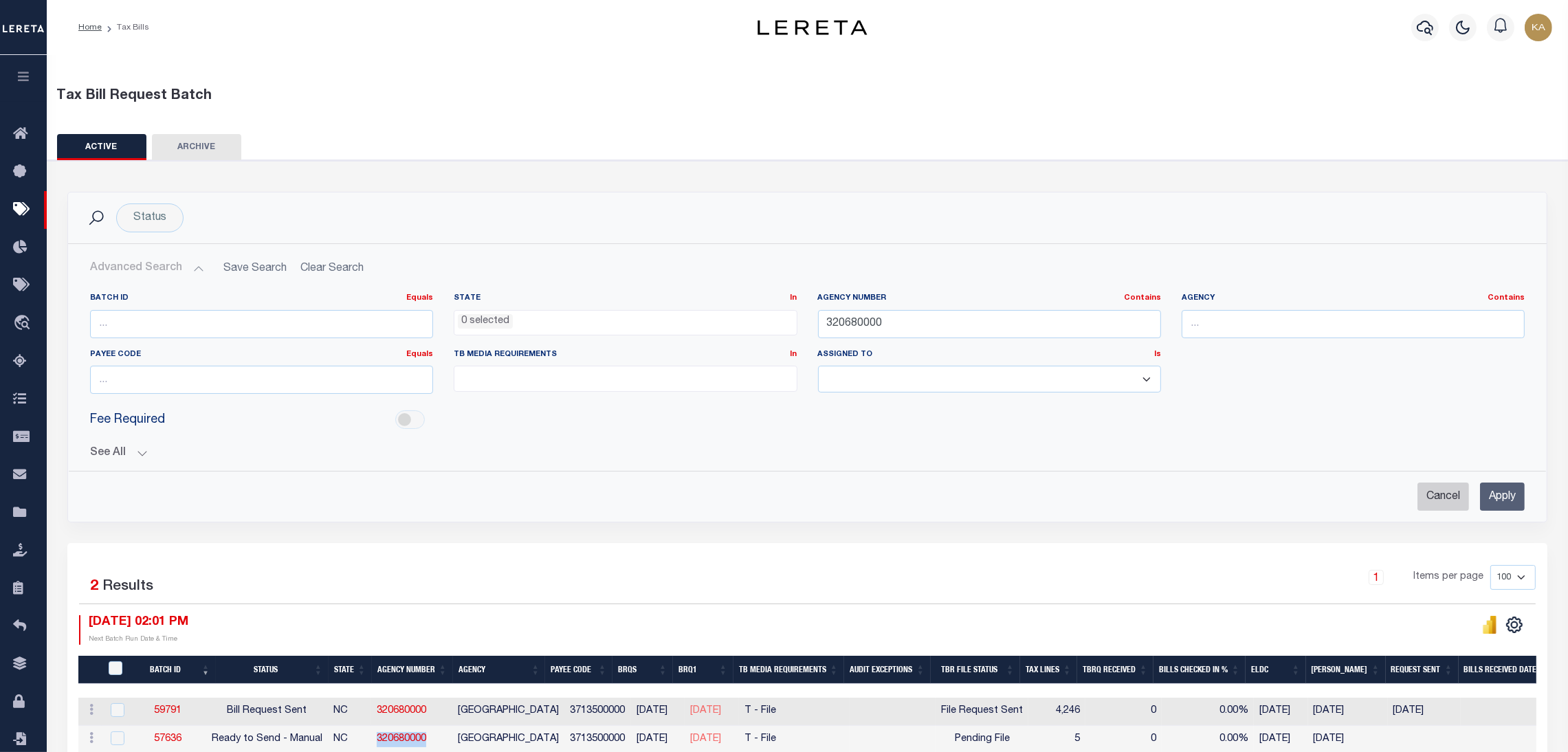
click at [1430, 490] on input "Cancel" at bounding box center [1443, 496] width 51 height 28
checkbox input "true"
select select
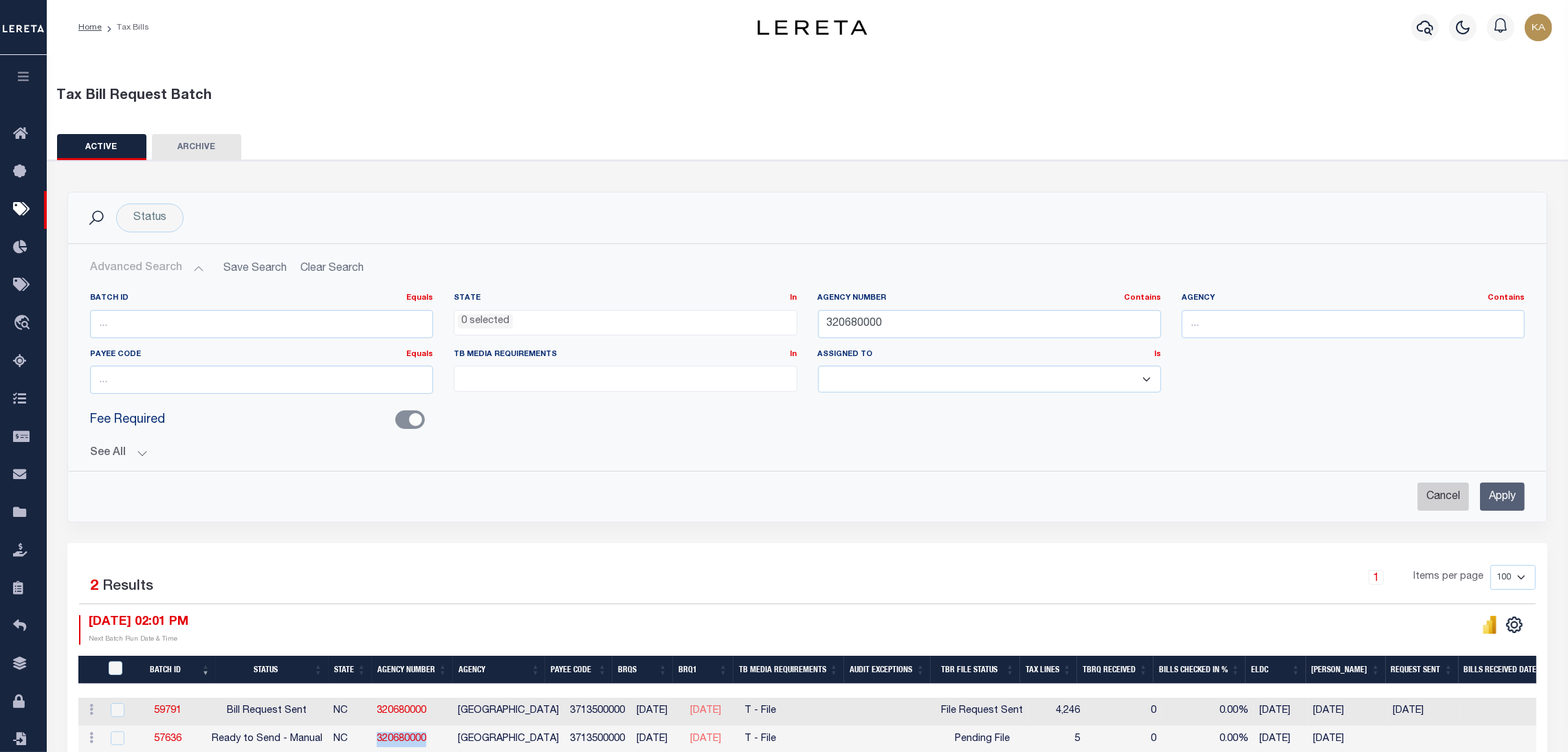
select select
checkbox input "false"
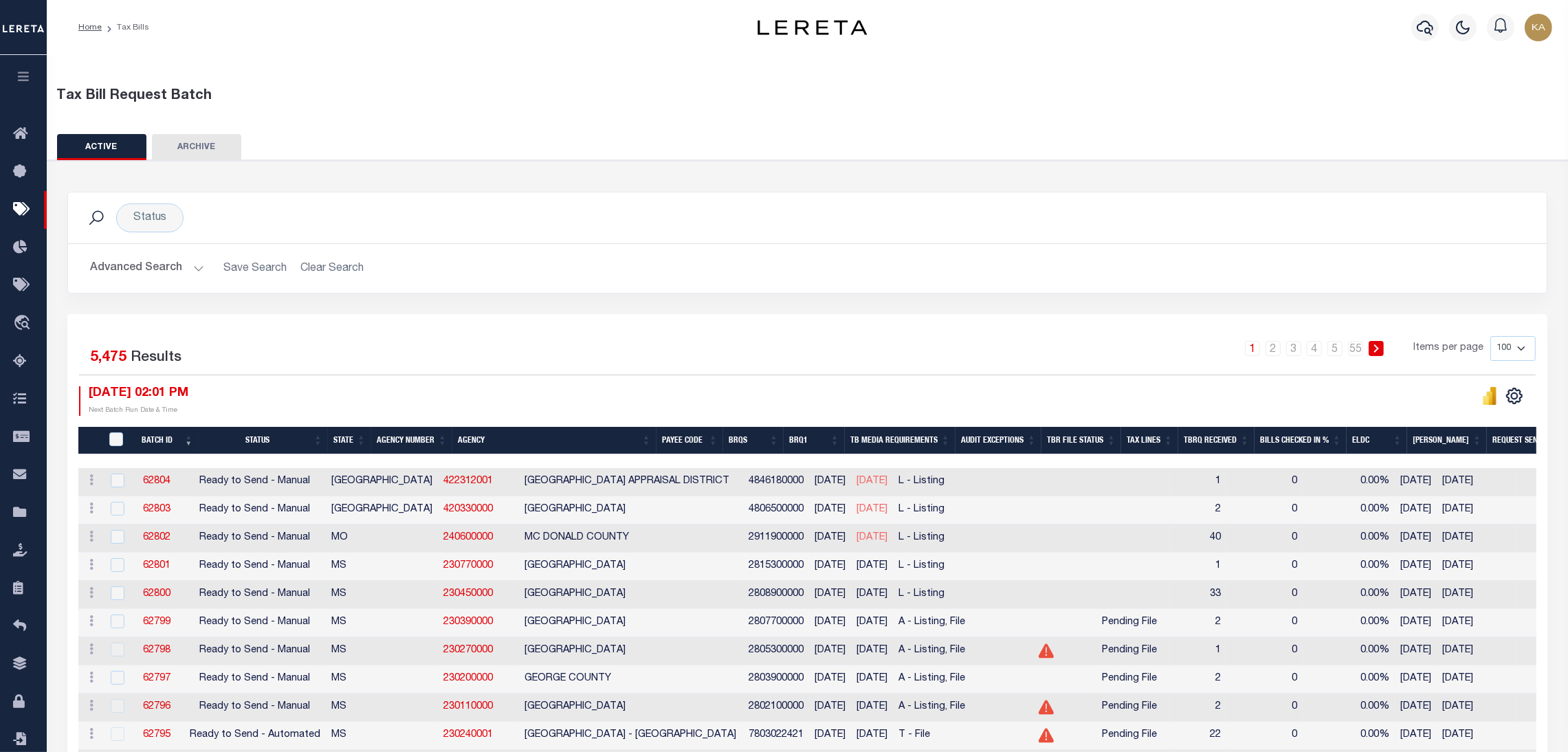
click at [167, 268] on button "Advanced Search" at bounding box center [147, 268] width 114 height 26
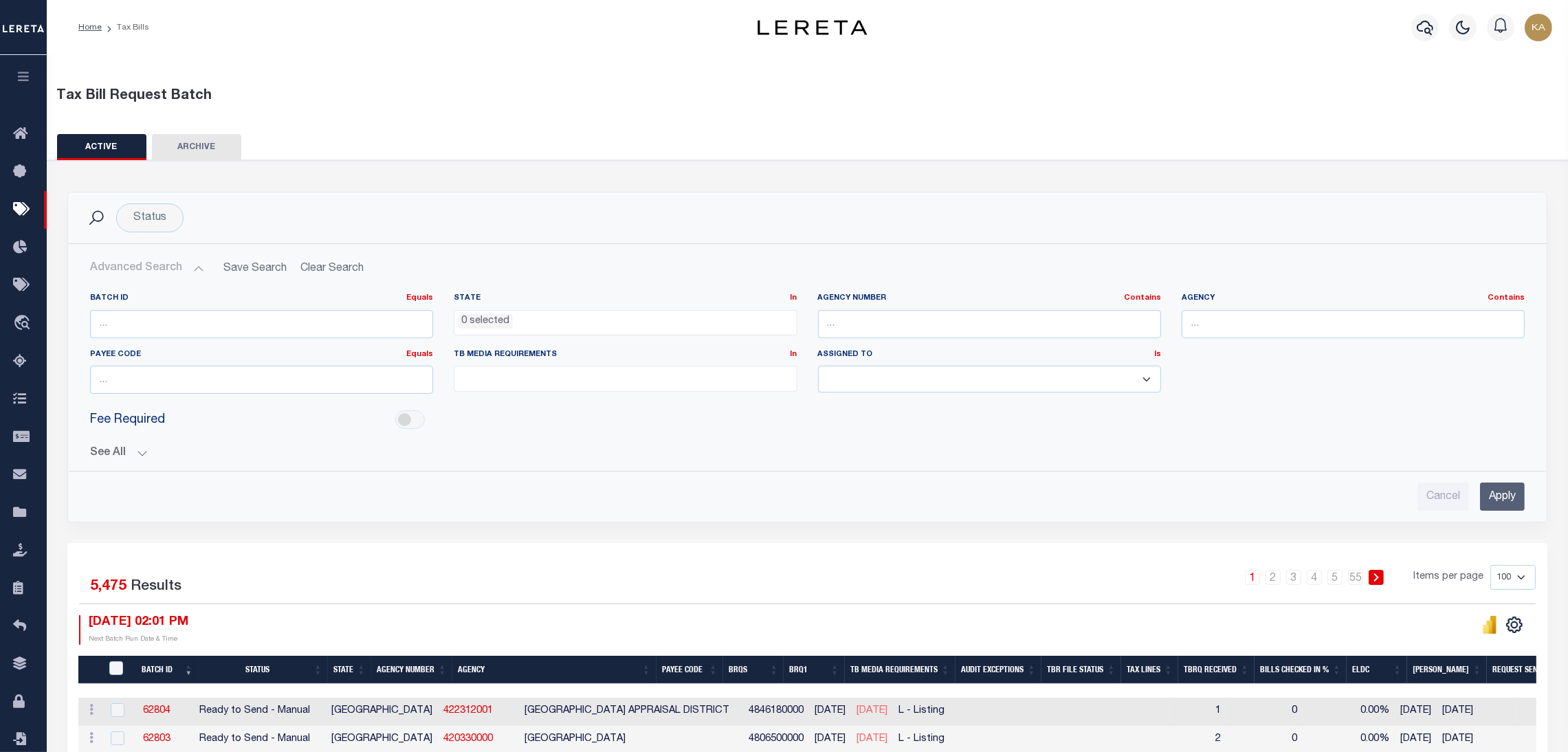
click at [117, 443] on div "See All BRQS On On After Before Between On On After Is" at bounding box center [807, 448] width 1435 height 24
click at [115, 452] on button "See All" at bounding box center [807, 453] width 1435 height 13
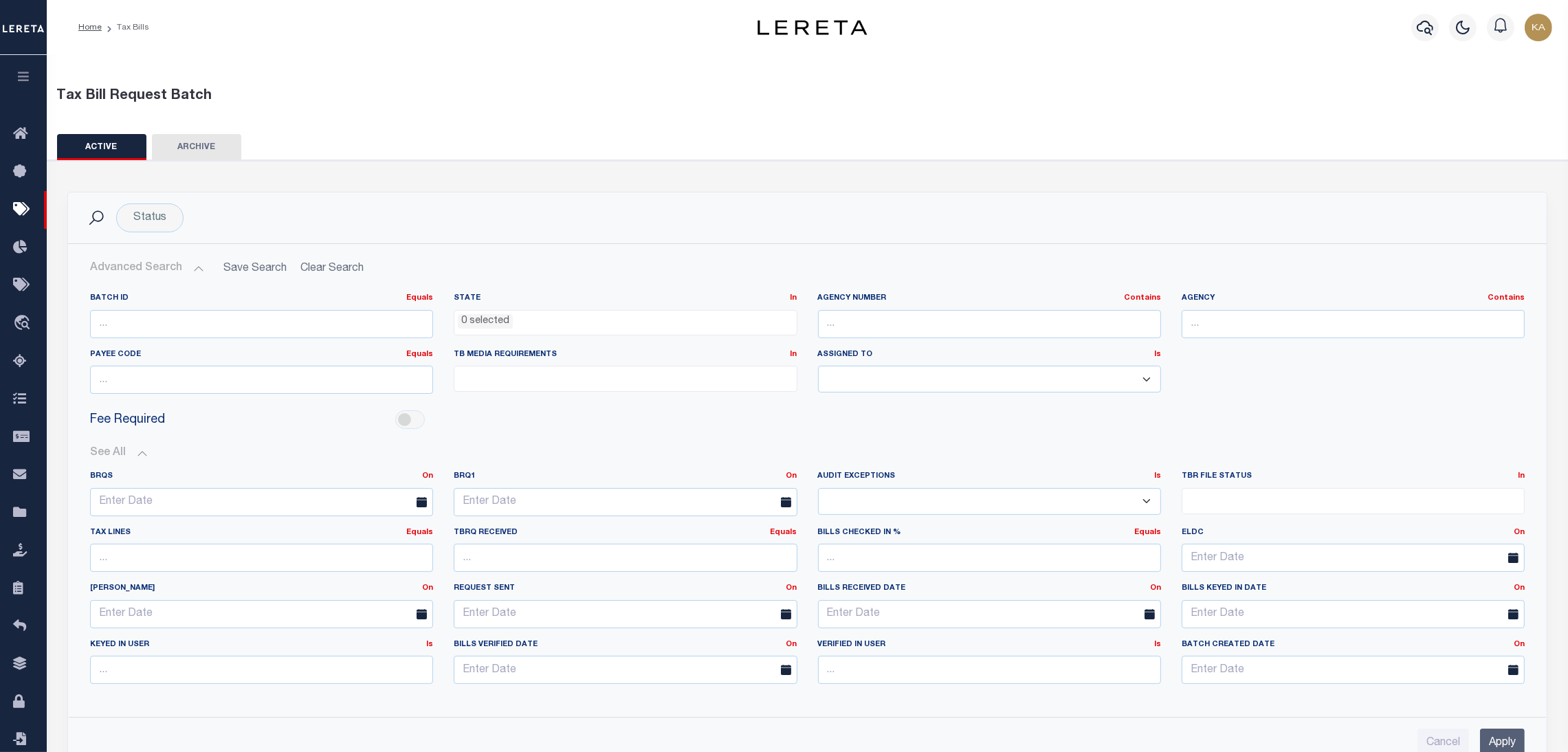
scroll to position [103, 0]
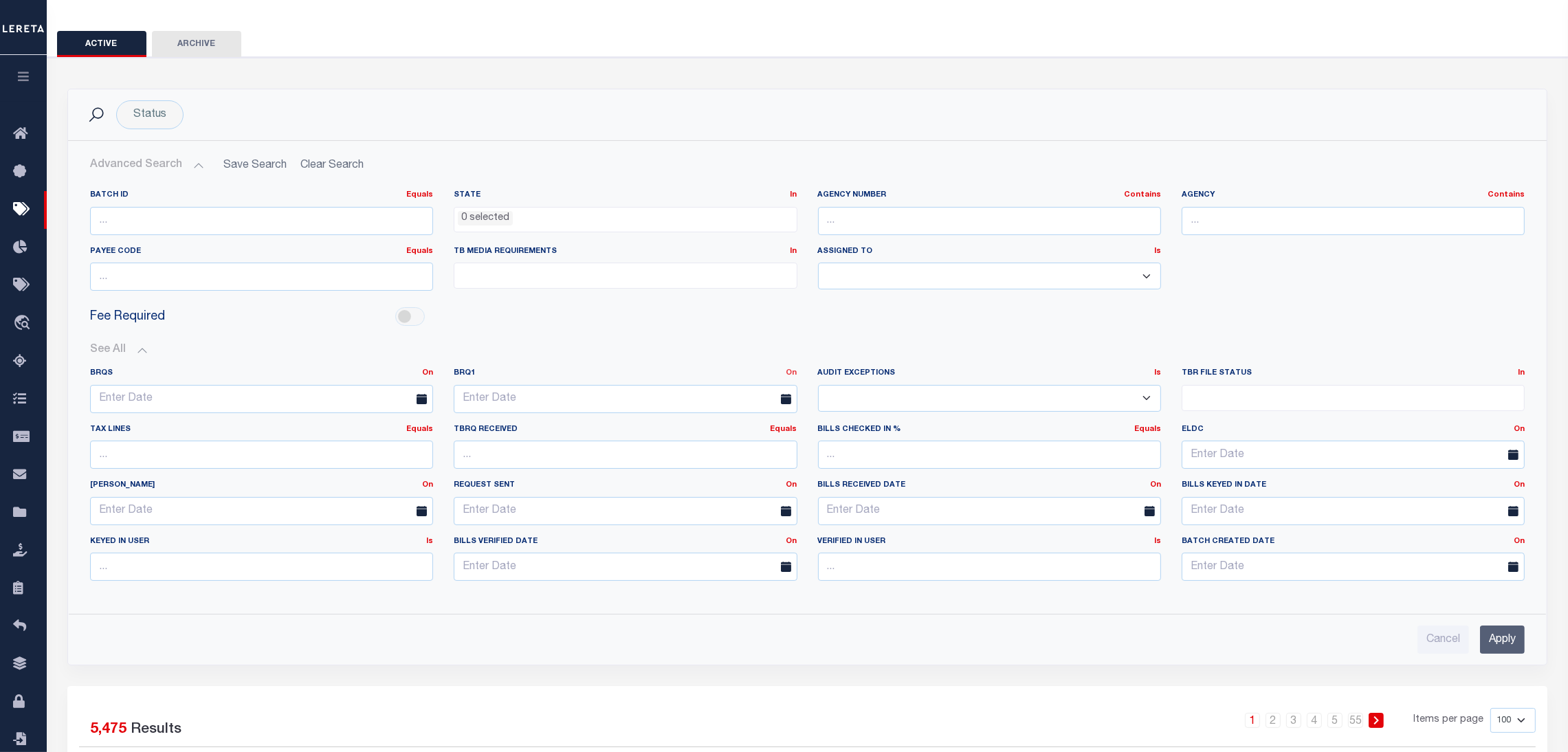
click at [787, 371] on link "On" at bounding box center [792, 373] width 11 height 8
click at [731, 412] on link "After" at bounding box center [743, 409] width 109 height 20
click at [731, 405] on input "text" at bounding box center [626, 399] width 343 height 28
click at [616, 483] on span "5" at bounding box center [619, 477] width 26 height 26
type input "09-05-2025"
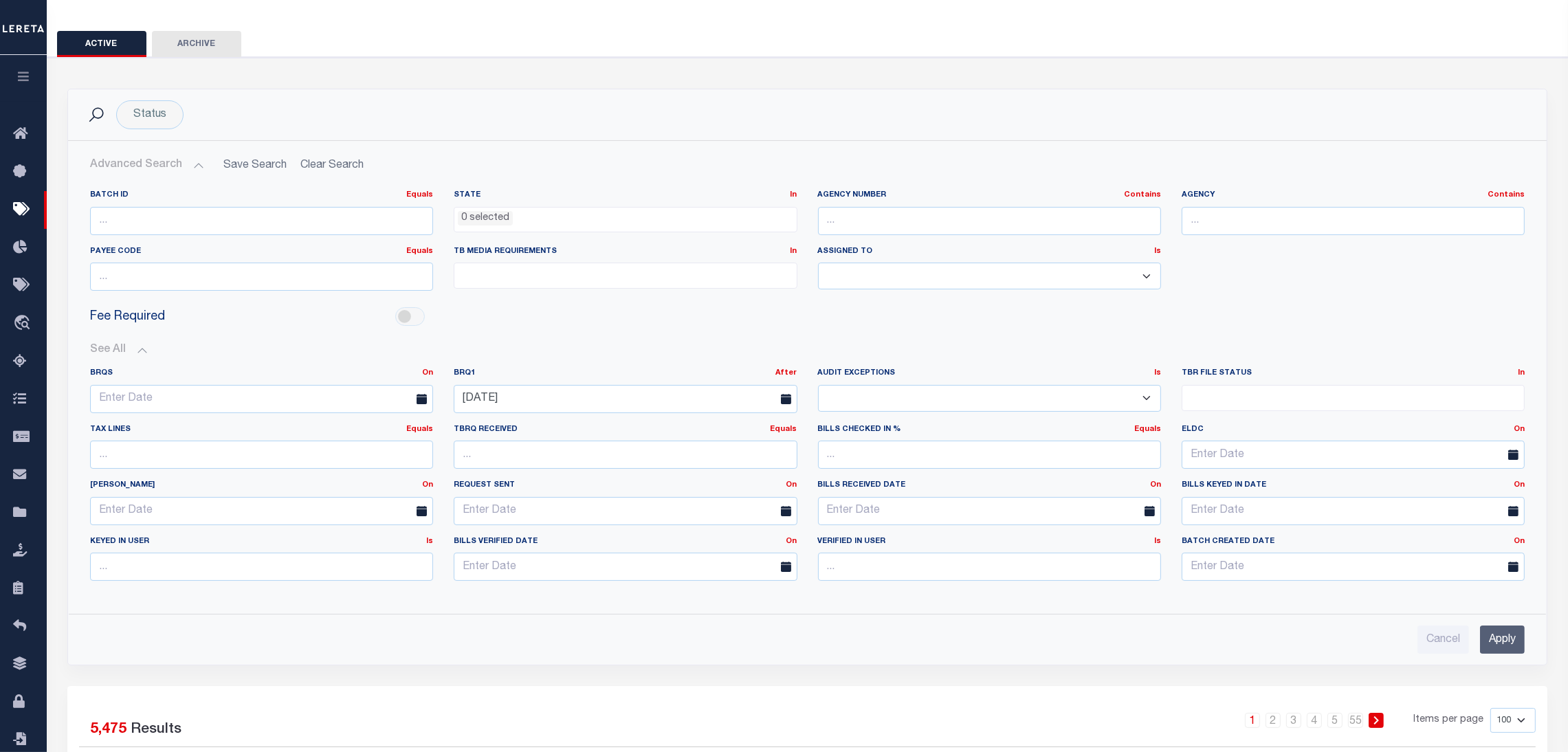
click at [1497, 645] on input "Apply" at bounding box center [1502, 639] width 45 height 28
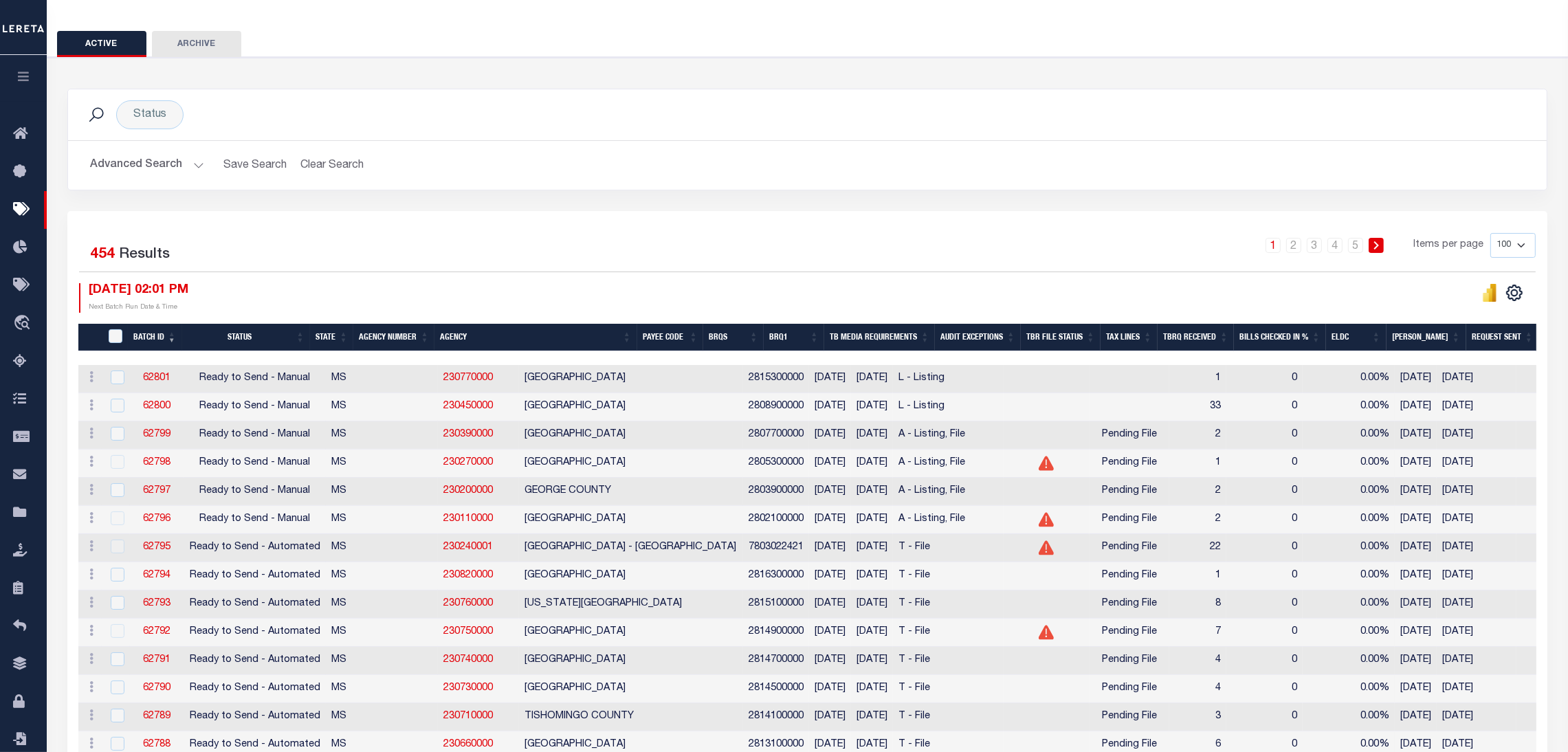
scroll to position [0, 0]
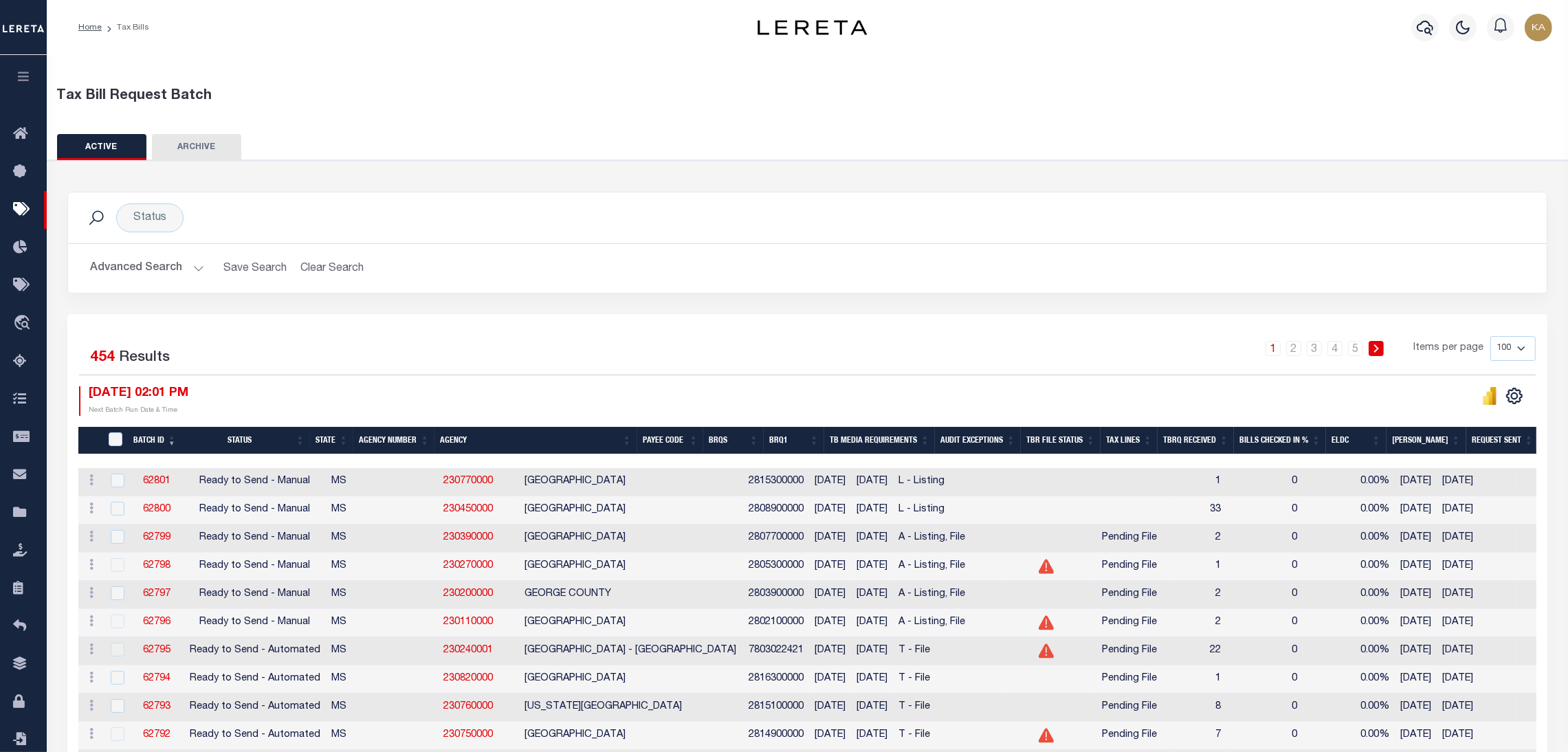
drag, startPoint x: 449, startPoint y: 483, endPoint x: 365, endPoint y: 482, distance: 84.0
click at [365, 482] on tr "ACTIONS Delete 62801 Ready to Send - Manual MS 230770000 WAYNE COUNTY 281530000…" at bounding box center [1172, 482] width 2187 height 28
drag, startPoint x: 362, startPoint y: 482, endPoint x: 426, endPoint y: 485, distance: 64.1
click at [438, 485] on td "230770000" at bounding box center [478, 482] width 81 height 28
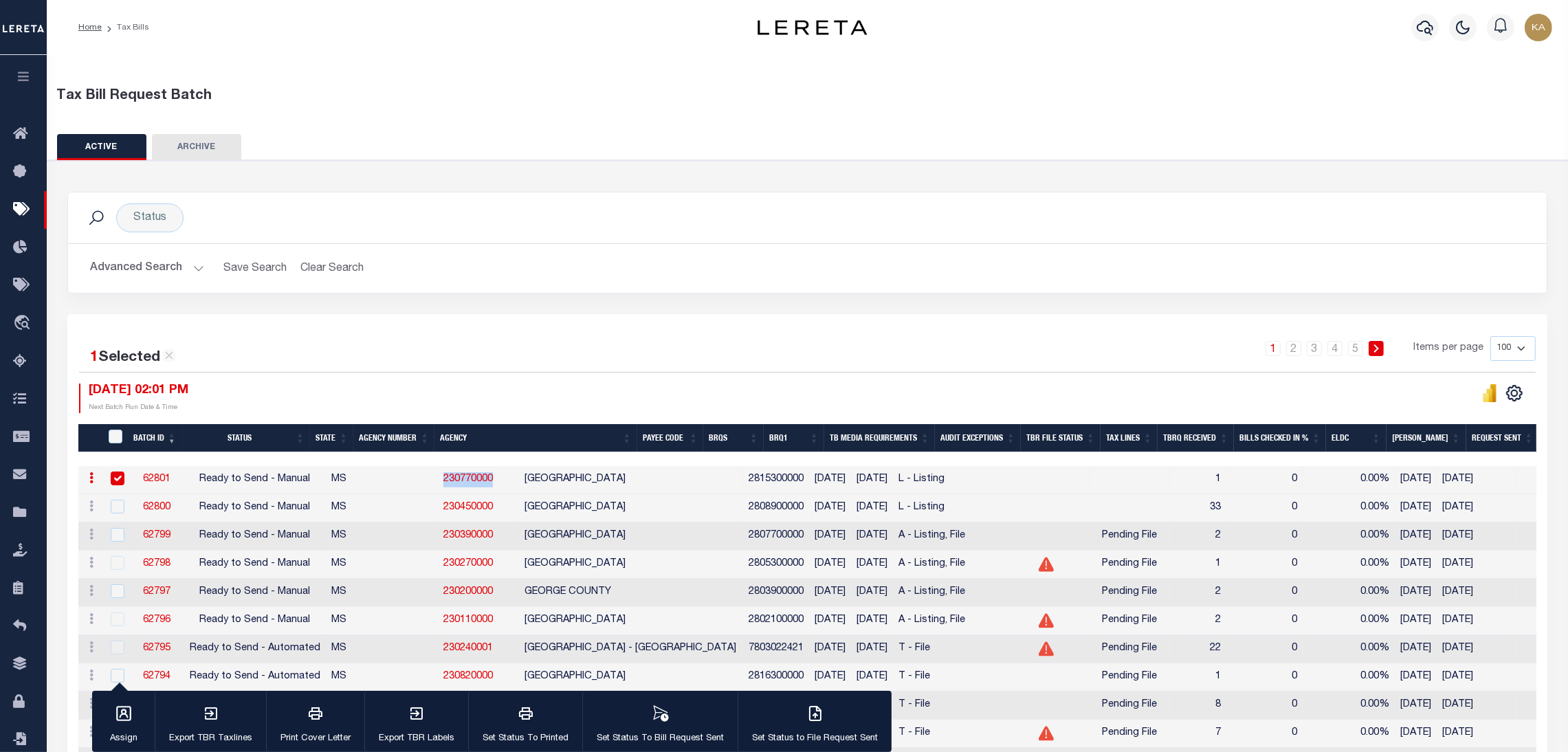
copy link "230770000"
click at [443, 479] on link "230770000" at bounding box center [467, 479] width 49 height 10
checkbox input "false"
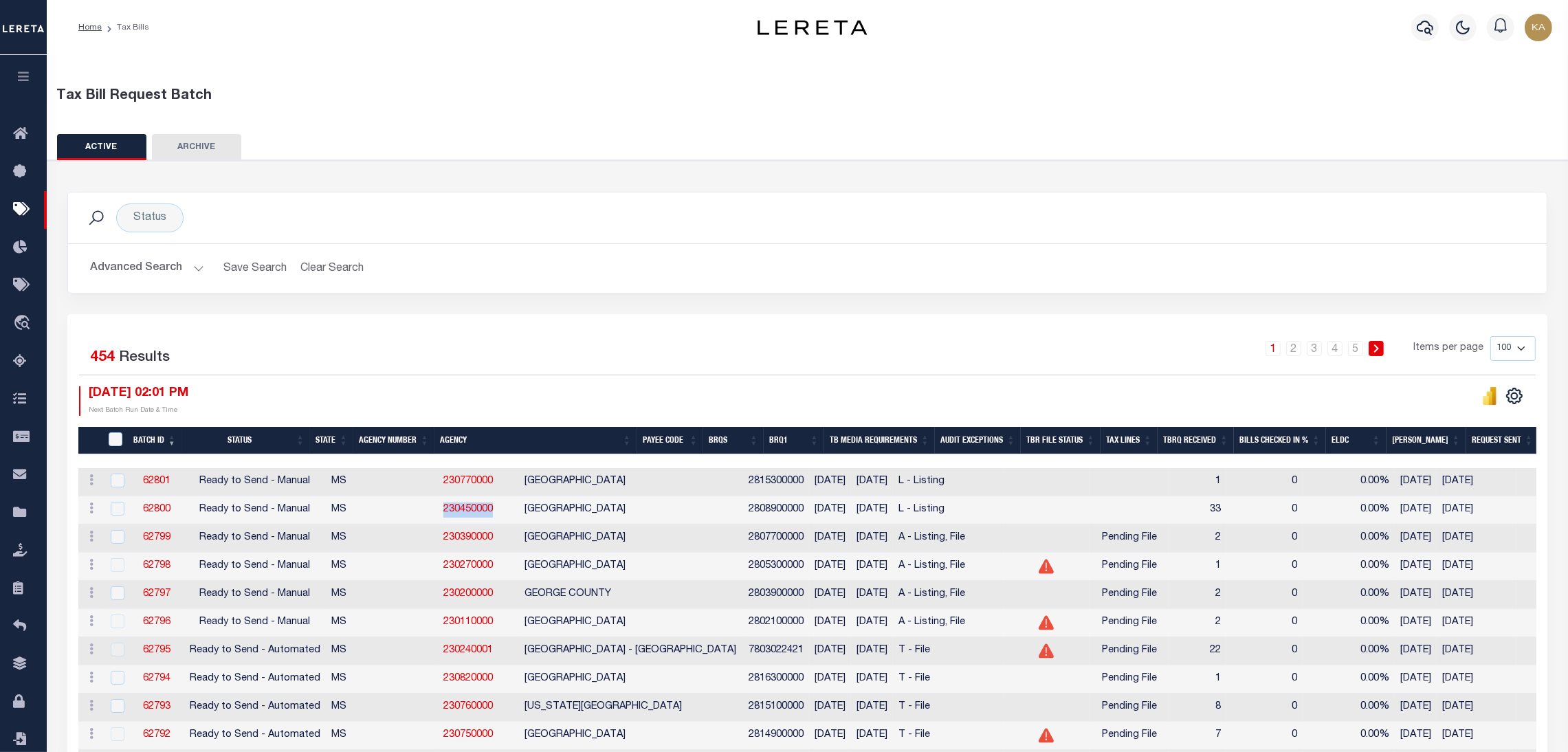
drag, startPoint x: 439, startPoint y: 509, endPoint x: 364, endPoint y: 511, distance: 75.0
click at [438, 511] on td "230450000" at bounding box center [478, 510] width 81 height 28
checkbox input "true"
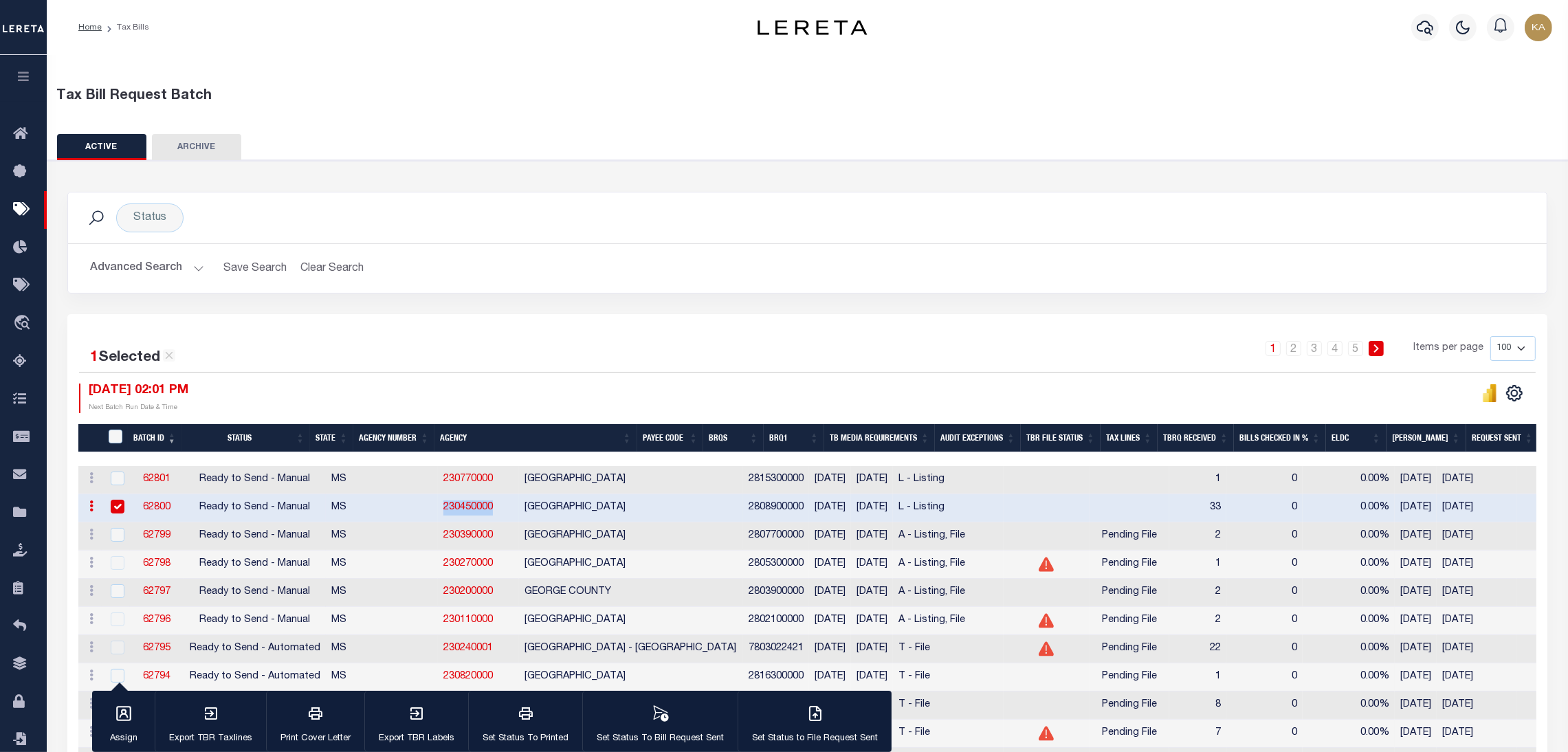
copy link "230450000"
click at [438, 480] on td "230770000" at bounding box center [478, 480] width 81 height 28
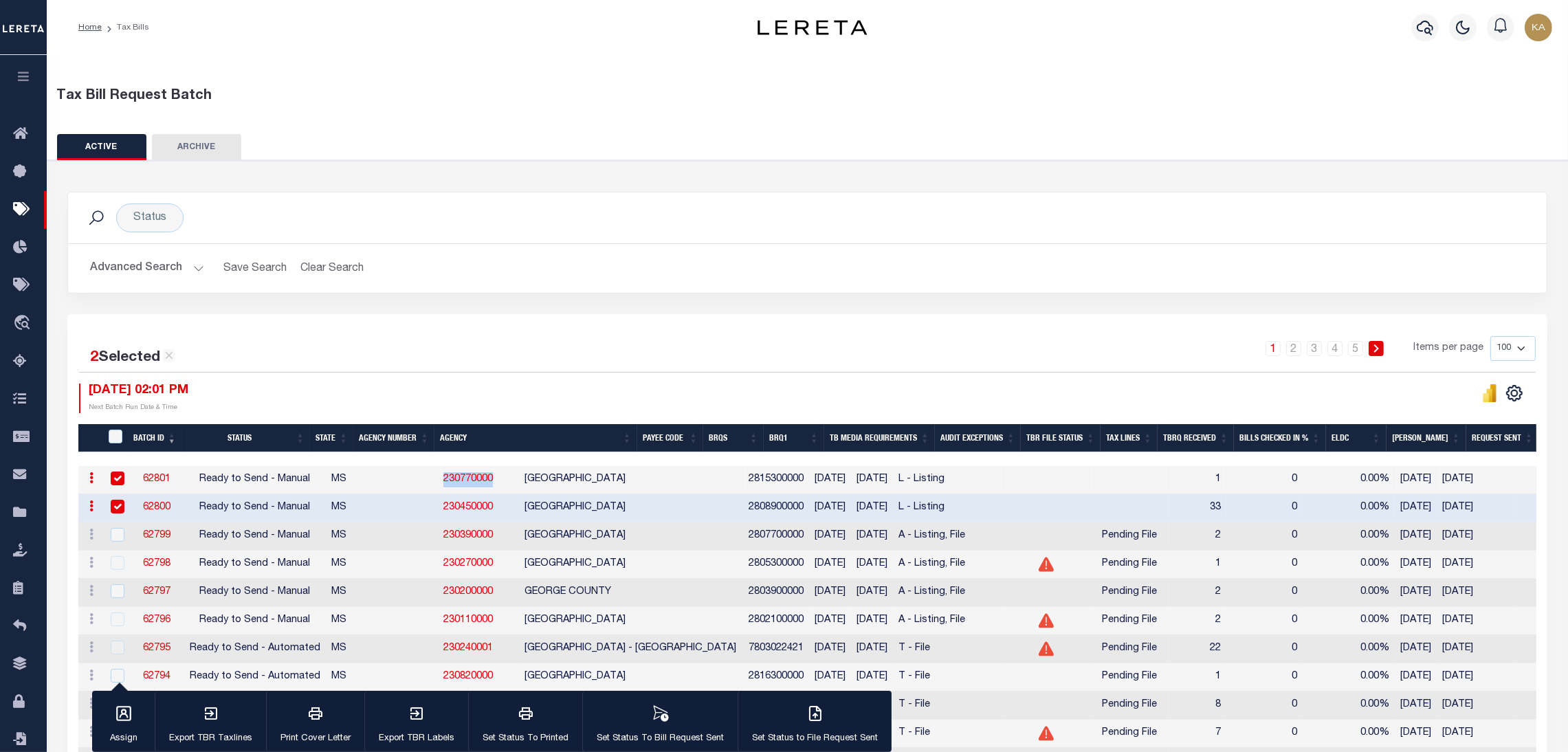
drag, startPoint x: 438, startPoint y: 480, endPoint x: 362, endPoint y: 480, distance: 76.0
click at [438, 480] on td "230770000" at bounding box center [478, 480] width 81 height 28
checkbox input "false"
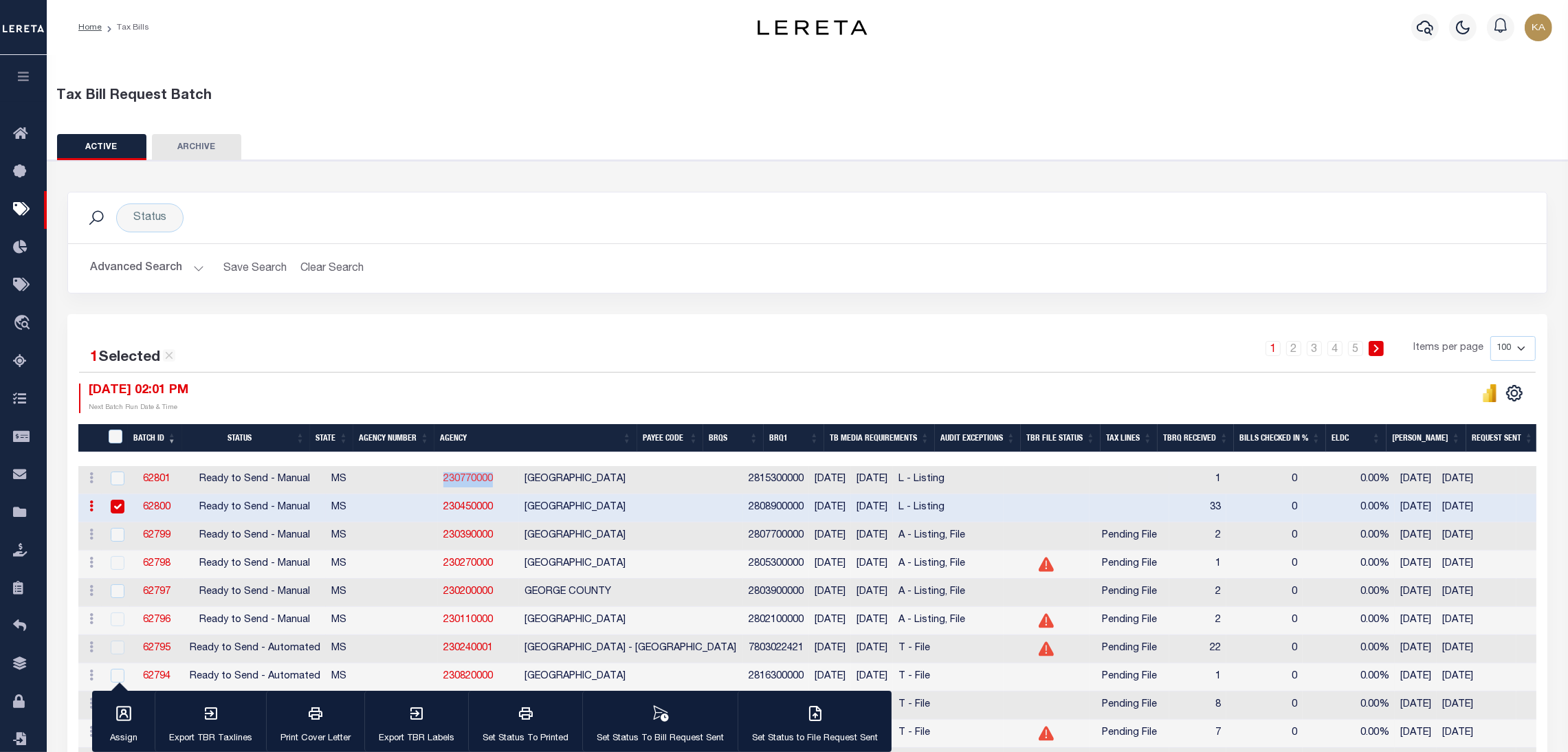
copy link "230770000"
click at [174, 274] on button "Advanced Search" at bounding box center [147, 268] width 114 height 26
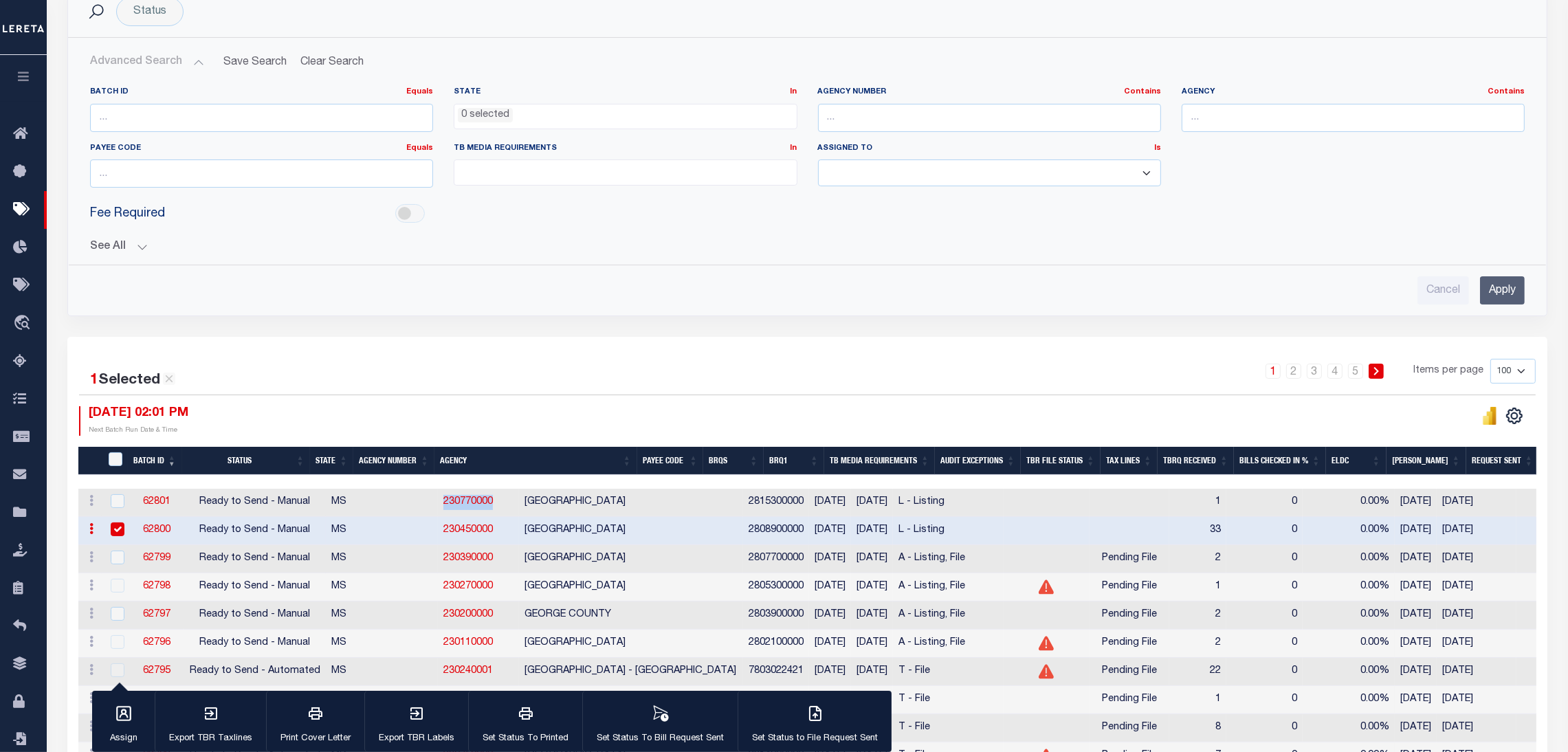
scroll to position [309, 0]
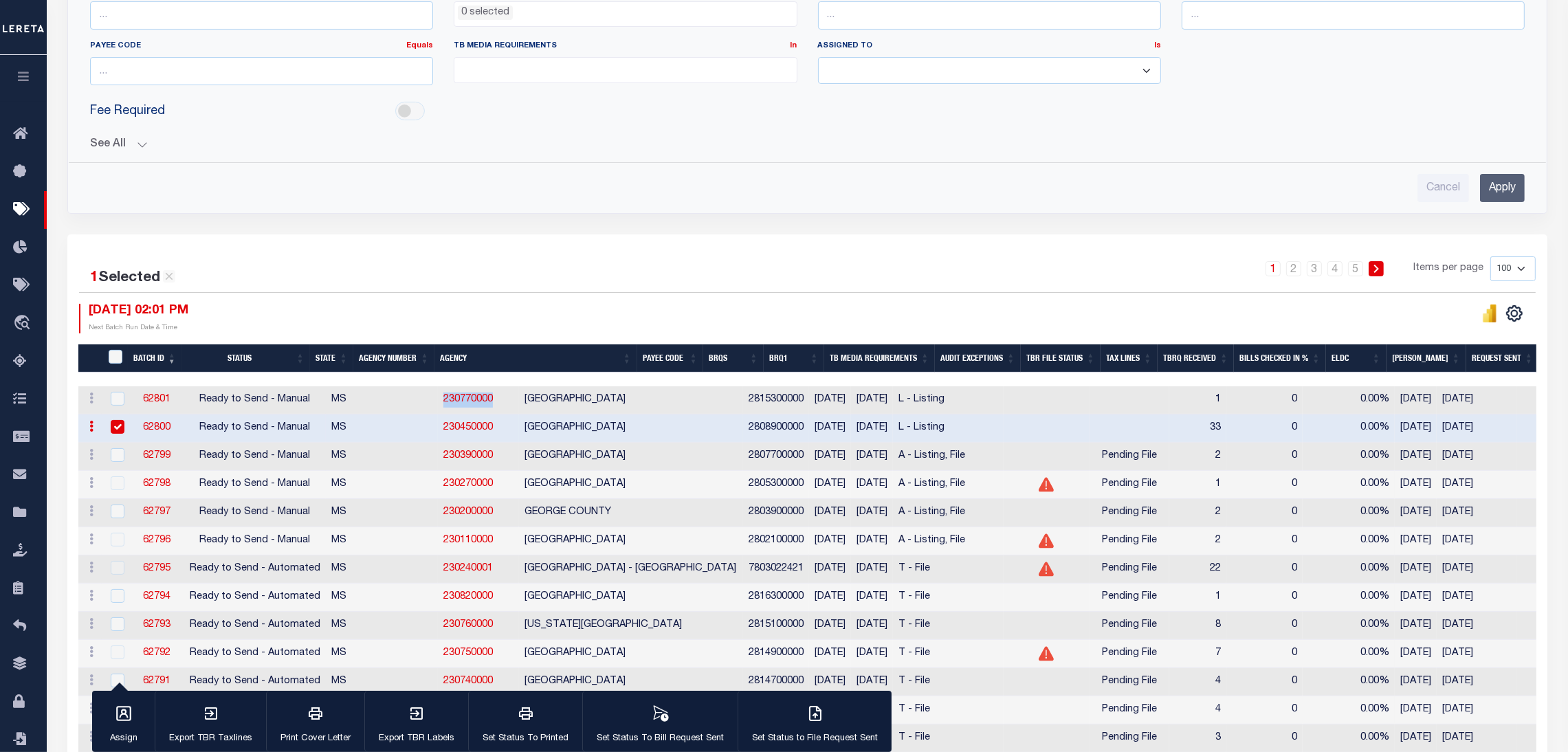
click at [146, 148] on button "See All" at bounding box center [807, 144] width 1435 height 13
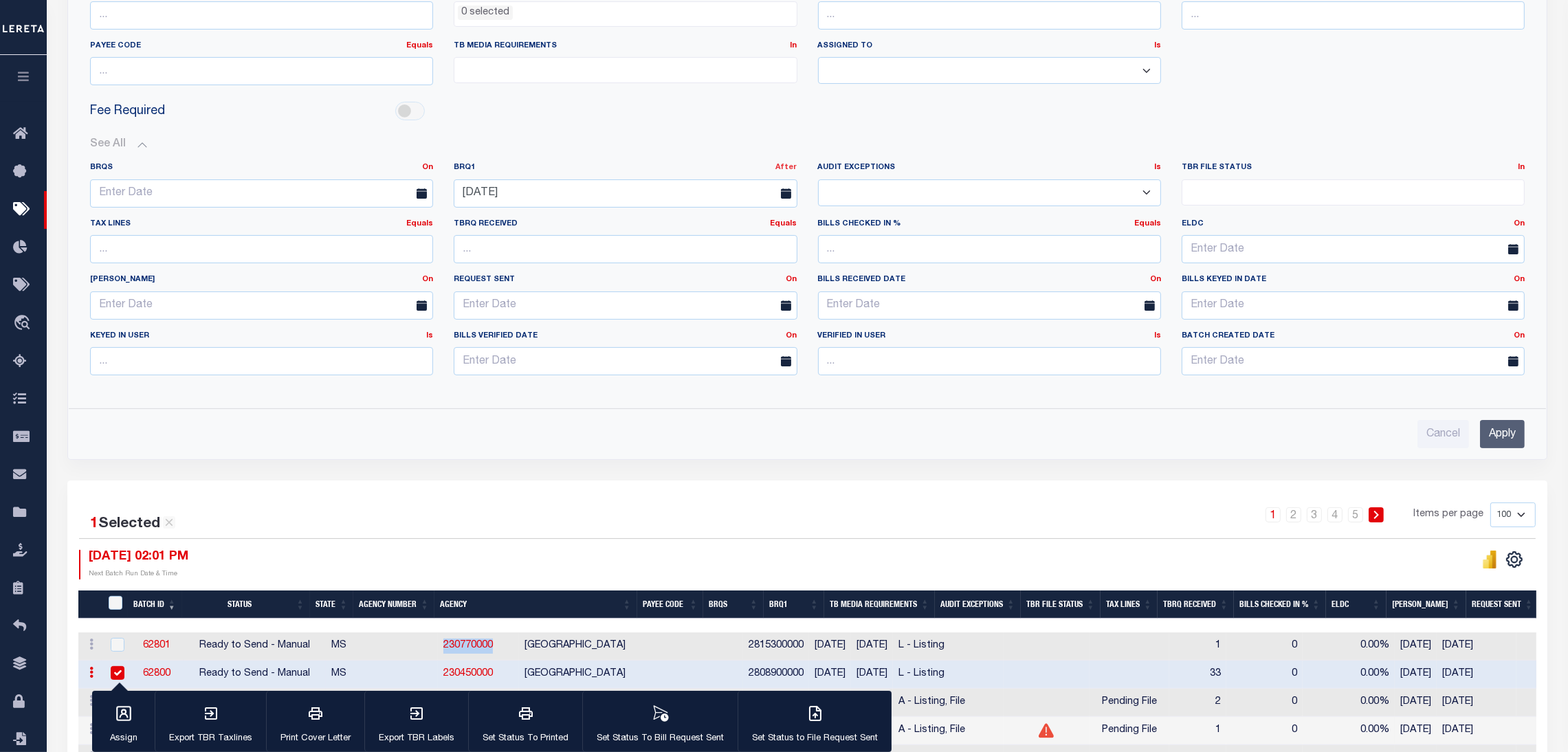
click at [782, 163] on link "After" at bounding box center [787, 167] width 21 height 8
click at [723, 228] on link "Before" at bounding box center [743, 224] width 109 height 20
click at [1491, 427] on input "Apply" at bounding box center [1502, 433] width 45 height 28
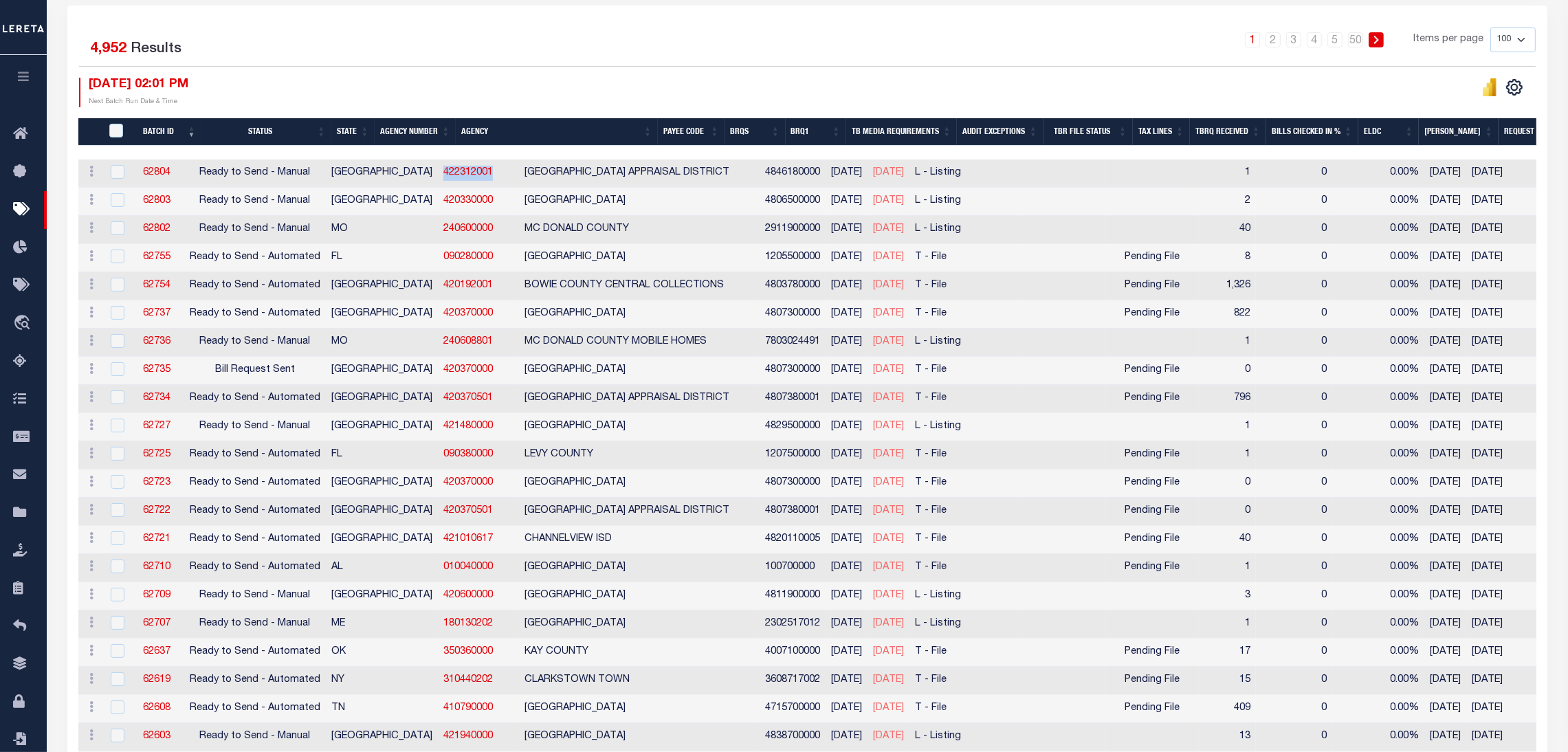
drag, startPoint x: 447, startPoint y: 174, endPoint x: 387, endPoint y: 177, distance: 60.1
click at [438, 177] on td "422312001" at bounding box center [478, 173] width 81 height 28
checkbox input "true"
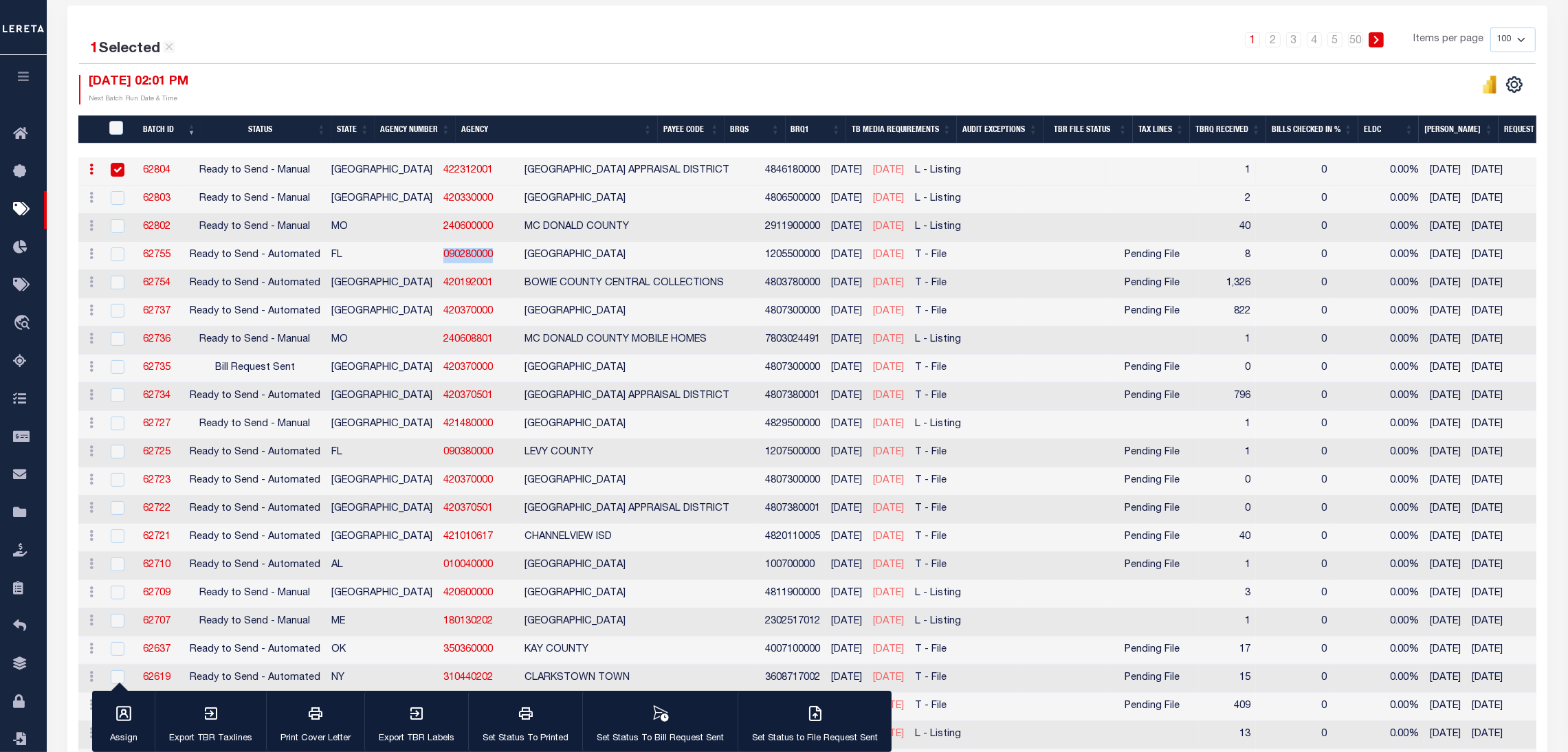
drag, startPoint x: 451, startPoint y: 253, endPoint x: 387, endPoint y: 255, distance: 64.0
click at [438, 255] on td "090280000" at bounding box center [478, 256] width 81 height 28
checkbox input "true"
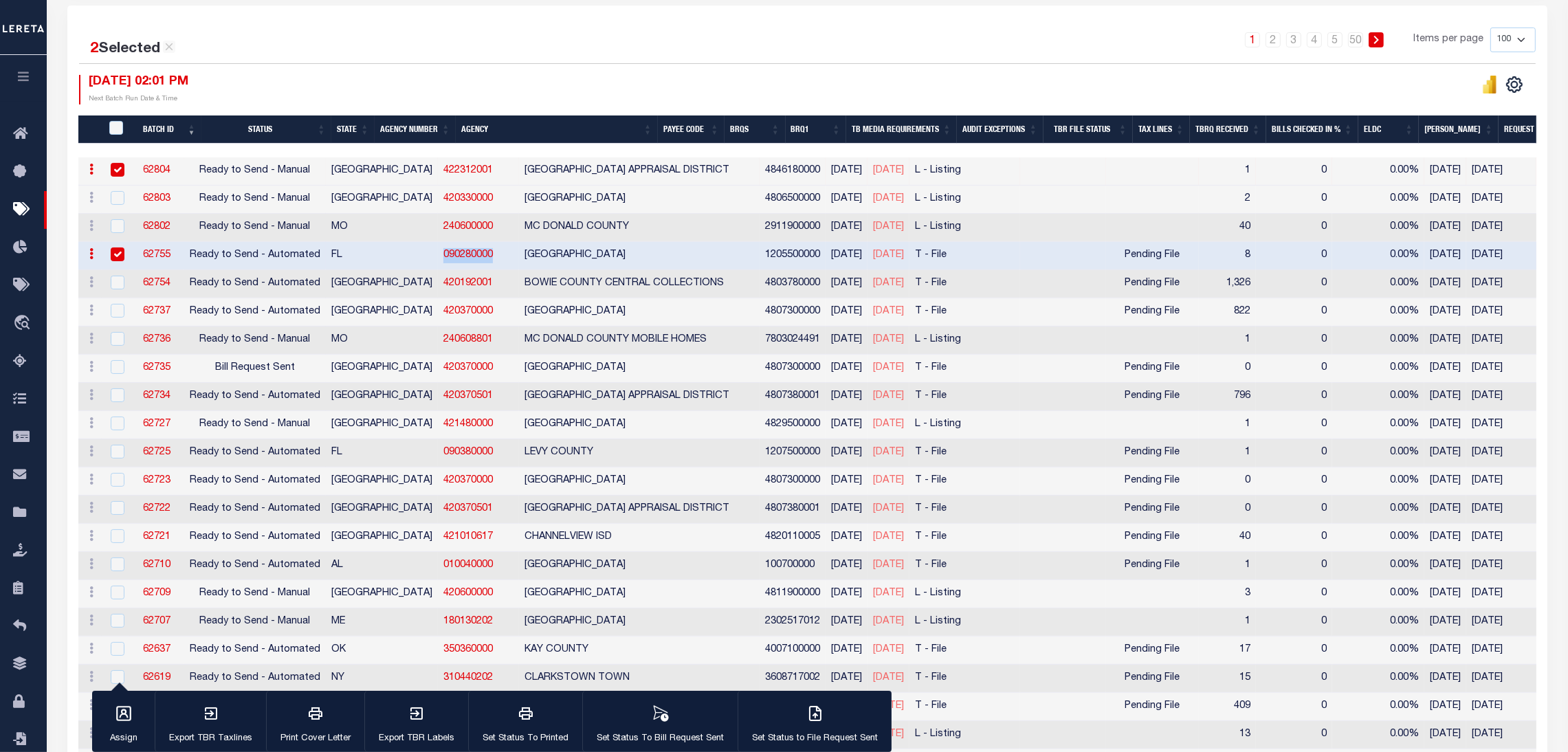
click at [110, 169] on input "checkbox" at bounding box center [117, 169] width 14 height 14
checkbox input "false"
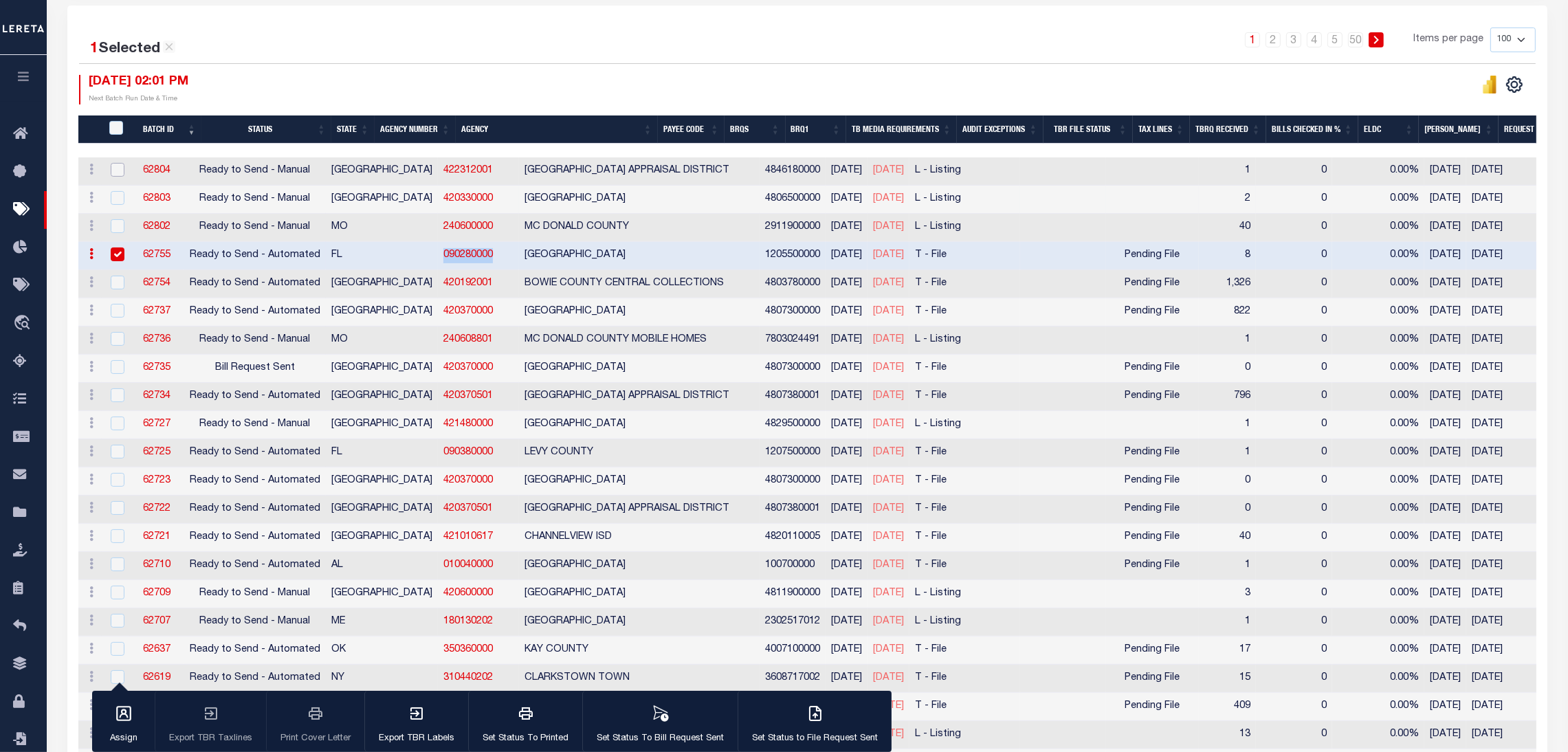
copy link "090280000"
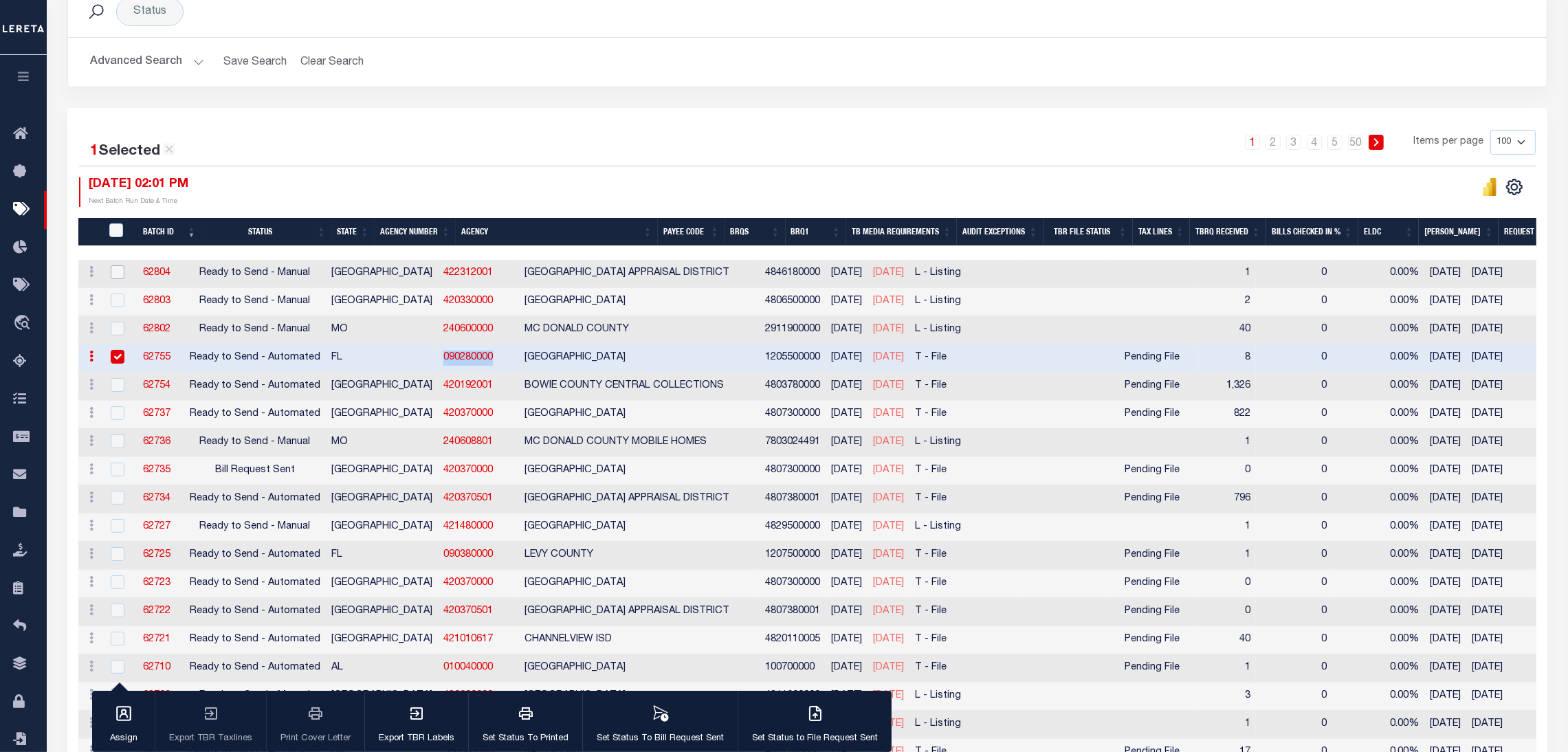
scroll to position [103, 0]
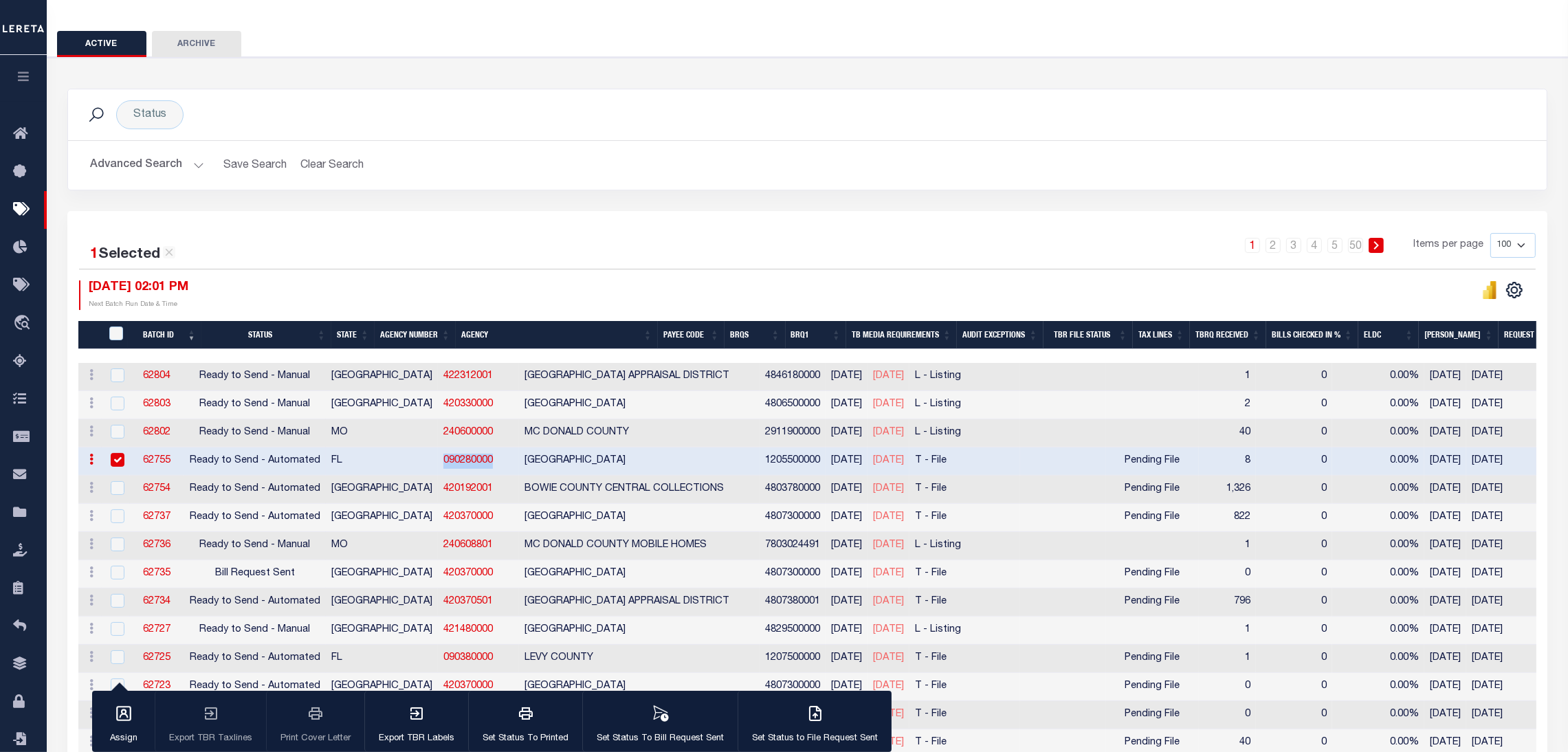
click at [175, 170] on button "Advanced Search" at bounding box center [147, 165] width 114 height 26
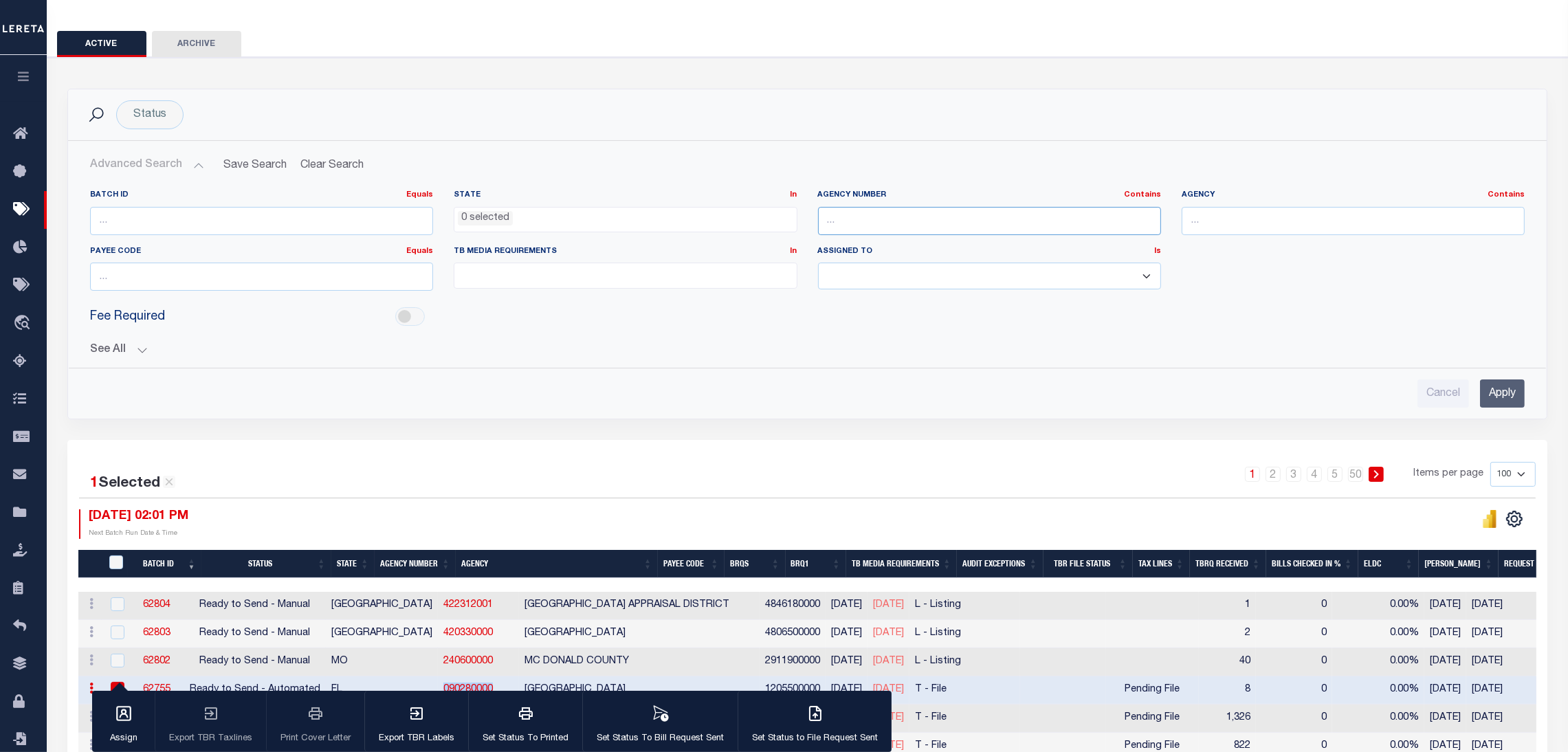
click at [901, 219] on input "text" at bounding box center [990, 221] width 343 height 28
paste input "090280000"
type input "090280000"
click at [1495, 392] on input "Apply" at bounding box center [1502, 393] width 45 height 28
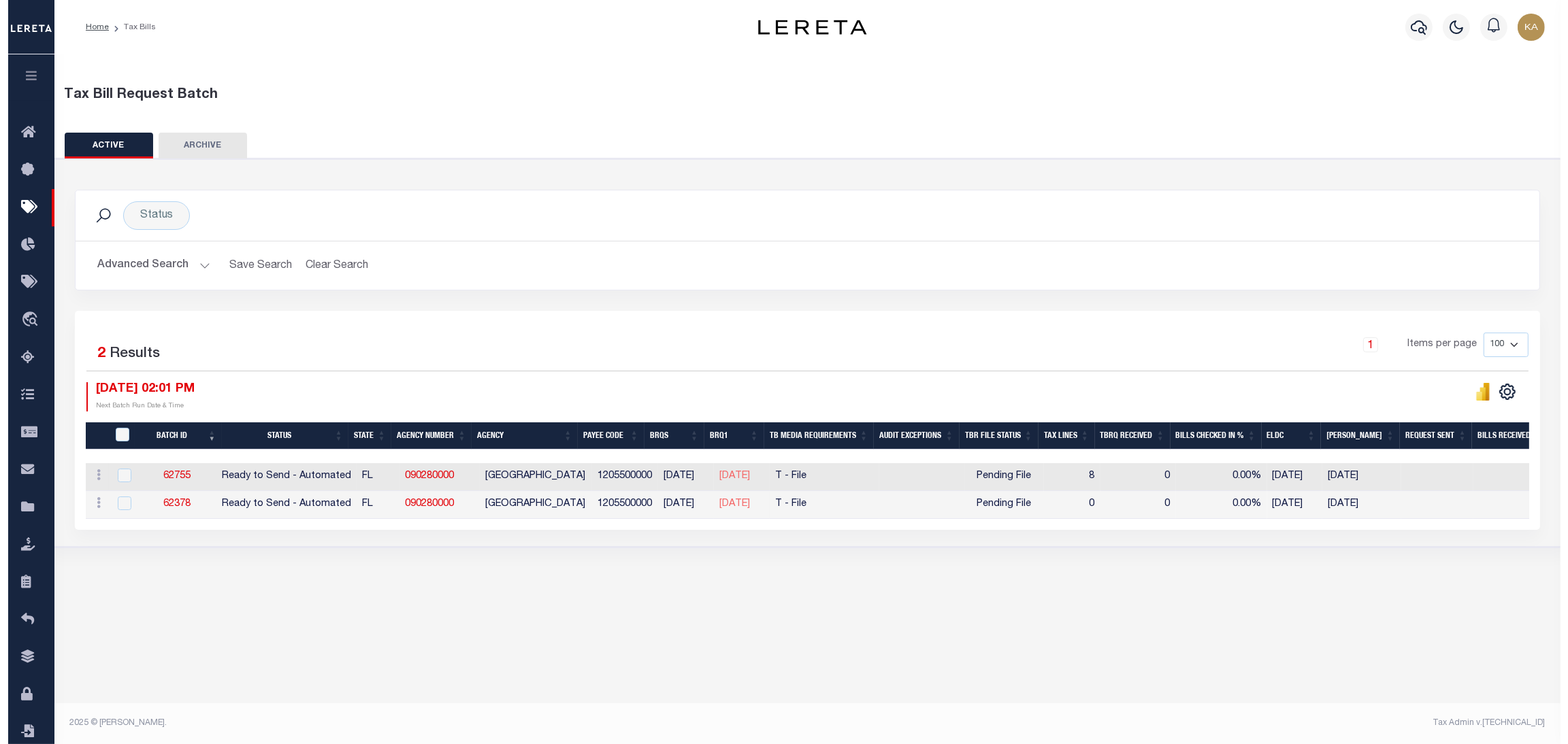
scroll to position [0, 0]
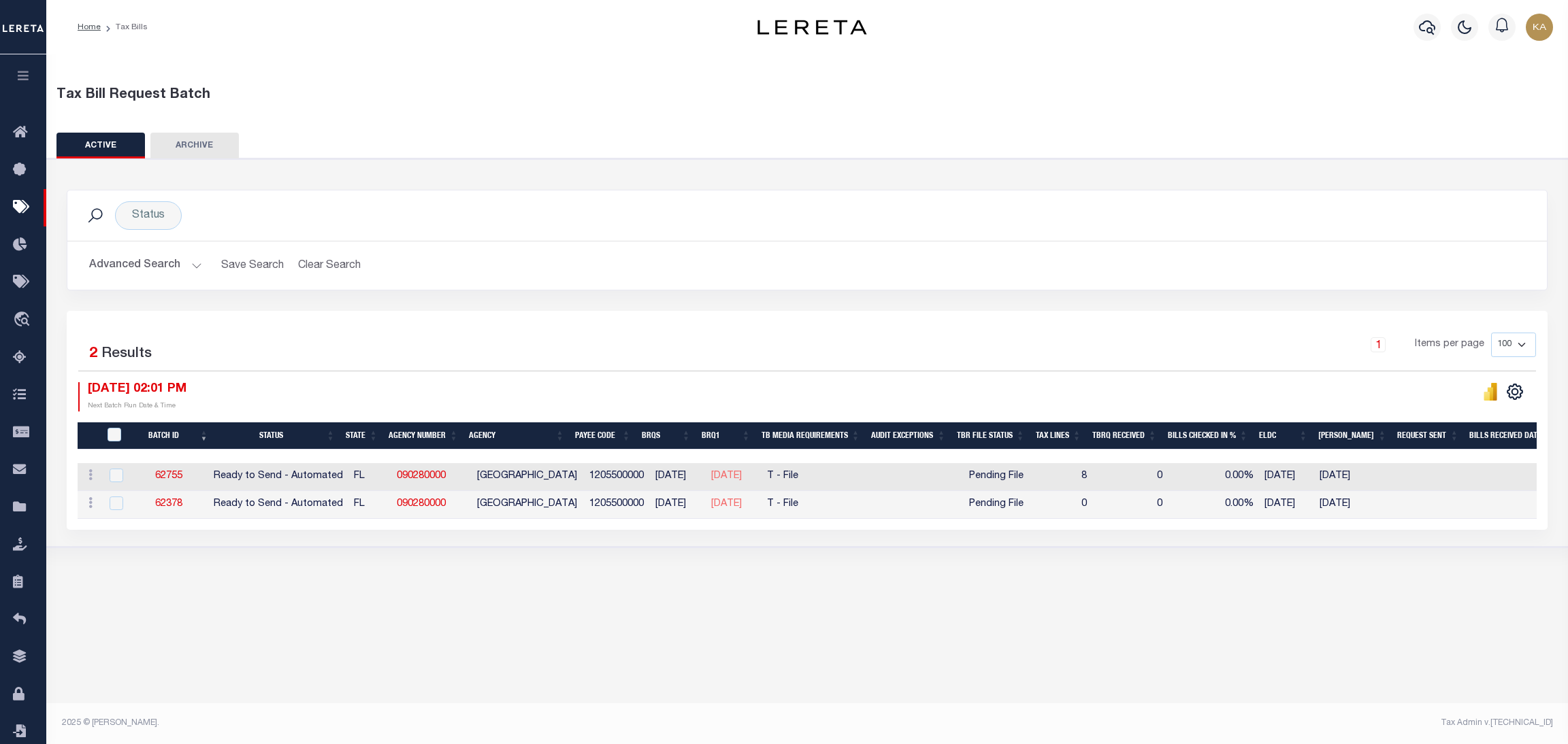
click at [1353, 463] on td "[DATE]" at bounding box center [1353, 477] width 79 height 28
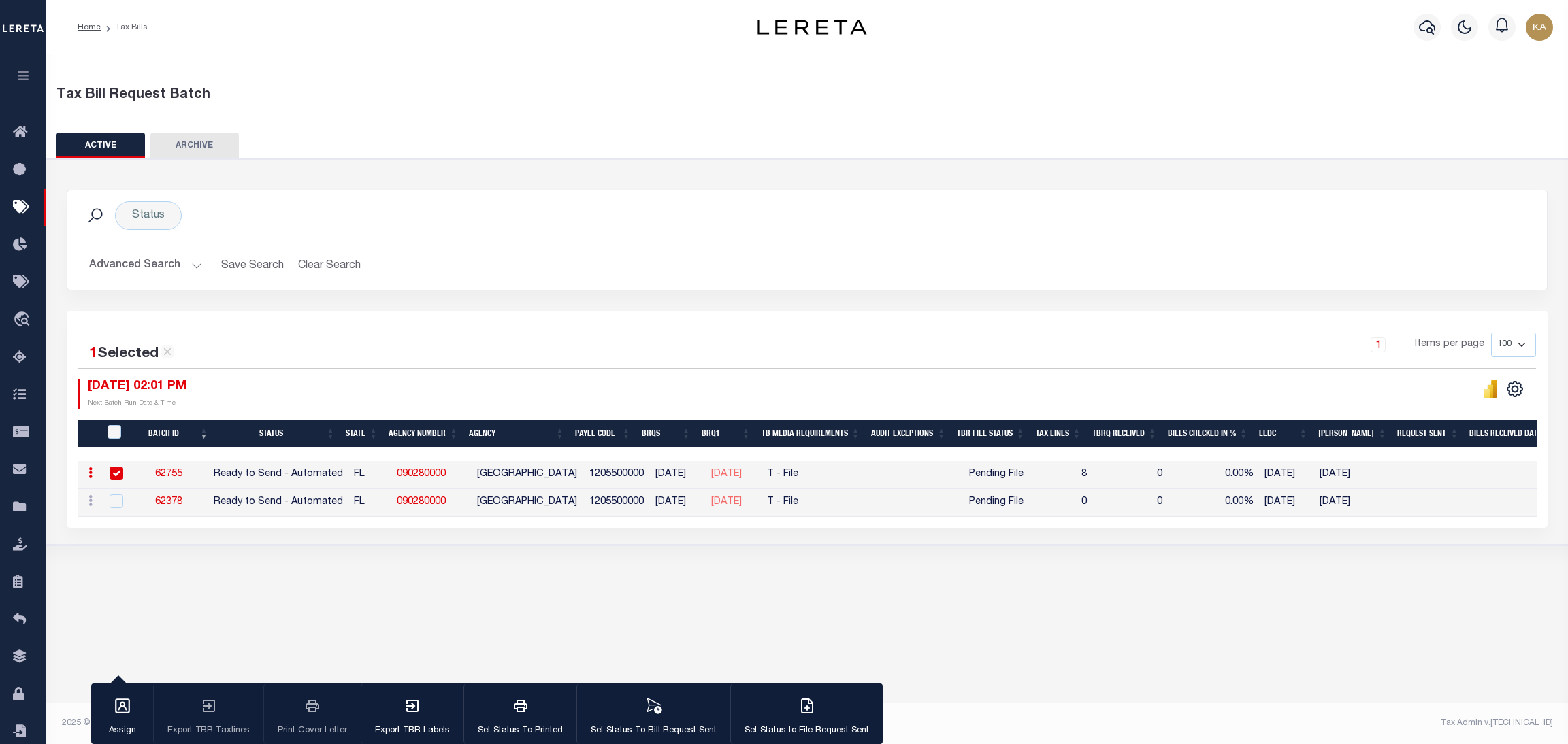
drag, startPoint x: 1354, startPoint y: 463, endPoint x: 1381, endPoint y: 454, distance: 28.5
click at [1355, 463] on td "[DATE]" at bounding box center [1353, 475] width 79 height 28
checkbox input "false"
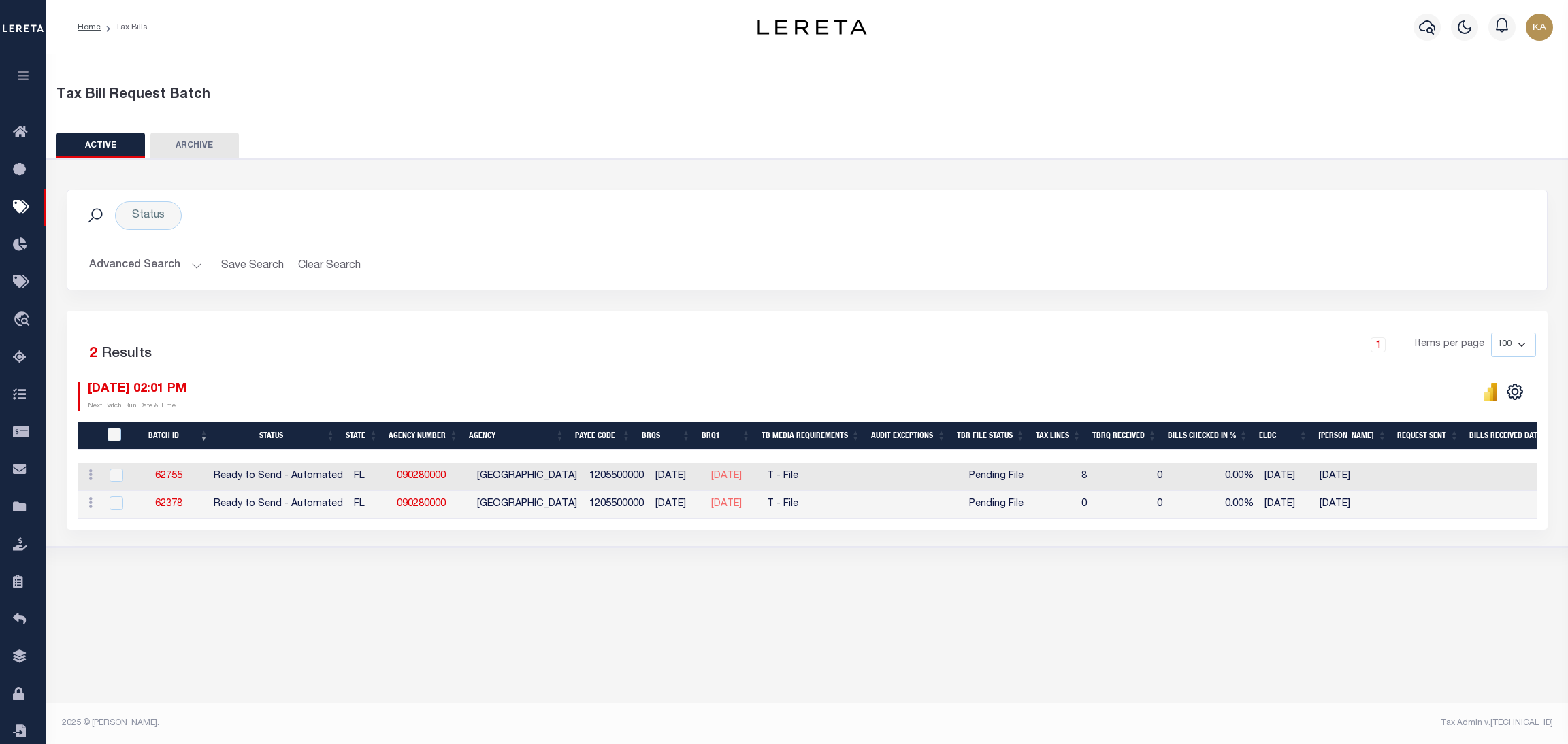
click at [1382, 454] on div at bounding box center [1108, 457] width 2061 height 13
click at [328, 270] on button "Clear Search" at bounding box center [329, 265] width 74 height 26
select select
click at [164, 258] on button "Advanced Search" at bounding box center [145, 265] width 113 height 26
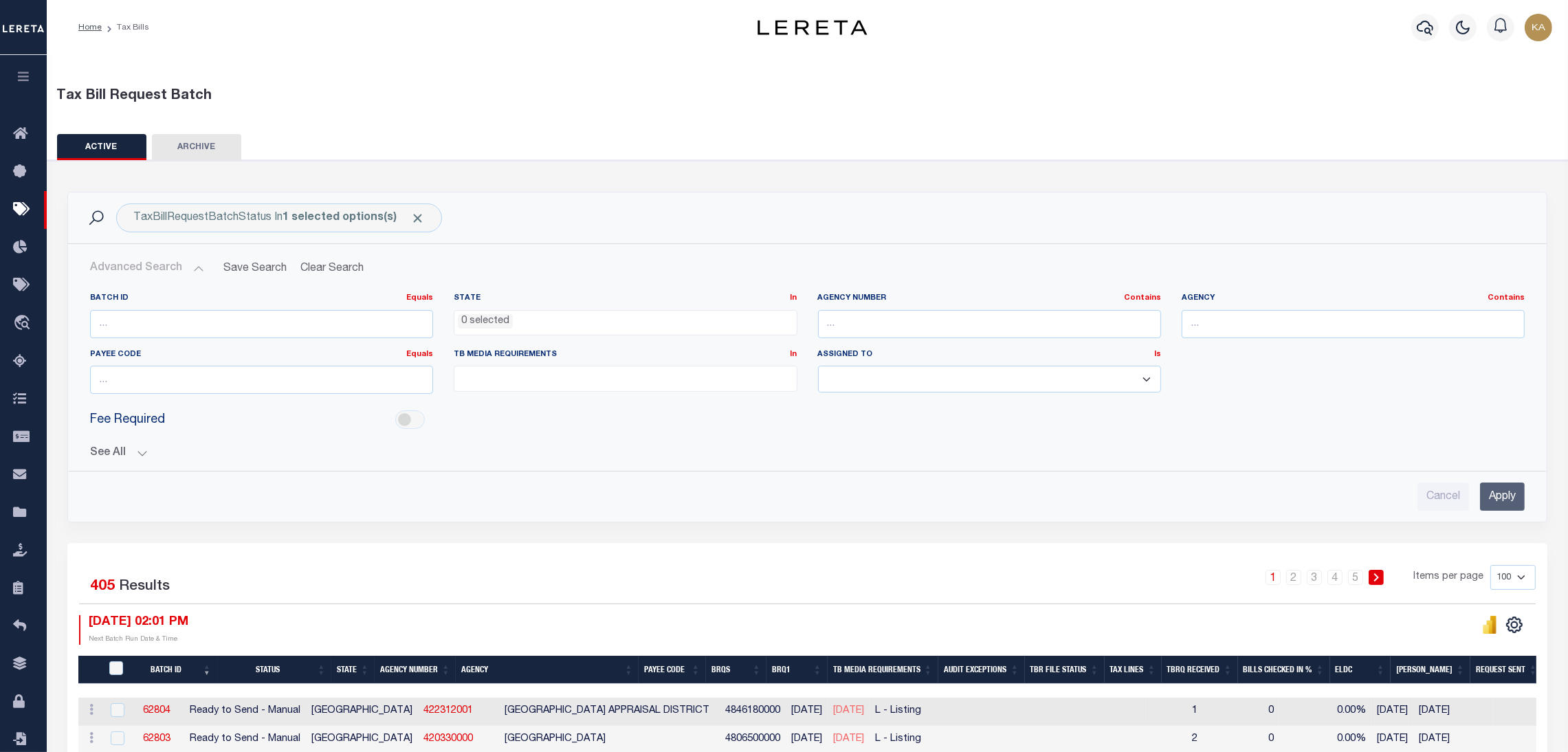
scroll to position [309, 0]
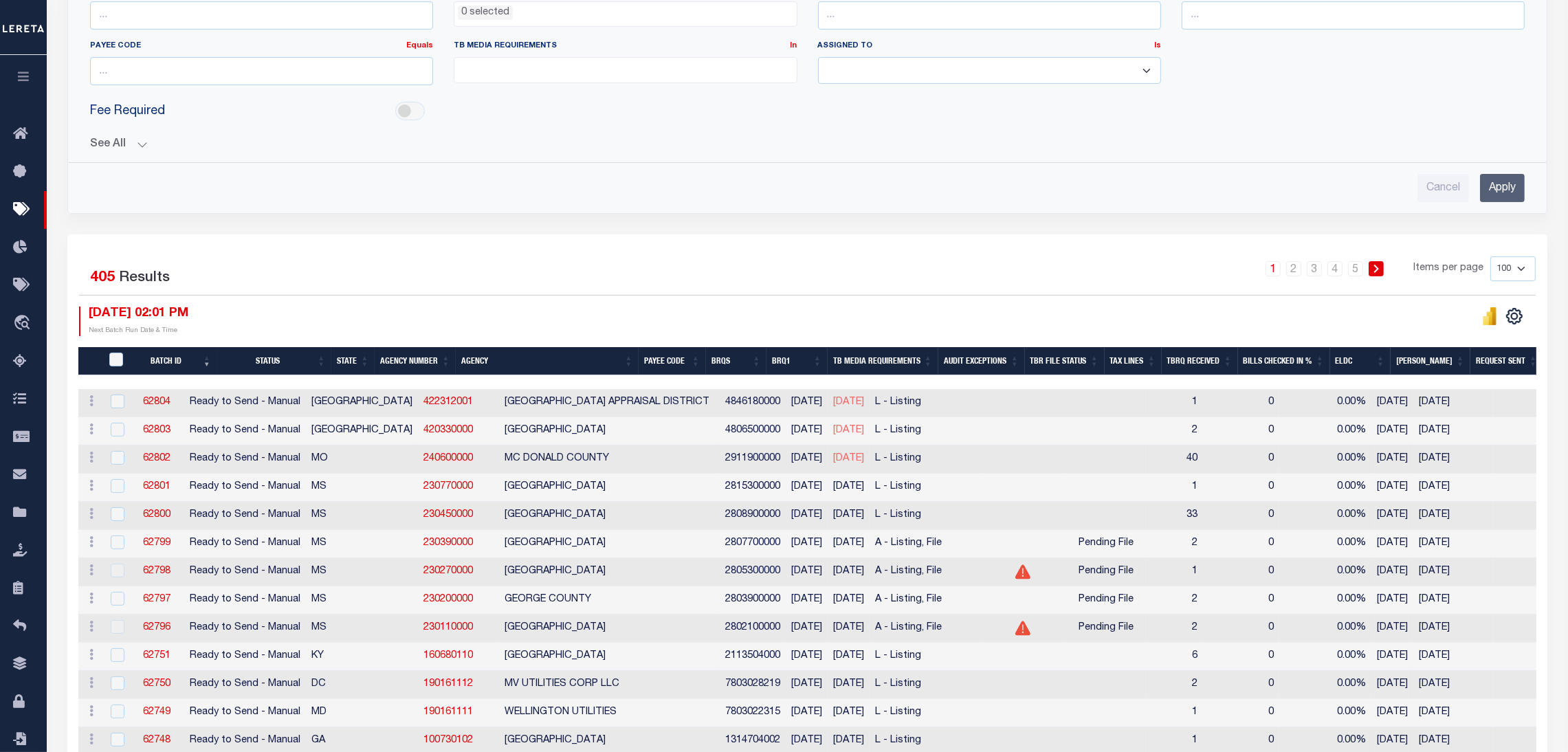
click at [120, 141] on button "See All" at bounding box center [807, 144] width 1435 height 13
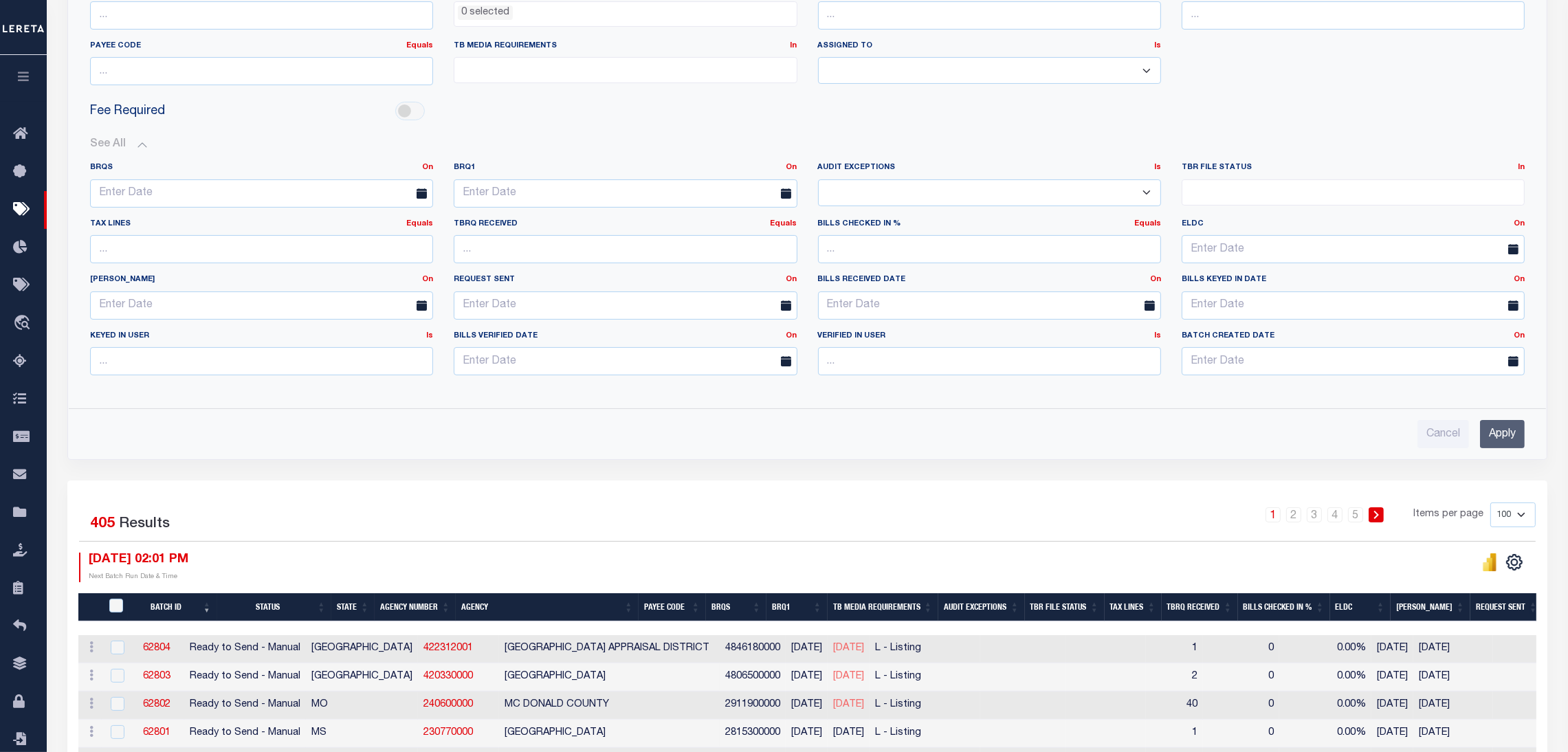
scroll to position [207, 0]
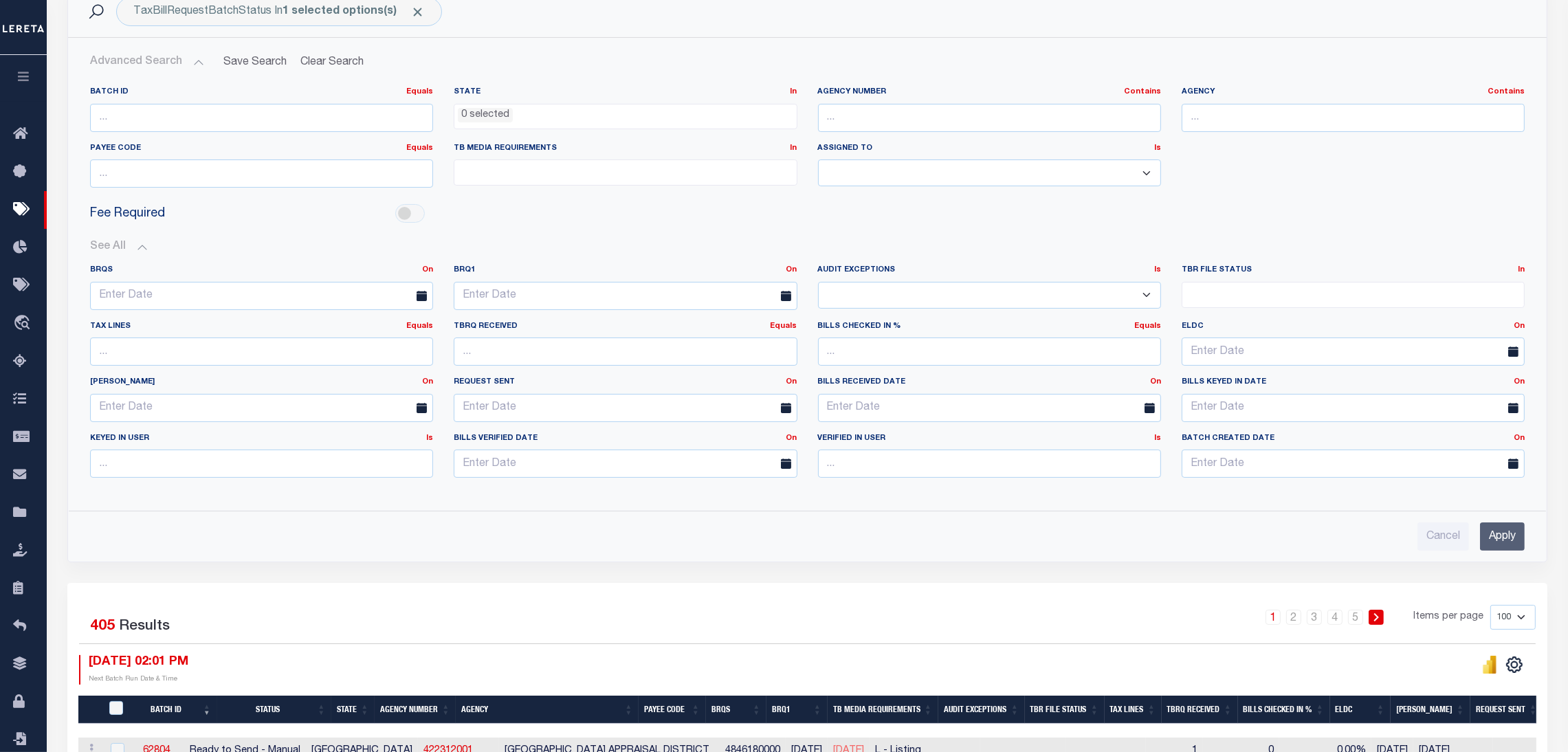
click at [799, 266] on label "BRQ1 On On After Before Between" at bounding box center [625, 270] width 364 height 11
click at [793, 269] on link "On" at bounding box center [792, 270] width 11 height 8
click at [714, 328] on link "Before" at bounding box center [743, 326] width 109 height 20
click at [591, 288] on input "text" at bounding box center [626, 296] width 343 height 28
click at [617, 371] on span "5" at bounding box center [619, 373] width 26 height 26
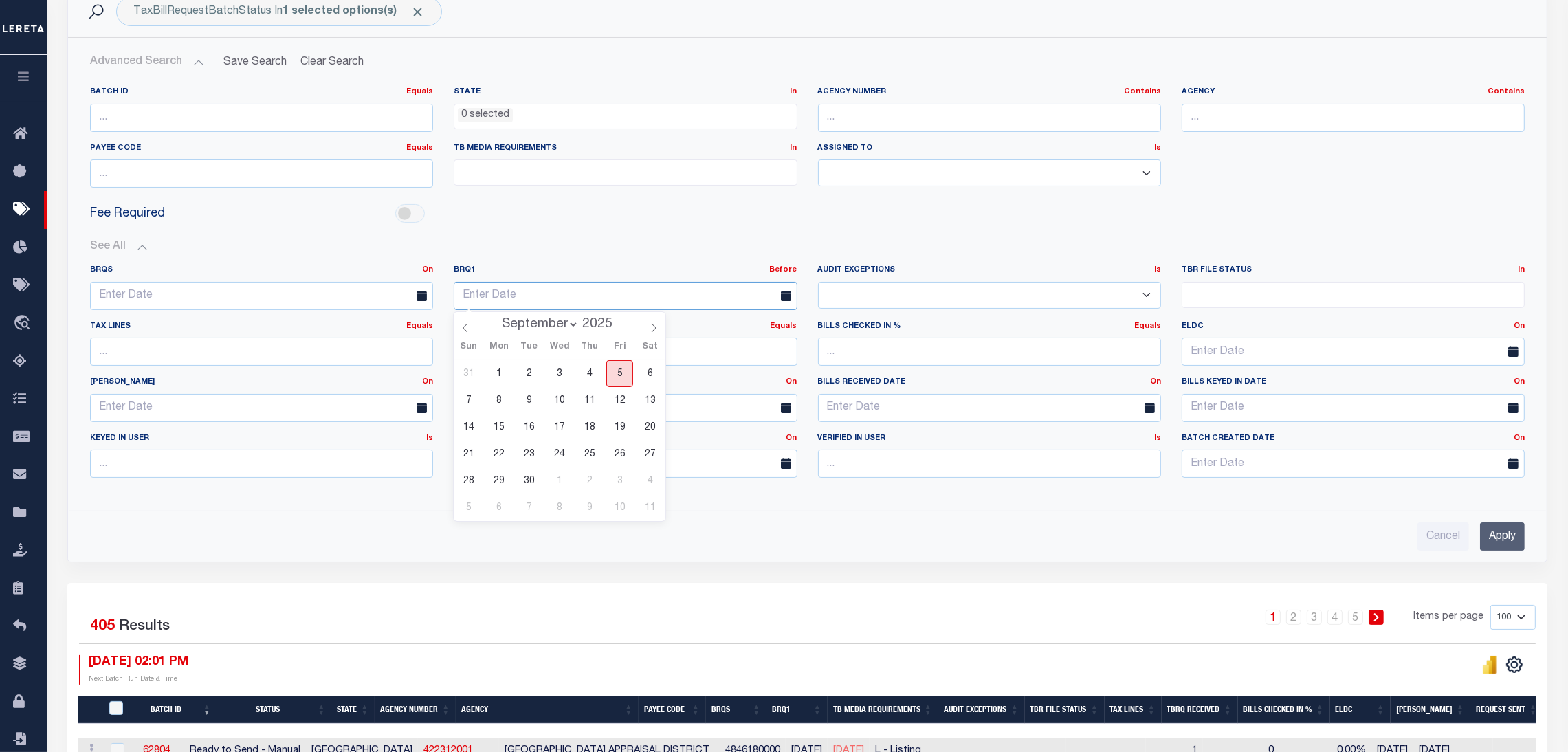
type input "[DATE]"
click at [1495, 544] on input "Apply" at bounding box center [1502, 536] width 45 height 28
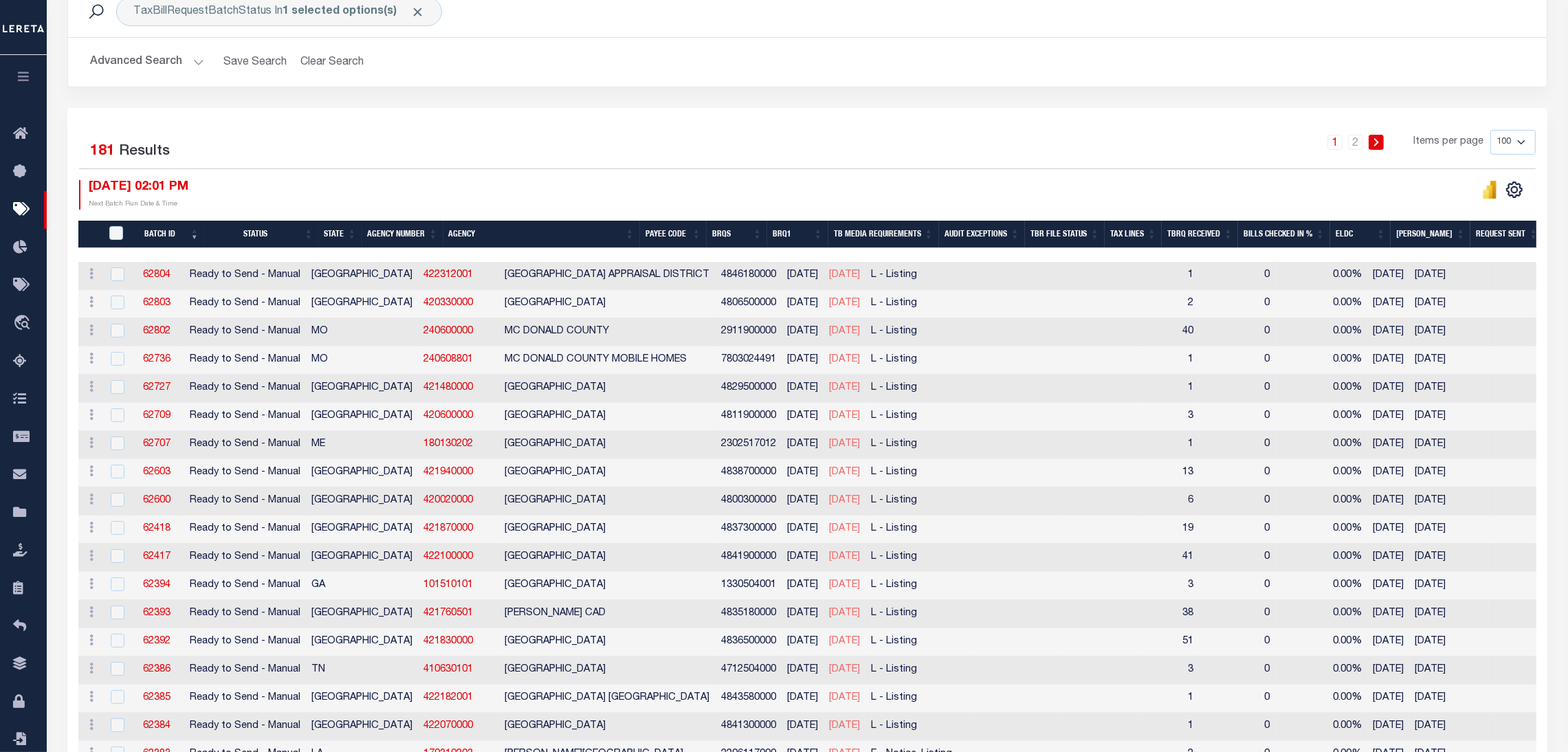
scroll to position [0, 0]
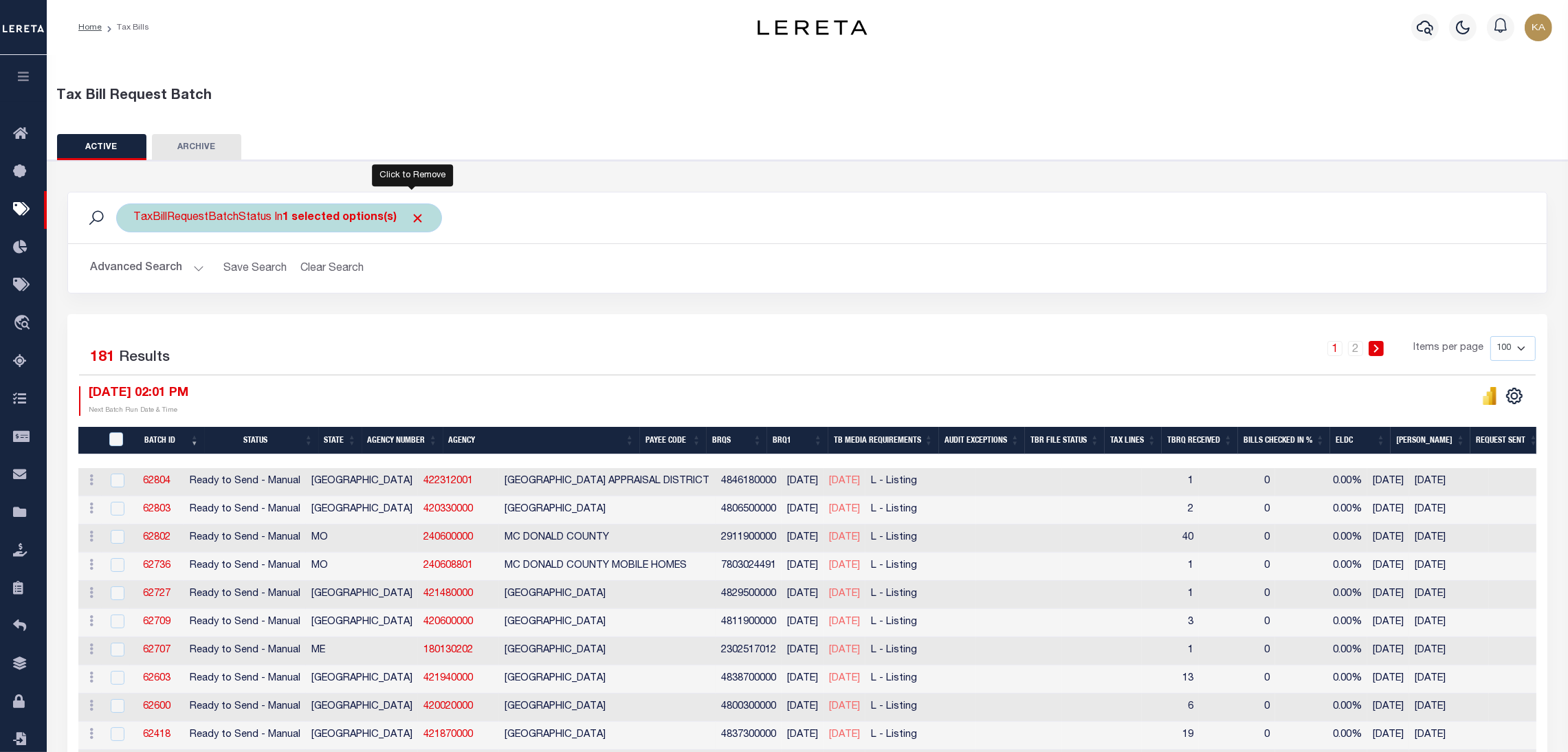
click at [411, 223] on span "Click to Remove" at bounding box center [418, 218] width 14 height 14
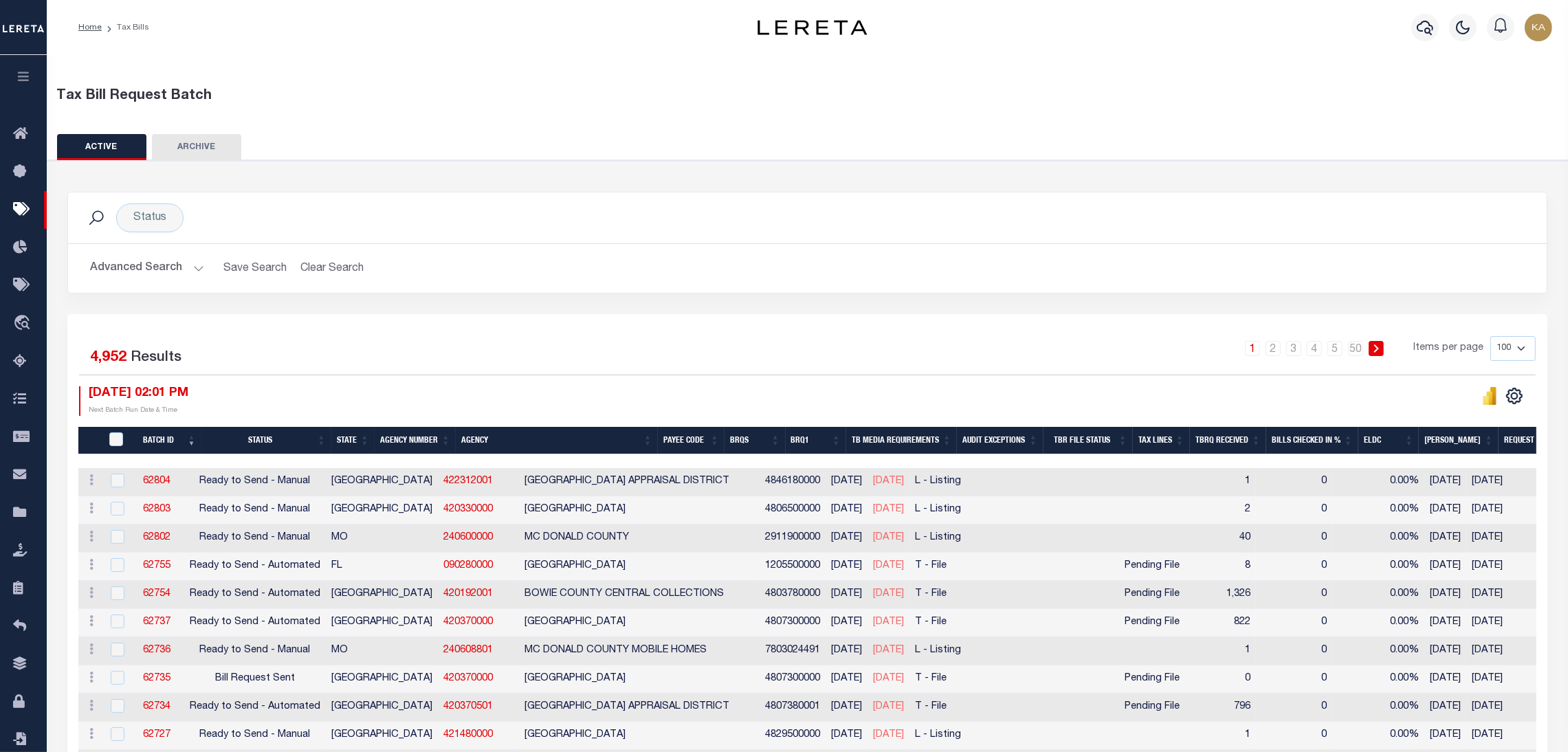
scroll to position [722, 0]
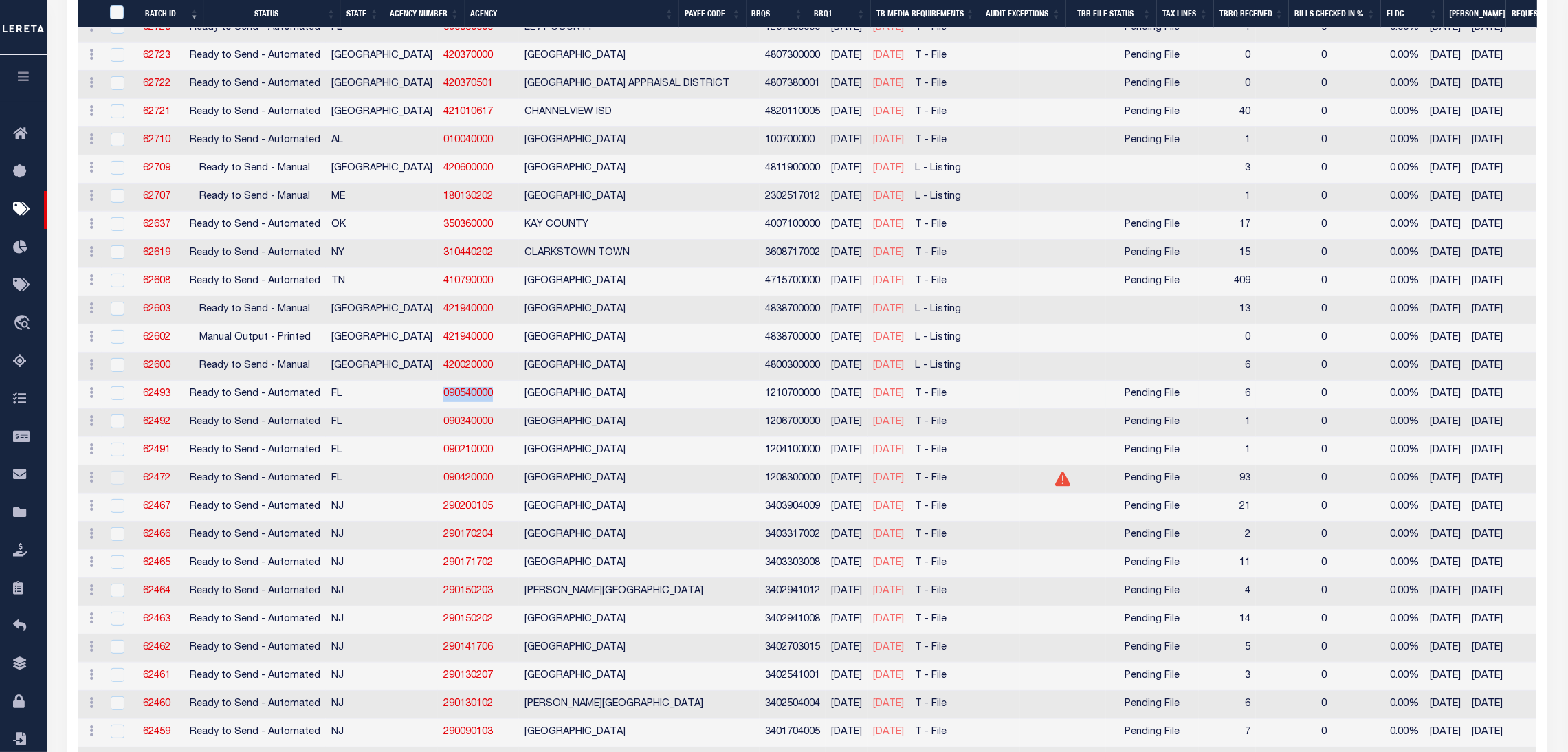
drag, startPoint x: 455, startPoint y: 396, endPoint x: 386, endPoint y: 393, distance: 69.1
click at [438, 393] on td "090540000" at bounding box center [478, 395] width 81 height 28
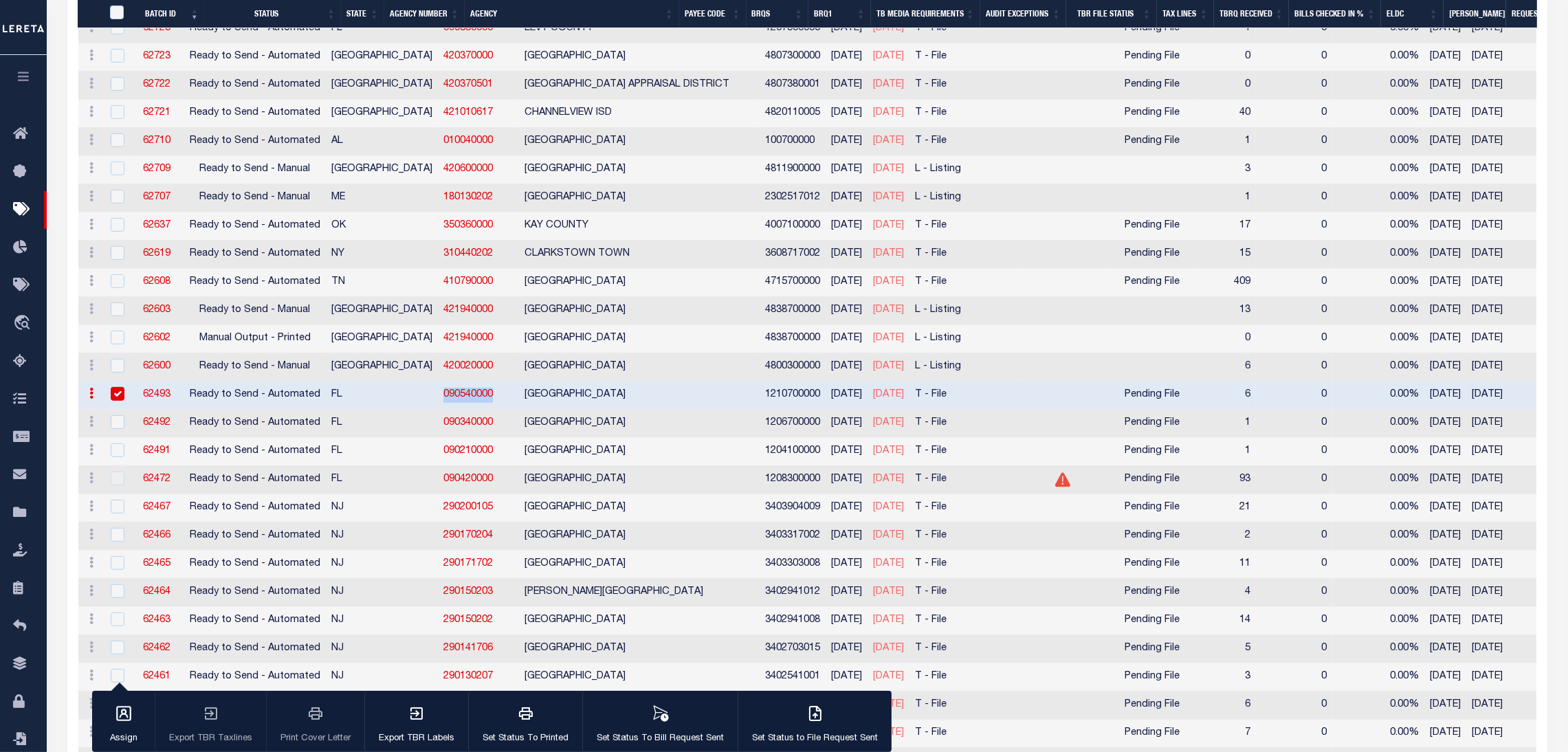
copy link "090540000"
click at [443, 399] on link "090540000" at bounding box center [467, 394] width 49 height 10
checkbox input "false"
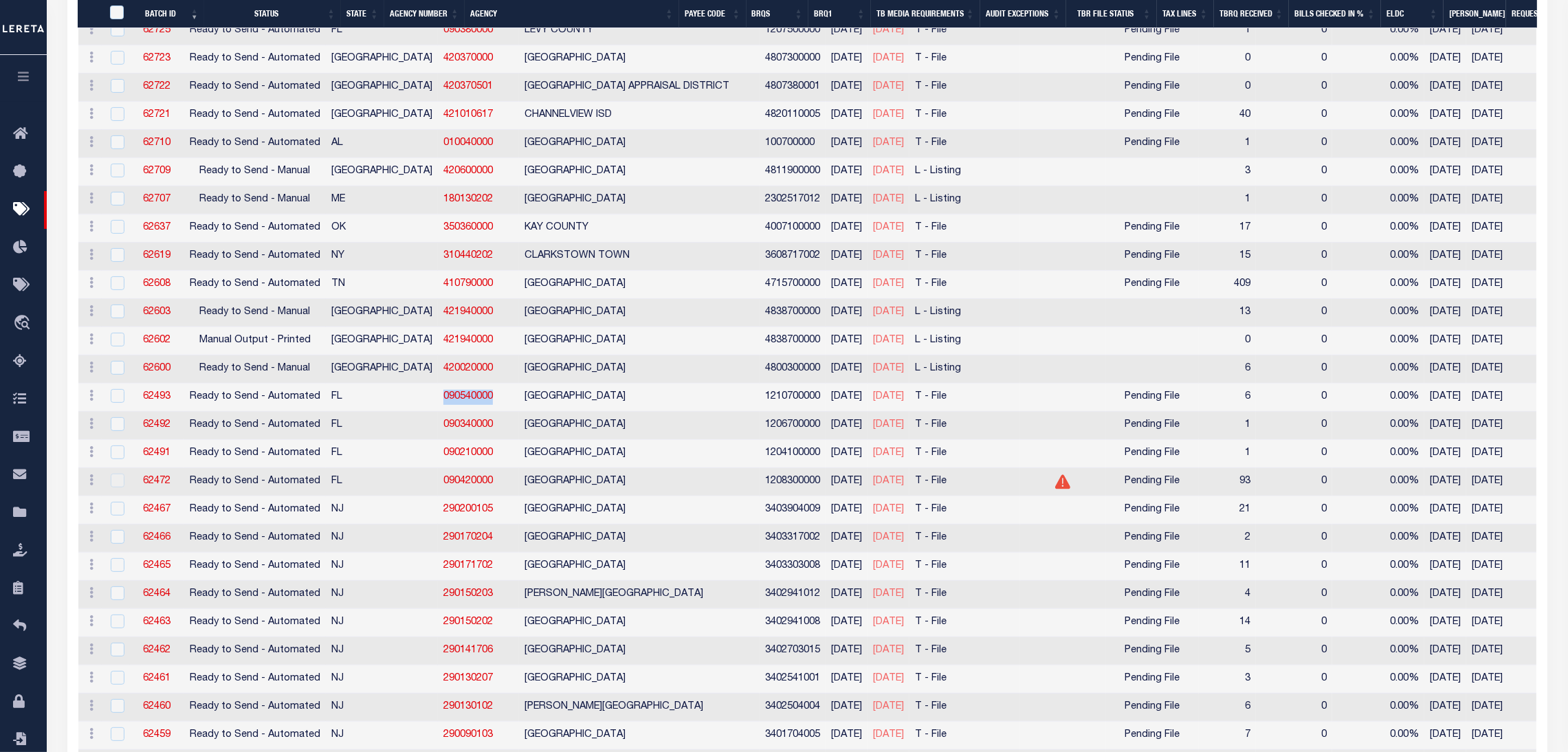
copy link "090540000"
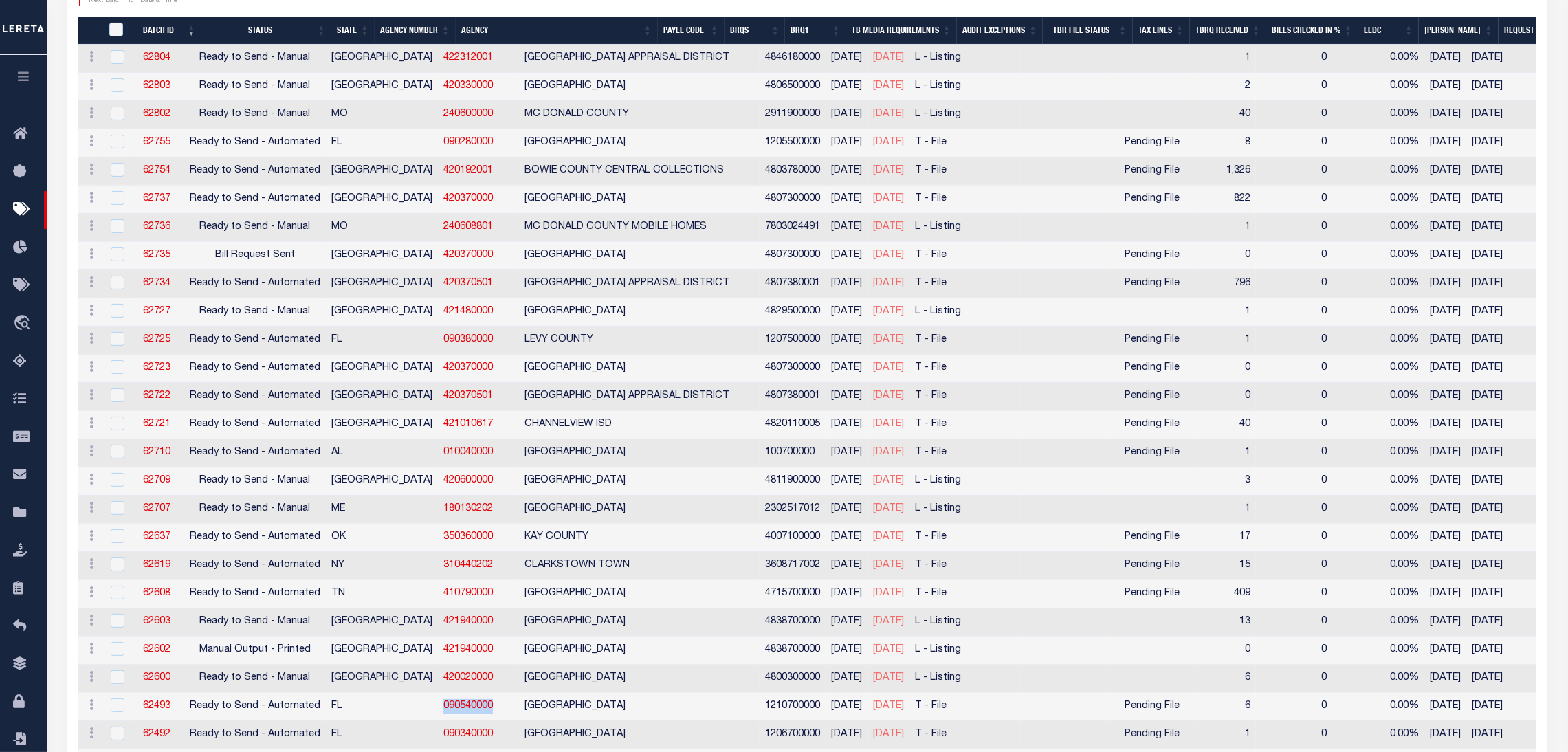
scroll to position [306, 0]
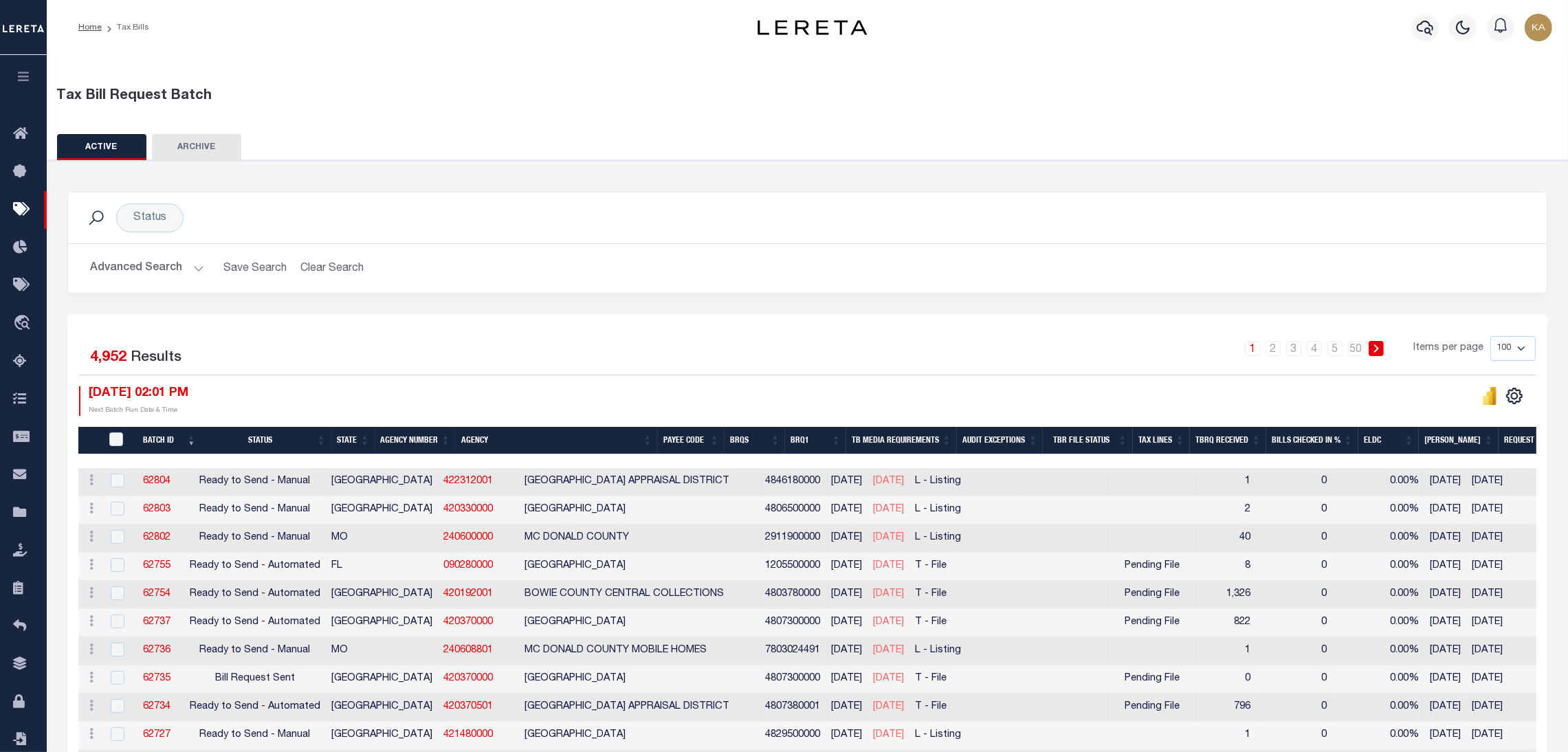
click at [179, 255] on button "Advanced Search" at bounding box center [147, 268] width 114 height 26
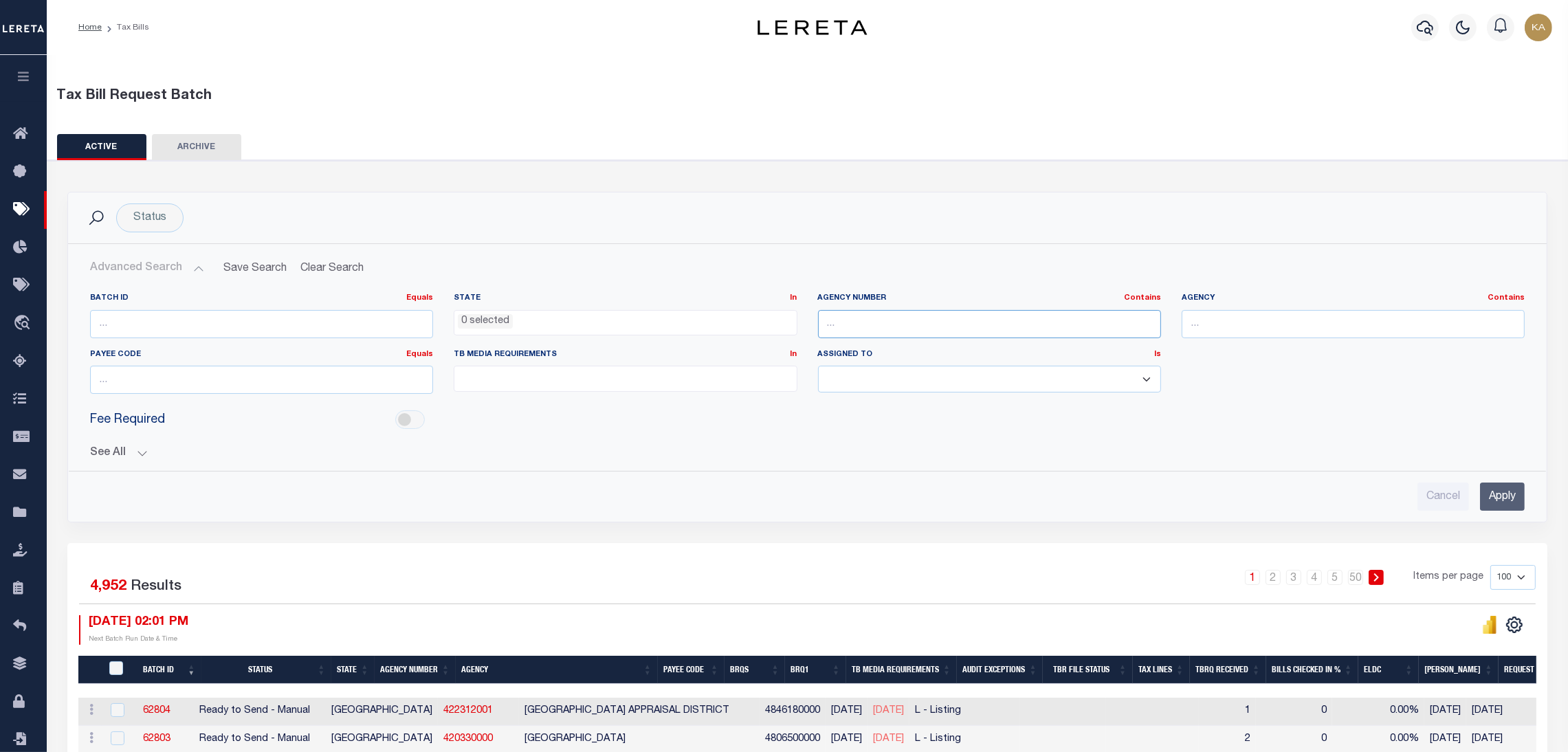
click at [918, 326] on input "text" at bounding box center [990, 324] width 343 height 28
paste input "090540000"
type input "090540000"
click at [1496, 505] on input "Apply" at bounding box center [1502, 496] width 45 height 28
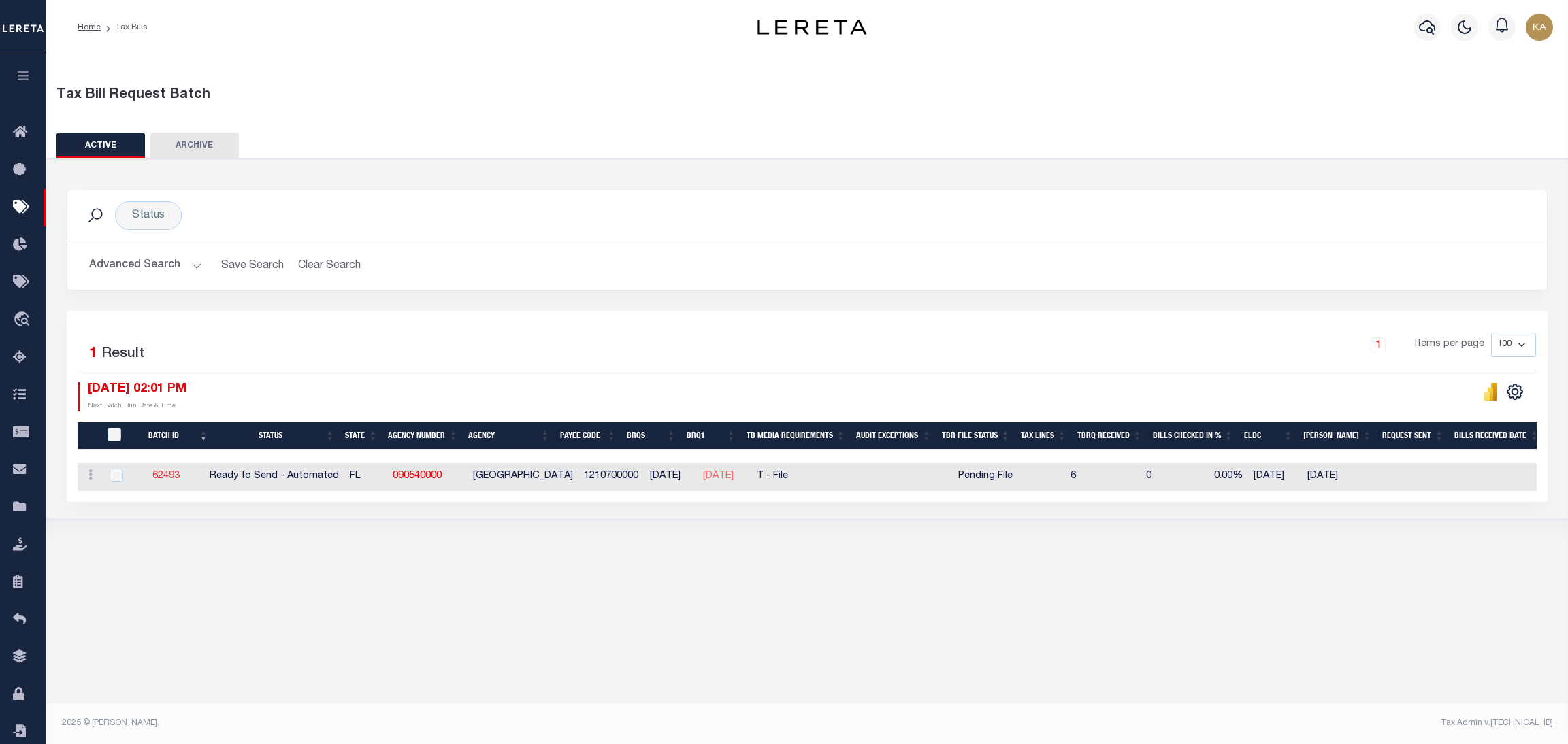
click at [177, 478] on link "62493" at bounding box center [166, 476] width 27 height 10
select select "RTA"
type input "Yes"
select select "27"
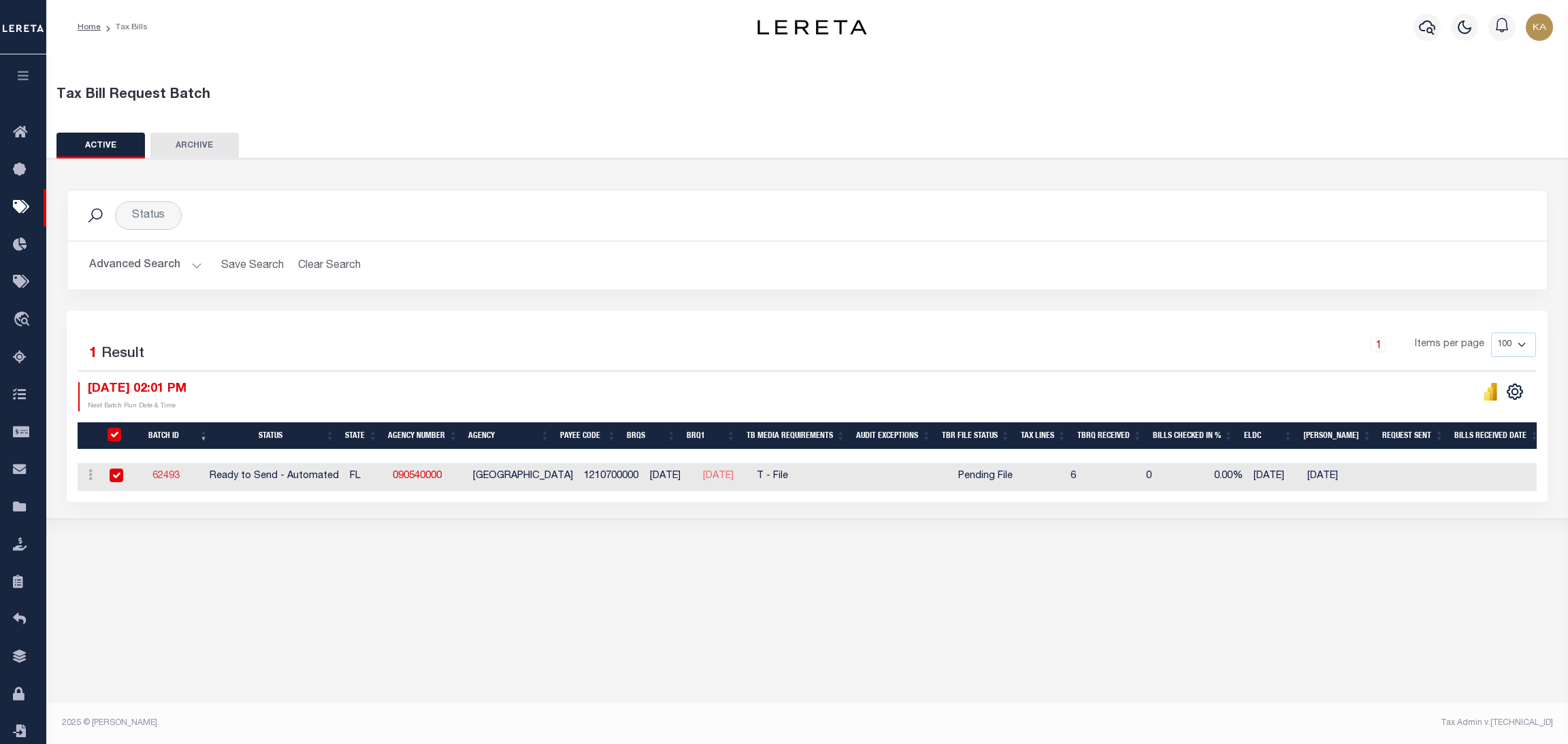
select select "22"
select select "1"
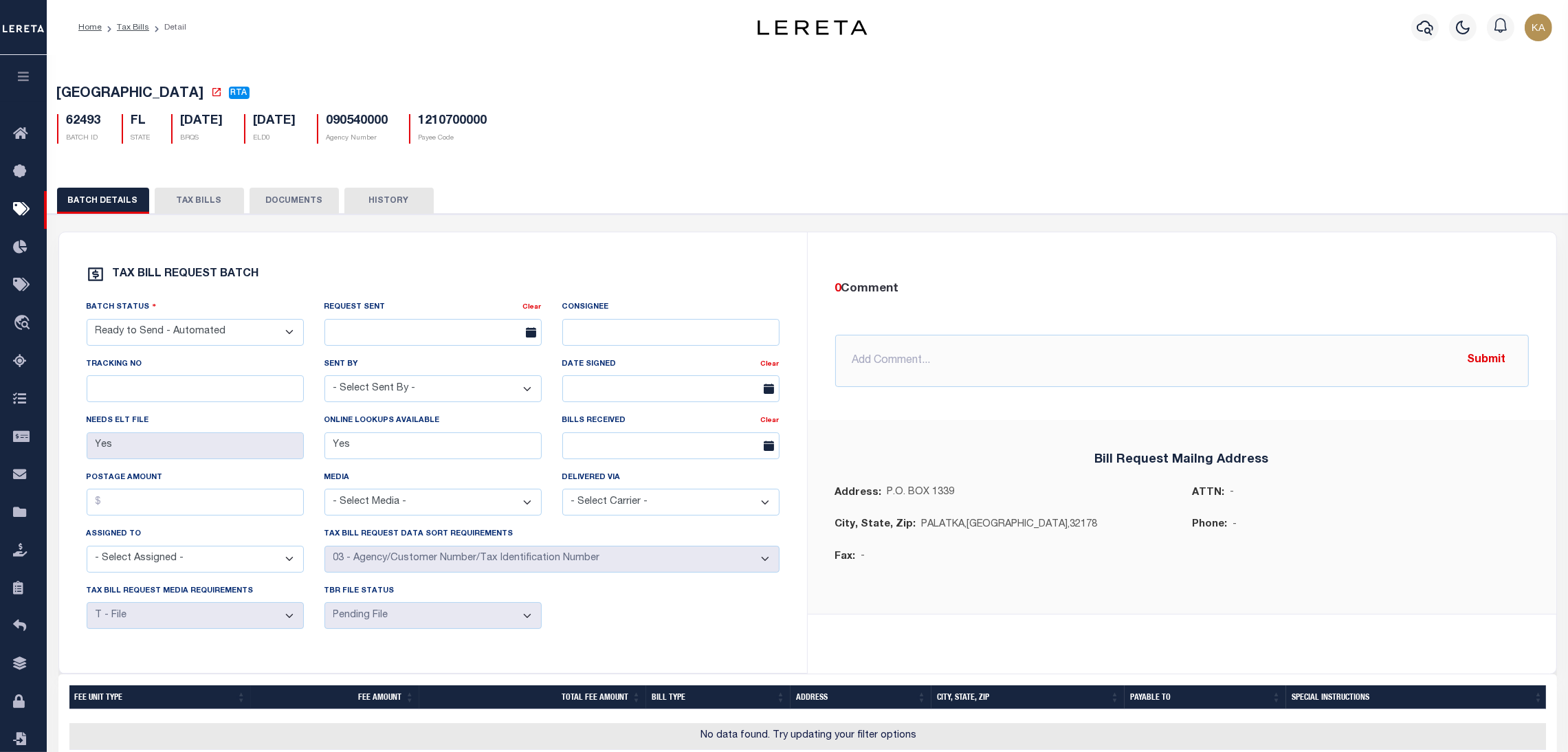
click at [192, 207] on button "TAX BILLS" at bounding box center [200, 200] width 89 height 26
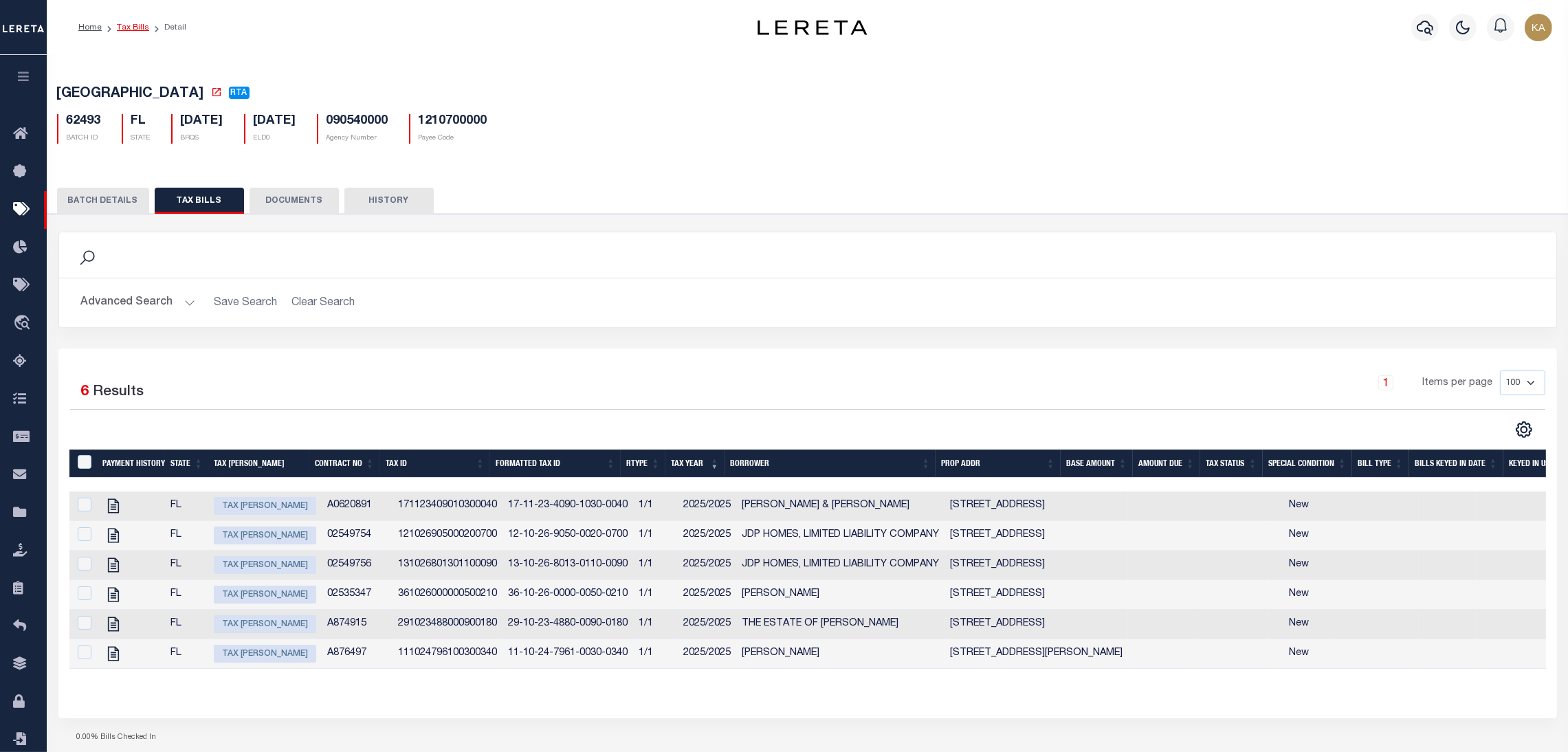
click at [138, 23] on link "Tax Bills" at bounding box center [133, 27] width 33 height 8
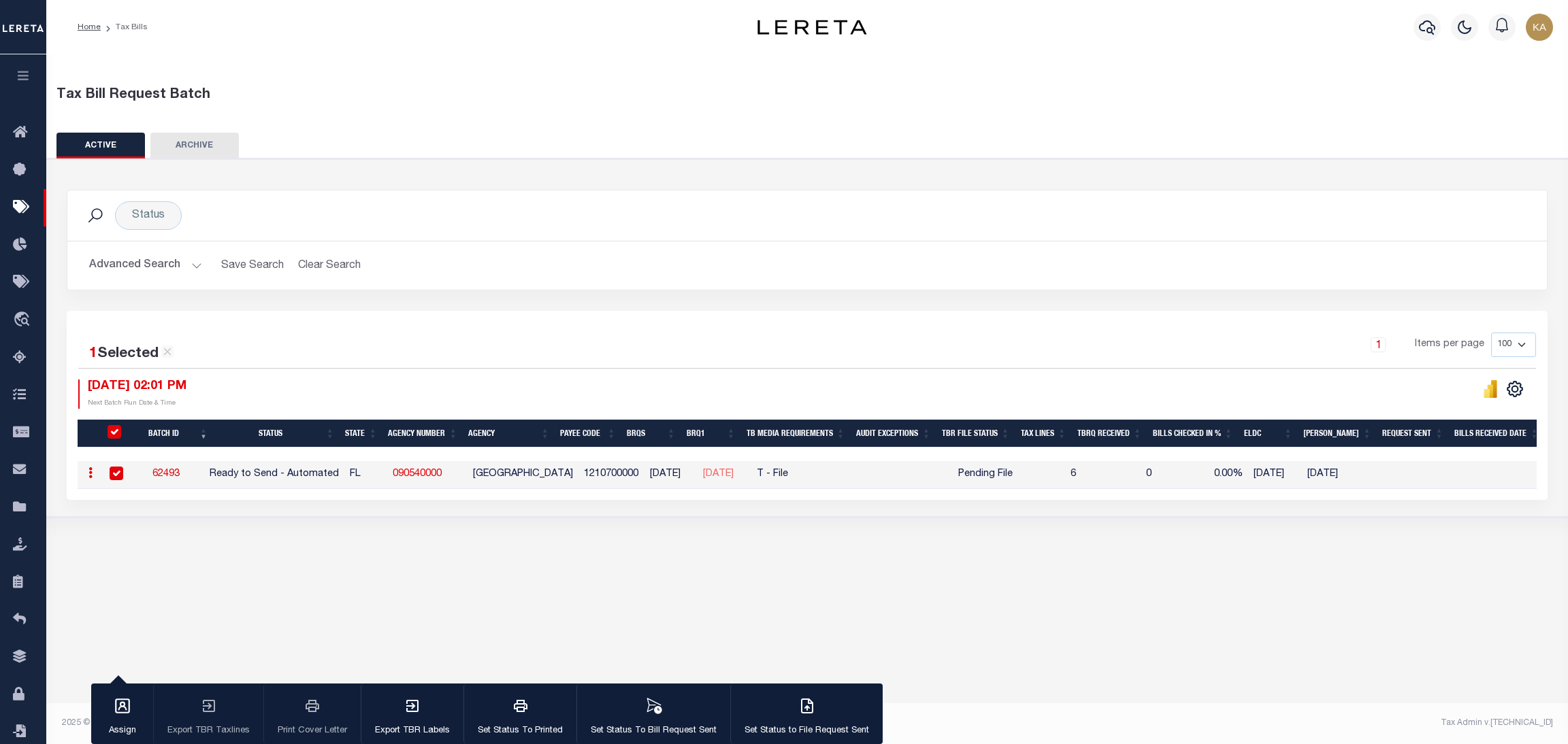
drag, startPoint x: 206, startPoint y: 478, endPoint x: 138, endPoint y: 472, distance: 68.3
click at [146, 472] on td "62493" at bounding box center [166, 475] width 76 height 28
checkbox input "false"
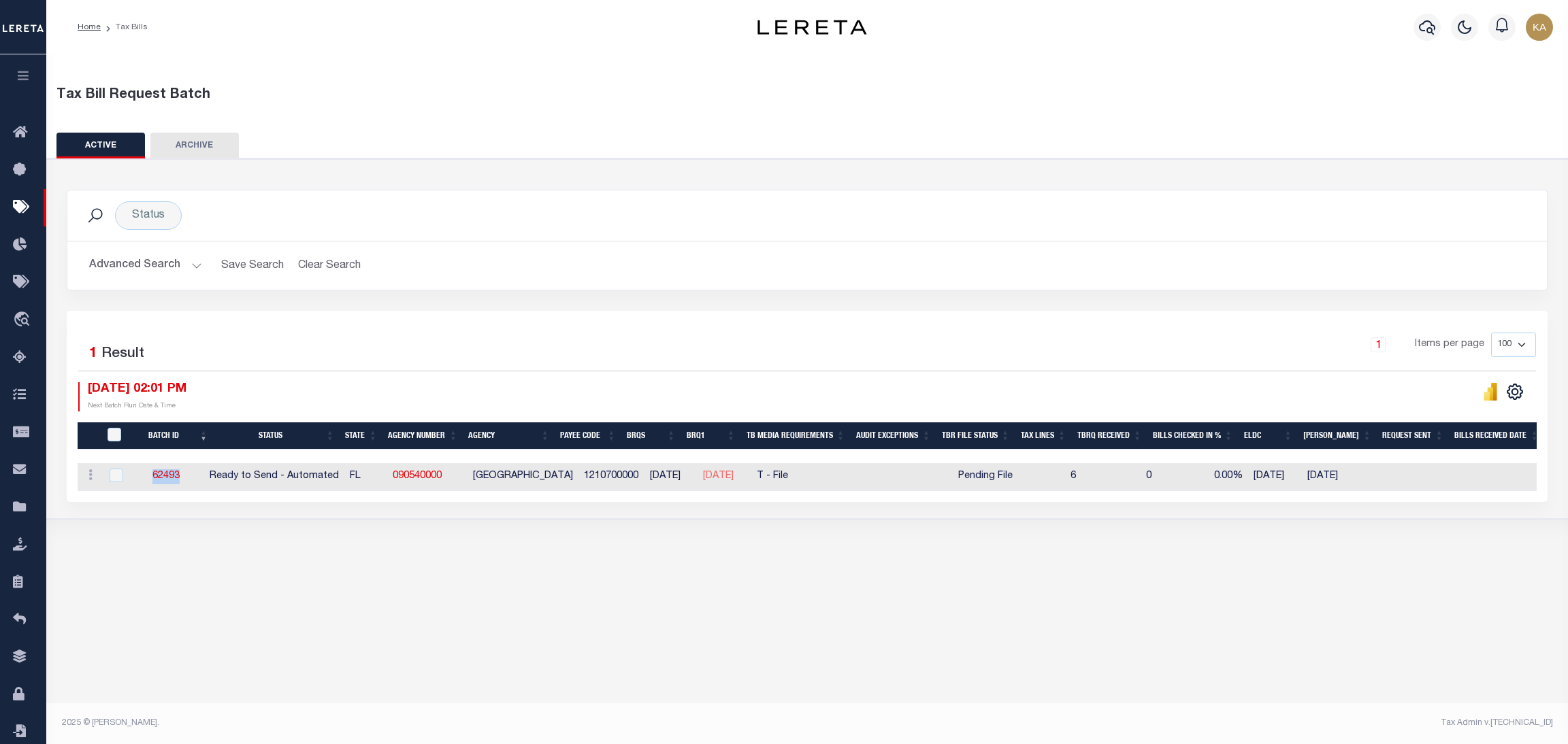
drag, startPoint x: 150, startPoint y: 472, endPoint x: 490, endPoint y: 547, distance: 348.2
click at [199, 477] on td "62493" at bounding box center [166, 477] width 76 height 28
checkbox input "true"
copy link "62493"
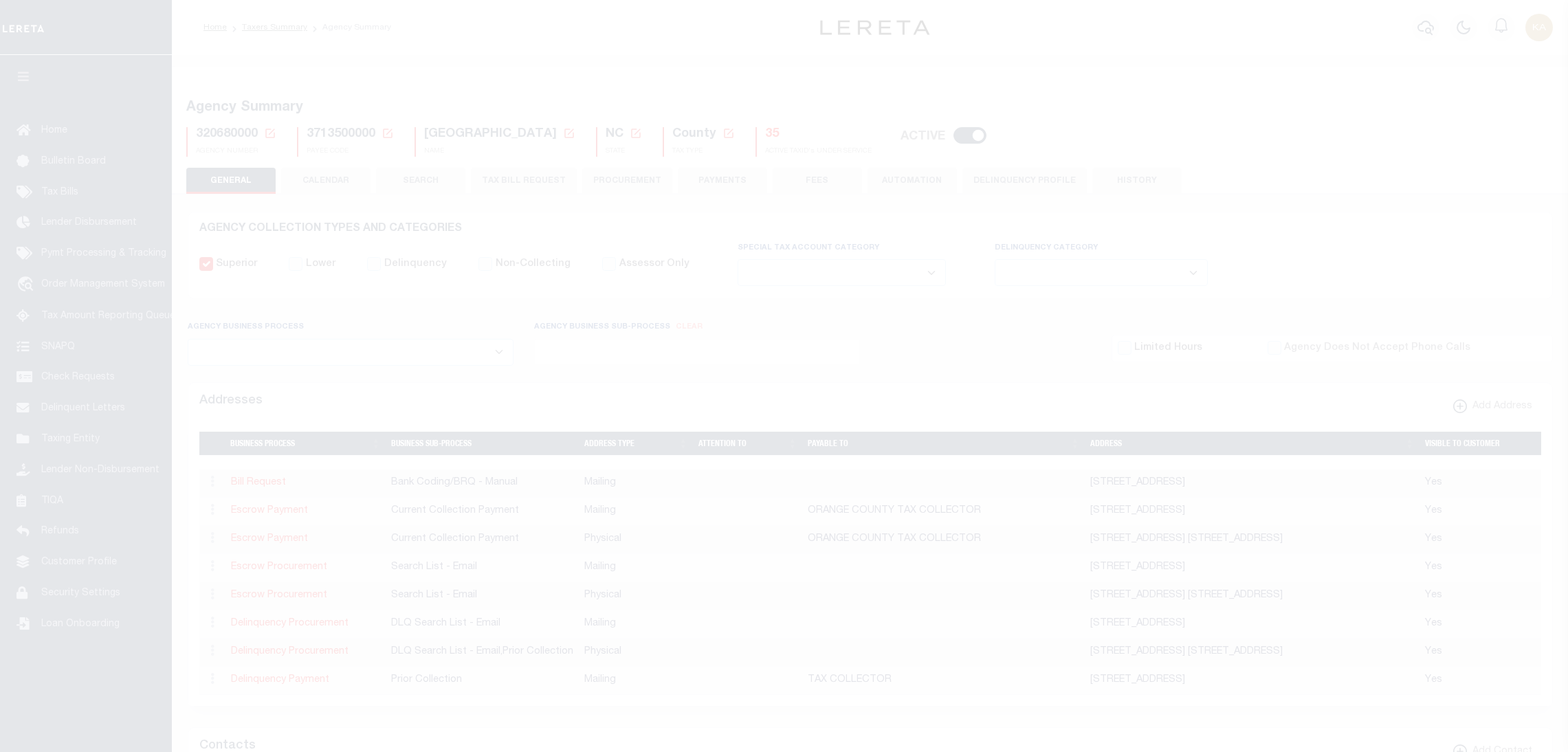
select select
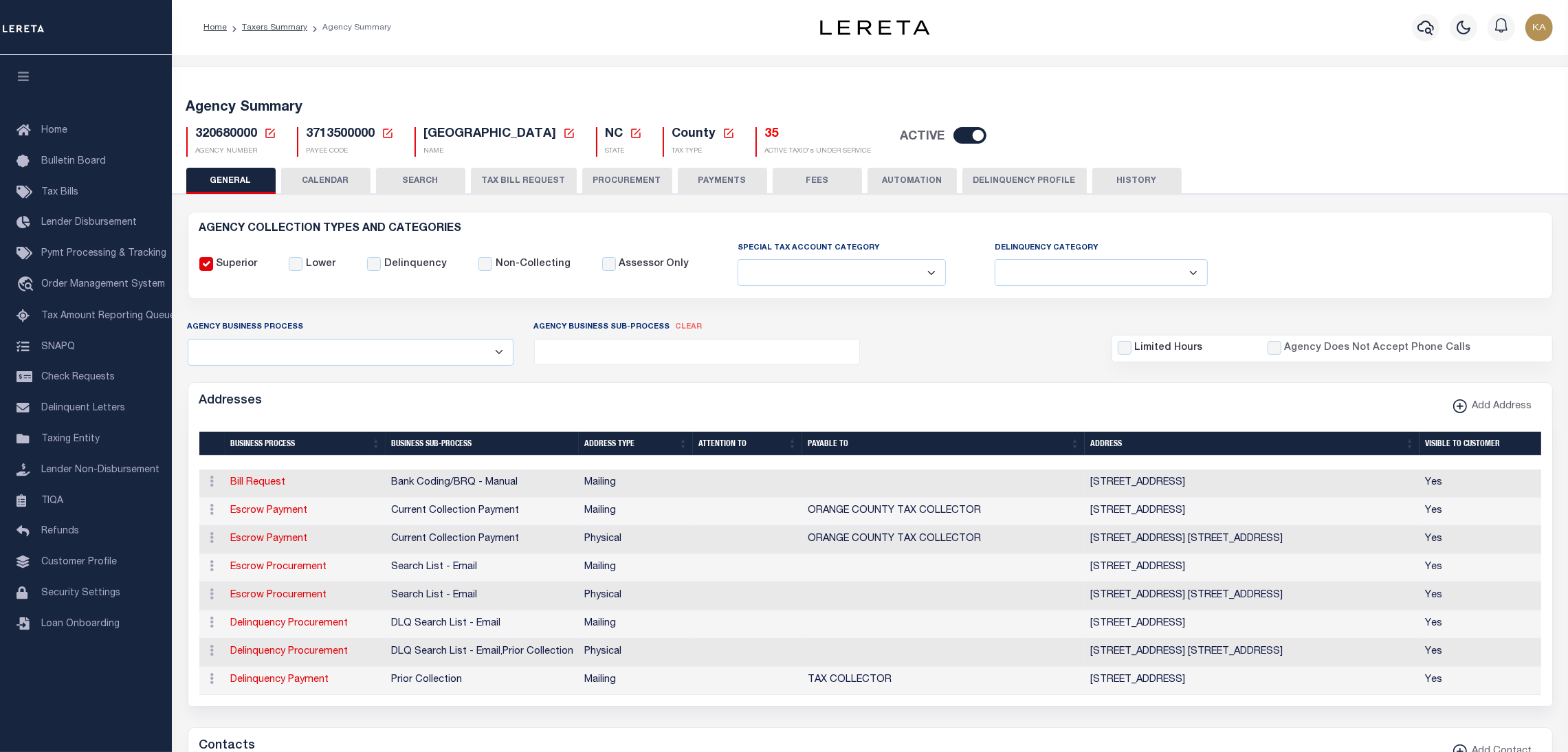
click at [505, 174] on button "TAX BILL REQUEST" at bounding box center [524, 181] width 106 height 26
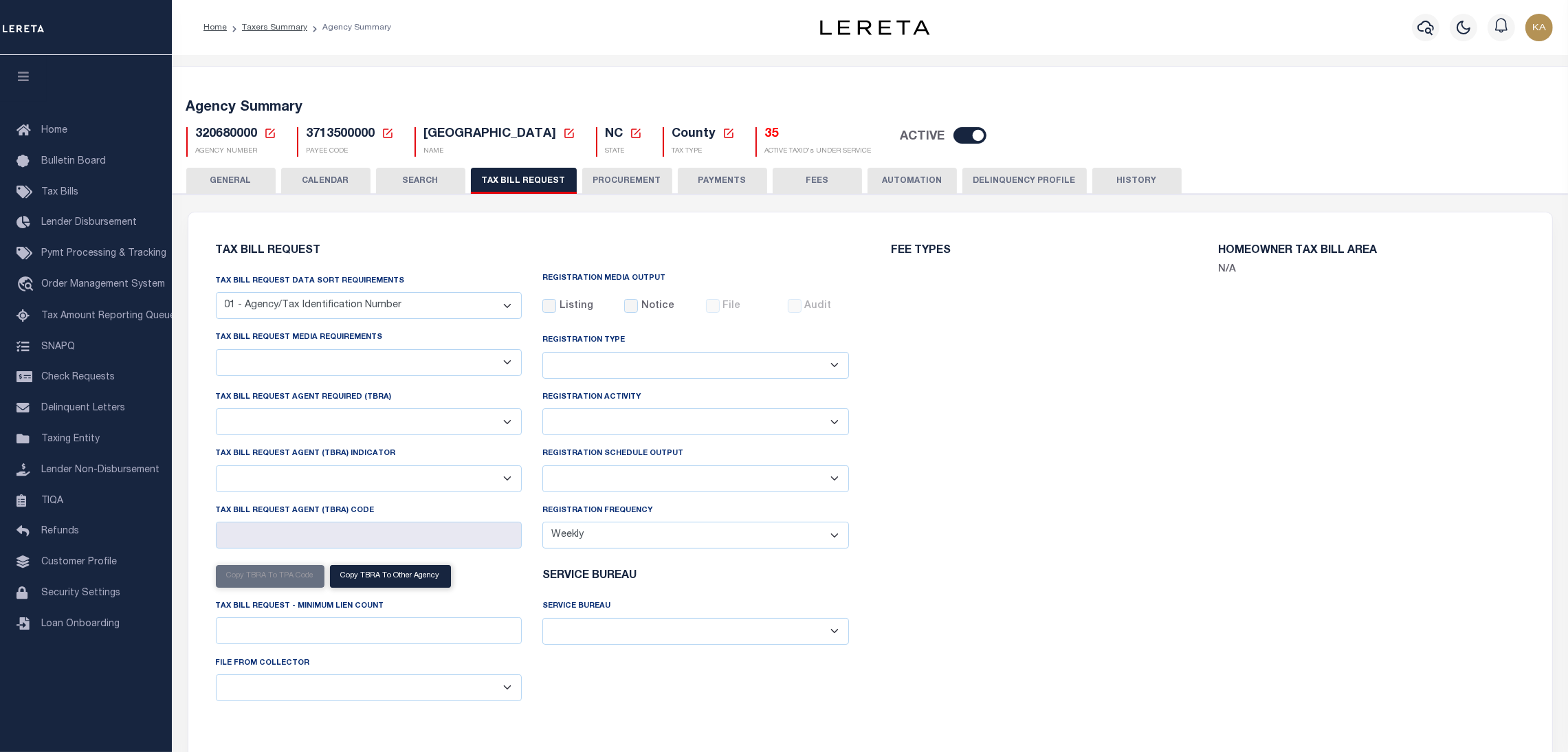
select select "27"
select select "22"
select select "false"
select select "15"
select select "1"
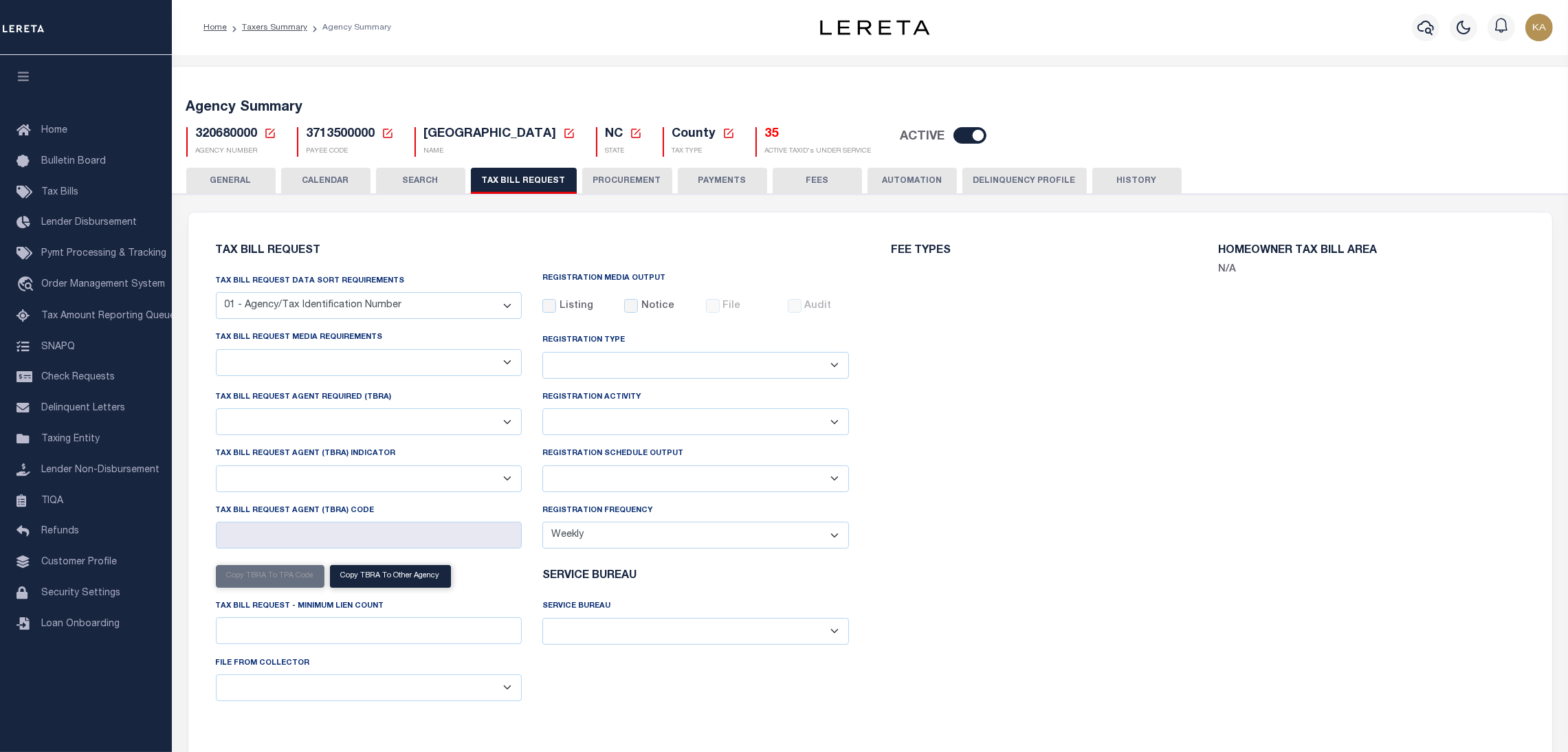
select select
select select "7803021001"
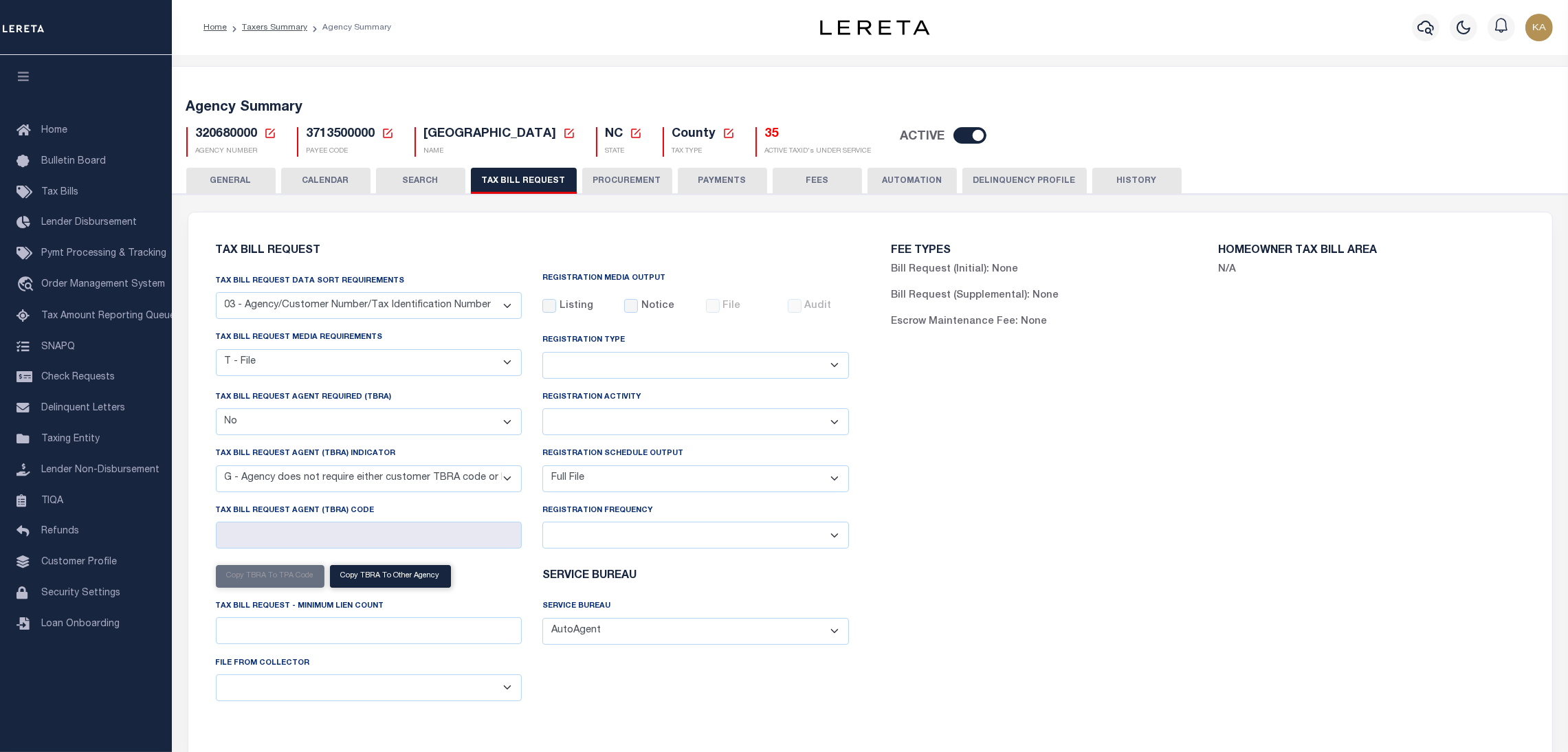
drag, startPoint x: 613, startPoint y: 479, endPoint x: 600, endPoint y: 492, distance: 18.4
click at [613, 479] on select "Delta File Full File" at bounding box center [695, 478] width 306 height 26
select select "2"
click at [542, 468] on select "Delta File Full File" at bounding box center [695, 478] width 306 height 26
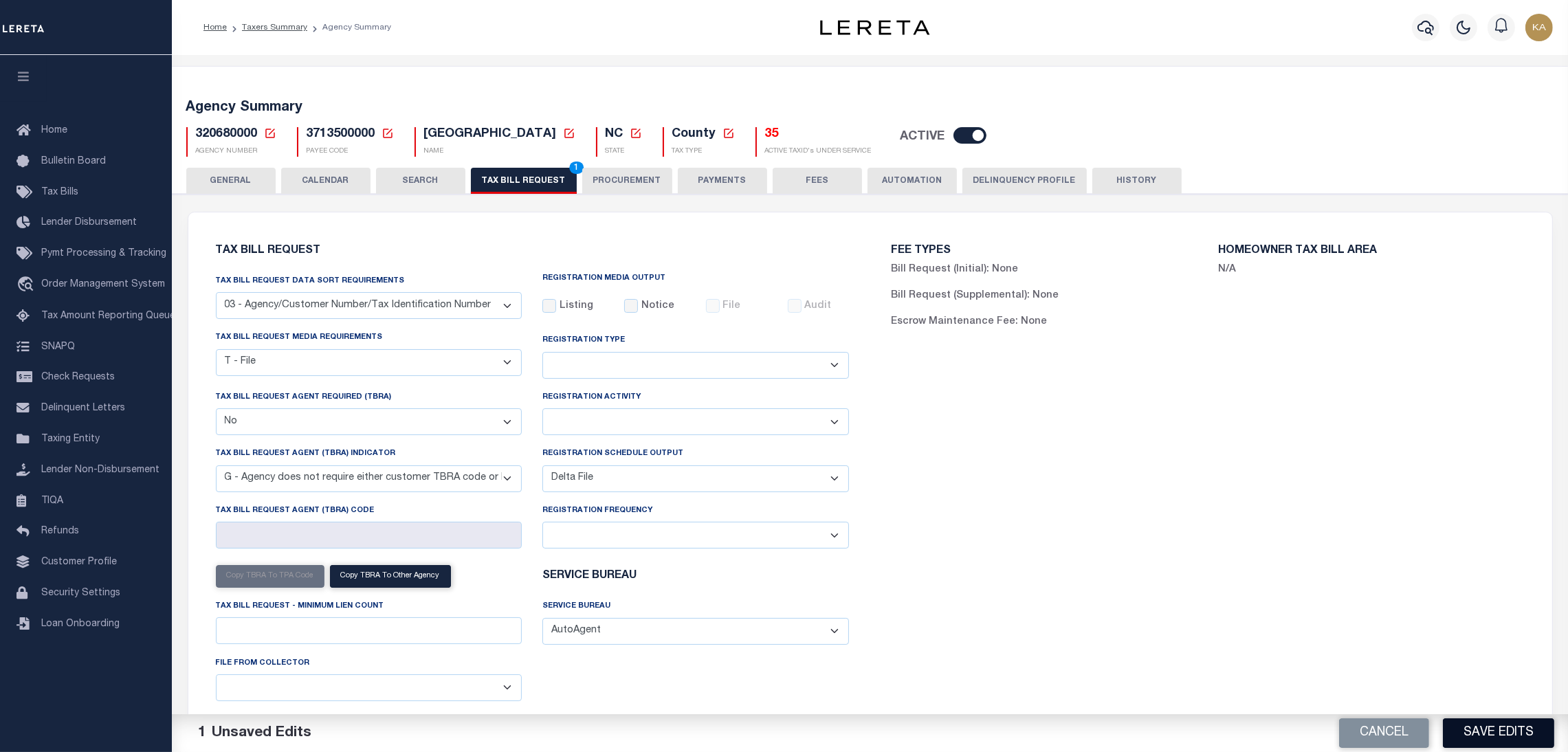
click at [1468, 729] on button "Save Edits" at bounding box center [1498, 733] width 111 height 30
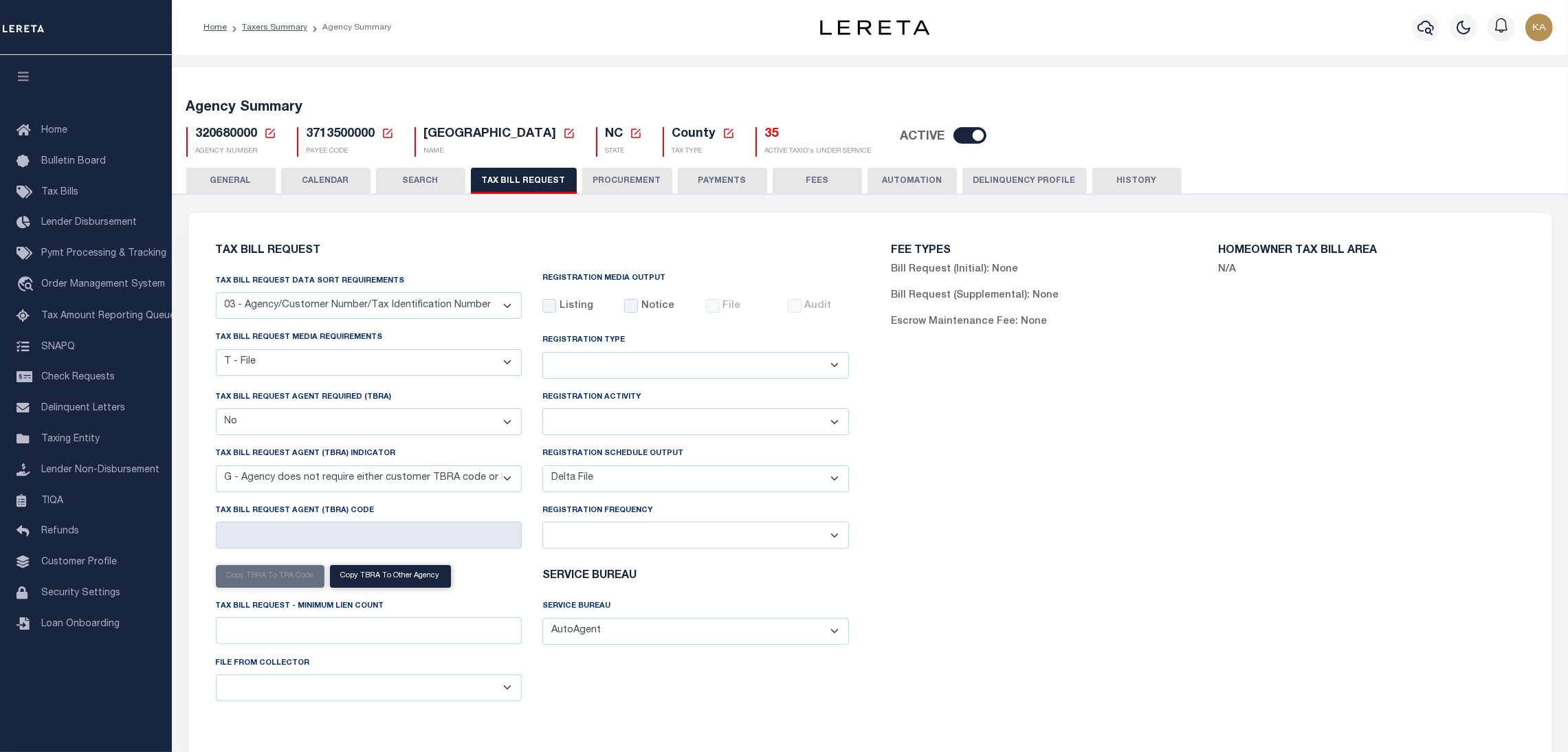
click at [213, 135] on span "320680000" at bounding box center [227, 134] width 62 height 12
copy h5 "320680000"
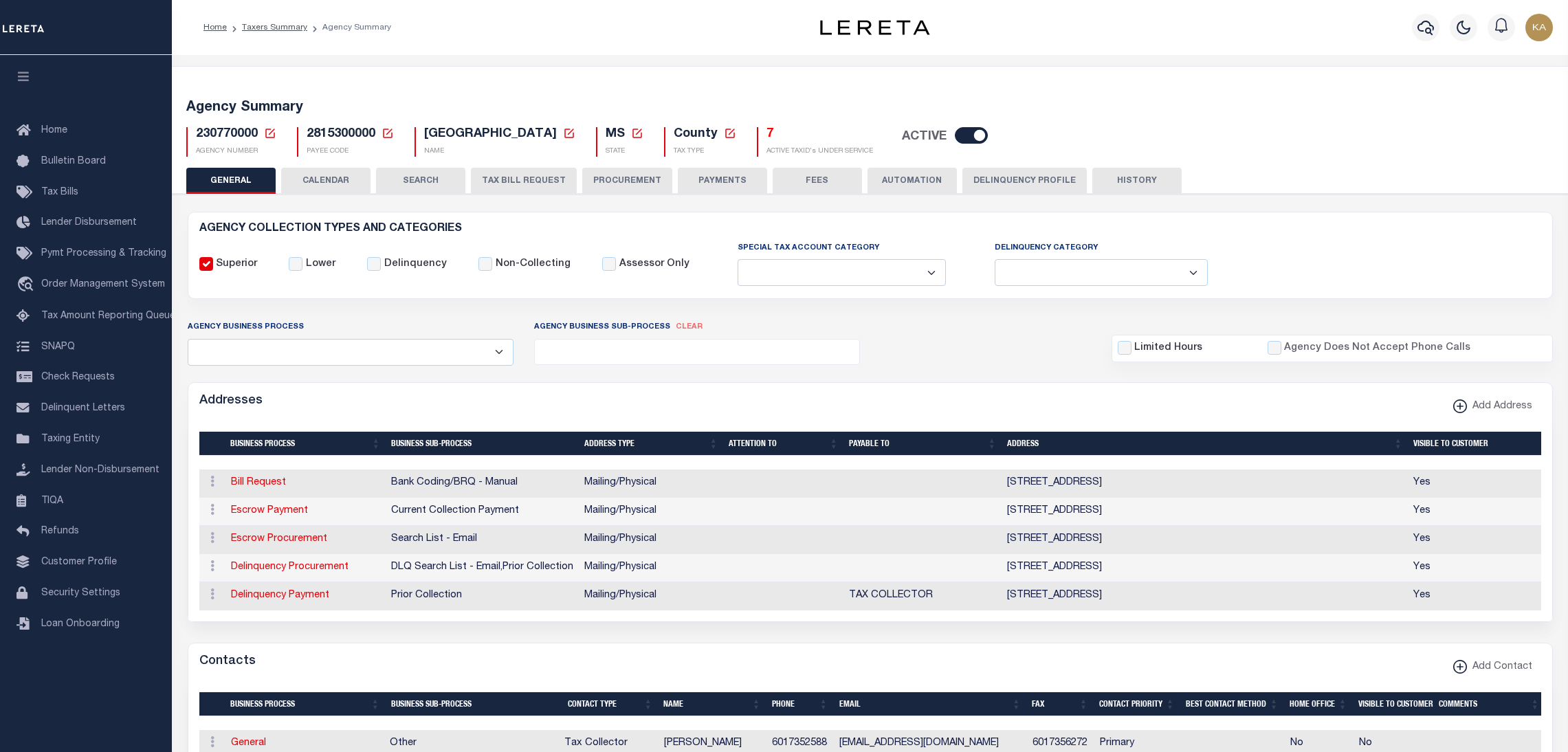
select select
click at [486, 182] on button "TAX BILL REQUEST" at bounding box center [524, 181] width 106 height 26
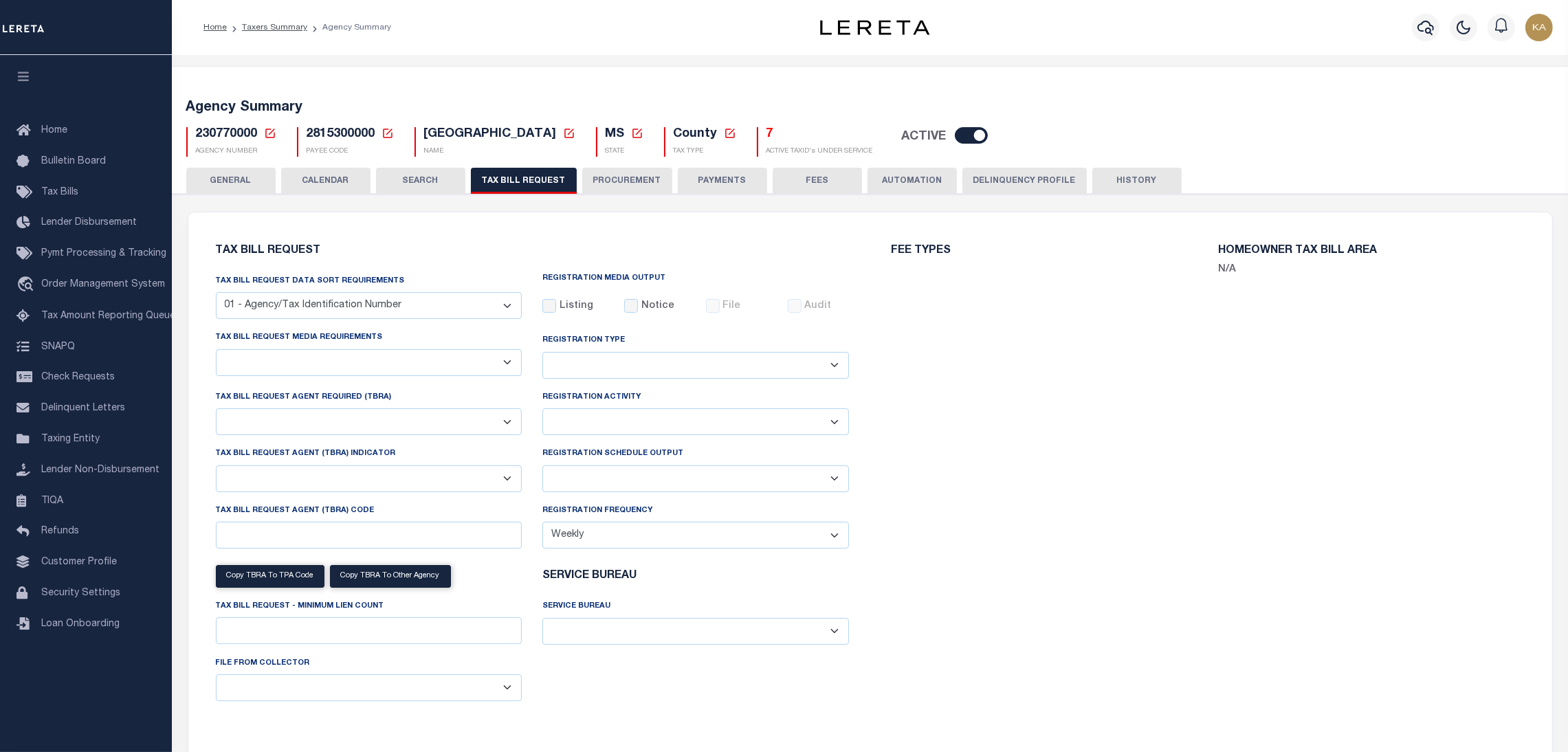
select select "27"
select select "20"
select select "true"
select select "13"
select select "1"
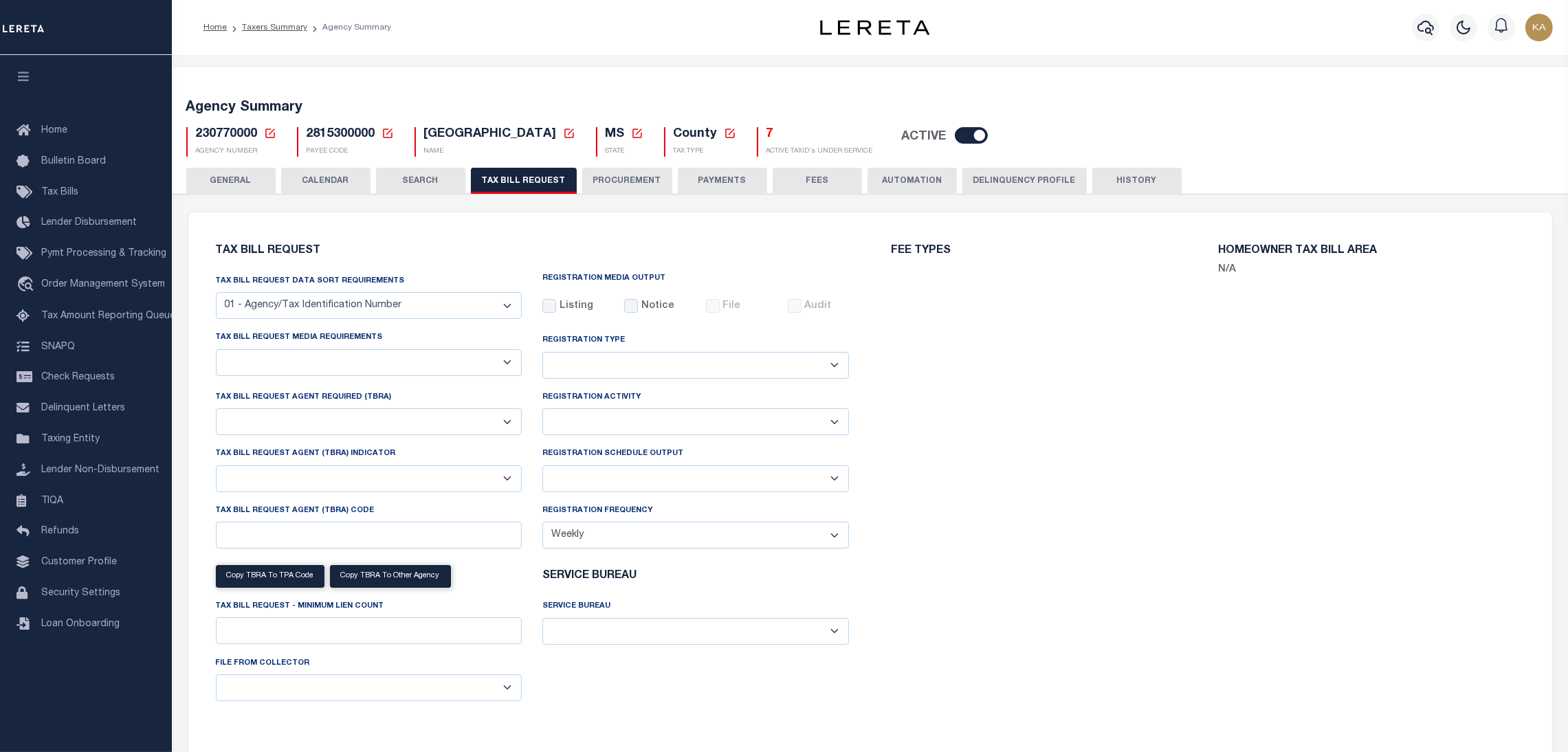
type input "1000"
select select
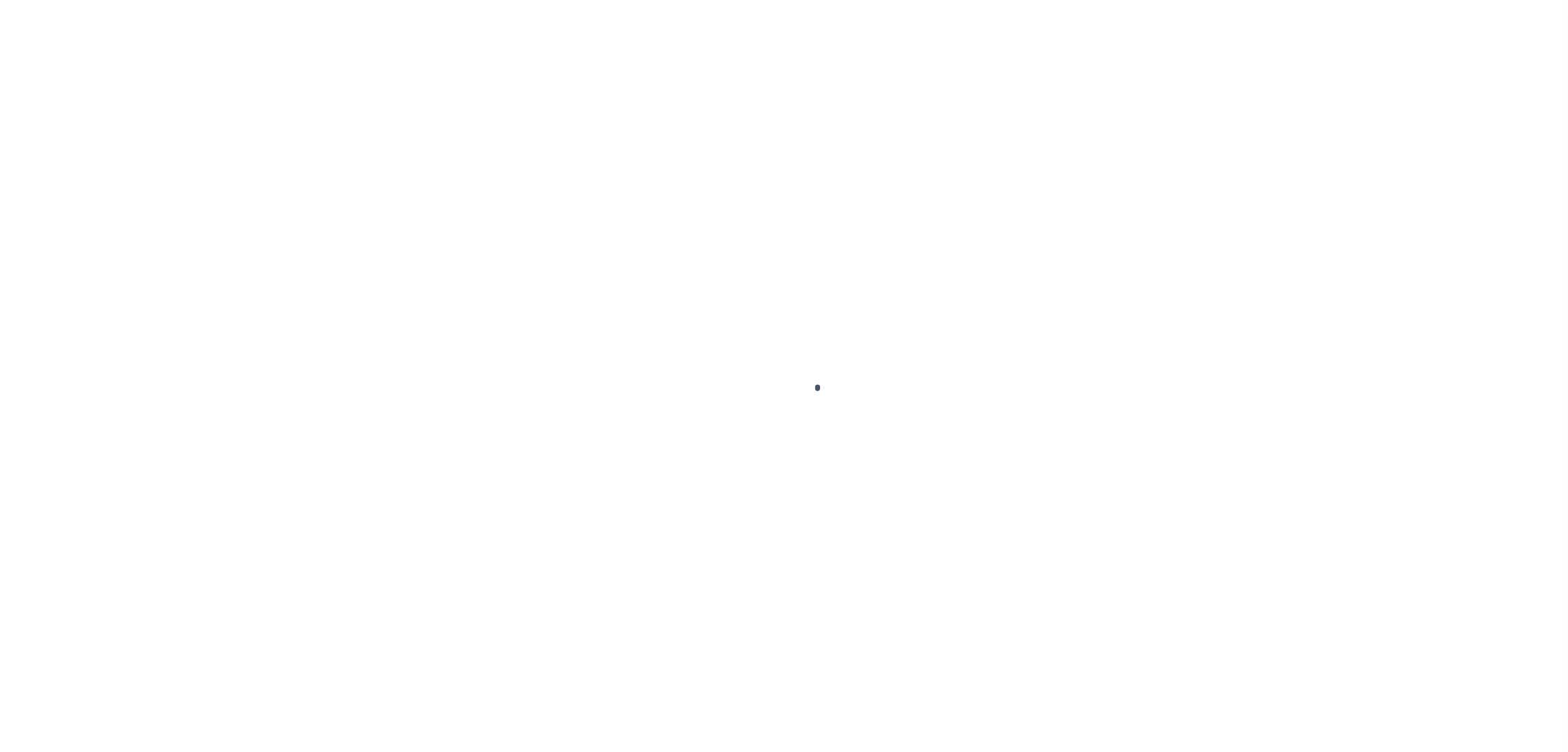
select select
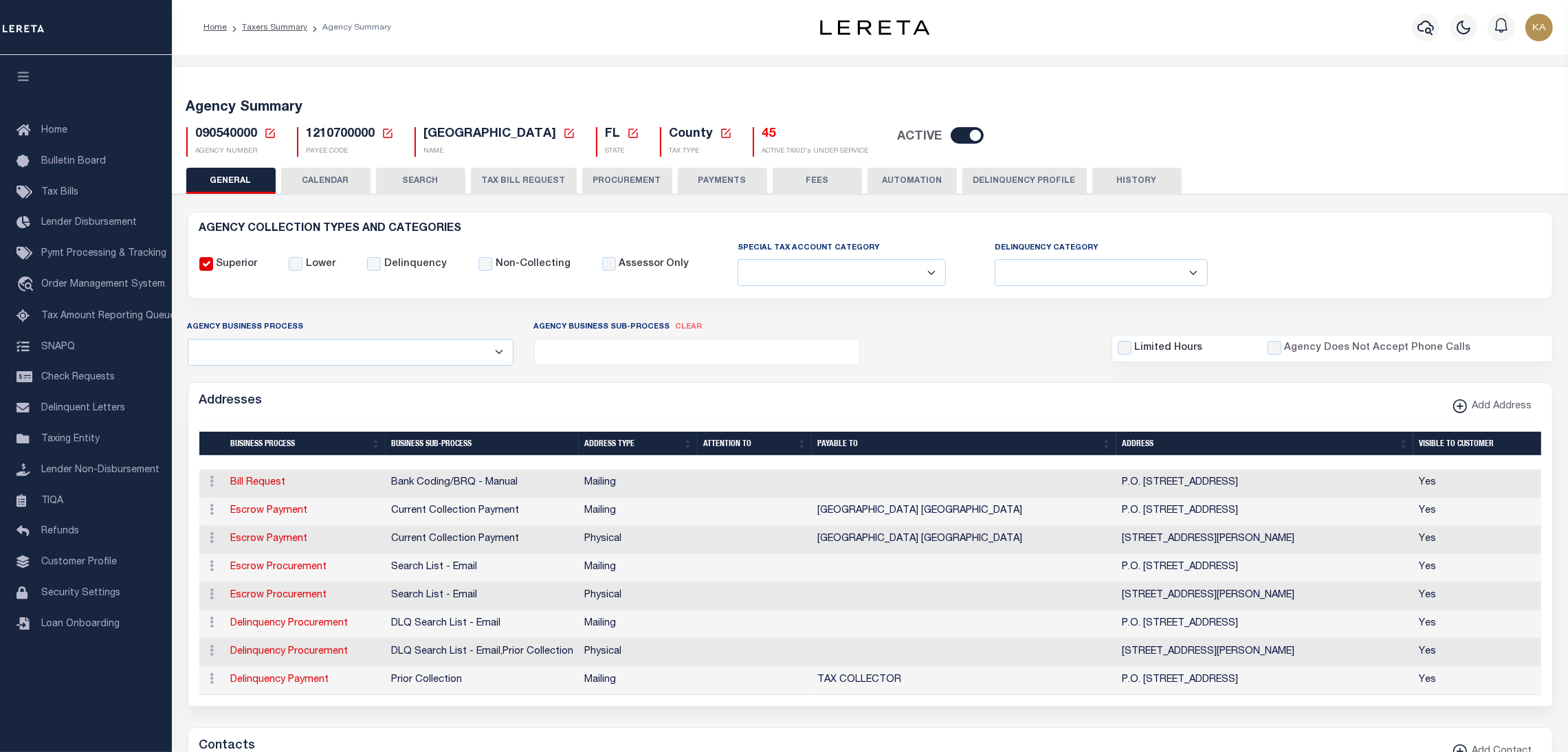
click at [337, 173] on button "CALENDAR" at bounding box center [326, 181] width 89 height 26
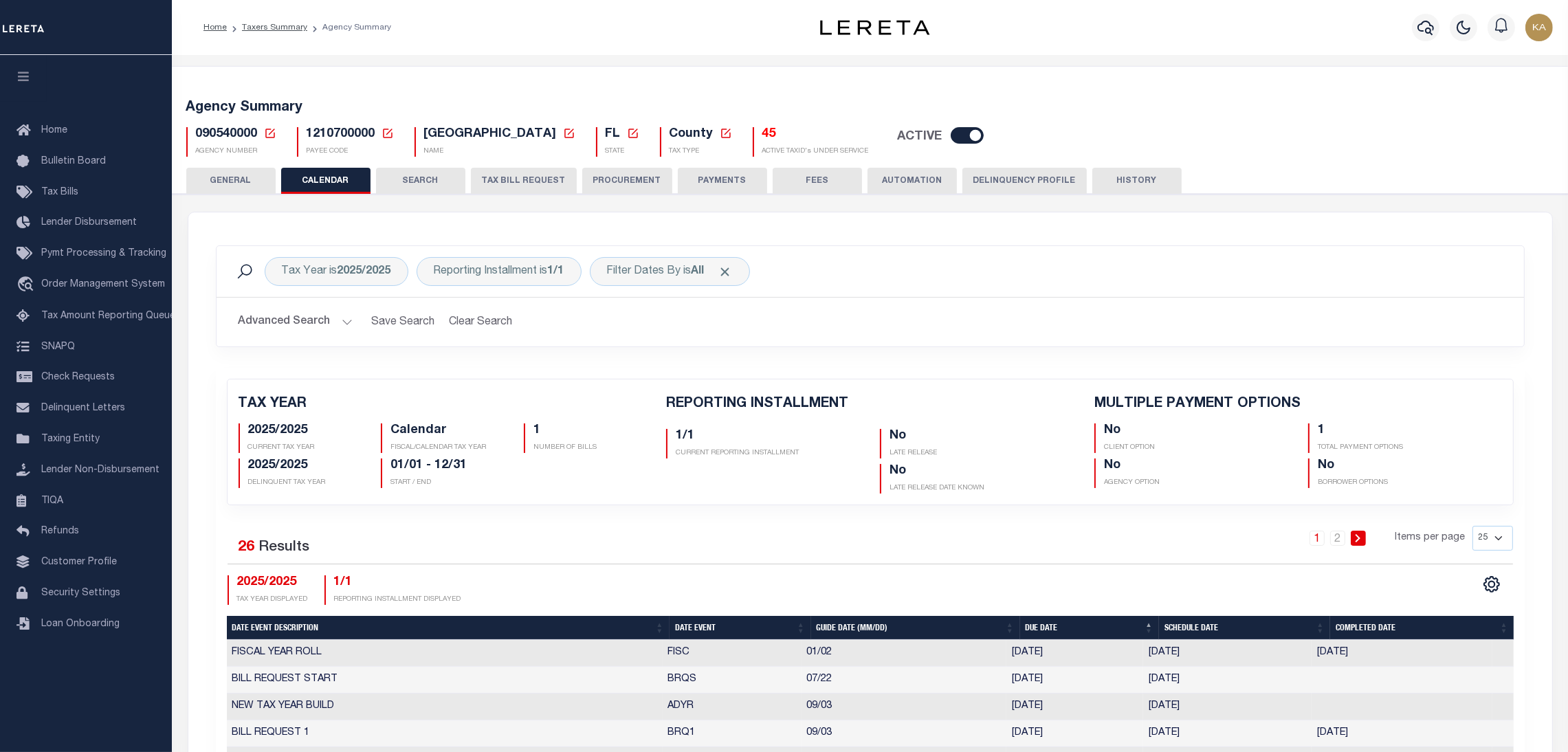
checkbox input "false"
type input "1"
click at [703, 627] on th "Date Event" at bounding box center [740, 628] width 141 height 24
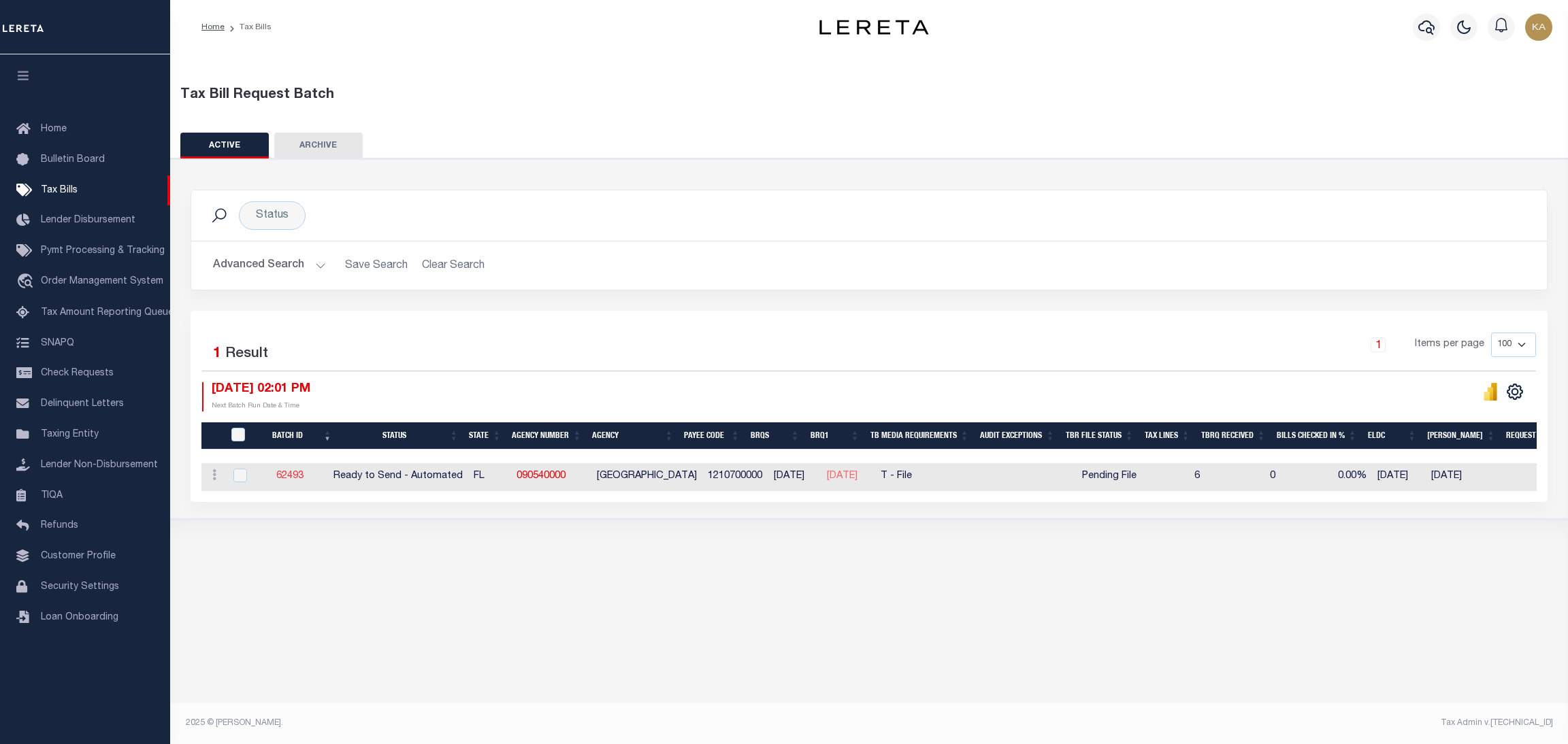
click at [303, 475] on link "62493" at bounding box center [290, 476] width 27 height 10
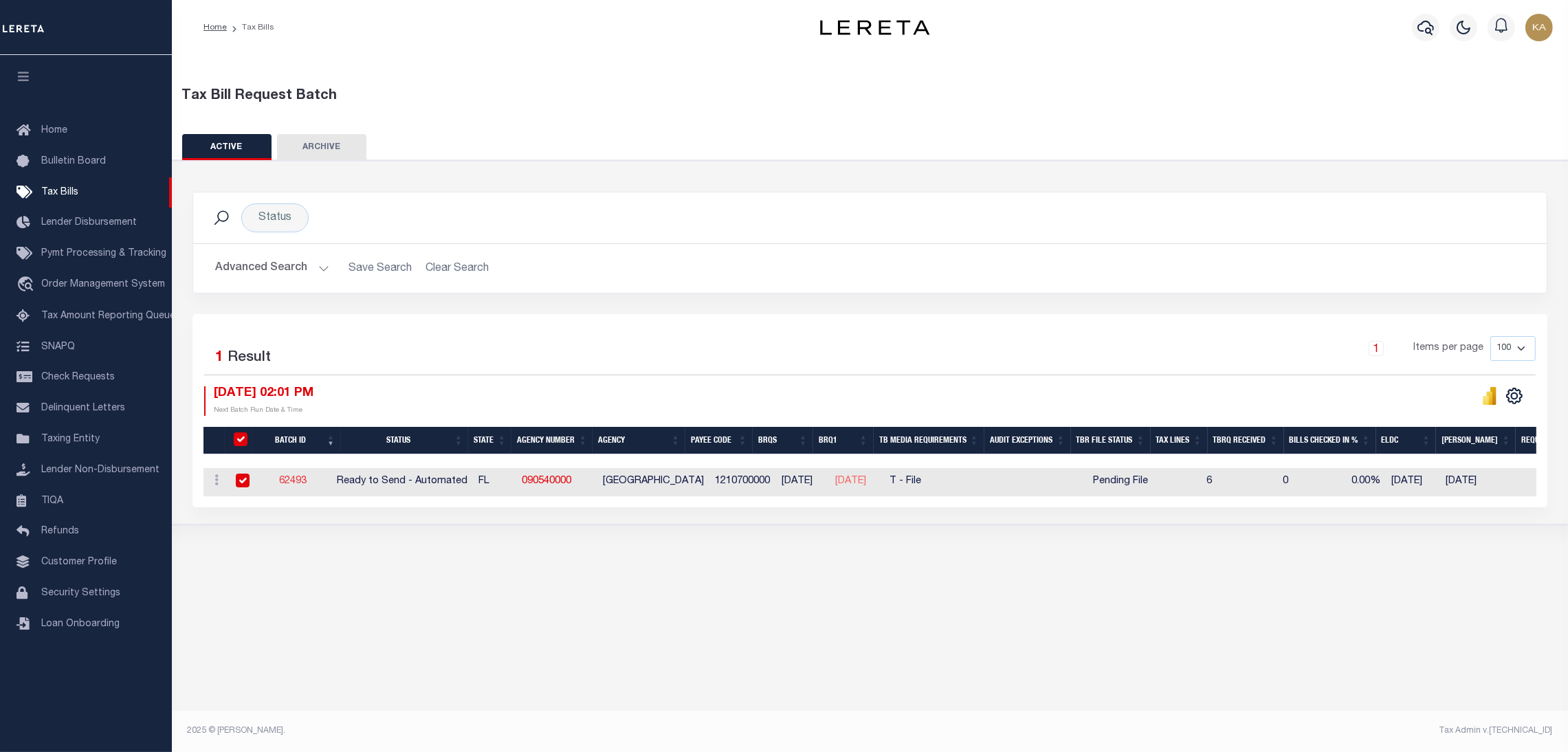
select select "RTA"
type input "Yes"
select select "27"
select select "22"
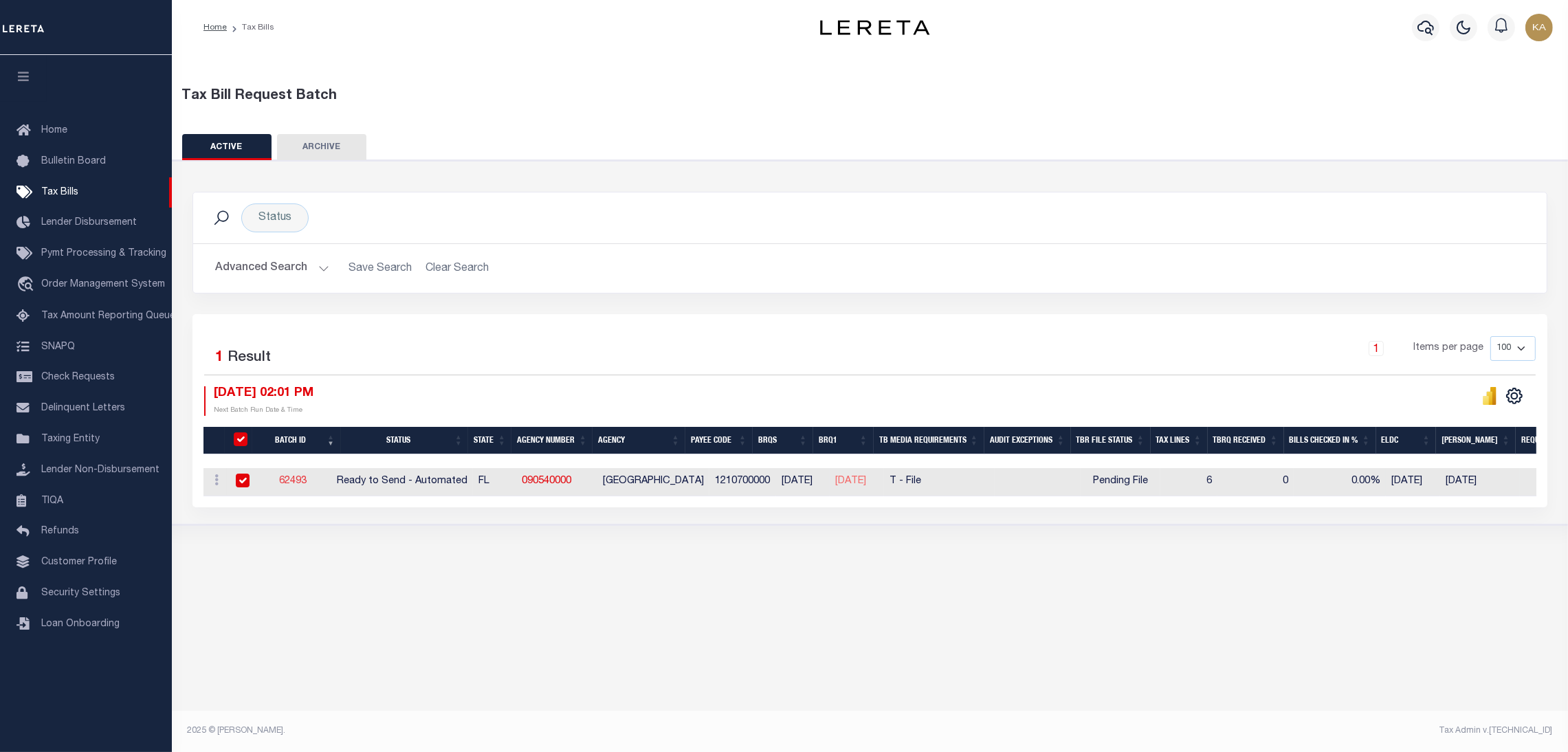
select select "1"
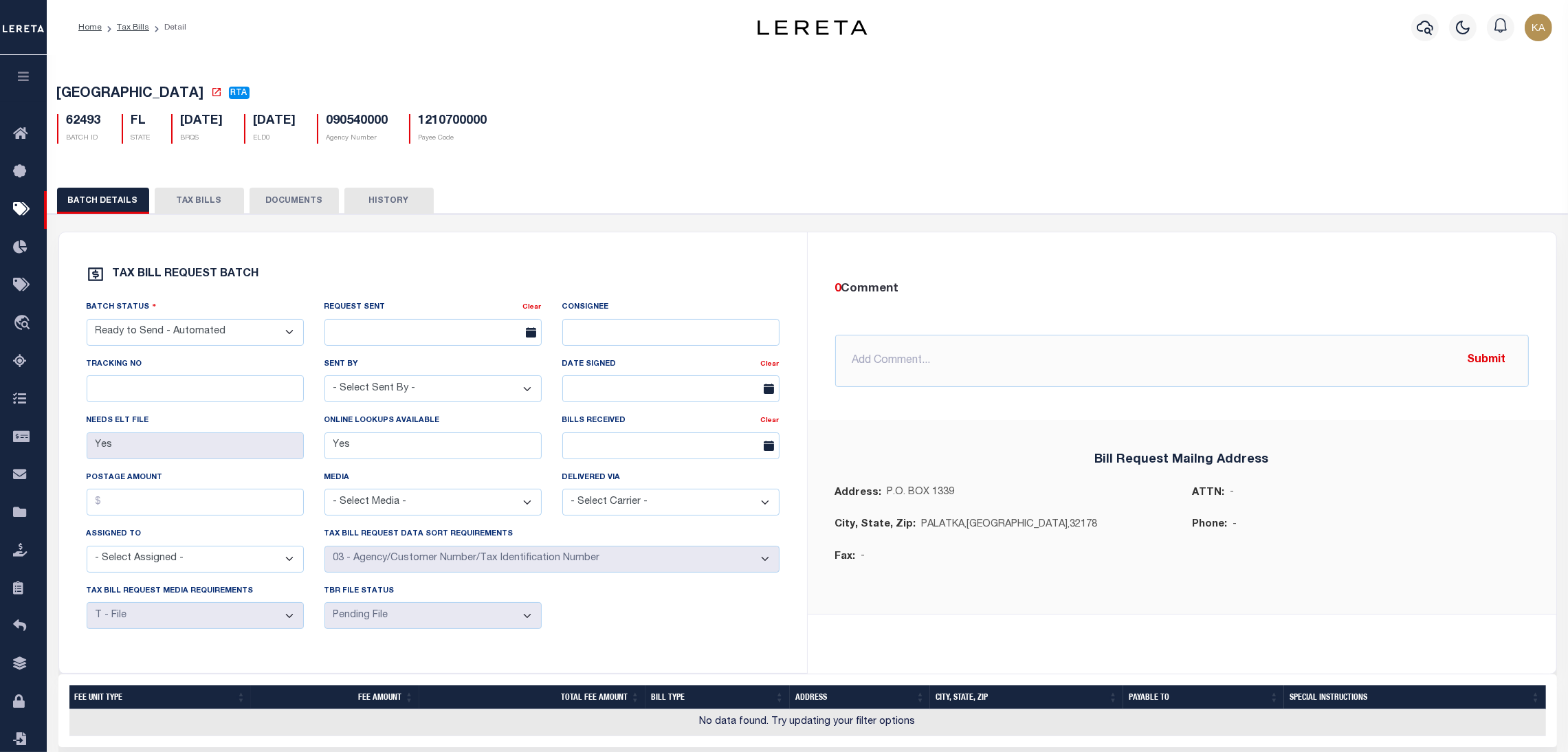
click at [228, 201] on button "TAX BILLS" at bounding box center [200, 200] width 89 height 26
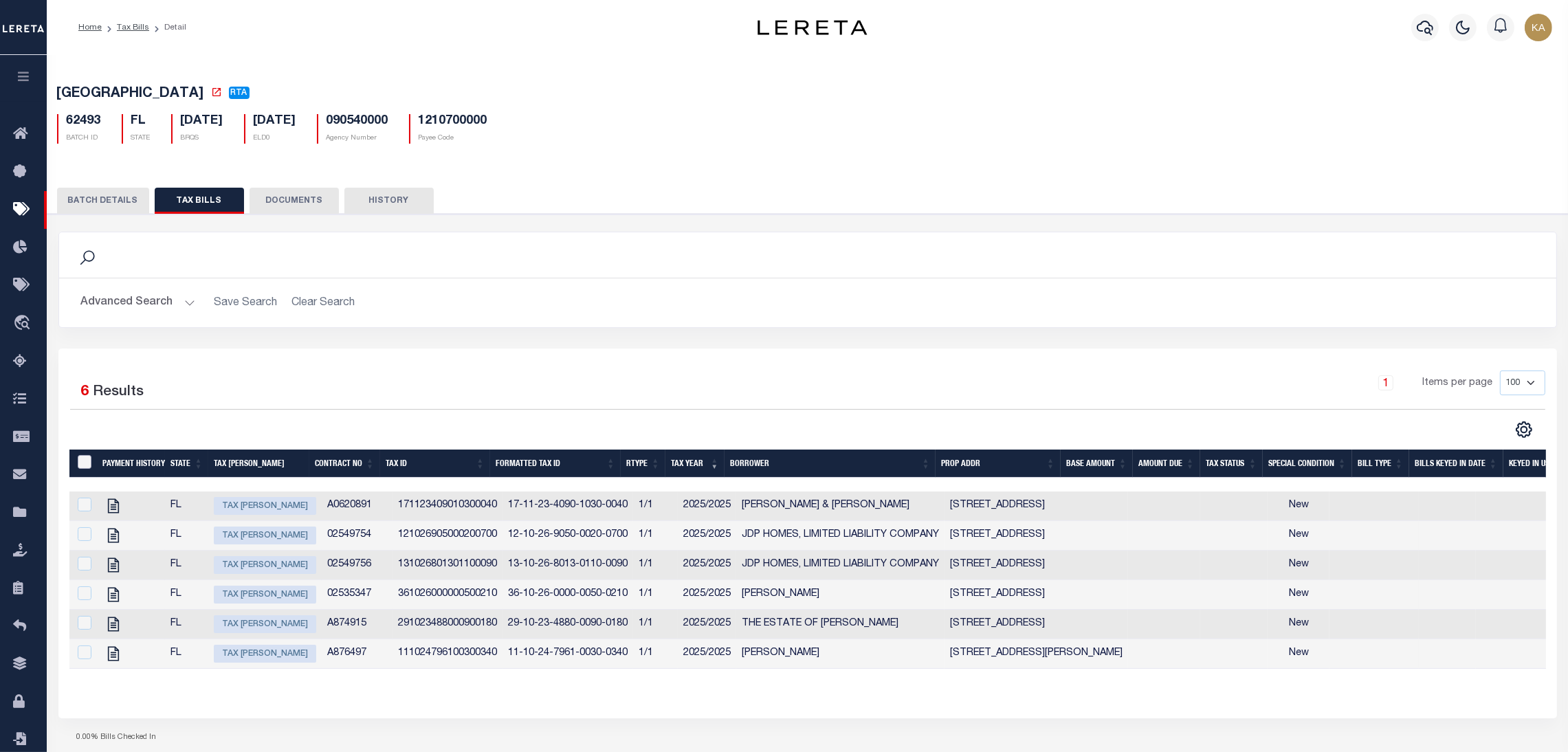
click at [86, 468] on input "TaxBillRequestBatchId" at bounding box center [85, 462] width 14 height 14
checkbox input "true"
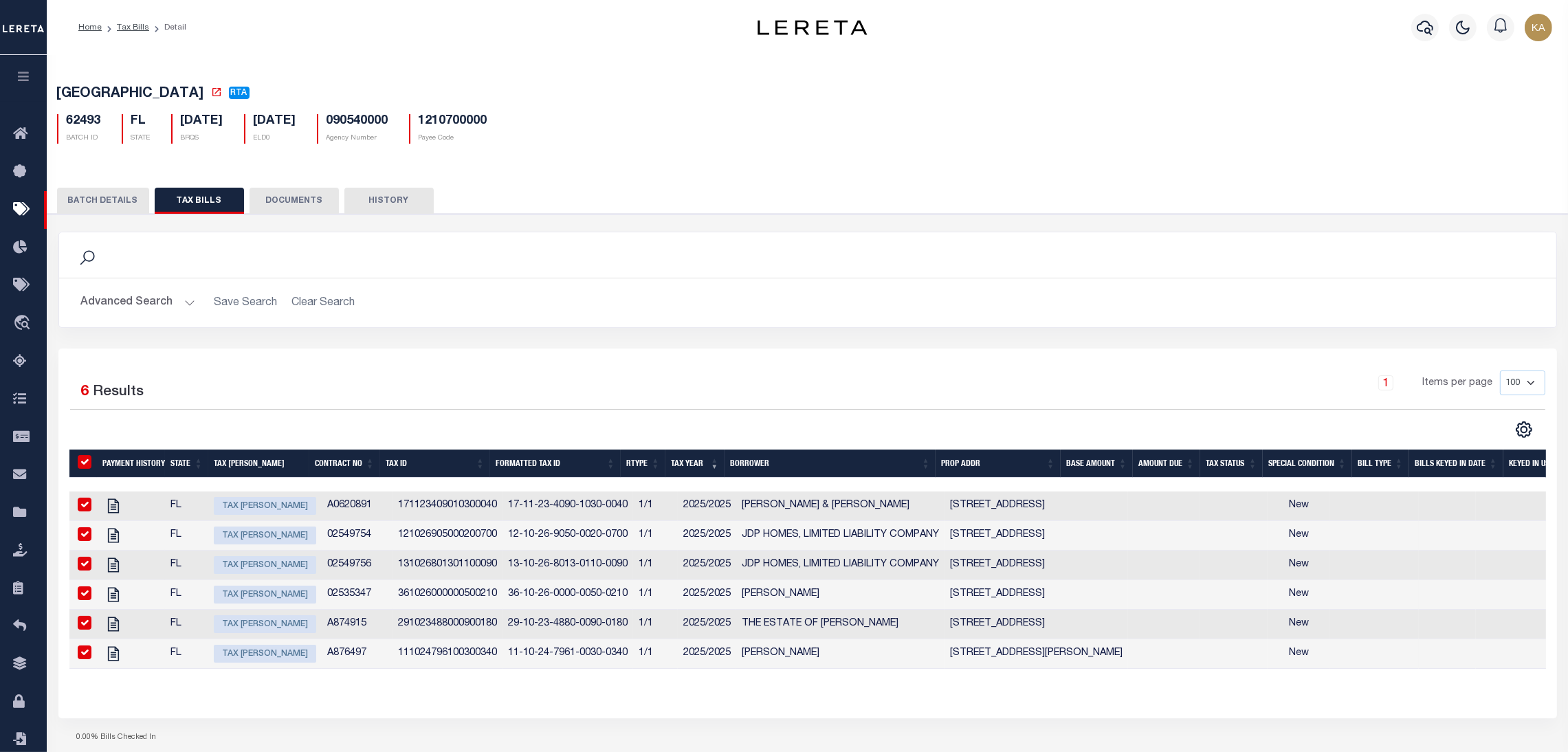
checkbox input "true"
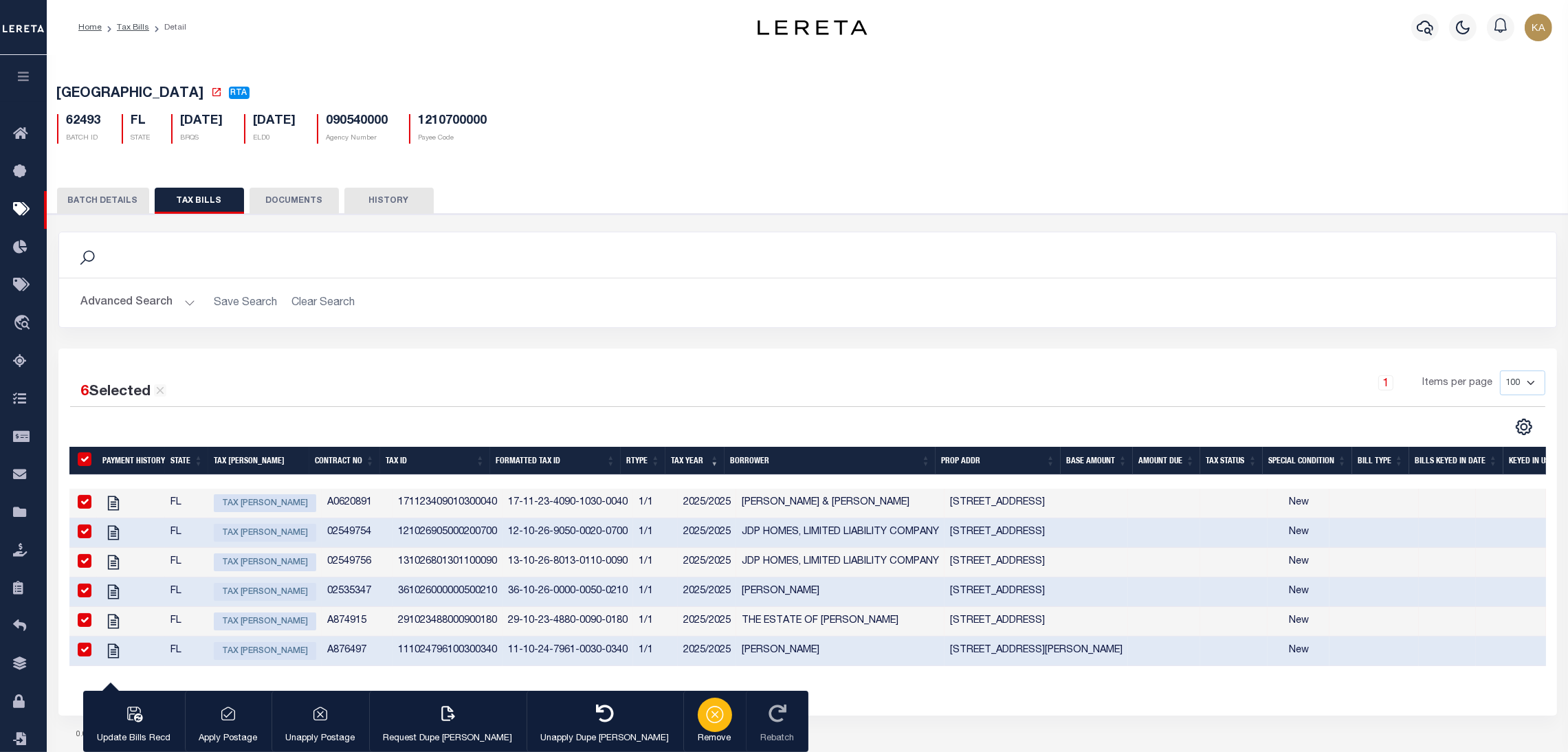
click at [684, 731] on button "Remove" at bounding box center [715, 722] width 63 height 62
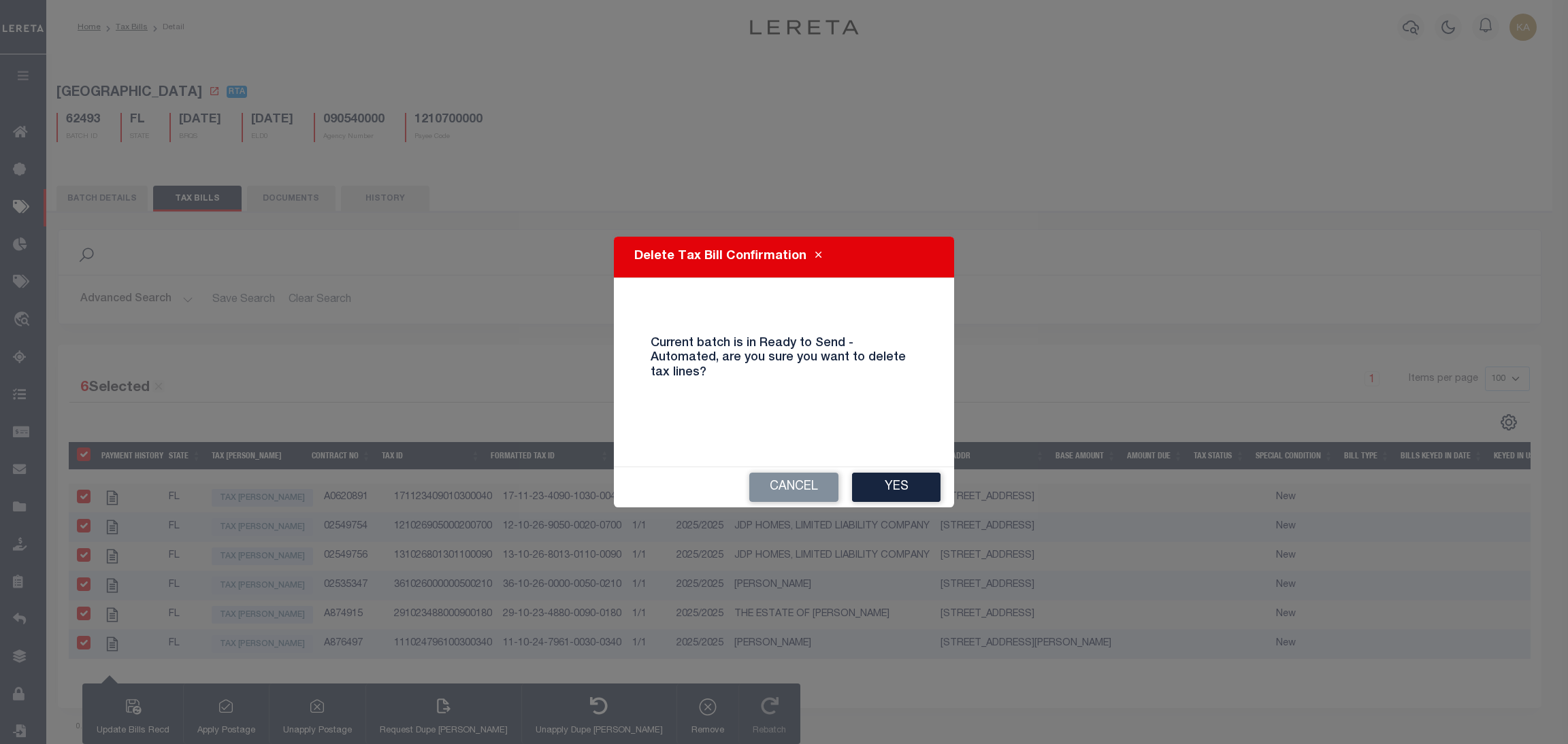
drag, startPoint x: 860, startPoint y: 493, endPoint x: 845, endPoint y: 437, distance: 58.0
click at [861, 493] on button "Yes" at bounding box center [896, 487] width 88 height 29
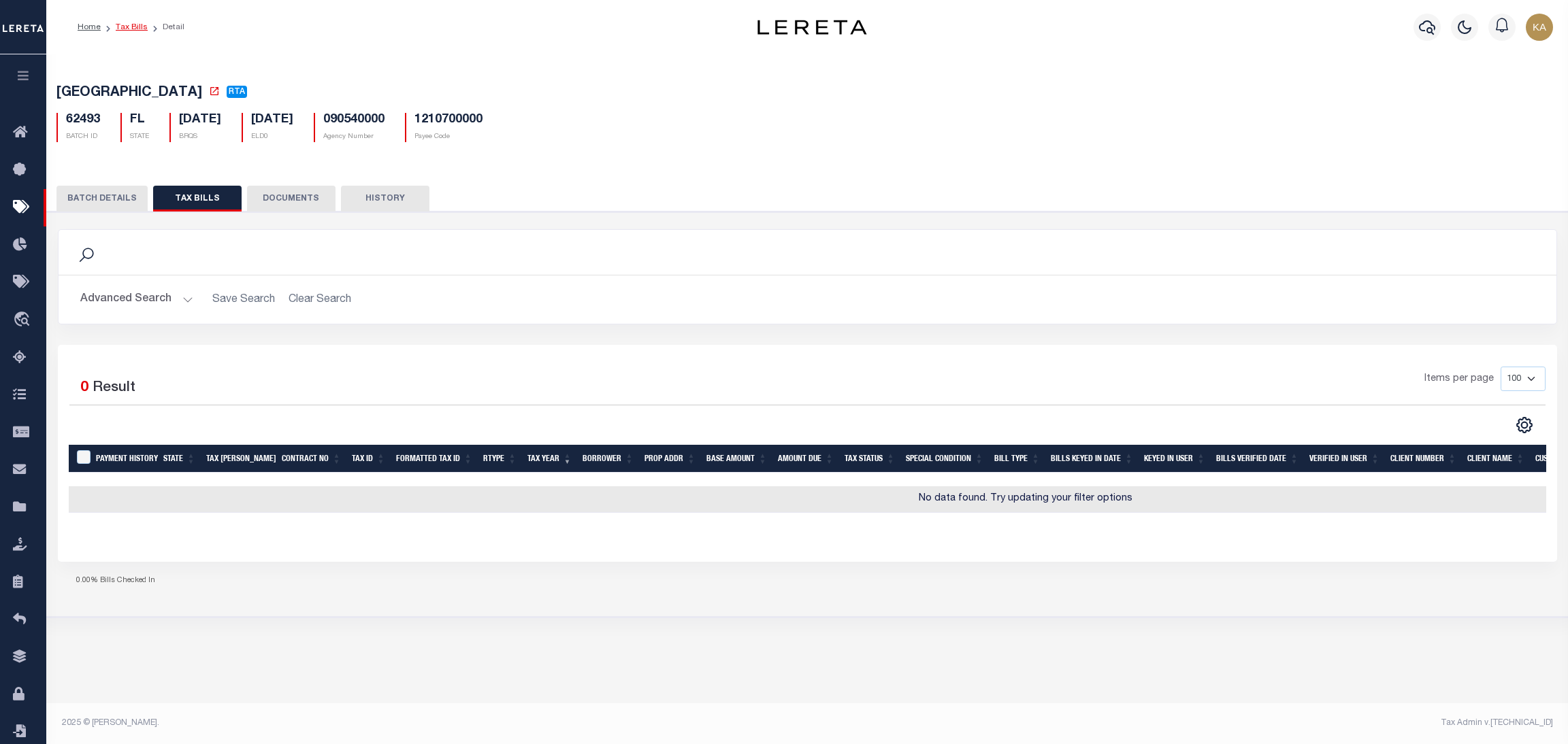
click at [130, 24] on link "Tax Bills" at bounding box center [132, 27] width 32 height 8
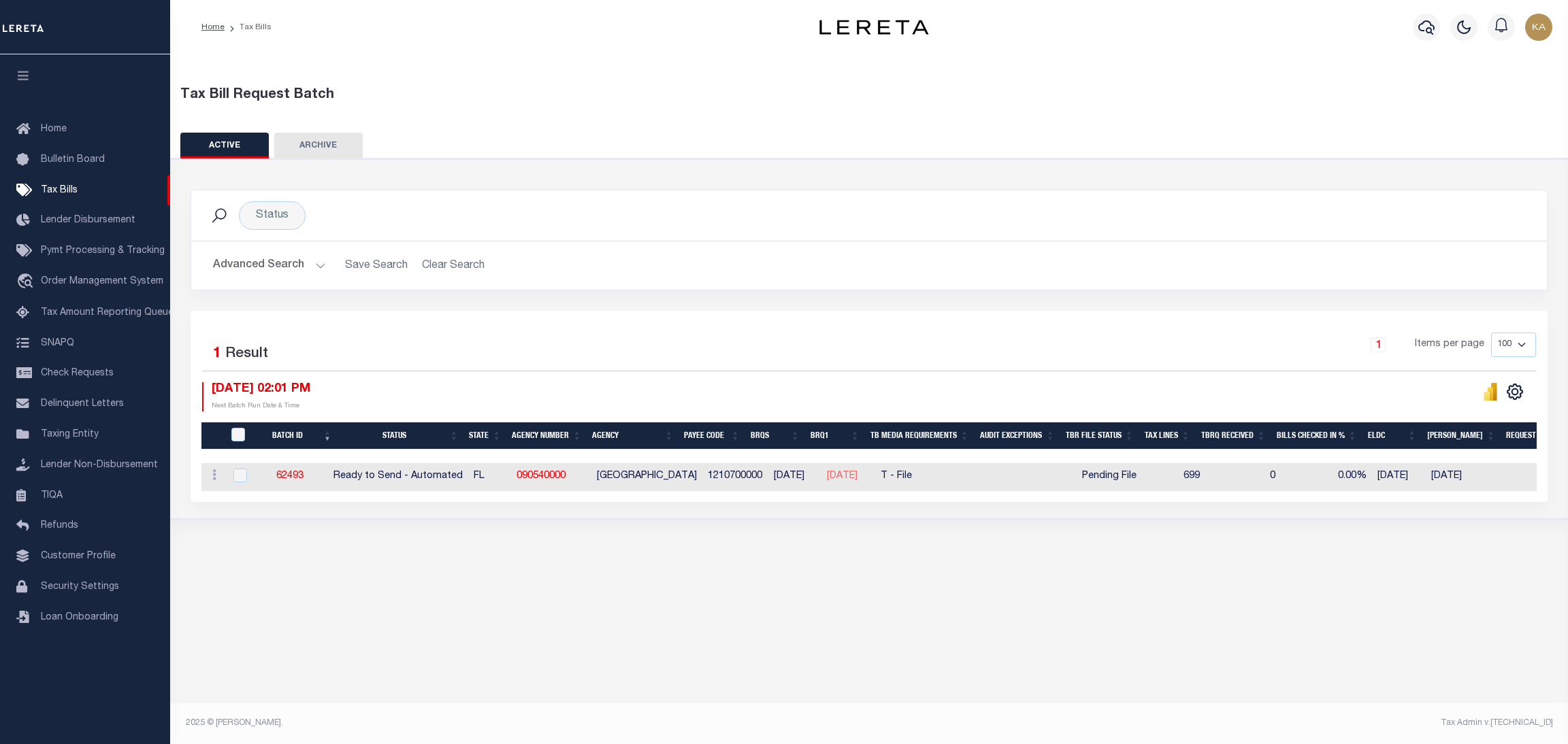
click at [1456, 453] on div at bounding box center [1227, 457] width 2052 height 13
drag, startPoint x: 894, startPoint y: 482, endPoint x: 828, endPoint y: 482, distance: 66.0
click at [828, 482] on tr "ACTIONS [GEOGRAPHIC_DATA] 62493 Ready to Send - Automated FL 090540000 [GEOGRAP…" at bounding box center [1227, 477] width 2052 height 28
